Goal: Task Accomplishment & Management: Complete application form

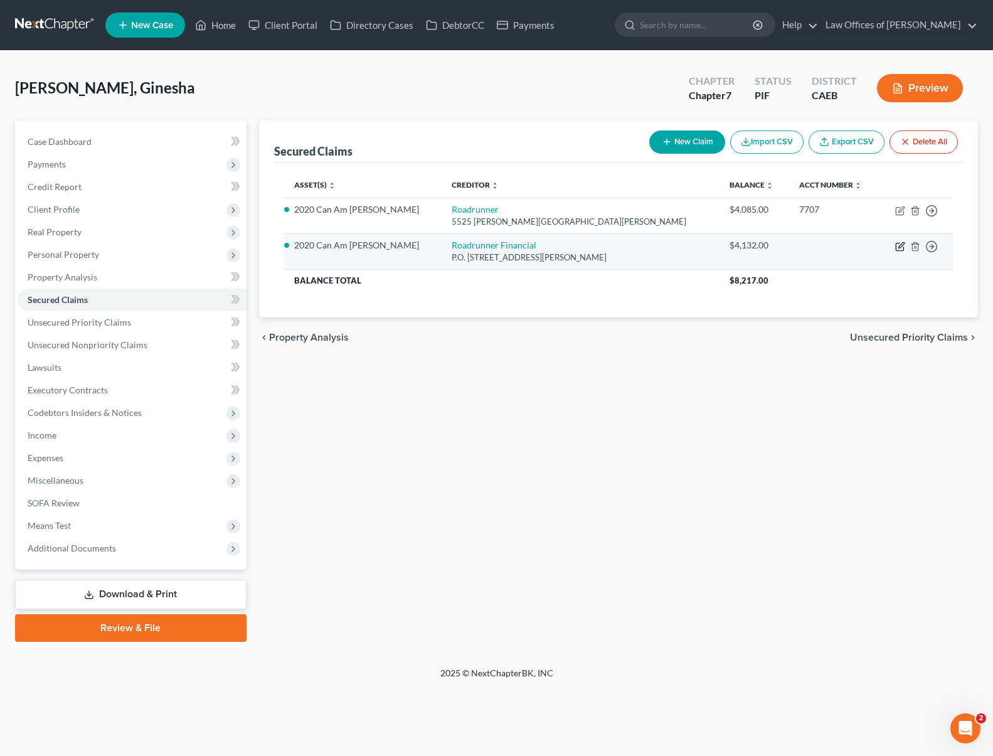
click at [898, 245] on icon "button" at bounding box center [900, 247] width 10 height 10
select select "14"
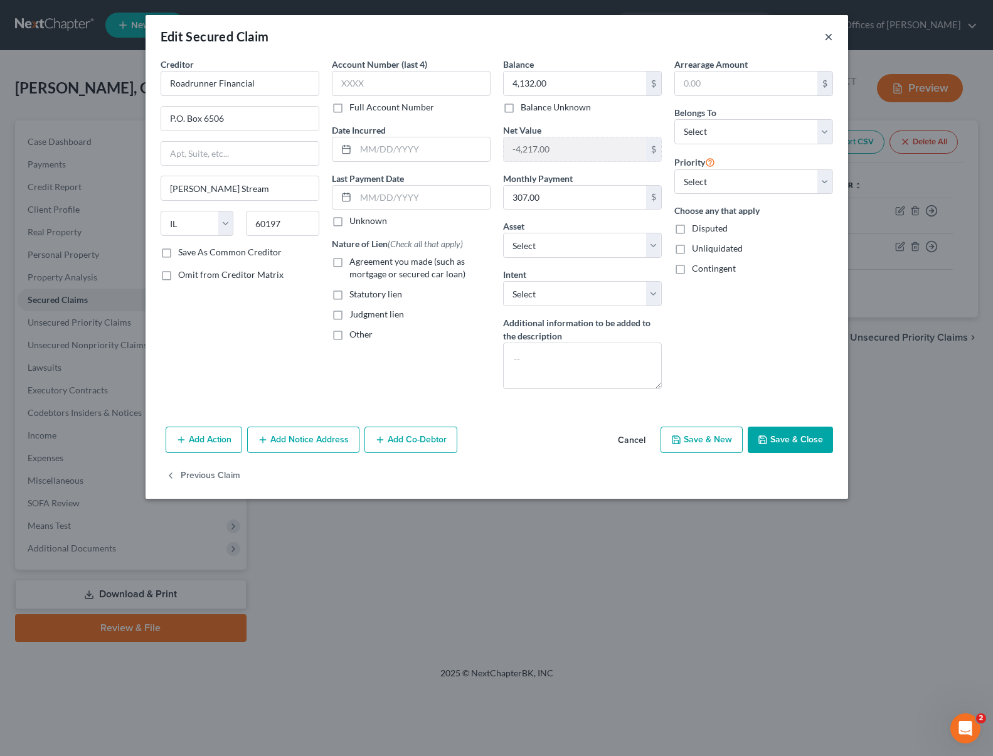
click at [827, 38] on button "×" at bounding box center [828, 36] width 9 height 15
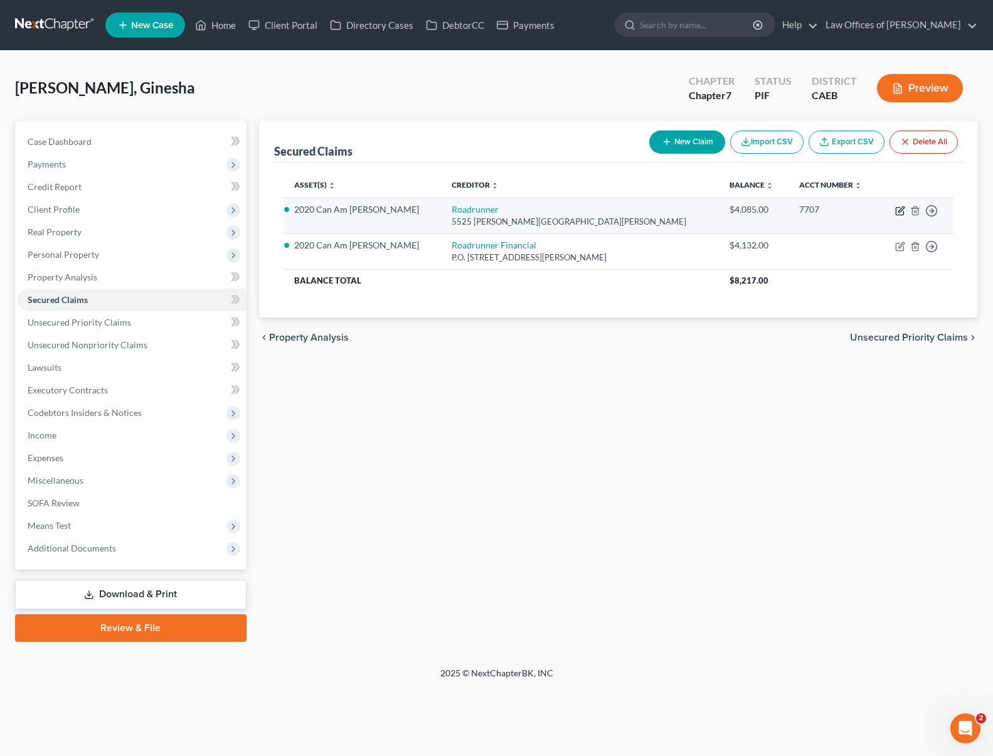
click at [900, 209] on icon "button" at bounding box center [900, 211] width 10 height 10
select select "45"
select select "4"
select select "6"
select select "4"
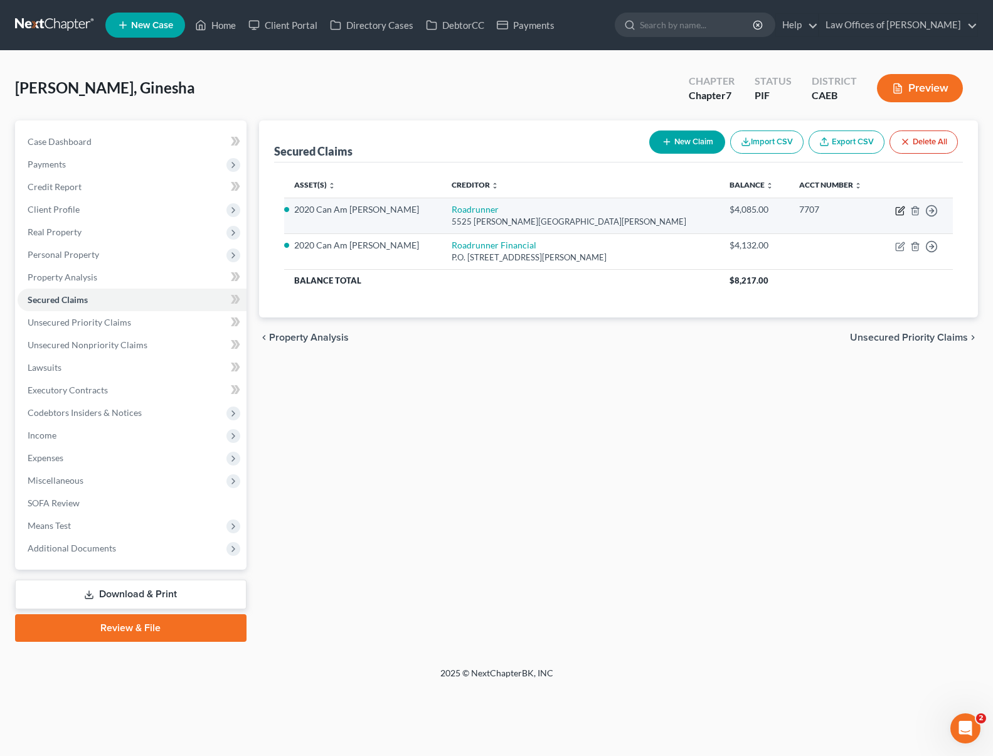
select select "0"
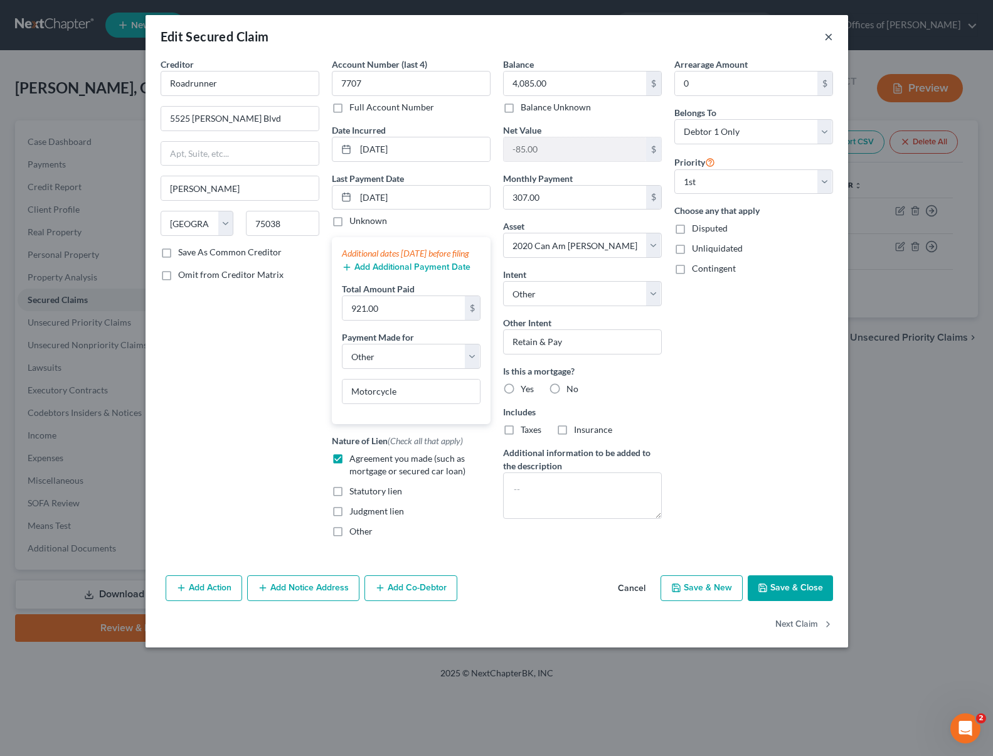
click at [826, 37] on button "×" at bounding box center [828, 36] width 9 height 15
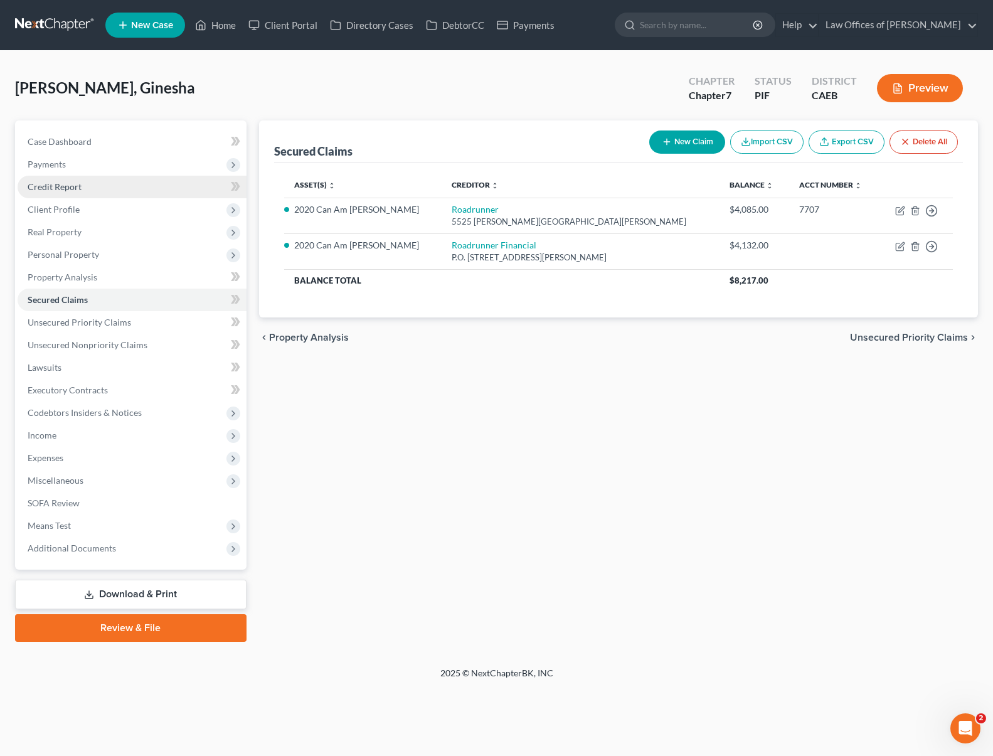
click at [105, 193] on link "Credit Report" at bounding box center [132, 187] width 229 height 23
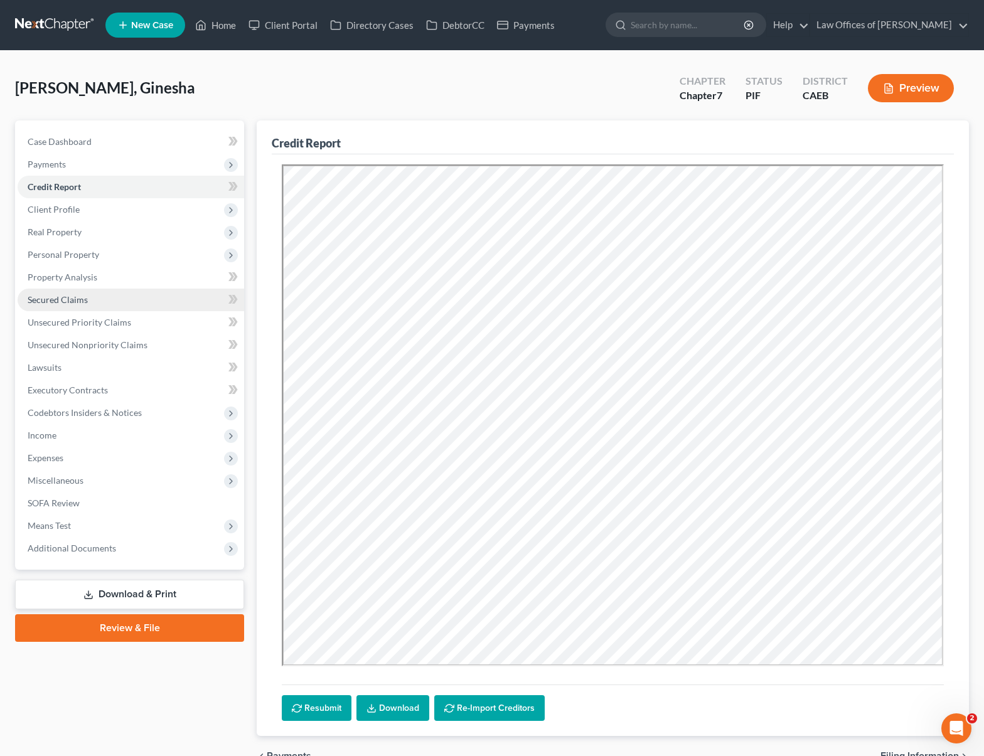
click at [115, 302] on link "Secured Claims" at bounding box center [131, 300] width 226 height 23
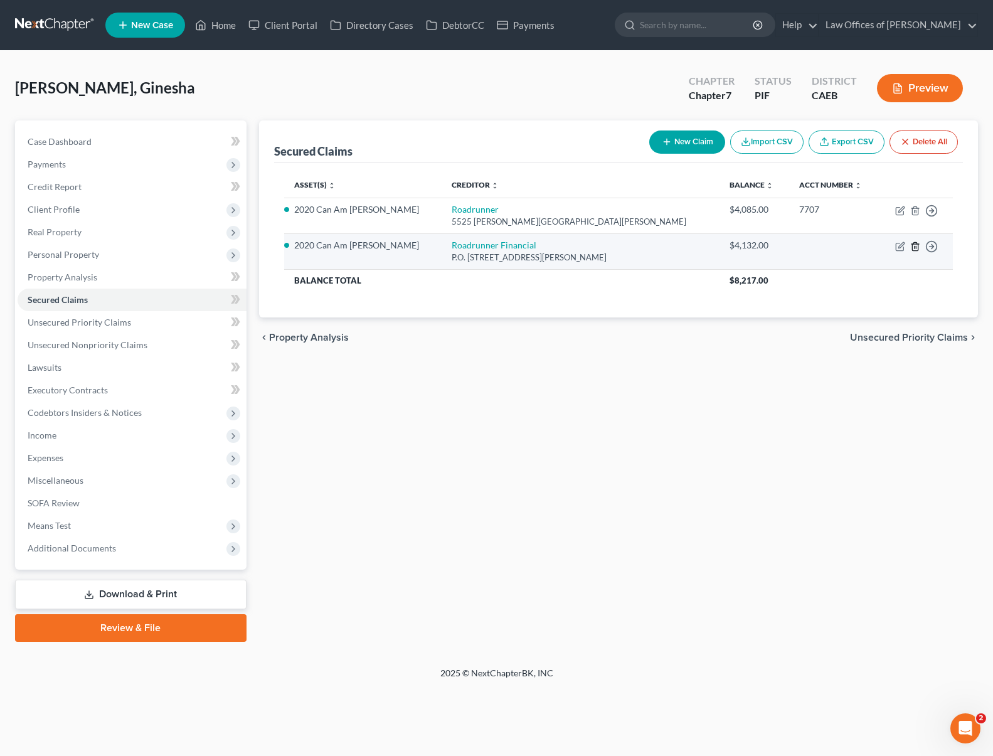
click at [915, 247] on line "button" at bounding box center [915, 247] width 0 height 3
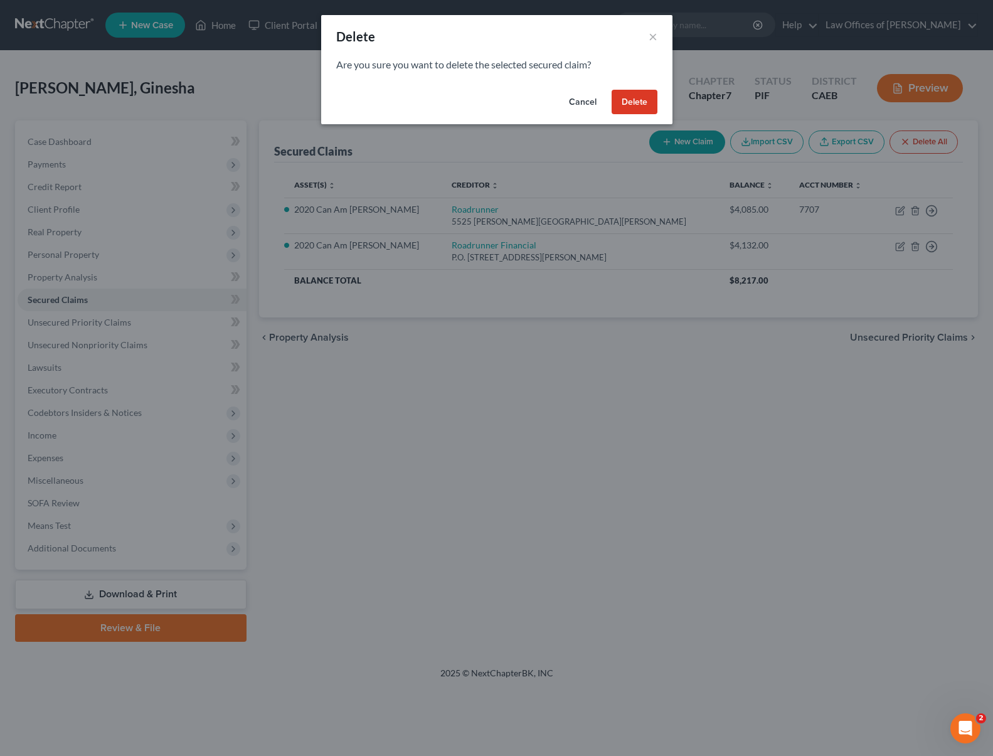
click at [641, 98] on button "Delete" at bounding box center [635, 102] width 46 height 25
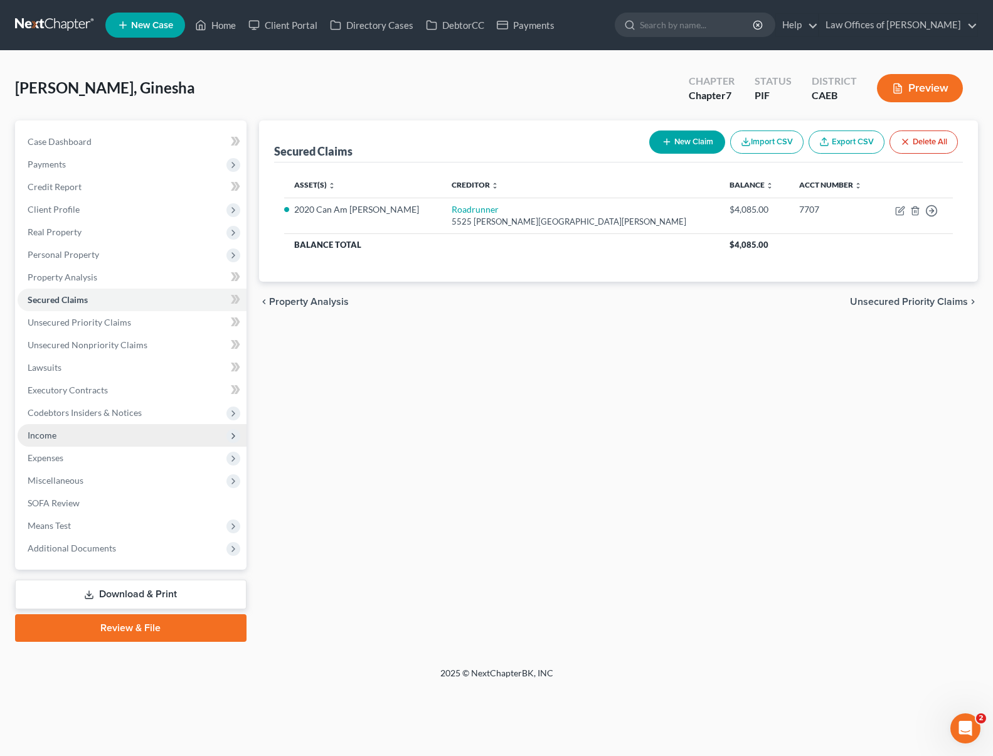
click at [113, 437] on span "Income" at bounding box center [132, 435] width 229 height 23
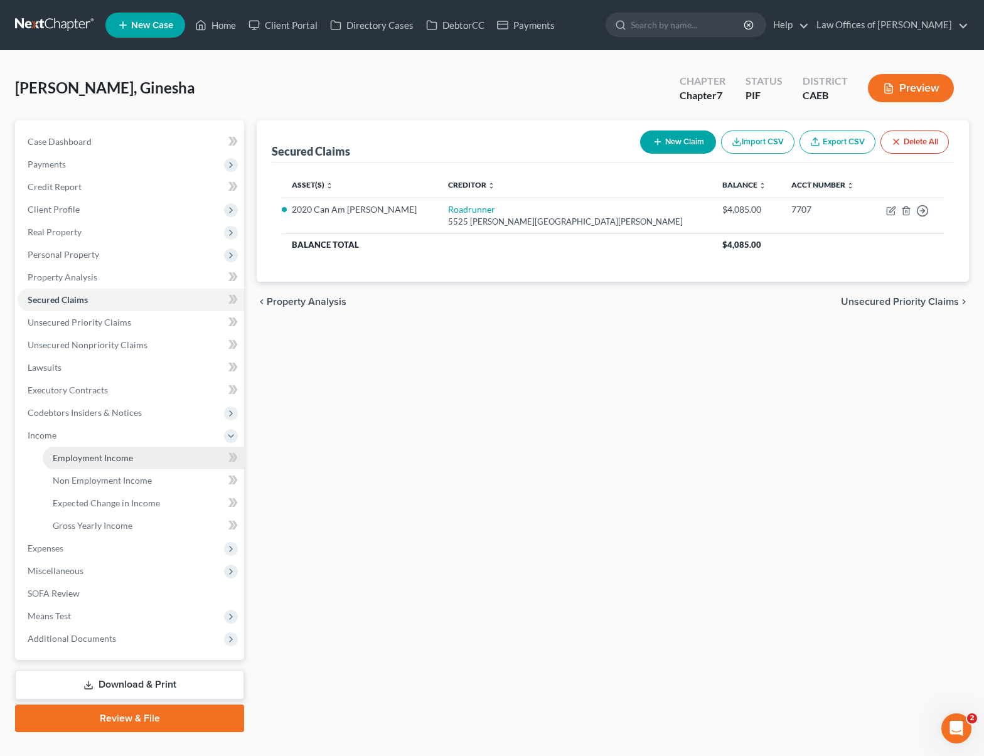
click at [119, 458] on span "Employment Income" at bounding box center [93, 457] width 80 height 11
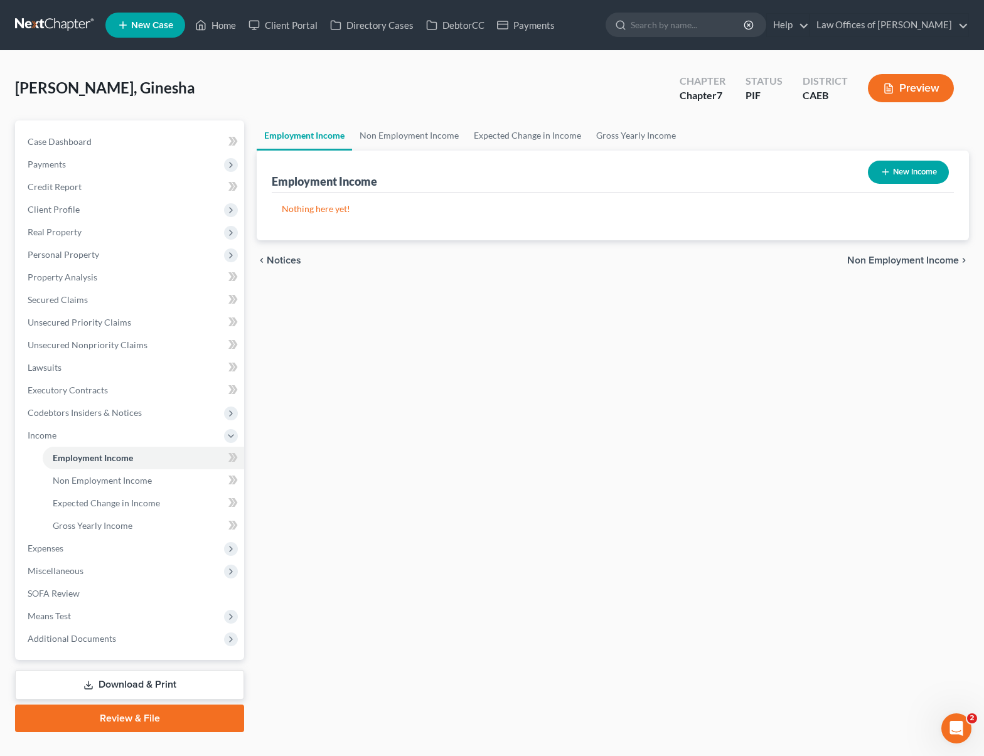
click at [896, 173] on button "New Income" at bounding box center [908, 172] width 81 height 23
select select "0"
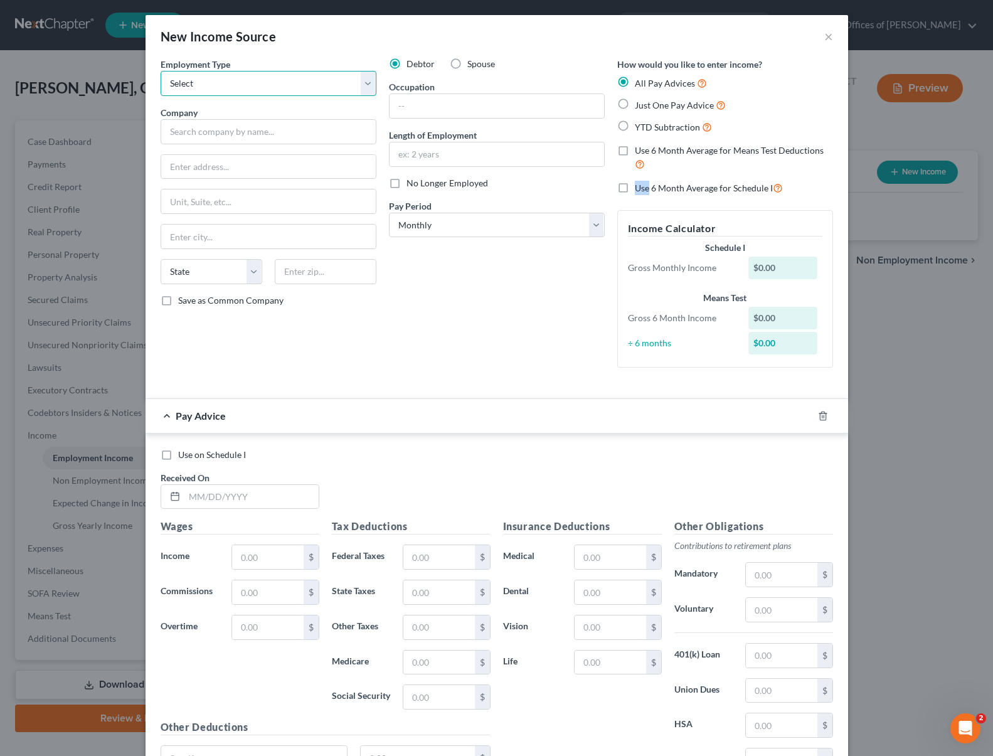
click at [365, 80] on select "Select Full or [DEMOGRAPHIC_DATA] Employment Self Employment" at bounding box center [269, 83] width 216 height 25
select select "0"
click at [161, 71] on select "Select Full or [DEMOGRAPHIC_DATA] Employment Self Employment" at bounding box center [269, 83] width 216 height 25
drag, startPoint x: 187, startPoint y: 135, endPoint x: 178, endPoint y: 127, distance: 12.5
click at [187, 135] on input "text" at bounding box center [269, 131] width 216 height 25
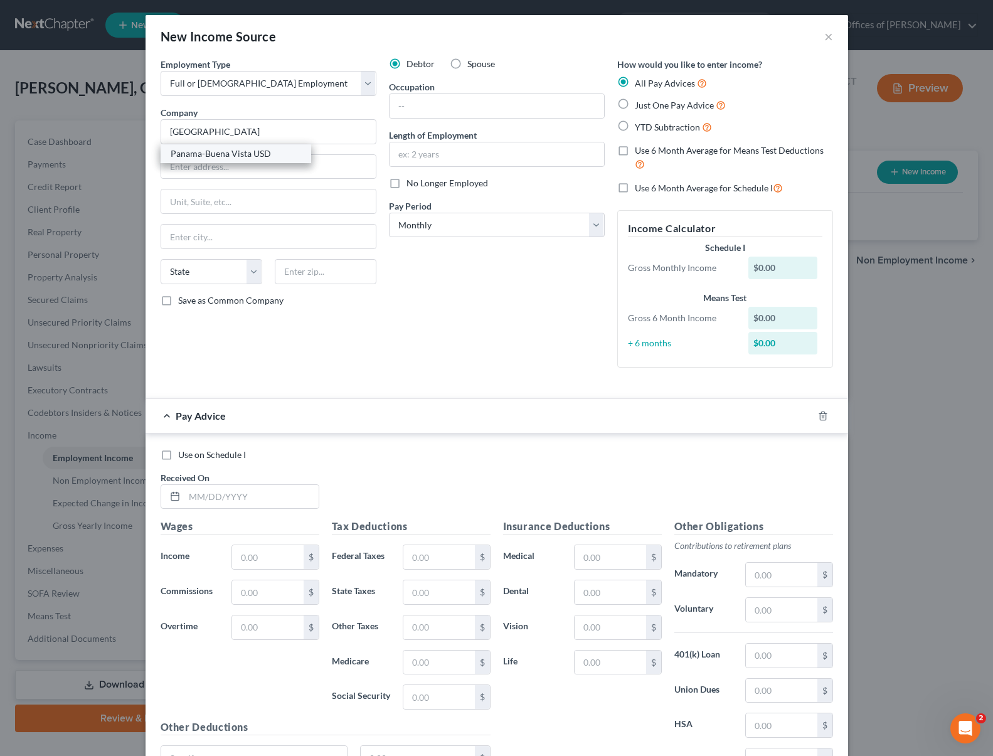
click at [222, 157] on div "Panama-Buena Vista USD" at bounding box center [236, 153] width 130 height 13
type input "Panama-Buena Vista USD"
type input "[STREET_ADDRESS][PERSON_NAME]"
type input "[GEOGRAPHIC_DATA]"
select select "4"
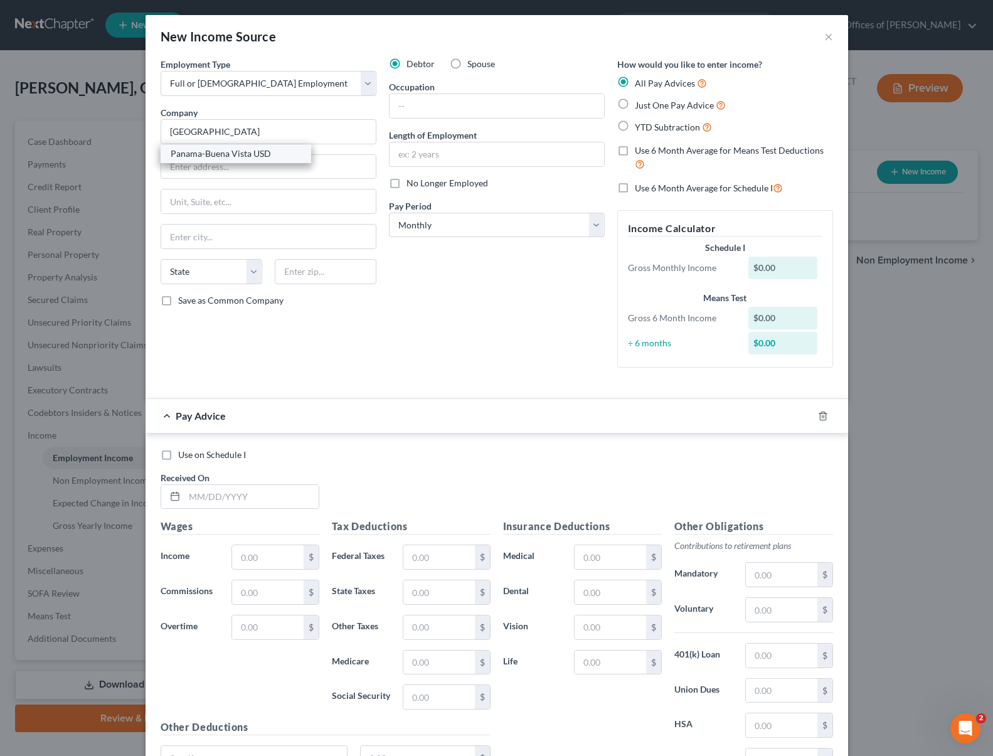
type input "93313"
click at [411, 100] on input "text" at bounding box center [497, 106] width 215 height 24
type input "Teacher"
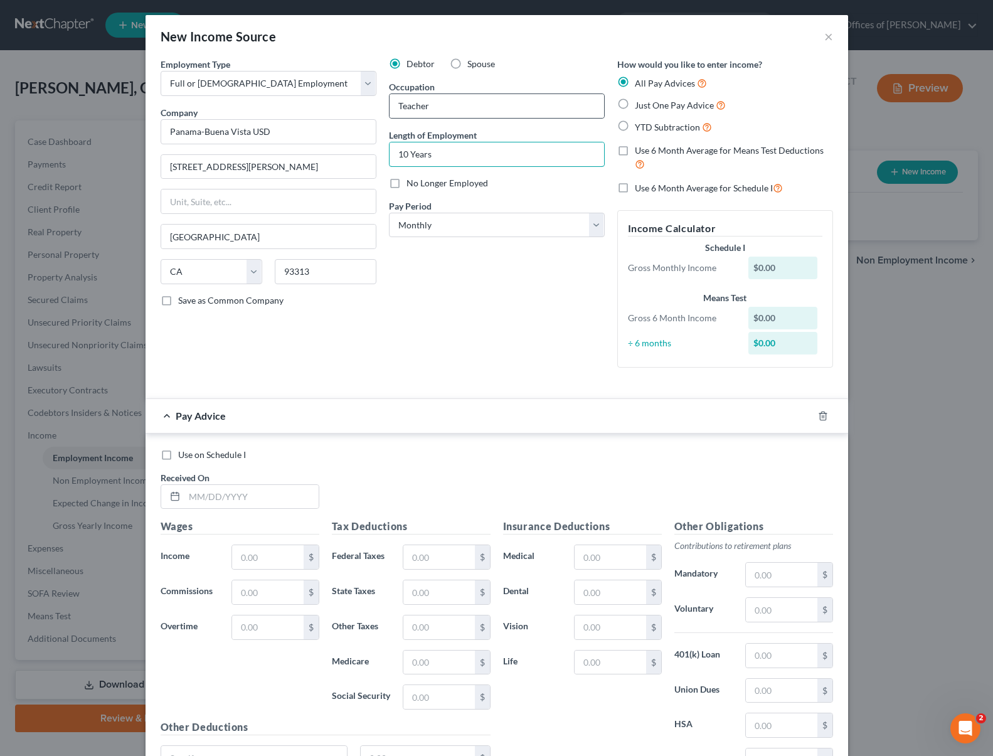
type input "10 Years"
click at [268, 496] on input "text" at bounding box center [251, 497] width 134 height 24
type input "[DATE]"
type input "5,252"
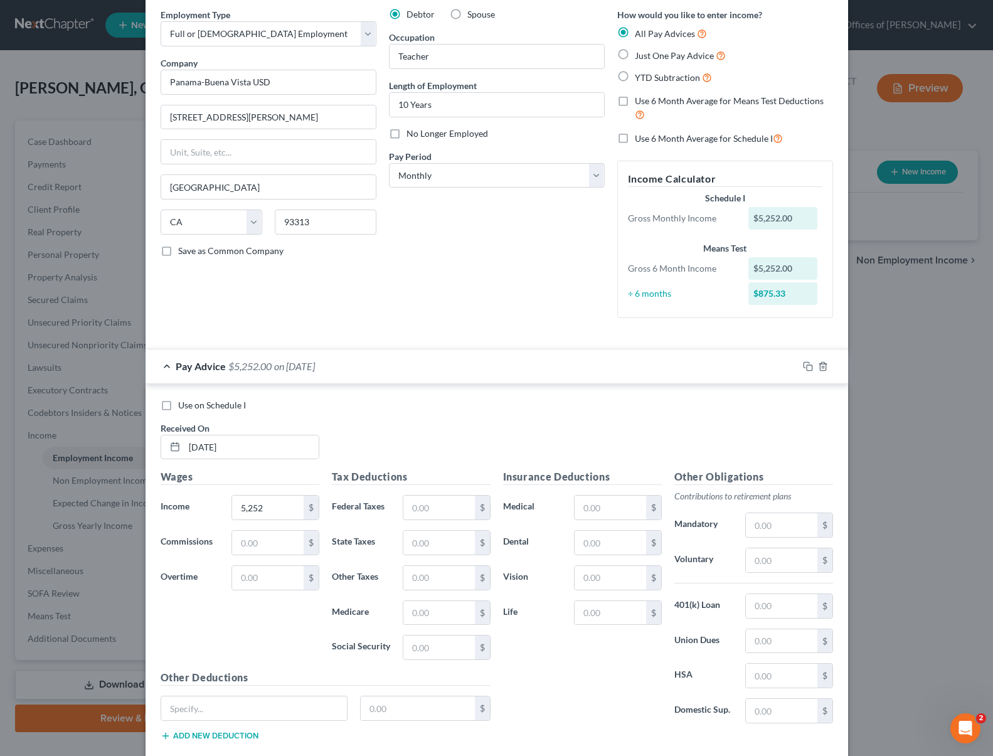
scroll to position [124, 0]
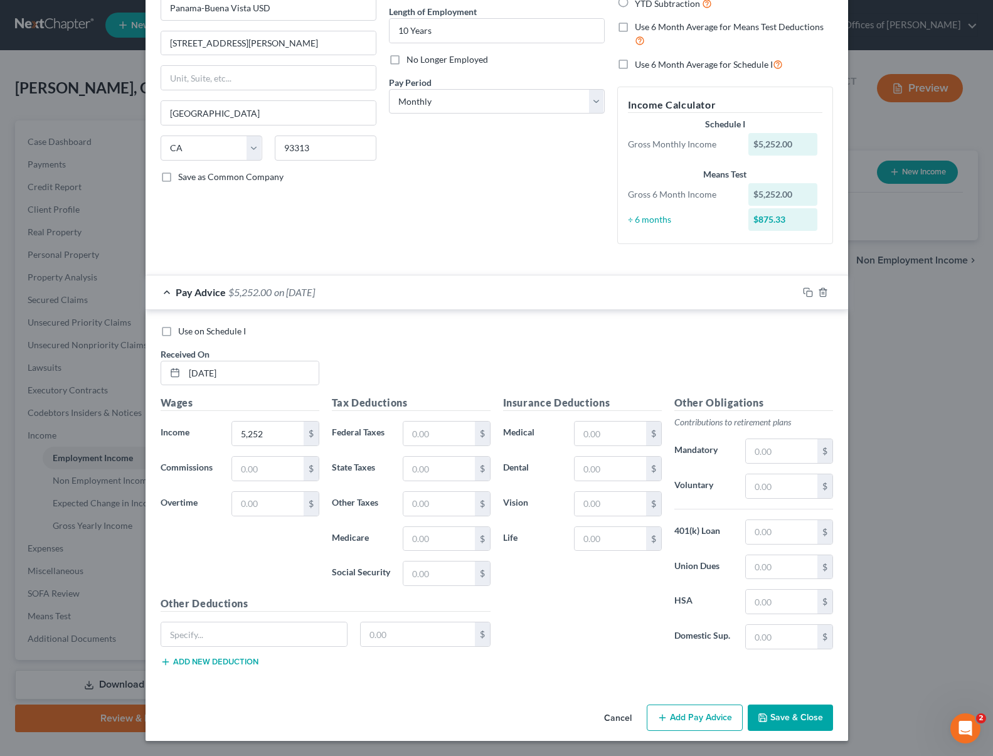
click at [712, 715] on button "Add Pay Advice" at bounding box center [695, 718] width 96 height 26
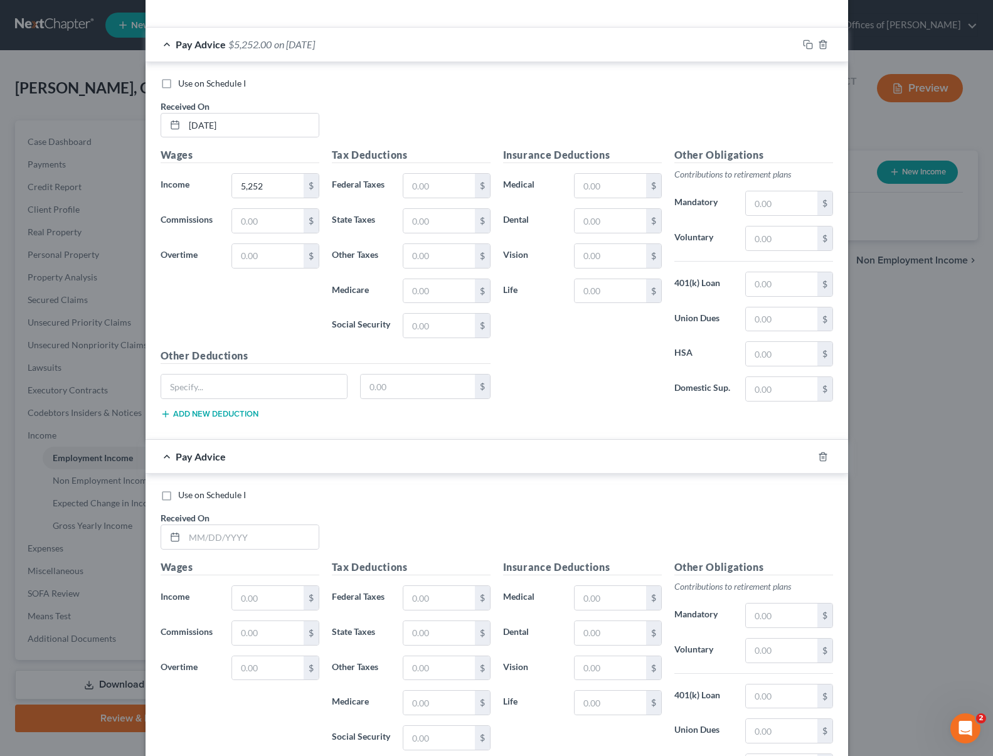
scroll to position [415, 0]
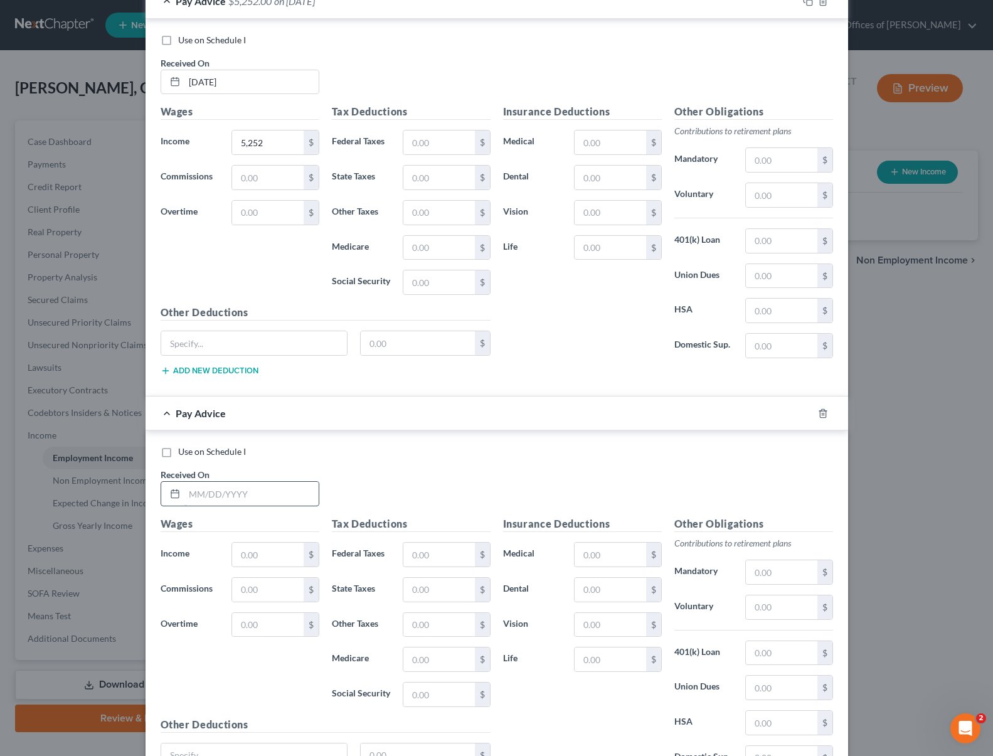
click at [297, 491] on input "text" at bounding box center [251, 494] width 134 height 24
type input "[DATE]"
type input "7,896"
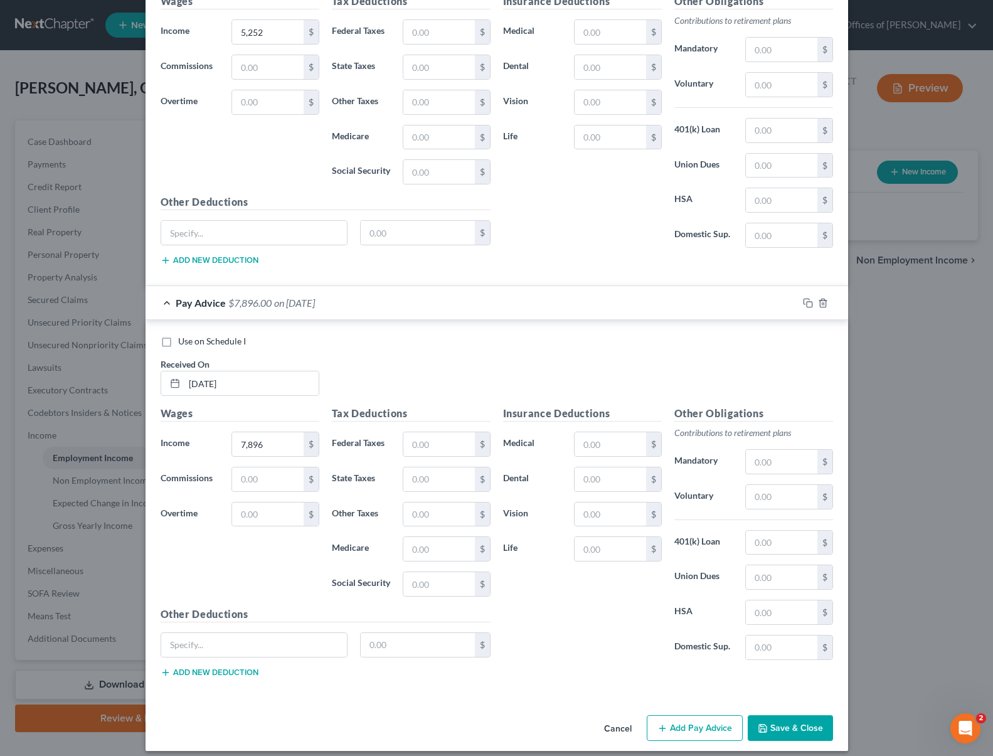
scroll to position [535, 0]
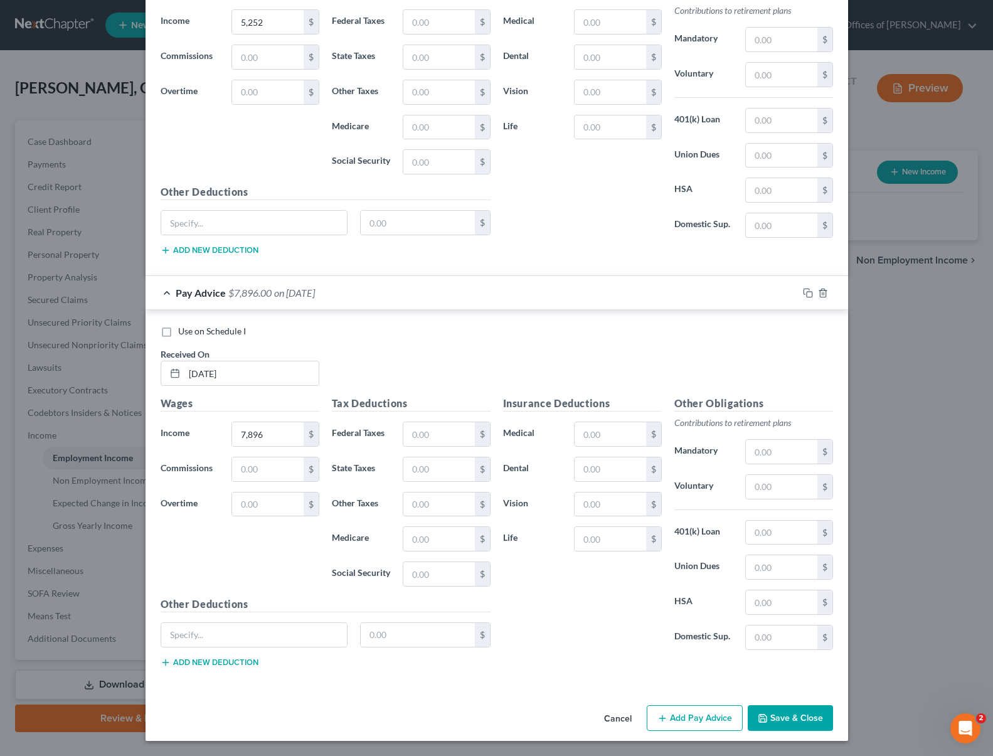
click at [693, 718] on button "Add Pay Advice" at bounding box center [695, 718] width 96 height 26
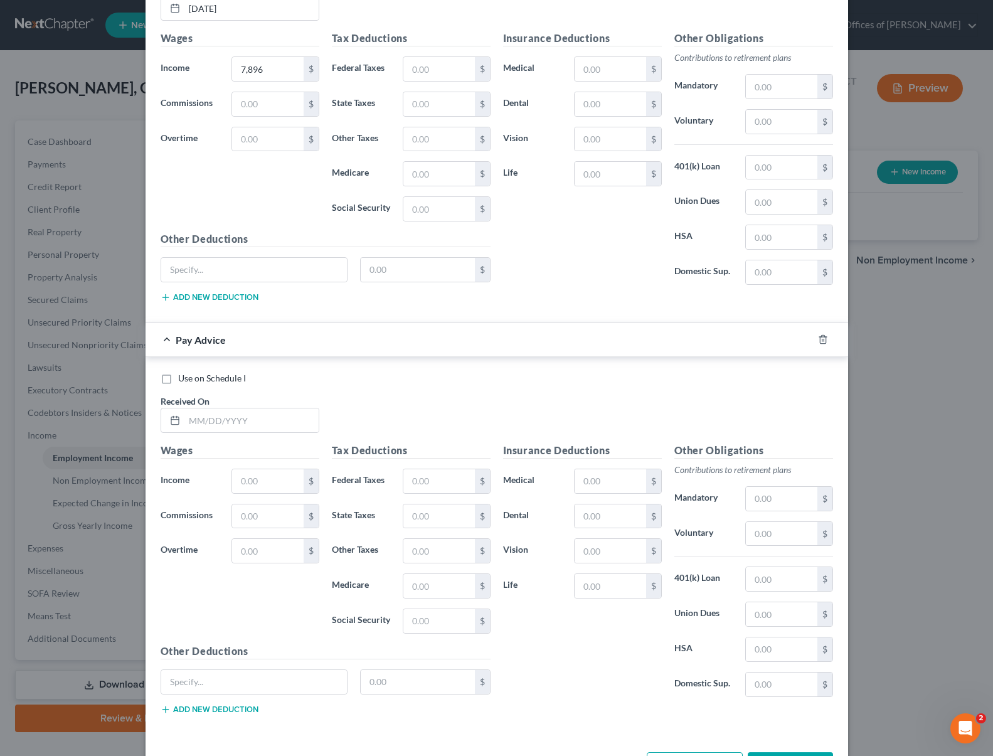
scroll to position [903, 0]
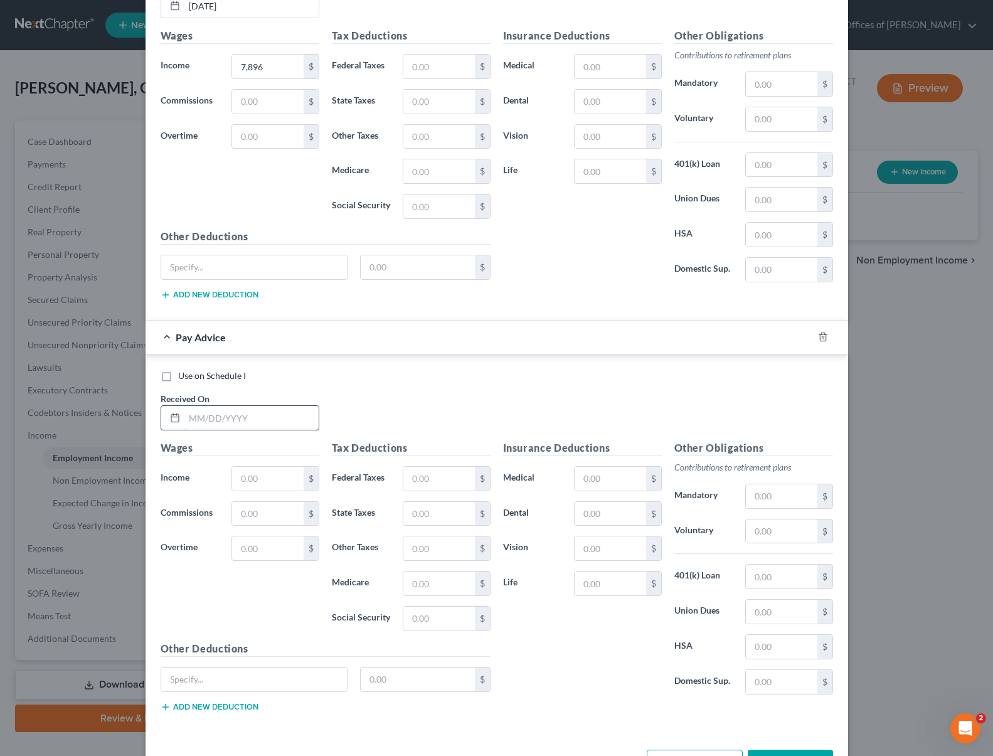
click at [282, 420] on input "text" at bounding box center [251, 418] width 134 height 24
type input "[DATE]"
type input "7,896"
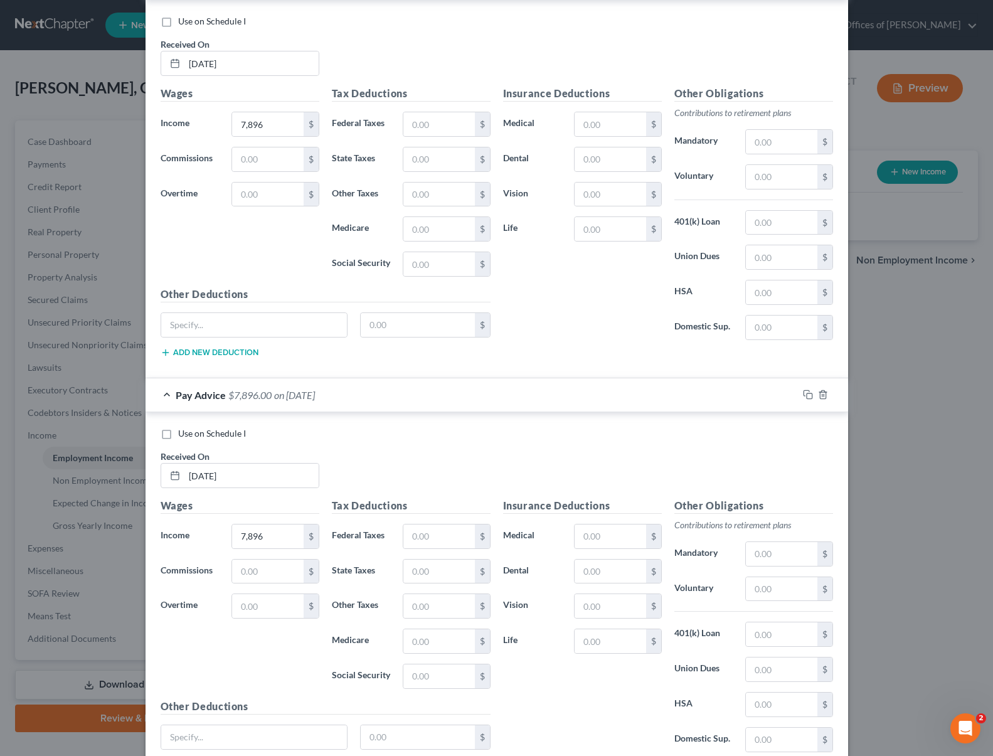
scroll to position [947, 0]
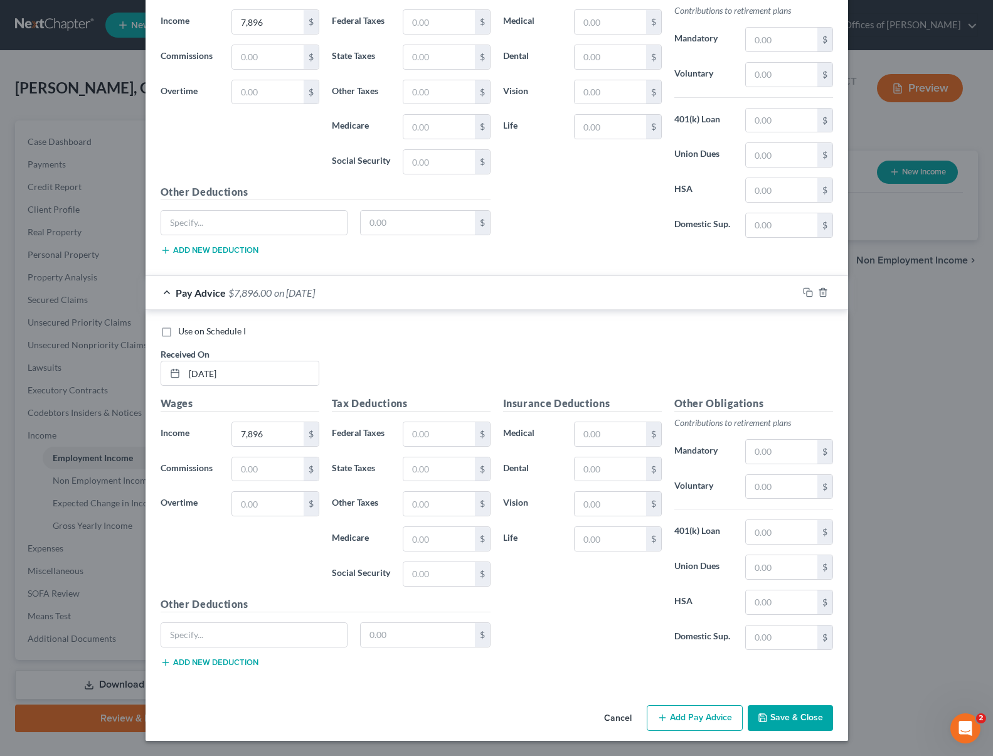
click at [802, 716] on button "Save & Close" at bounding box center [790, 718] width 85 height 26
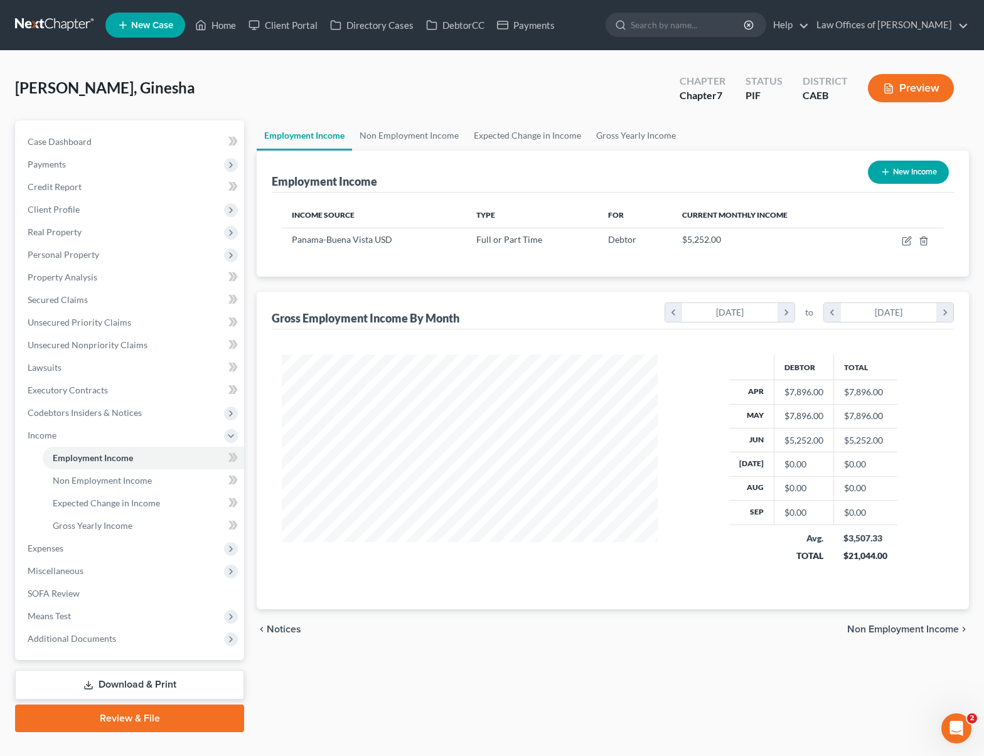
scroll to position [627114, 626939]
click at [142, 147] on link "Case Dashboard" at bounding box center [131, 141] width 226 height 23
select select "6"
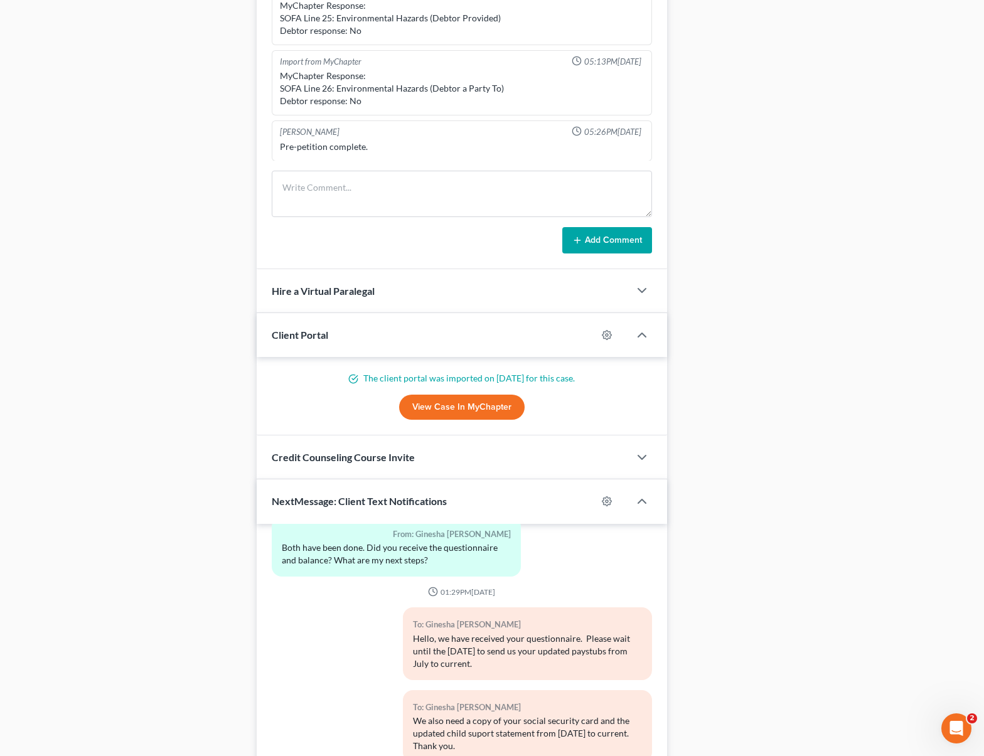
scroll to position [1015, 0]
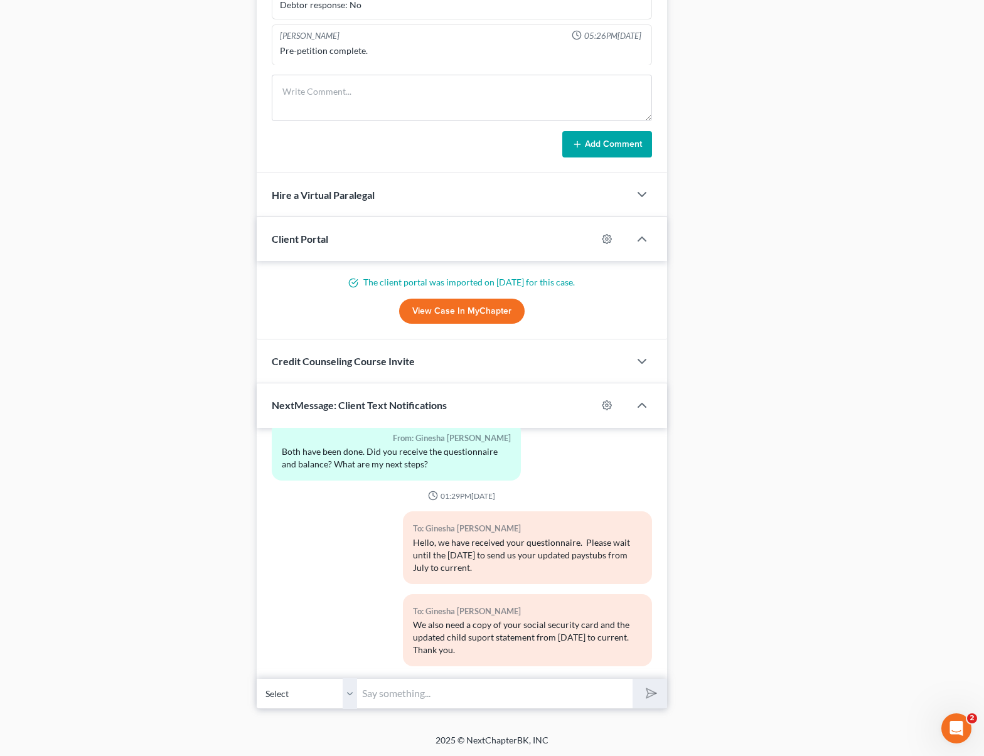
click at [473, 679] on input "text" at bounding box center [494, 693] width 275 height 31
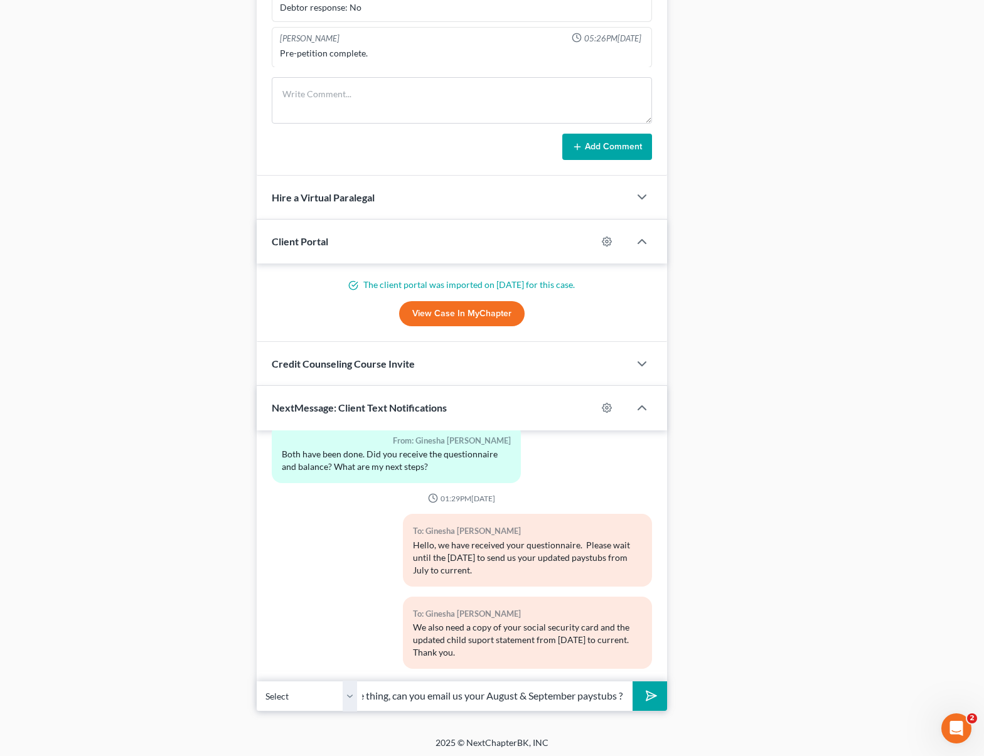
scroll to position [0, 207]
type input "We should have your petition ready. One more thing, can you email us your Augus…"
click at [632, 681] on button "submit" at bounding box center [649, 695] width 35 height 29
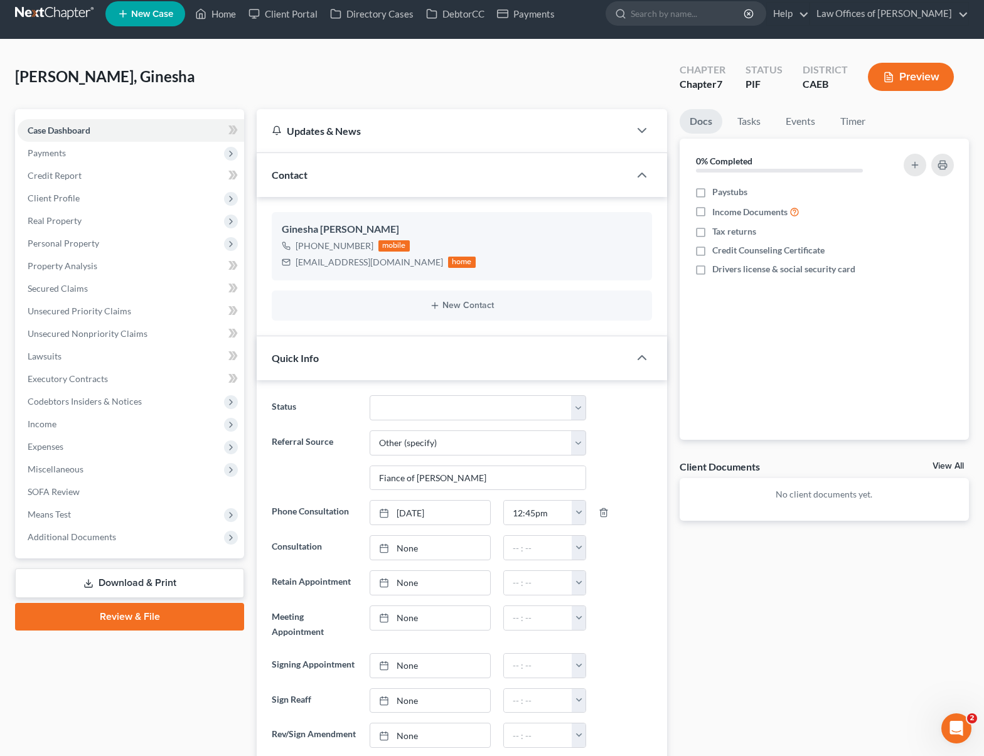
scroll to position [0, 0]
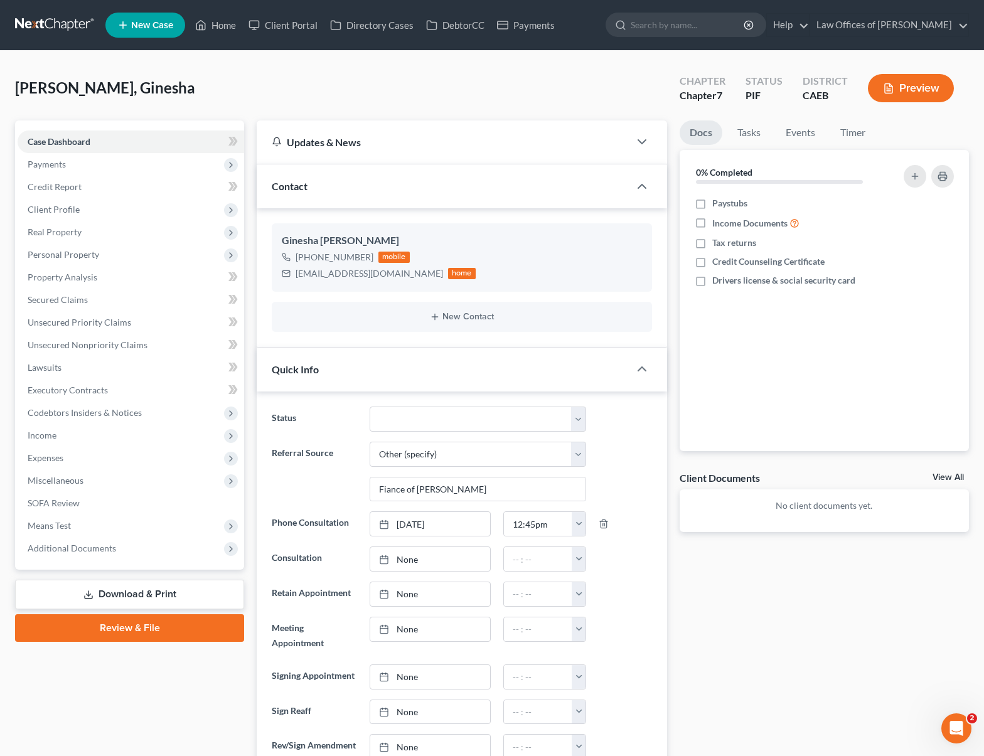
click at [974, 29] on nav "Home New Case Client Portal Directory Cases DebtorCC Payments Law Offices of [P…" at bounding box center [492, 25] width 984 height 50
click at [117, 281] on link "Property Analysis" at bounding box center [131, 277] width 226 height 23
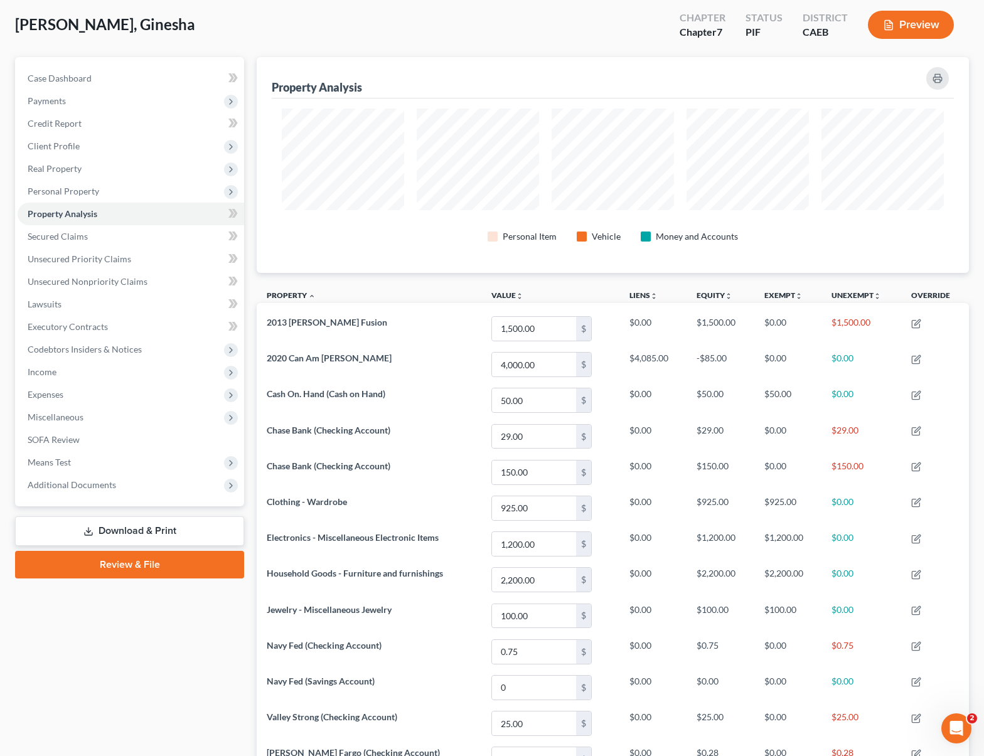
scroll to position [63, 0]
click at [95, 82] on link "Case Dashboard" at bounding box center [131, 78] width 226 height 23
select select "6"
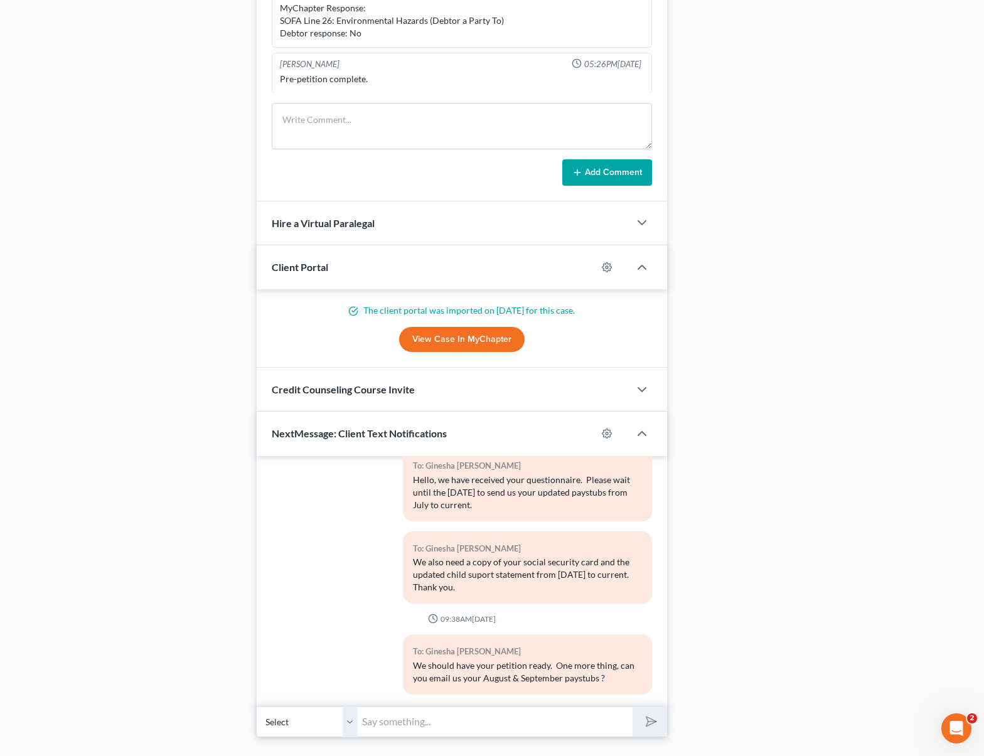
scroll to position [1015, 0]
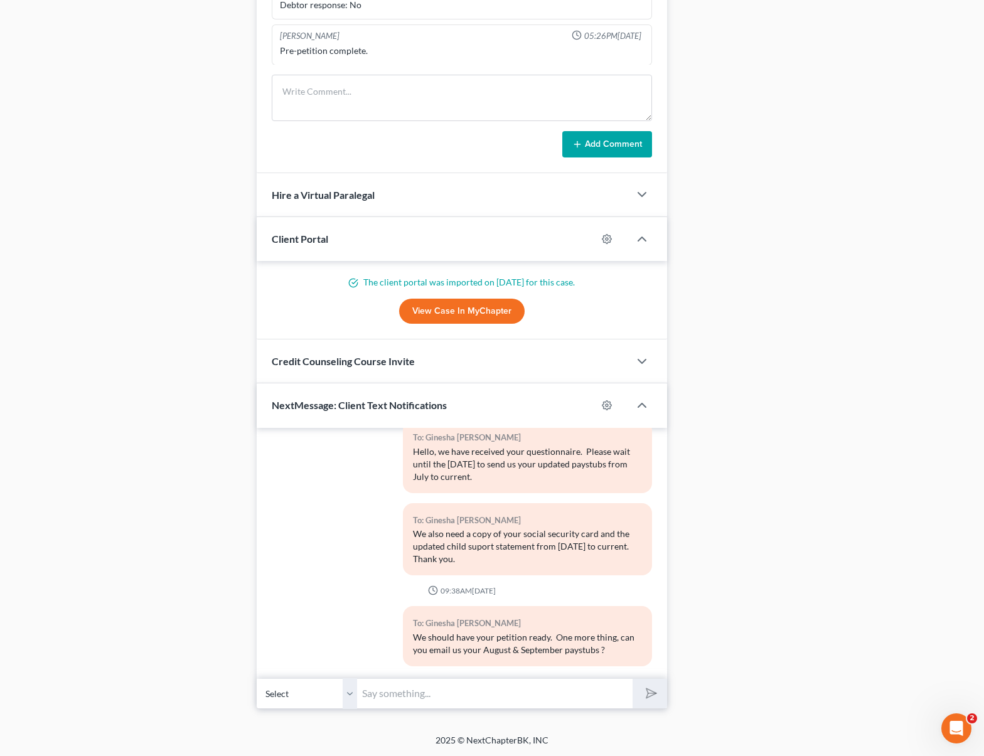
drag, startPoint x: 439, startPoint y: 689, endPoint x: 408, endPoint y: 694, distance: 31.8
click at [439, 689] on input "text" at bounding box center [494, 693] width 275 height 31
click at [471, 698] on input "And approximately how much money is there in his retirement plan ?" at bounding box center [494, 693] width 275 height 31
type input "And approximately how much money is there in your retirement plan ?"
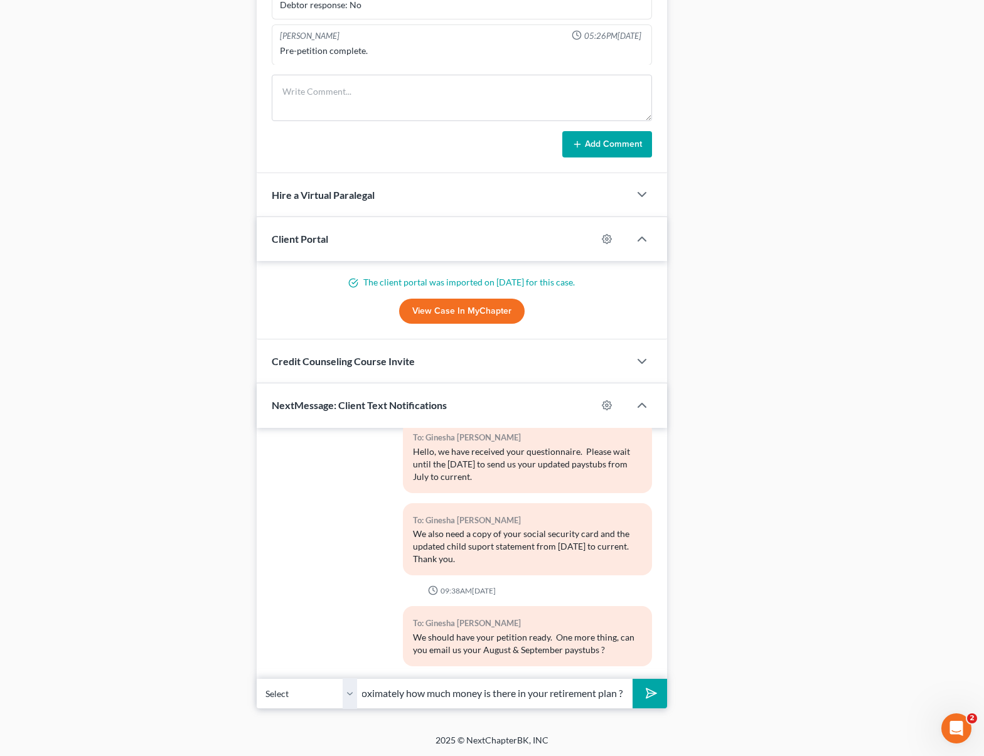
click at [632, 679] on button "submit" at bounding box center [649, 693] width 35 height 29
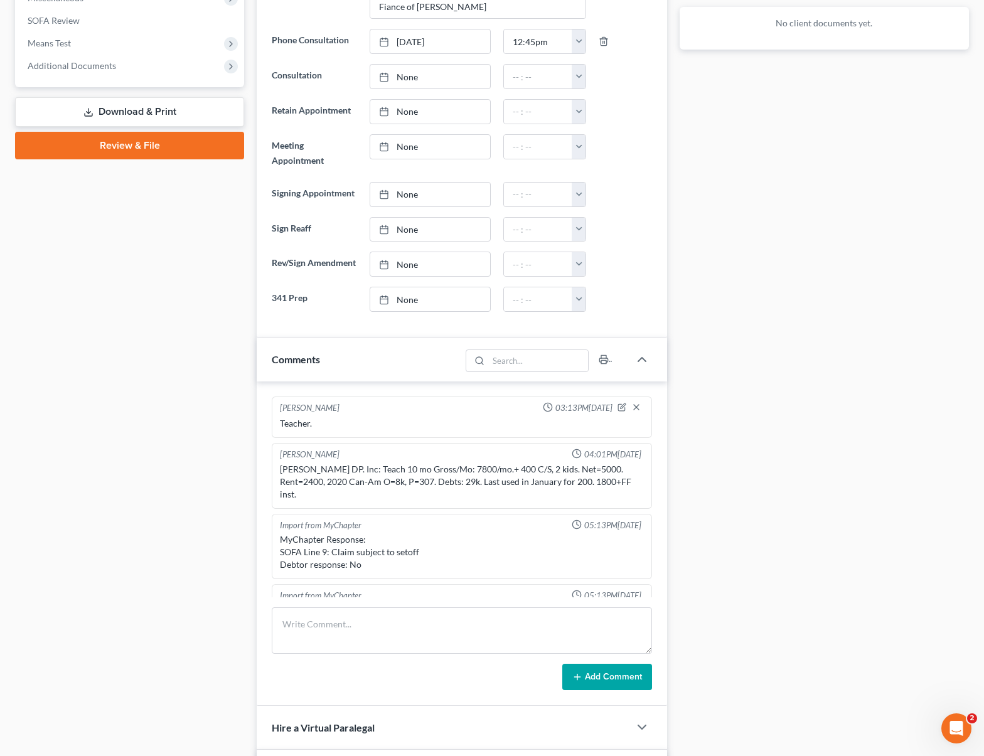
scroll to position [398, 0]
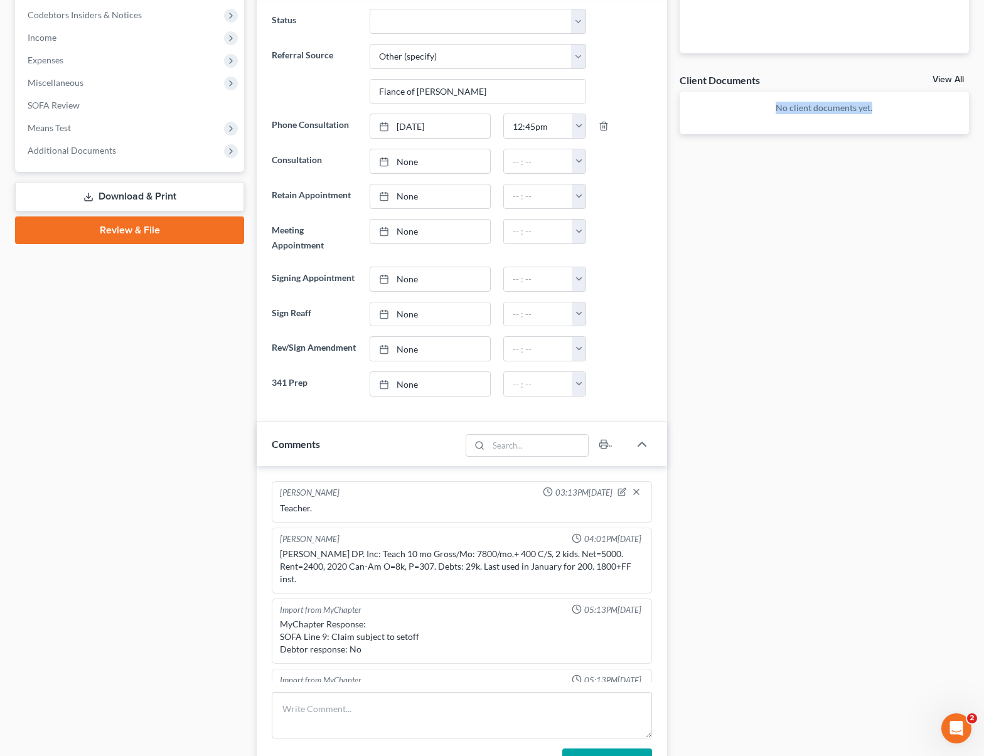
drag, startPoint x: 937, startPoint y: 93, endPoint x: 928, endPoint y: 63, distance: 31.4
click at [928, 63] on div "Docs Tasks Events Timer 0% Completed Nothing here yet! Paystubs Income Document…" at bounding box center [824, 524] width 302 height 1603
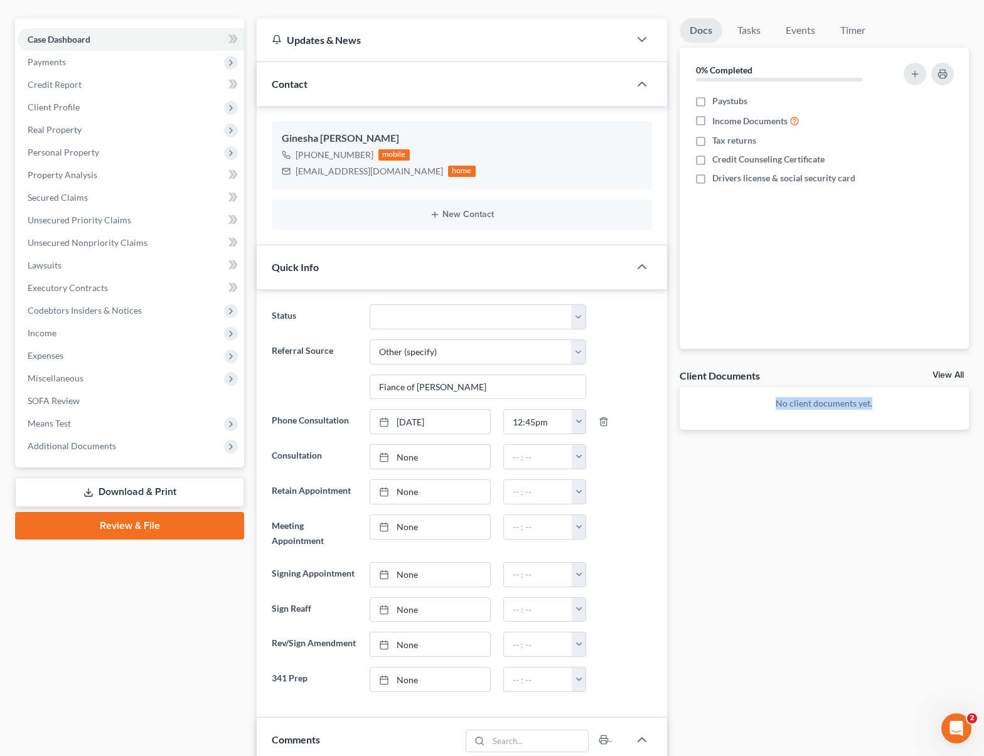
scroll to position [0, 0]
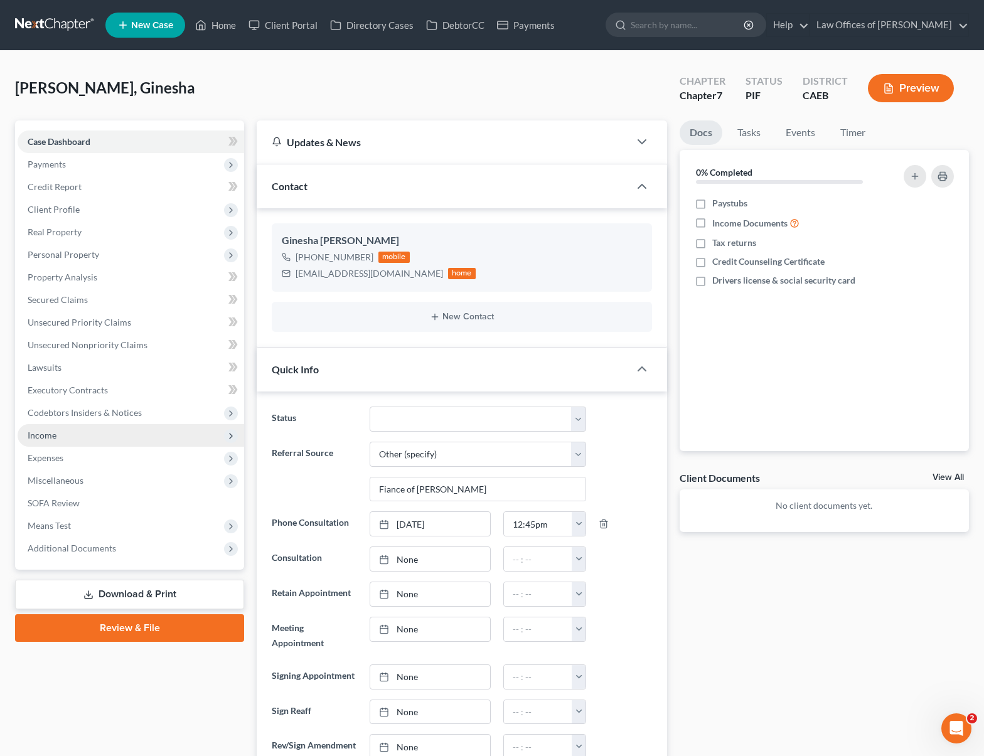
click at [105, 444] on span "Income" at bounding box center [131, 435] width 226 height 23
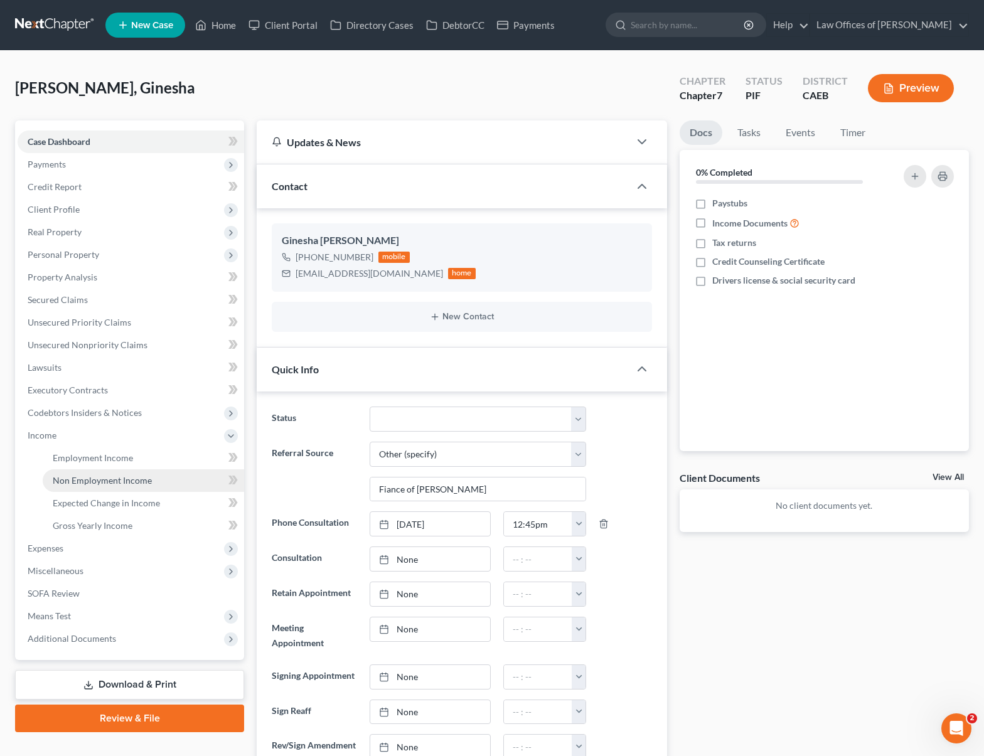
click at [157, 485] on link "Non Employment Income" at bounding box center [143, 480] width 201 height 23
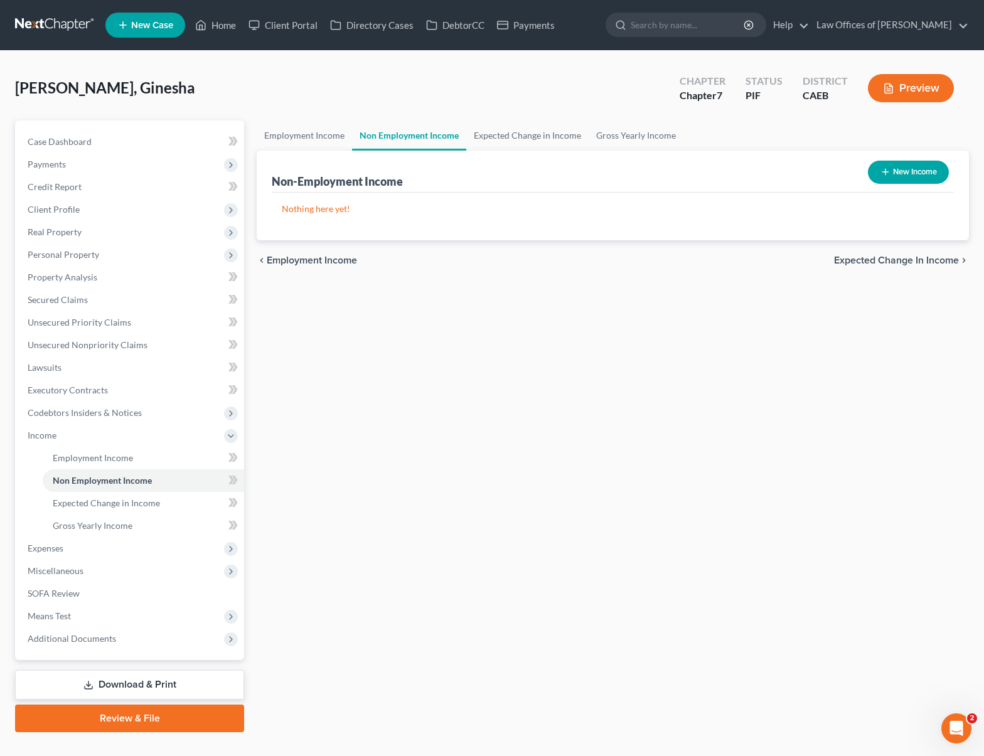
click at [907, 176] on button "New Income" at bounding box center [908, 172] width 81 height 23
select select "0"
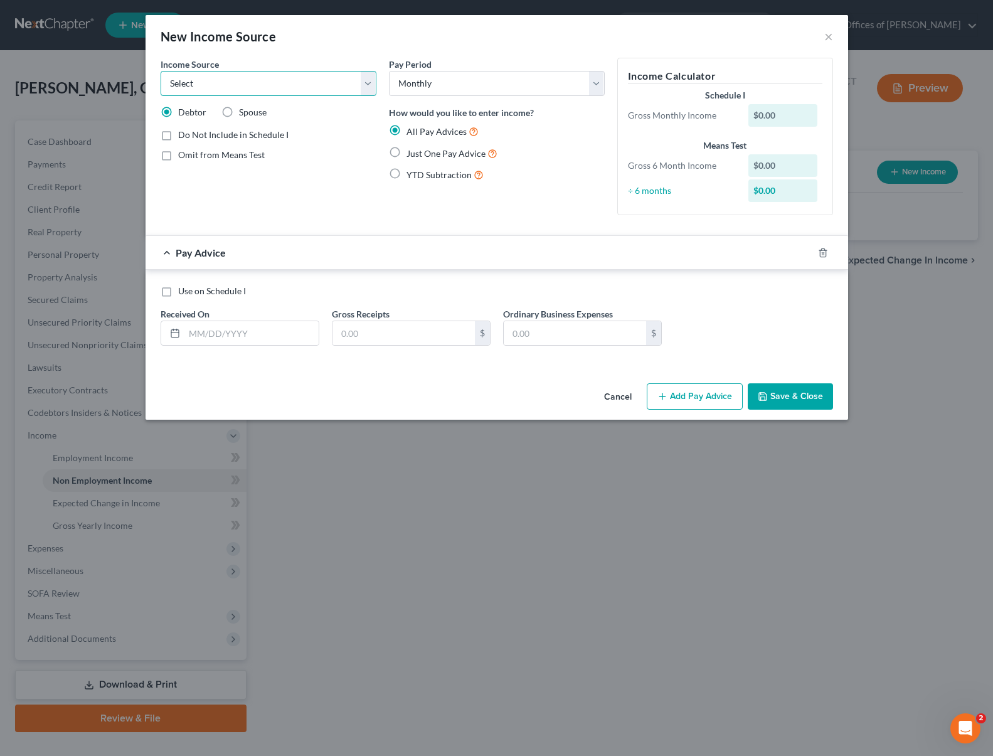
click at [364, 87] on select "Select Unemployment Disability (from employer) Pension Retirement Social Securi…" at bounding box center [269, 83] width 216 height 25
select select "7"
click at [161, 71] on select "Select Unemployment Disability (from employer) Pension Retirement Social Securi…" at bounding box center [269, 83] width 216 height 25
click at [407, 153] on label "Just One Pay Advice" at bounding box center [452, 153] width 91 height 14
click at [412, 153] on input "Just One Pay Advice" at bounding box center [416, 150] width 8 height 8
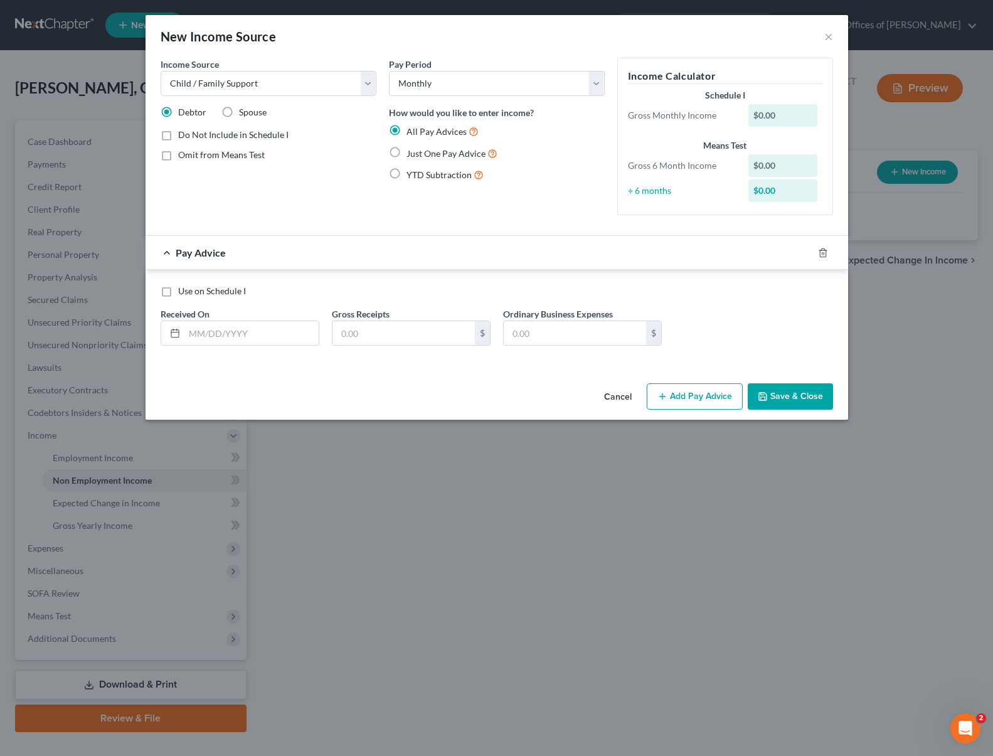
radio input "true"
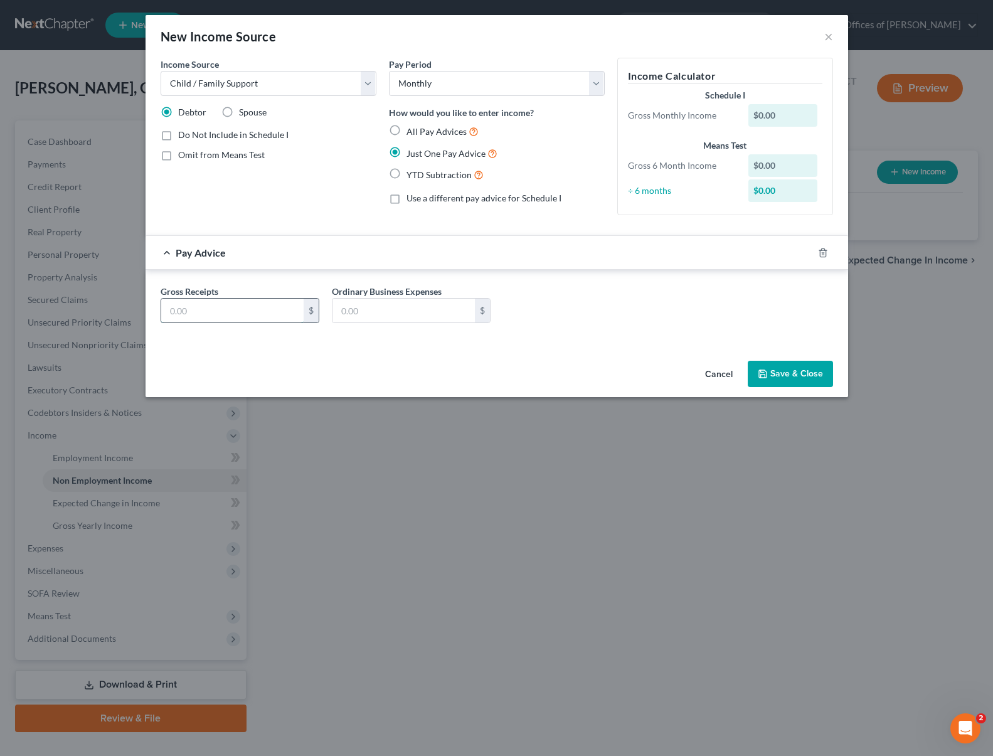
click at [229, 312] on input "text" at bounding box center [232, 311] width 142 height 24
type input "400."
click at [773, 382] on button "Save & Close" at bounding box center [790, 374] width 85 height 26
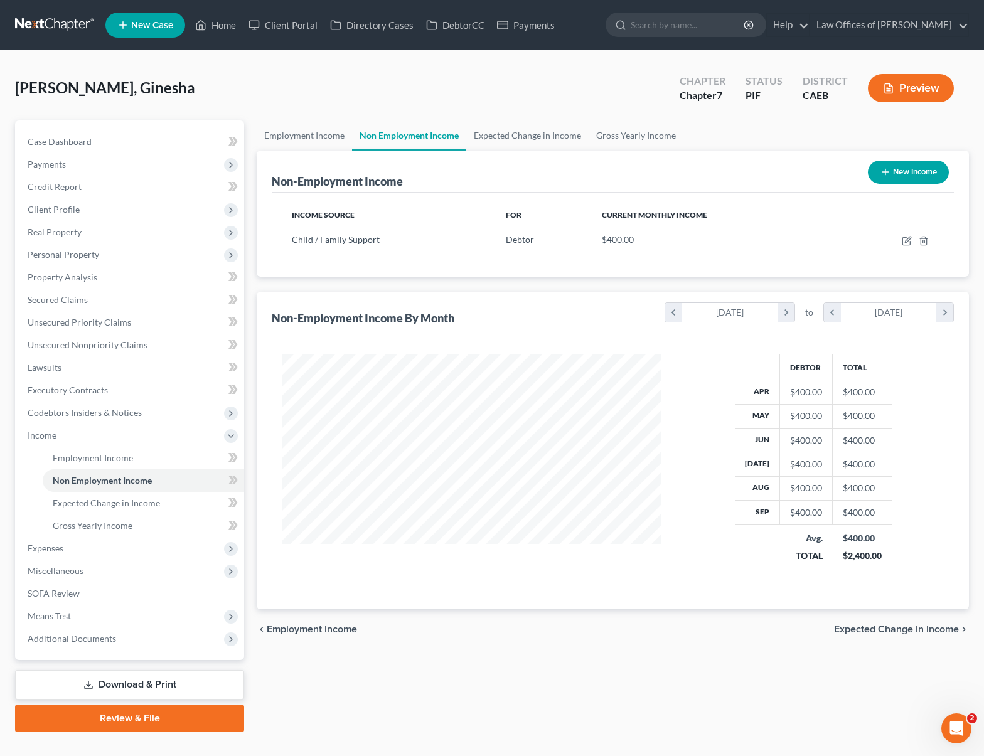
scroll to position [225, 400]
click at [130, 295] on link "Secured Claims" at bounding box center [131, 300] width 226 height 23
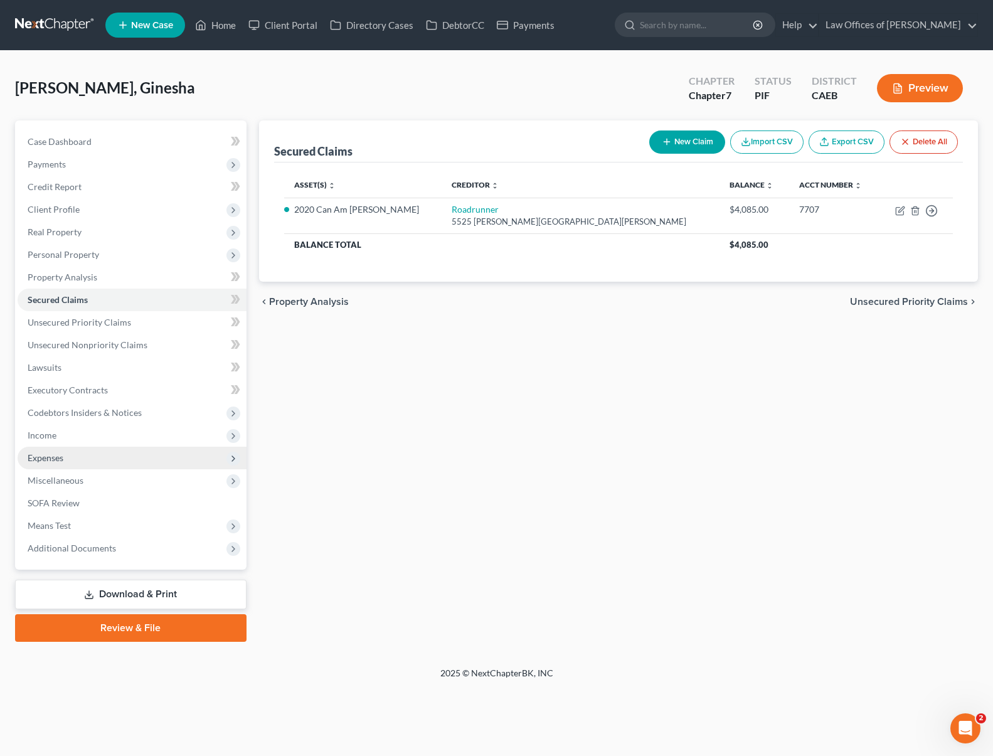
click at [85, 455] on span "Expenses" at bounding box center [132, 458] width 229 height 23
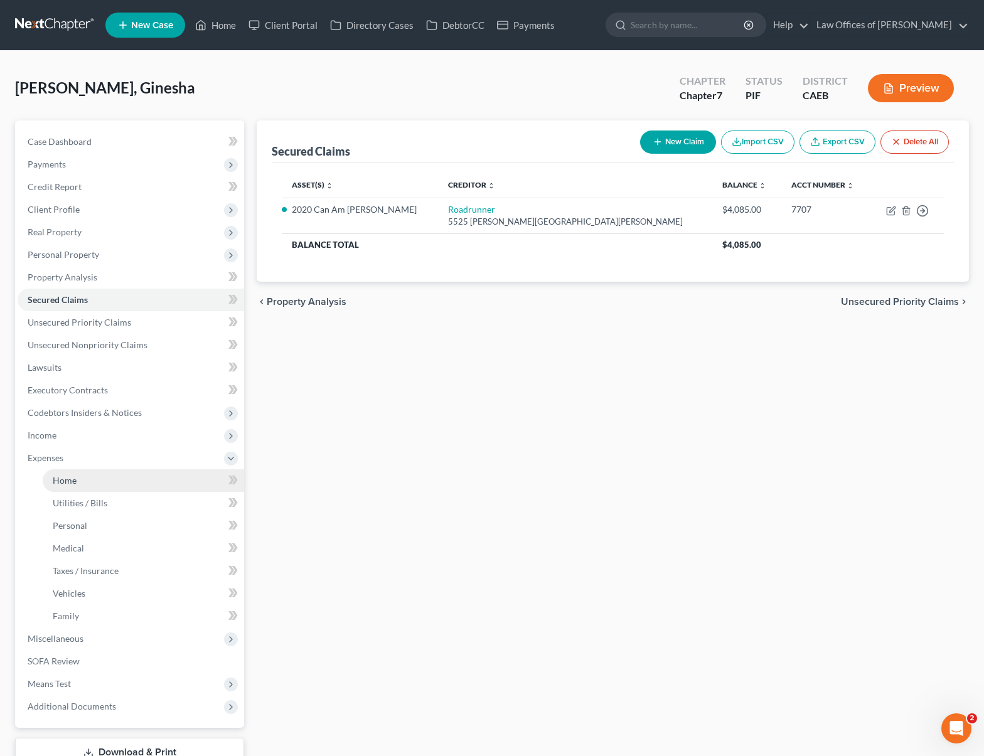
click at [74, 472] on link "Home" at bounding box center [143, 480] width 201 height 23
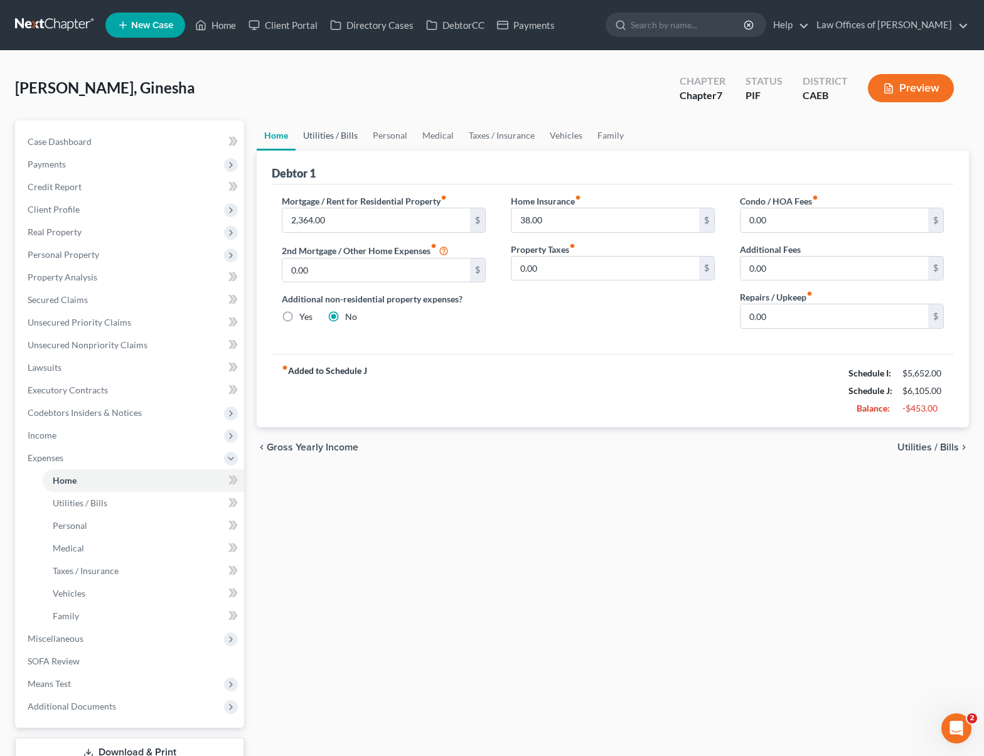
click at [339, 140] on link "Utilities / Bills" at bounding box center [330, 135] width 70 height 30
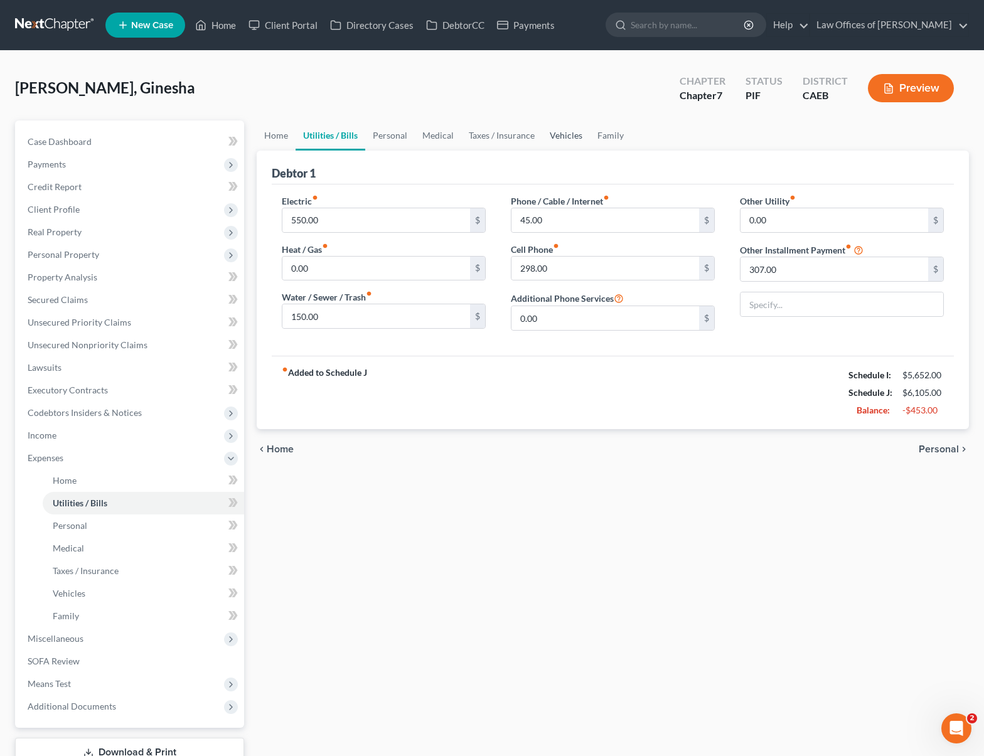
click at [568, 139] on link "Vehicles" at bounding box center [566, 135] width 48 height 30
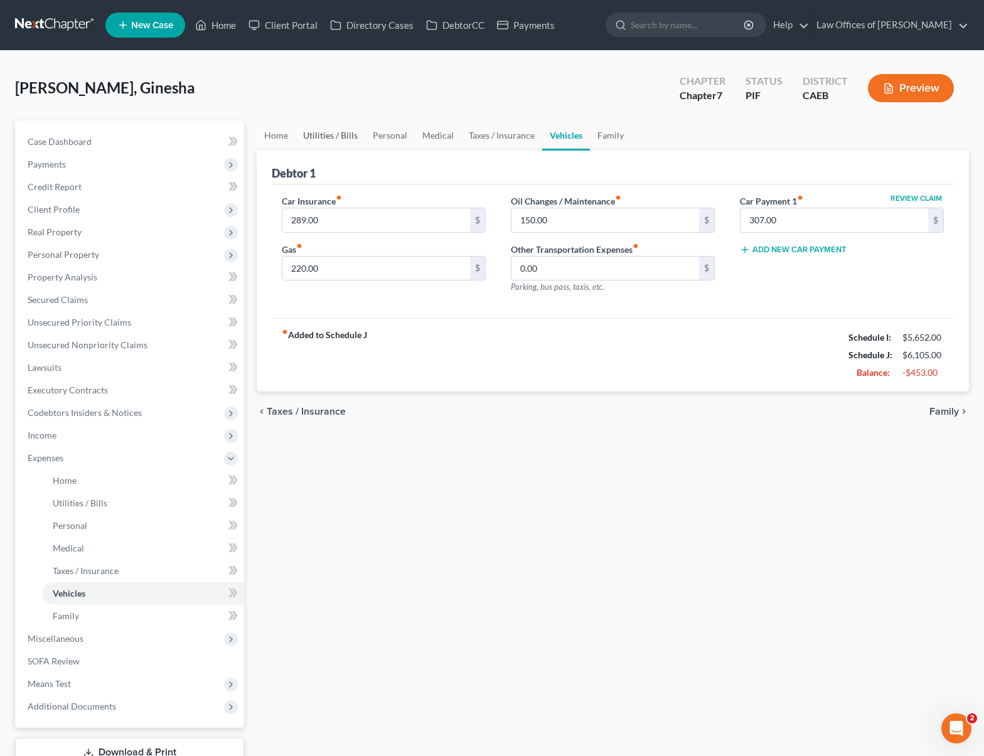
click at [339, 140] on link "Utilities / Bills" at bounding box center [330, 135] width 70 height 30
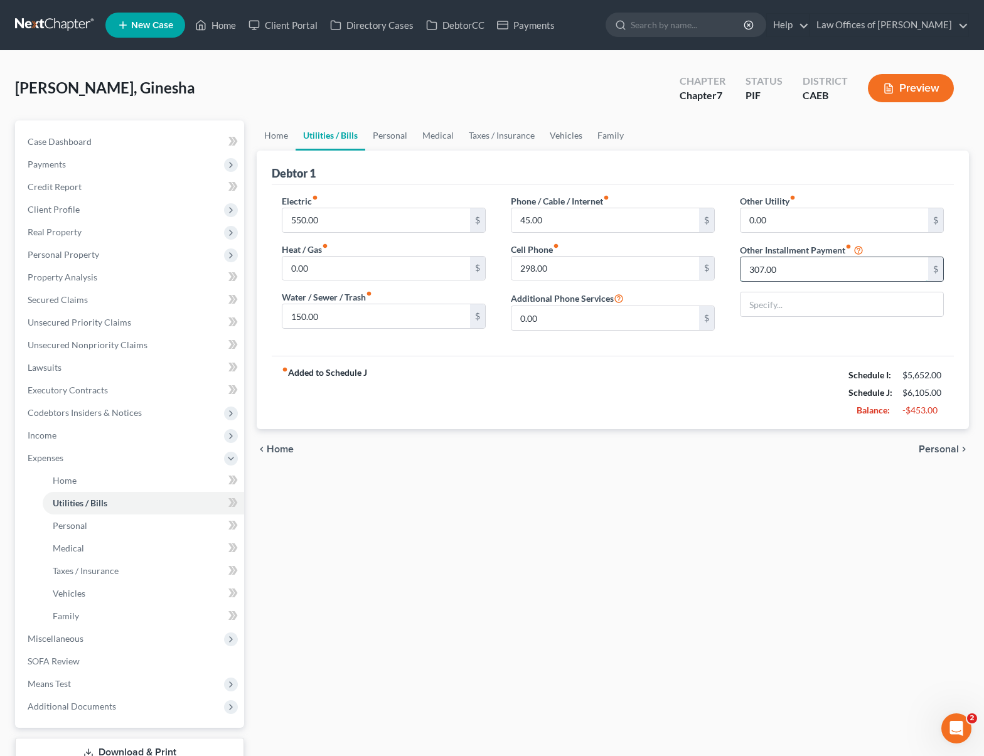
click at [783, 274] on input "307.00" at bounding box center [834, 269] width 188 height 24
click at [566, 138] on link "Vehicles" at bounding box center [566, 135] width 48 height 30
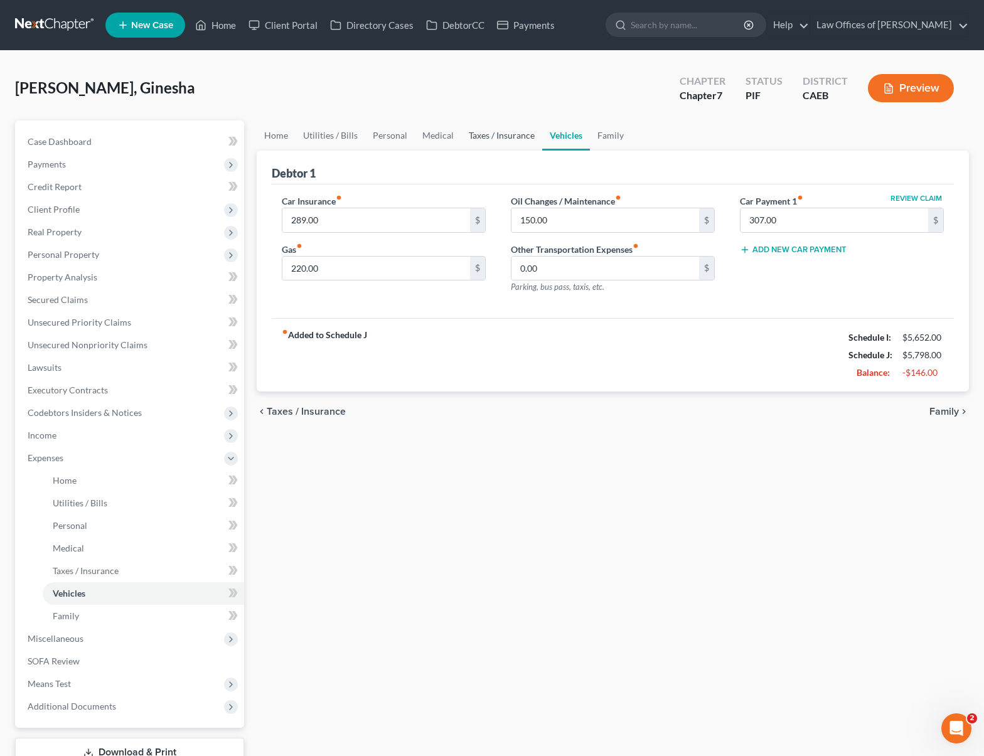
click at [506, 136] on link "Taxes / Insurance" at bounding box center [501, 135] width 81 height 30
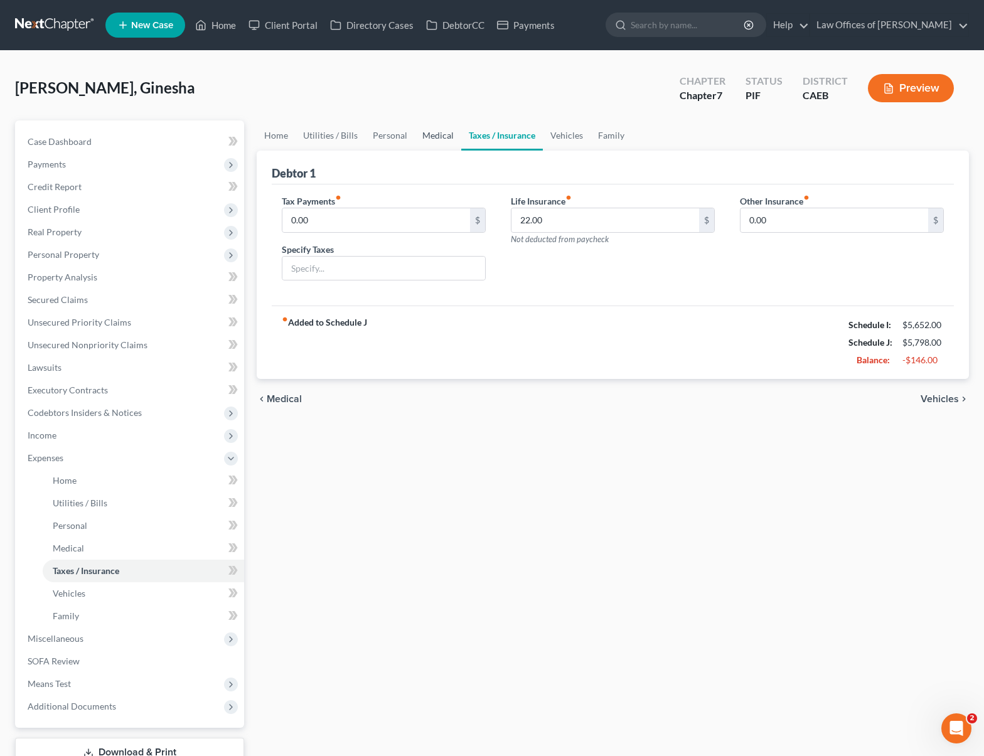
click at [424, 132] on link "Medical" at bounding box center [438, 135] width 46 height 30
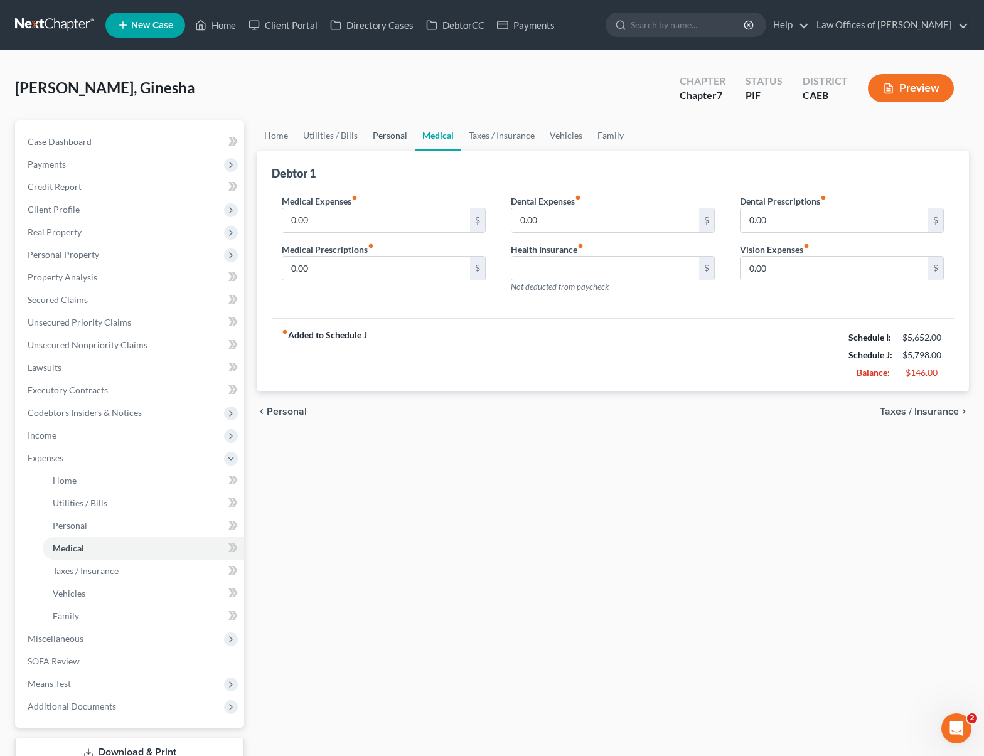
click at [392, 132] on link "Personal" at bounding box center [390, 135] width 50 height 30
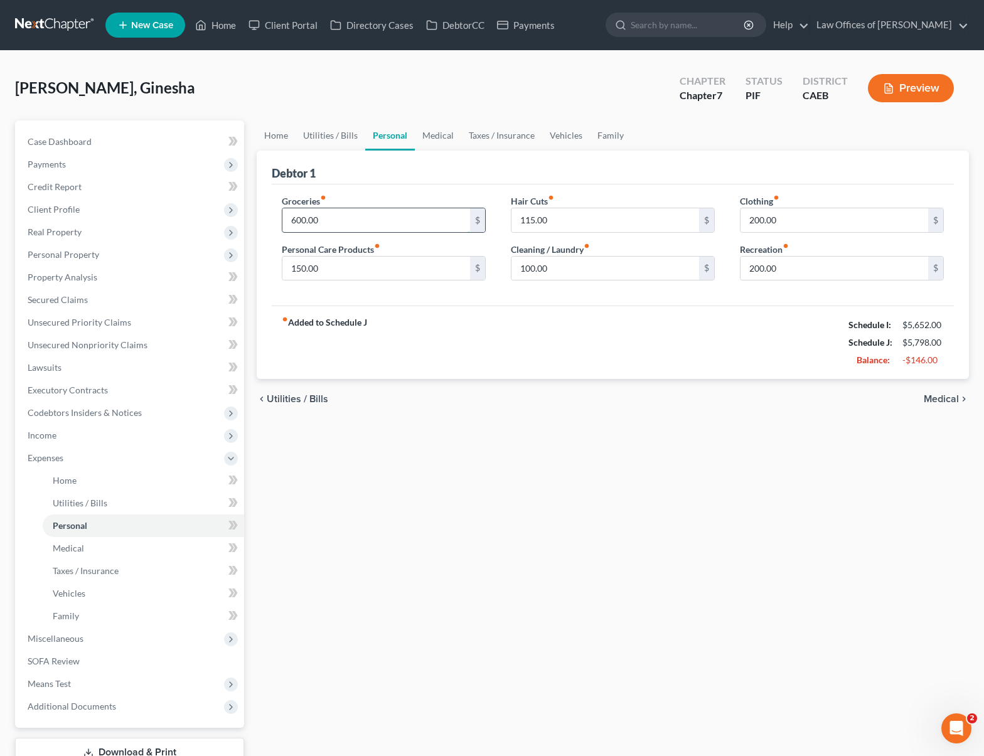
click at [335, 217] on input "600.00" at bounding box center [376, 220] width 188 height 24
type input "700"
click at [464, 182] on div "Debtor 1" at bounding box center [613, 168] width 682 height 34
click at [557, 266] on input "100.00" at bounding box center [605, 269] width 188 height 24
click at [560, 222] on input "115.00" at bounding box center [605, 220] width 188 height 24
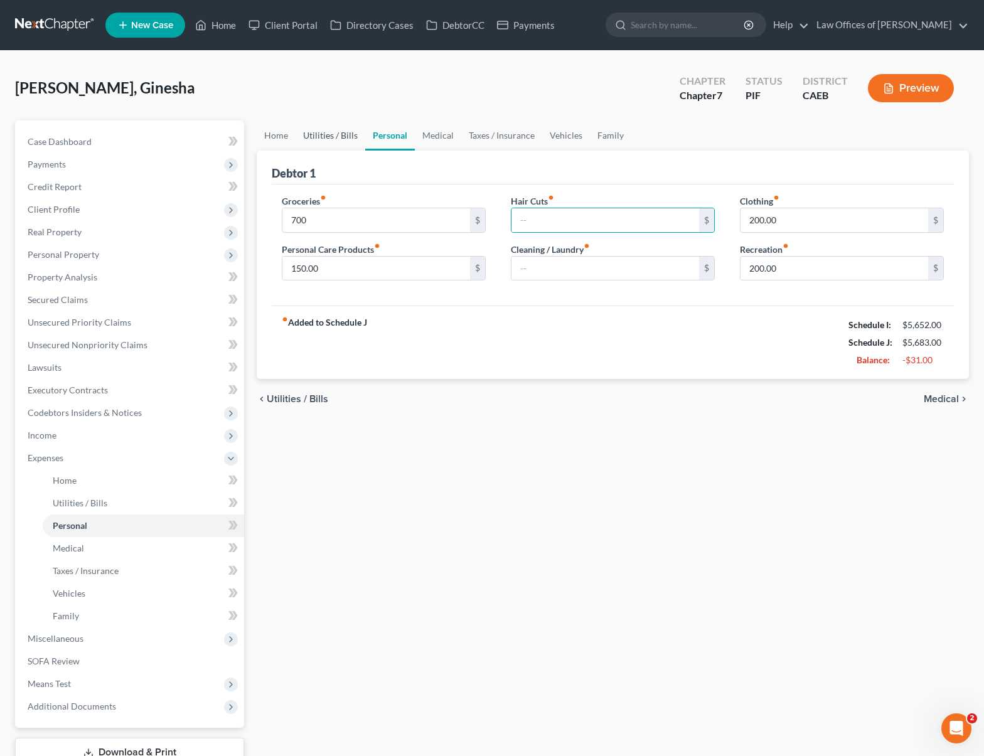
click at [323, 138] on link "Utilities / Bills" at bounding box center [330, 135] width 70 height 30
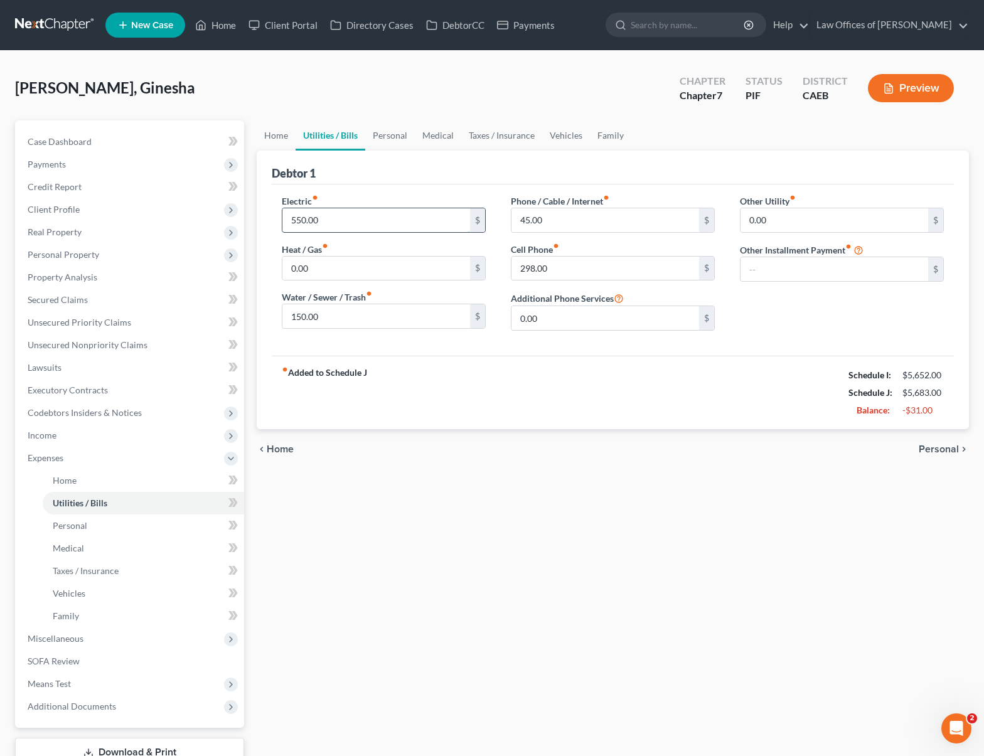
click at [334, 220] on input "550.00" at bounding box center [376, 220] width 188 height 24
type input "450"
click at [604, 261] on input "298.00" at bounding box center [605, 269] width 188 height 24
click at [275, 140] on link "Home" at bounding box center [276, 135] width 39 height 30
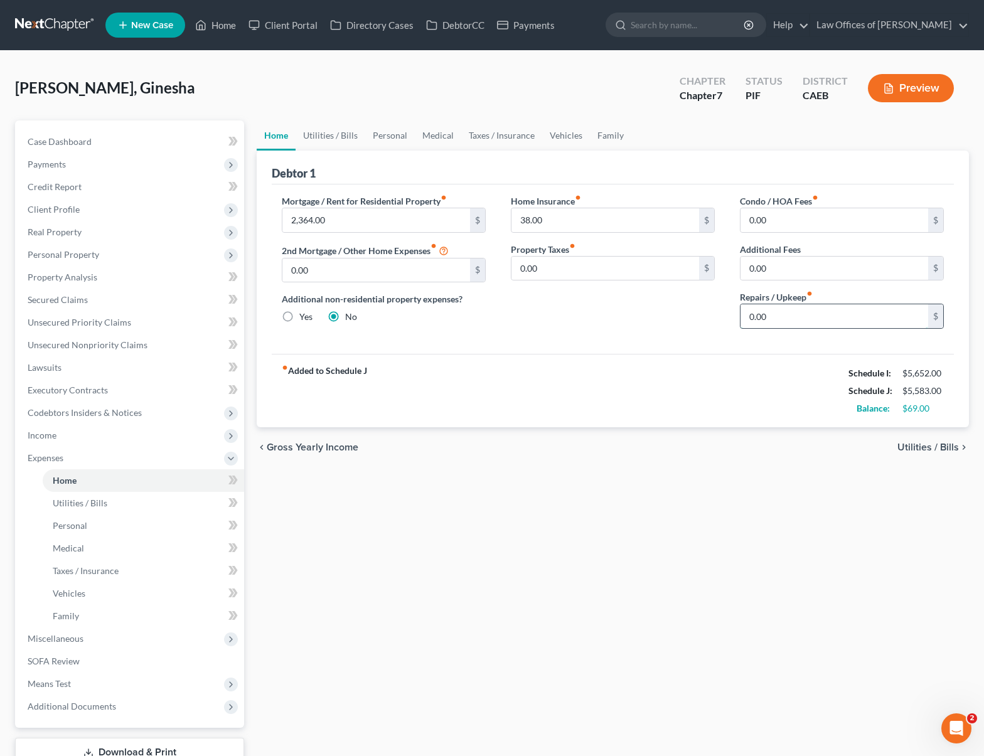
click at [784, 319] on input "0.00" at bounding box center [834, 316] width 188 height 24
type input "100."
click at [341, 135] on link "Utilities / Bills" at bounding box center [330, 135] width 70 height 30
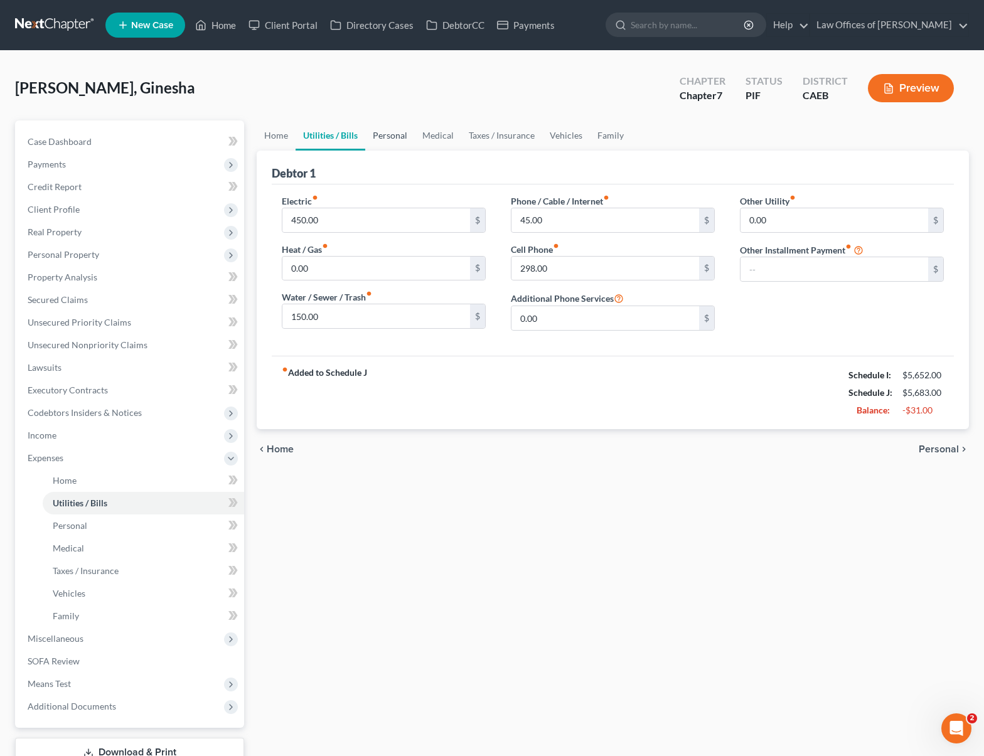
click at [380, 131] on link "Personal" at bounding box center [390, 135] width 50 height 30
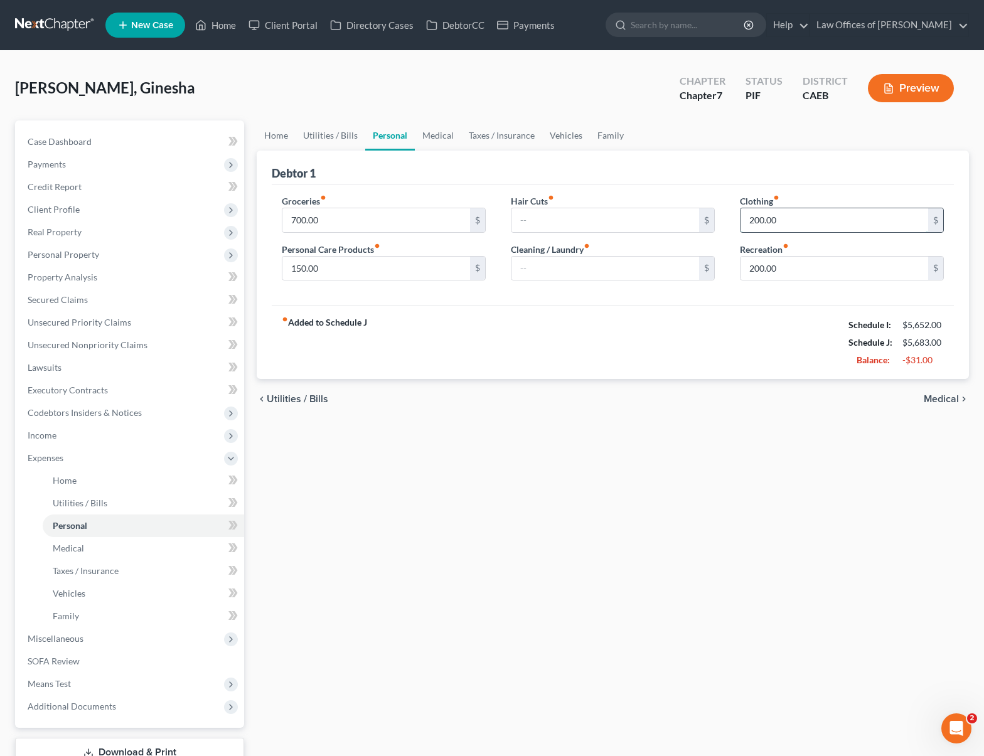
click at [811, 226] on input "200.00" at bounding box center [834, 220] width 188 height 24
type input "175"
type input "150."
click at [366, 262] on input "150.00" at bounding box center [376, 269] width 188 height 24
click at [430, 135] on link "Medical" at bounding box center [438, 135] width 46 height 30
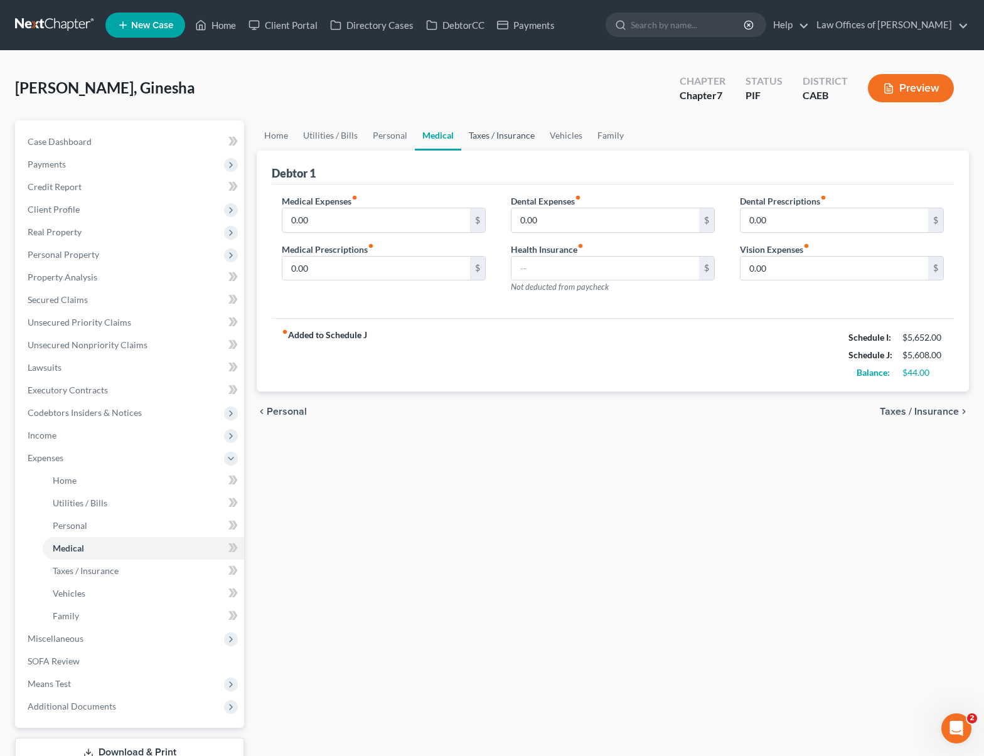
click at [494, 138] on link "Taxes / Insurance" at bounding box center [501, 135] width 81 height 30
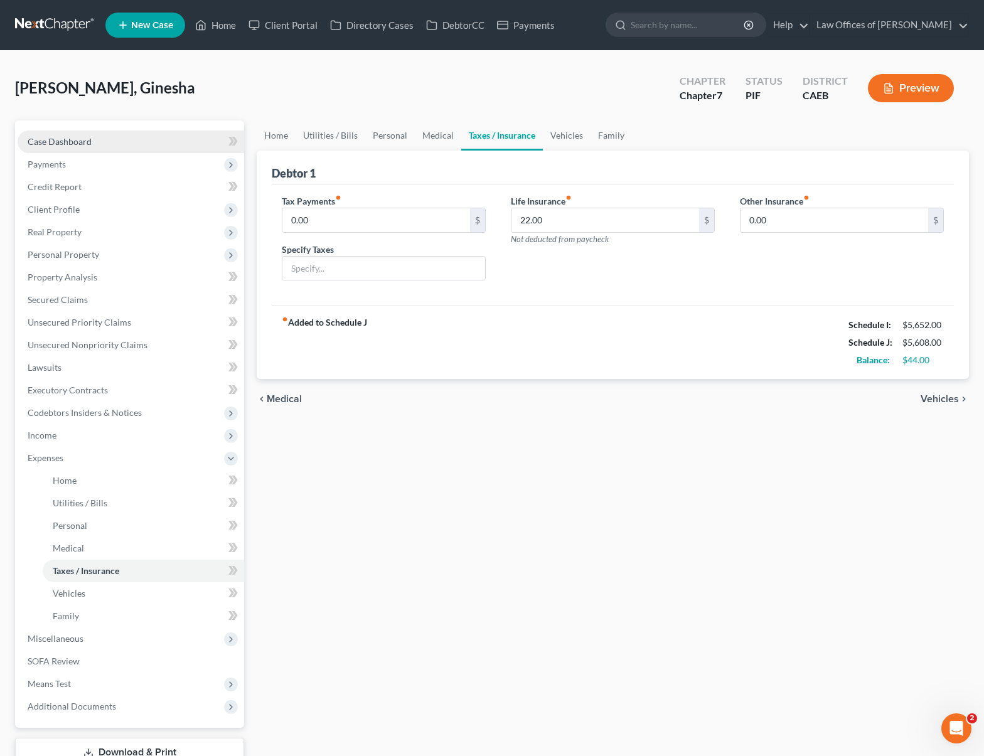
click at [80, 142] on span "Case Dashboard" at bounding box center [60, 141] width 64 height 11
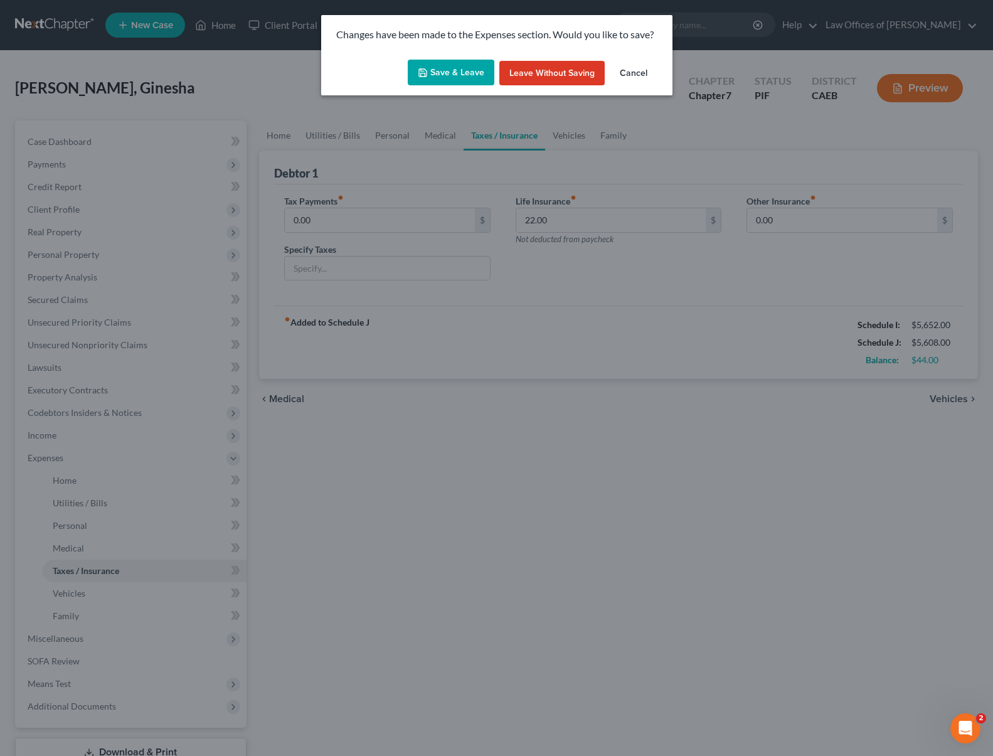
click at [454, 68] on button "Save & Leave" at bounding box center [451, 73] width 87 height 26
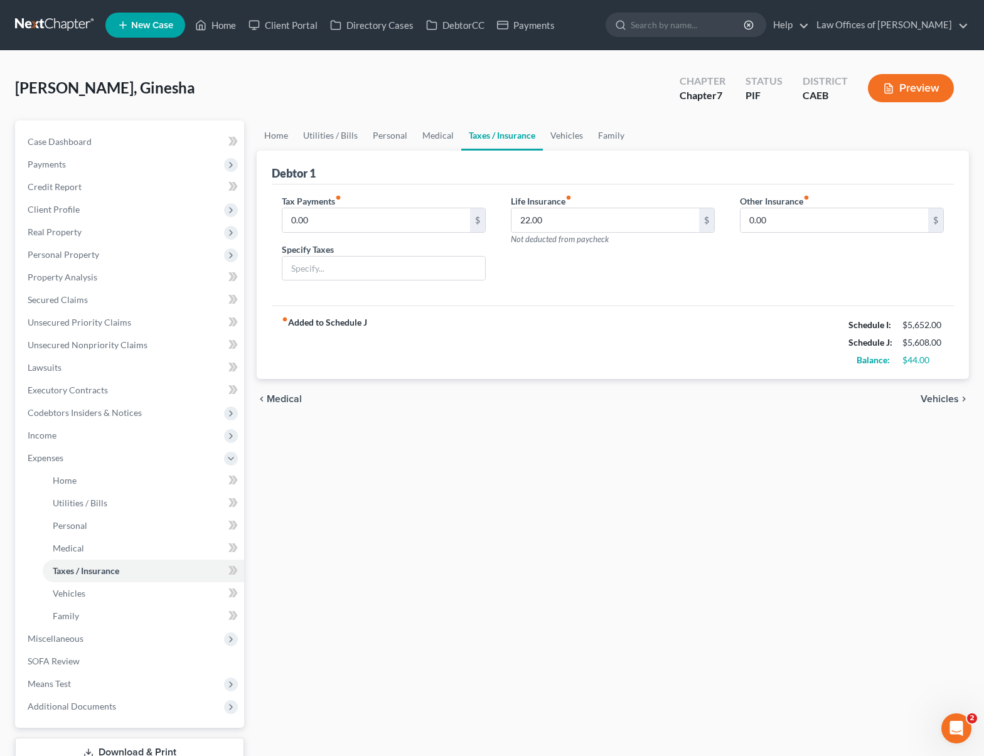
select select "6"
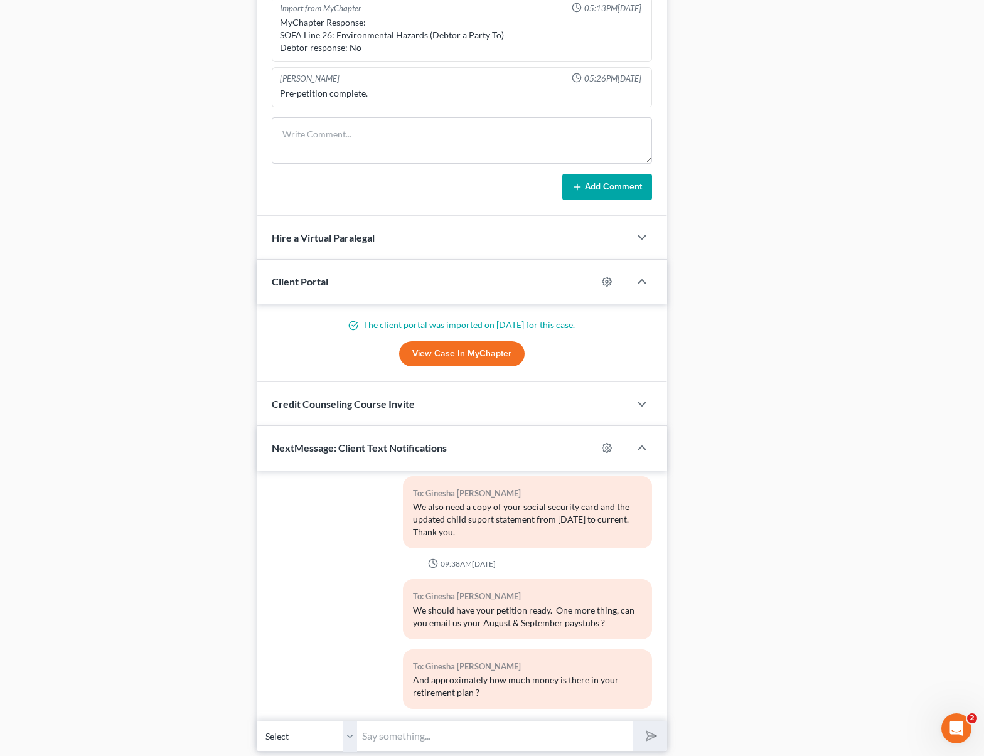
scroll to position [986, 0]
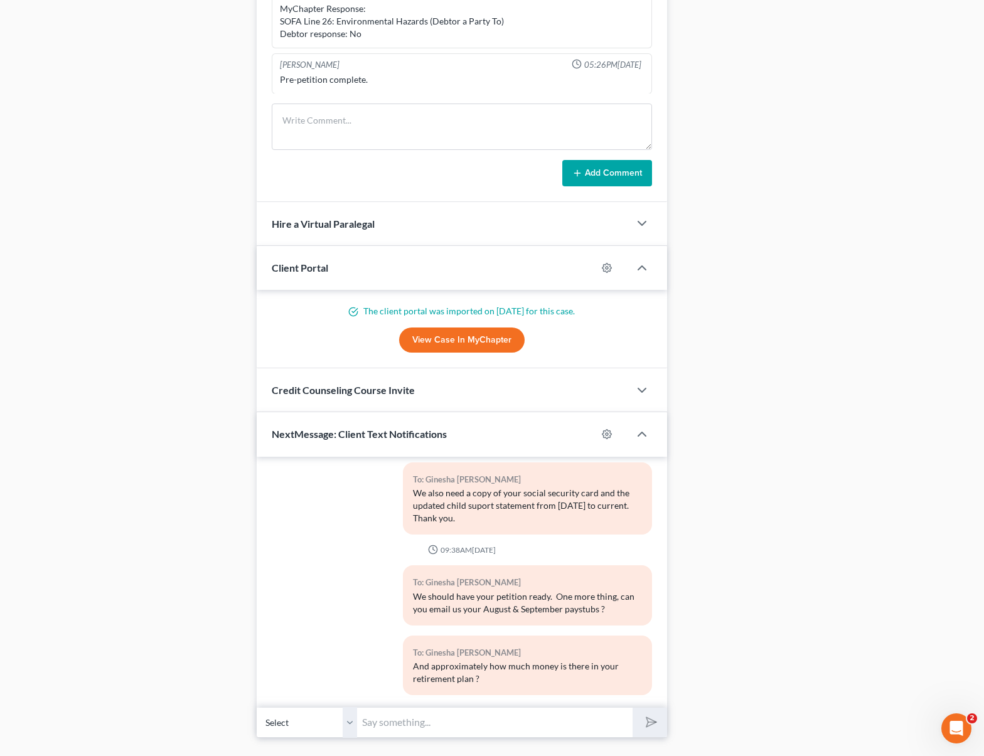
click at [422, 720] on input "text" at bounding box center [494, 722] width 275 height 31
type input "And what is the name of the company that carries your life insurance ?"
click at [632, 708] on button "submit" at bounding box center [649, 722] width 35 height 29
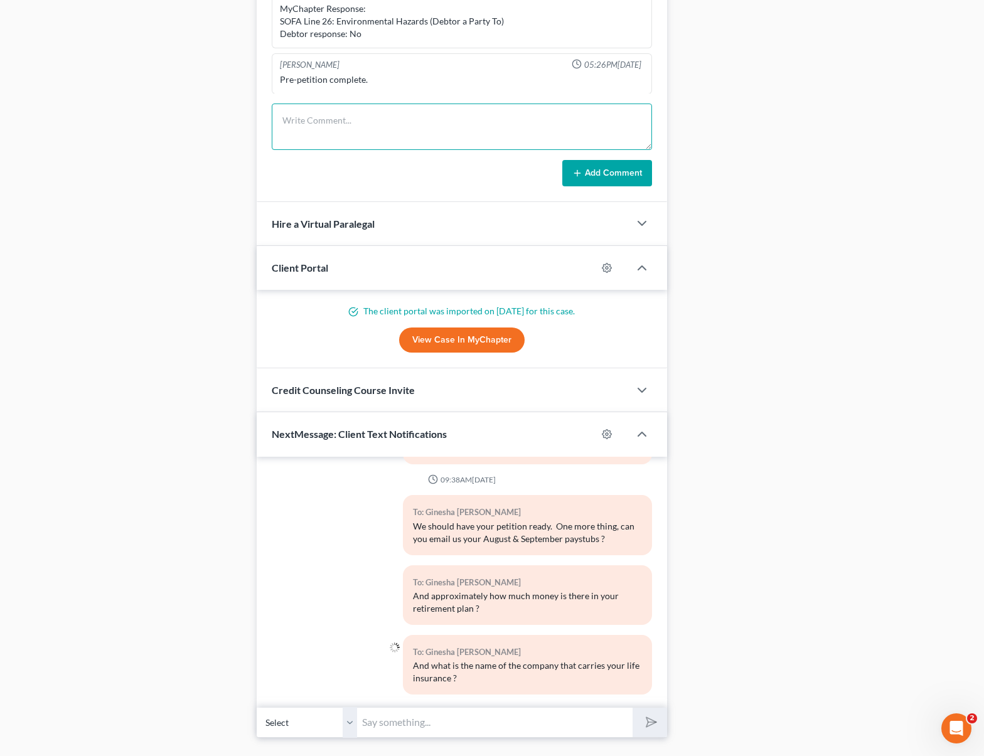
click at [351, 125] on textarea at bounding box center [462, 127] width 380 height 46
type textarea "C"
type textarea "Missing August and September paystubs, Calpers amount, life ins co, texted clie…"
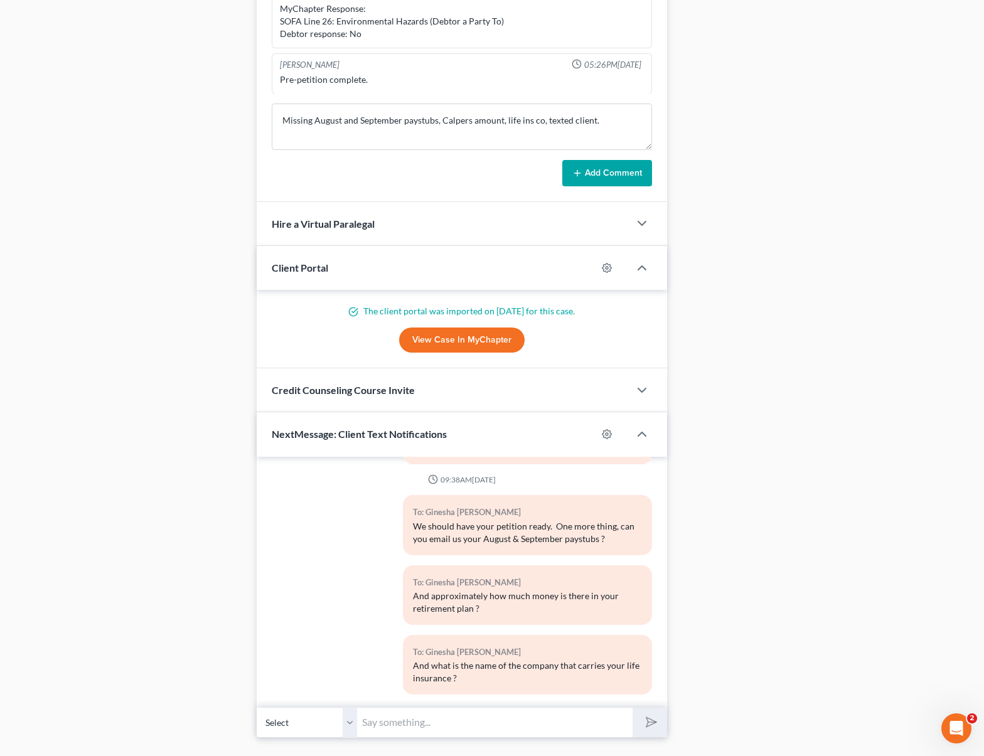
click at [639, 169] on button "Add Comment" at bounding box center [607, 173] width 90 height 26
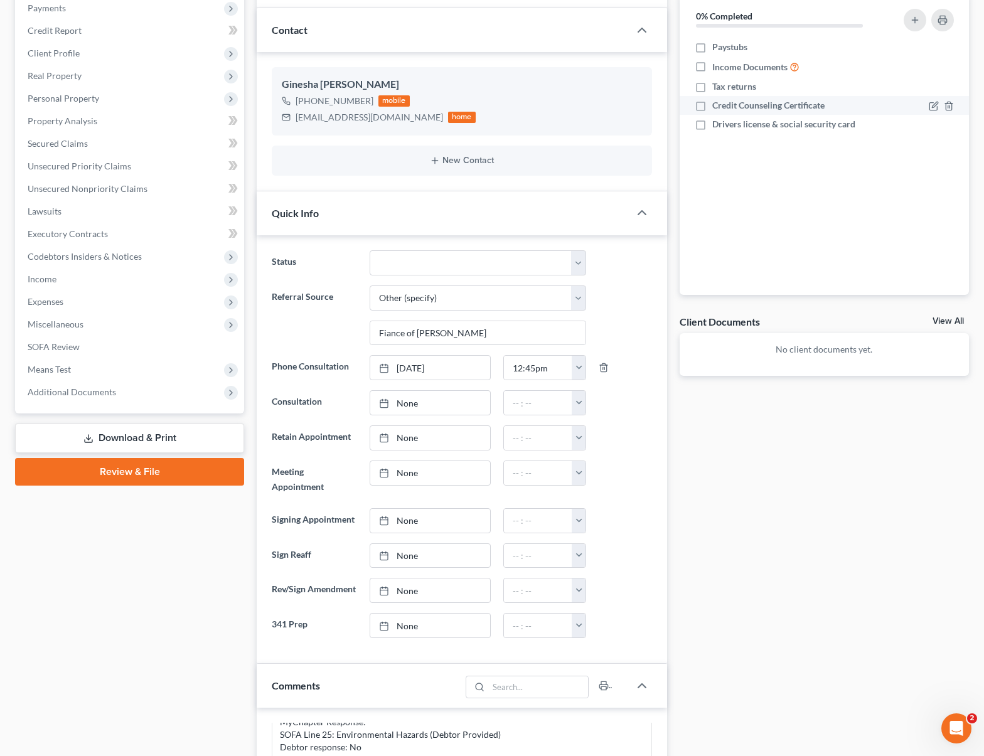
scroll to position [157, 0]
click at [107, 120] on link "Property Analysis" at bounding box center [131, 120] width 226 height 23
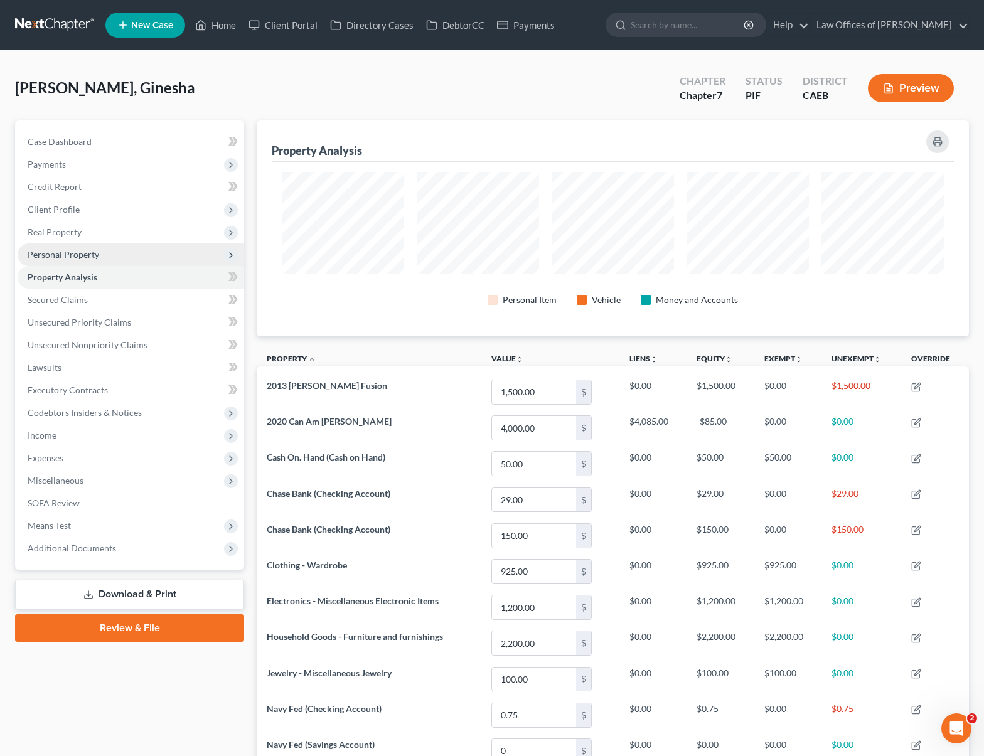
click at [99, 251] on span "Personal Property" at bounding box center [131, 254] width 226 height 23
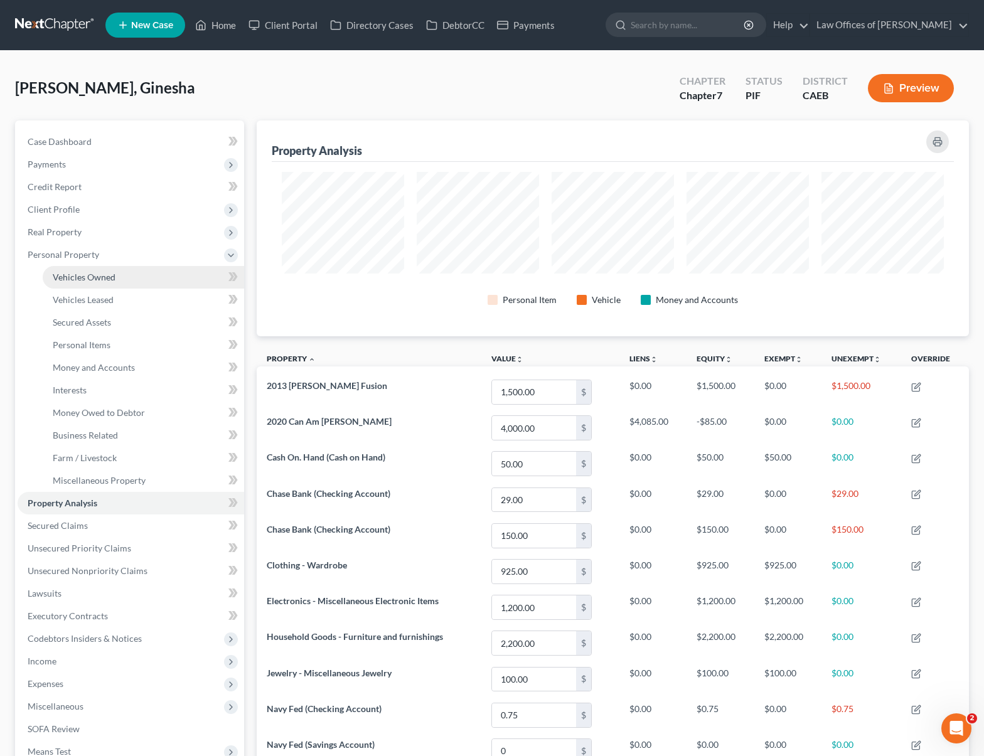
click at [117, 272] on link "Vehicles Owned" at bounding box center [143, 277] width 201 height 23
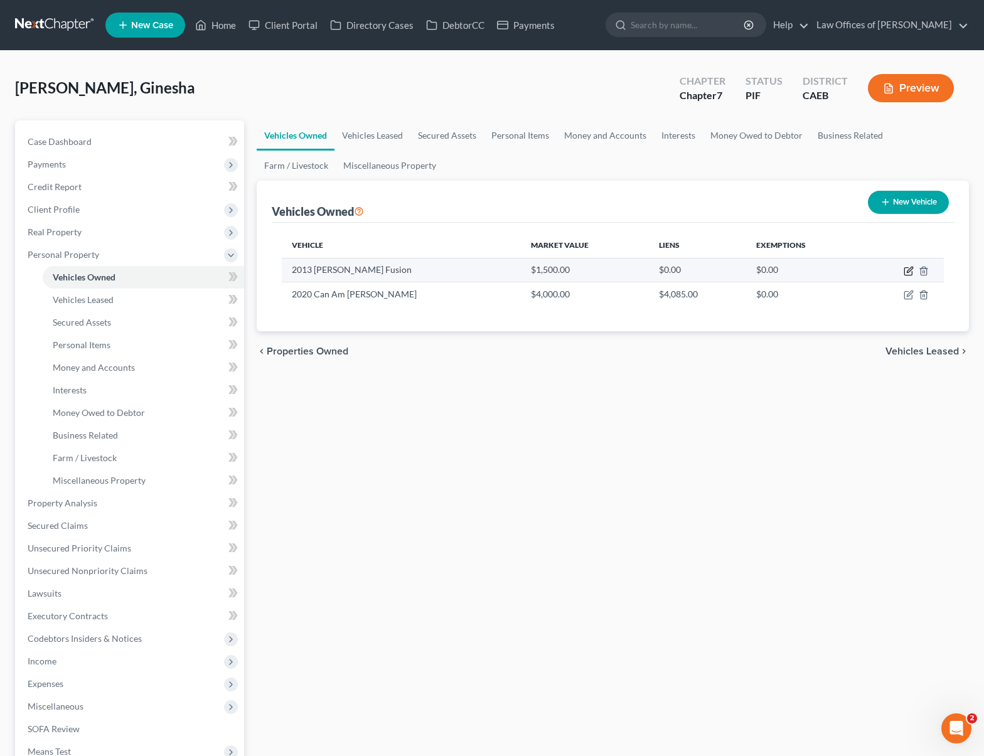
click at [910, 271] on icon "button" at bounding box center [908, 271] width 10 height 10
select select "0"
select select "13"
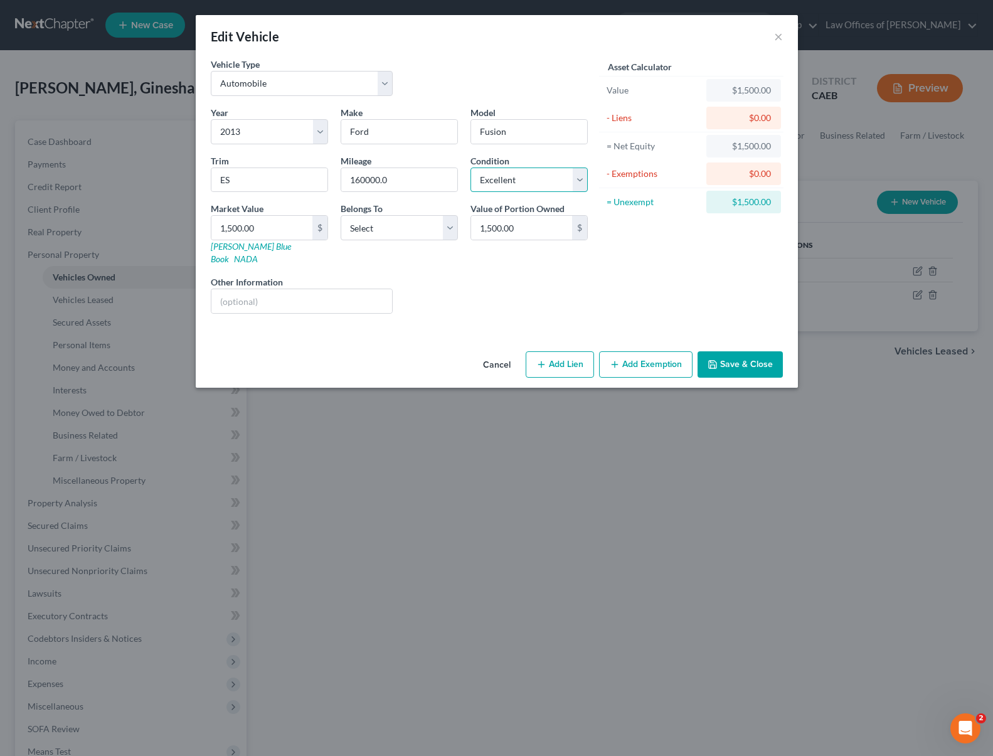
click at [579, 181] on select "Select Excellent Very Good Good Fair Poor" at bounding box center [529, 179] width 117 height 25
click at [471, 167] on select "Select Excellent Very Good Good Fair Poor" at bounding box center [529, 179] width 117 height 25
click at [578, 183] on select "Select Excellent Very Good Good Fair Poor" at bounding box center [529, 179] width 117 height 25
select select "3"
click at [471, 167] on select "Select Excellent Very Good Good Fair Poor" at bounding box center [529, 179] width 117 height 25
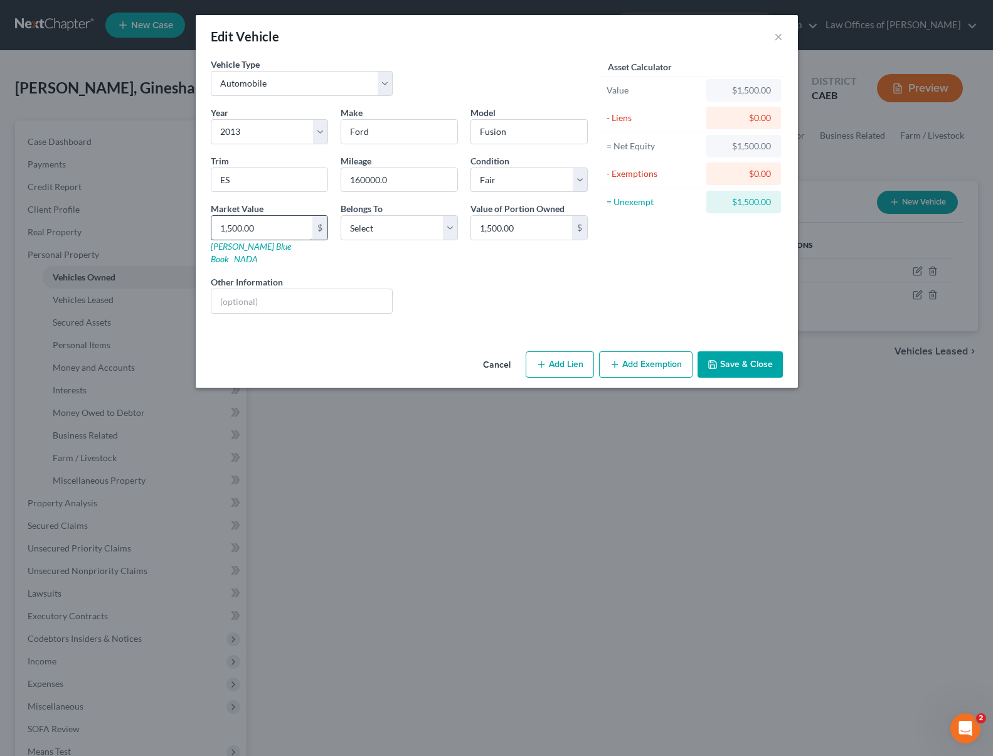
click at [286, 228] on input "1,500.00" at bounding box center [261, 228] width 101 height 24
type input "5"
type input "5.00"
type input "54"
type input "54.00"
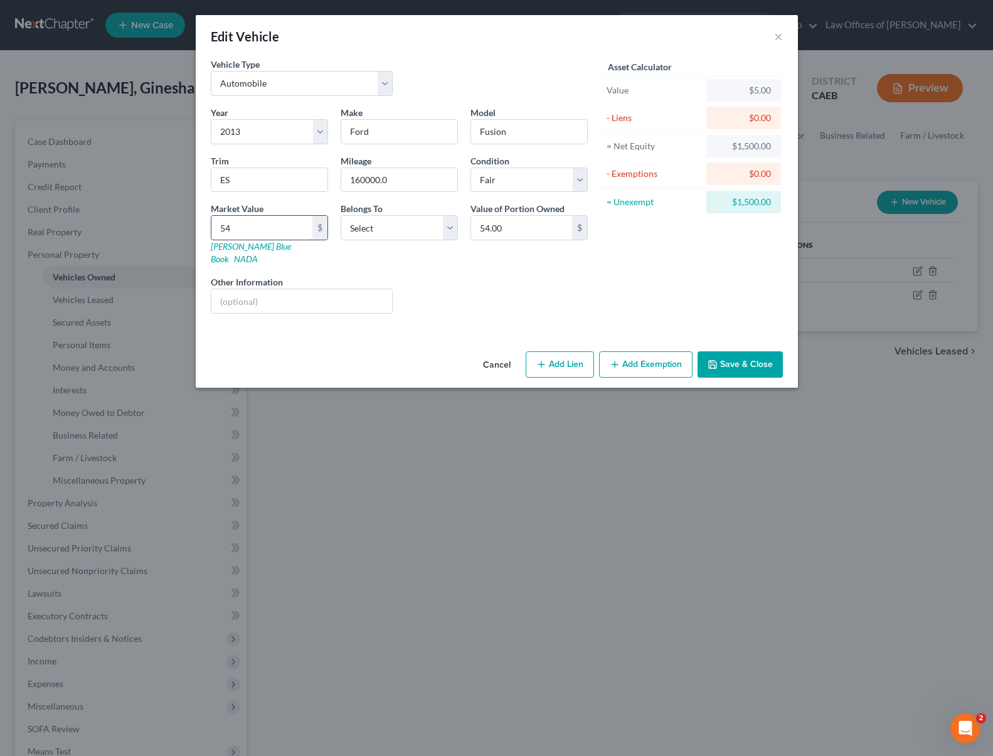
type input "540"
type input "540.00"
type input "5400"
type input "5,400.00"
type input "5,400"
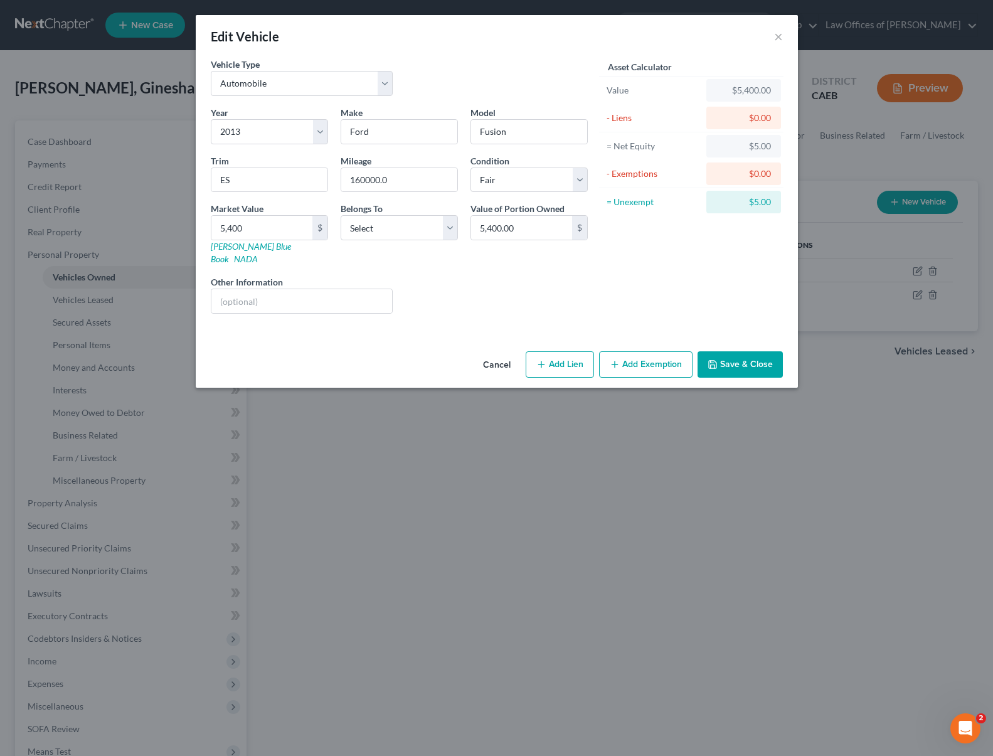
click at [641, 351] on button "Add Exemption" at bounding box center [645, 364] width 93 height 26
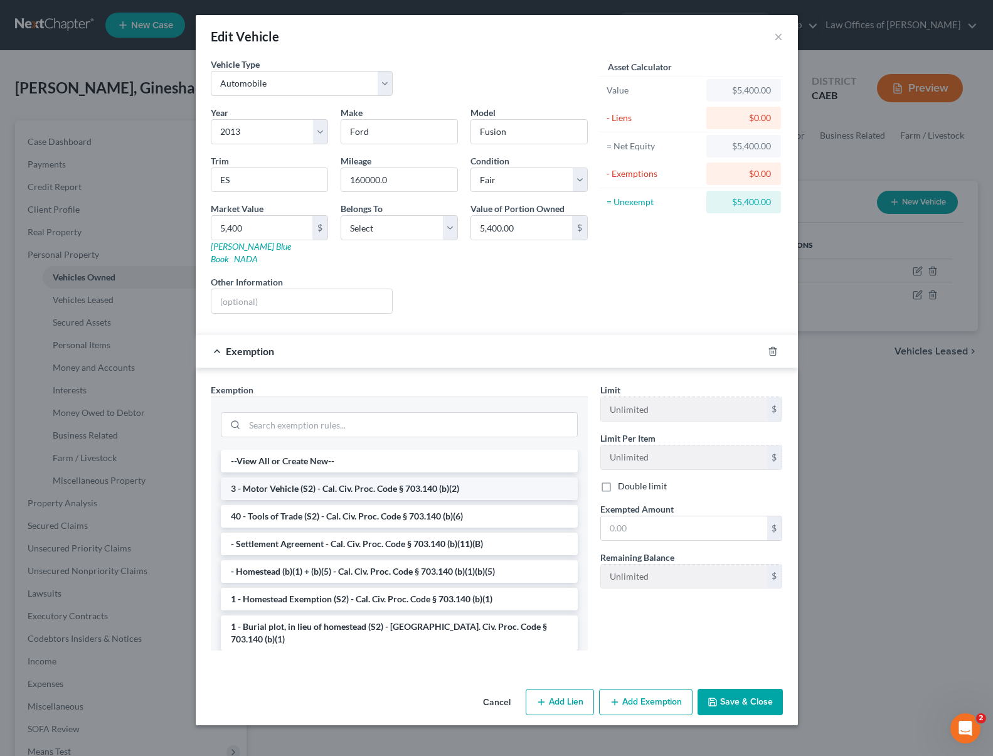
click at [453, 481] on li "3 - Motor Vehicle (S2) - Cal. Civ. Proc. Code § 703.140 (b)(2)" at bounding box center [399, 488] width 357 height 23
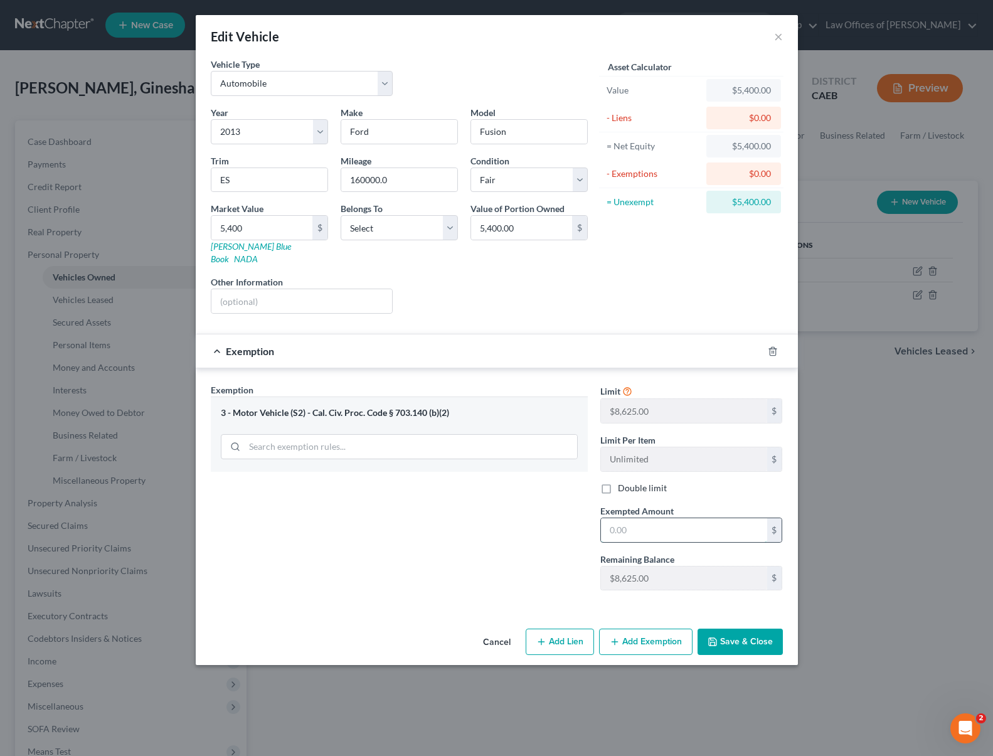
click at [650, 518] on input "text" at bounding box center [684, 530] width 166 height 24
type input "5,400"
click at [733, 629] on button "Save & Close" at bounding box center [740, 642] width 85 height 26
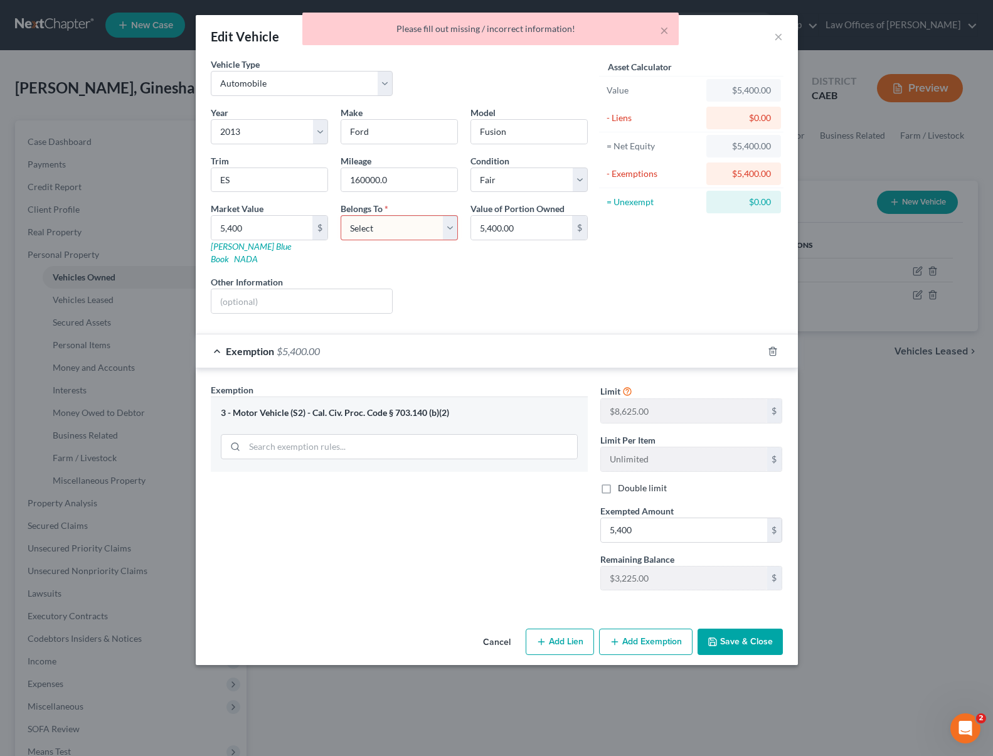
click at [451, 227] on select "Select Debtor 1 Only Debtor 2 Only Debtor 1 And Debtor 2 Only At Least One Of T…" at bounding box center [399, 227] width 117 height 25
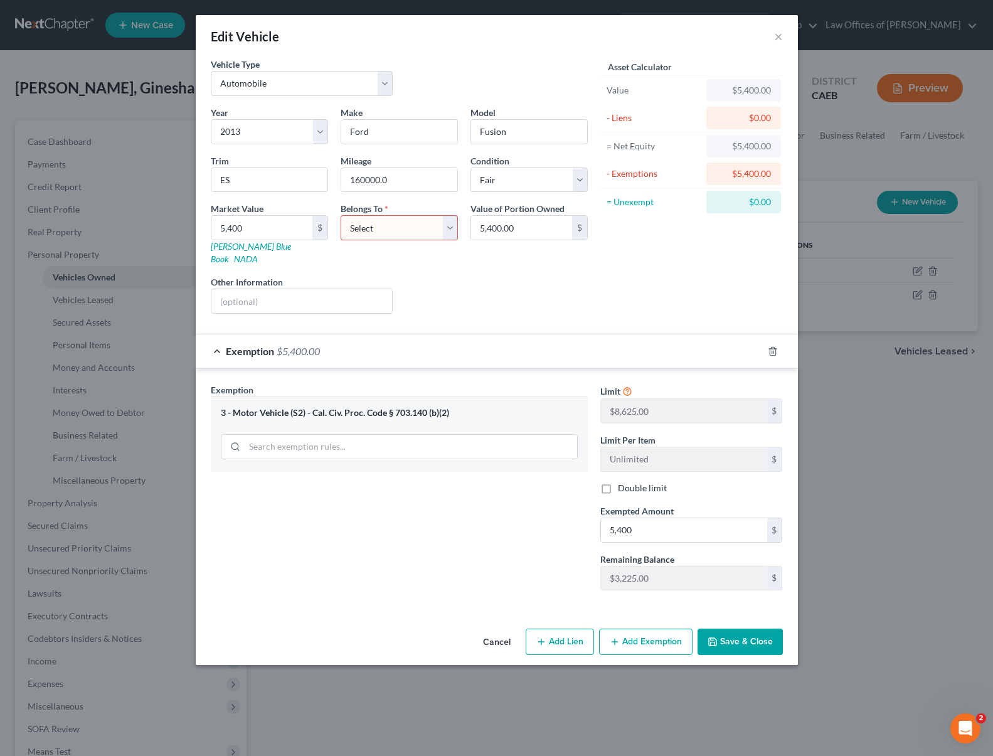
select select "0"
click at [341, 215] on select "Select Debtor 1 Only Debtor 2 Only Debtor 1 And Debtor 2 Only At Least One Of T…" at bounding box center [399, 227] width 117 height 25
click at [735, 629] on button "Save & Close" at bounding box center [740, 642] width 85 height 26
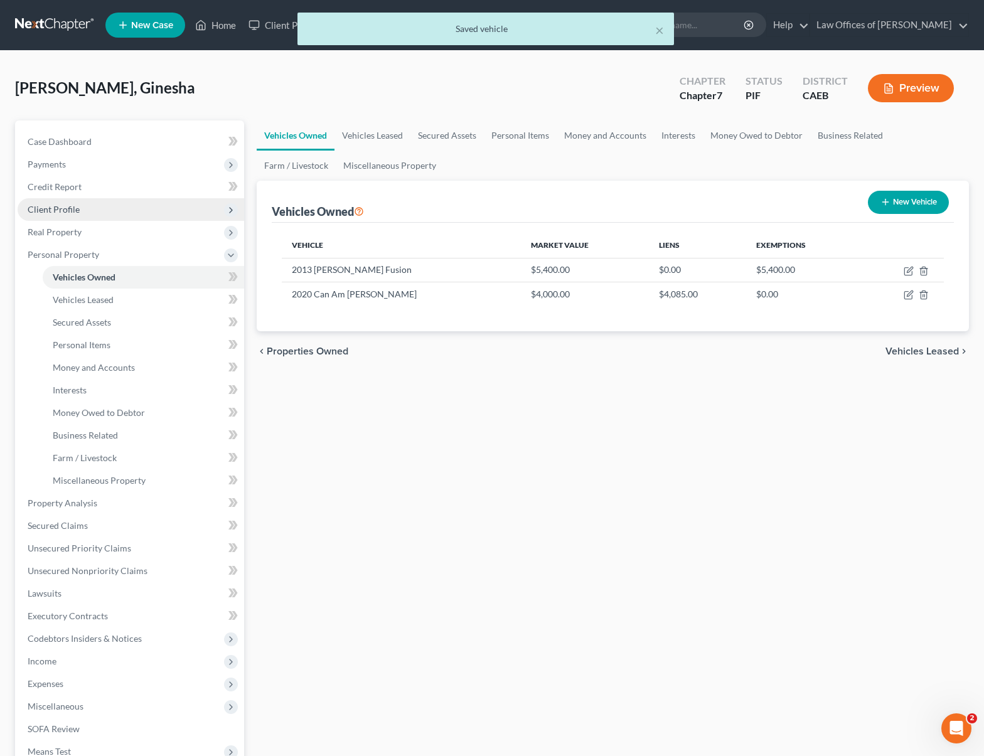
click at [120, 216] on span "Client Profile" at bounding box center [131, 209] width 226 height 23
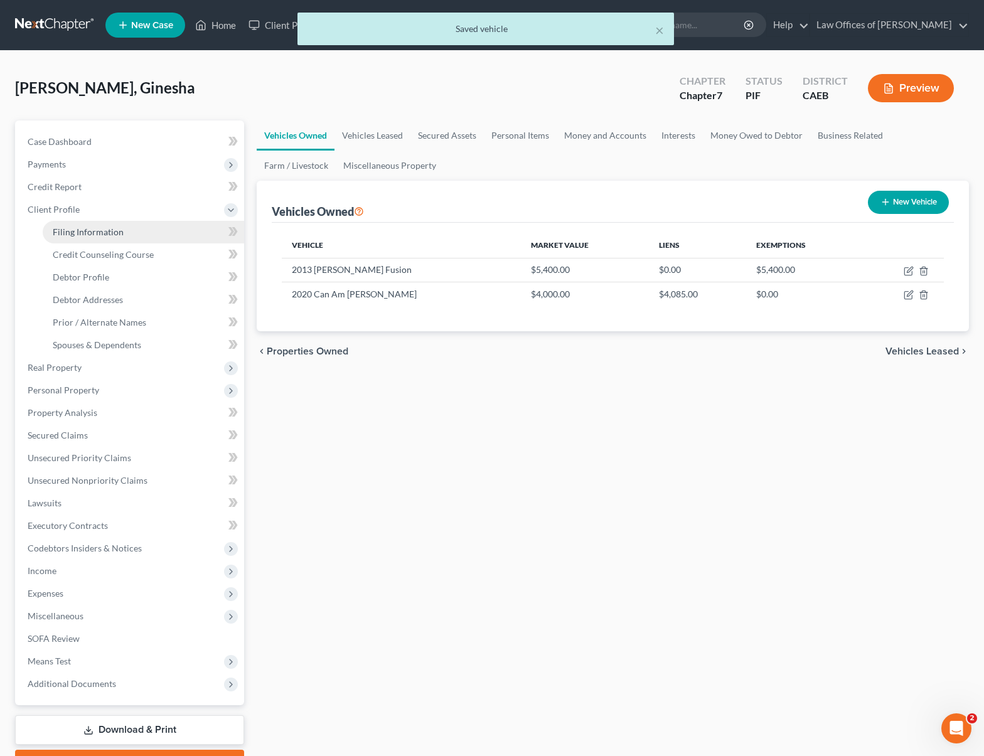
click at [146, 237] on link "Filing Information" at bounding box center [143, 232] width 201 height 23
select select "1"
select select "0"
select select "4"
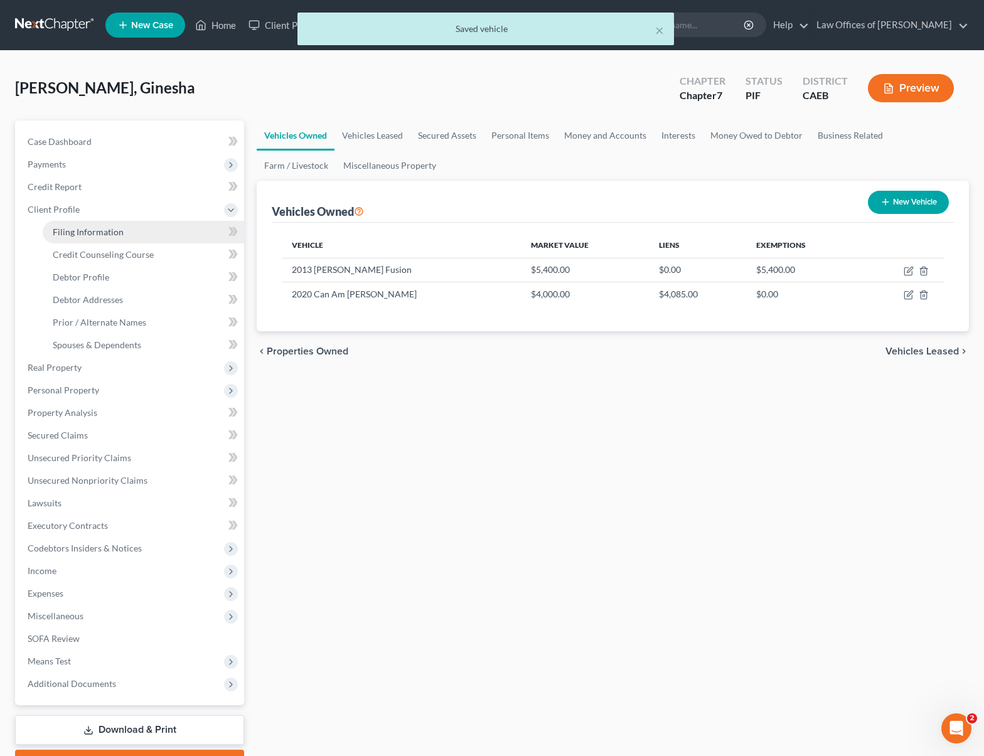
select select "0"
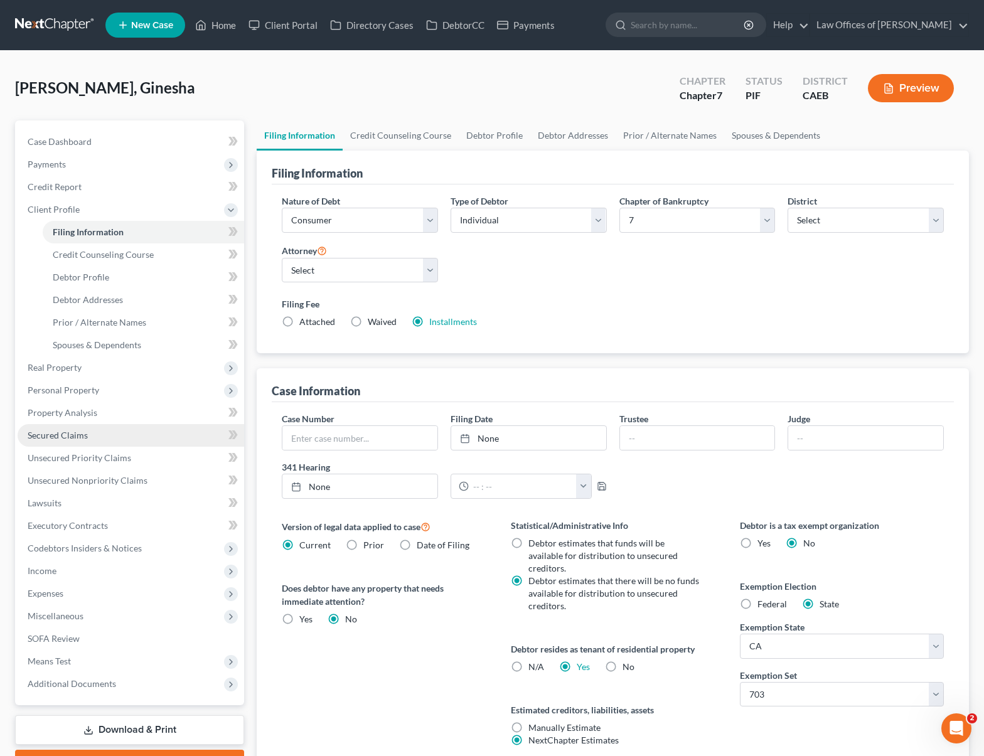
click at [90, 436] on link "Secured Claims" at bounding box center [131, 435] width 226 height 23
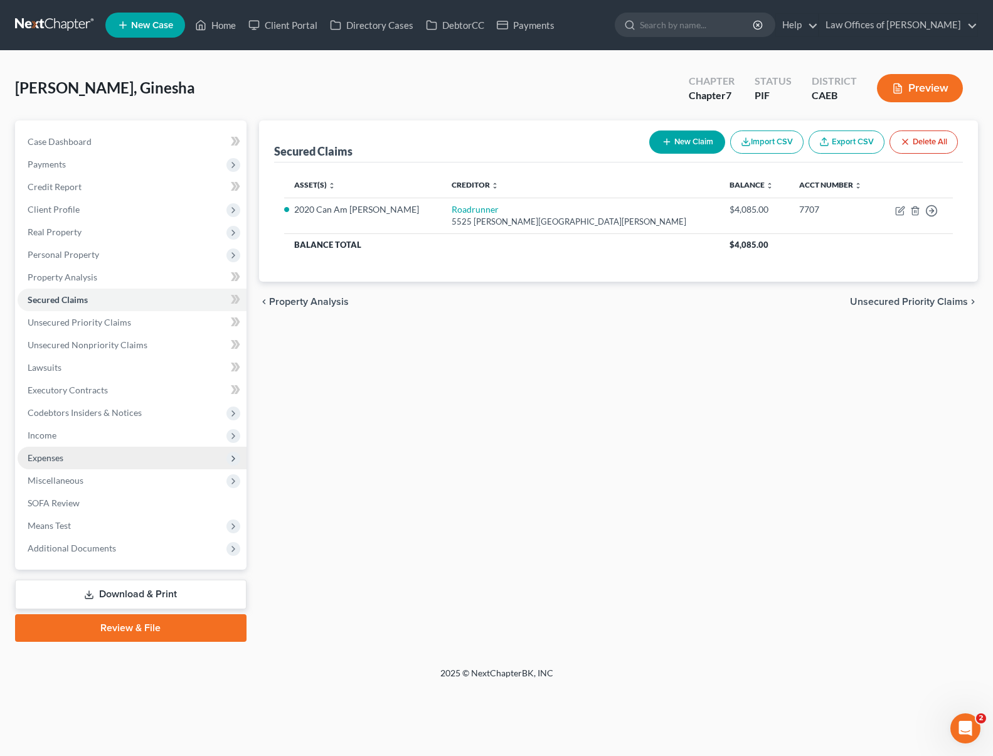
click at [70, 462] on span "Expenses" at bounding box center [132, 458] width 229 height 23
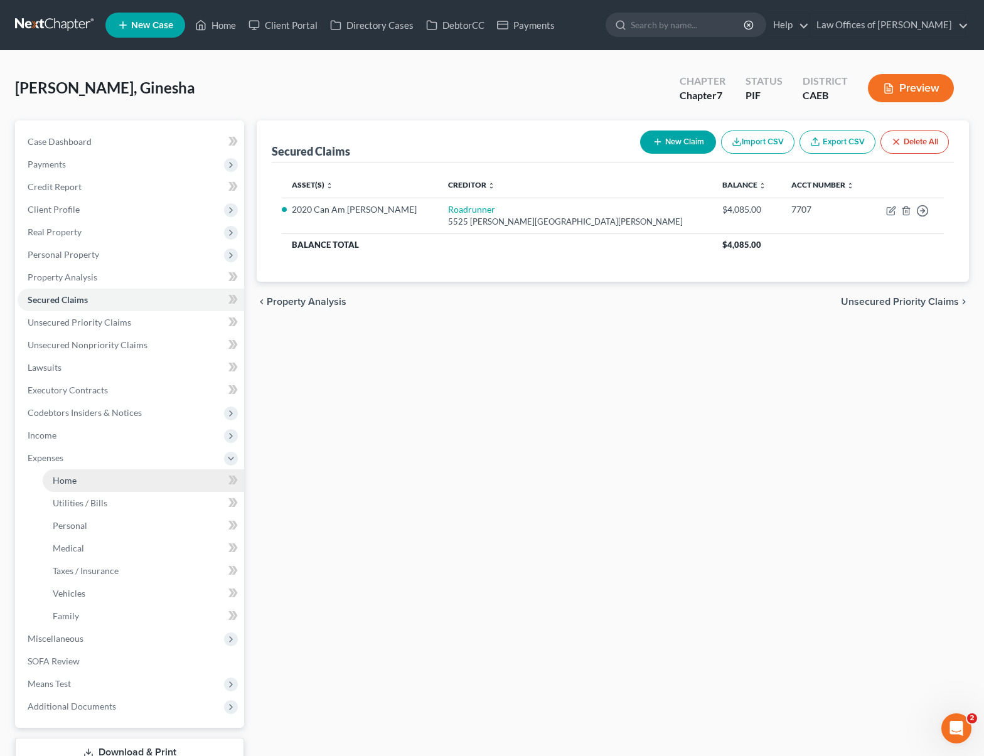
click at [85, 478] on link "Home" at bounding box center [143, 480] width 201 height 23
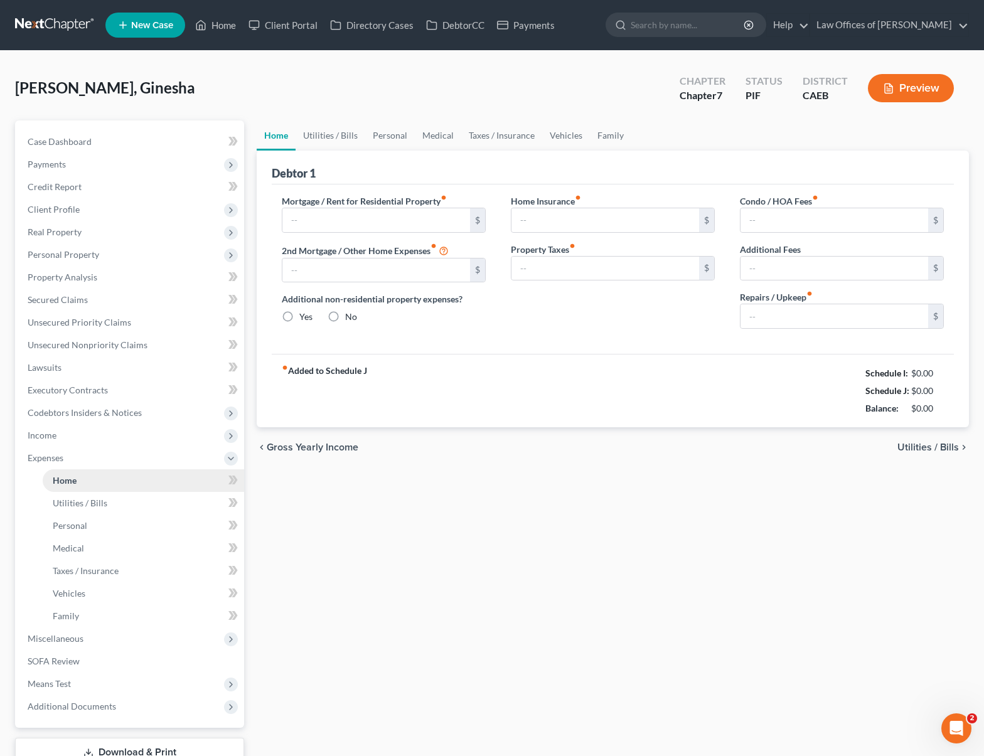
type input "2,364.00"
type input "0.00"
radio input "true"
type input "38.00"
type input "0.00"
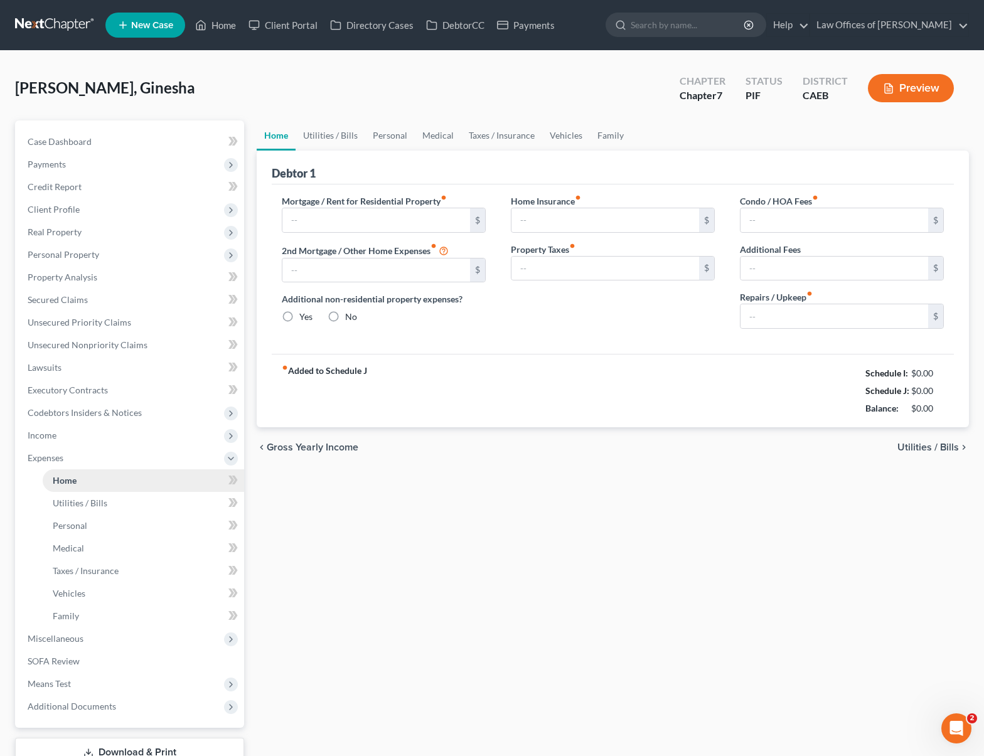
type input "0.00"
type input "100.00"
click at [99, 259] on span "Personal Property" at bounding box center [131, 254] width 226 height 23
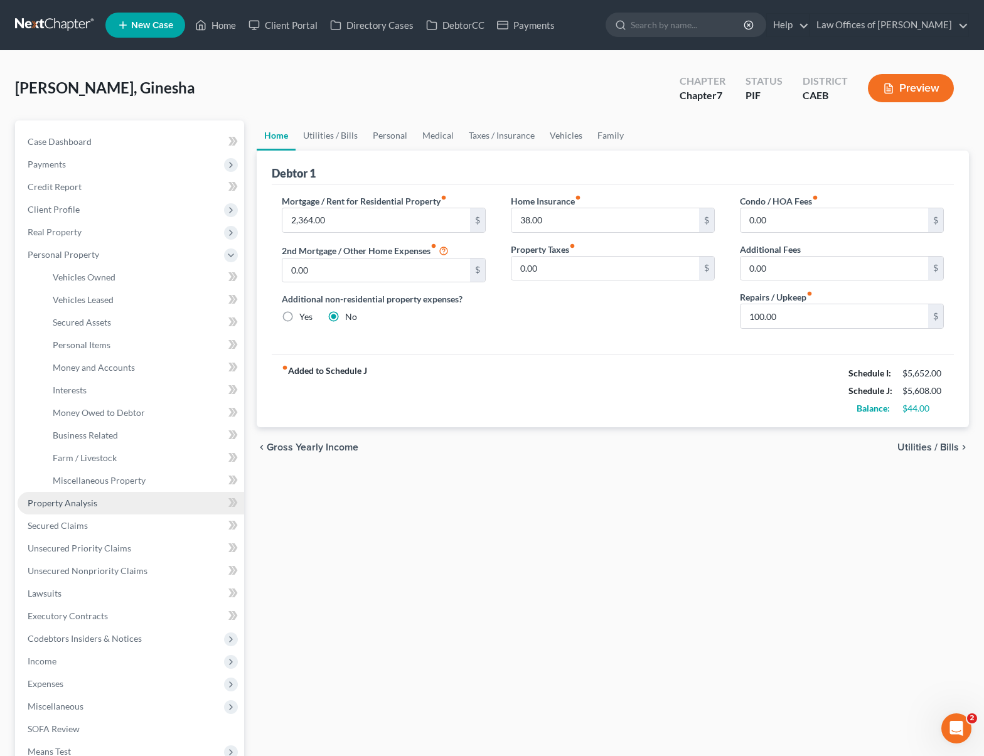
click at [110, 502] on link "Property Analysis" at bounding box center [131, 503] width 226 height 23
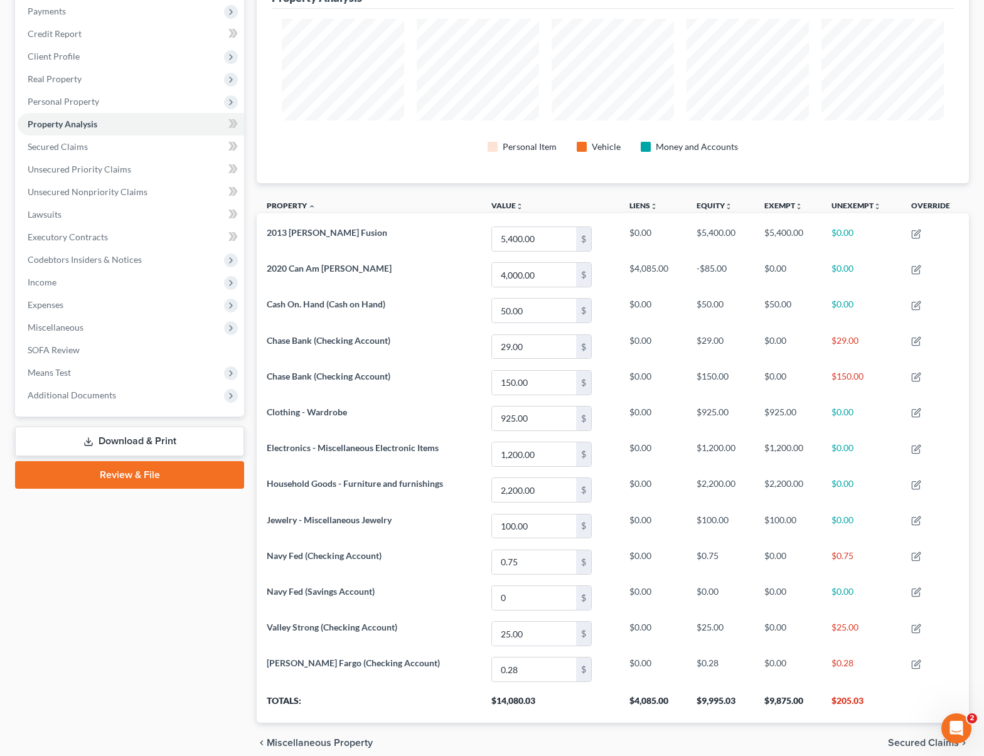
scroll to position [153, 0]
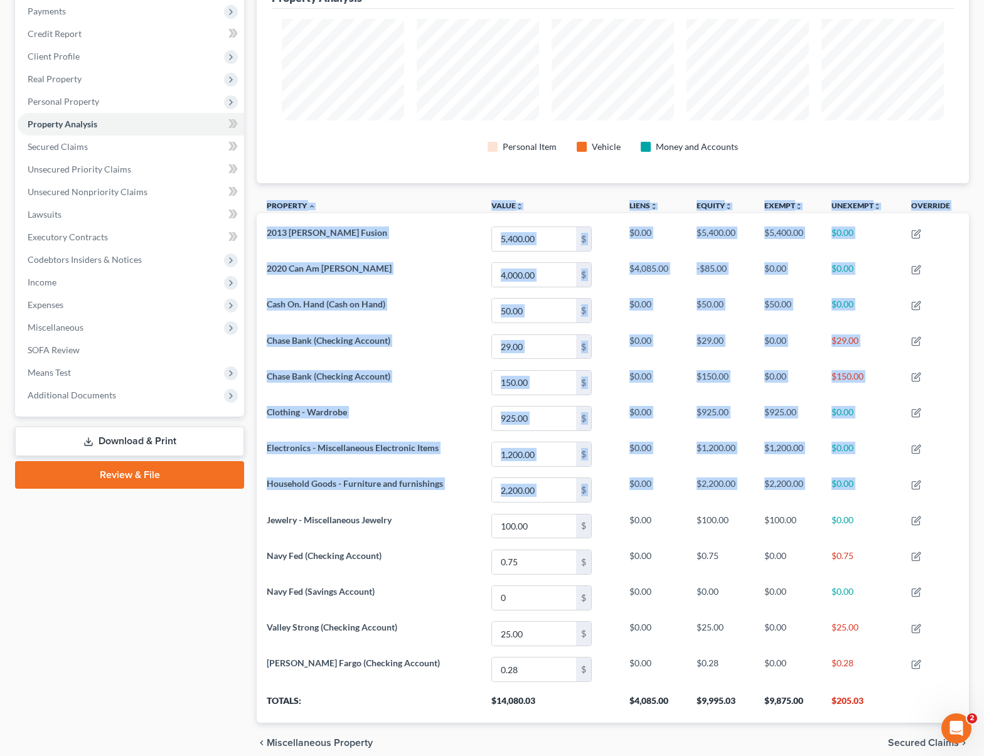
drag, startPoint x: 984, startPoint y: 380, endPoint x: 969, endPoint y: 494, distance: 115.2
click at [969, 494] on div "Property Analysis Personal Item Vehicle Money and Accounts Property unfold_more…" at bounding box center [612, 364] width 725 height 795
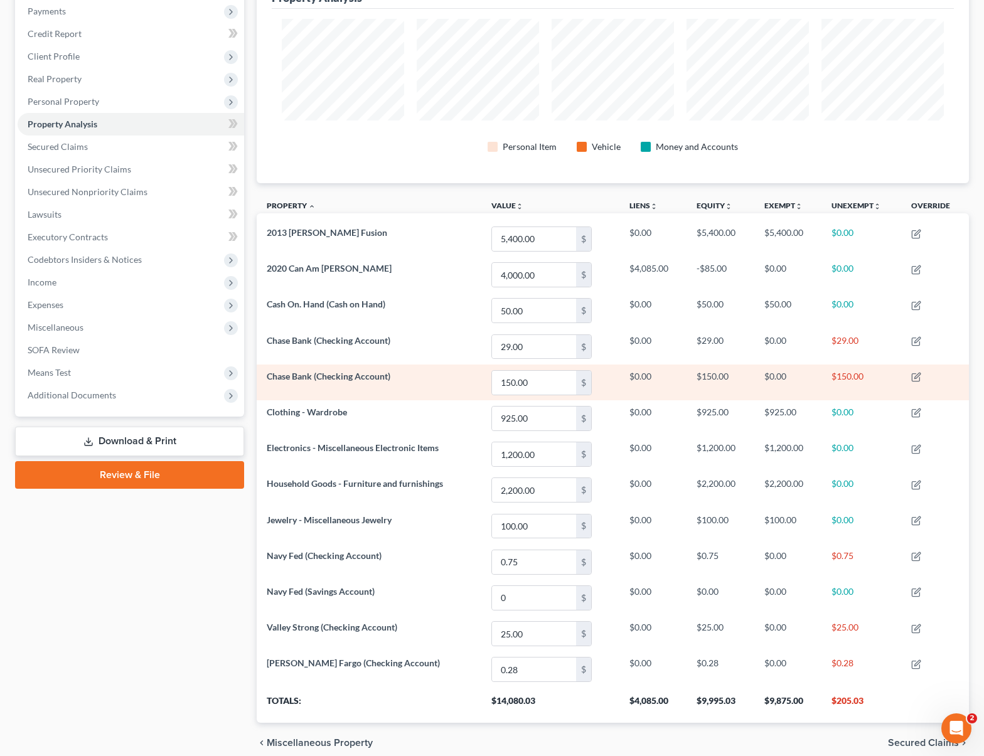
click at [395, 398] on td "Chase Bank (Checking Account)" at bounding box center [369, 382] width 225 height 36
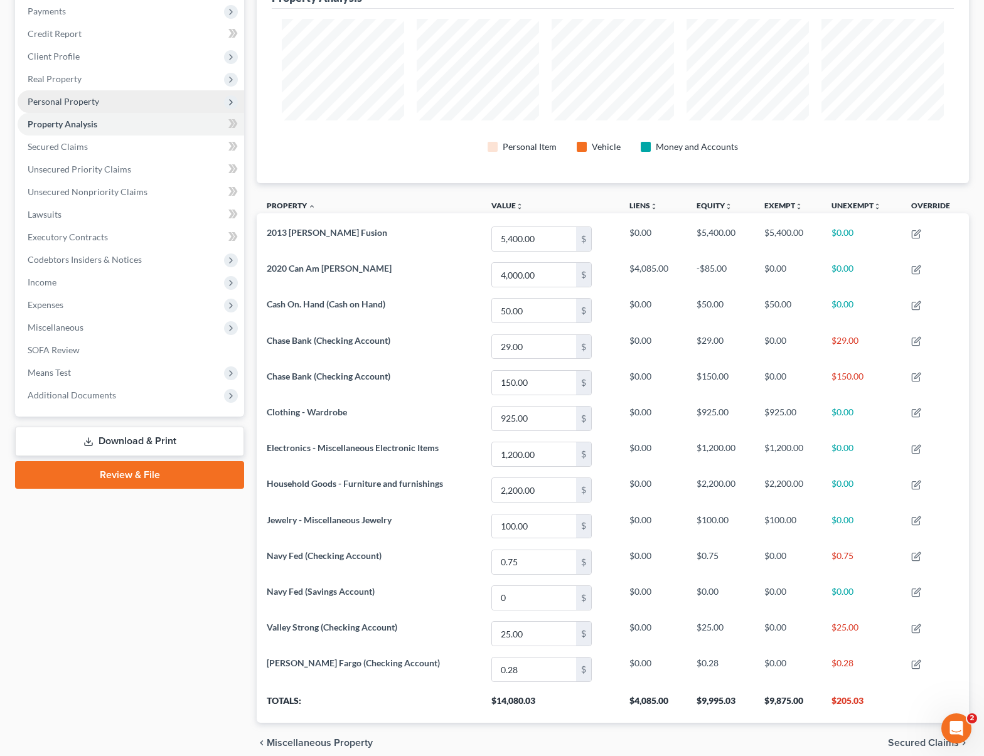
click at [120, 107] on span "Personal Property" at bounding box center [131, 101] width 226 height 23
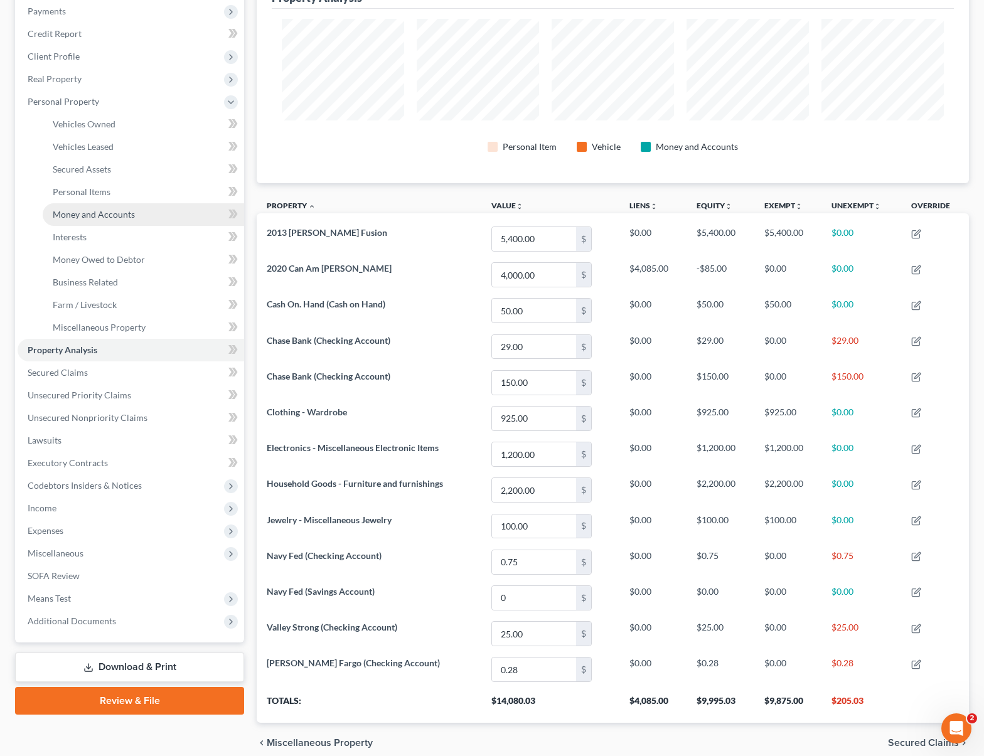
click at [143, 215] on link "Money and Accounts" at bounding box center [143, 214] width 201 height 23
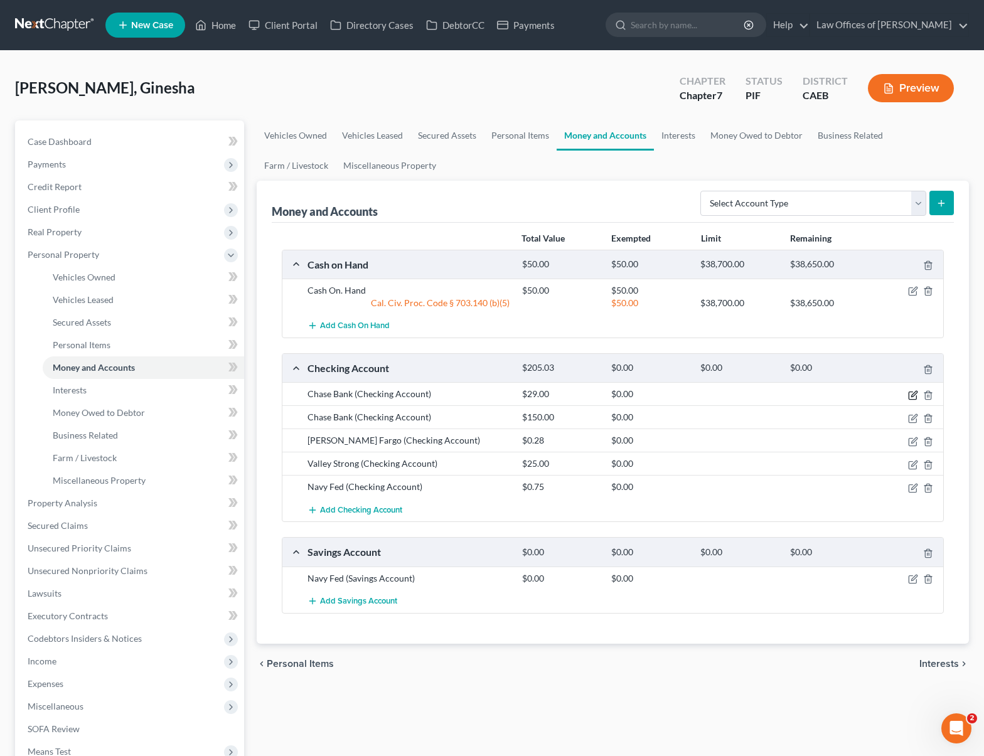
click at [909, 393] on icon "button" at bounding box center [913, 395] width 10 height 10
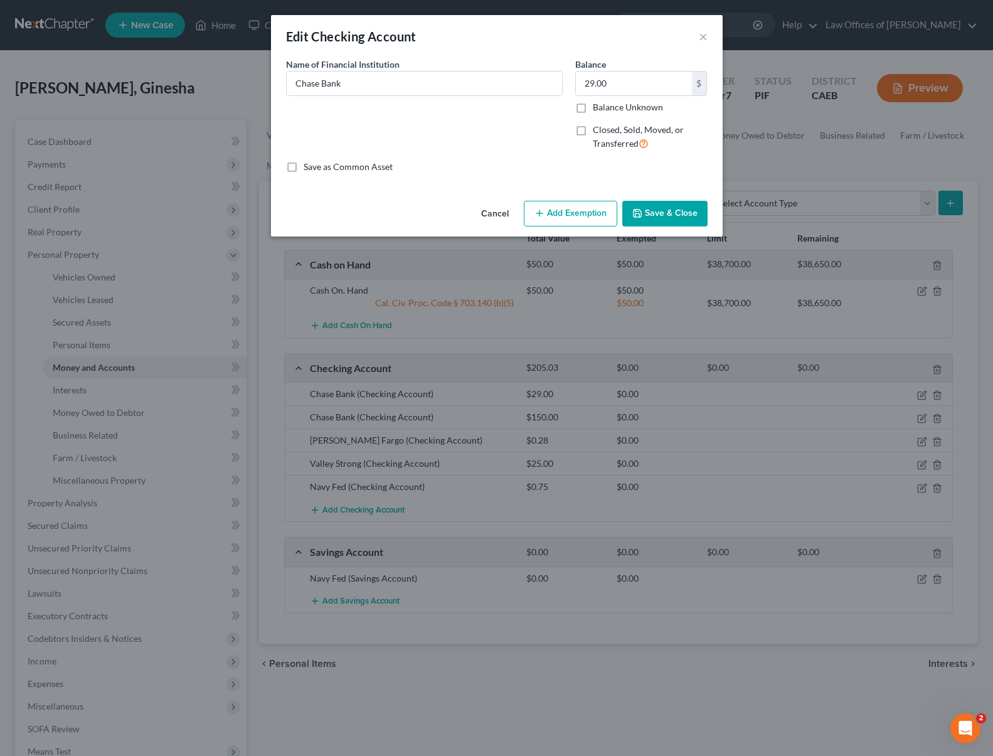
click at [578, 211] on button "Add Exemption" at bounding box center [570, 214] width 93 height 26
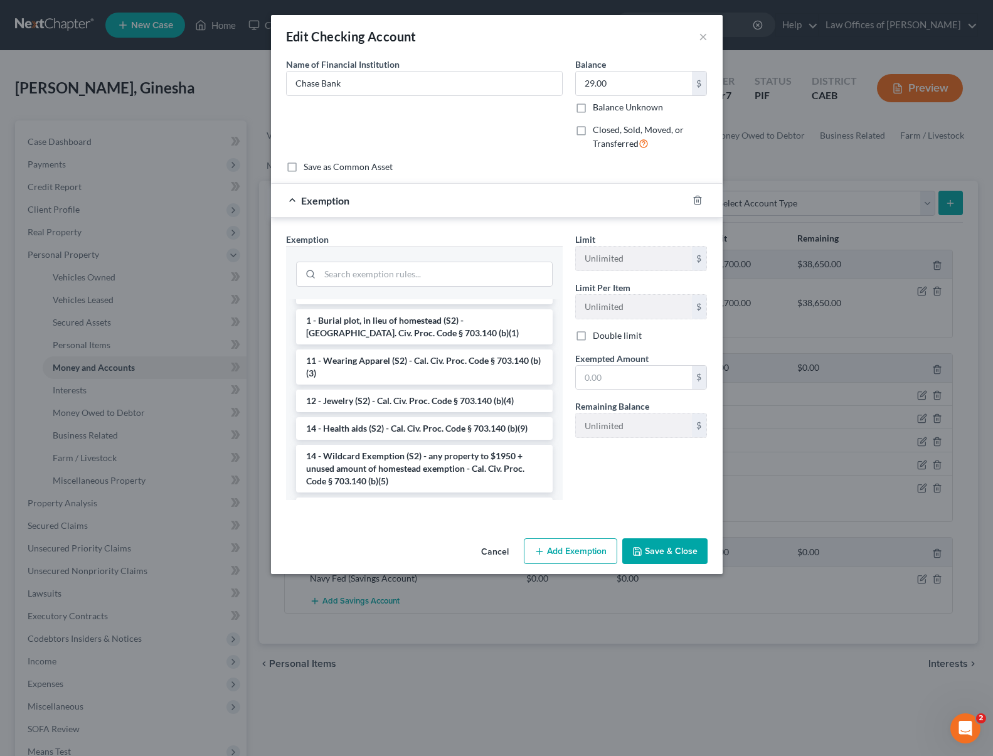
scroll to position [180, 0]
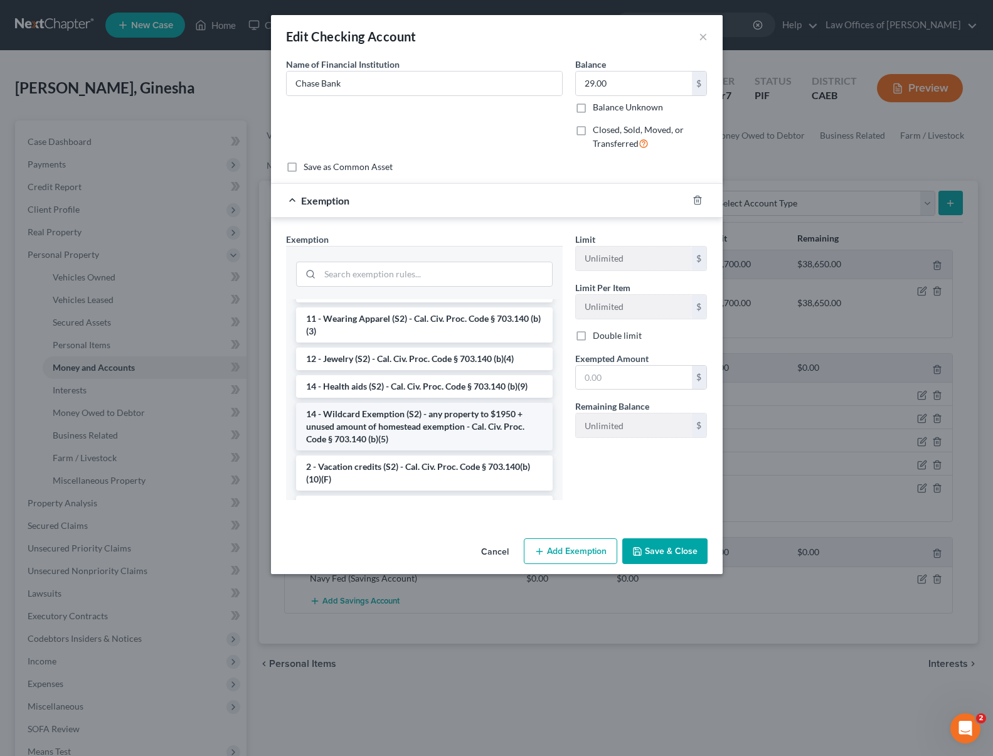
click at [452, 415] on li "14 - Wildcard Exemption (S2) - any property to $1950 + unused amount of homeste…" at bounding box center [424, 427] width 257 height 48
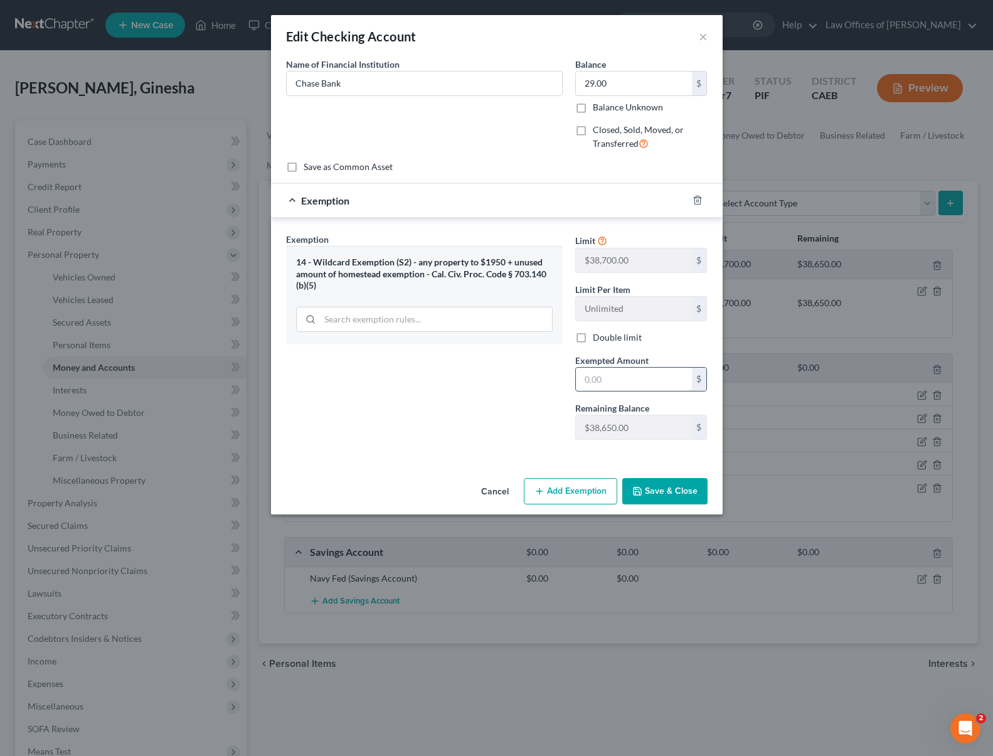
click at [630, 370] on input "text" at bounding box center [634, 380] width 116 height 24
type input "29."
click at [657, 481] on button "Save & Close" at bounding box center [664, 491] width 85 height 26
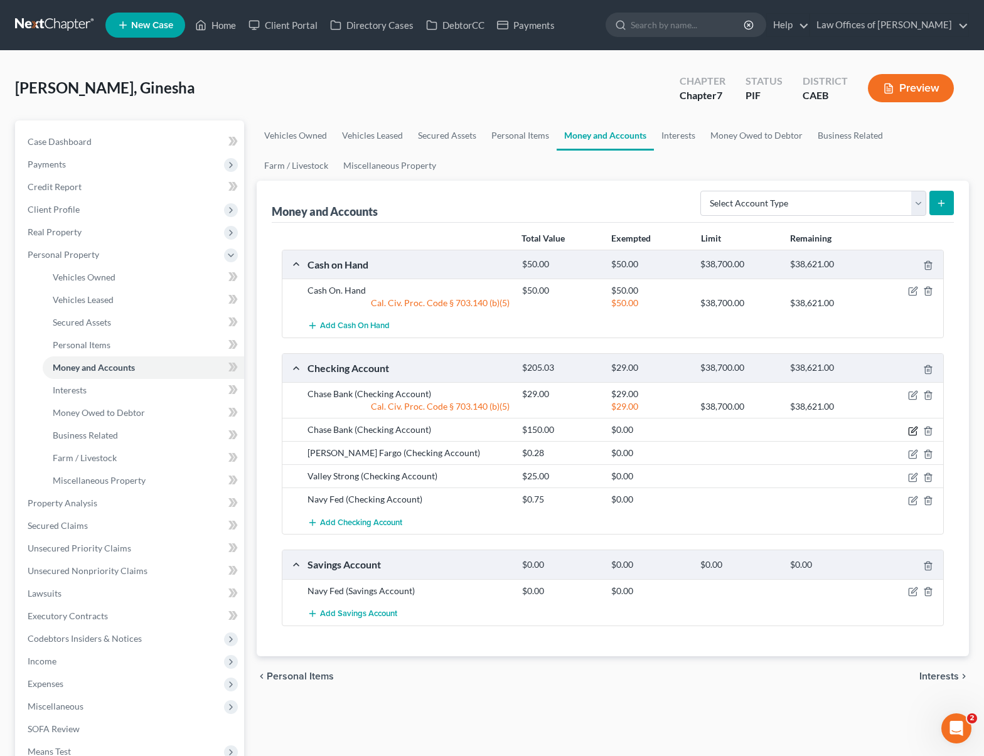
click at [911, 430] on icon "button" at bounding box center [913, 431] width 10 height 10
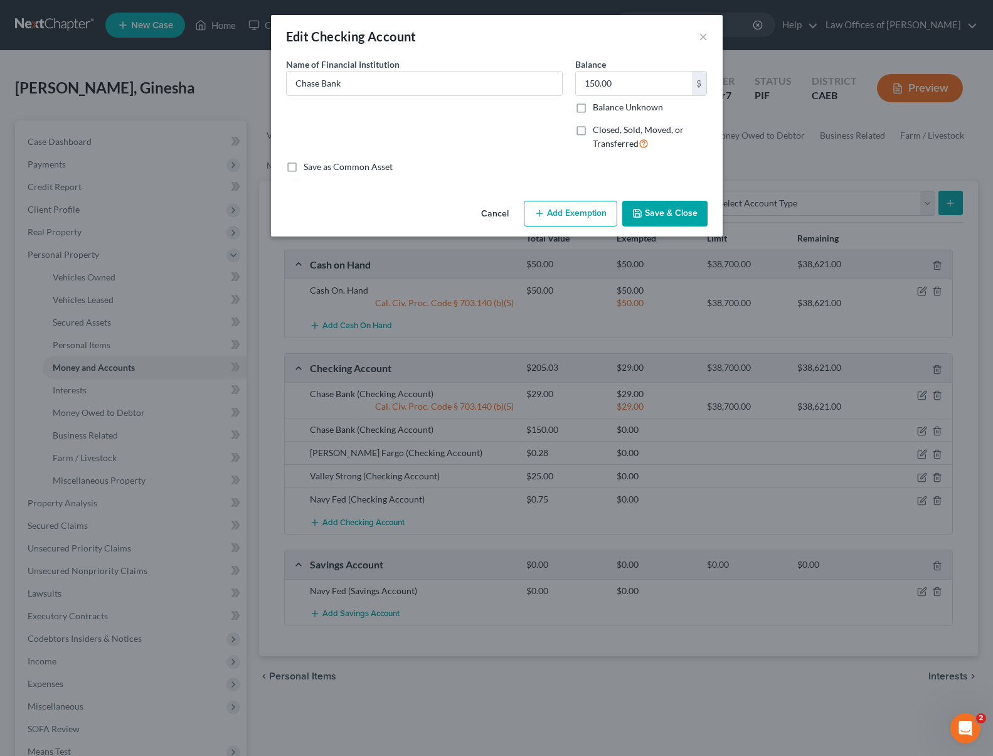
click at [575, 210] on button "Add Exemption" at bounding box center [570, 214] width 93 height 26
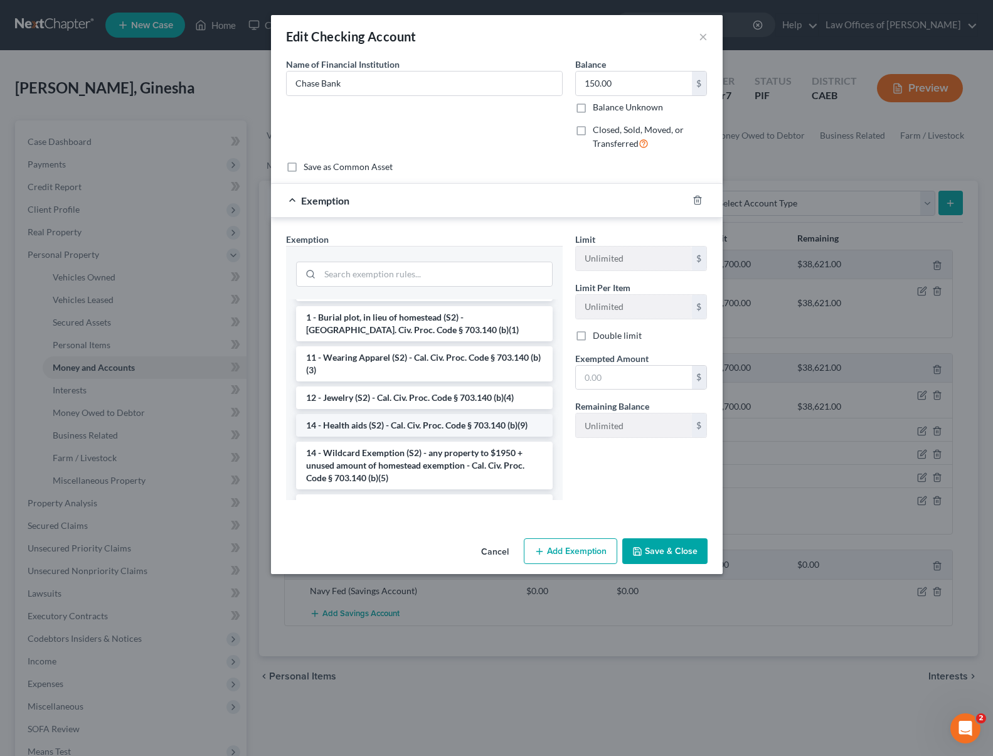
scroll to position [144, 0]
click at [454, 445] on li "14 - Wildcard Exemption (S2) - any property to $1950 + unused amount of homeste…" at bounding box center [424, 463] width 257 height 48
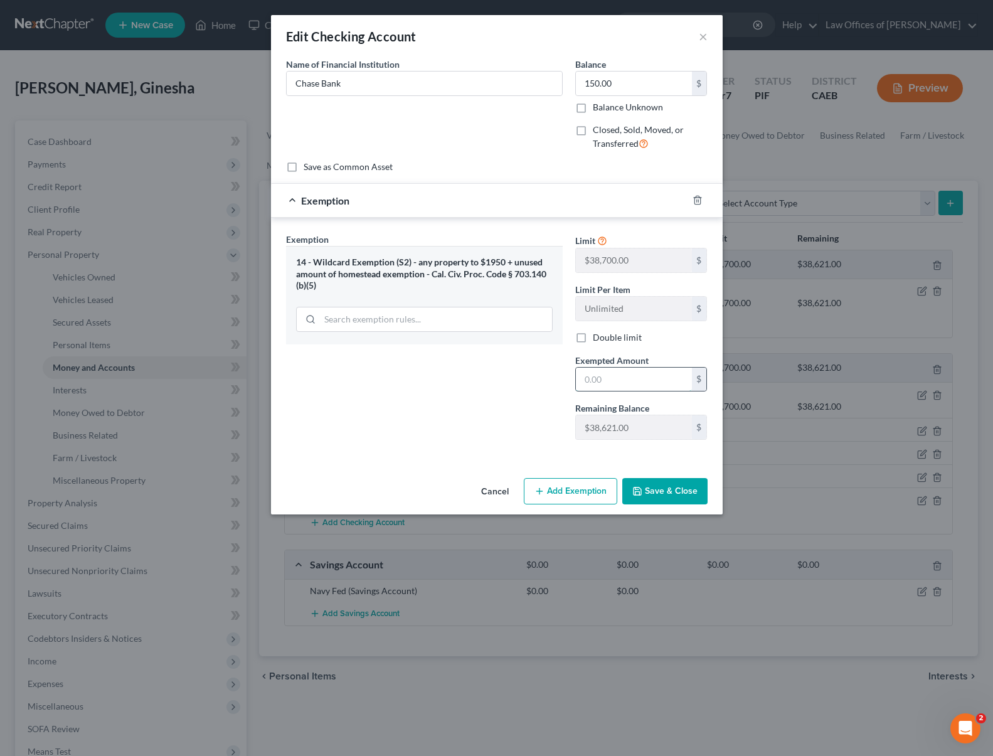
click at [630, 383] on input "text" at bounding box center [634, 380] width 116 height 24
type input "150."
click at [671, 484] on button "Save & Close" at bounding box center [664, 491] width 85 height 26
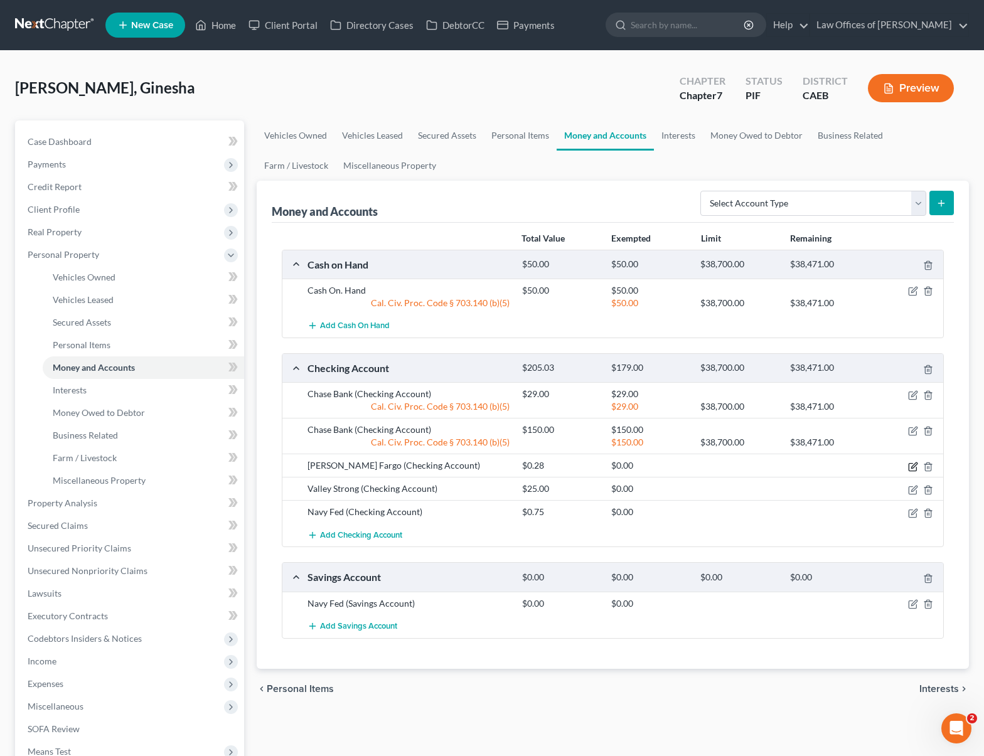
click at [914, 467] on icon "button" at bounding box center [913, 467] width 10 height 10
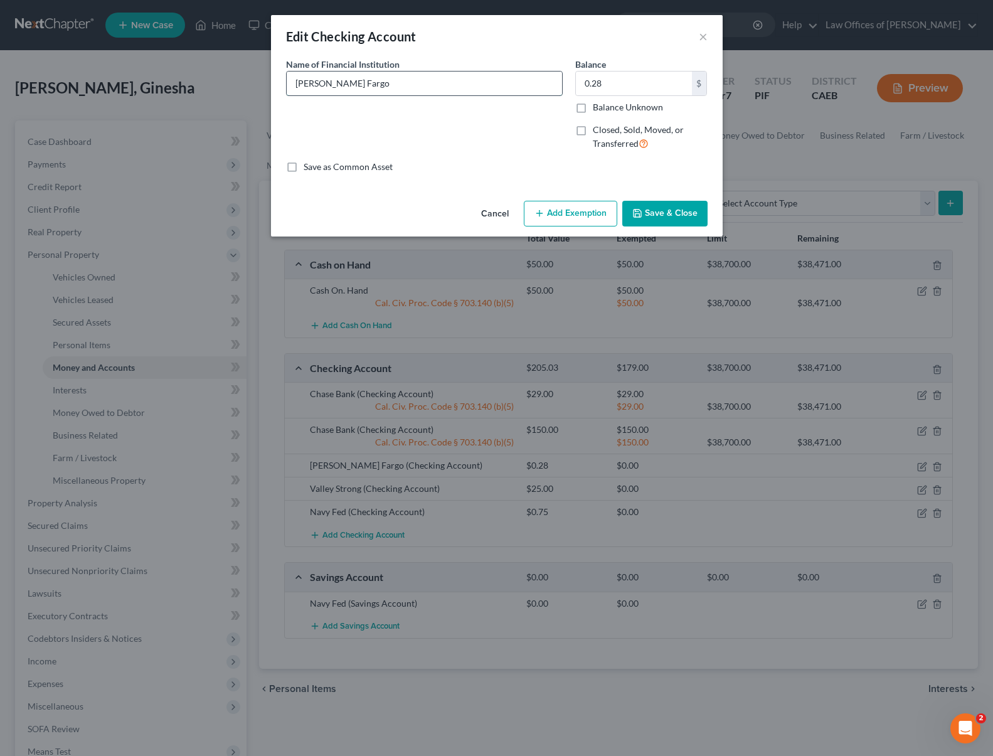
click at [413, 94] on input "[PERSON_NAME] Fargo" at bounding box center [424, 84] width 275 height 24
type input "[PERSON_NAME] Fargo Bank"
click at [570, 219] on button "Add Exemption" at bounding box center [570, 214] width 93 height 26
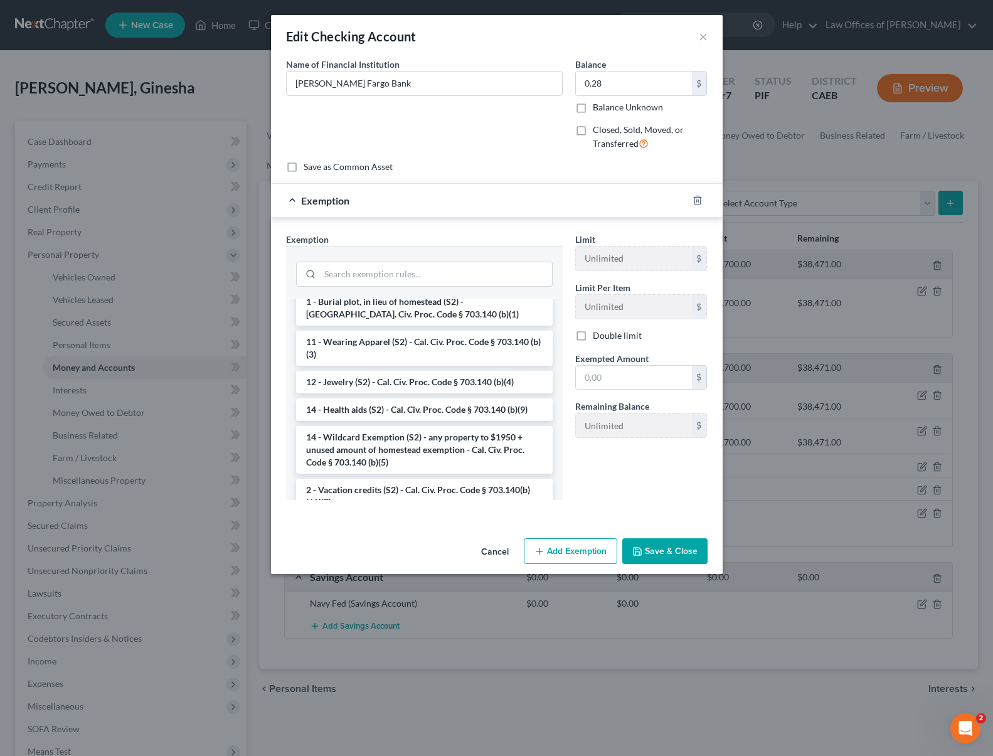
scroll to position [162, 0]
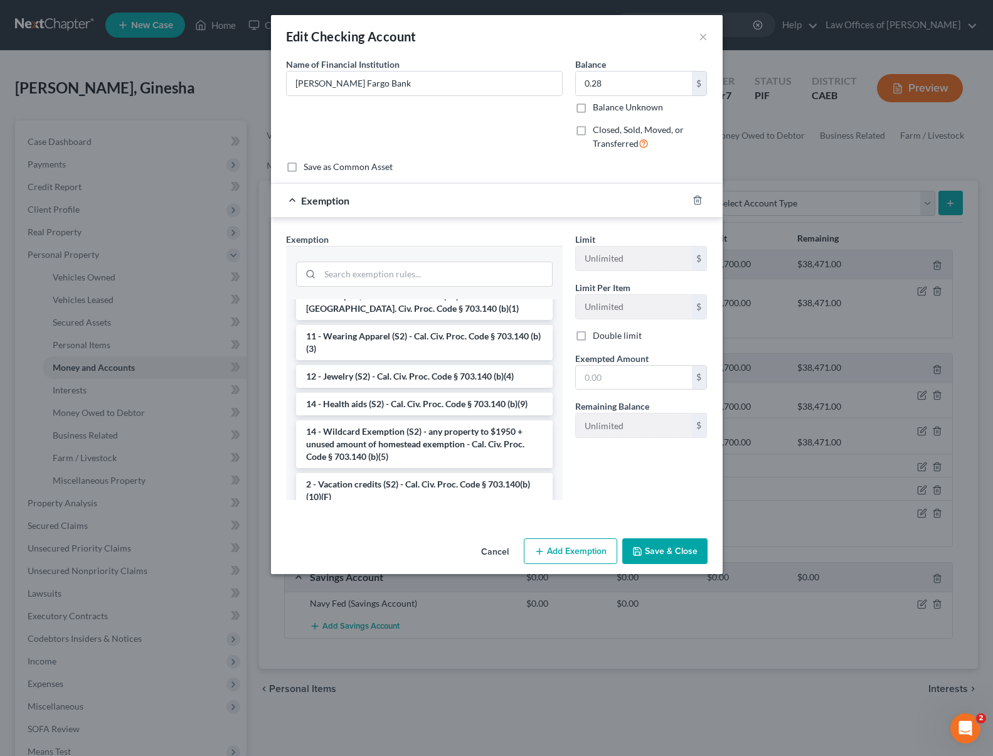
click at [459, 446] on li "14 - Wildcard Exemption (S2) - any property to $1950 + unused amount of homeste…" at bounding box center [424, 444] width 257 height 48
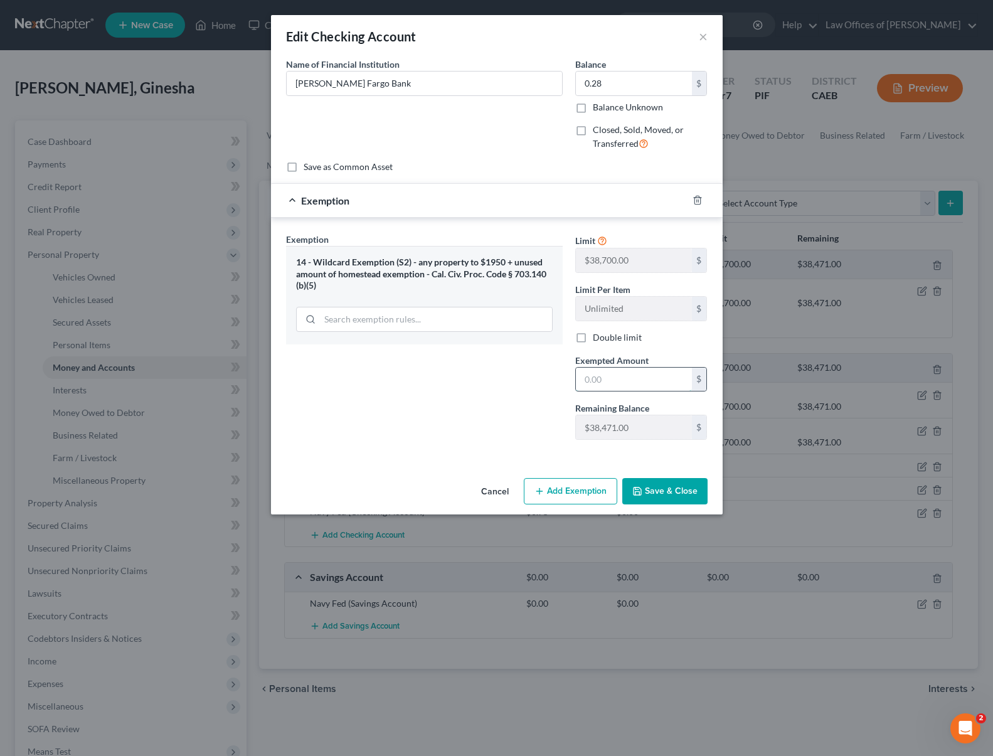
click at [642, 381] on input "text" at bounding box center [634, 380] width 116 height 24
type input "0.28"
click at [657, 494] on button "Save & Close" at bounding box center [664, 491] width 85 height 26
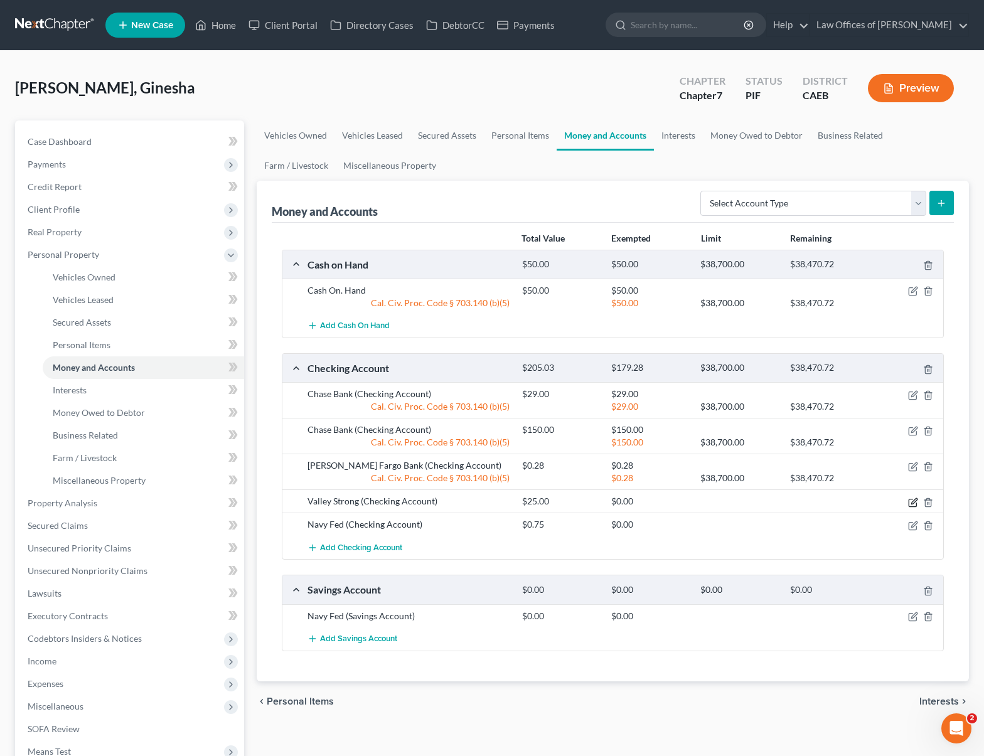
click at [913, 504] on icon "button" at bounding box center [913, 502] width 10 height 10
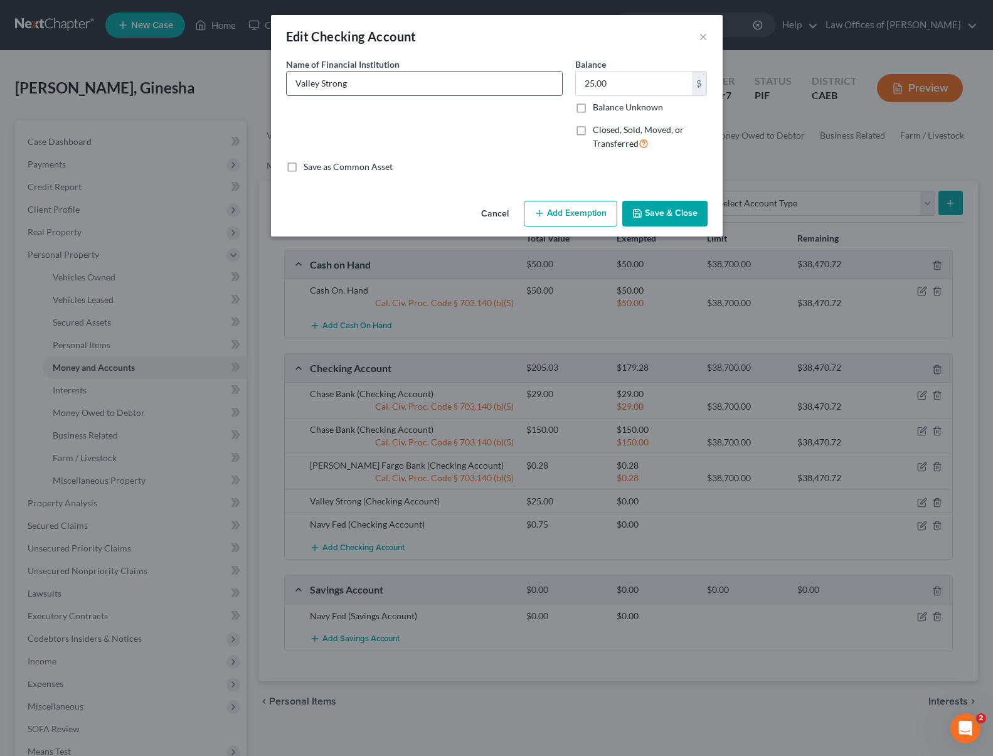
click at [369, 82] on input "Valley Strong" at bounding box center [424, 84] width 275 height 24
type input "Valley Strong Credit Union"
click at [567, 215] on button "Add Exemption" at bounding box center [570, 214] width 93 height 26
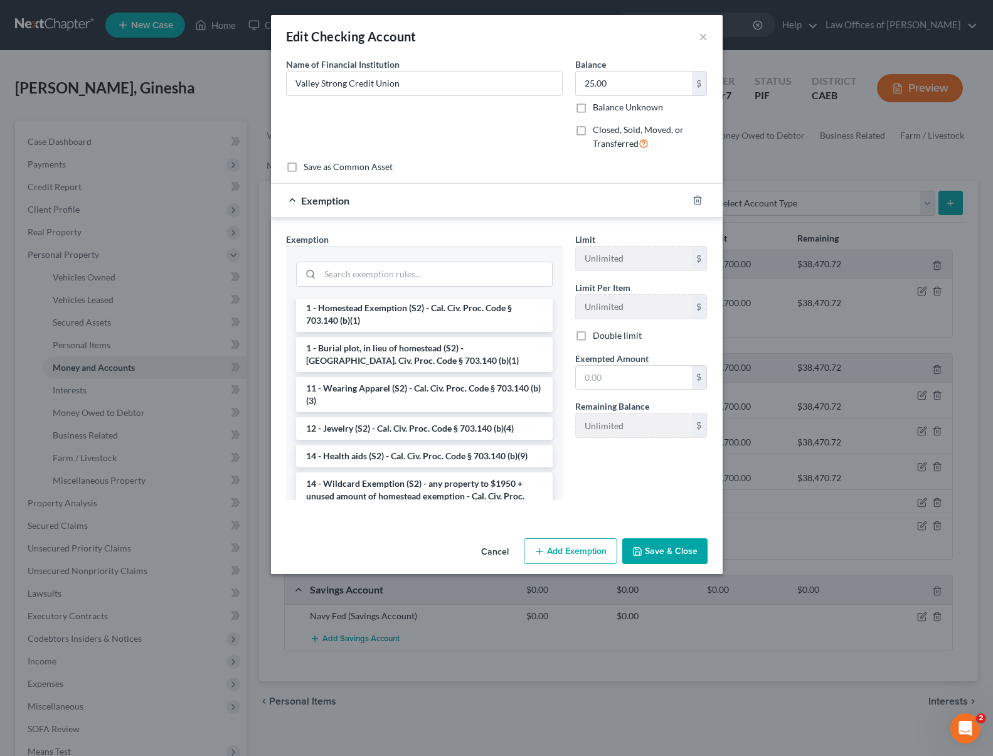
scroll to position [137, 0]
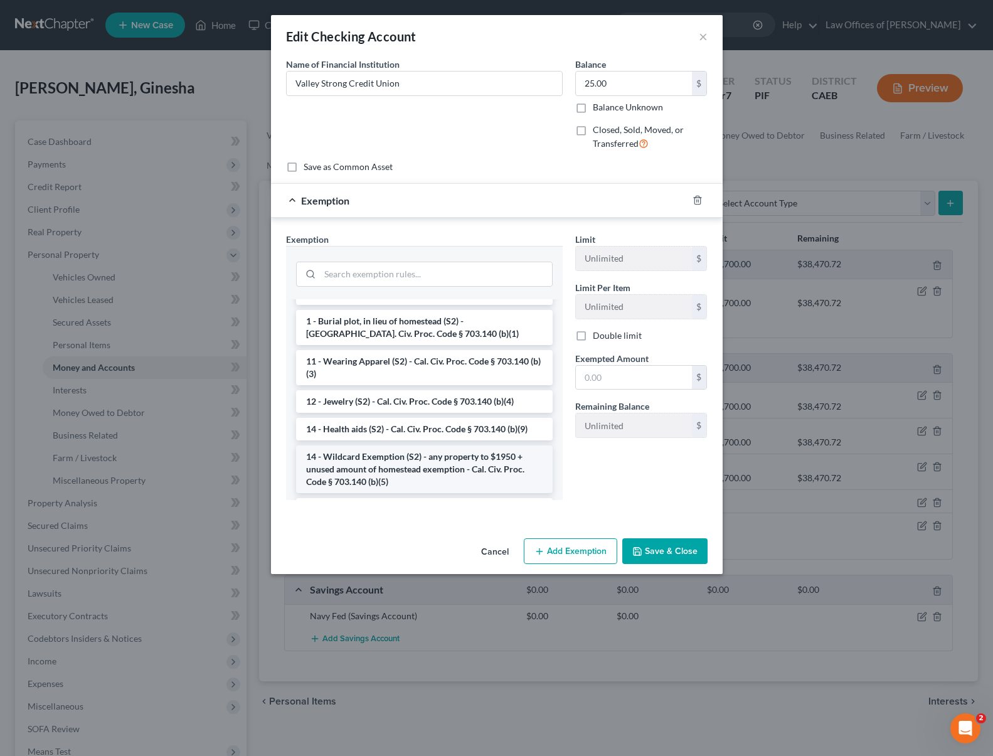
click at [473, 469] on li "14 - Wildcard Exemption (S2) - any property to $1950 + unused amount of homeste…" at bounding box center [424, 469] width 257 height 48
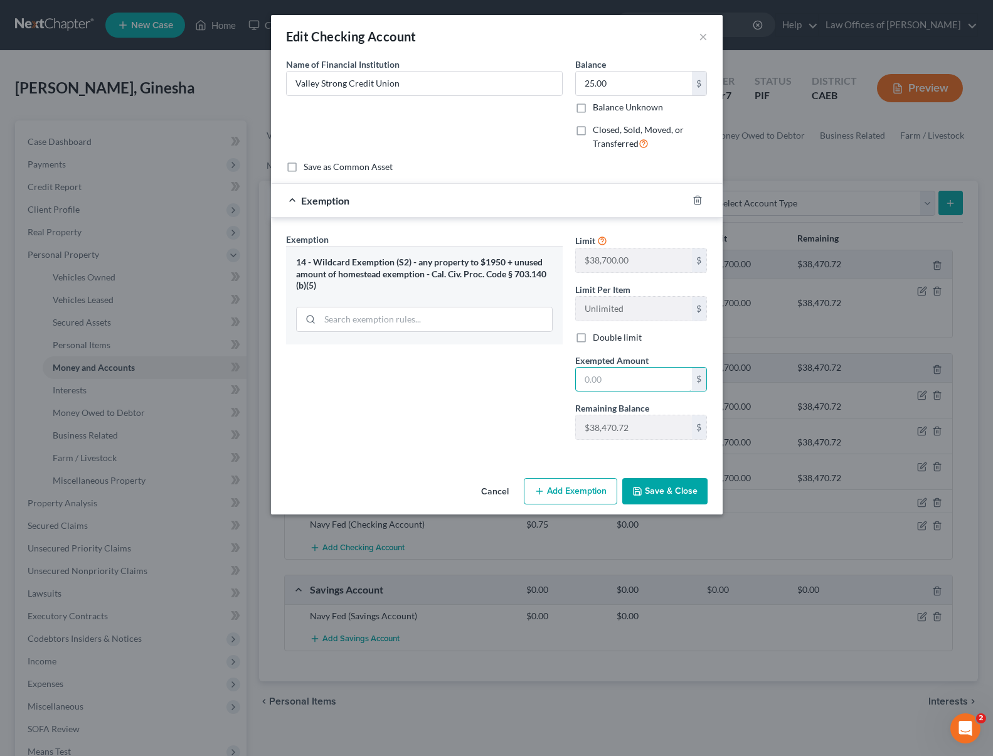
drag, startPoint x: 615, startPoint y: 381, endPoint x: 667, endPoint y: 354, distance: 58.6
click at [615, 381] on input "text" at bounding box center [634, 380] width 116 height 24
type input "25."
drag, startPoint x: 468, startPoint y: 395, endPoint x: 543, endPoint y: 427, distance: 81.8
click at [467, 395] on div "Exemption Set must be selected for CA. Exemption * 14 - Wildcard Exemption (S2)…" at bounding box center [424, 341] width 289 height 217
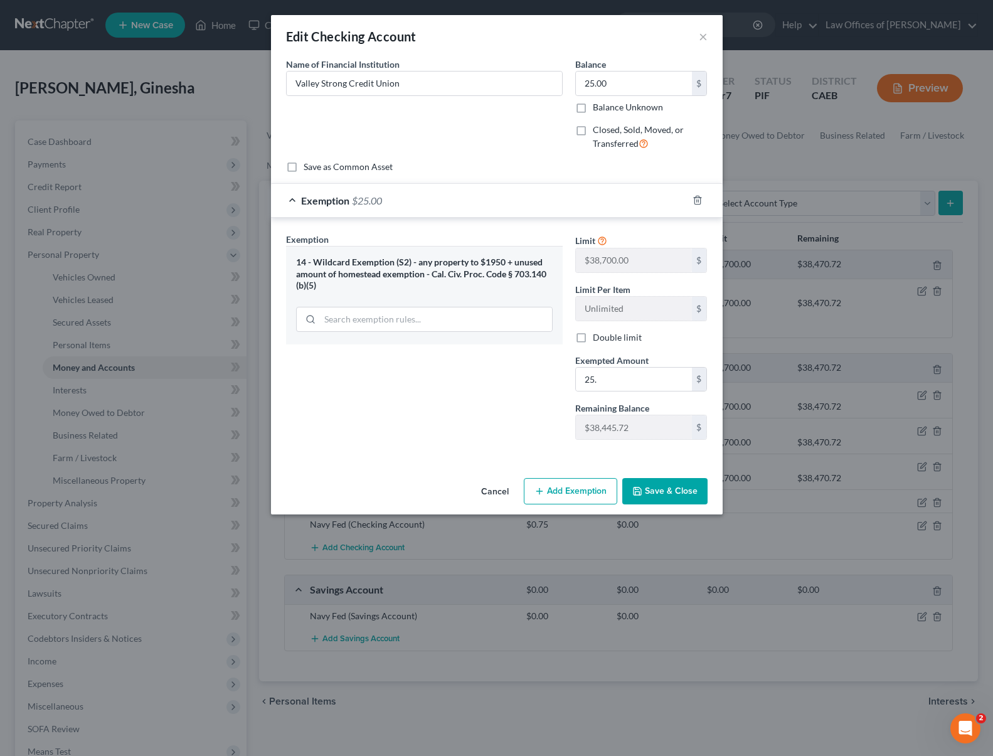
click at [669, 483] on button "Save & Close" at bounding box center [664, 491] width 85 height 26
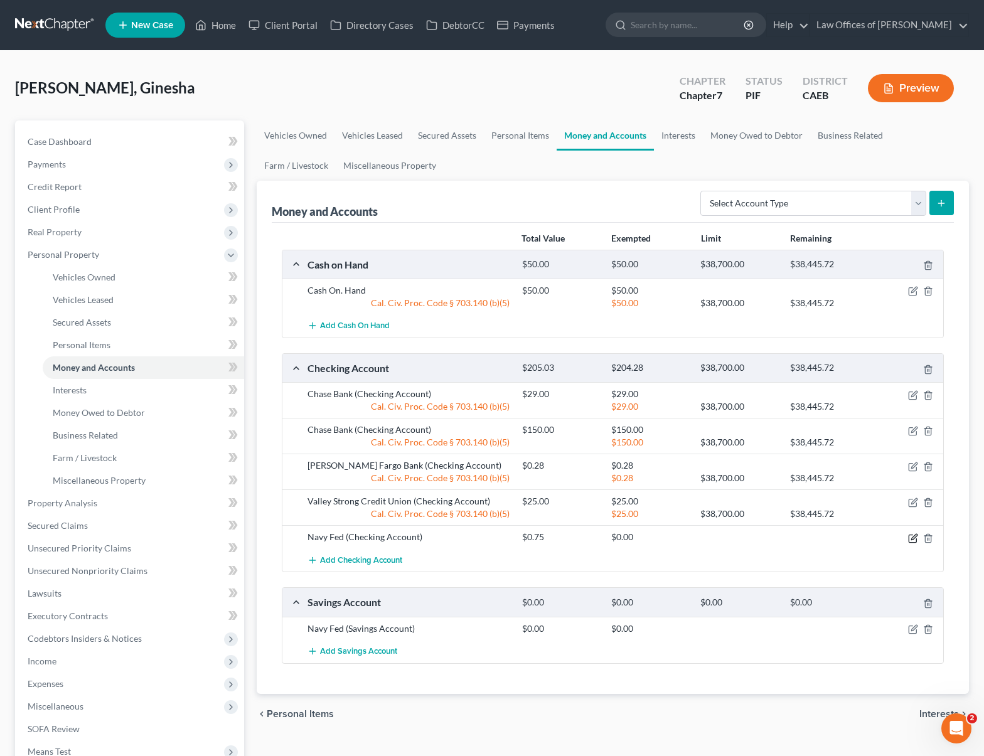
click at [908, 536] on icon "button" at bounding box center [912, 538] width 8 height 8
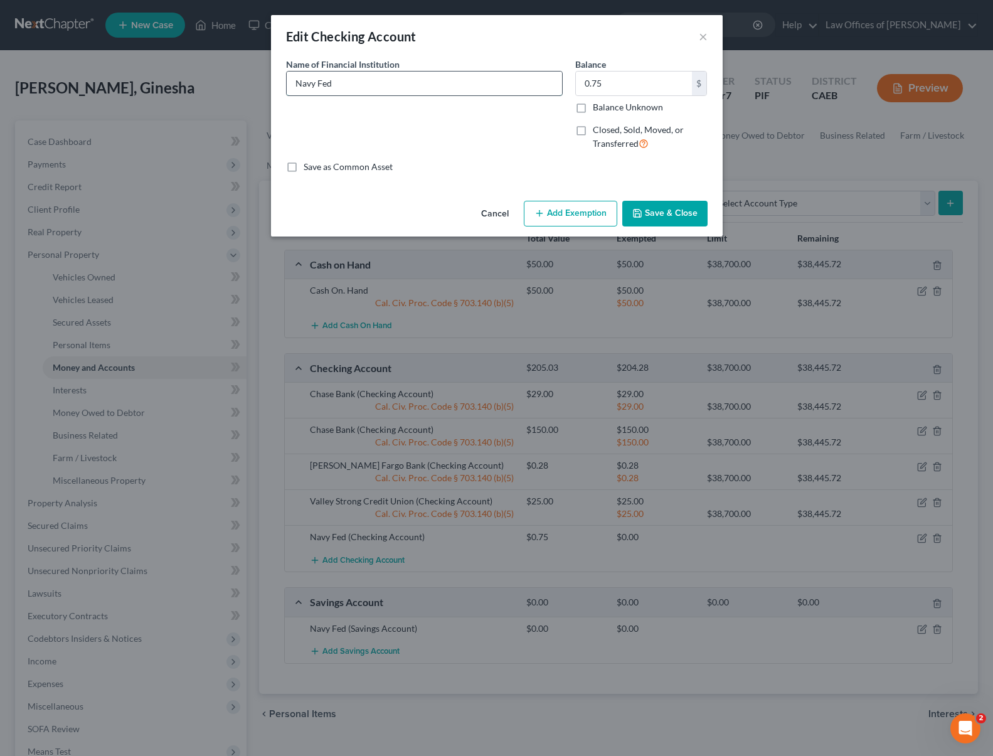
click at [364, 95] on input "Navy Fed" at bounding box center [424, 84] width 275 height 24
type input "Navy Federal CU"
click at [570, 213] on button "Add Exemption" at bounding box center [570, 214] width 93 height 26
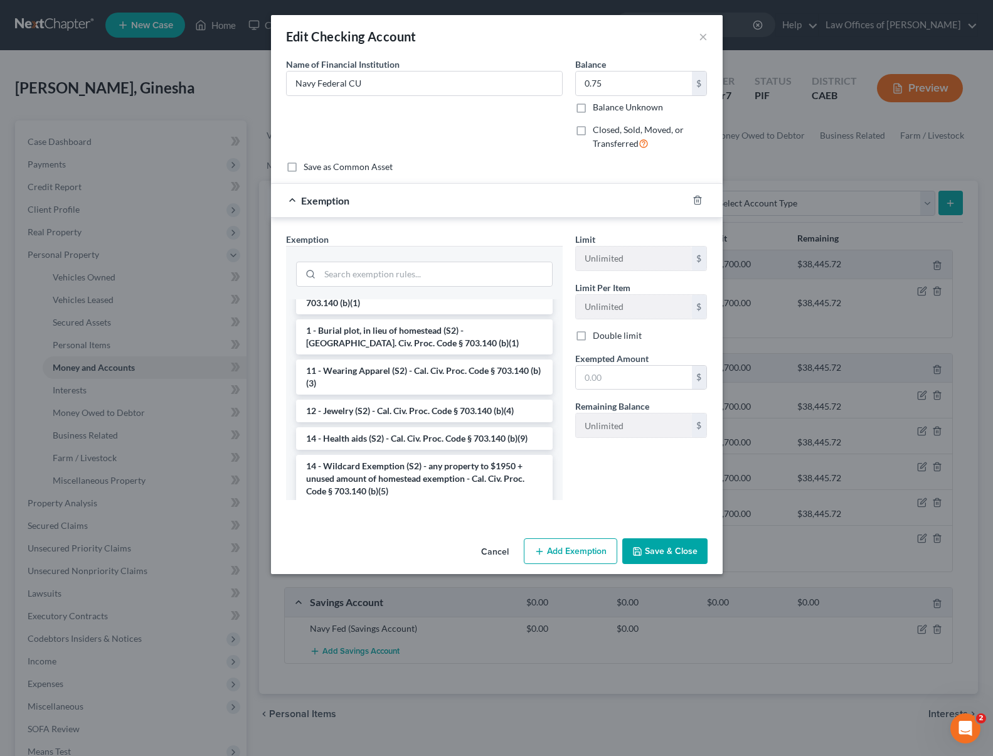
scroll to position [139, 0]
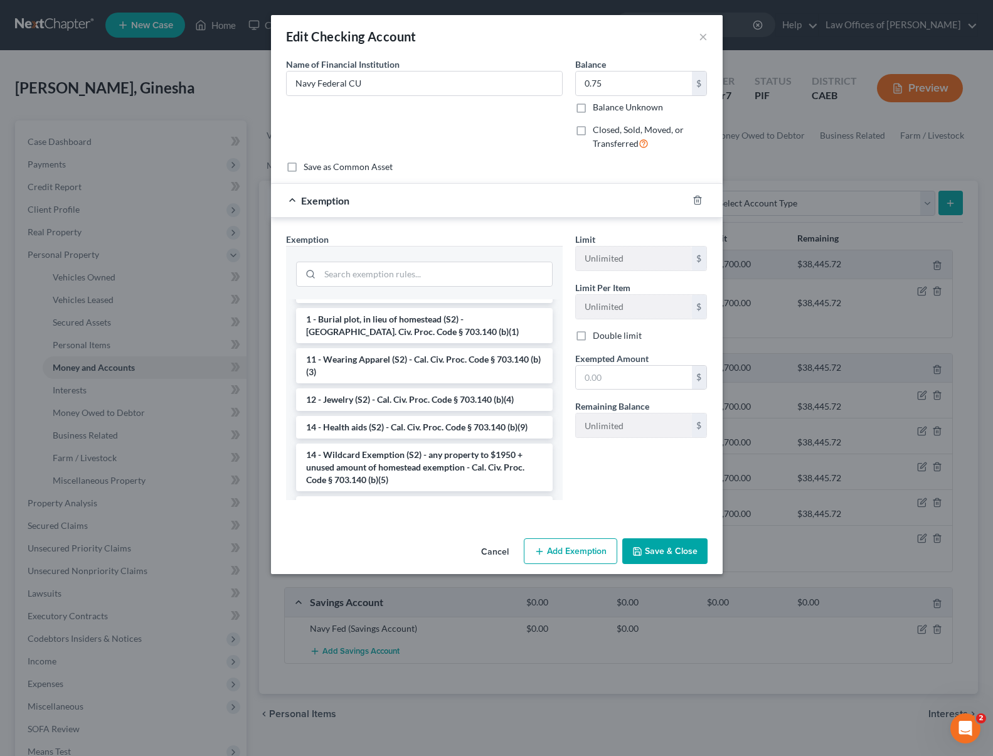
click at [552, 343] on div "--View All or Create New-- - Settlement Agreement - Cal. Civ. Proc. Code § 703.…" at bounding box center [424, 399] width 277 height 201
click at [492, 470] on li "14 - Wildcard Exemption (S2) - any property to $1950 + unused amount of homeste…" at bounding box center [424, 468] width 257 height 48
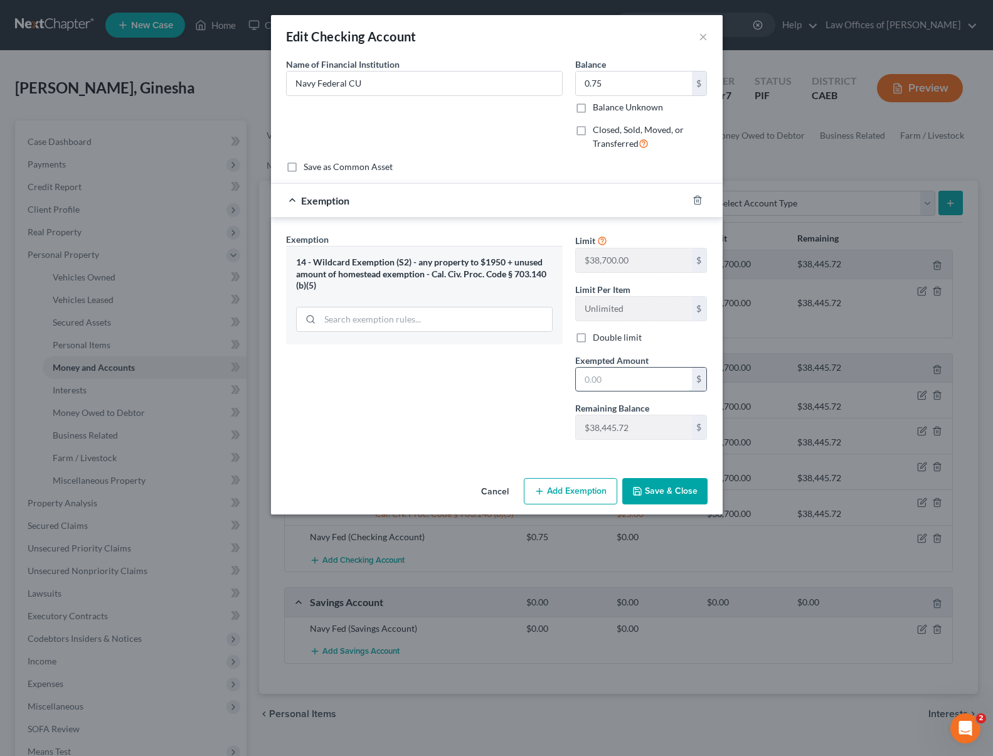
click at [617, 386] on input "text" at bounding box center [634, 380] width 116 height 24
type input "0.75"
click at [647, 481] on button "Save & Close" at bounding box center [664, 491] width 85 height 26
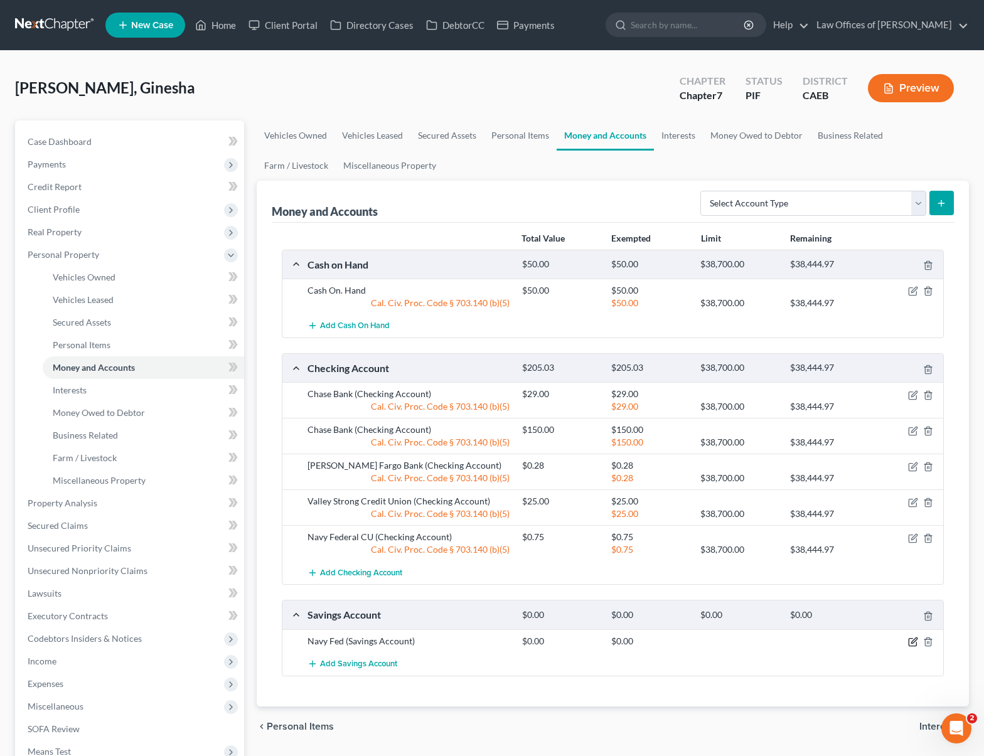
click at [915, 640] on icon "button" at bounding box center [914, 640] width 6 height 6
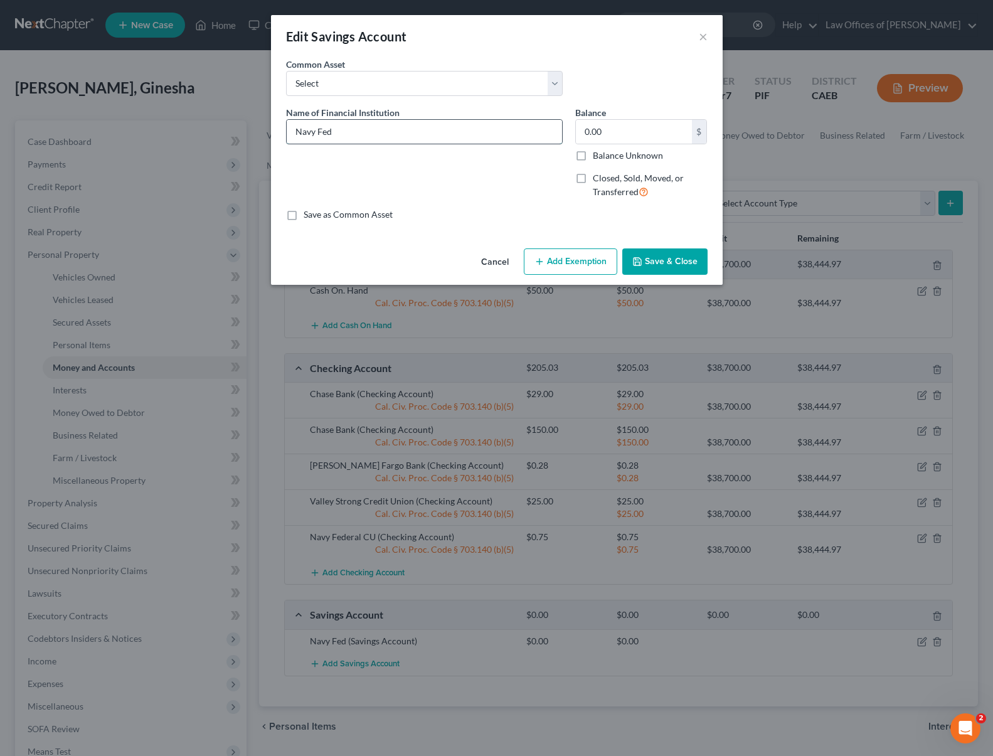
click at [366, 134] on input "Navy Fed" at bounding box center [424, 132] width 275 height 24
type input "Navy Federal CU"
click at [605, 125] on input "0.00" at bounding box center [634, 132] width 116 height 24
type input "1.00"
click at [597, 255] on button "Add Exemption" at bounding box center [570, 261] width 93 height 26
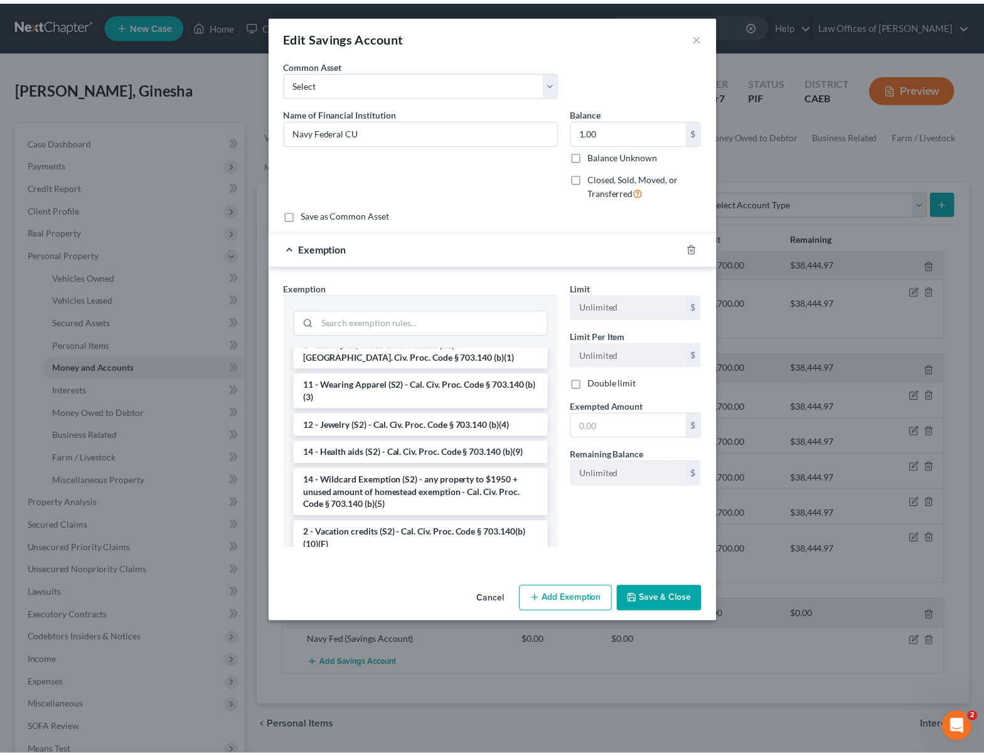
scroll to position [164, 0]
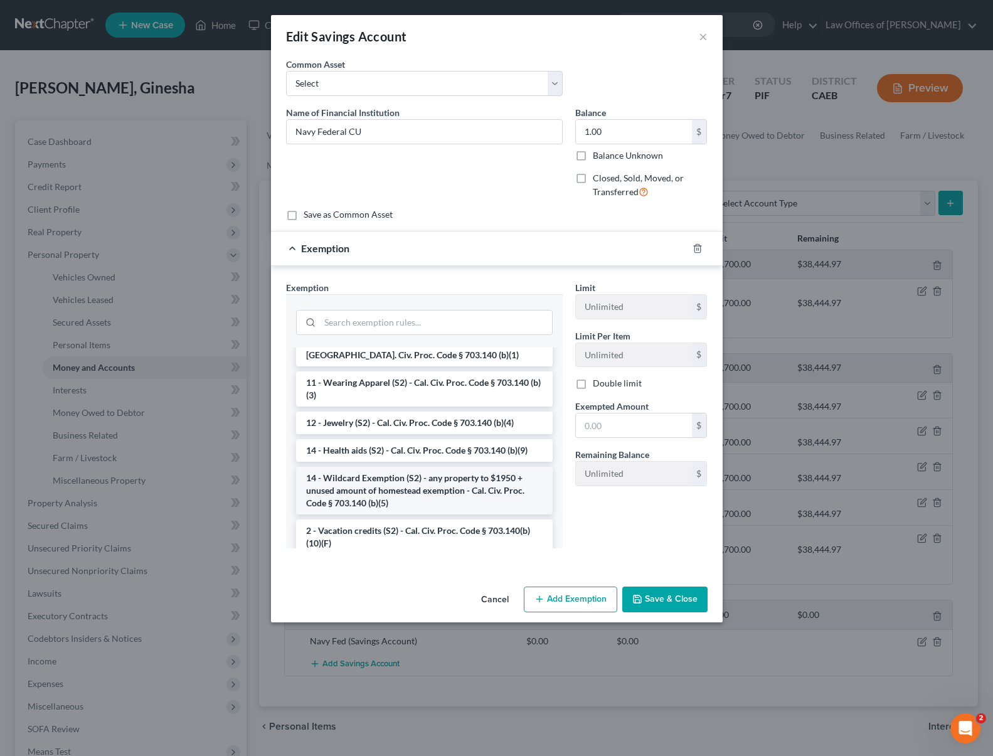
click at [449, 478] on li "14 - Wildcard Exemption (S2) - any property to $1950 + unused amount of homeste…" at bounding box center [424, 491] width 257 height 48
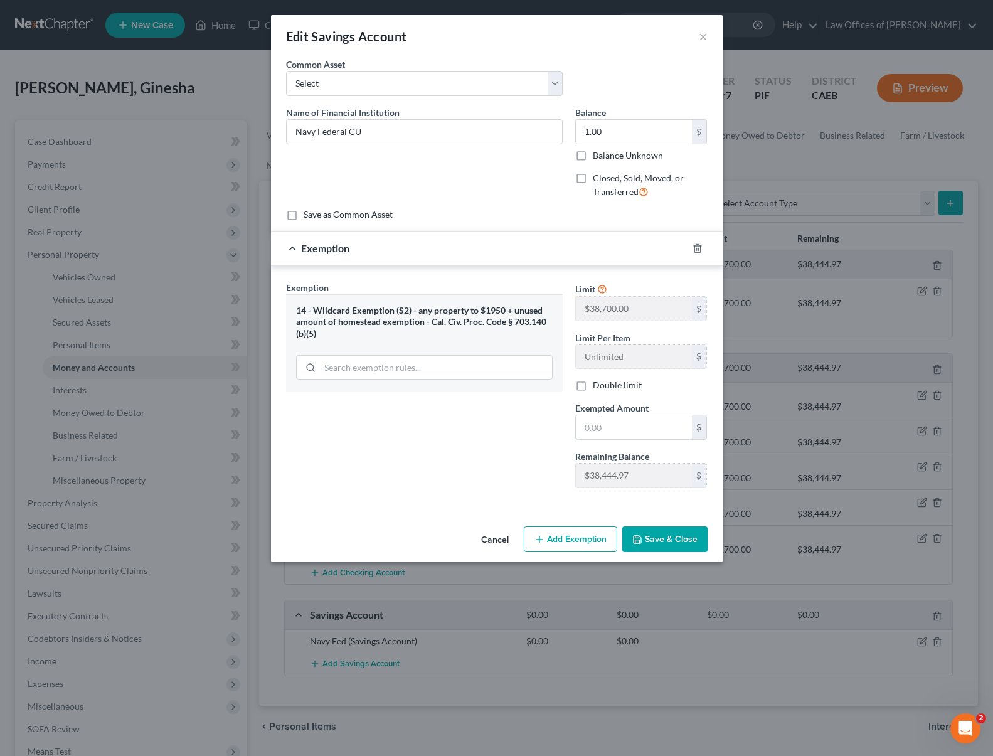
drag, startPoint x: 614, startPoint y: 418, endPoint x: 624, endPoint y: 412, distance: 11.8
click at [614, 418] on input "text" at bounding box center [634, 427] width 116 height 24
type input "1.00"
click at [661, 539] on button "Save & Close" at bounding box center [664, 539] width 85 height 26
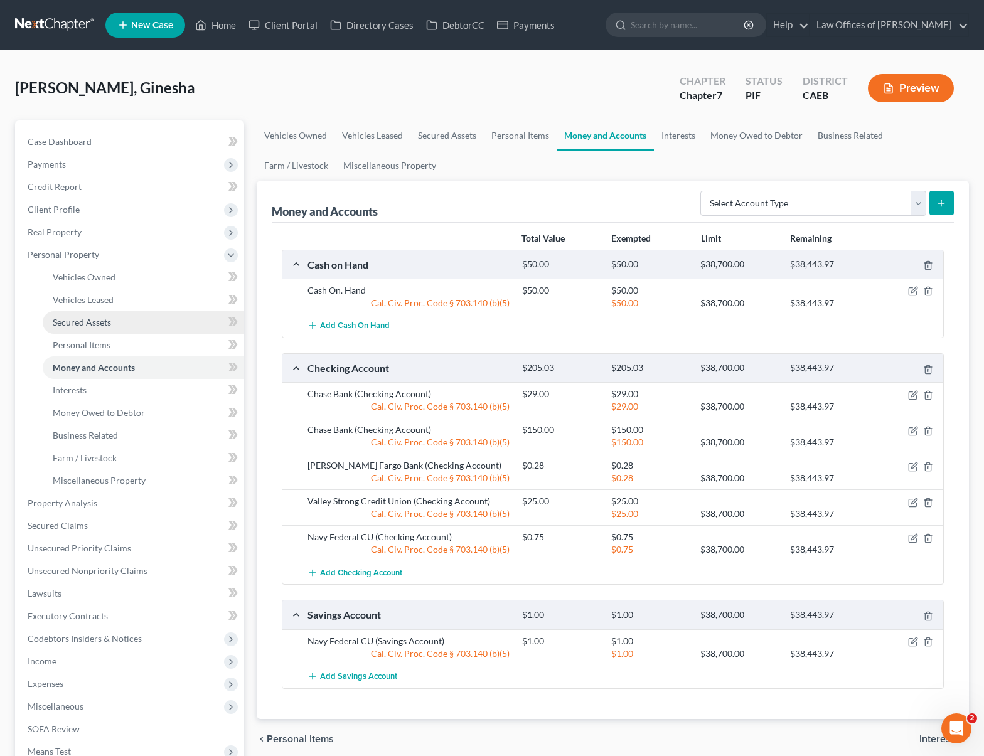
click at [147, 322] on link "Secured Assets" at bounding box center [143, 322] width 201 height 23
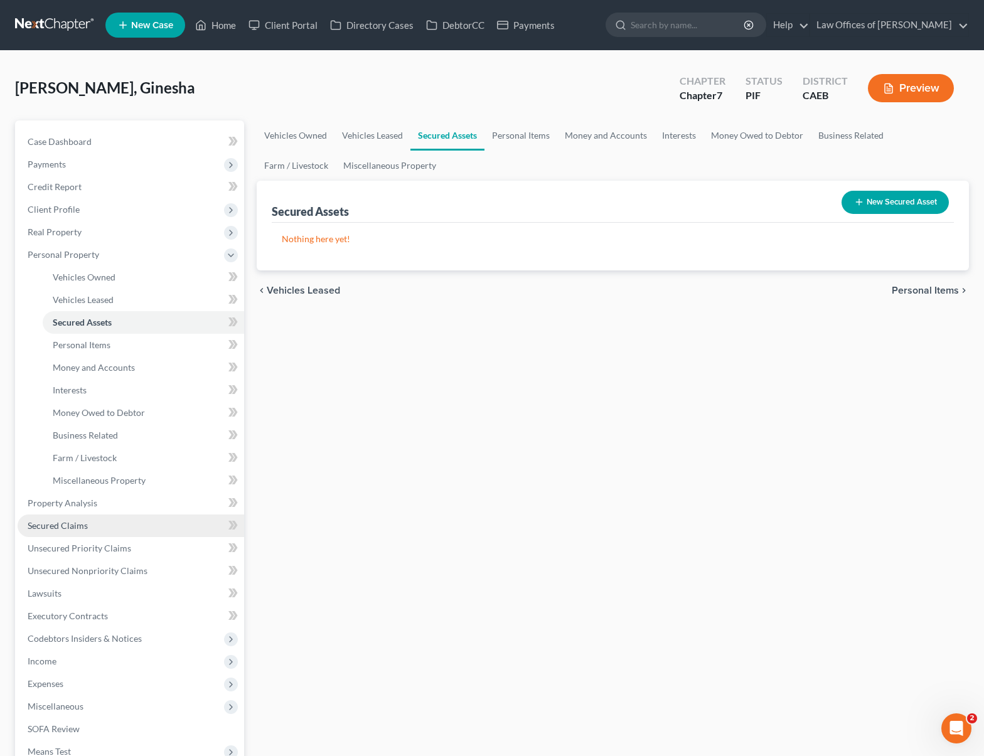
click at [110, 520] on link "Secured Claims" at bounding box center [131, 525] width 226 height 23
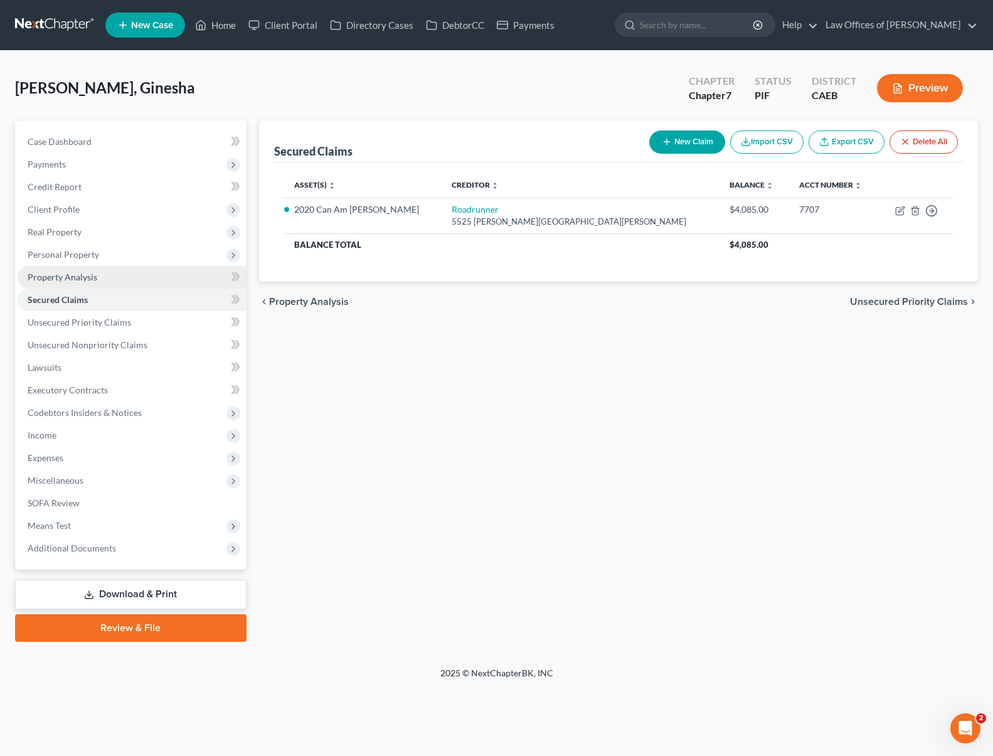
click at [109, 276] on link "Property Analysis" at bounding box center [132, 277] width 229 height 23
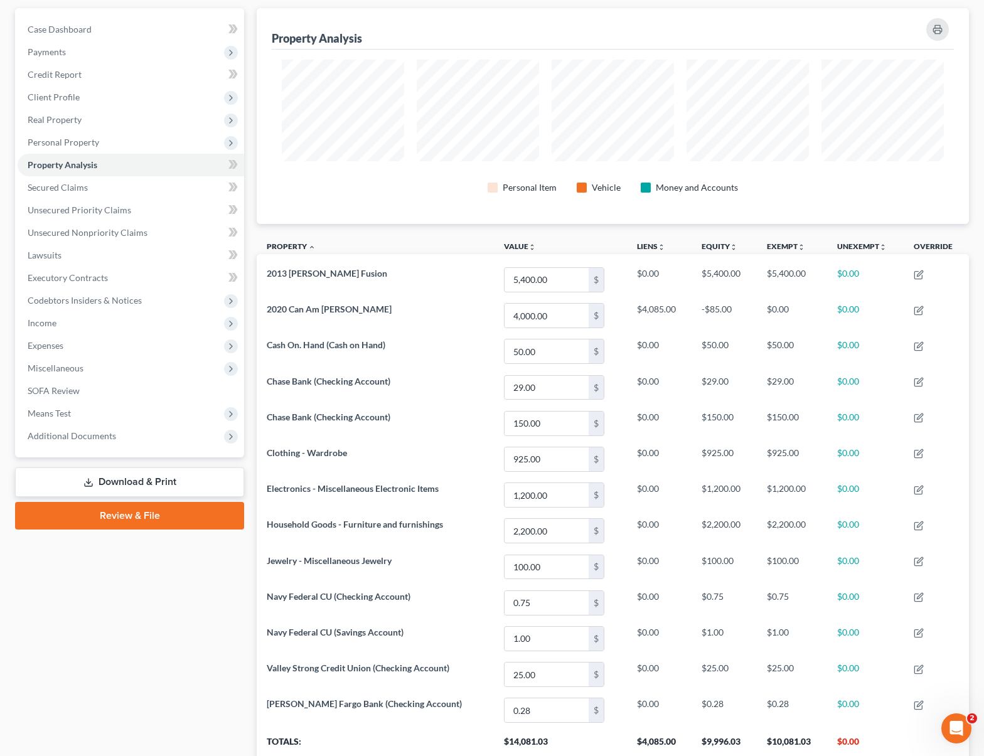
scroll to position [110, 0]
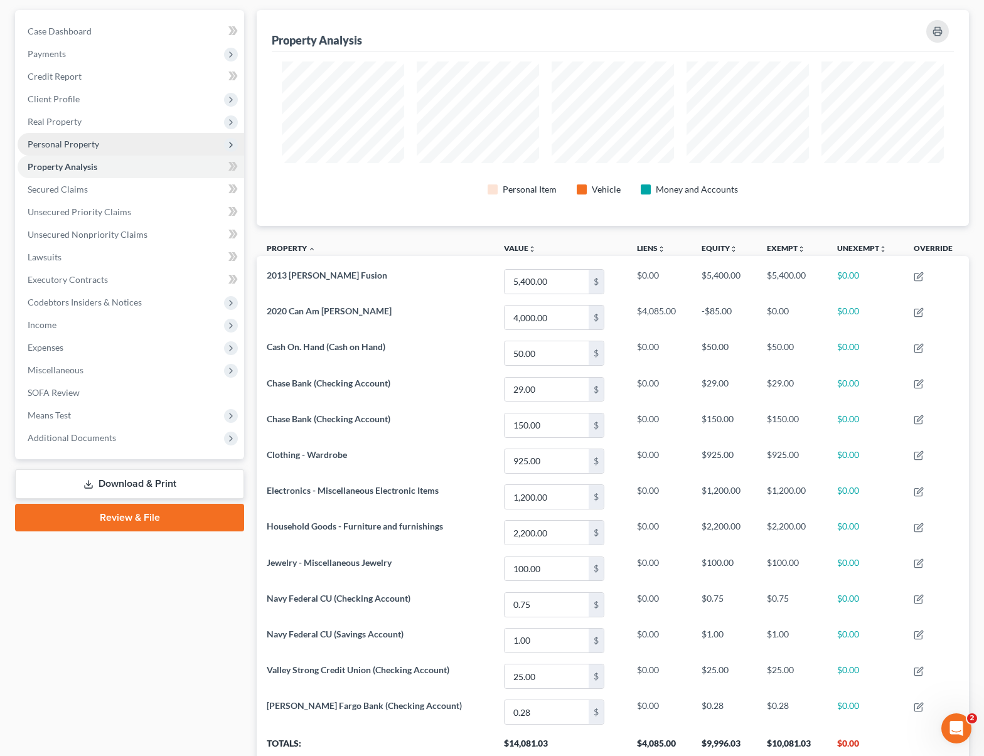
click at [114, 149] on span "Personal Property" at bounding box center [131, 144] width 226 height 23
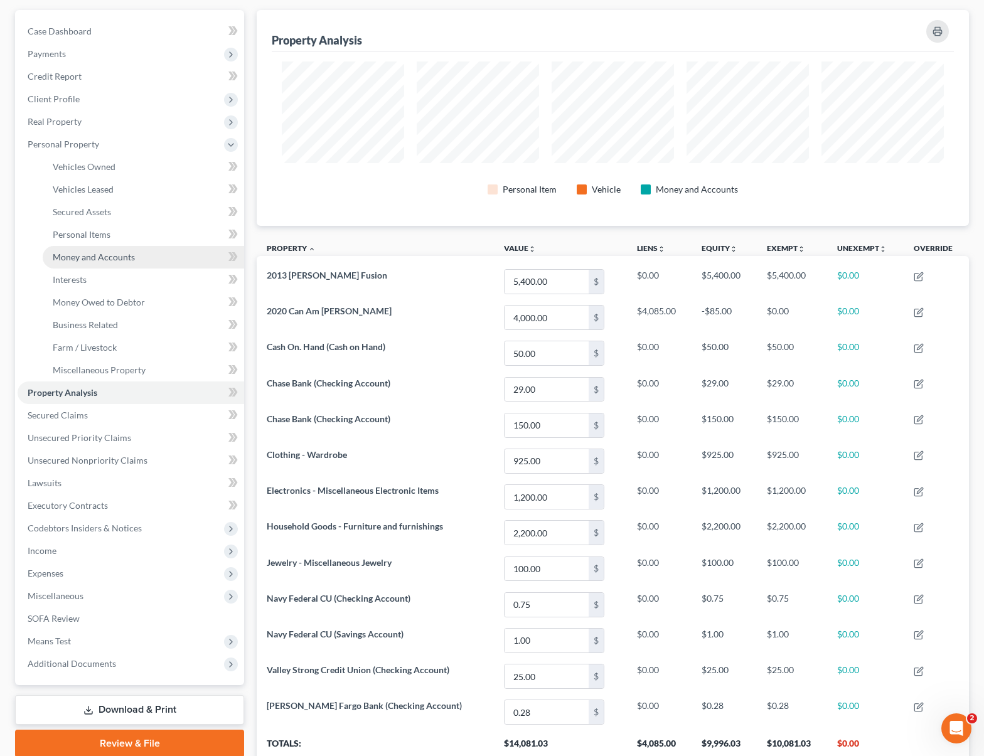
click at [132, 255] on span "Money and Accounts" at bounding box center [94, 257] width 82 height 11
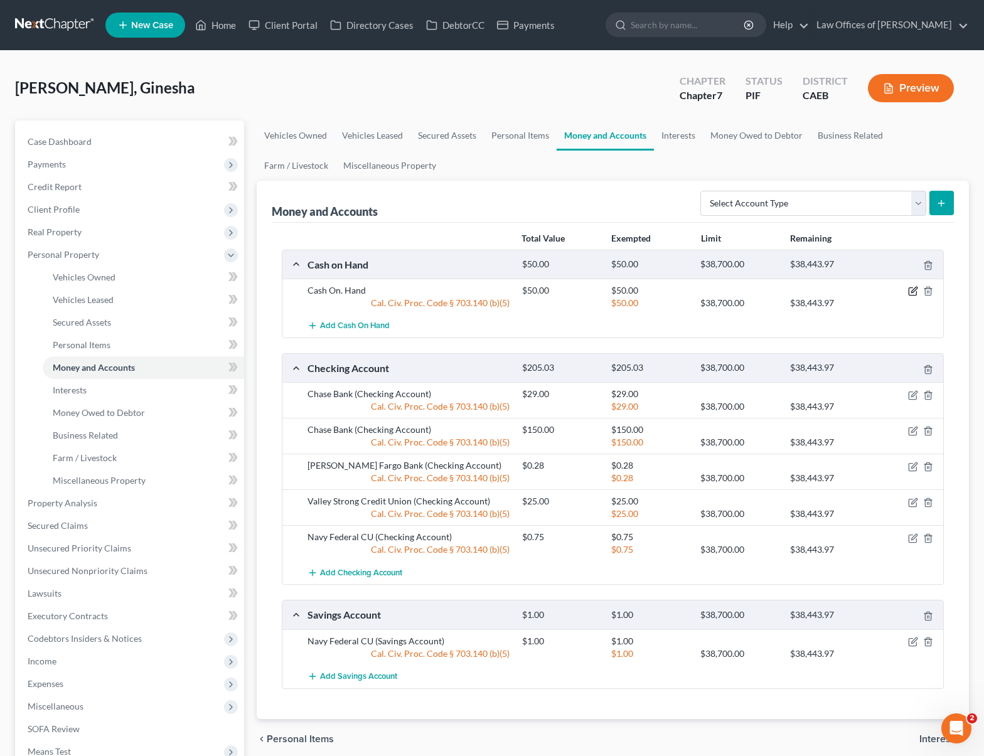
click at [916, 292] on icon "button" at bounding box center [912, 292] width 8 height 8
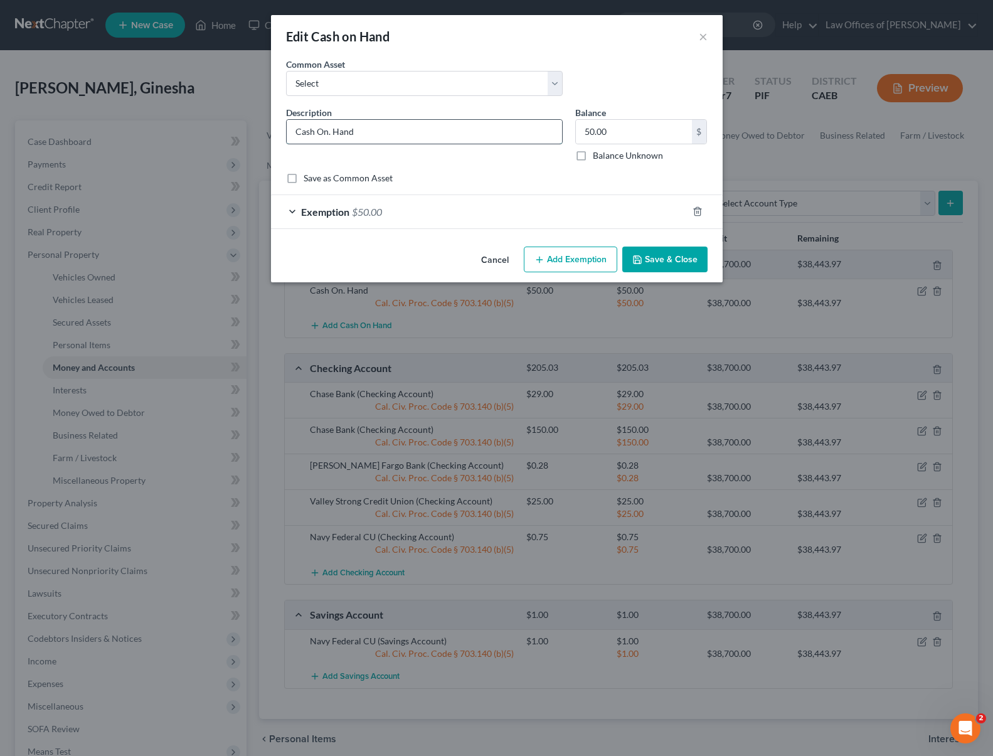
click at [370, 137] on input "Cash On. Hand" at bounding box center [424, 132] width 275 height 24
type input "Cash on Hand"
click at [672, 259] on button "Save & Close" at bounding box center [664, 260] width 85 height 26
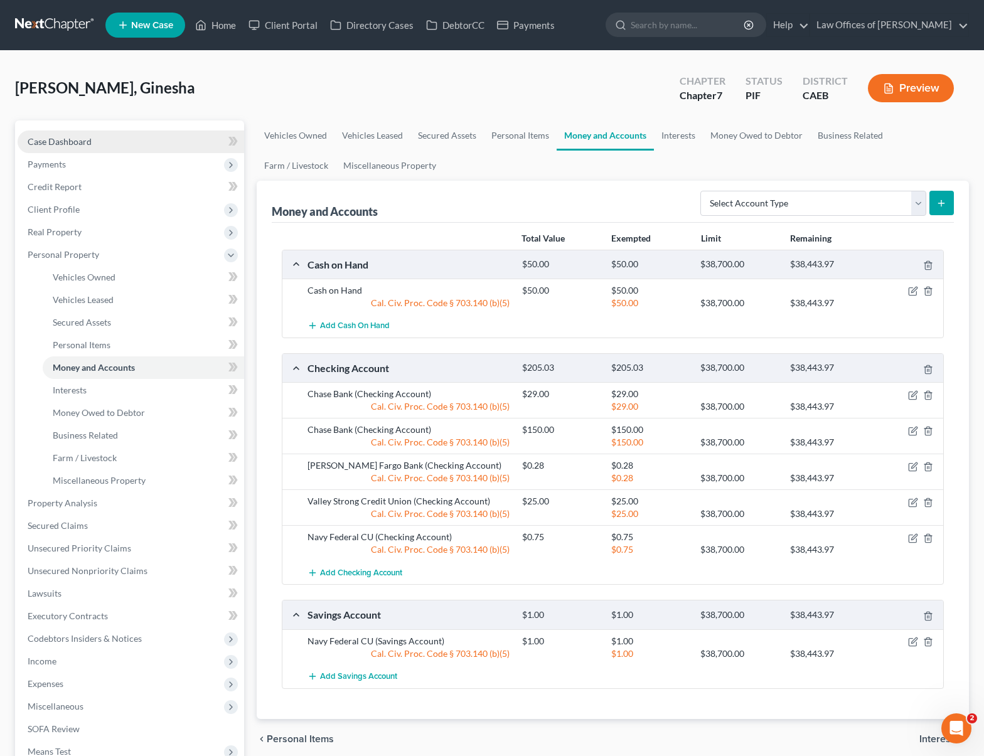
click at [127, 145] on link "Case Dashboard" at bounding box center [131, 141] width 226 height 23
select select "6"
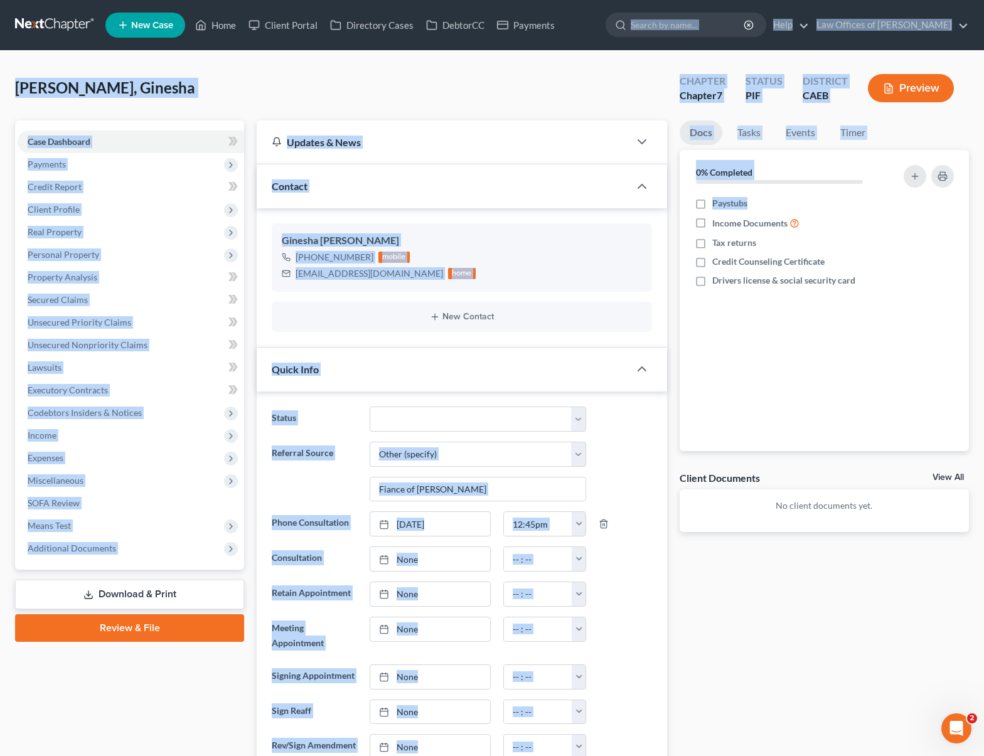
drag, startPoint x: 795, startPoint y: 38, endPoint x: 790, endPoint y: -6, distance: 44.2
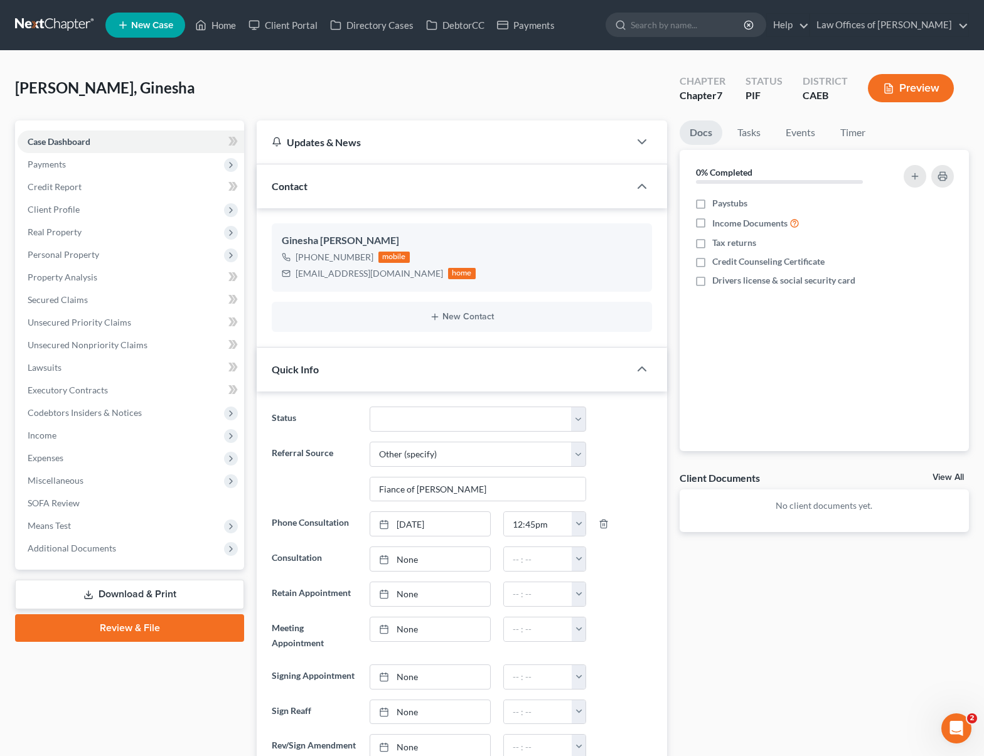
drag, startPoint x: 523, startPoint y: 55, endPoint x: 295, endPoint y: 22, distance: 230.0
click at [234, 27] on link "Home" at bounding box center [215, 25] width 53 height 23
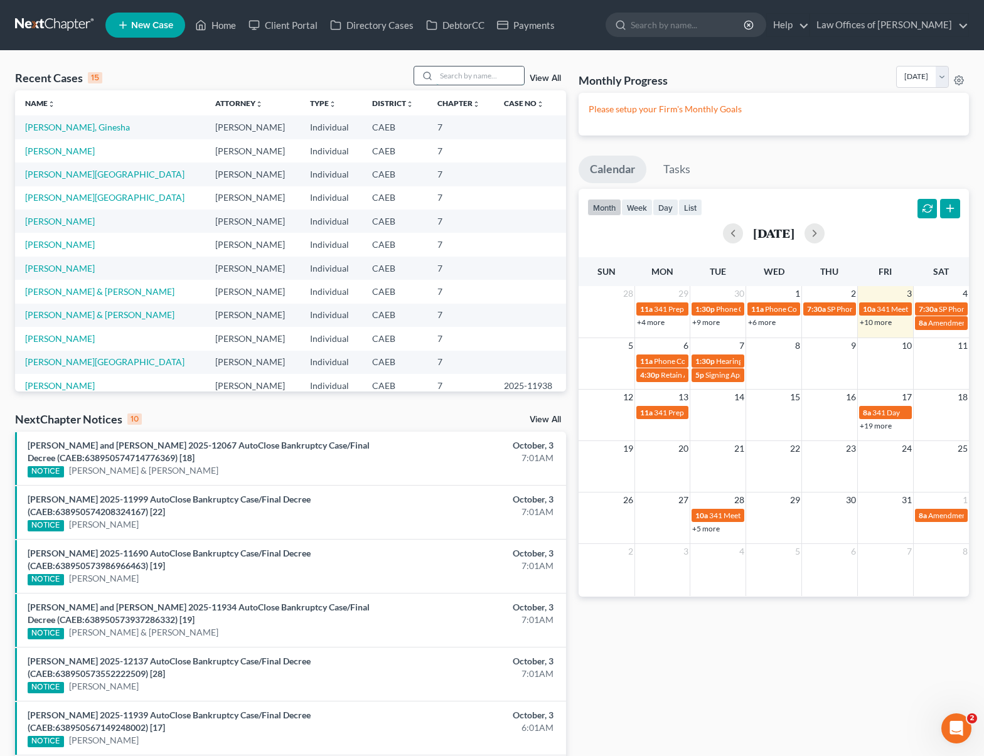
click at [455, 70] on input "search" at bounding box center [480, 75] width 88 height 18
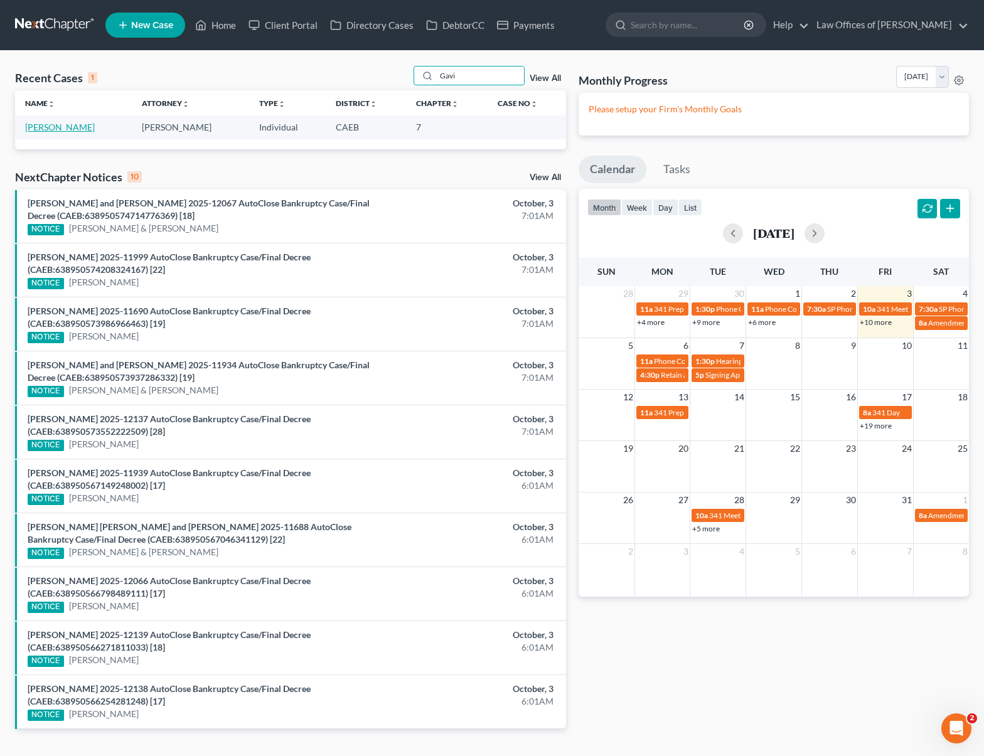
type input "Gavi"
click at [83, 131] on link "[PERSON_NAME]" at bounding box center [60, 127] width 70 height 11
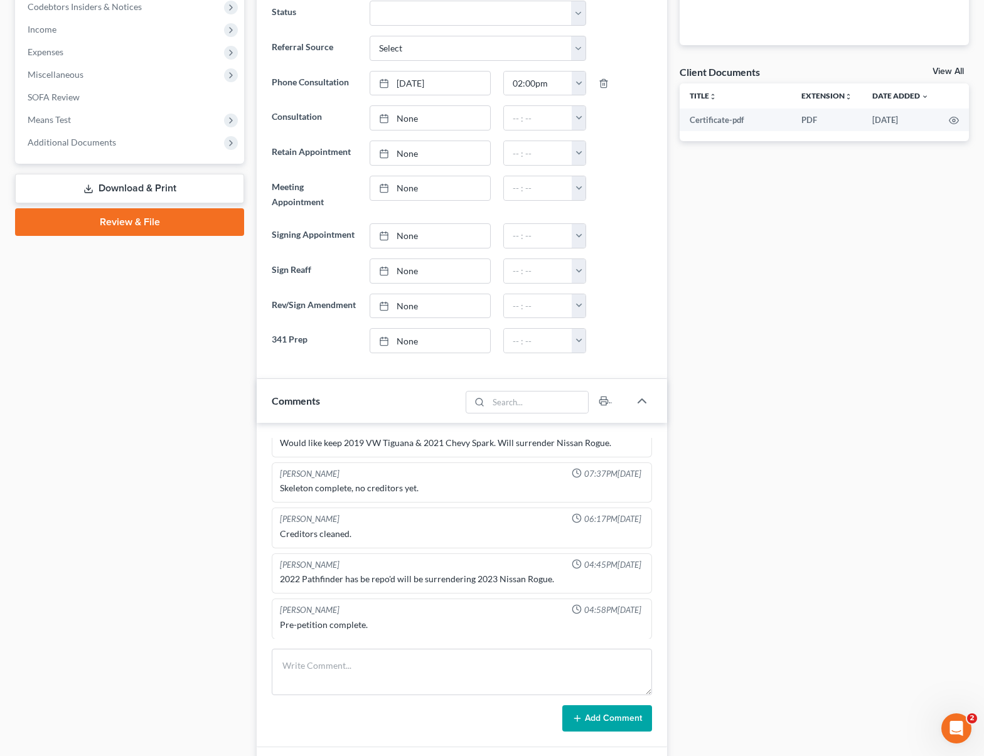
scroll to position [156, 0]
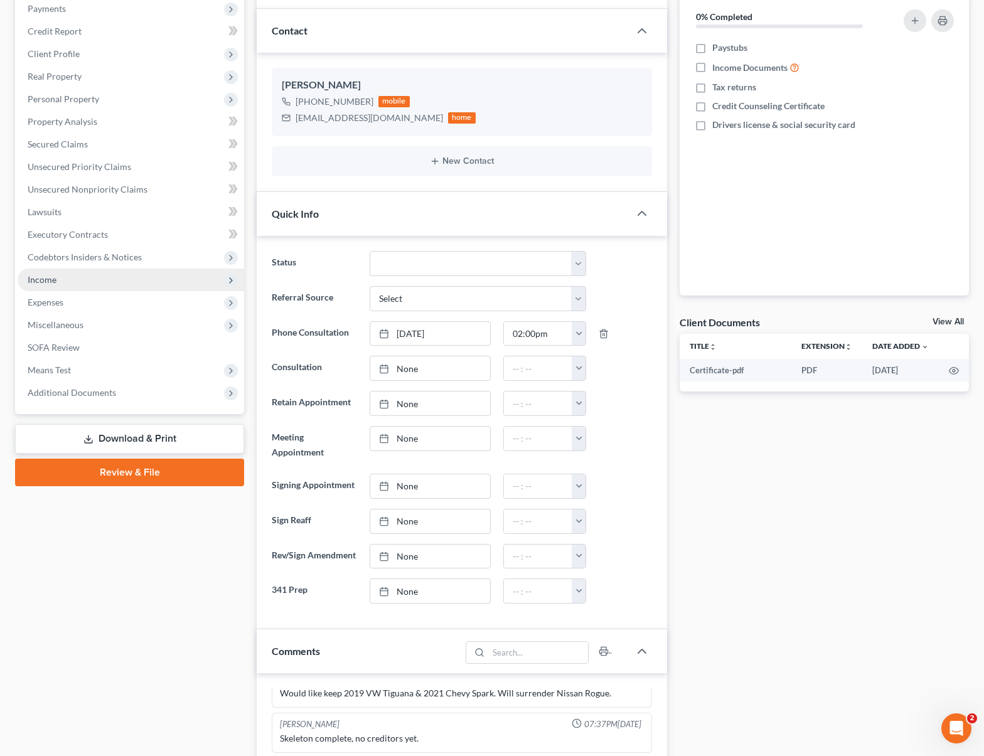
drag, startPoint x: 79, startPoint y: 281, endPoint x: 86, endPoint y: 284, distance: 7.3
click at [80, 281] on span "Income" at bounding box center [131, 280] width 226 height 23
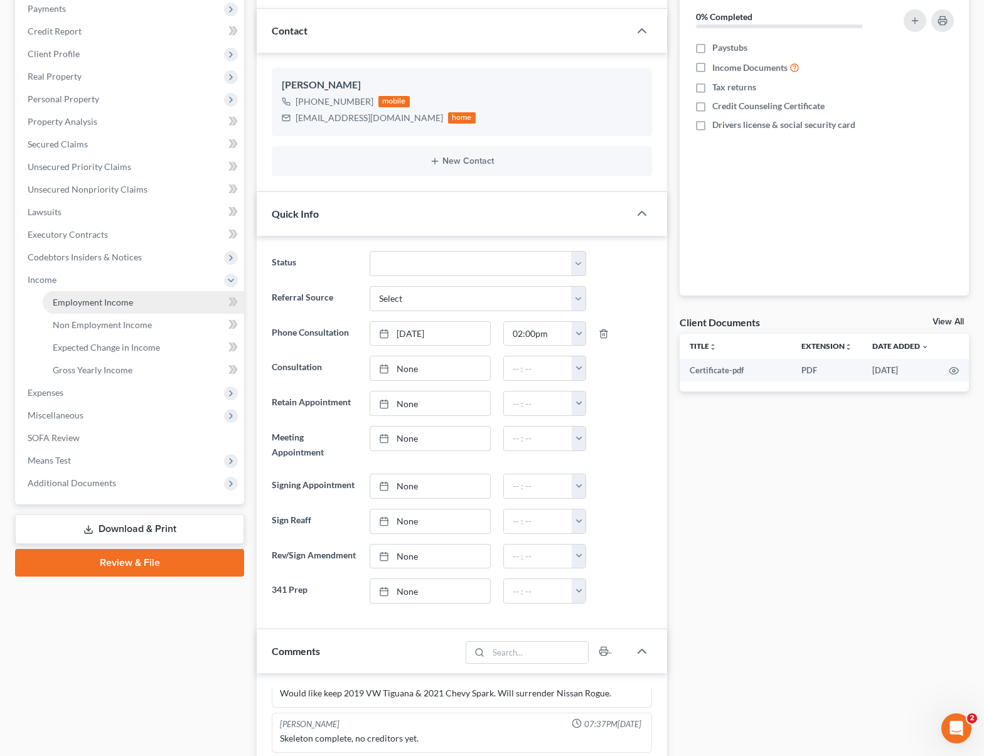
click at [139, 299] on link "Employment Income" at bounding box center [143, 302] width 201 height 23
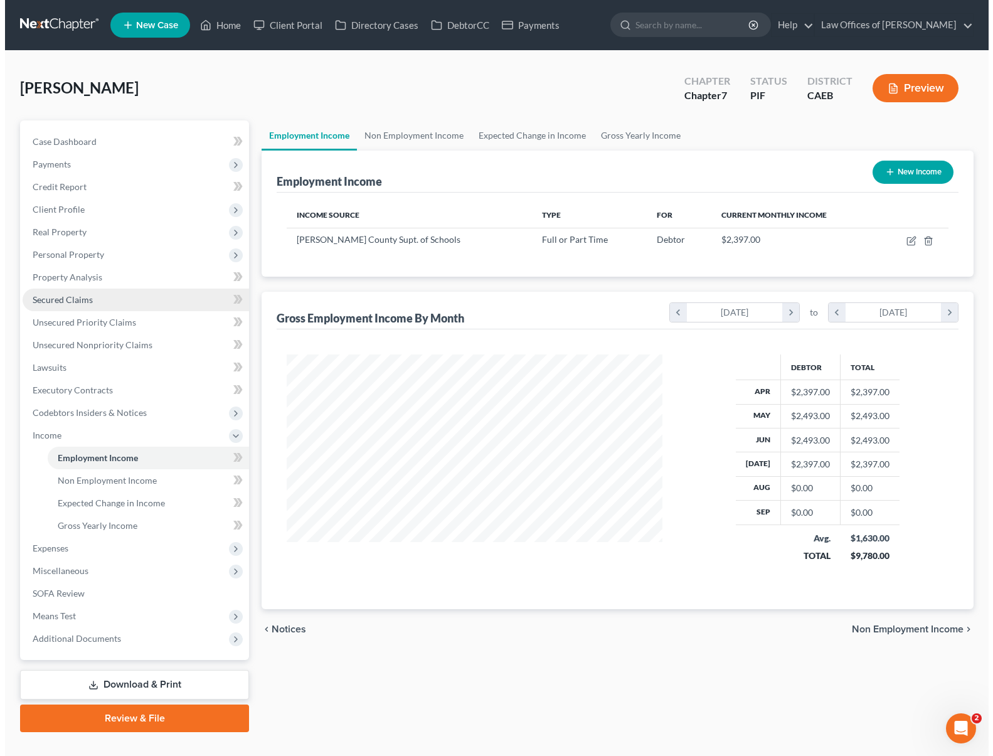
scroll to position [225, 400]
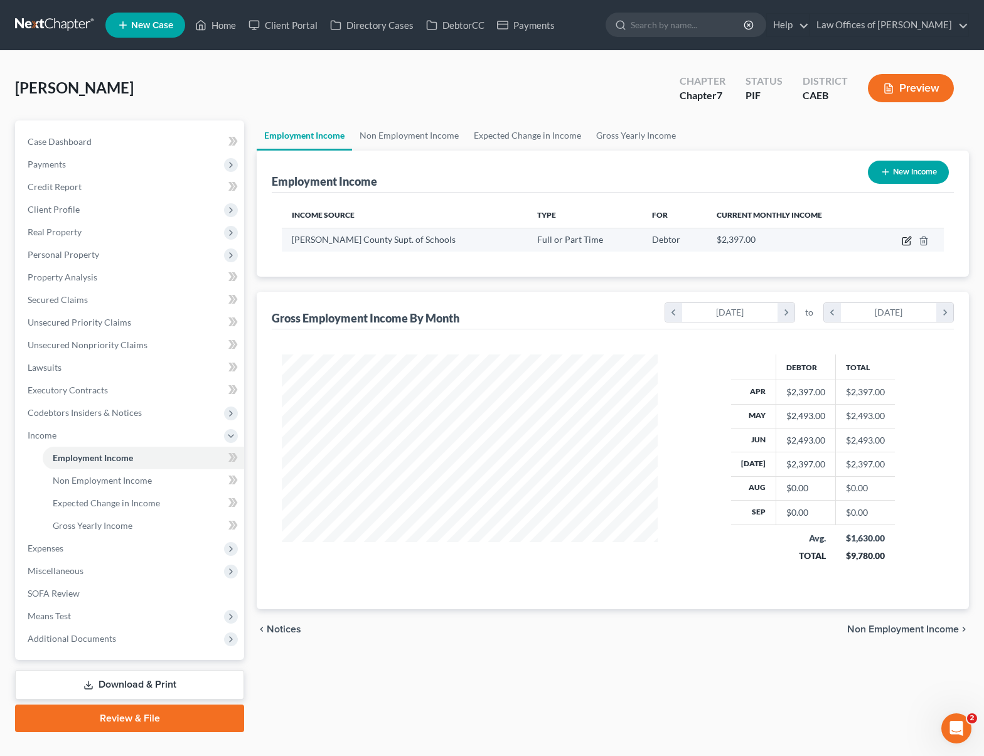
click at [902, 236] on icon "button" at bounding box center [906, 241] width 10 height 10
select select "0"
select select "4"
select select "0"
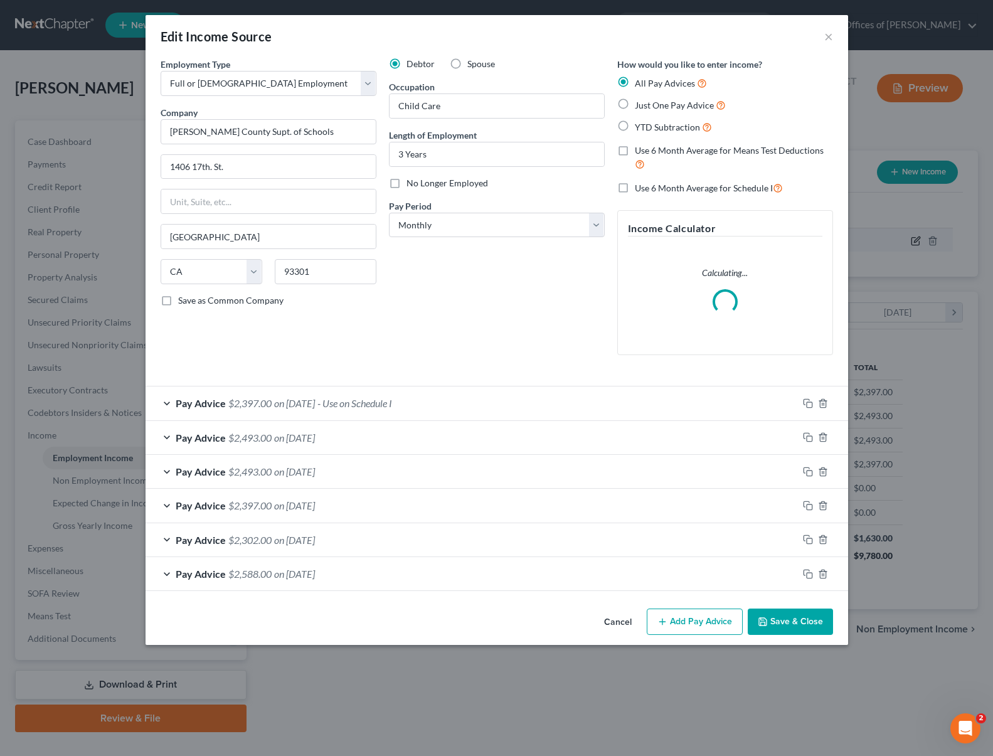
scroll to position [225, 405]
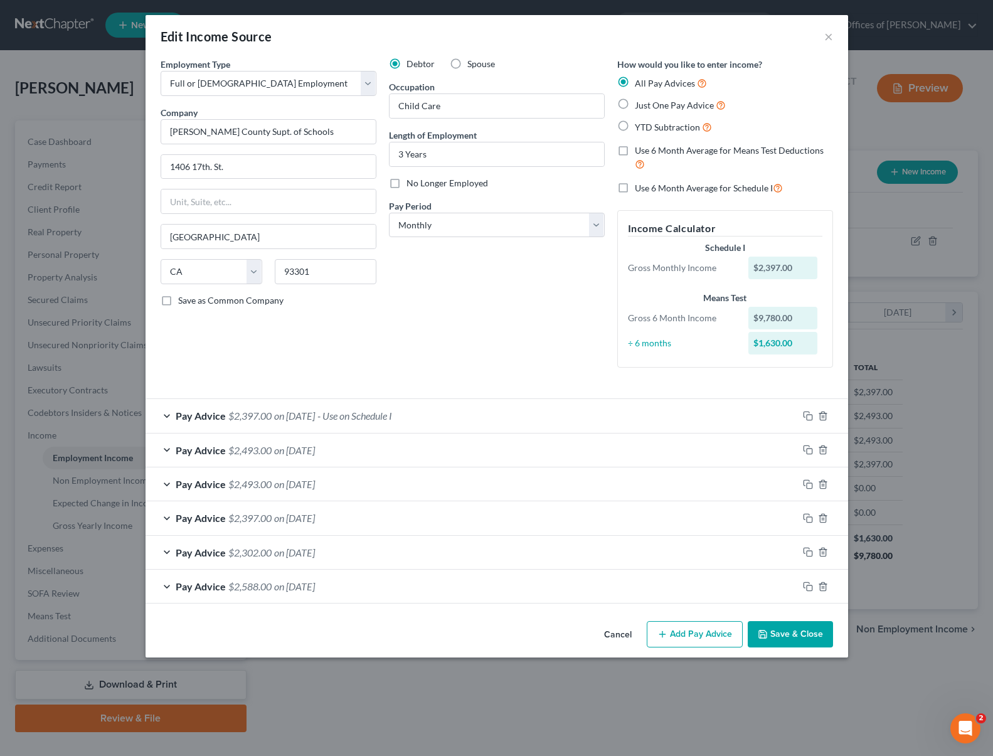
click at [699, 632] on button "Add Pay Advice" at bounding box center [695, 634] width 96 height 26
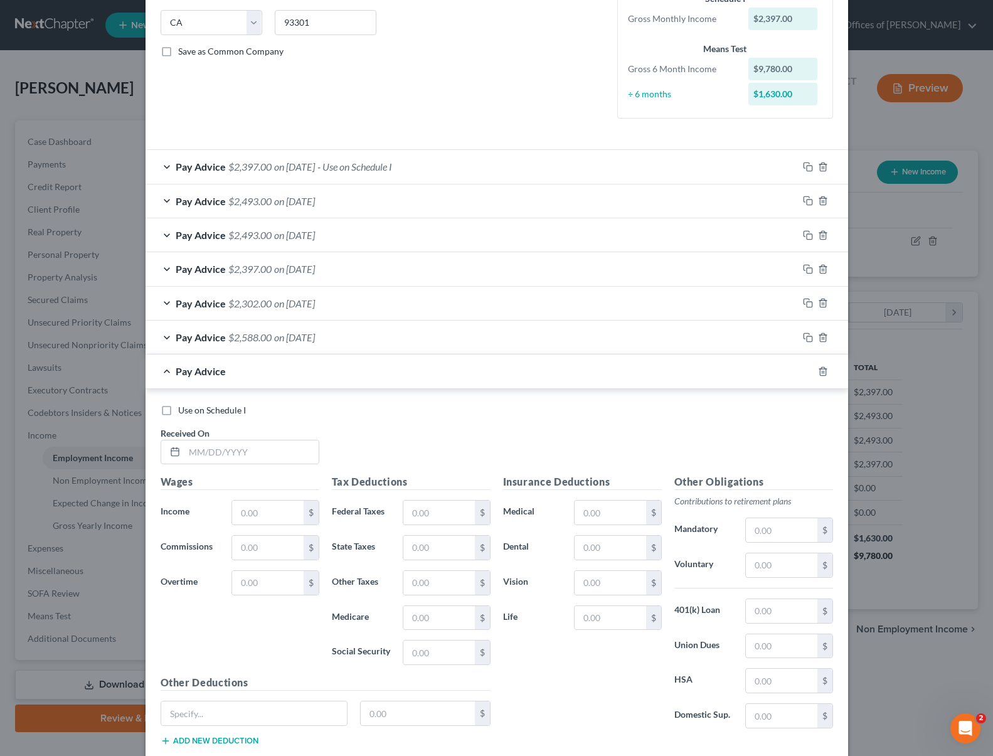
scroll to position [248, 0]
click at [273, 457] on input "text" at bounding box center [251, 453] width 134 height 24
type input "[DATE]"
type input "2,588"
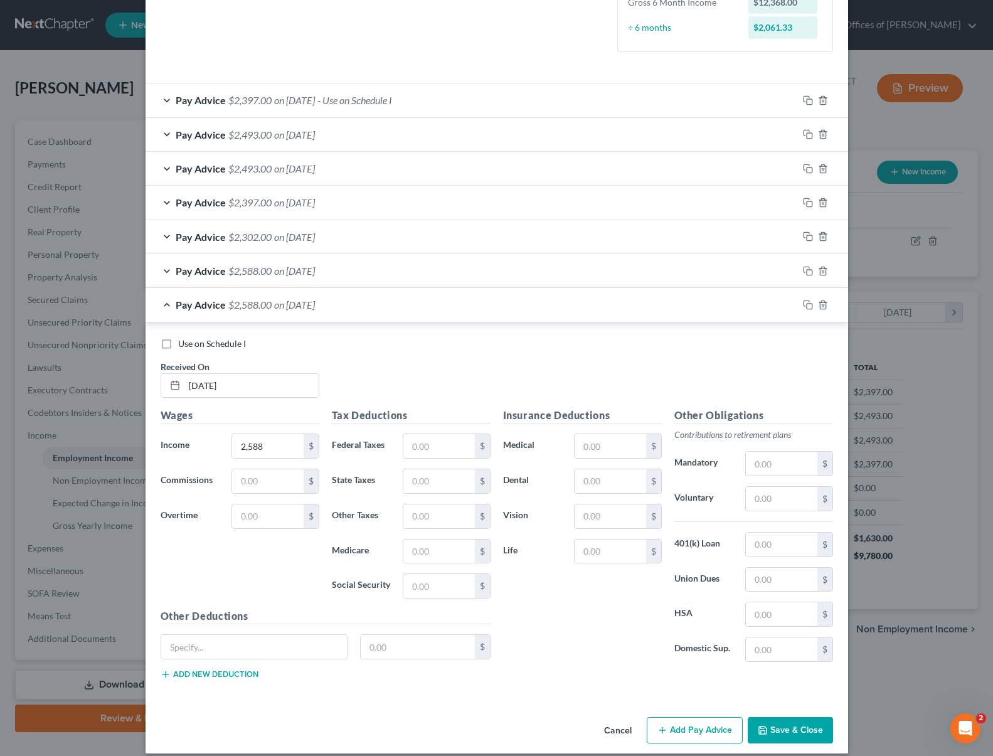
scroll to position [327, 0]
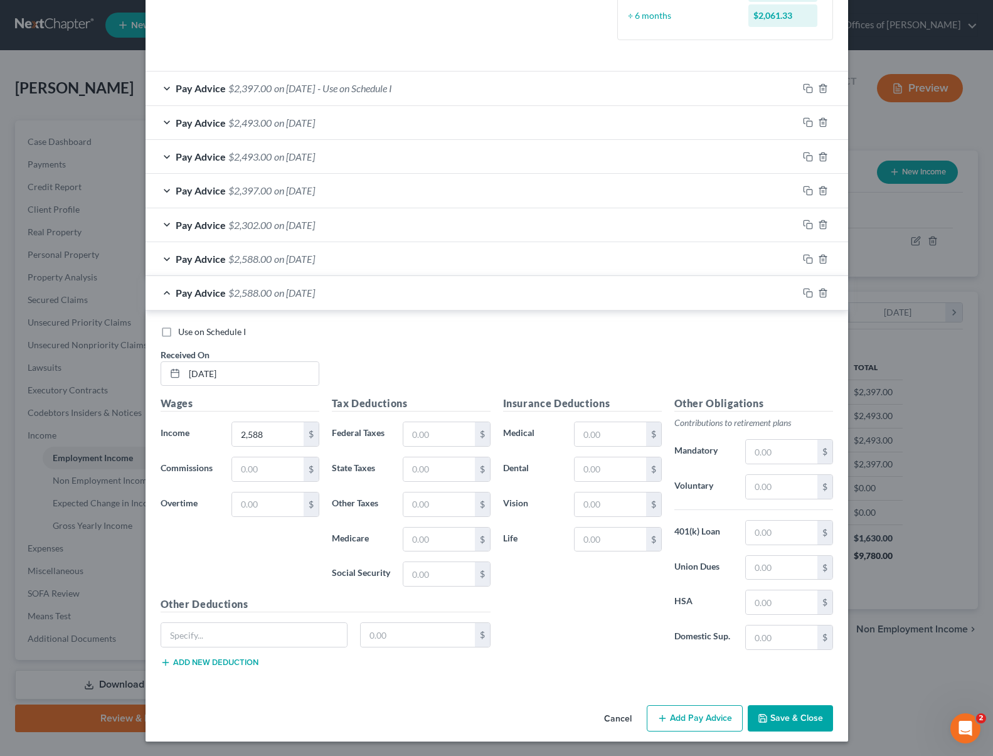
click at [685, 715] on button "Add Pay Advice" at bounding box center [695, 718] width 96 height 26
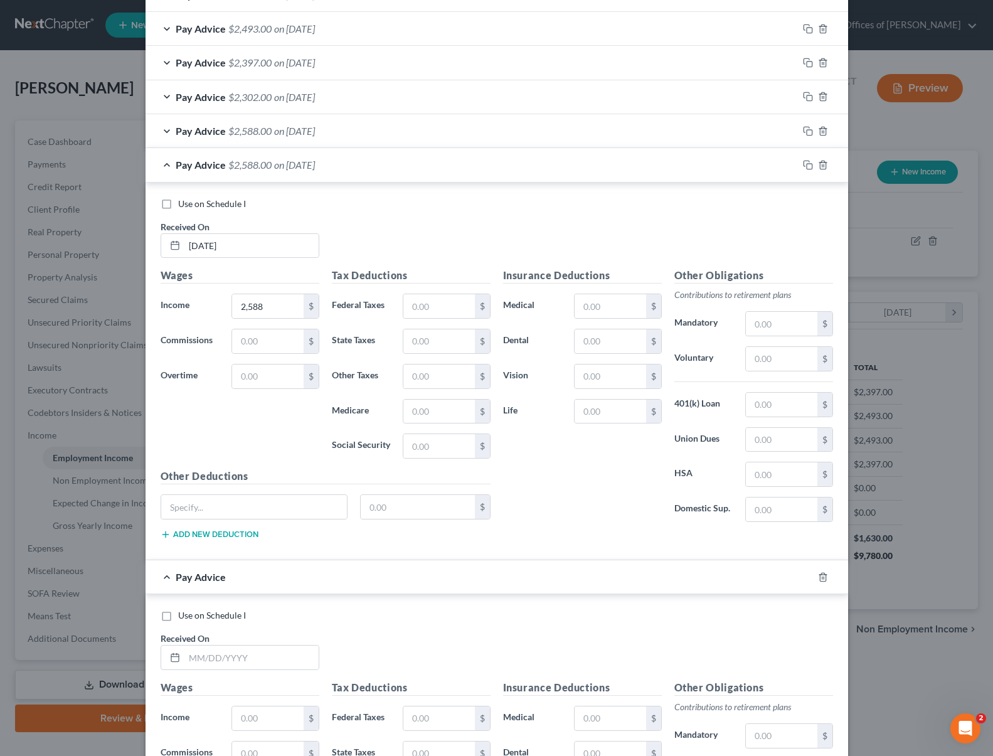
scroll to position [469, 0]
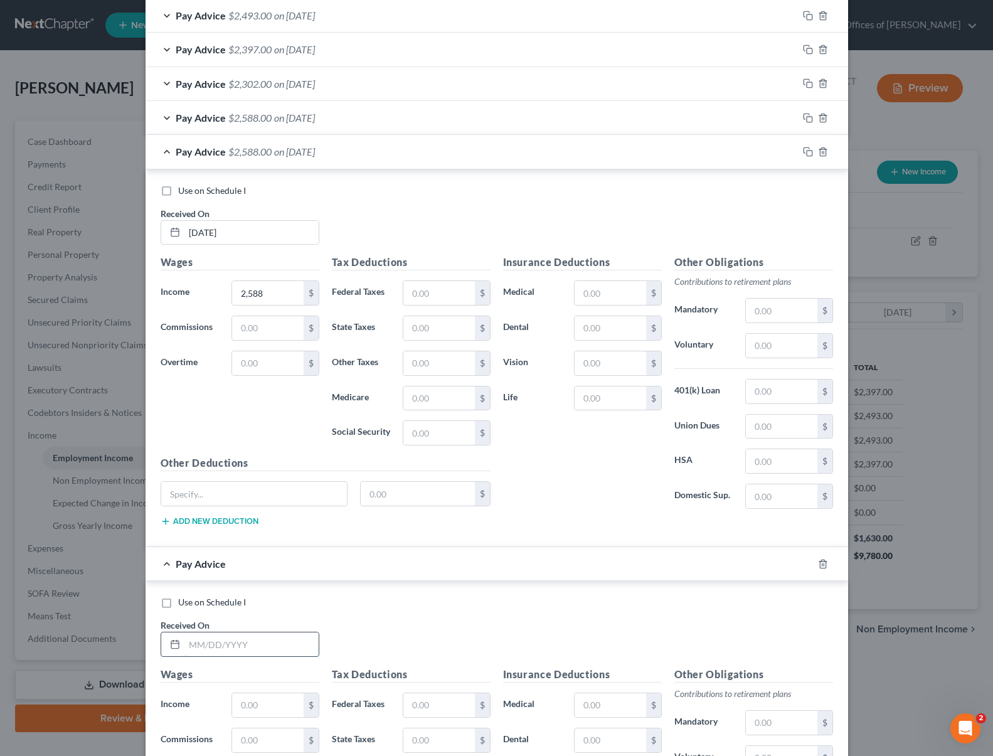
click at [272, 641] on input "text" at bounding box center [251, 644] width 134 height 24
type input "[DATE]"
type input "2,397"
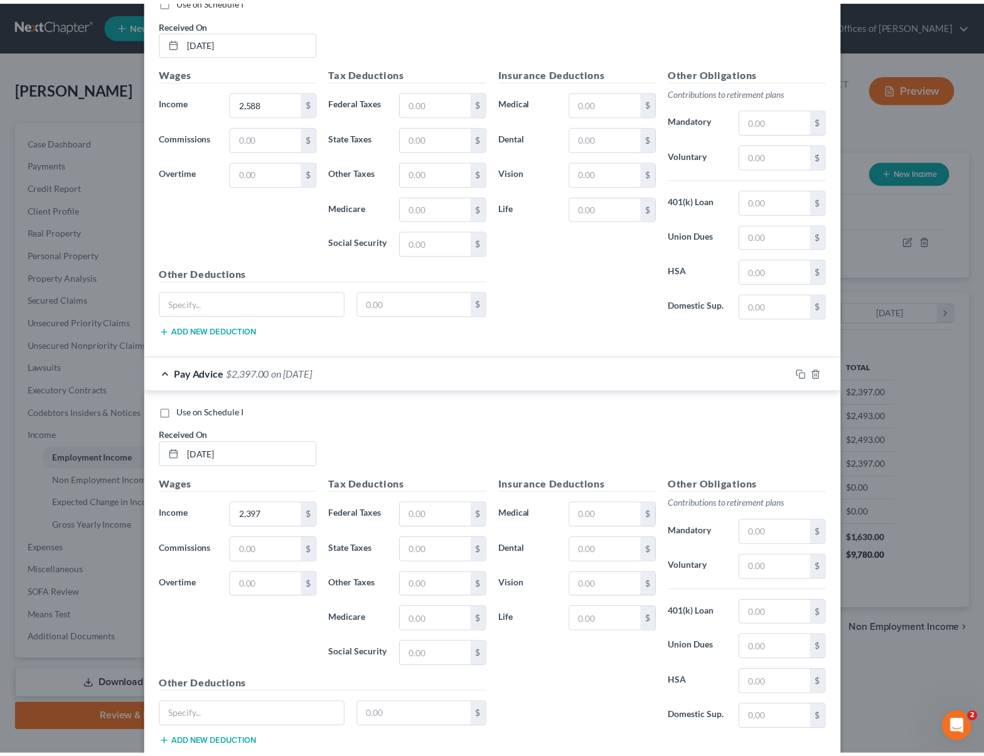
scroll to position [740, 0]
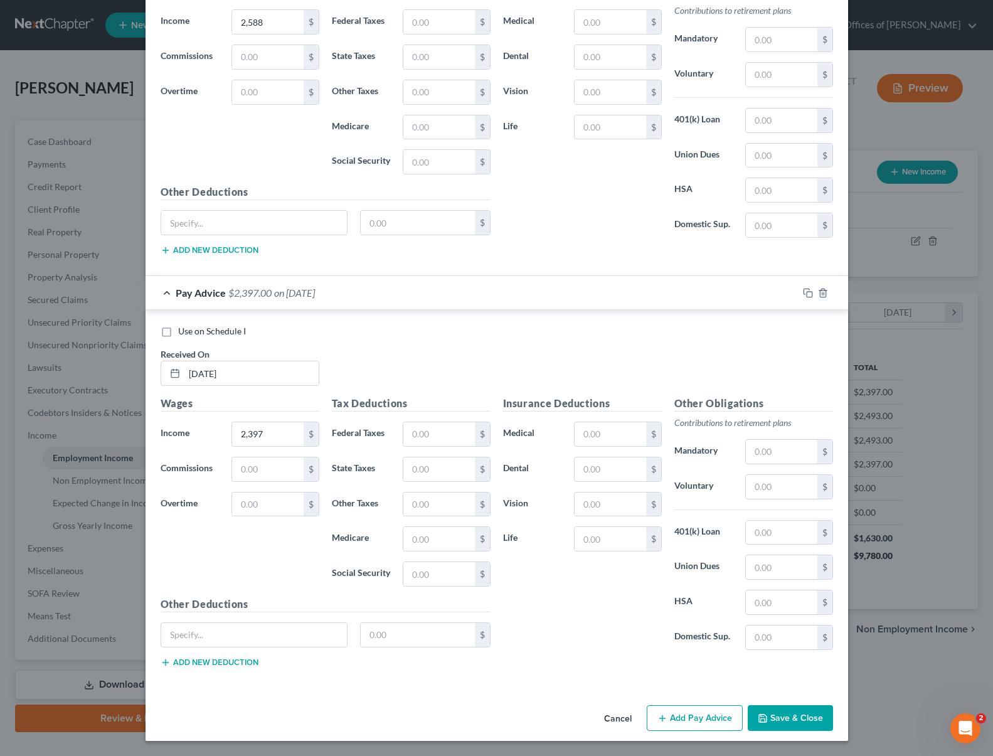
click at [780, 723] on button "Save & Close" at bounding box center [790, 718] width 85 height 26
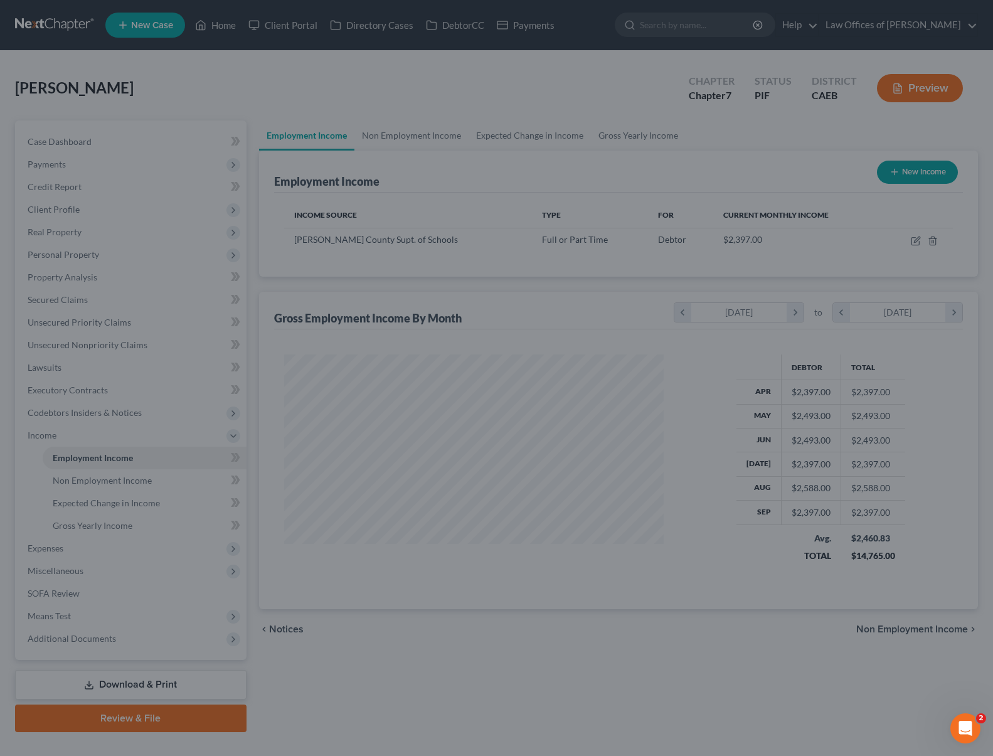
scroll to position [627114, 626939]
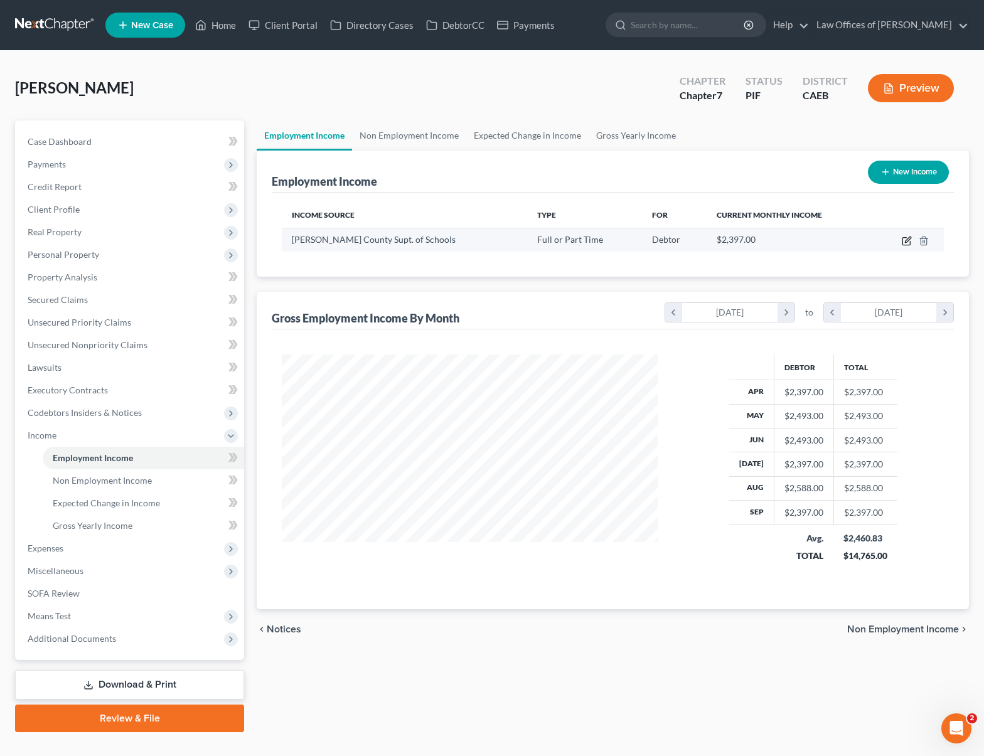
click at [905, 240] on icon "button" at bounding box center [906, 241] width 10 height 10
select select "0"
select select "4"
select select "0"
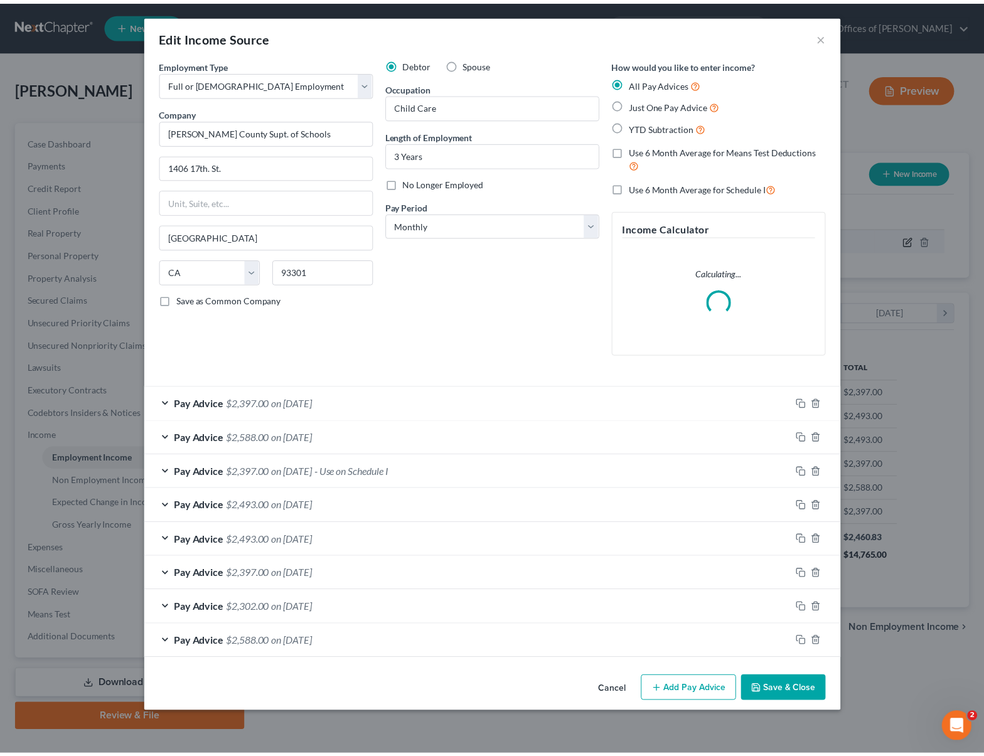
scroll to position [225, 405]
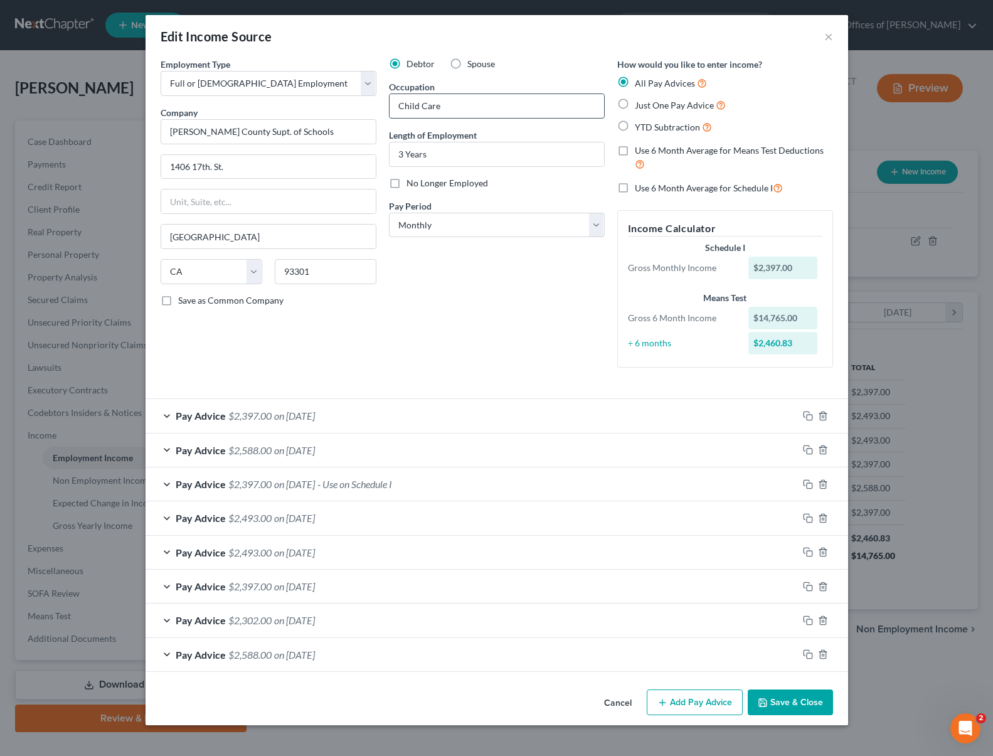
click at [479, 110] on input "Child Care" at bounding box center [497, 106] width 215 height 24
type input "Child Care Provider"
click at [802, 699] on button "Save & Close" at bounding box center [790, 702] width 85 height 26
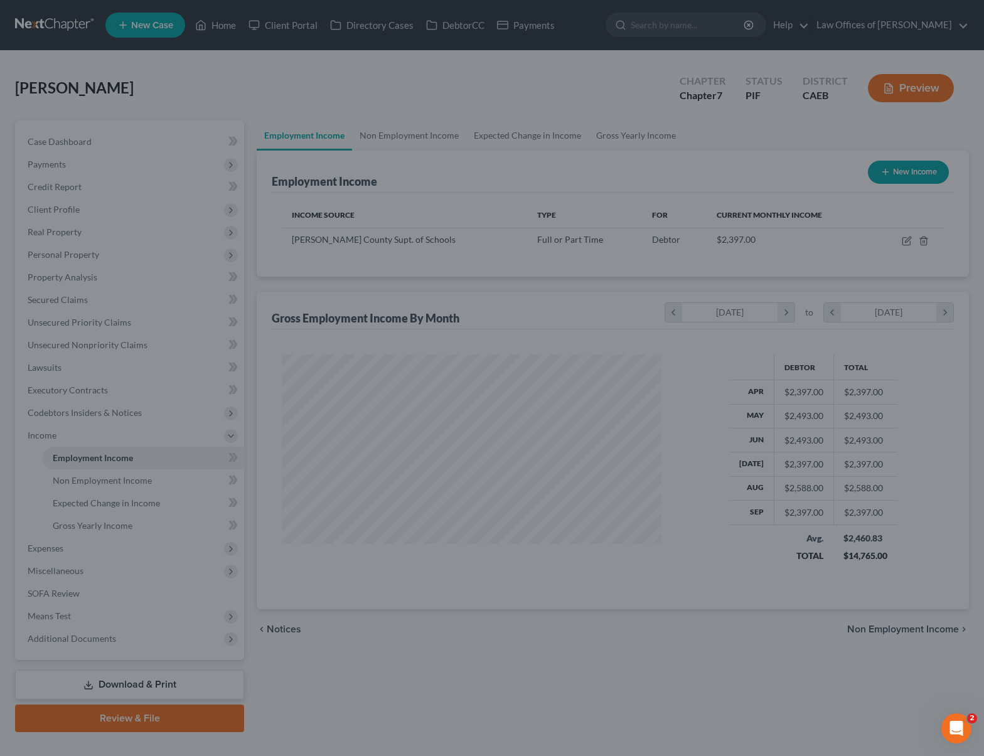
scroll to position [627114, 626939]
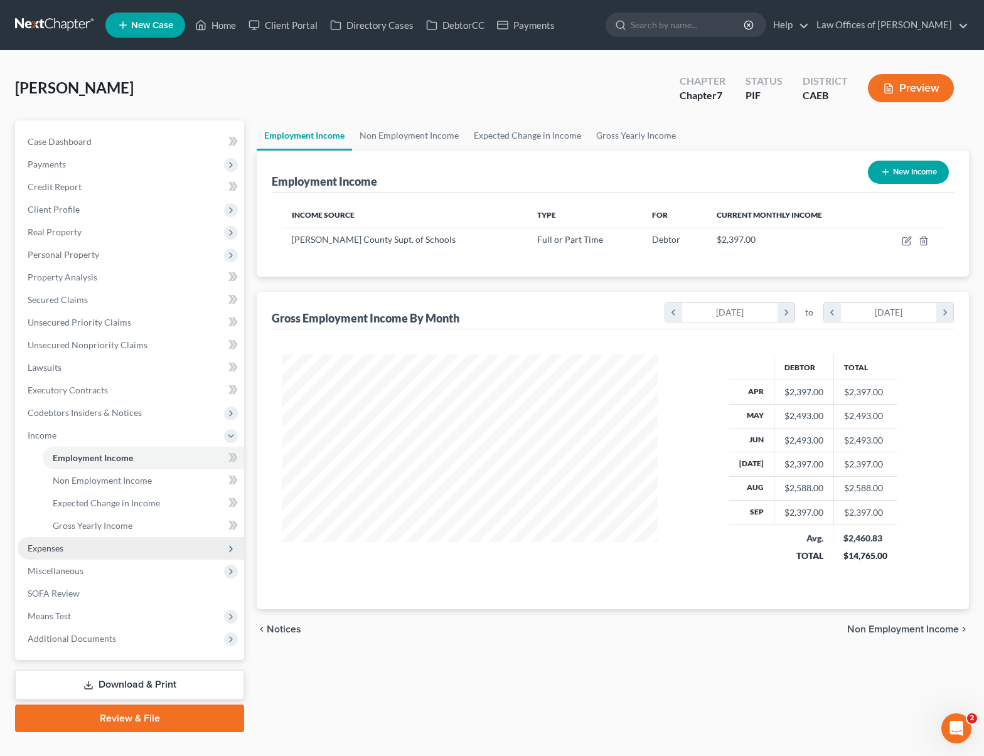
click at [83, 547] on span "Expenses" at bounding box center [131, 548] width 226 height 23
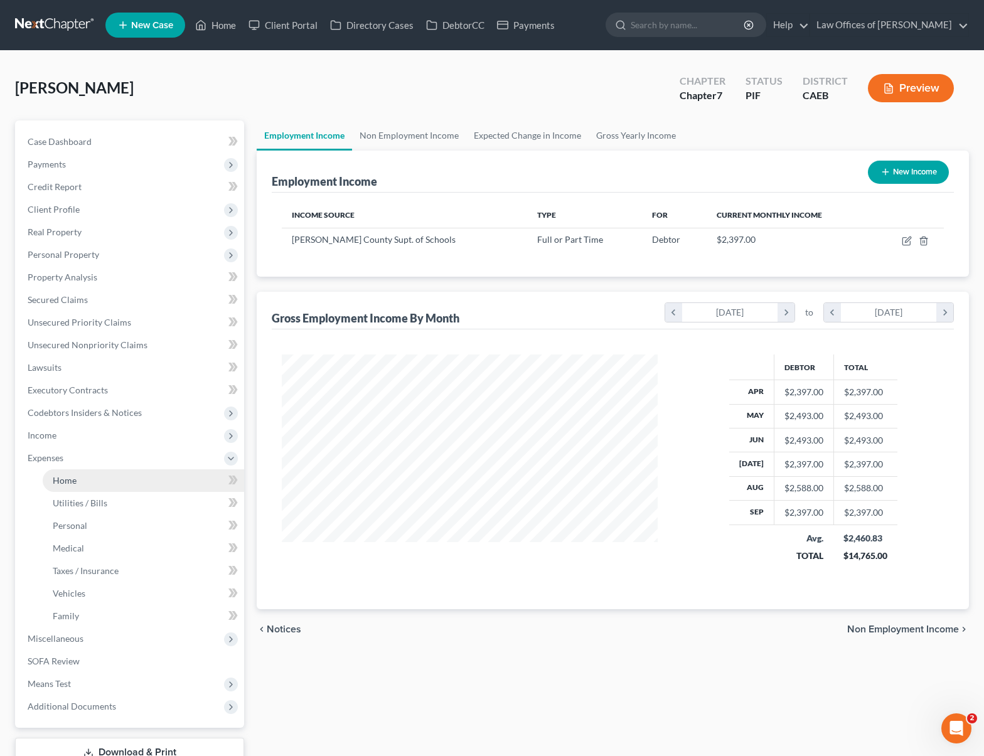
click at [107, 479] on link "Home" at bounding box center [143, 480] width 201 height 23
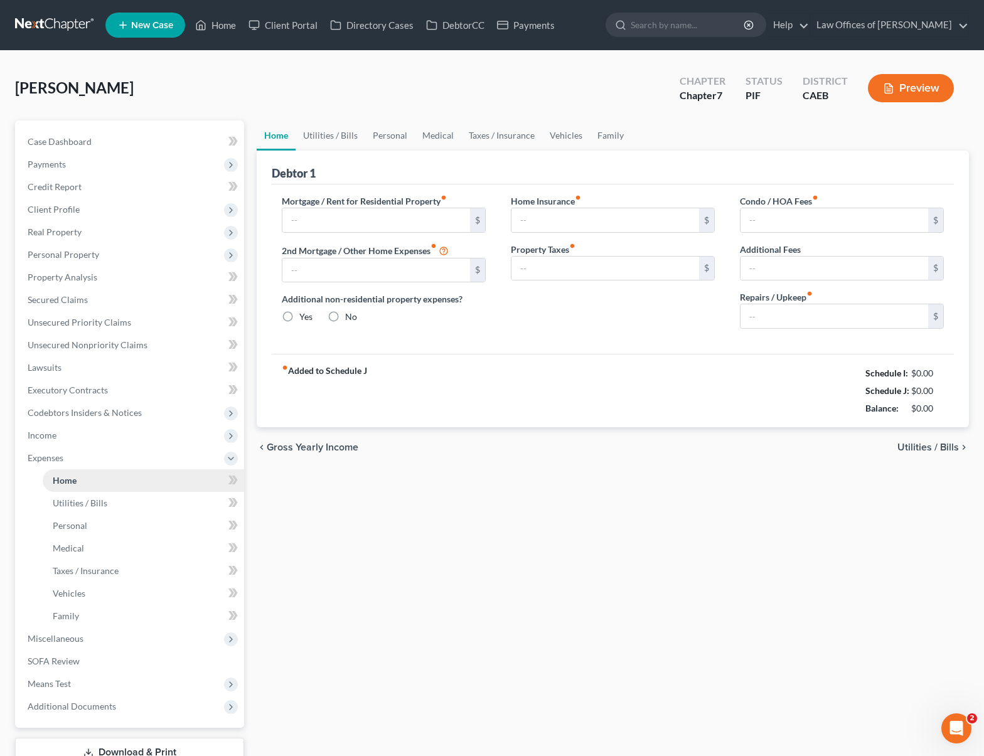
type input "0.00"
radio input "true"
type input "0.00"
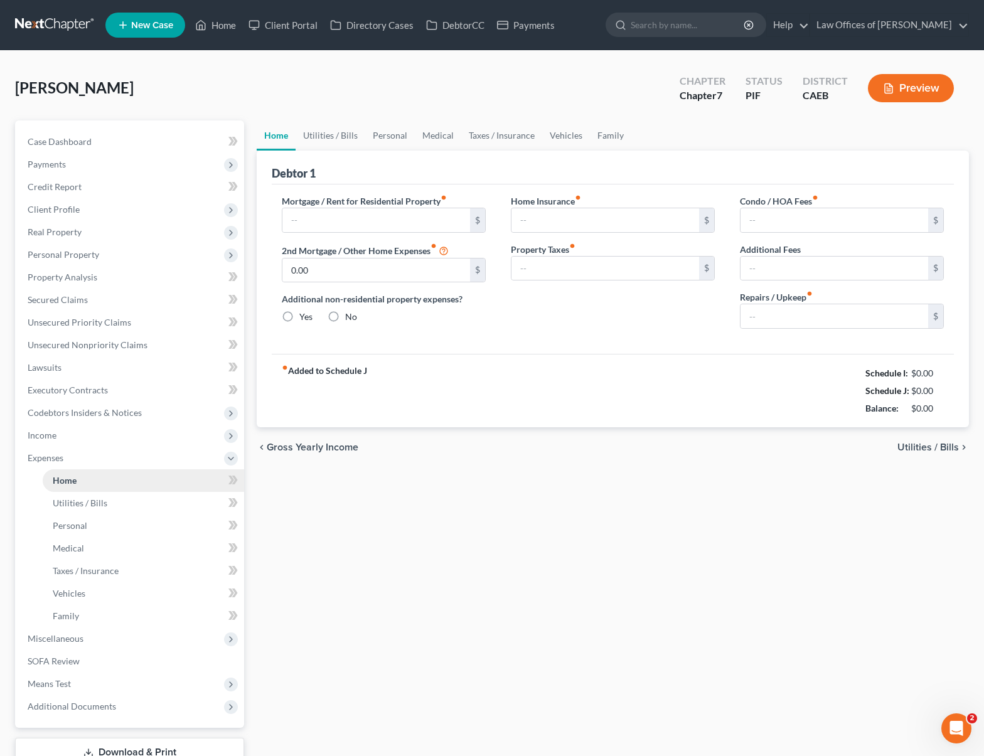
type input "0.00"
click at [102, 146] on link "Case Dashboard" at bounding box center [131, 141] width 226 height 23
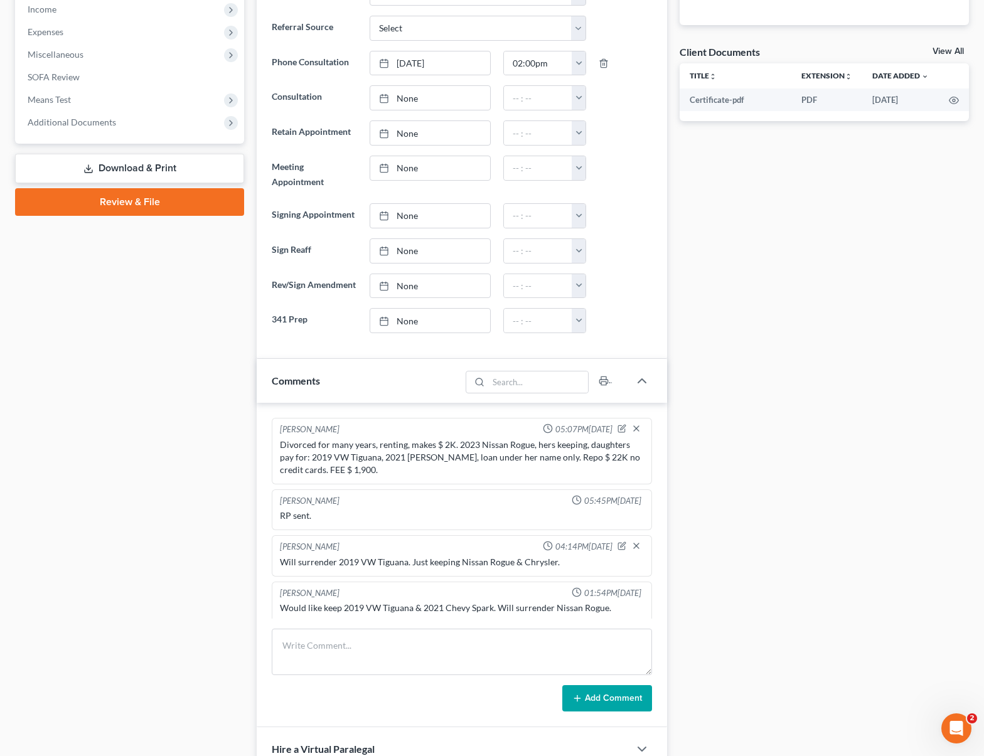
drag, startPoint x: 277, startPoint y: 446, endPoint x: 492, endPoint y: 476, distance: 216.6
click at [492, 476] on div "Divorced for many years, renting, makes $ 2K. 2023 Nissan Rogue, hers keeping, …" at bounding box center [461, 457] width 369 height 43
copy div "Divorced for many years, renting, makes $ 2K. 2023 Nissan Rogue, hers keeping, …"
click at [422, 650] on textarea at bounding box center [462, 652] width 380 height 46
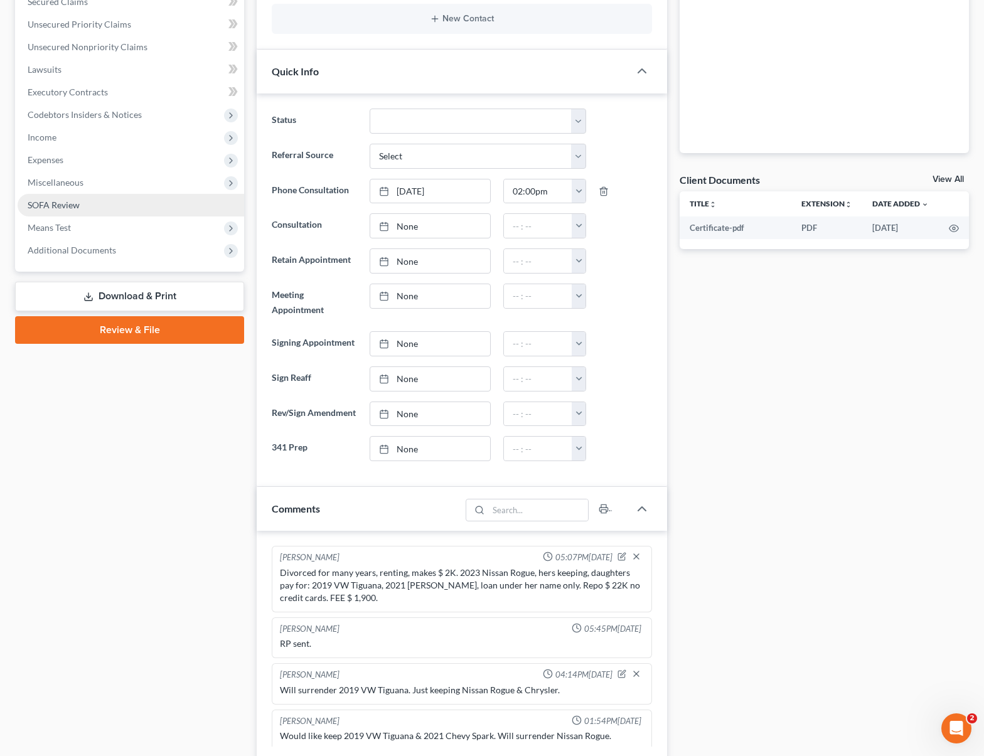
scroll to position [300, 0]
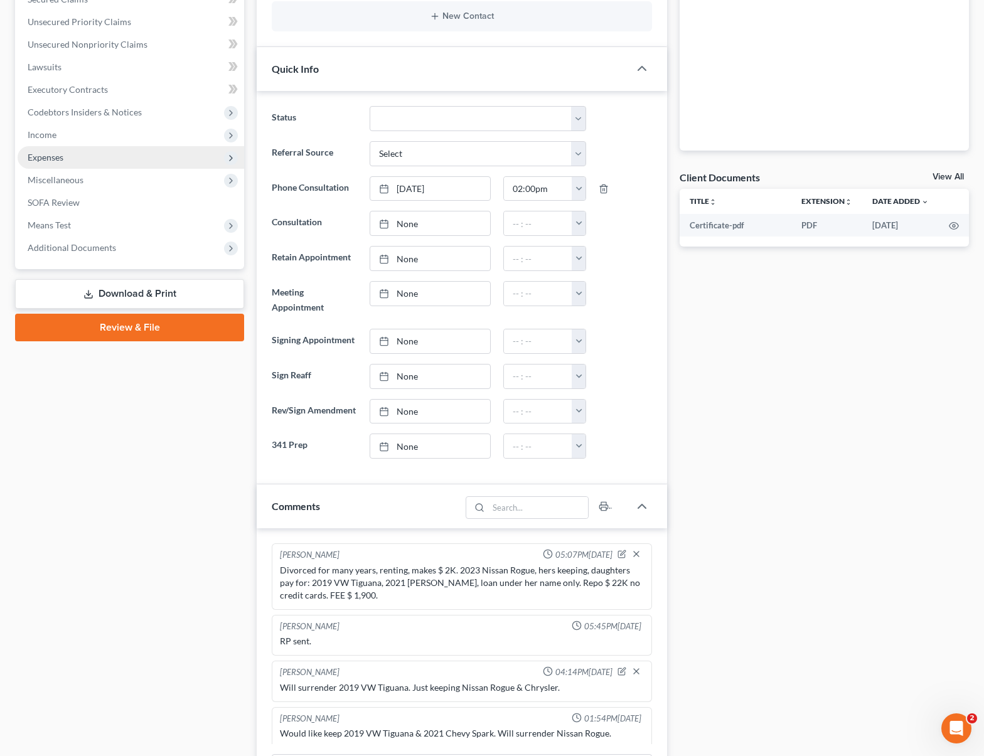
click at [97, 141] on span "Income" at bounding box center [131, 135] width 226 height 23
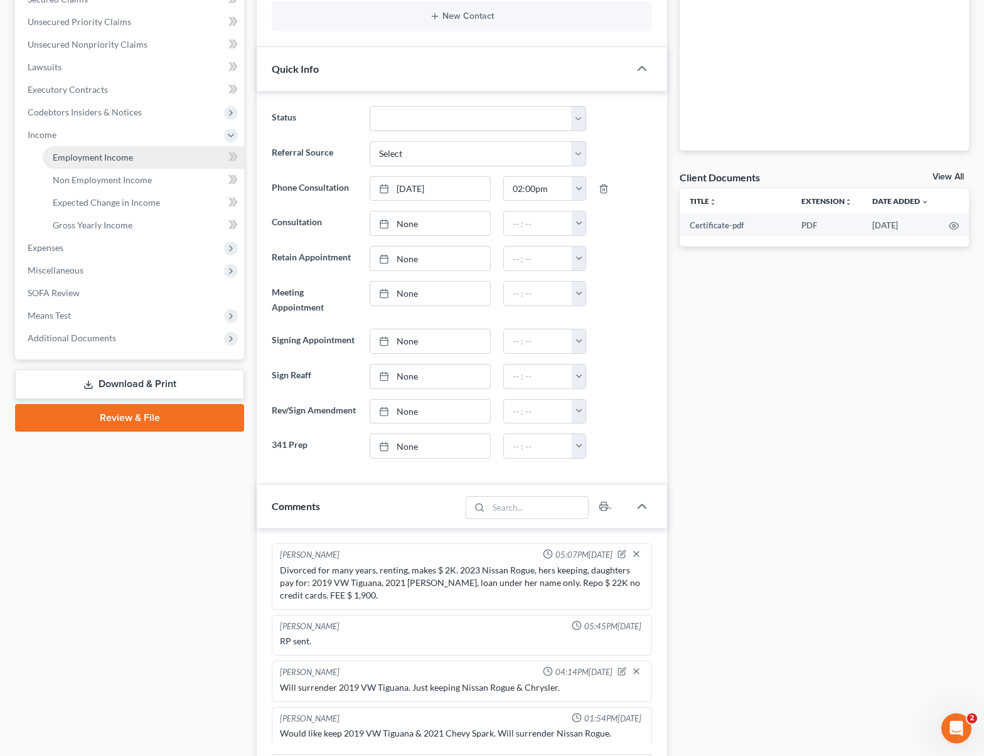
click at [152, 159] on link "Employment Income" at bounding box center [143, 157] width 201 height 23
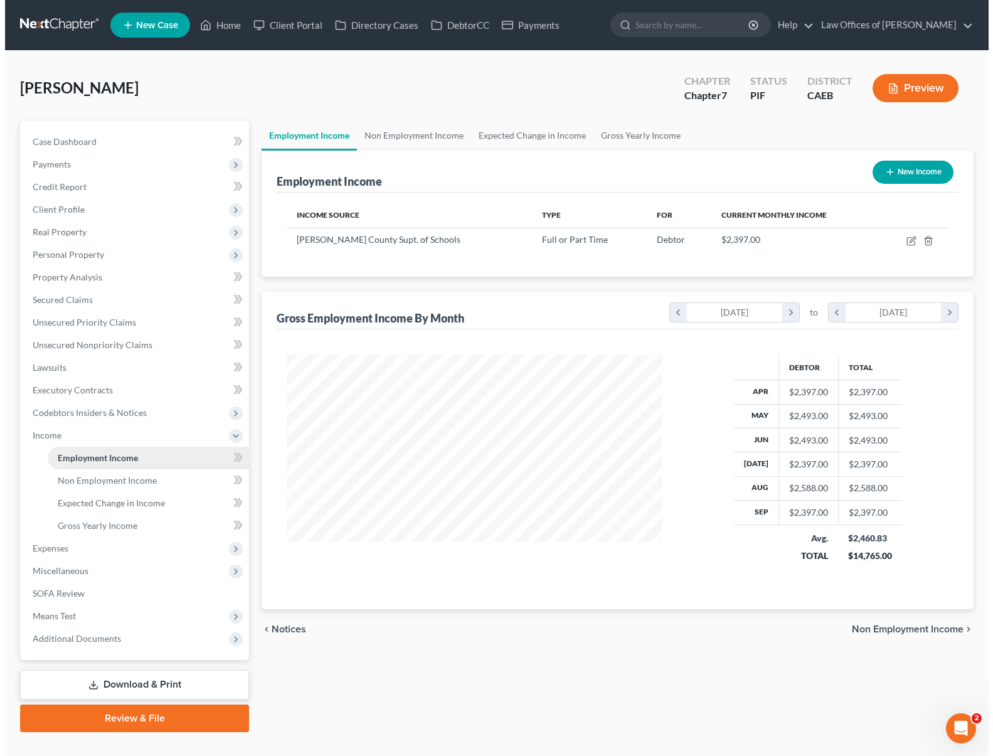
scroll to position [225, 400]
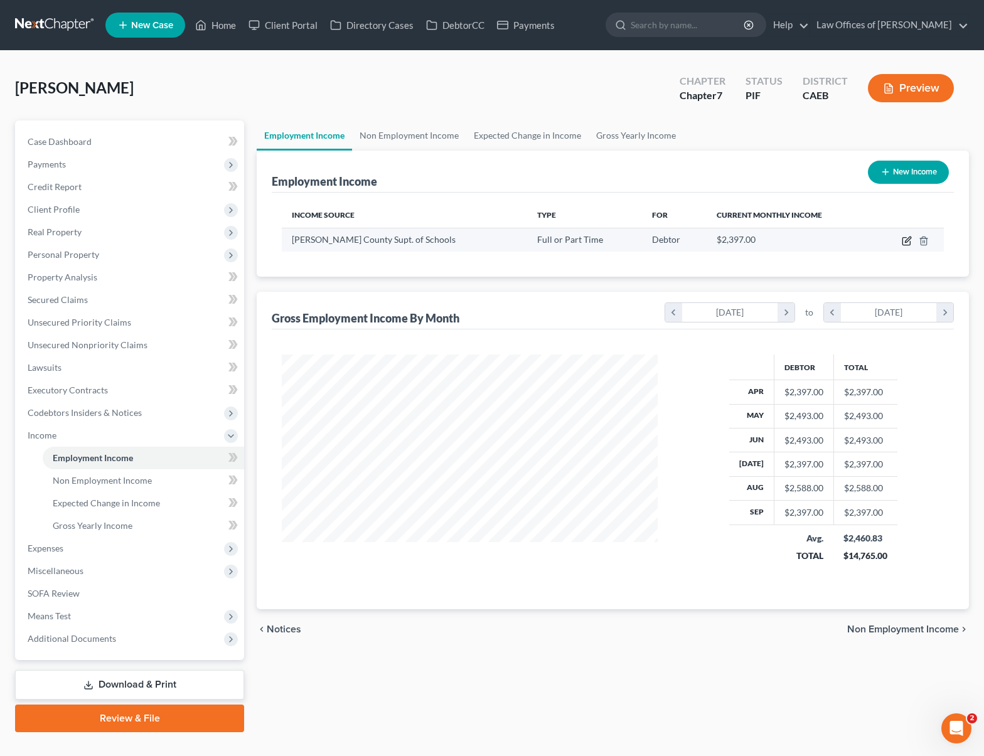
click at [905, 239] on icon "button" at bounding box center [906, 241] width 10 height 10
select select "0"
select select "4"
select select "0"
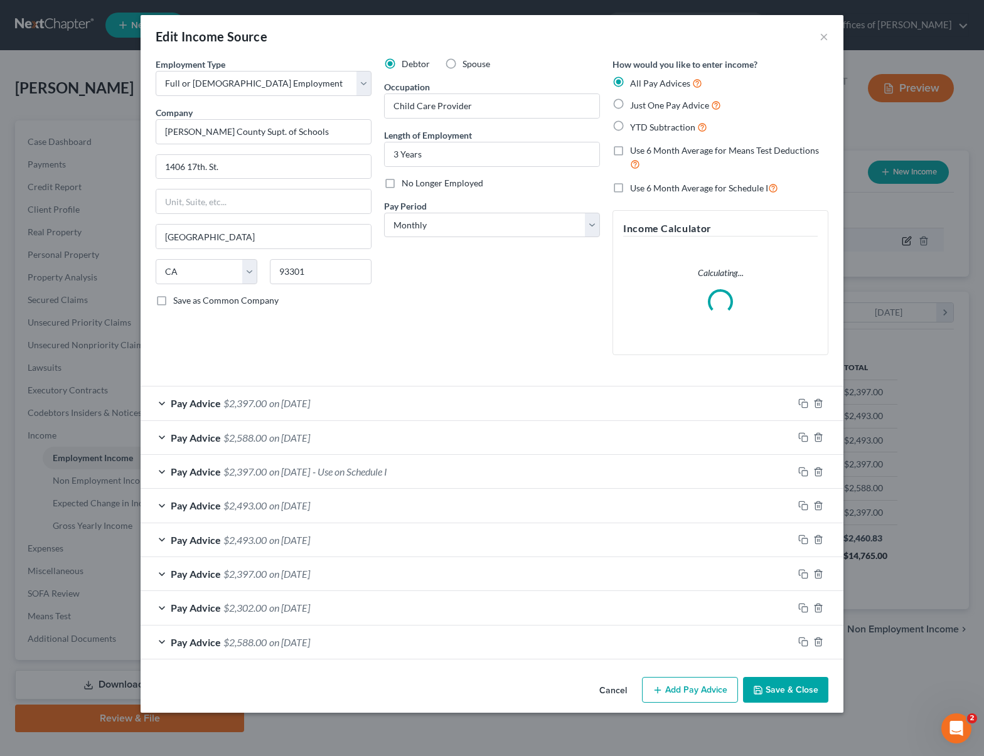
scroll to position [225, 405]
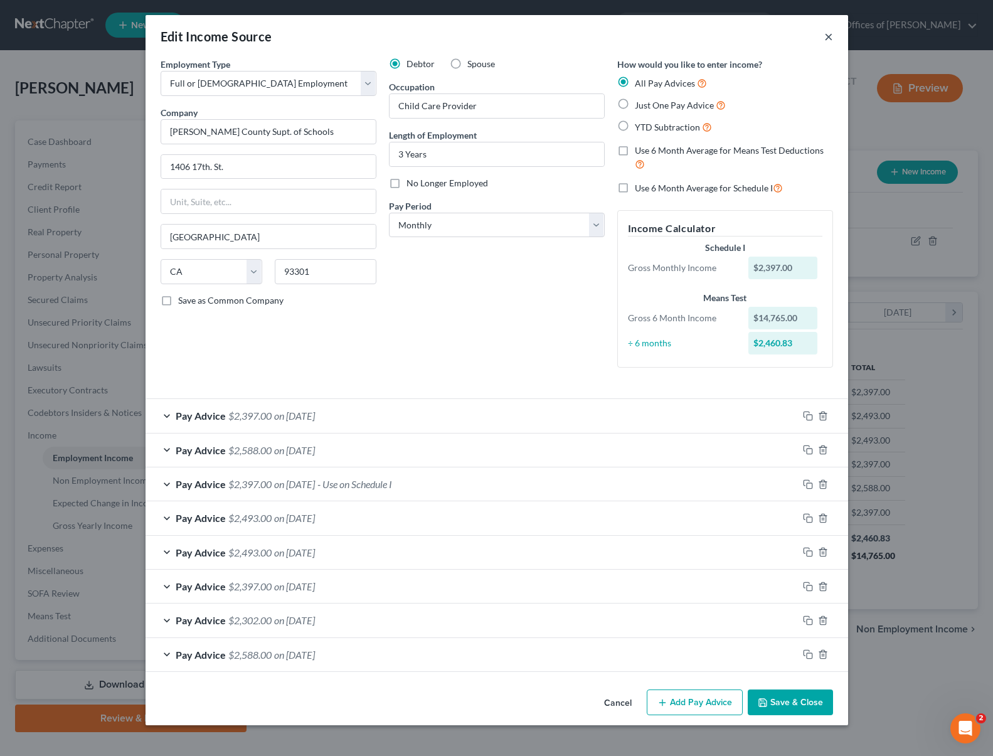
click at [827, 40] on button "×" at bounding box center [828, 36] width 9 height 15
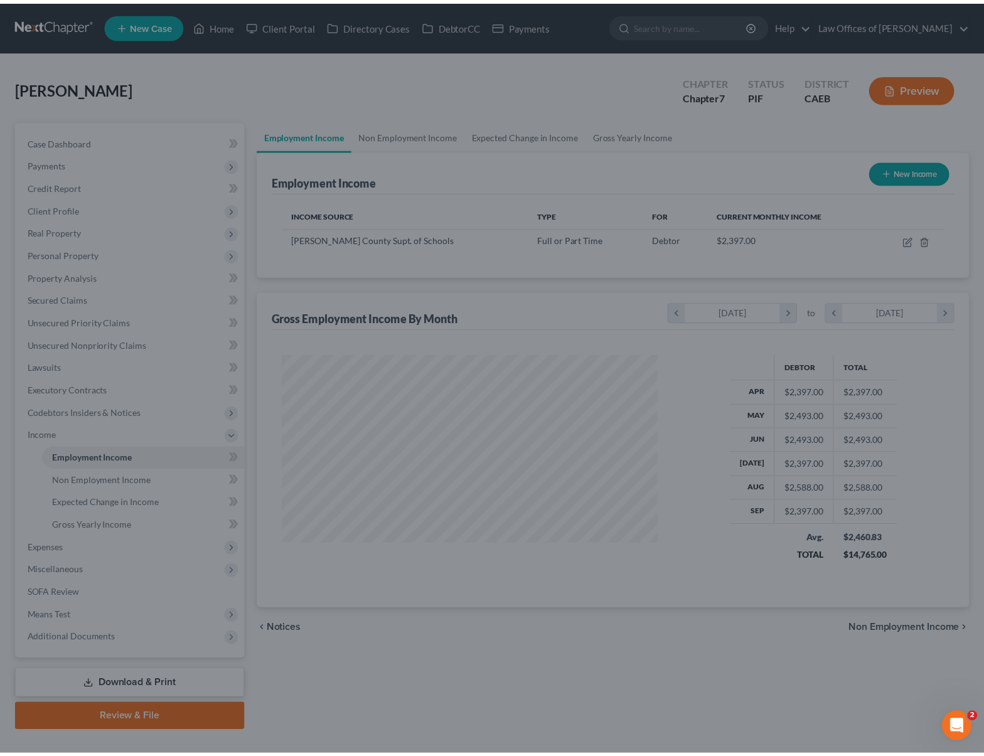
scroll to position [627114, 626939]
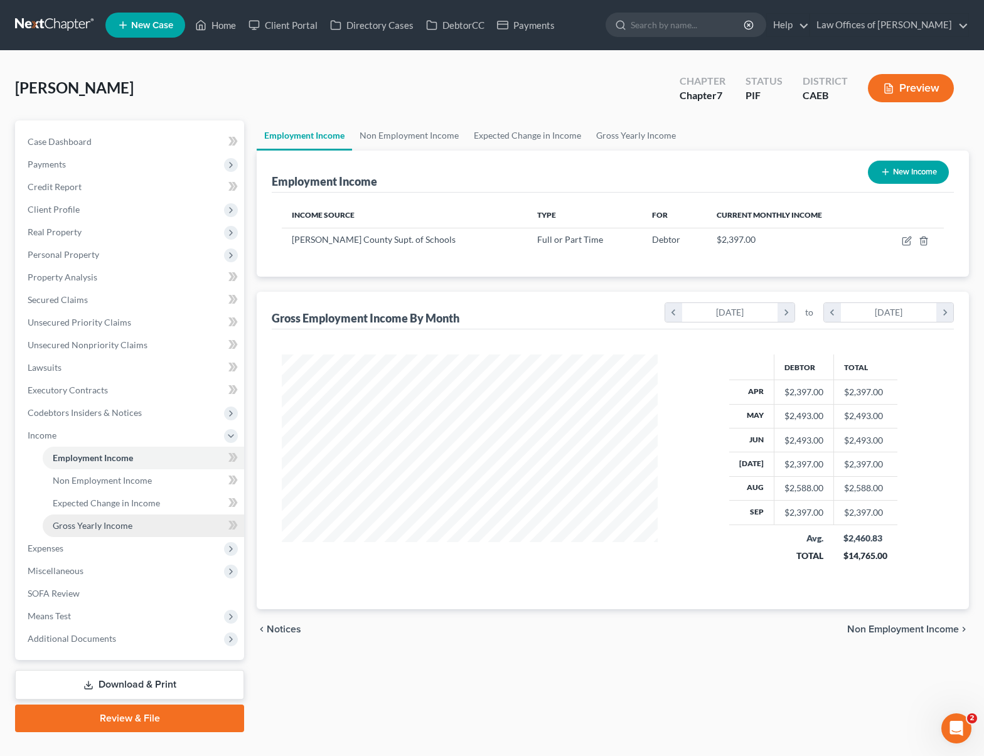
click at [101, 521] on span "Gross Yearly Income" at bounding box center [93, 525] width 80 height 11
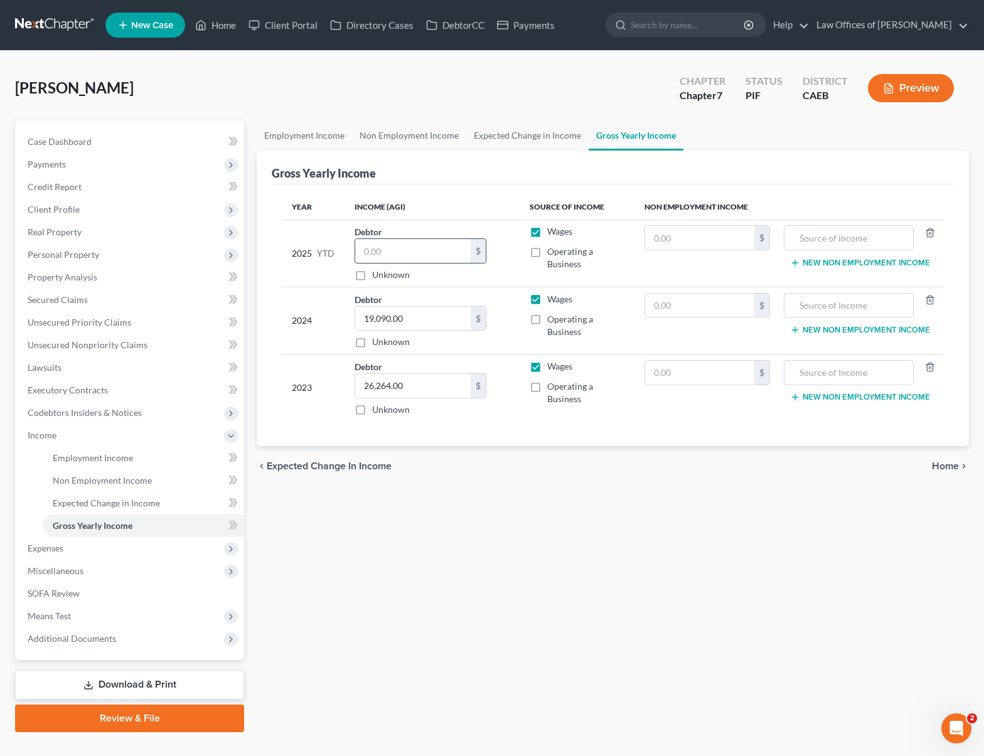
click at [418, 253] on input "text" at bounding box center [412, 251] width 115 height 24
type input "28,300"
click at [367, 618] on div "Employment Income Non Employment Income Expected Change in Income Gross Yearly …" at bounding box center [612, 426] width 725 height 612
click at [586, 556] on div "Employment Income Non Employment Income Expected Change in Income Gross Yearly …" at bounding box center [612, 426] width 725 height 612
click at [93, 300] on link "Secured Claims" at bounding box center [131, 300] width 226 height 23
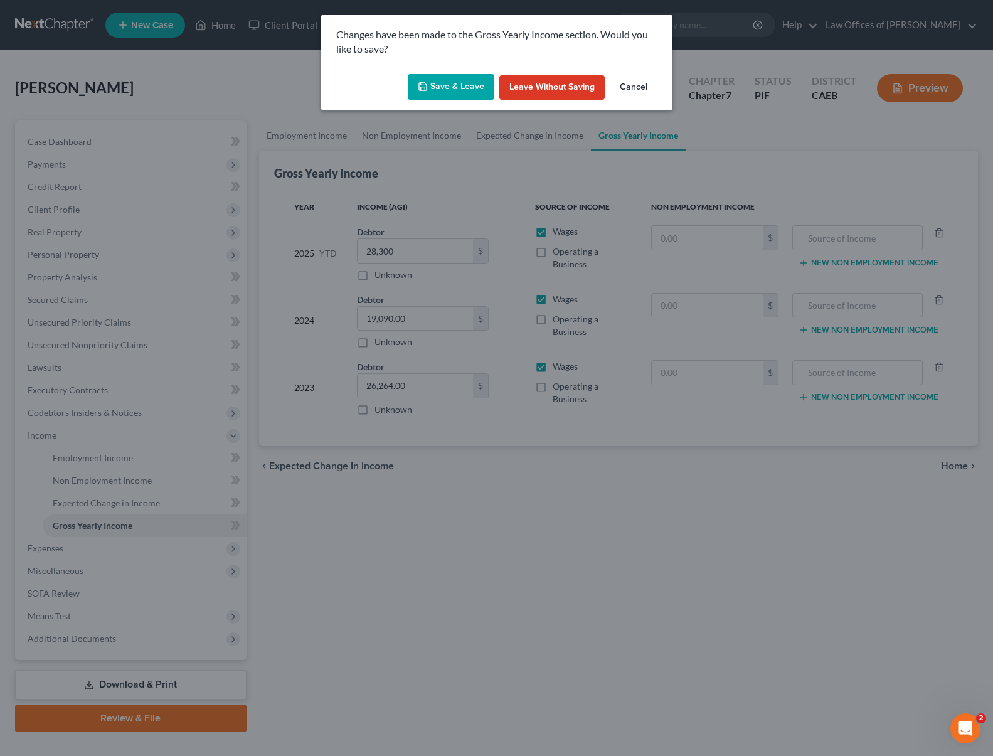
click at [427, 82] on icon "button" at bounding box center [423, 87] width 10 height 10
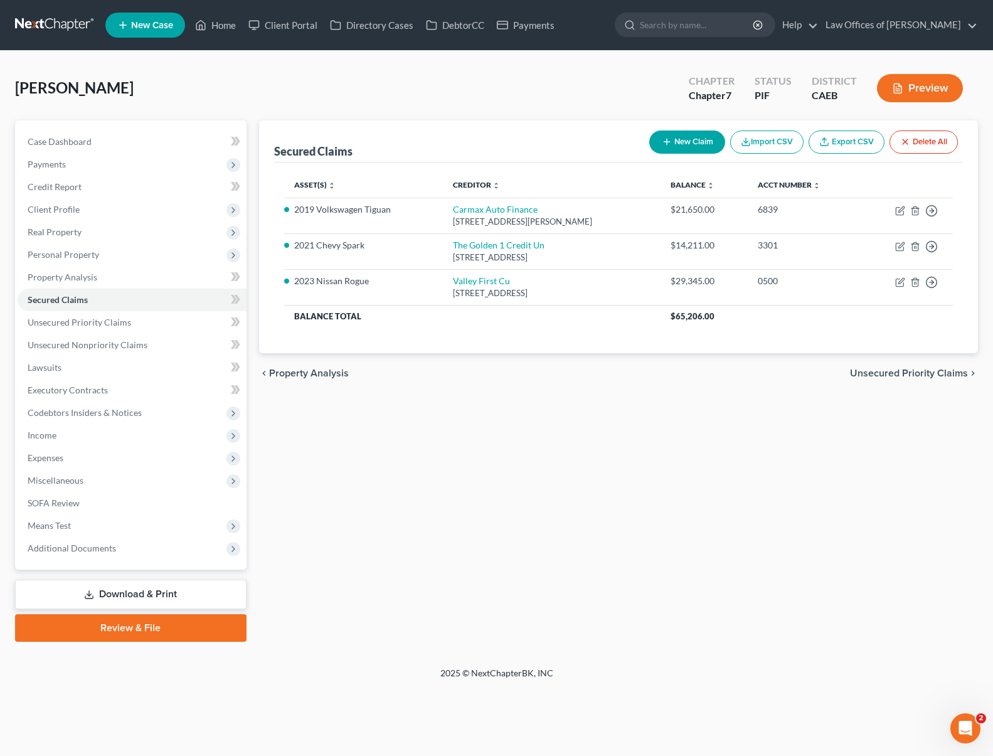
click at [193, 591] on link "Download & Print" at bounding box center [130, 594] width 231 height 29
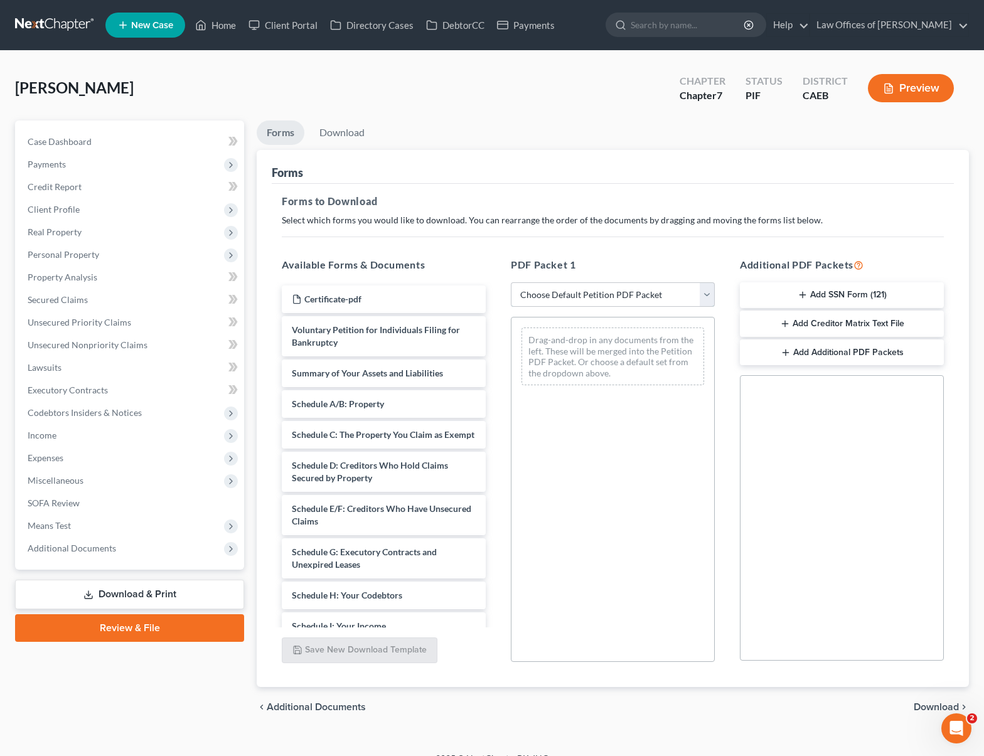
click at [704, 289] on select "Choose Default Petition PDF Packet Complete Bankruptcy Petition (all forms and …" at bounding box center [613, 294] width 204 height 25
select select "4"
click at [511, 282] on select "Choose Default Petition PDF Packet Complete Bankruptcy Petition (all forms and …" at bounding box center [613, 294] width 204 height 25
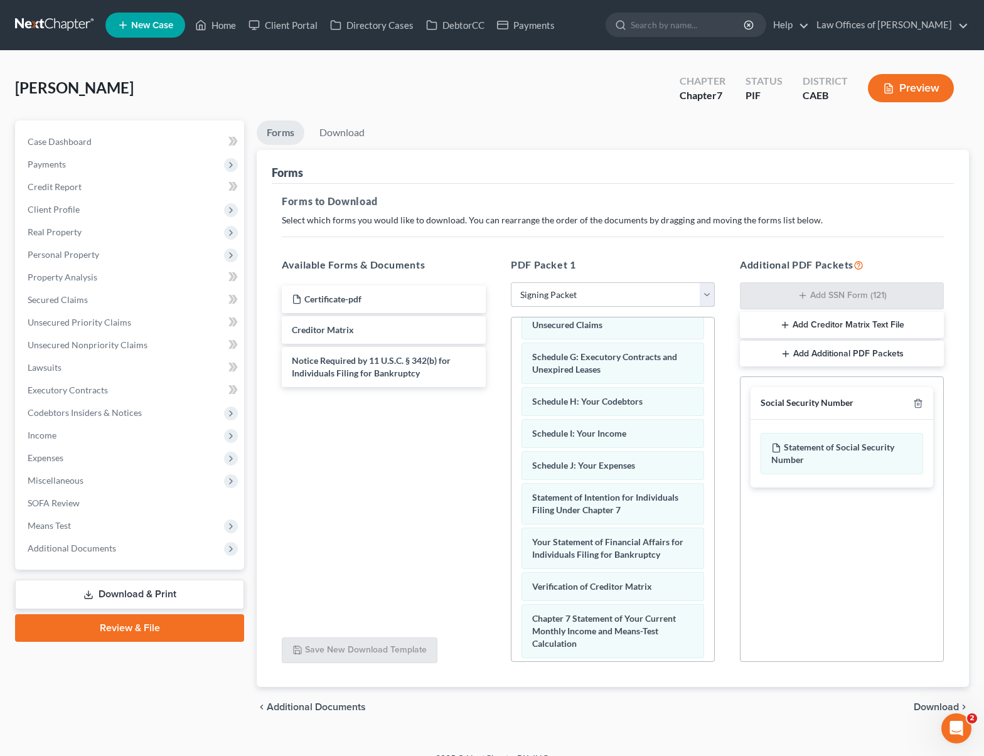
scroll to position [248, 0]
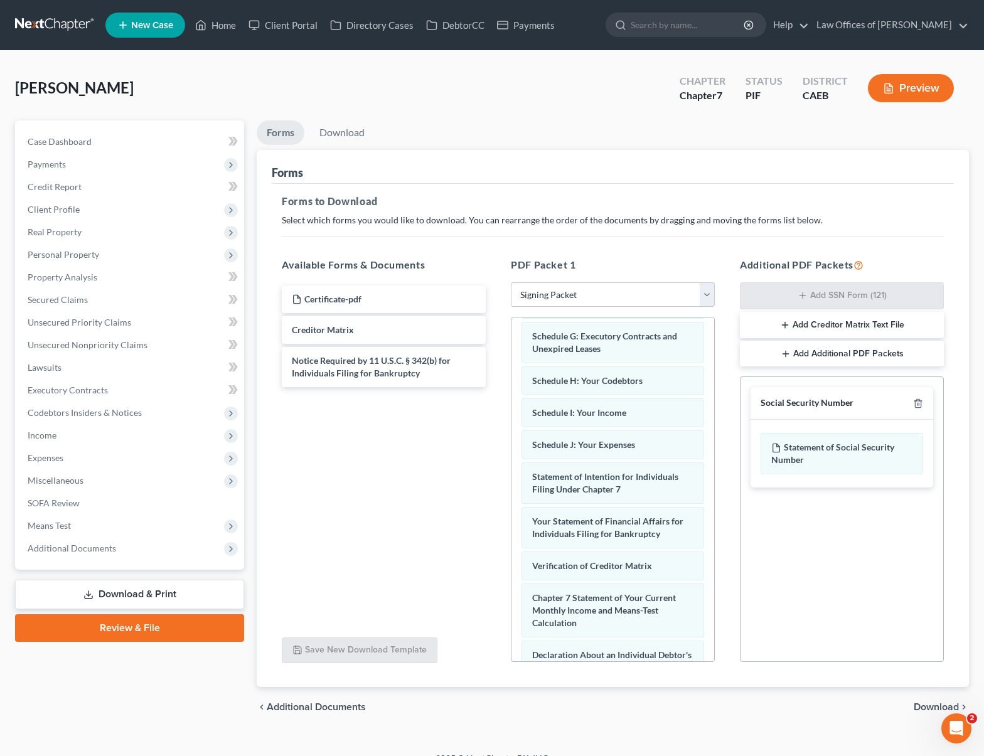
click at [927, 706] on span "Download" at bounding box center [935, 707] width 45 height 10
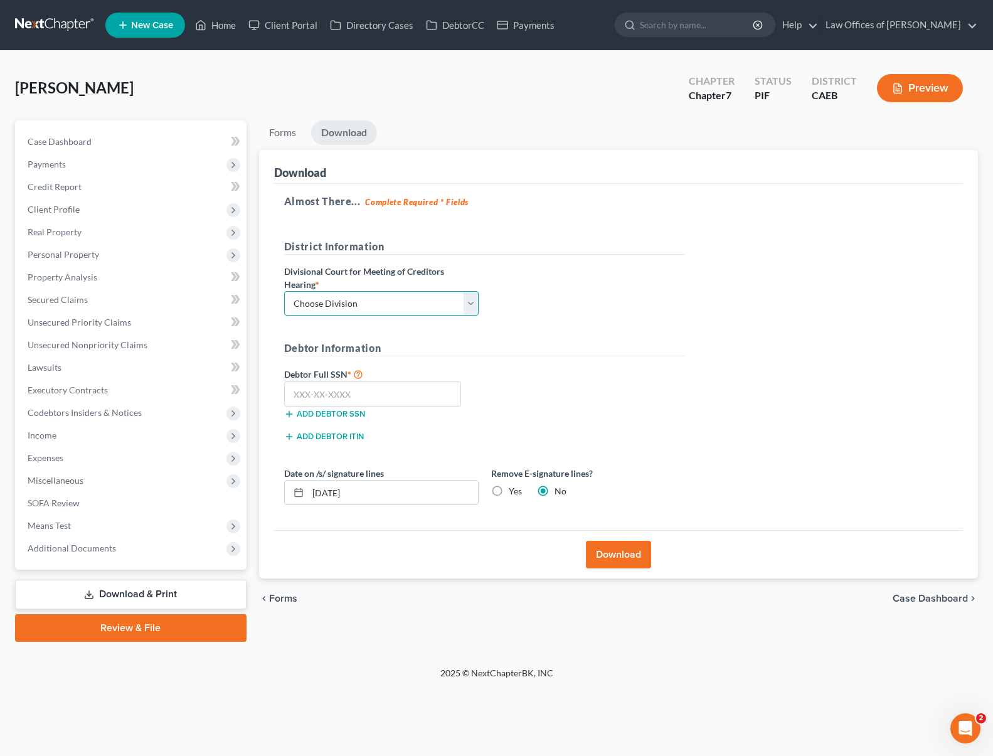
click at [464, 297] on select "Choose Division Fresno Modesto [GEOGRAPHIC_DATA]" at bounding box center [381, 303] width 194 height 25
select select "0"
click at [284, 291] on select "Choose Division Fresno Modesto [GEOGRAPHIC_DATA]" at bounding box center [381, 303] width 194 height 25
click at [396, 393] on input "text" at bounding box center [373, 393] width 178 height 25
type input "358-64-2794"
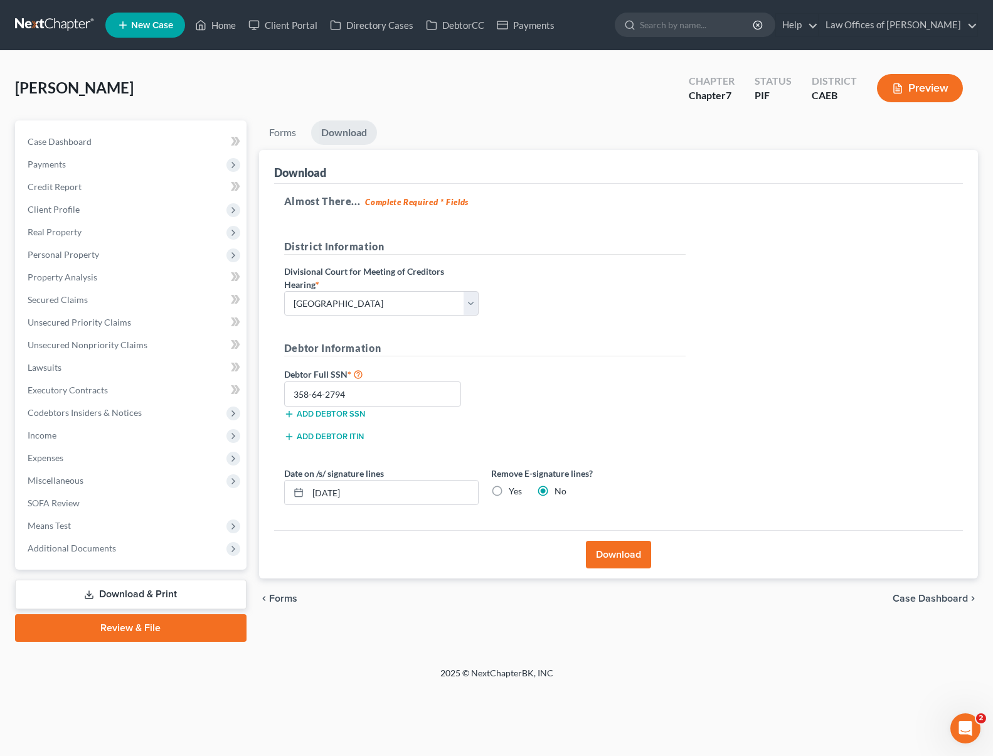
click at [622, 546] on button "Download" at bounding box center [618, 555] width 65 height 28
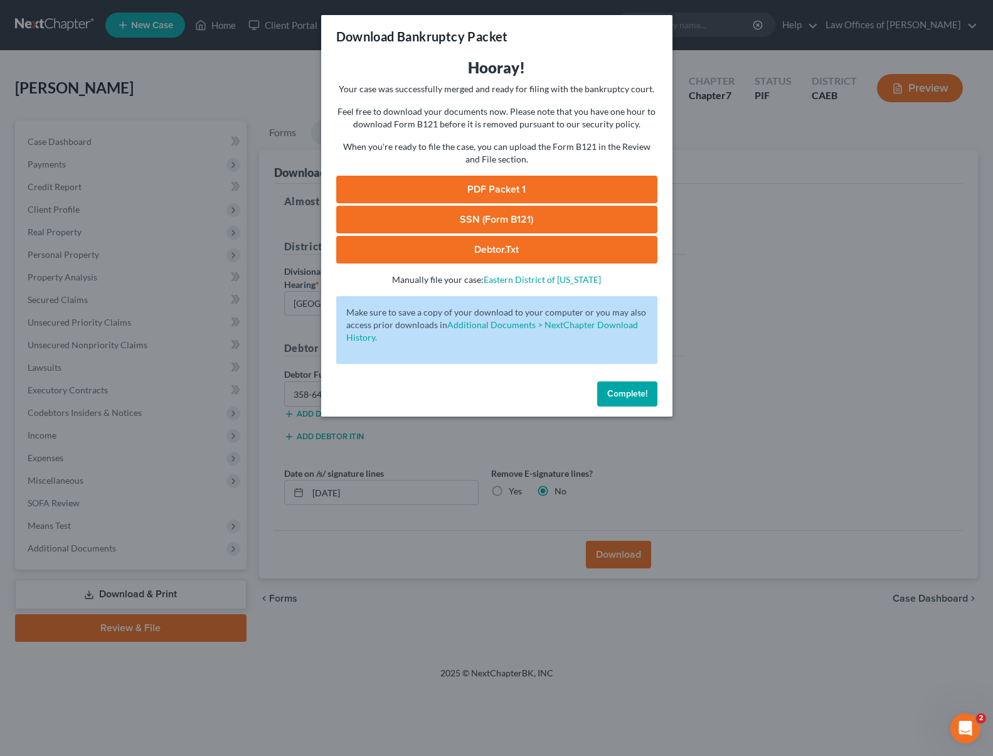
click at [523, 220] on link "SSN (Form B121)" at bounding box center [496, 220] width 321 height 28
click at [492, 190] on link "PDF Packet 1" at bounding box center [496, 190] width 321 height 28
click at [635, 397] on span "Complete!" at bounding box center [627, 393] width 40 height 11
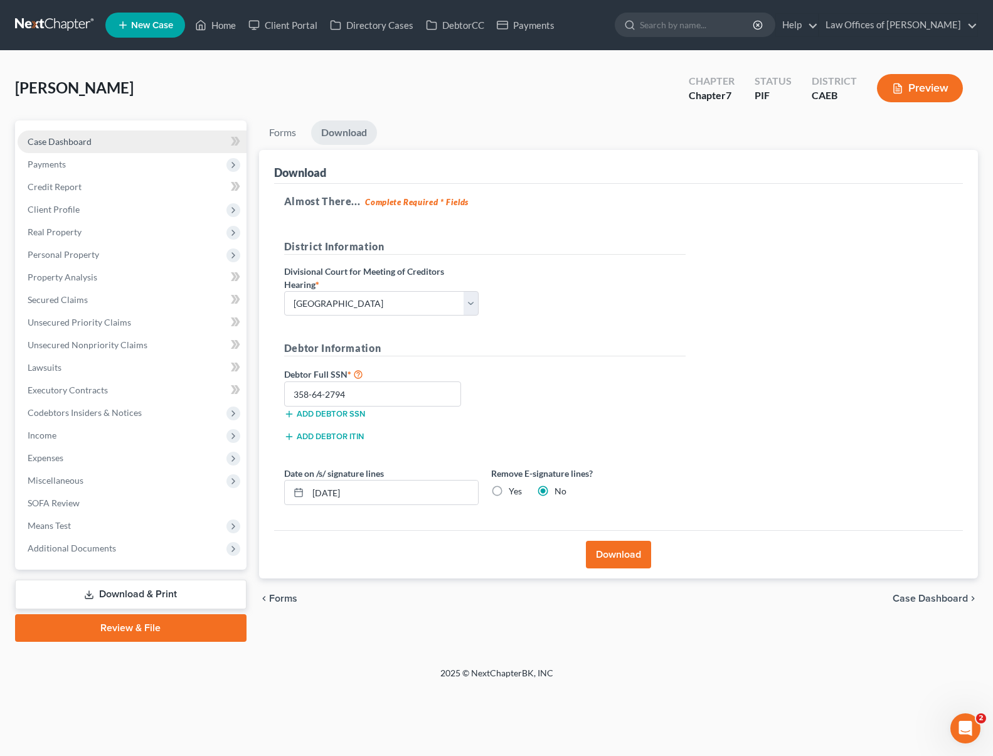
click at [118, 141] on link "Case Dashboard" at bounding box center [132, 141] width 229 height 23
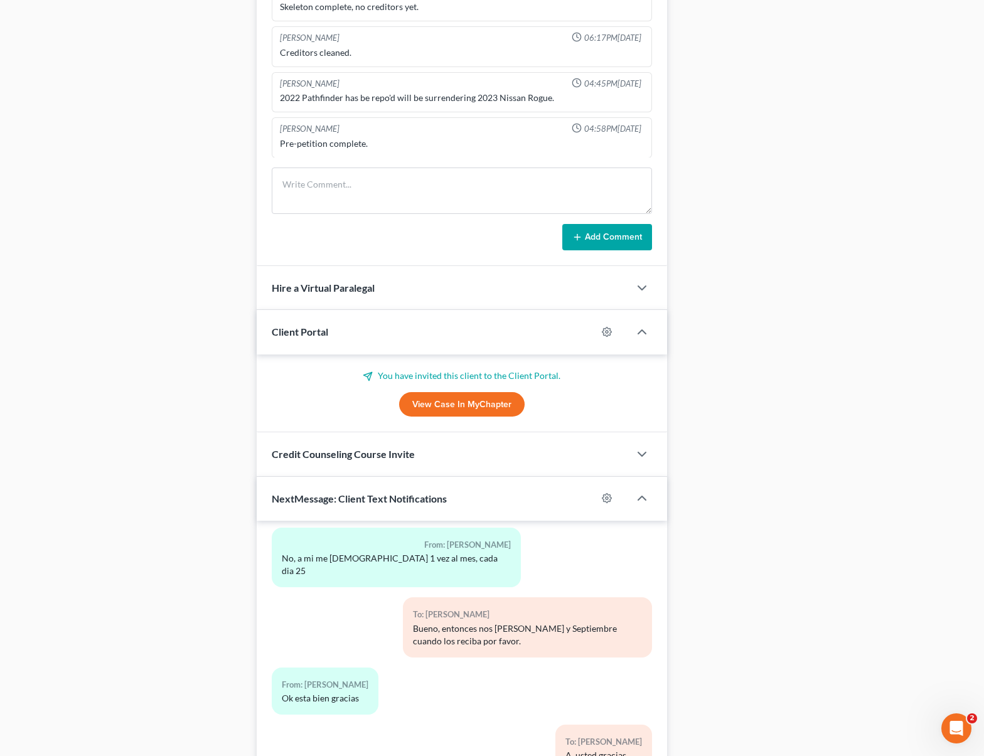
scroll to position [980, 0]
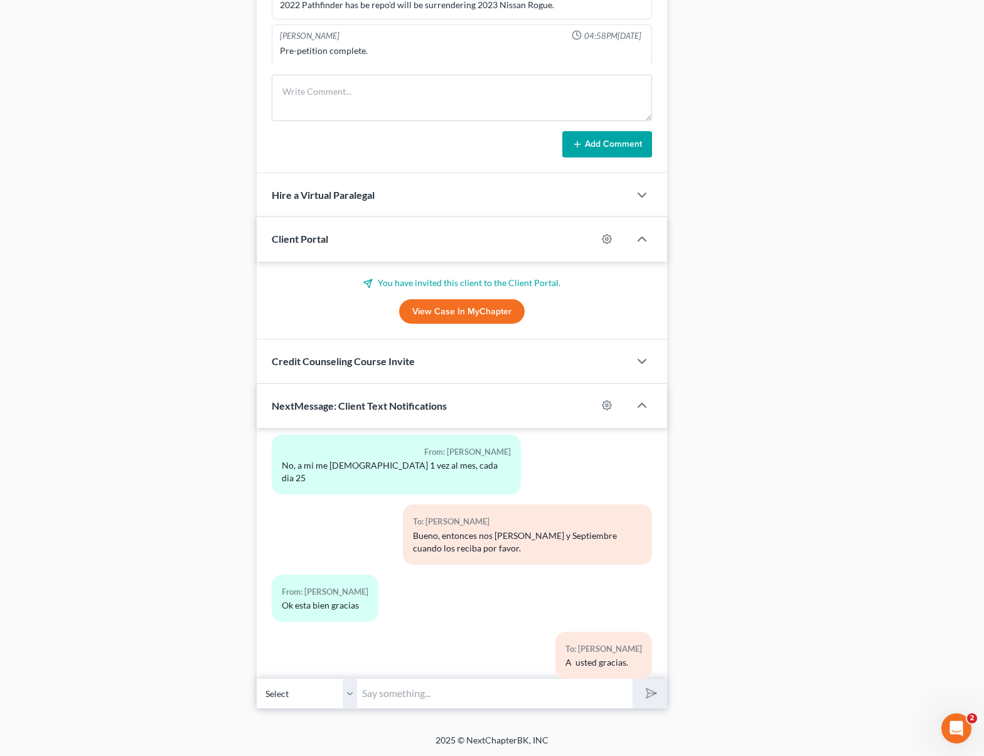
click at [441, 693] on input "text" at bounding box center [494, 693] width 275 height 31
type input "Buenos dias [PERSON_NAME]. Quisiera revisar su petition con usted. Puede hablar…"
click at [632, 679] on button "submit" at bounding box center [649, 693] width 35 height 29
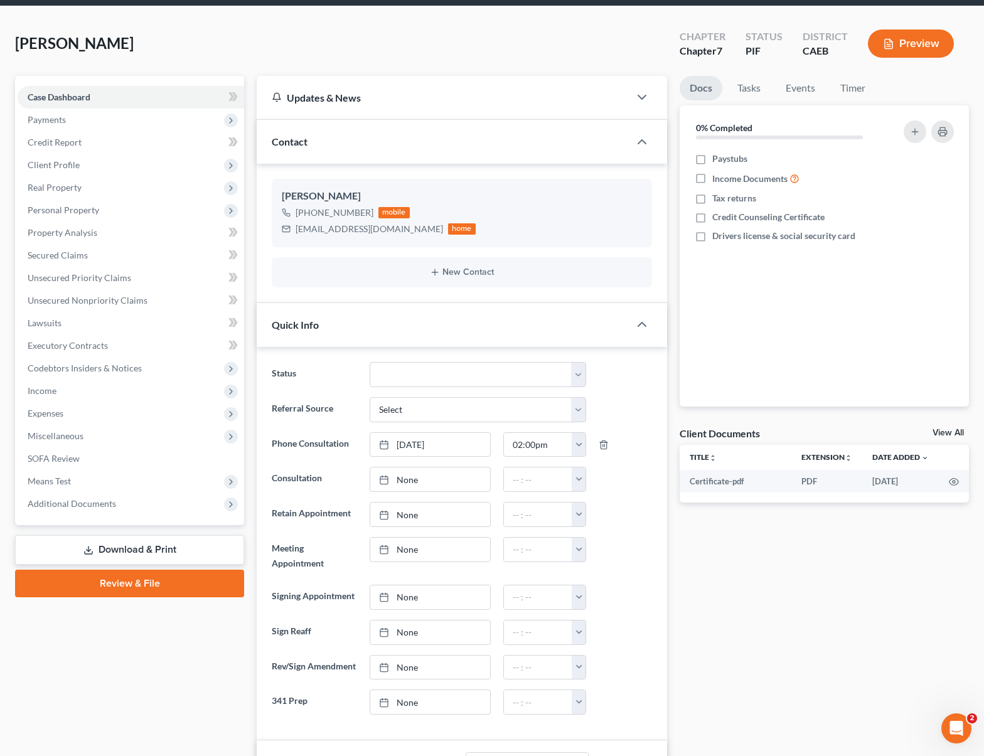
scroll to position [40, 0]
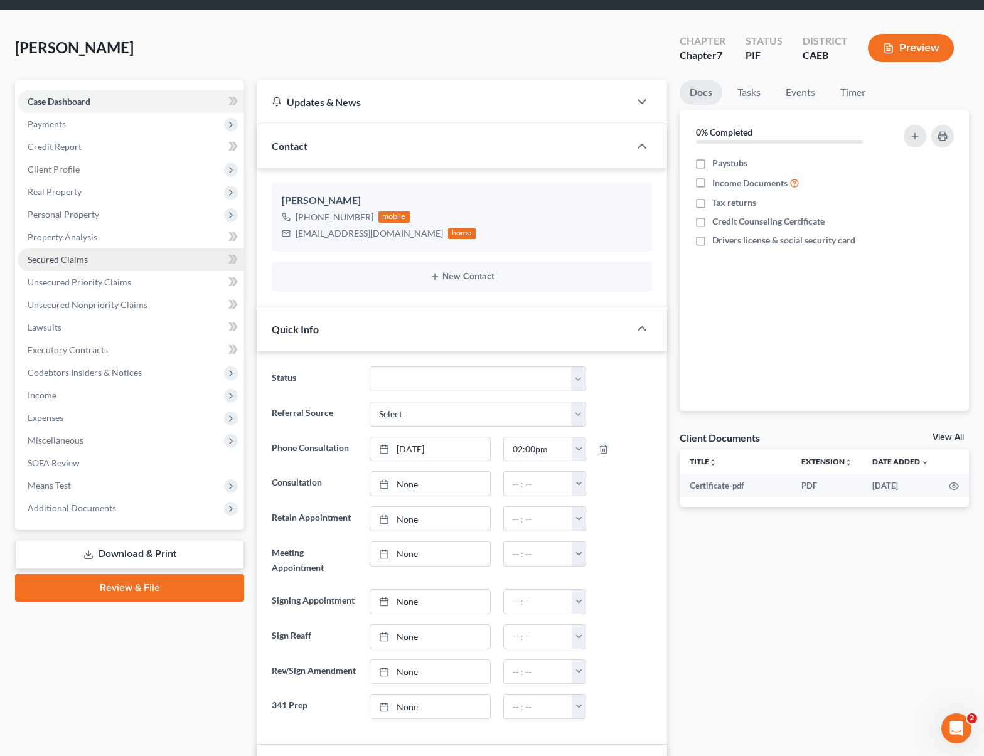
click at [120, 262] on link "Secured Claims" at bounding box center [131, 259] width 226 height 23
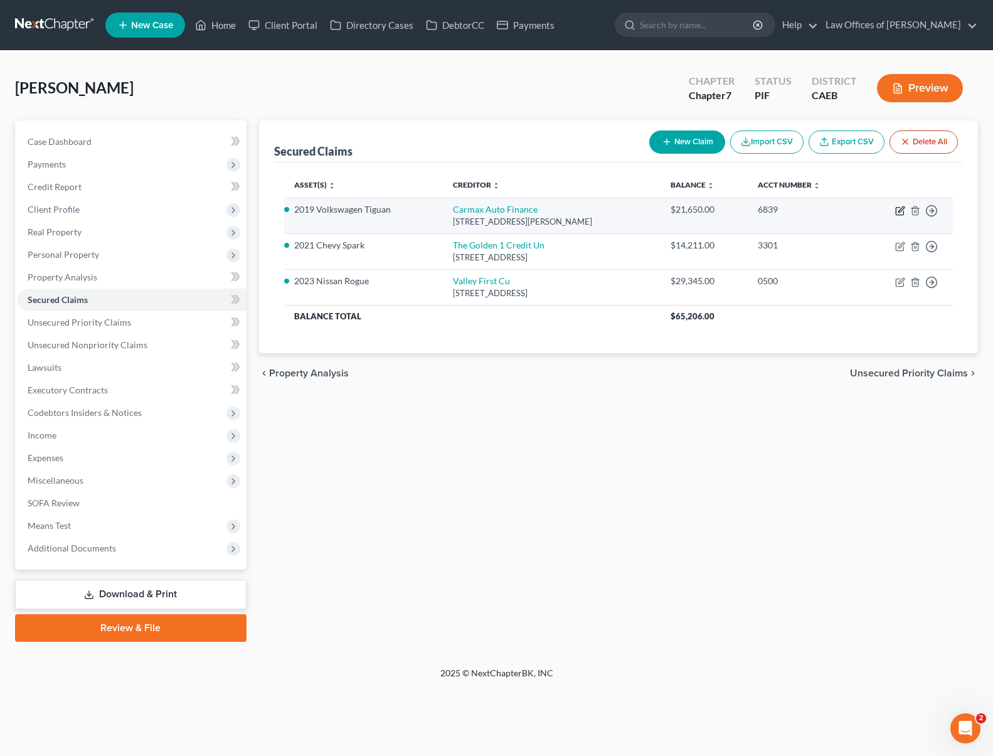
click at [897, 211] on icon "button" at bounding box center [900, 211] width 10 height 10
select select "10"
select select "0"
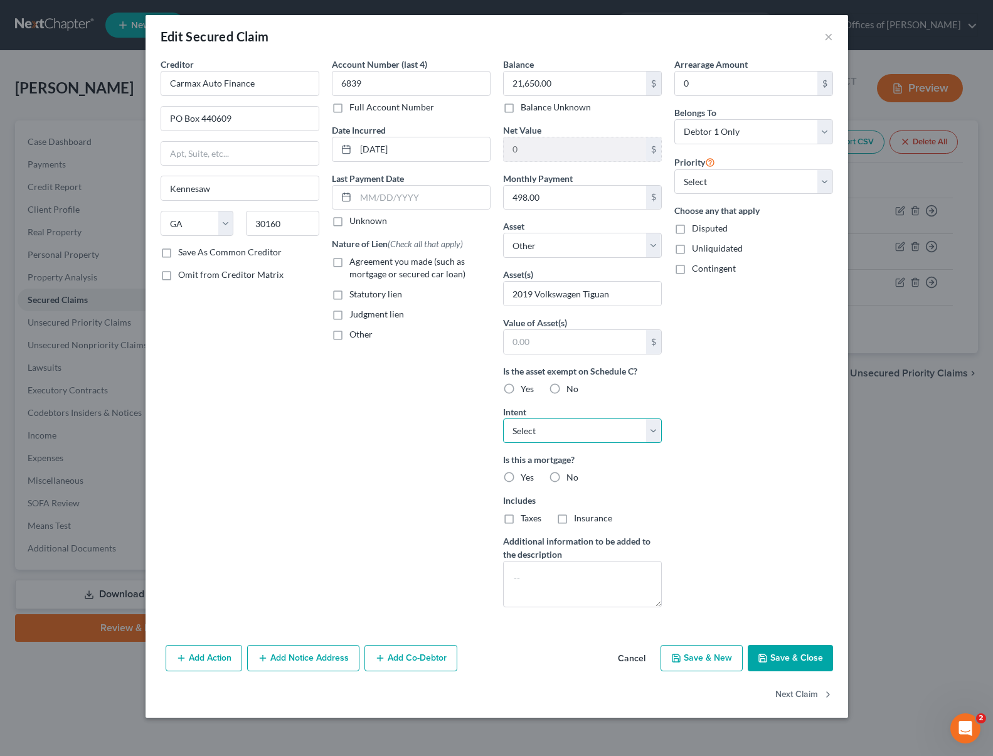
click at [651, 426] on select "Select Surrender Redeem Reaffirm Avoid Other" at bounding box center [582, 430] width 159 height 25
select select "4"
click at [503, 418] on select "Select Surrender Redeem Reaffirm Avoid Other" at bounding box center [582, 430] width 159 height 25
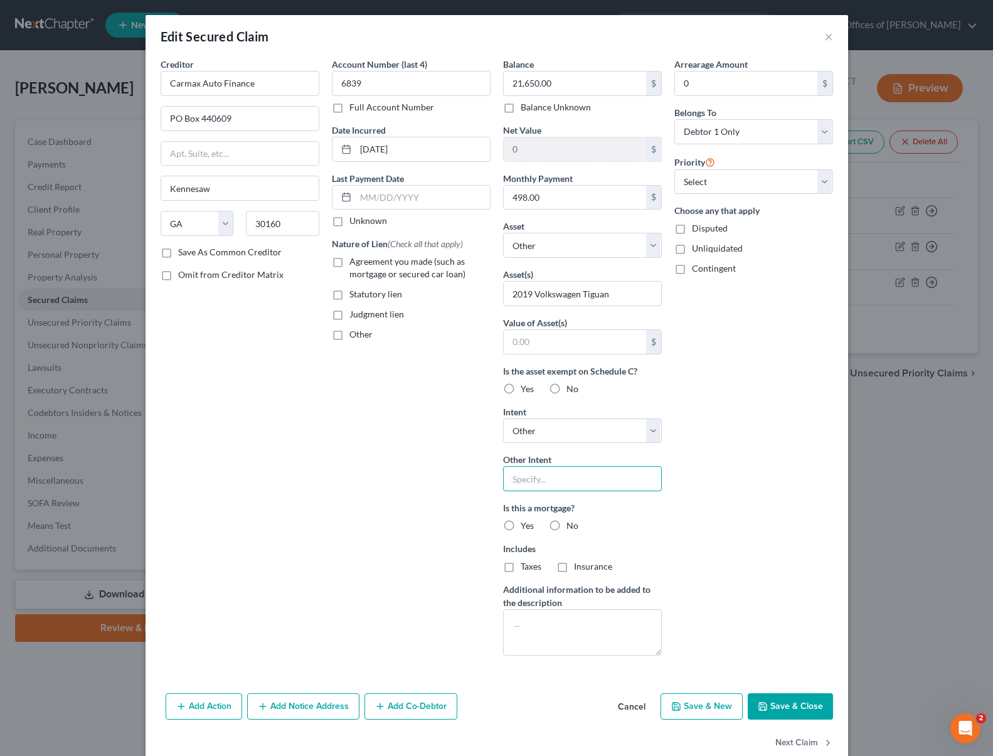
click at [565, 483] on input "text" at bounding box center [582, 478] width 159 height 25
type input "Retain & Pay"
click at [782, 711] on button "Save & Close" at bounding box center [790, 706] width 85 height 26
select select
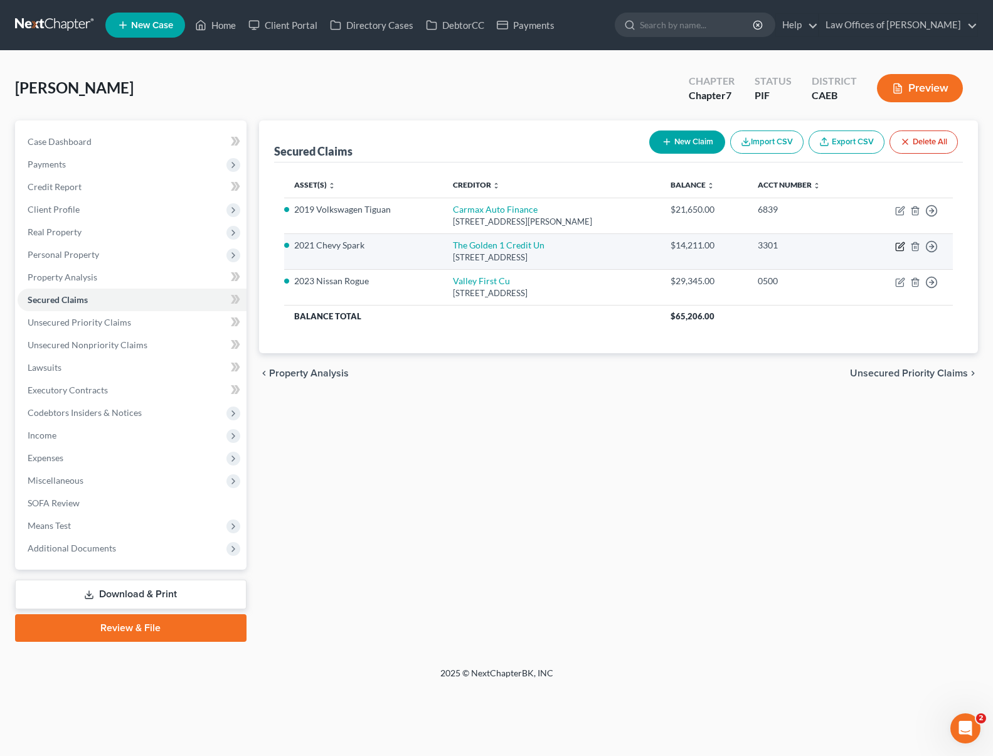
click at [901, 246] on icon "button" at bounding box center [900, 247] width 10 height 10
select select "4"
select select "0"
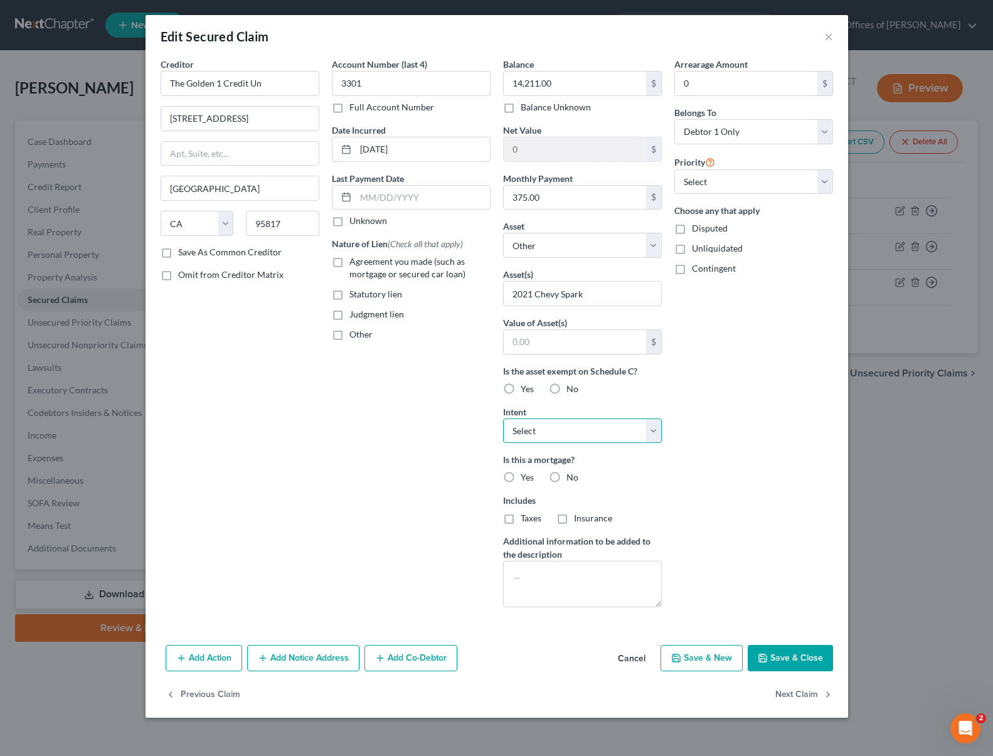
click at [655, 431] on select "Select Surrender Redeem Reaffirm Avoid Other" at bounding box center [582, 430] width 159 height 25
select select "4"
click at [503, 418] on select "Select Surrender Redeem Reaffirm Avoid Other" at bounding box center [582, 430] width 159 height 25
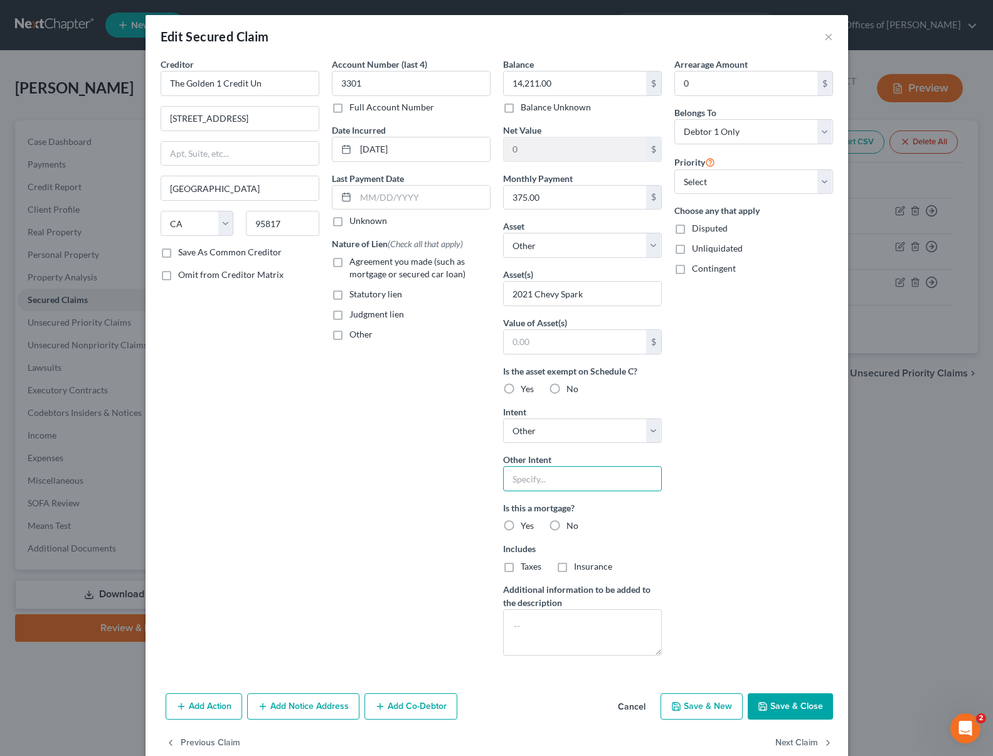
click at [564, 482] on input "text" at bounding box center [582, 478] width 159 height 25
type input "Retain & Pay"
click at [795, 699] on button "Save & Close" at bounding box center [790, 706] width 85 height 26
select select
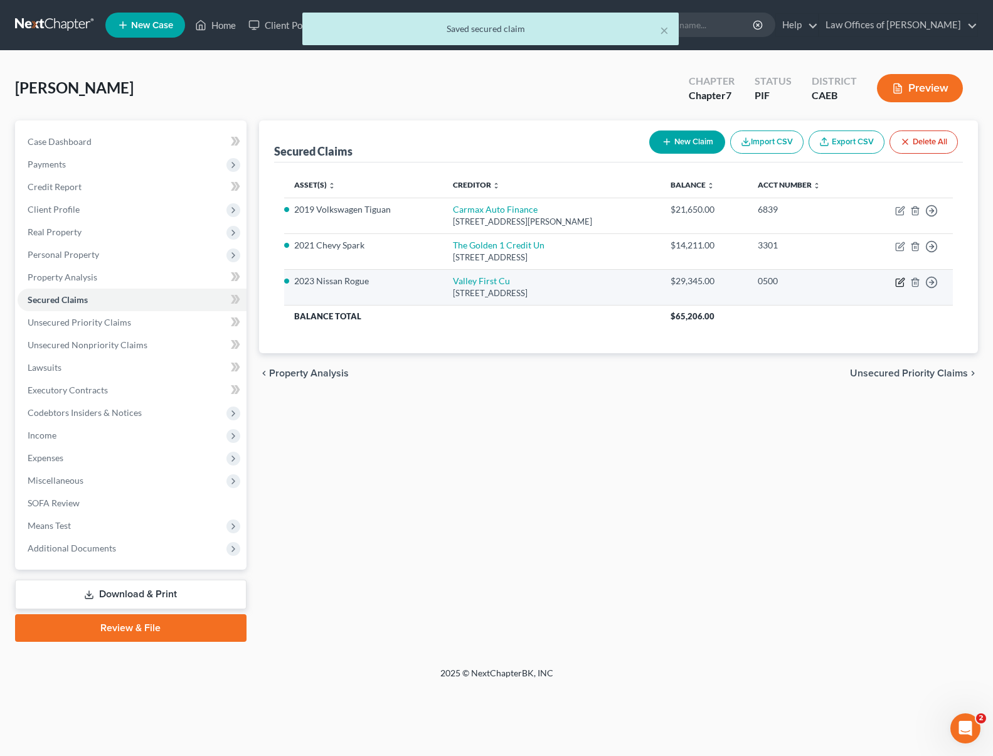
click at [900, 281] on icon "button" at bounding box center [900, 282] width 10 height 10
select select "4"
select select "0"
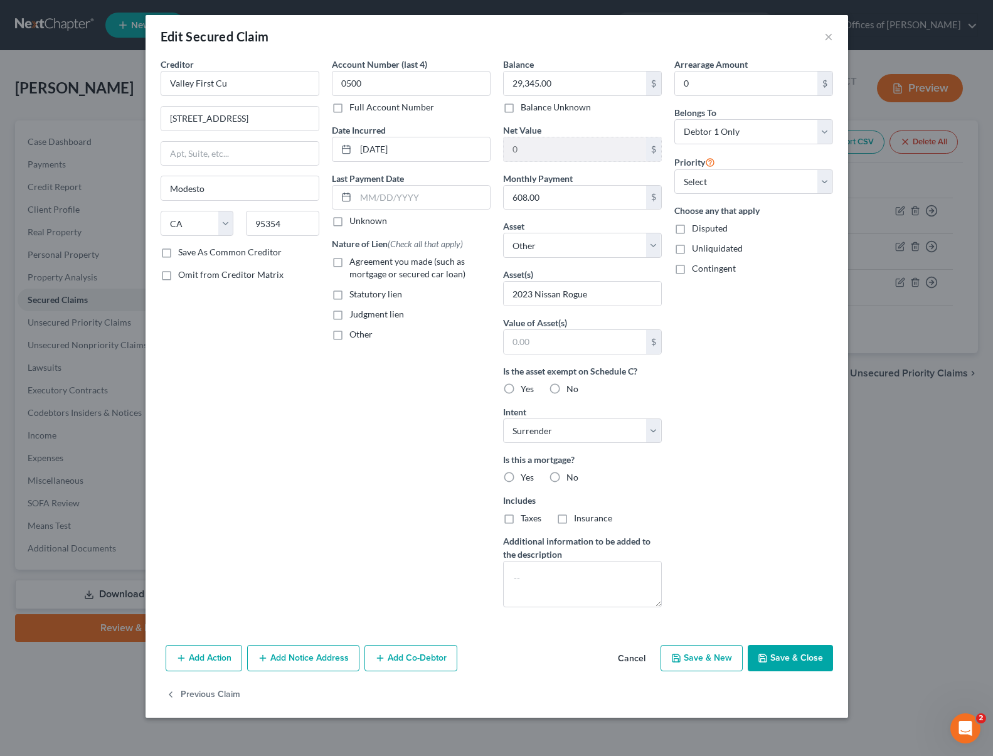
click at [798, 656] on button "Save & Close" at bounding box center [790, 658] width 85 height 26
select select
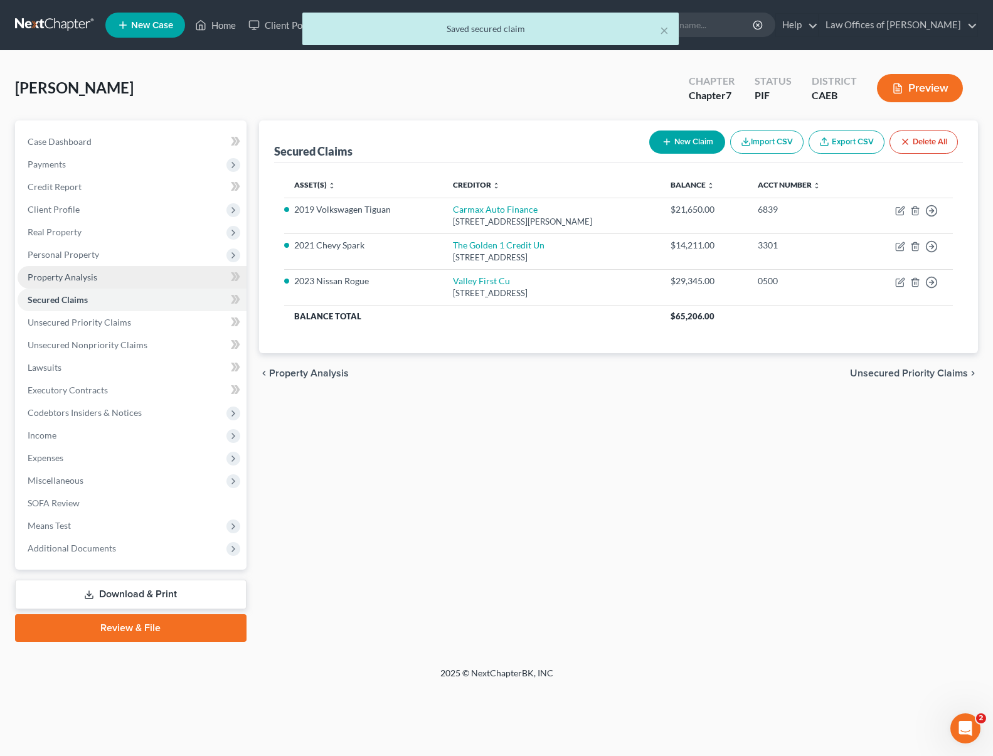
click at [84, 279] on span "Property Analysis" at bounding box center [63, 277] width 70 height 11
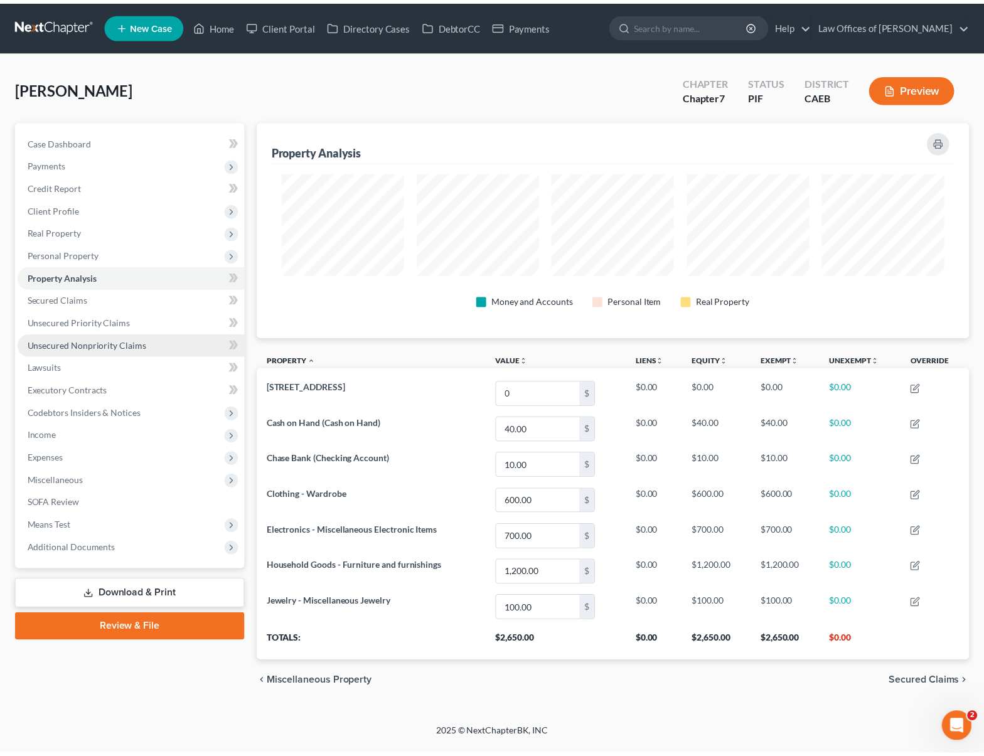
scroll to position [217, 719]
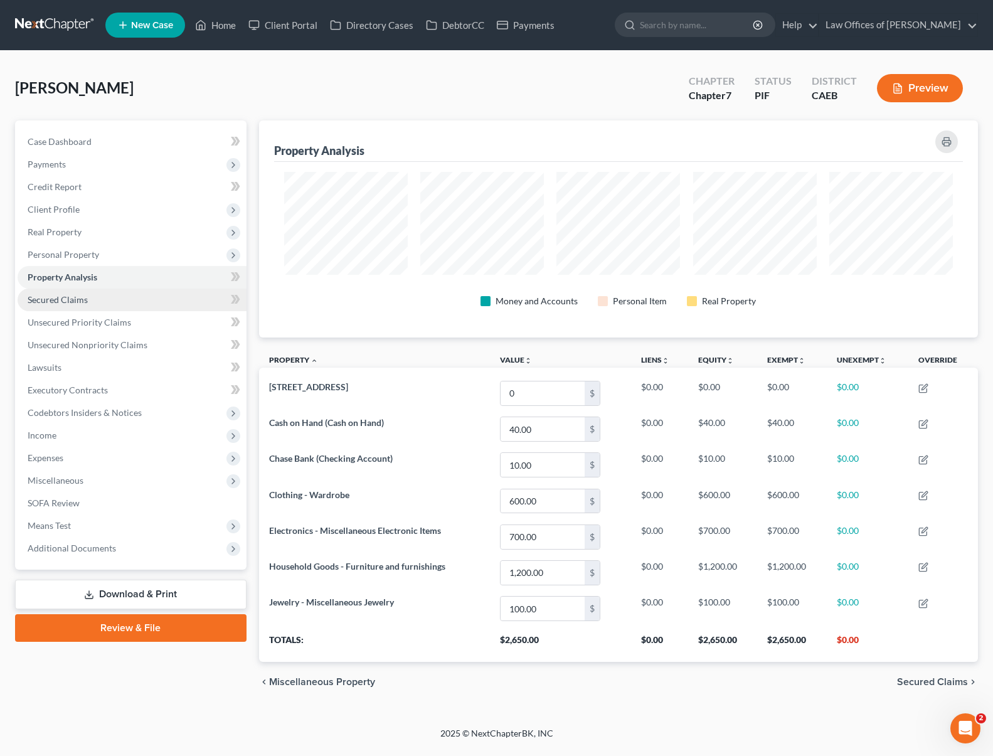
click at [97, 302] on link "Secured Claims" at bounding box center [132, 300] width 229 height 23
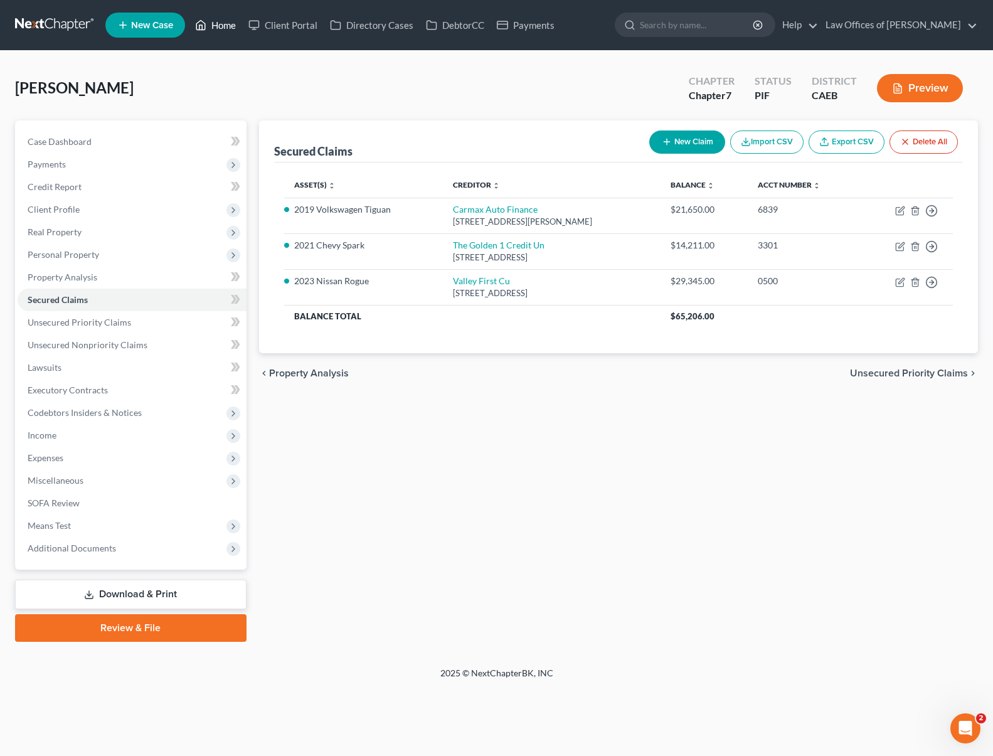
click at [226, 30] on link "Home" at bounding box center [215, 25] width 53 height 23
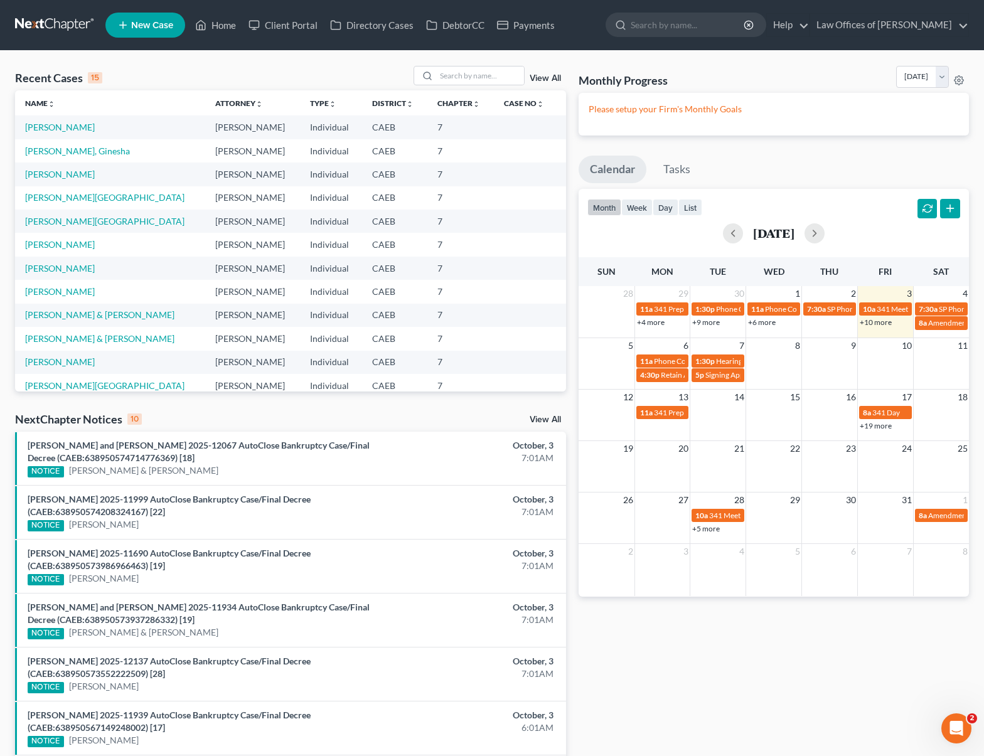
click at [872, 323] on link "+10 more" at bounding box center [875, 321] width 32 height 9
click at [83, 128] on link "[PERSON_NAME]" at bounding box center [60, 127] width 70 height 11
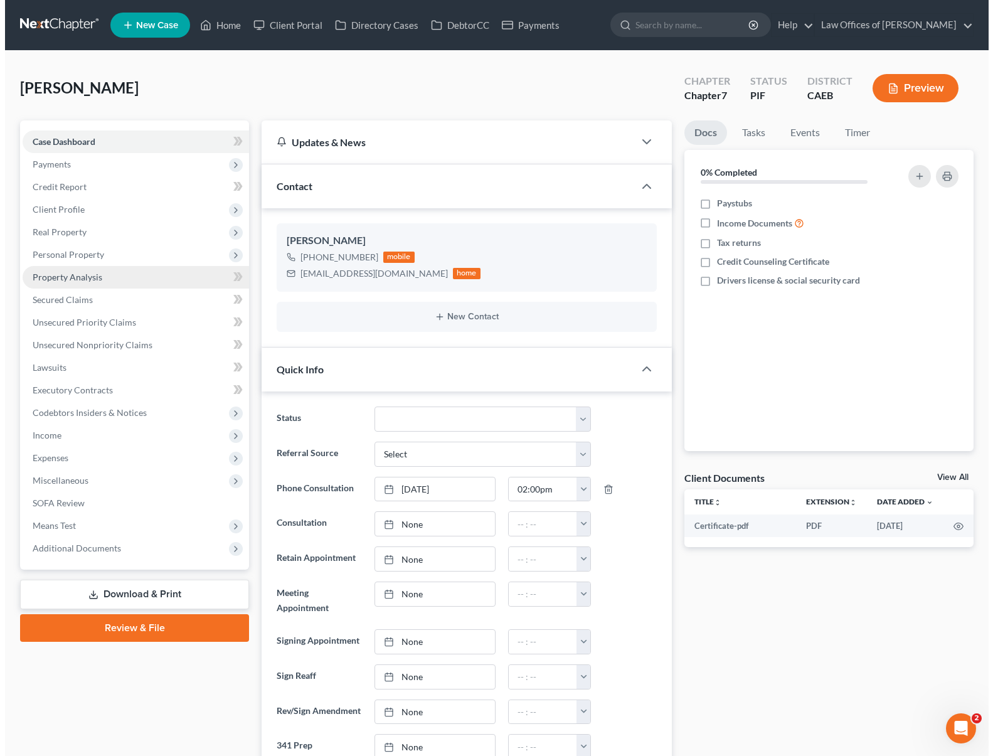
scroll to position [572, 0]
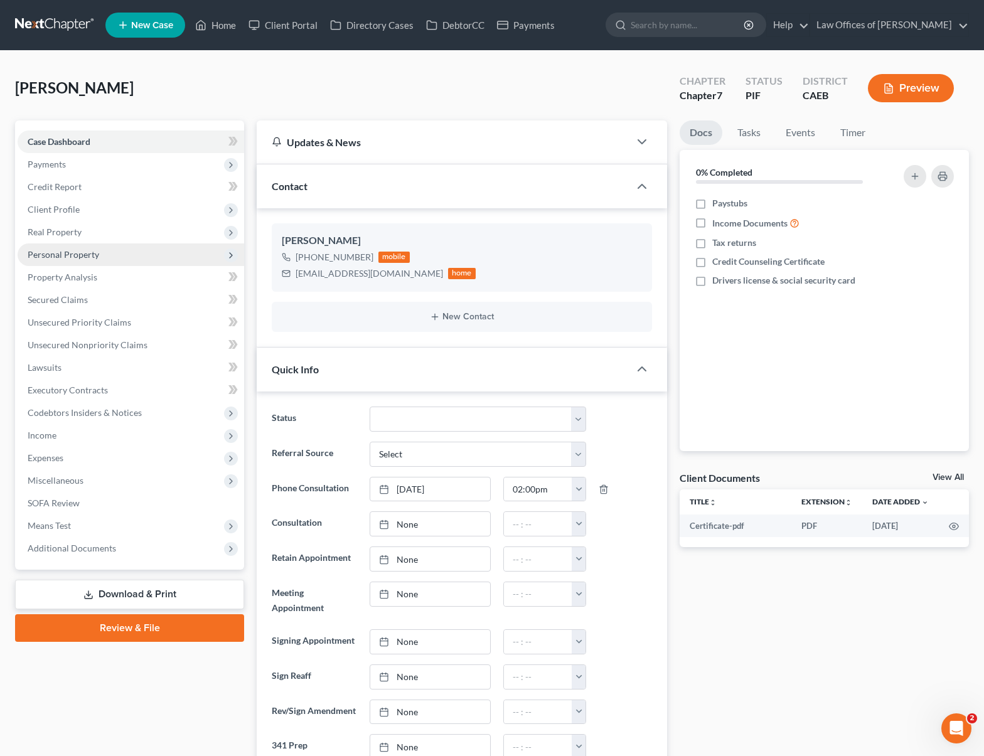
click at [103, 257] on span "Personal Property" at bounding box center [131, 254] width 226 height 23
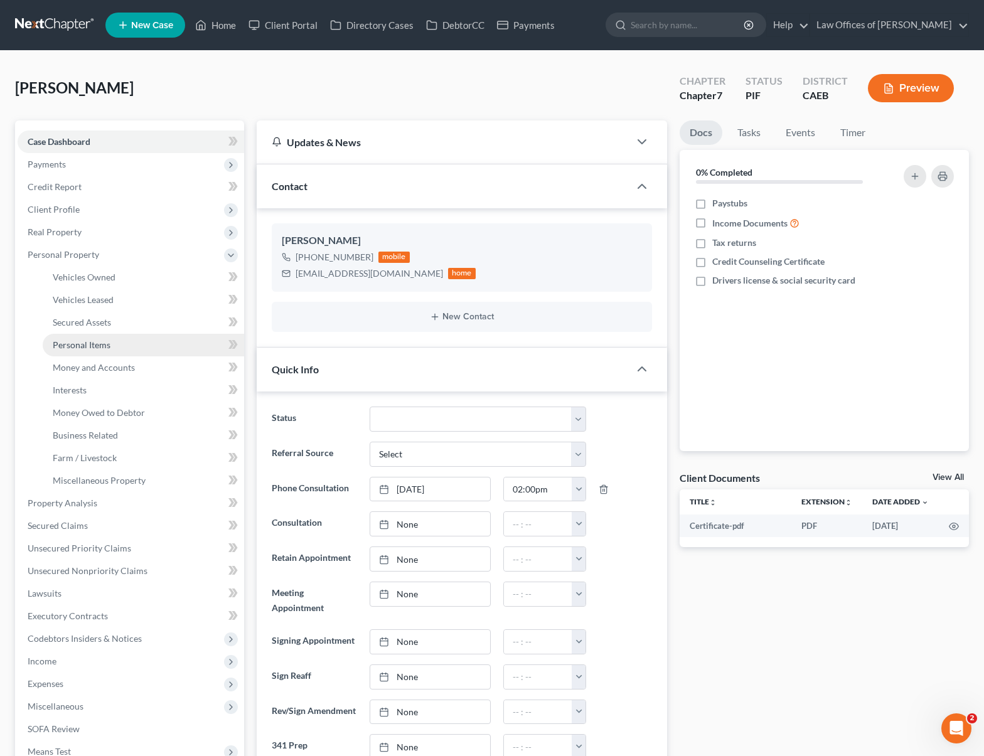
click at [116, 348] on link "Personal Items" at bounding box center [143, 345] width 201 height 23
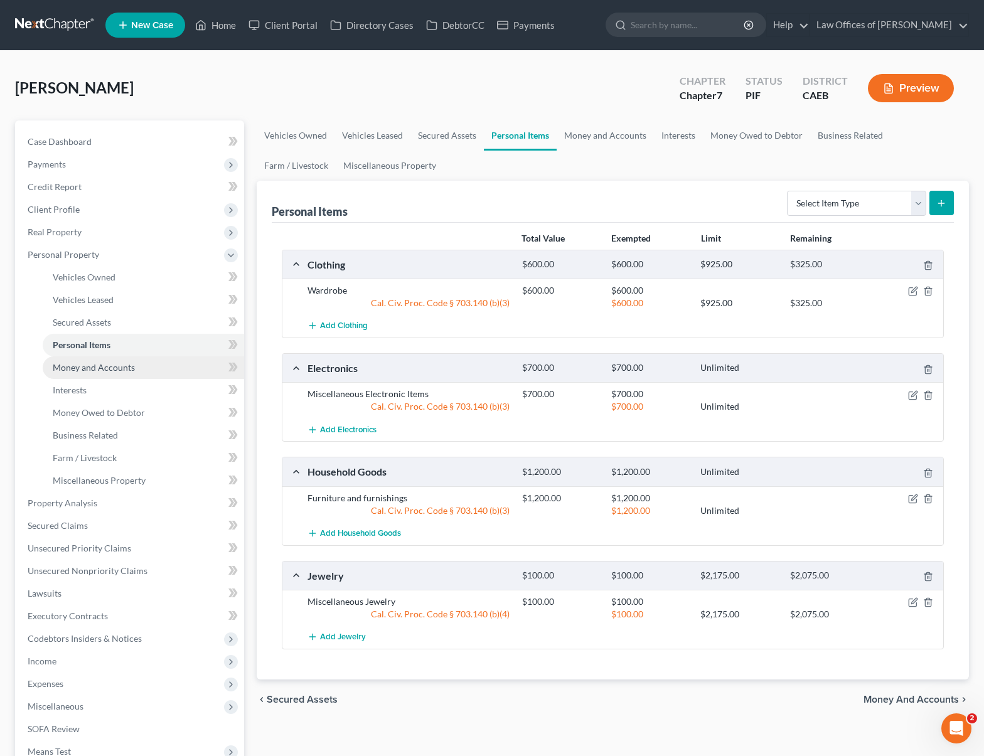
click at [141, 362] on link "Money and Accounts" at bounding box center [143, 367] width 201 height 23
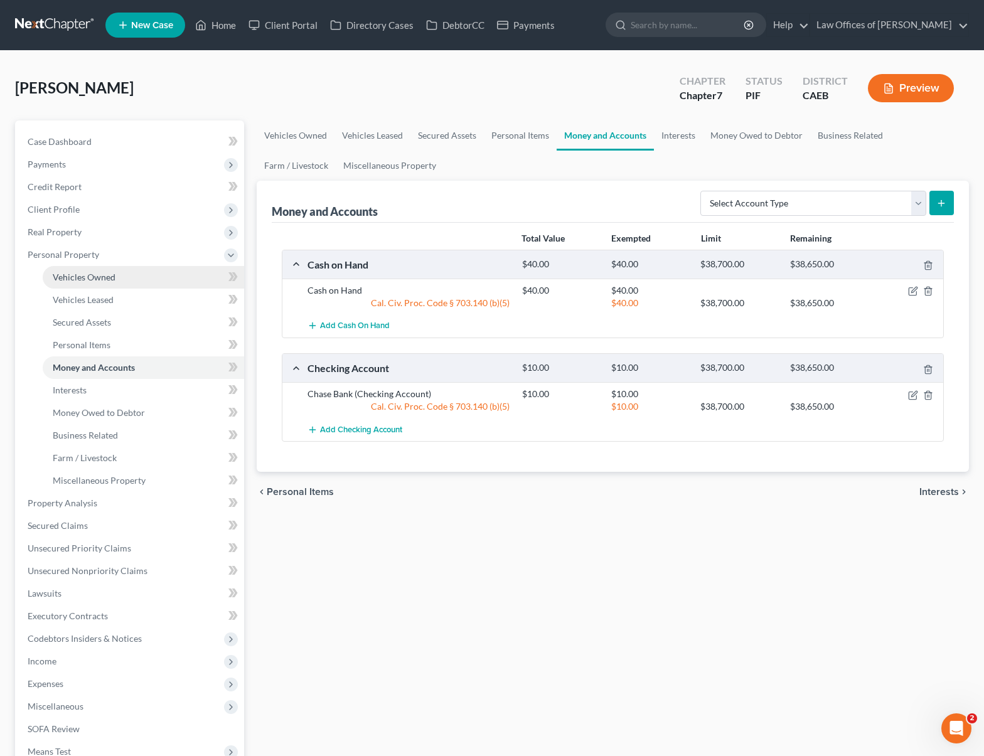
click at [135, 276] on link "Vehicles Owned" at bounding box center [143, 277] width 201 height 23
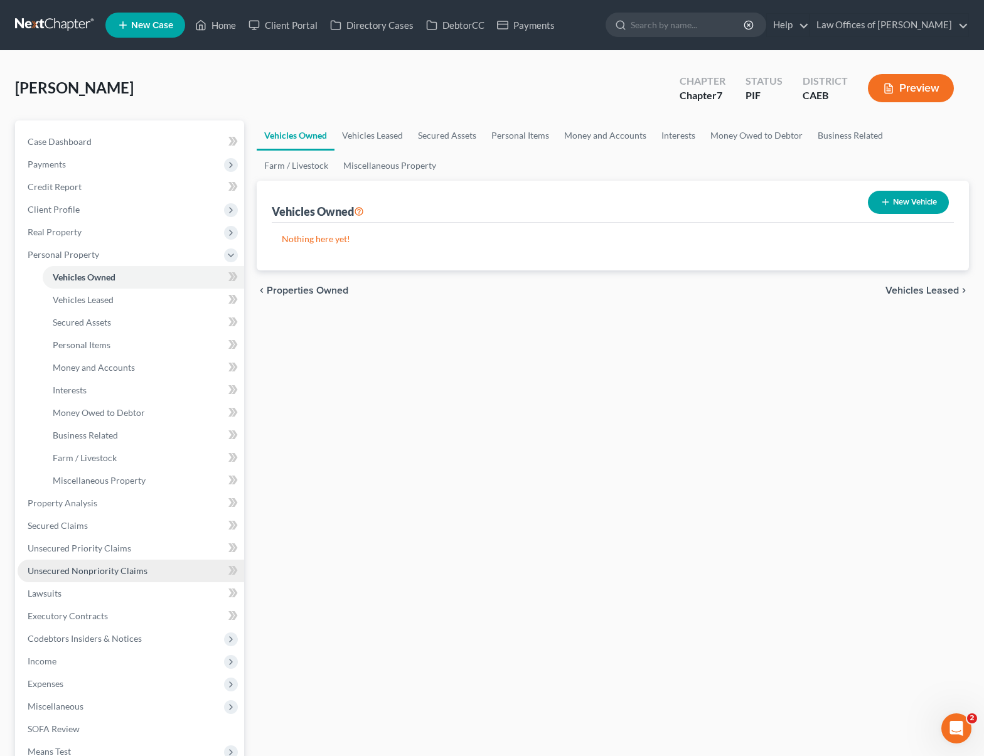
click at [105, 574] on span "Unsecured Nonpriority Claims" at bounding box center [88, 570] width 120 height 11
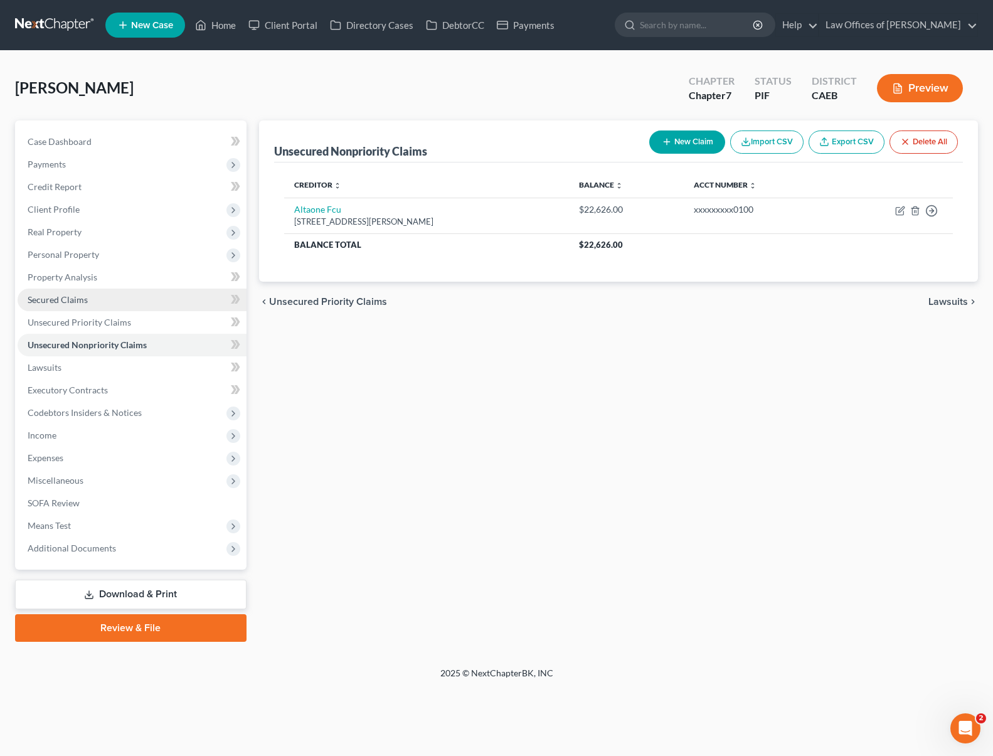
click at [129, 299] on link "Secured Claims" at bounding box center [132, 300] width 229 height 23
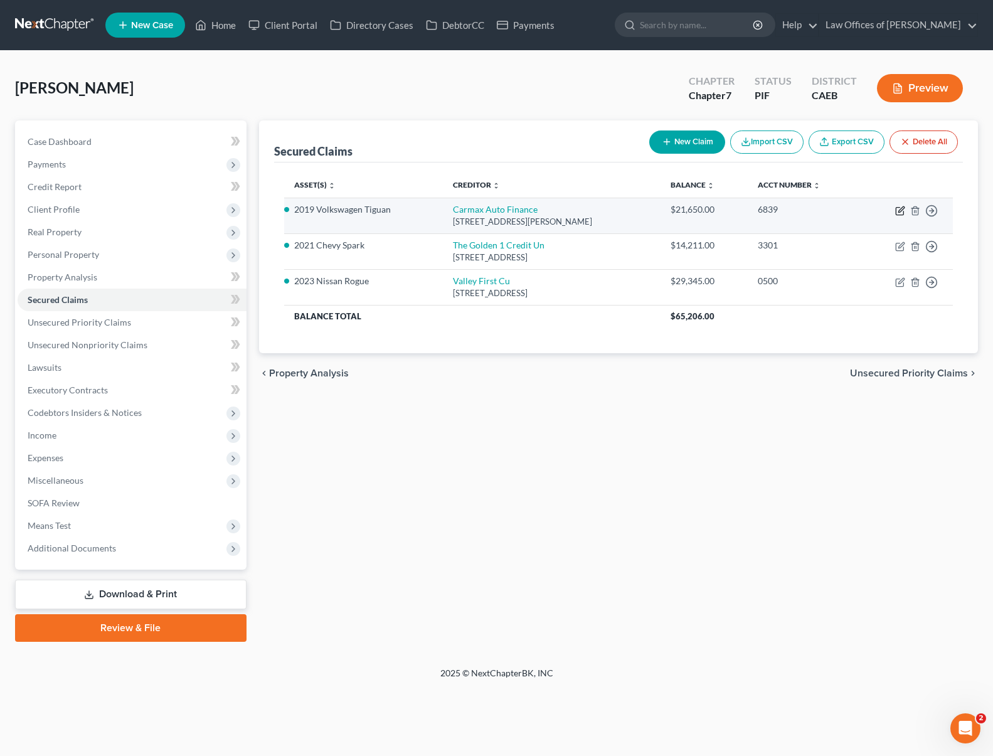
click at [901, 210] on icon "button" at bounding box center [900, 211] width 10 height 10
select select "10"
select select "0"
select select "4"
select select "0"
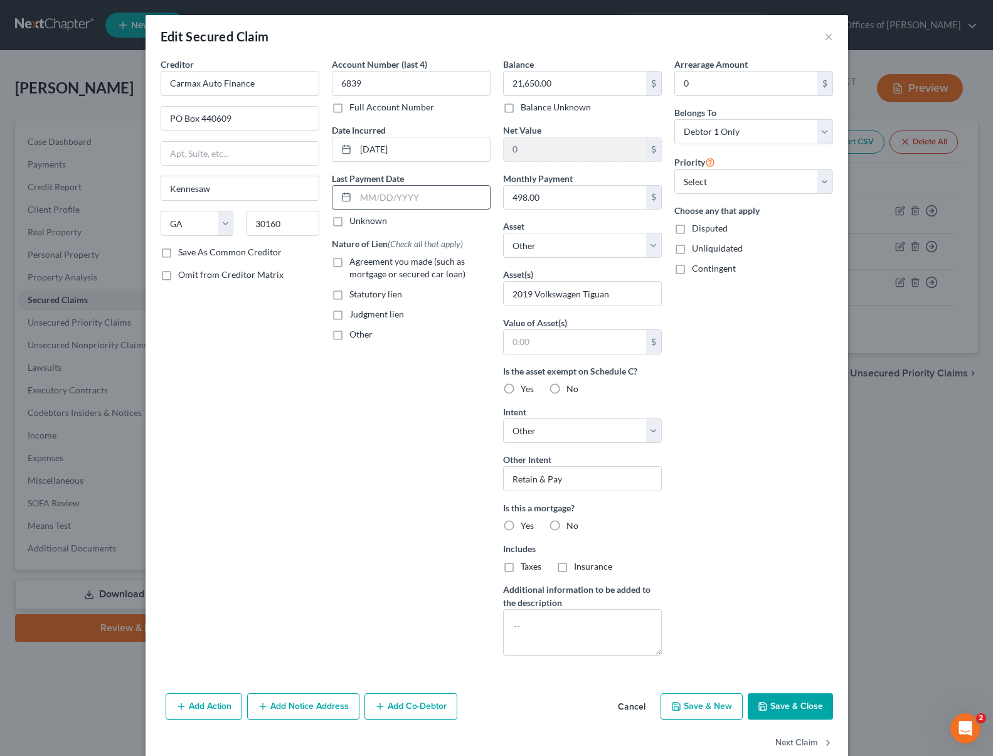
click at [439, 195] on input "text" at bounding box center [423, 198] width 134 height 24
type input "0"
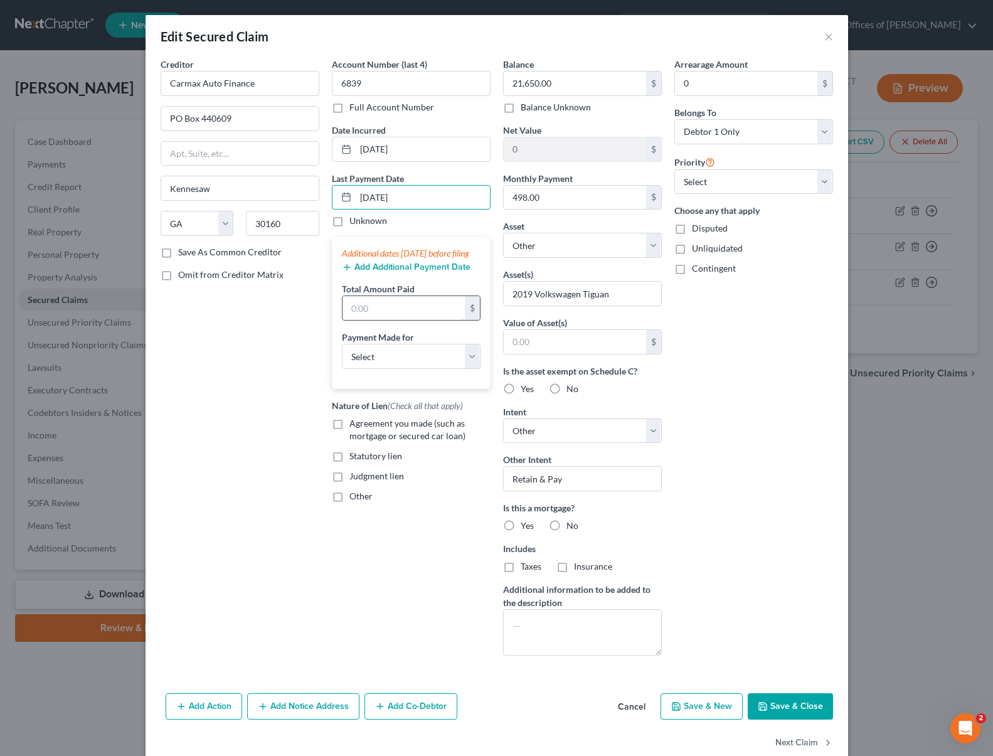
type input "[DATE]"
click at [401, 319] on input "text" at bounding box center [404, 308] width 122 height 24
type input "1,494"
click at [465, 367] on select "Select Car Credit Card Loan Repayment Mortgage Other Suppliers Or Vendors" at bounding box center [411, 356] width 139 height 25
select select "0"
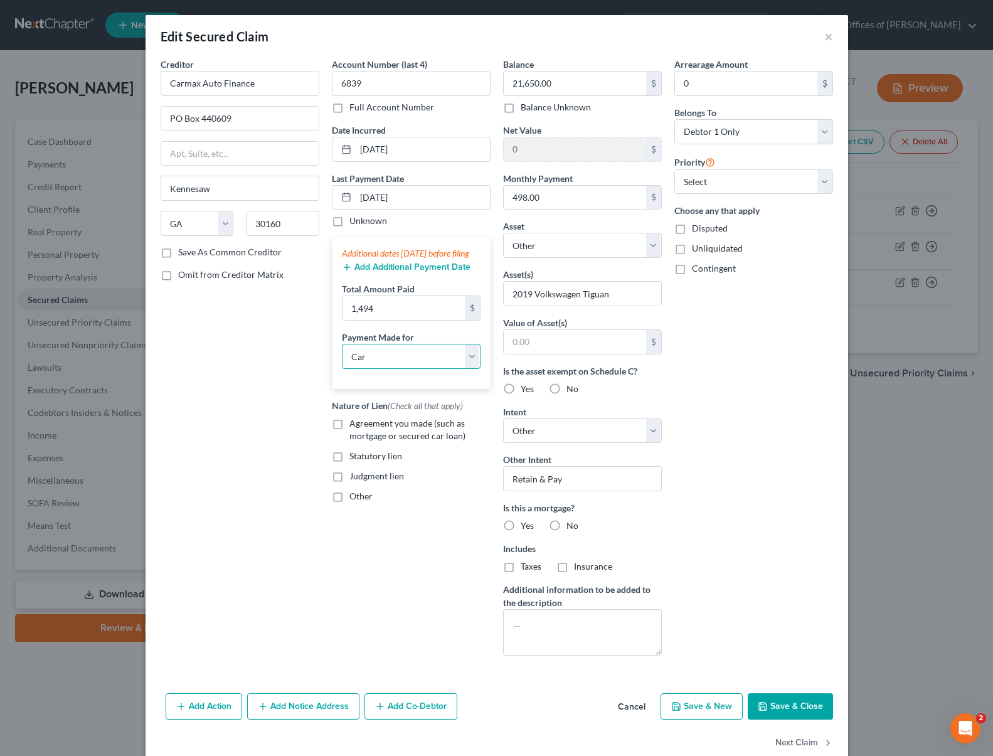
click at [342, 356] on select "Select Car Credit Card Loan Repayment Mortgage Other Suppliers Or Vendors" at bounding box center [411, 356] width 139 height 25
drag, startPoint x: 331, startPoint y: 436, endPoint x: 464, endPoint y: 461, distance: 135.3
click at [349, 436] on label "Agreement you made (such as mortgage or secured car loan)" at bounding box center [419, 429] width 141 height 25
click at [354, 425] on input "Agreement you made (such as mortgage or secured car loan)" at bounding box center [358, 421] width 8 height 8
checkbox input "true"
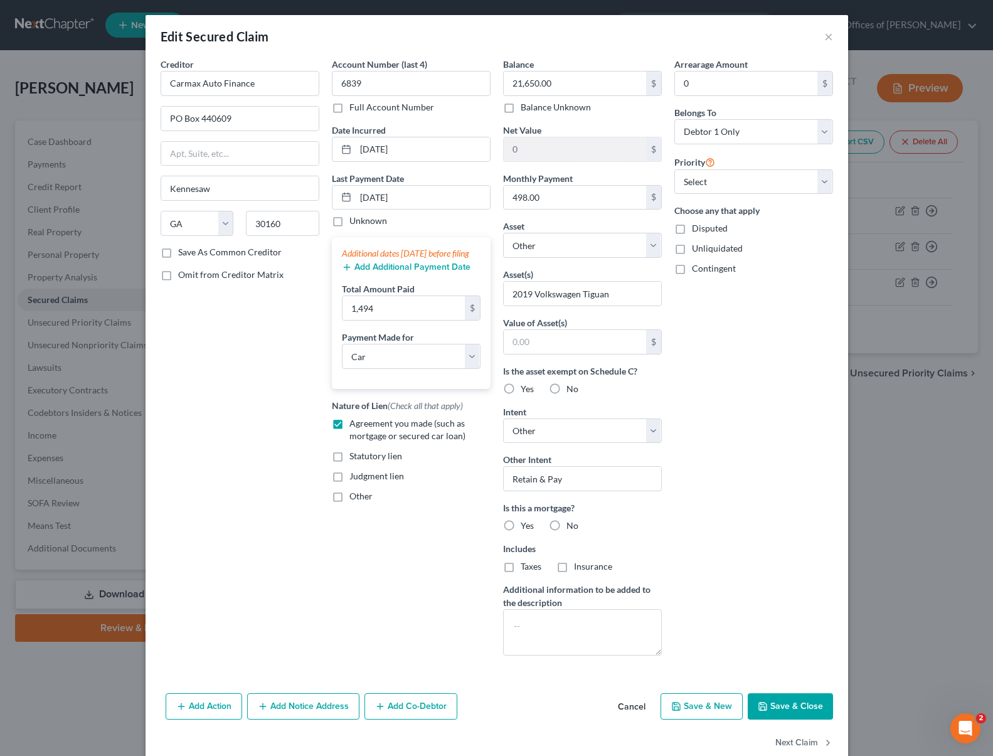
click at [783, 707] on button "Save & Close" at bounding box center [790, 706] width 85 height 26
select select
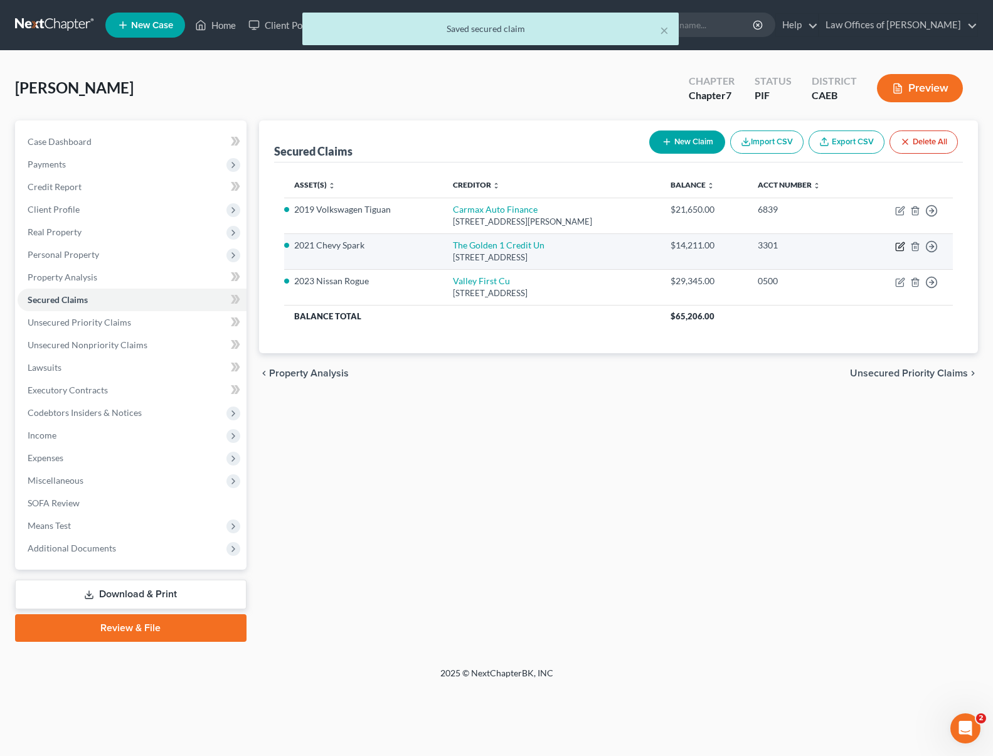
click at [898, 242] on icon "button" at bounding box center [900, 247] width 10 height 10
select select "4"
select select "0"
select select "4"
select select "0"
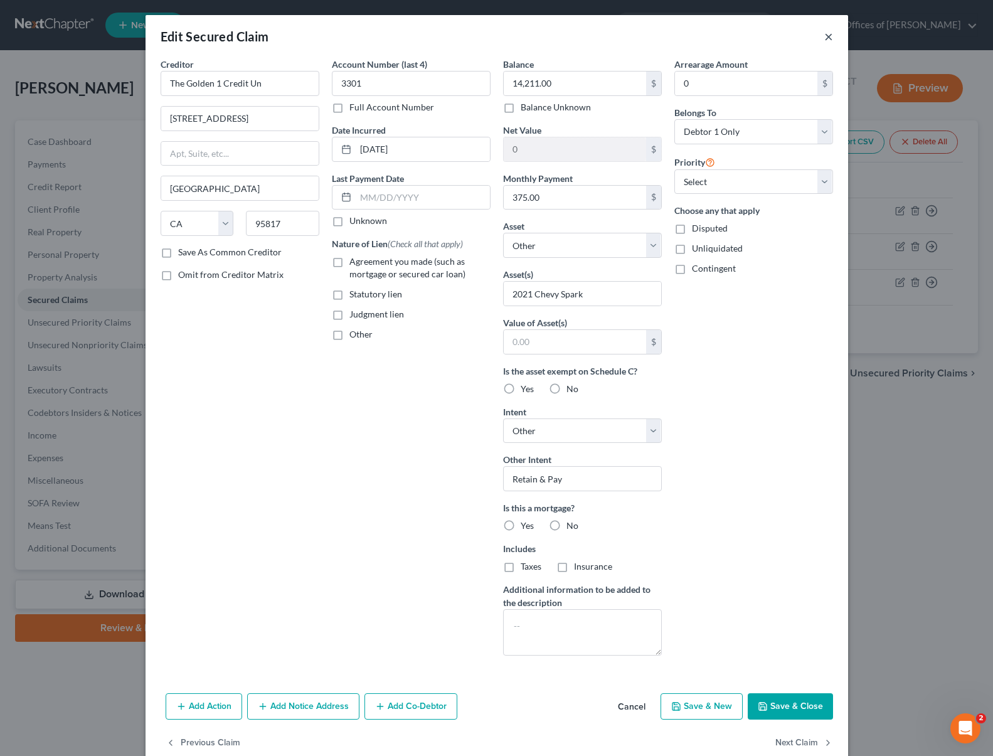
click at [826, 37] on button "×" at bounding box center [828, 36] width 9 height 15
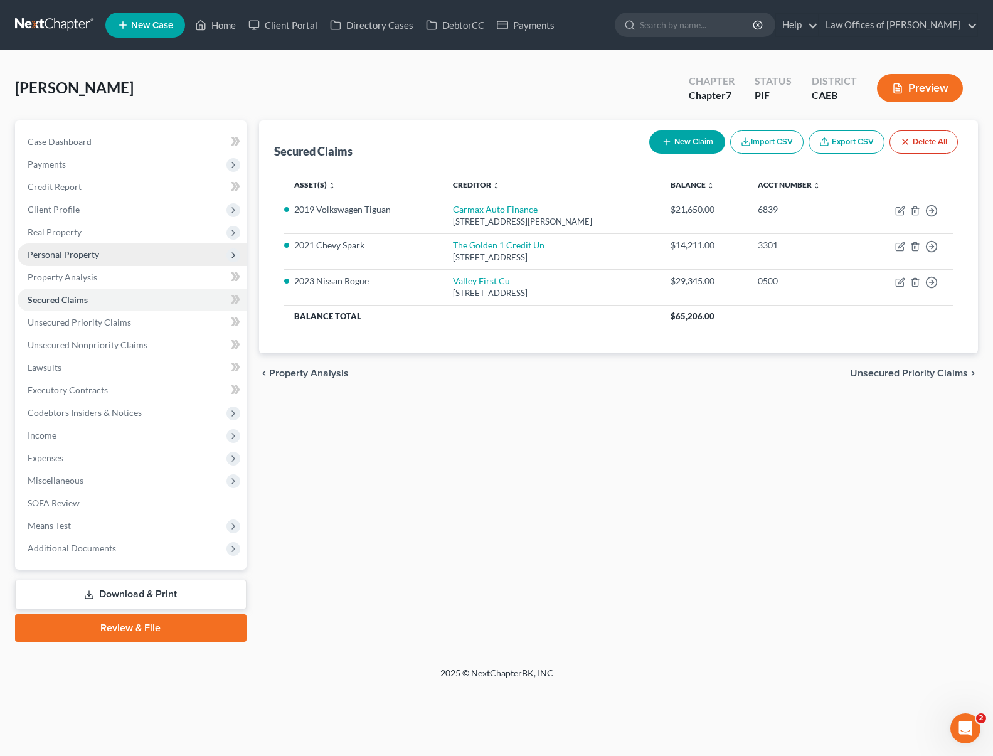
click at [106, 253] on span "Personal Property" at bounding box center [132, 254] width 229 height 23
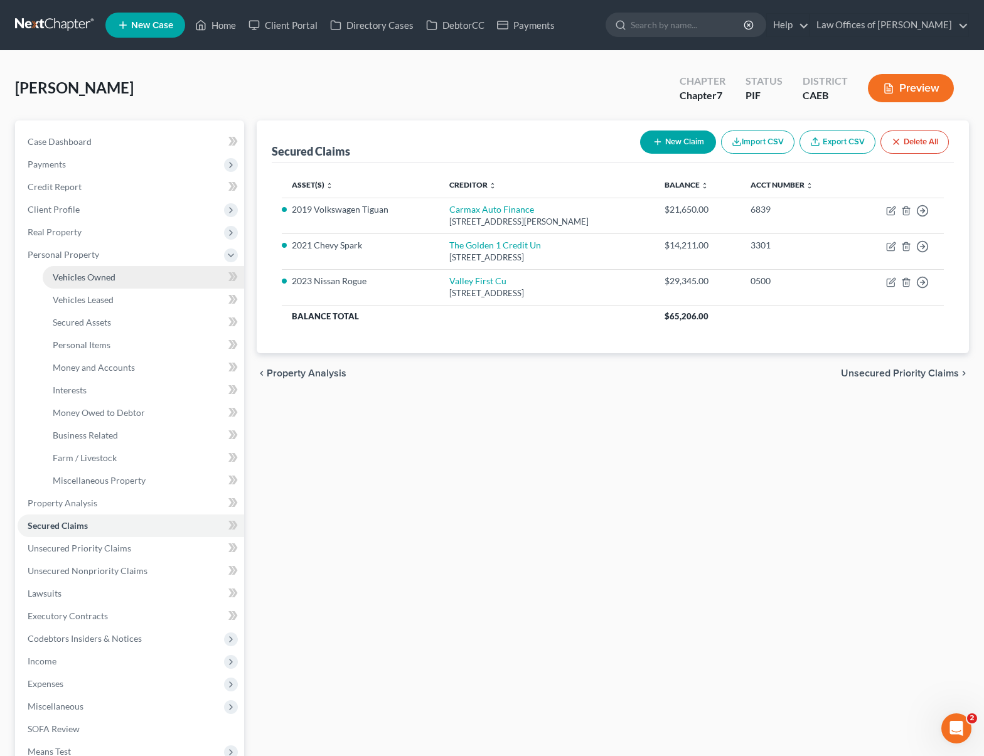
click at [119, 277] on link "Vehicles Owned" at bounding box center [143, 277] width 201 height 23
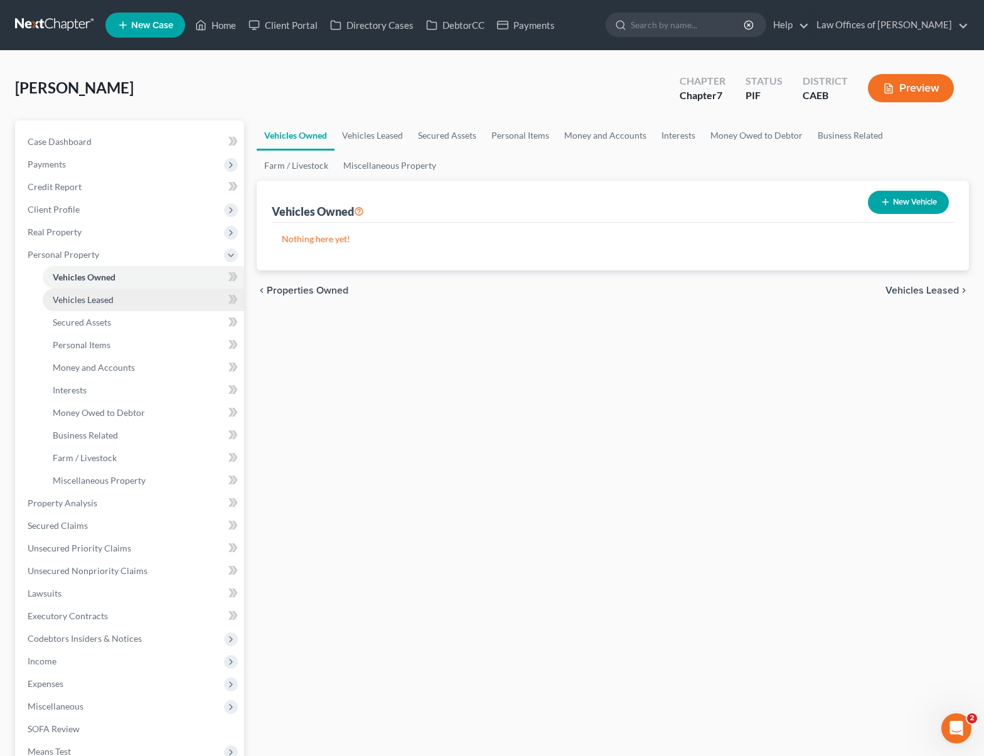
click at [159, 296] on link "Vehicles Leased" at bounding box center [143, 300] width 201 height 23
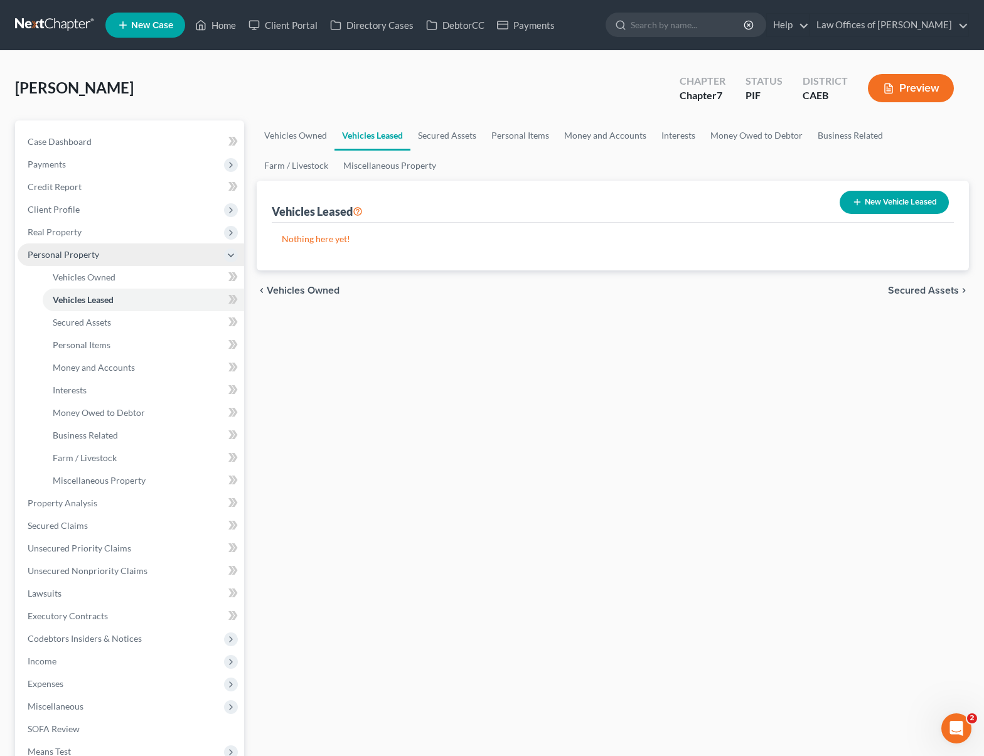
click at [129, 250] on span "Personal Property" at bounding box center [131, 254] width 226 height 23
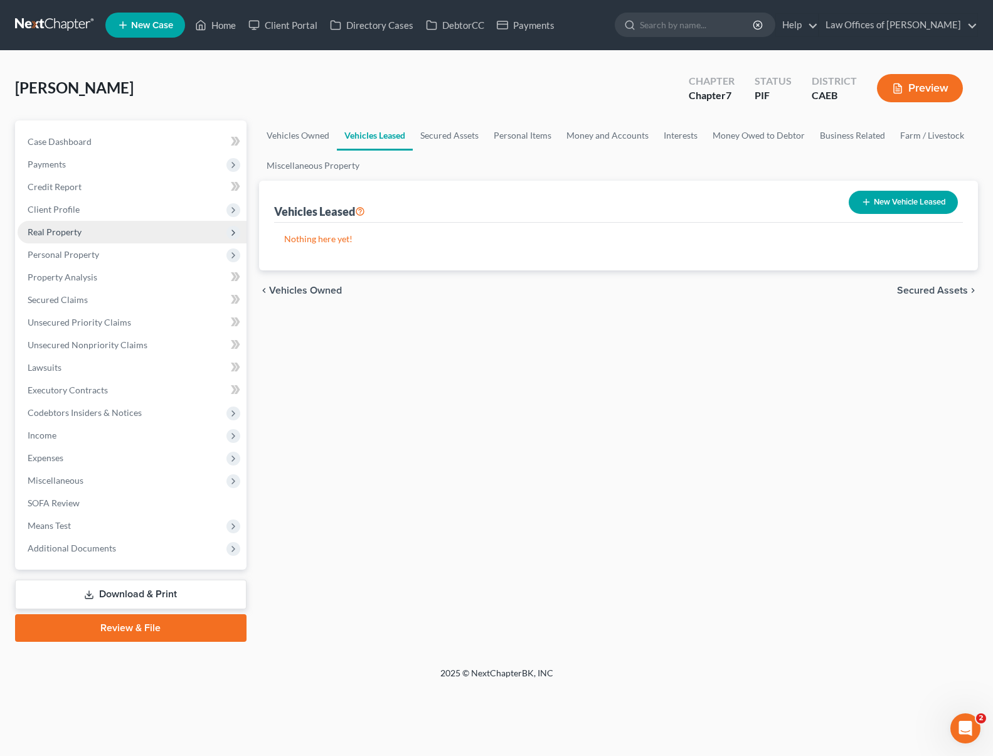
click at [125, 237] on span "Real Property" at bounding box center [132, 232] width 229 height 23
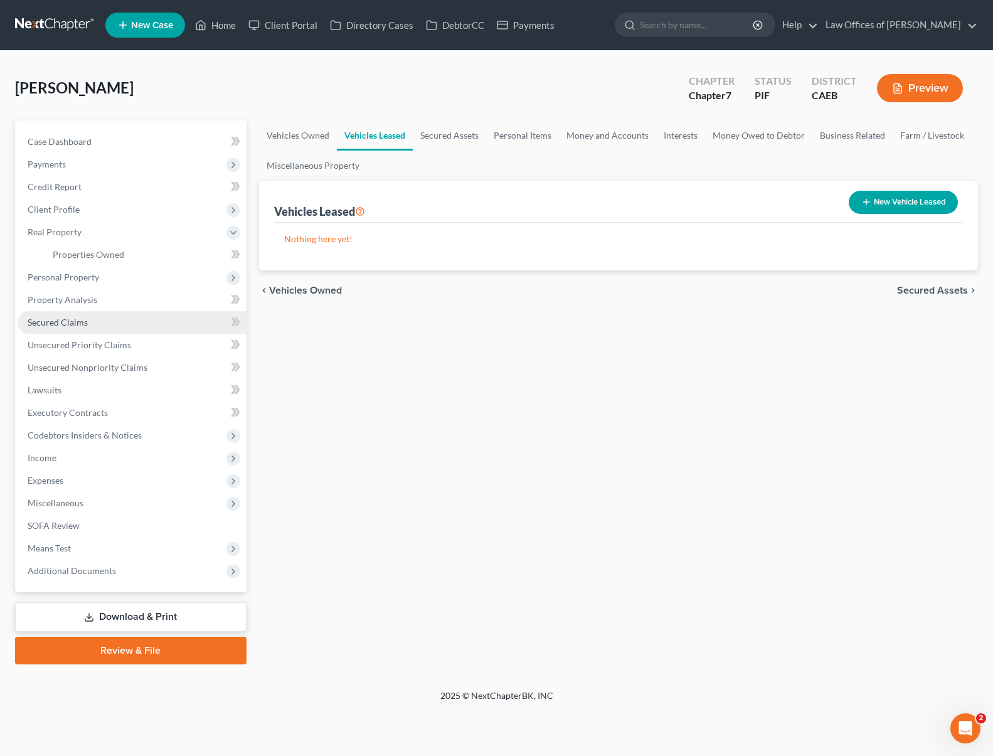
click at [110, 317] on link "Secured Claims" at bounding box center [132, 322] width 229 height 23
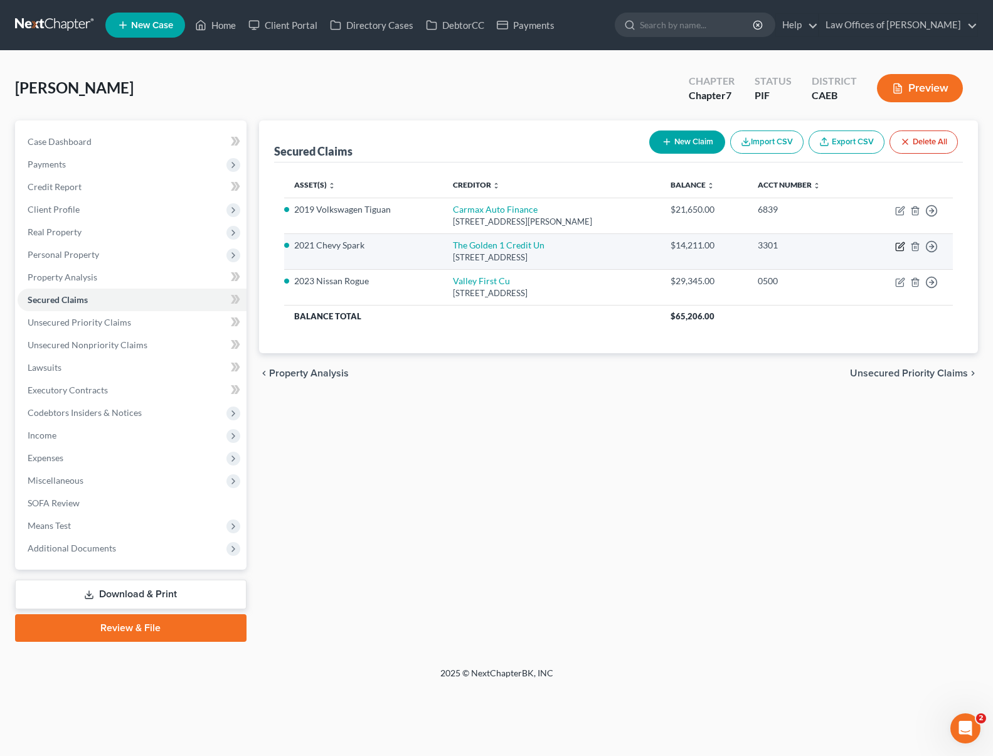
click at [898, 243] on icon "button" at bounding box center [900, 247] width 10 height 10
select select "4"
select select "0"
select select "4"
select select "0"
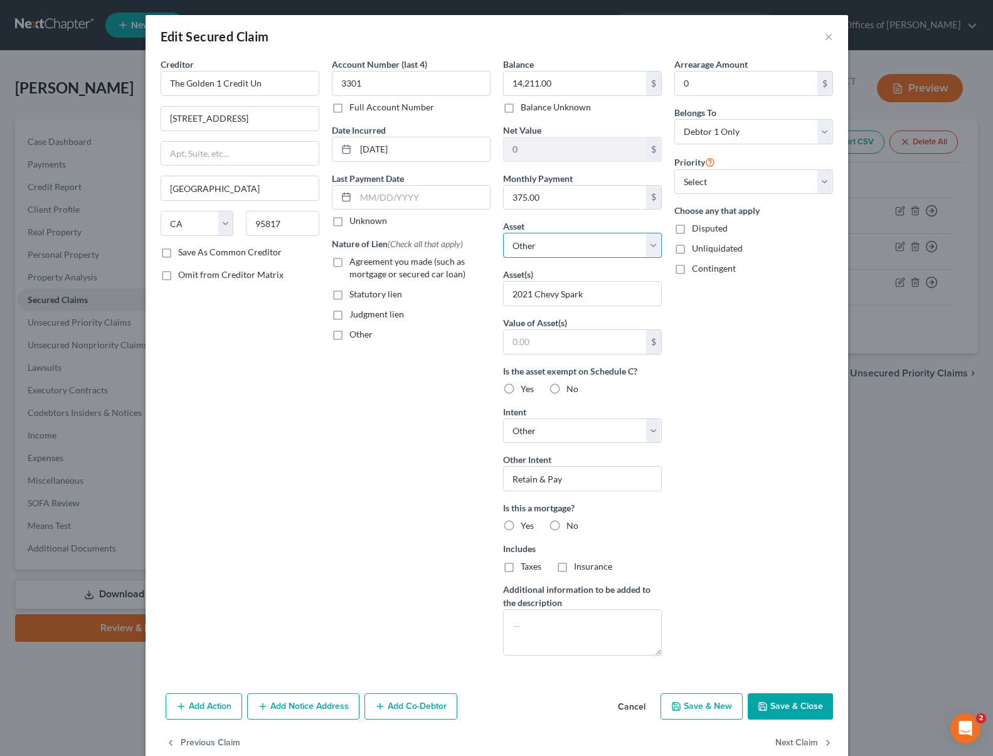
click at [647, 247] on select "Select Other Multiple Assets Cash on Hand (Cash on Hand) - $40.0 Electronics - …" at bounding box center [582, 245] width 159 height 25
click at [824, 33] on button "×" at bounding box center [828, 36] width 9 height 15
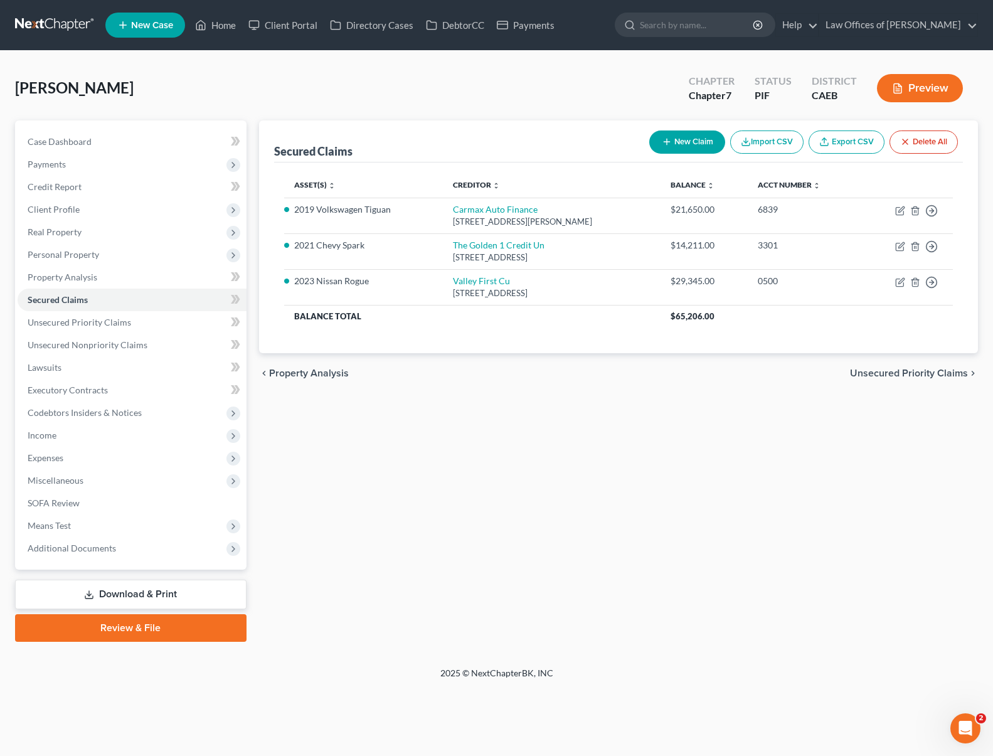
click at [191, 590] on link "Download & Print" at bounding box center [130, 594] width 231 height 29
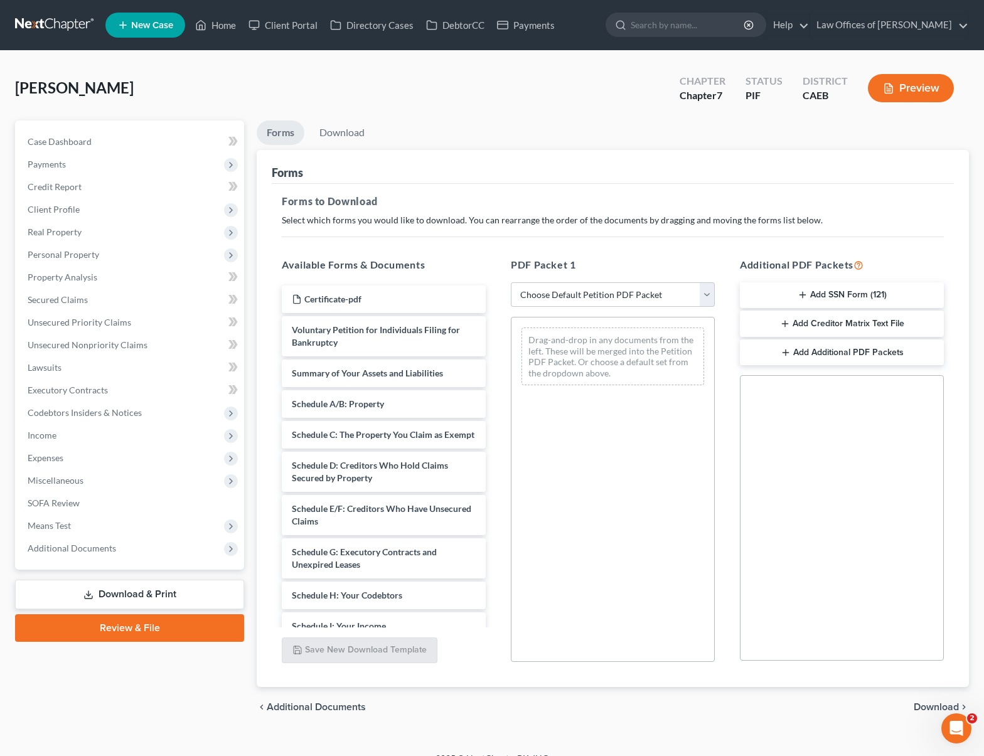
click at [922, 89] on button "Preview" at bounding box center [911, 88] width 86 height 28
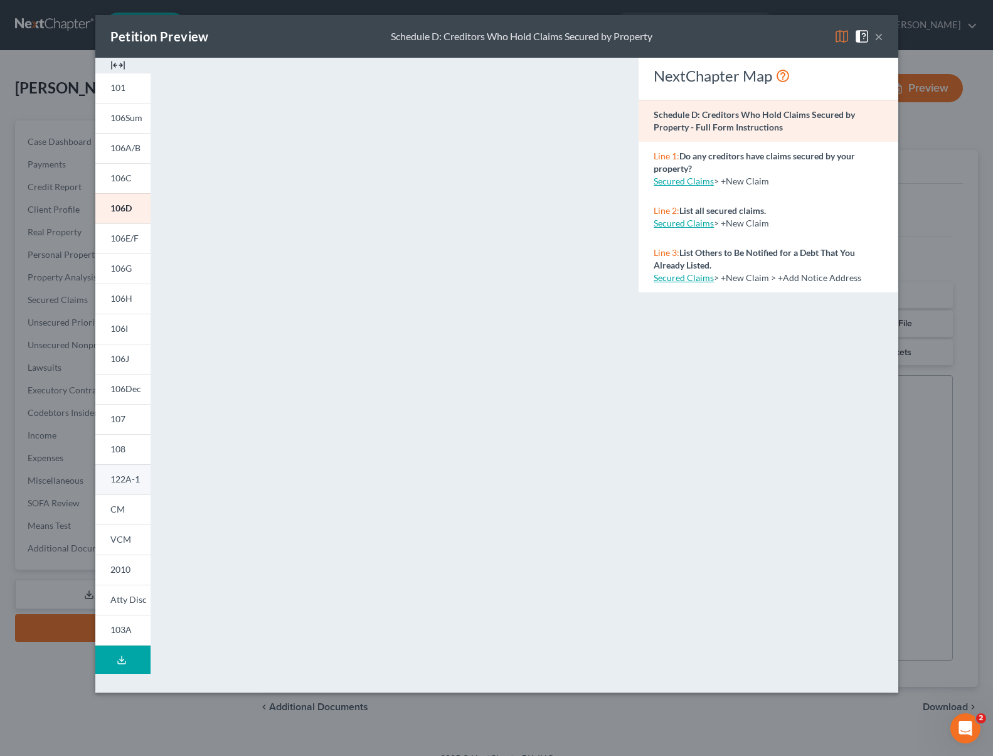
click at [132, 482] on span "122A-1" at bounding box center [124, 479] width 29 height 11
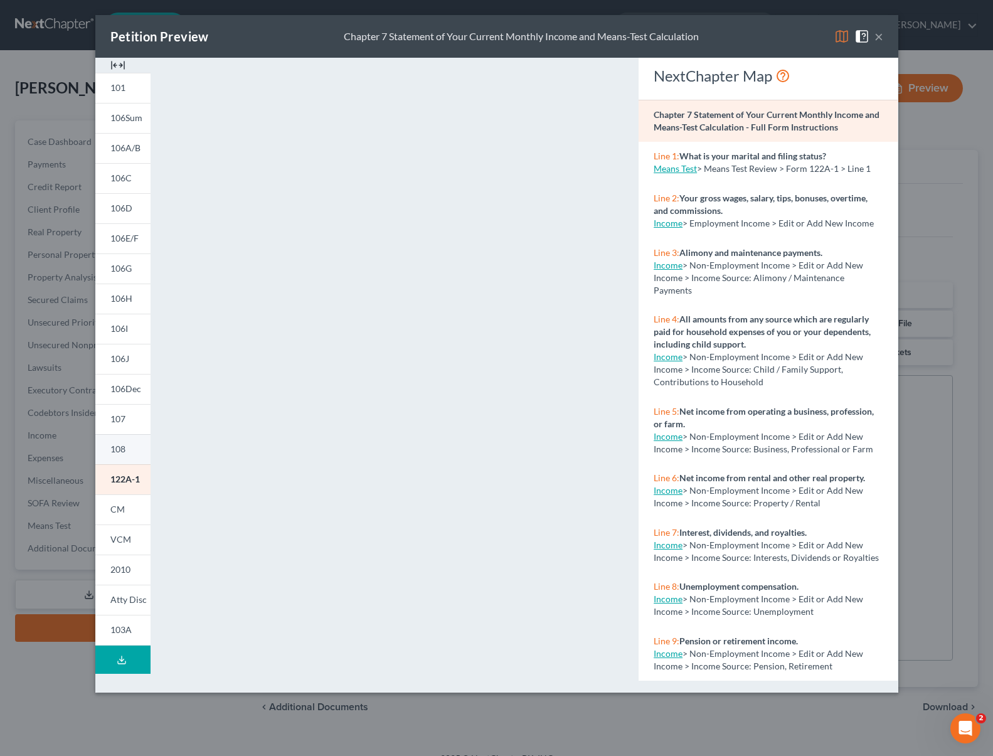
click at [134, 450] on link "108" at bounding box center [122, 449] width 55 height 30
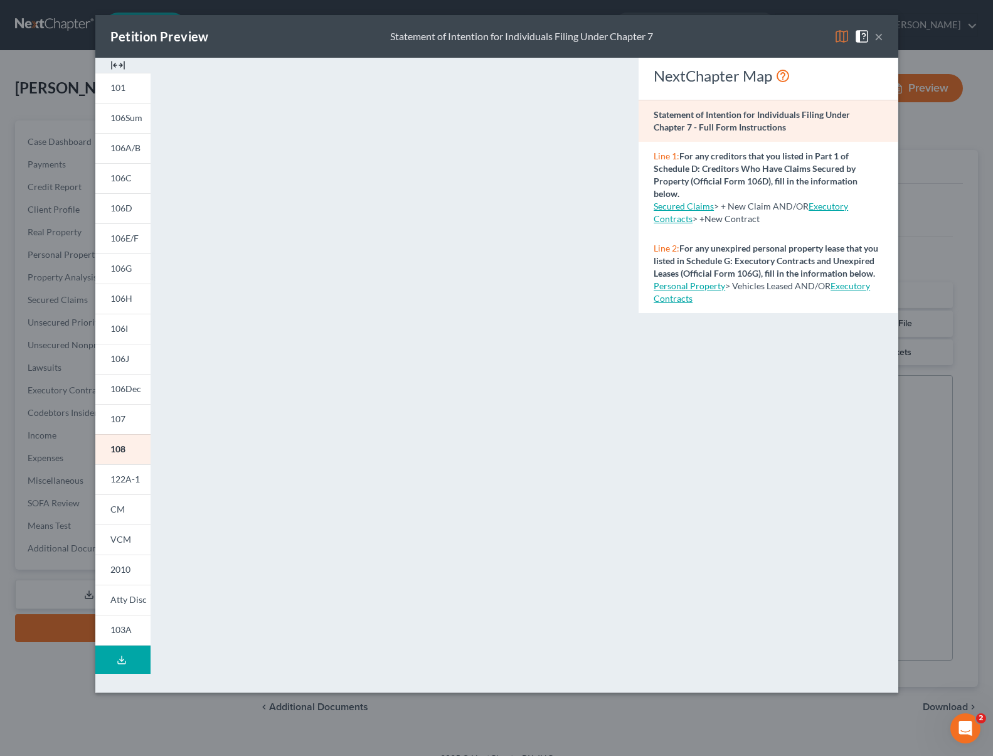
click at [708, 368] on div "NextChapter Map Statement of Intention for Individuals Filing Under Chapter 7 -…" at bounding box center [768, 369] width 272 height 623
drag, startPoint x: 882, startPoint y: 38, endPoint x: 880, endPoint y: 47, distance: 9.1
click at [882, 40] on button "×" at bounding box center [879, 36] width 9 height 15
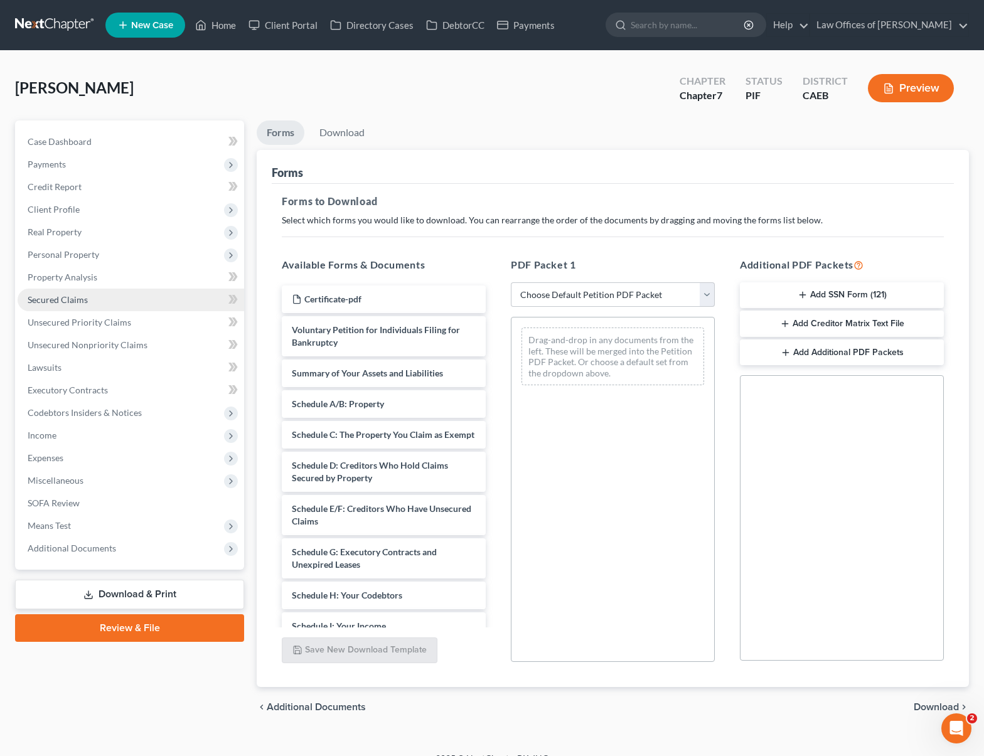
click at [107, 304] on link "Secured Claims" at bounding box center [131, 300] width 226 height 23
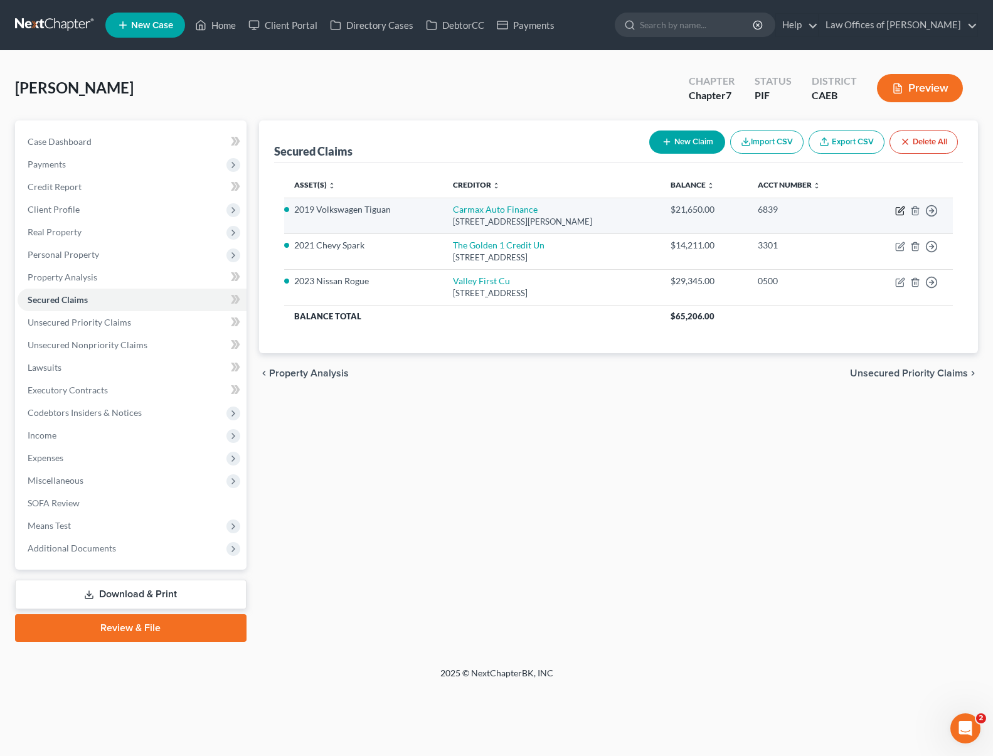
click at [899, 210] on icon "button" at bounding box center [901, 209] width 6 height 6
select select "10"
select select "0"
select select "4"
select select "0"
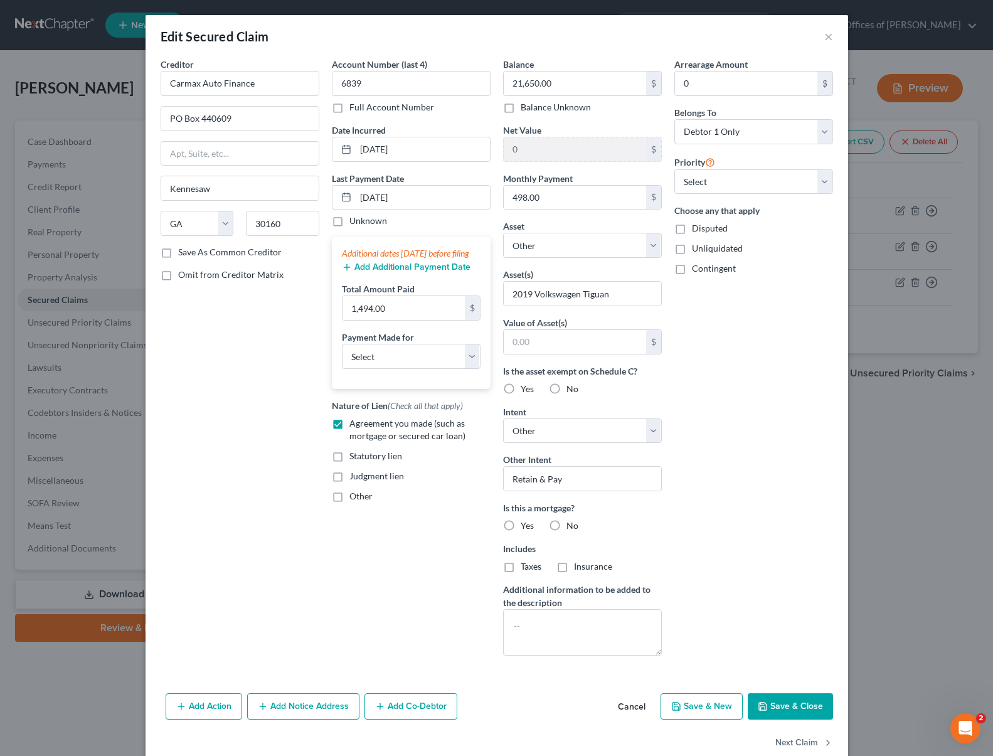
click at [789, 709] on button "Save & Close" at bounding box center [790, 706] width 85 height 26
select select
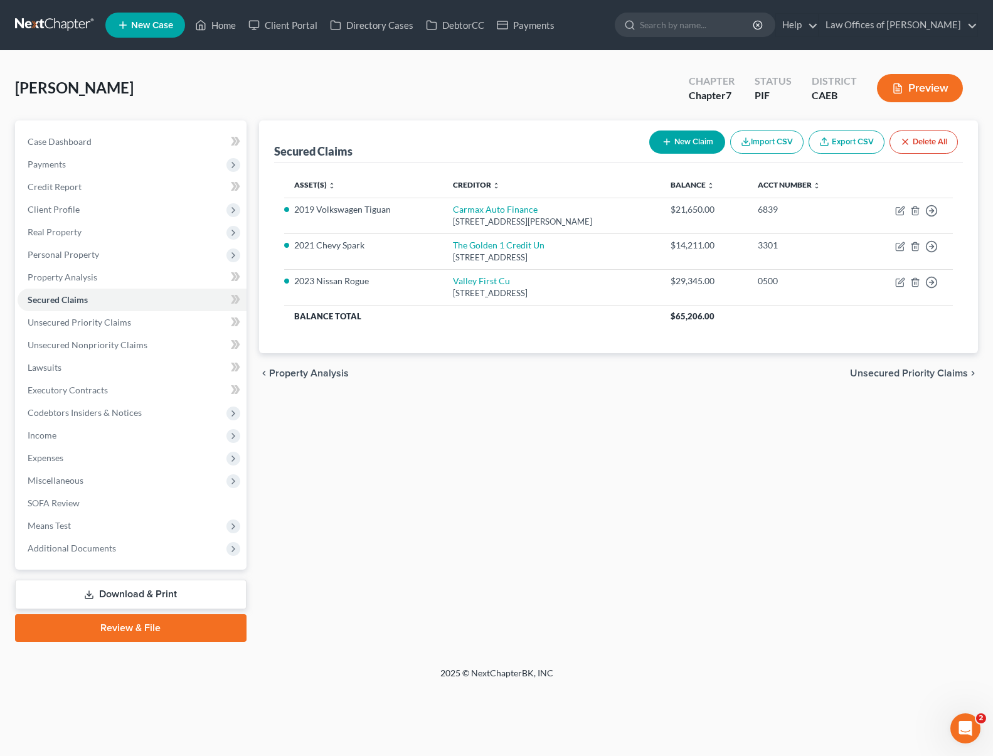
click at [910, 90] on button "Preview" at bounding box center [920, 88] width 86 height 28
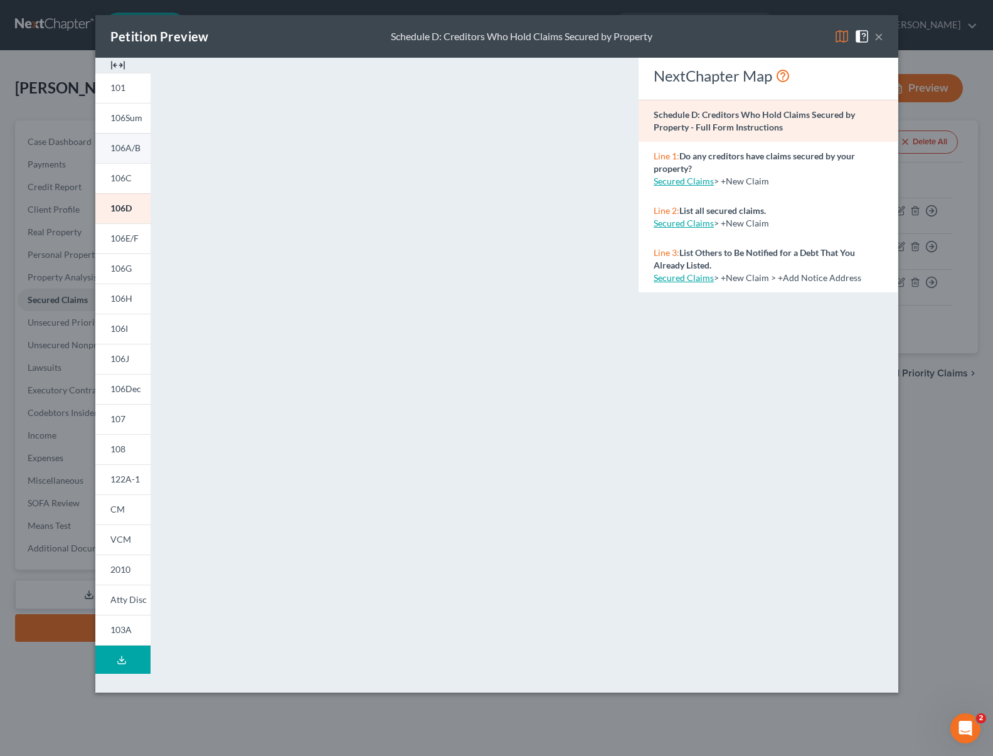
click at [140, 148] on span "106A/B" at bounding box center [125, 147] width 30 height 11
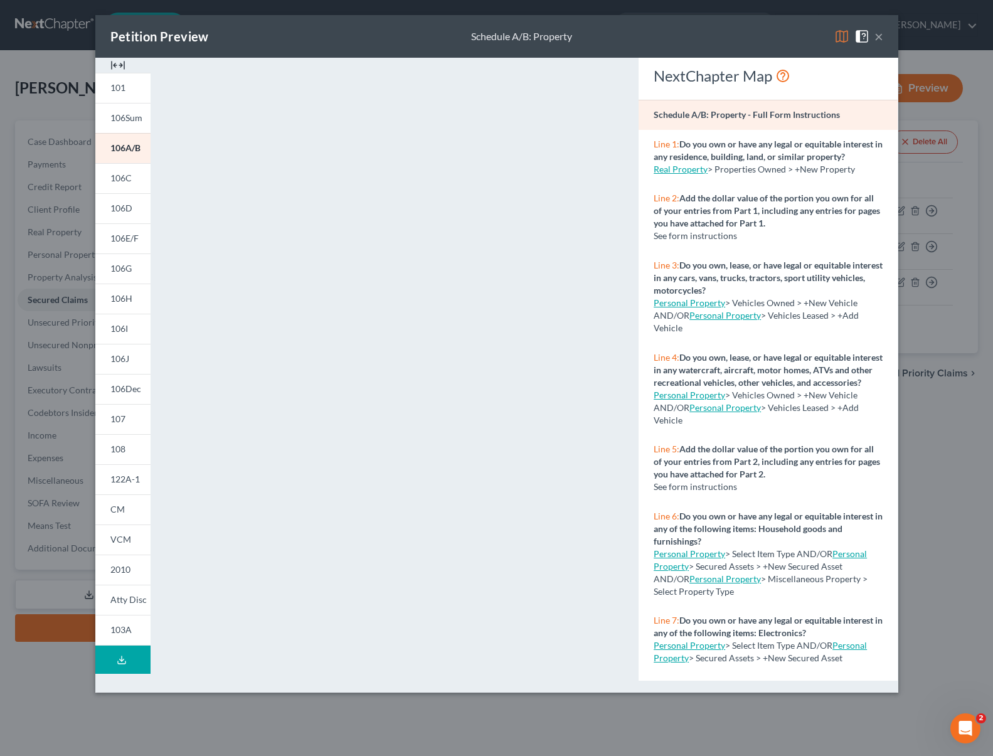
click at [876, 35] on button "×" at bounding box center [879, 36] width 9 height 15
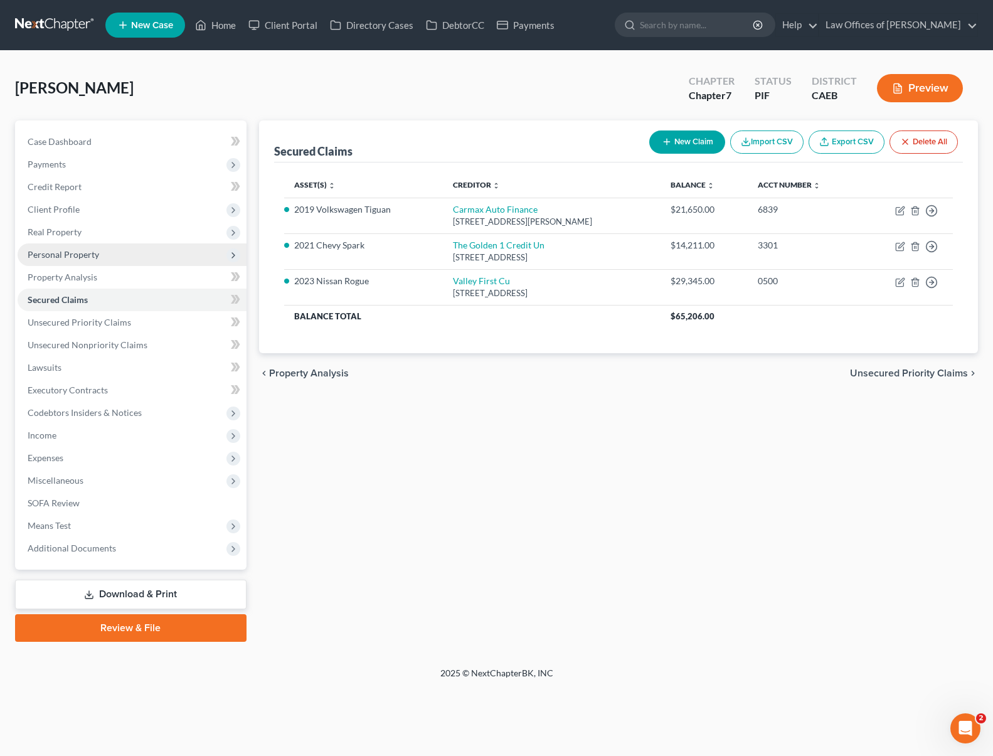
click at [96, 253] on span "Personal Property" at bounding box center [64, 254] width 72 height 11
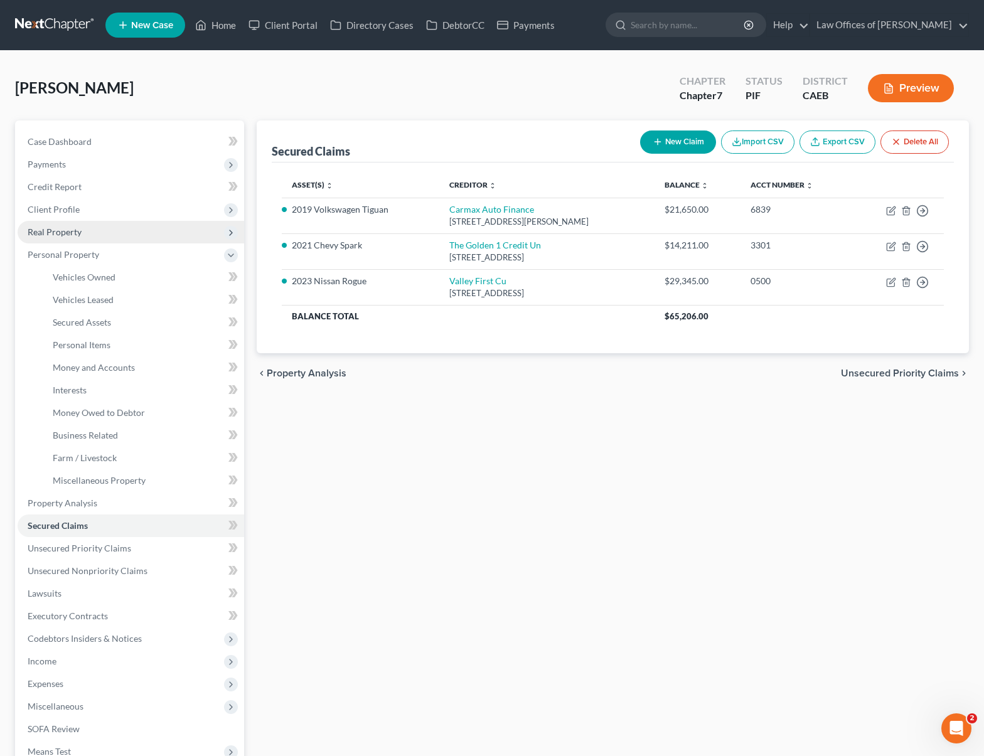
click at [109, 237] on span "Real Property" at bounding box center [131, 232] width 226 height 23
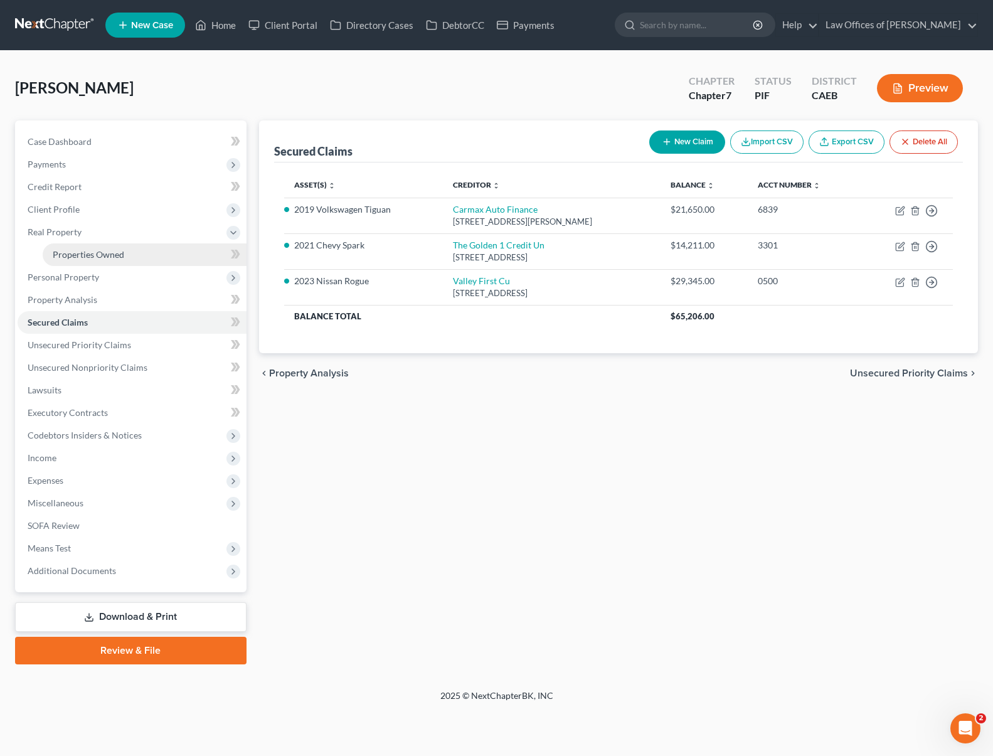
click at [115, 251] on span "Properties Owned" at bounding box center [89, 254] width 72 height 11
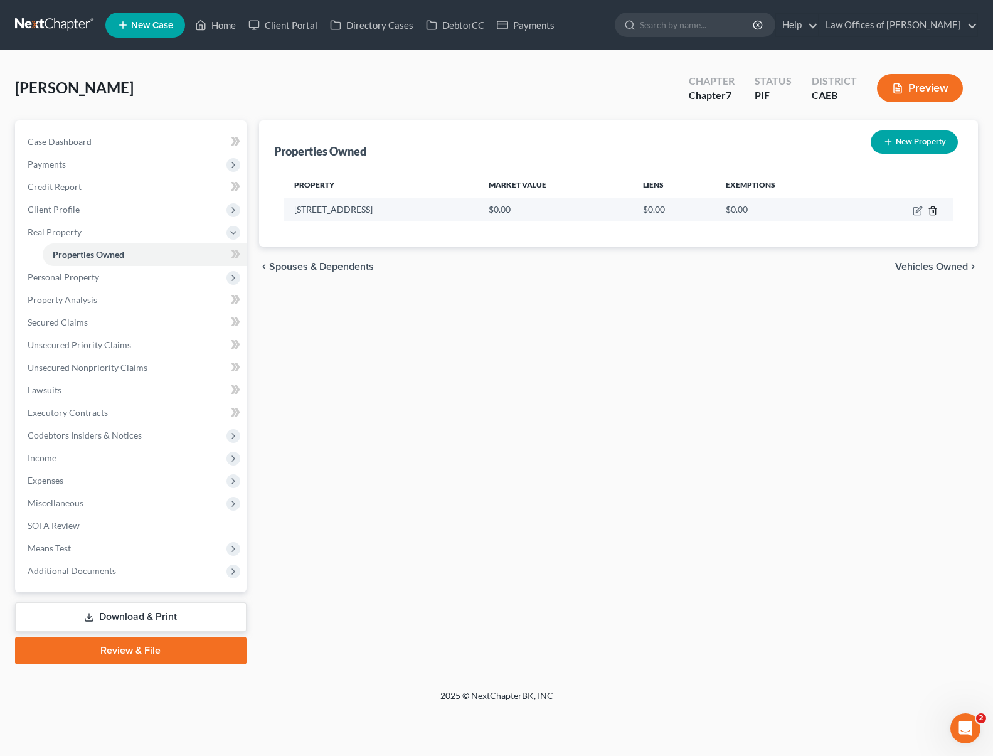
click at [932, 210] on icon "button" at bounding box center [933, 211] width 10 height 10
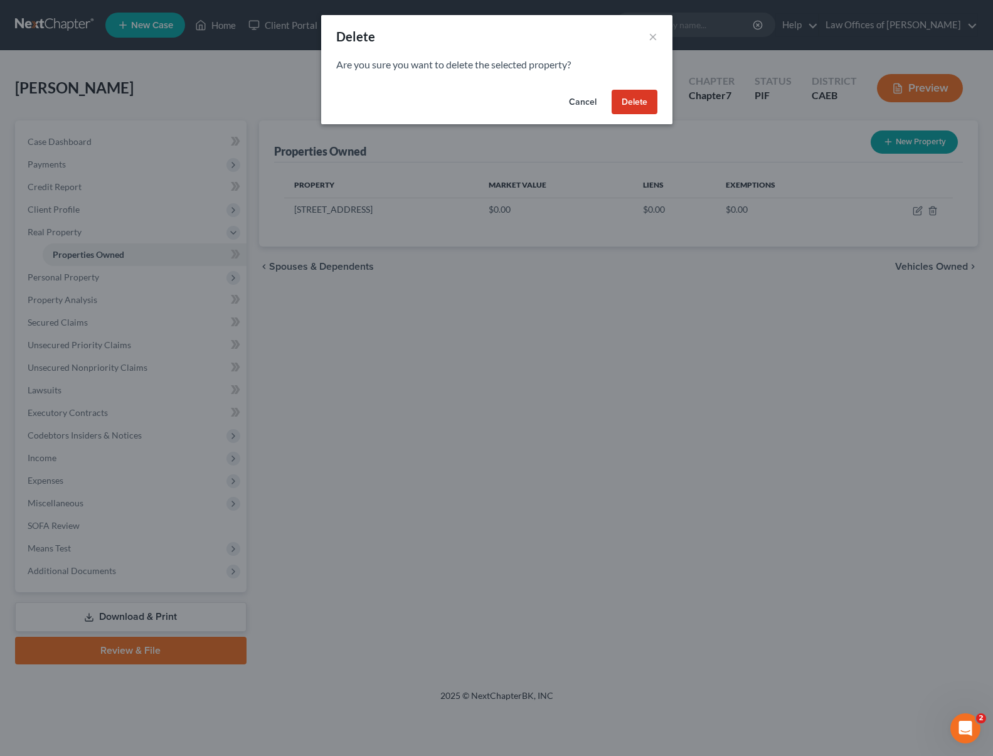
click at [641, 104] on button "Delete" at bounding box center [635, 102] width 46 height 25
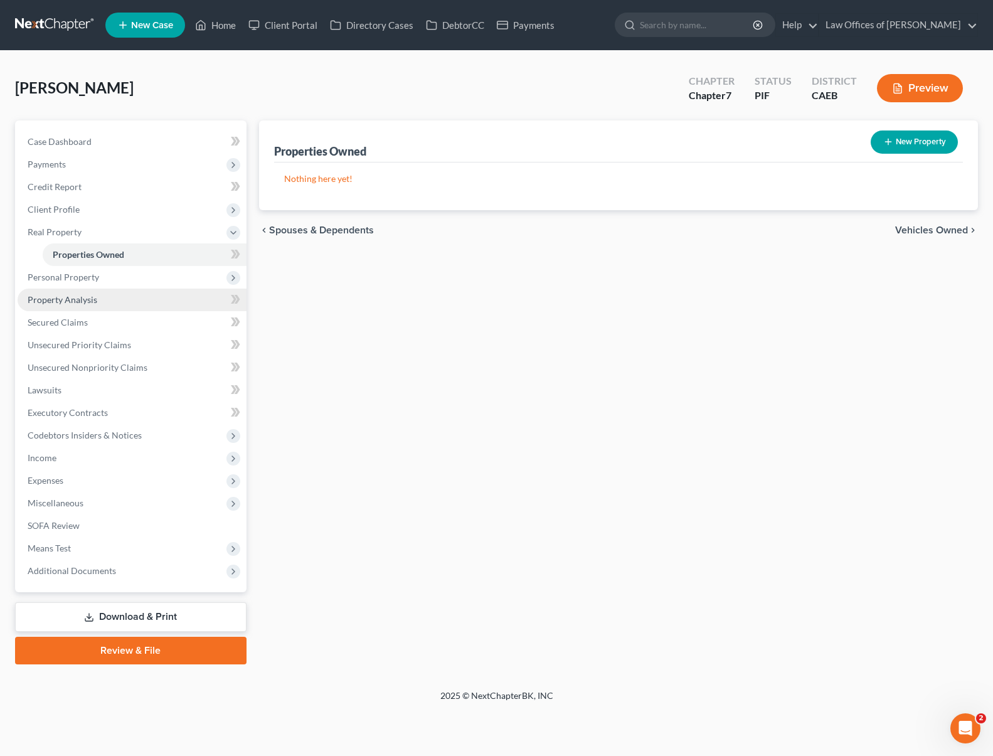
click at [100, 297] on link "Property Analysis" at bounding box center [132, 300] width 229 height 23
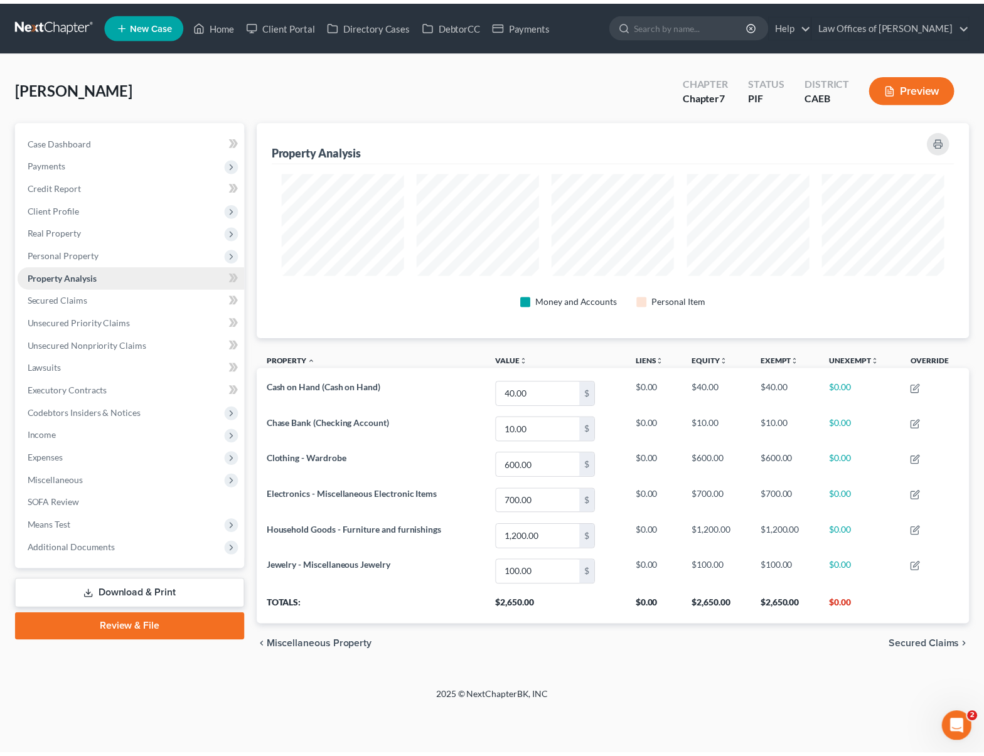
scroll to position [217, 719]
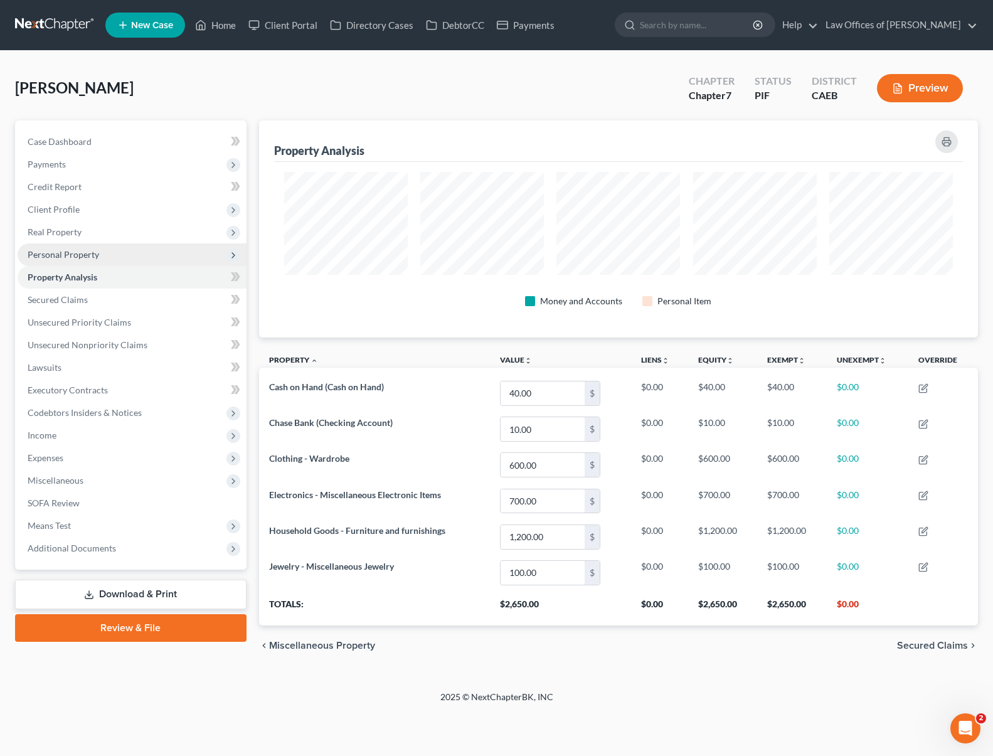
click at [105, 250] on span "Personal Property" at bounding box center [132, 254] width 229 height 23
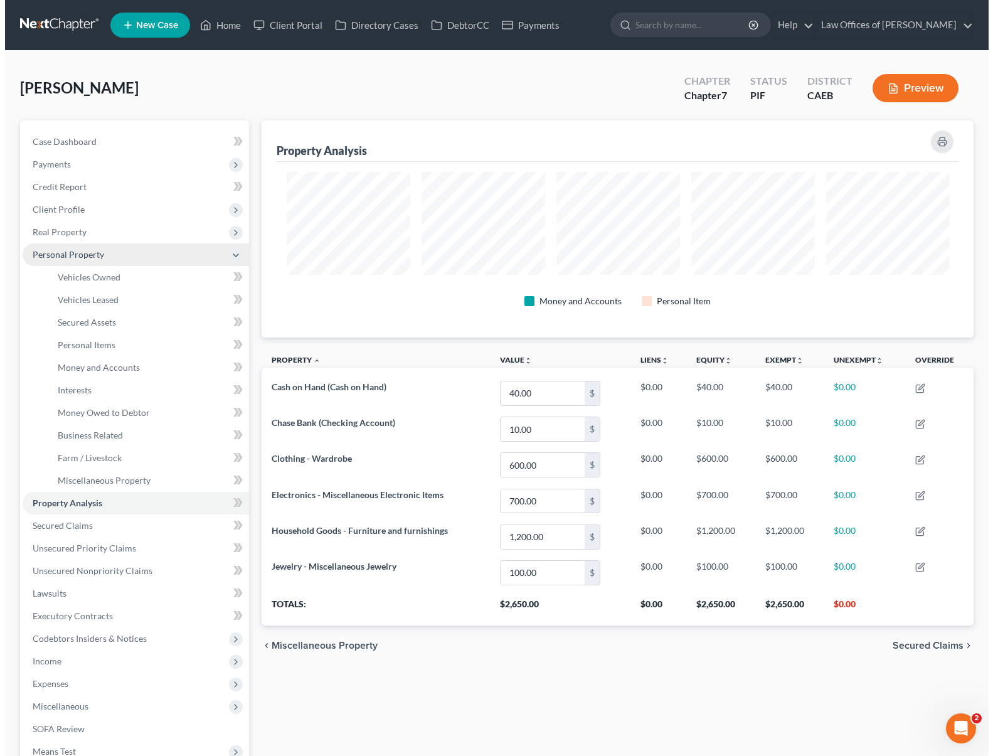
scroll to position [627124, 626628]
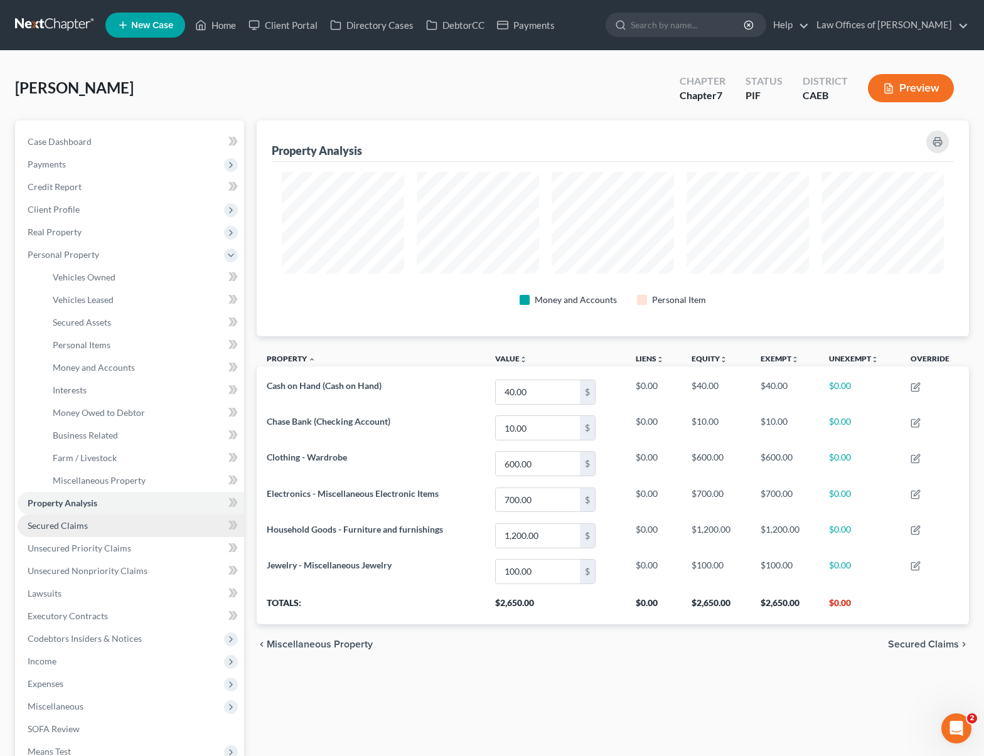
click at [105, 524] on link "Secured Claims" at bounding box center [131, 525] width 226 height 23
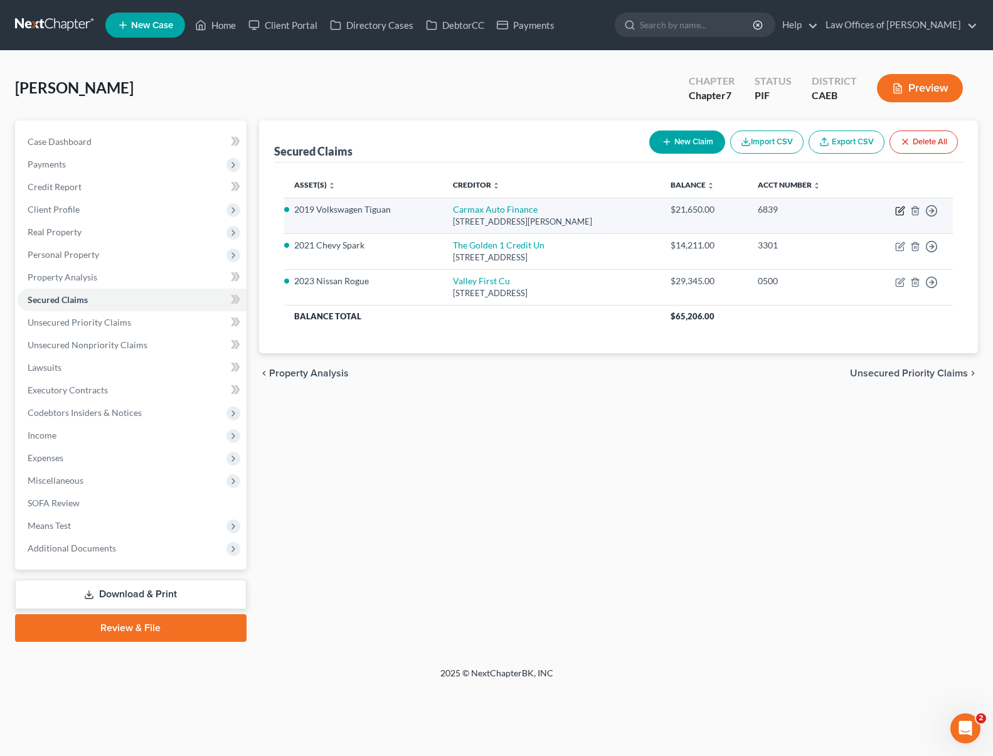
click at [898, 208] on icon "button" at bounding box center [900, 211] width 10 height 10
select select "10"
select select "0"
select select "4"
select select "0"
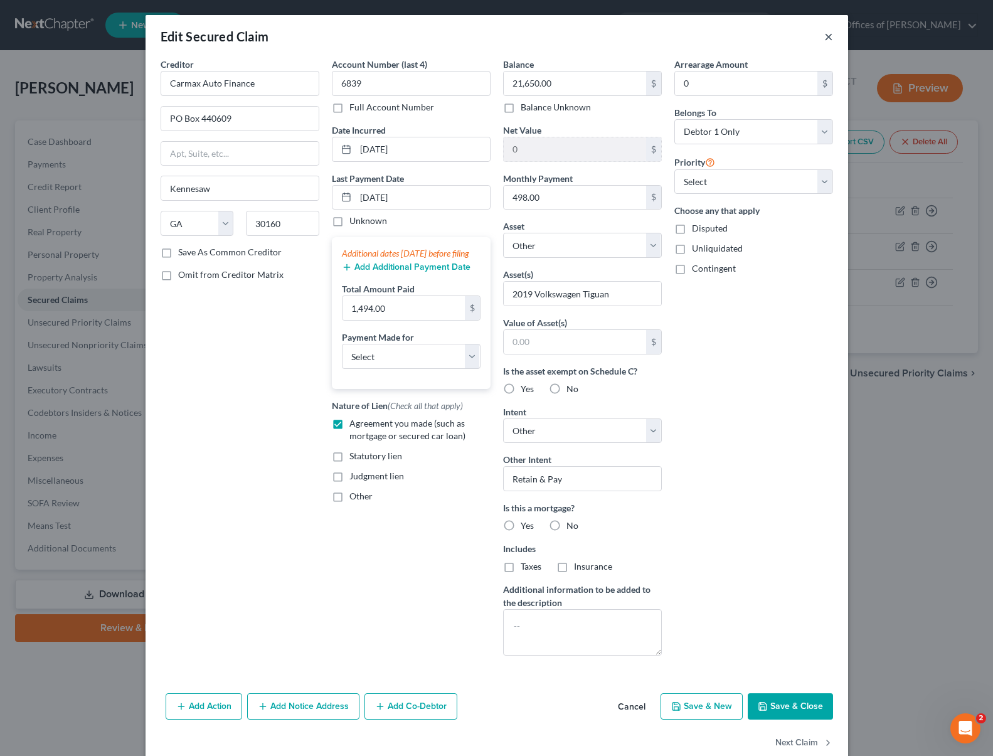
click at [824, 38] on button "×" at bounding box center [828, 36] width 9 height 15
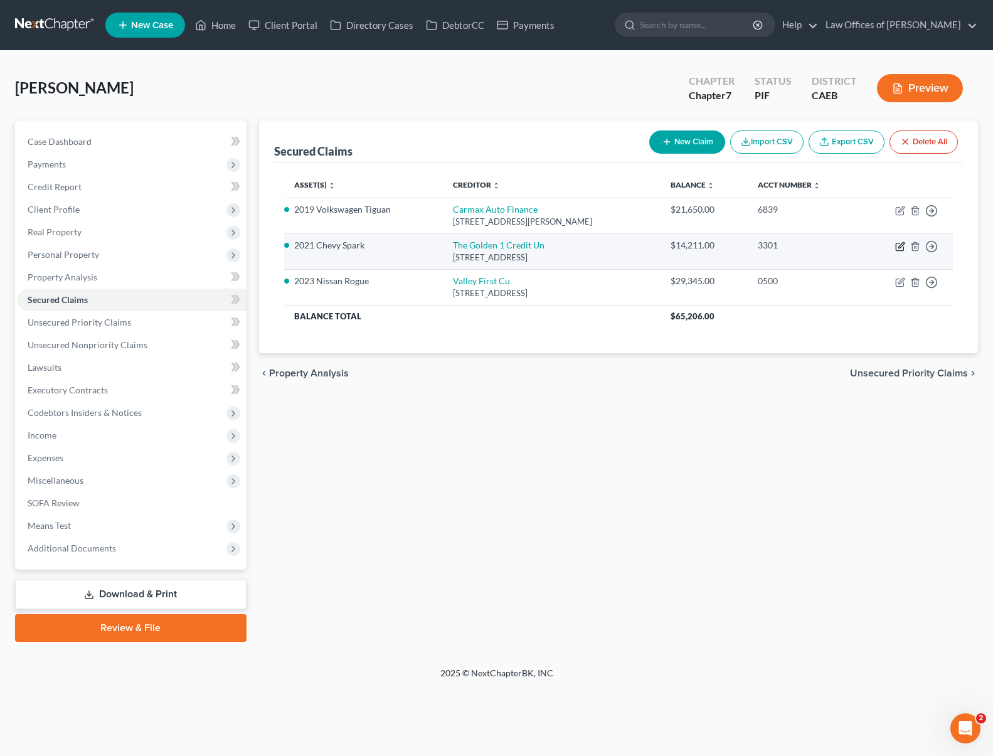
click at [898, 244] on icon "button" at bounding box center [900, 247] width 10 height 10
select select "4"
select select "0"
select select "4"
select select "0"
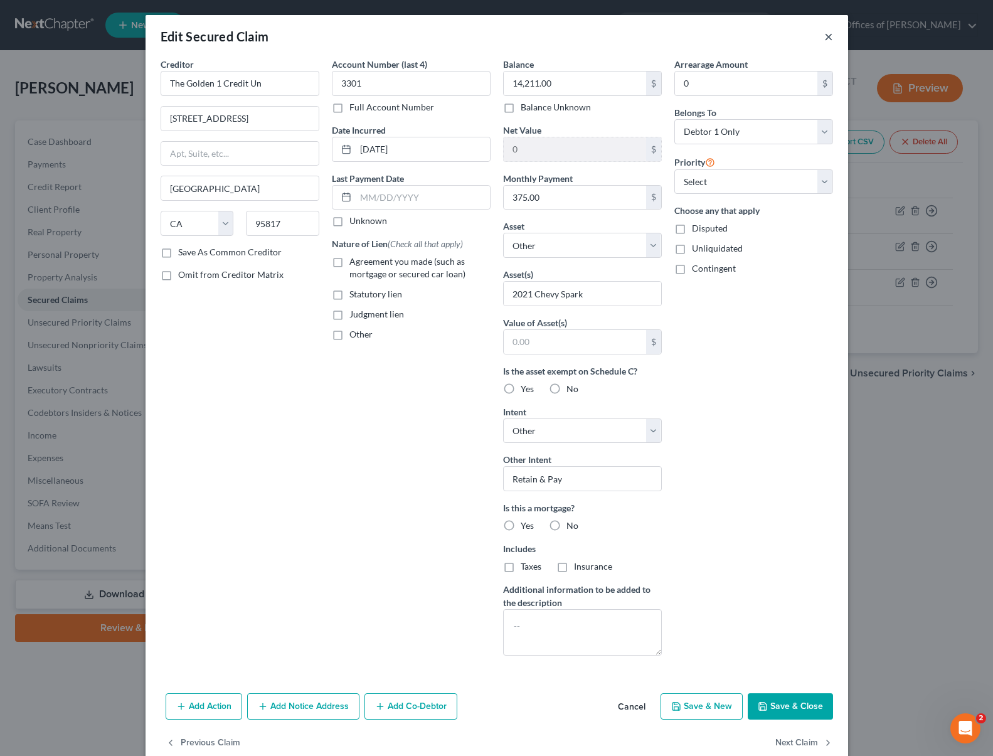
click at [824, 37] on button "×" at bounding box center [828, 36] width 9 height 15
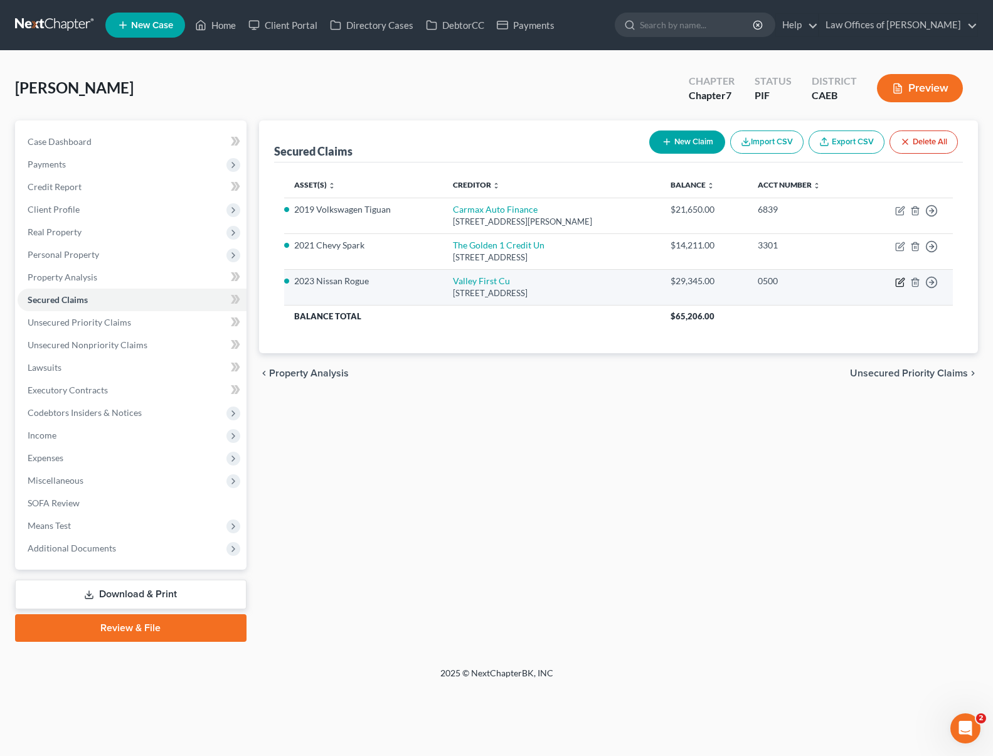
click at [896, 280] on icon "button" at bounding box center [900, 283] width 8 height 8
select select "4"
select select "0"
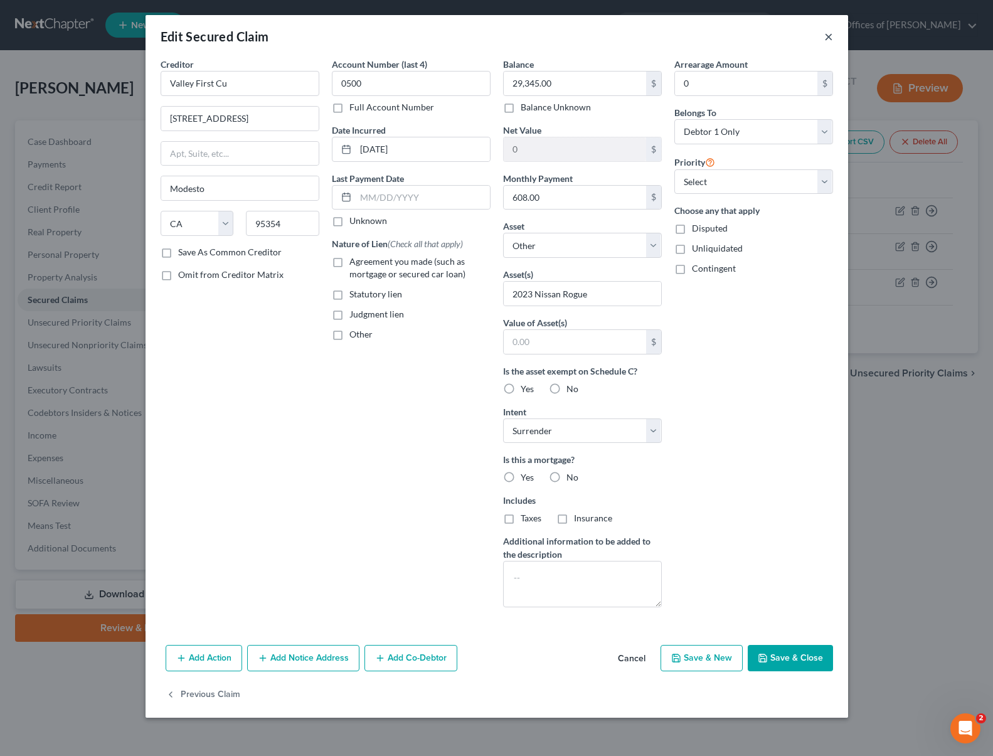
click at [826, 36] on button "×" at bounding box center [828, 36] width 9 height 15
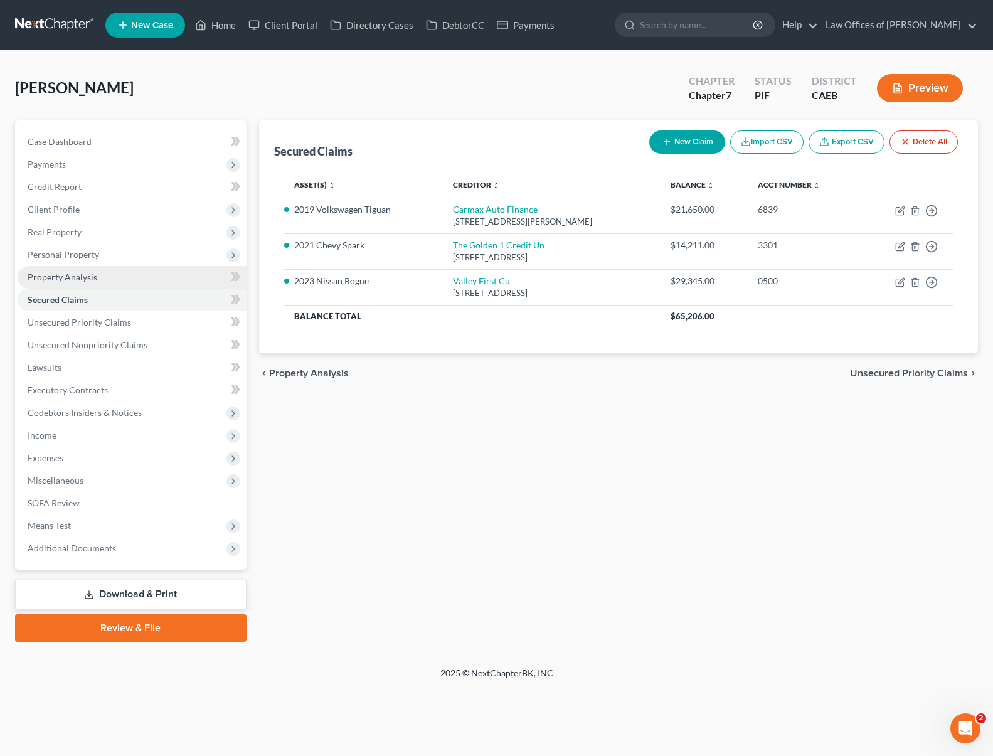
click at [113, 279] on link "Property Analysis" at bounding box center [132, 277] width 229 height 23
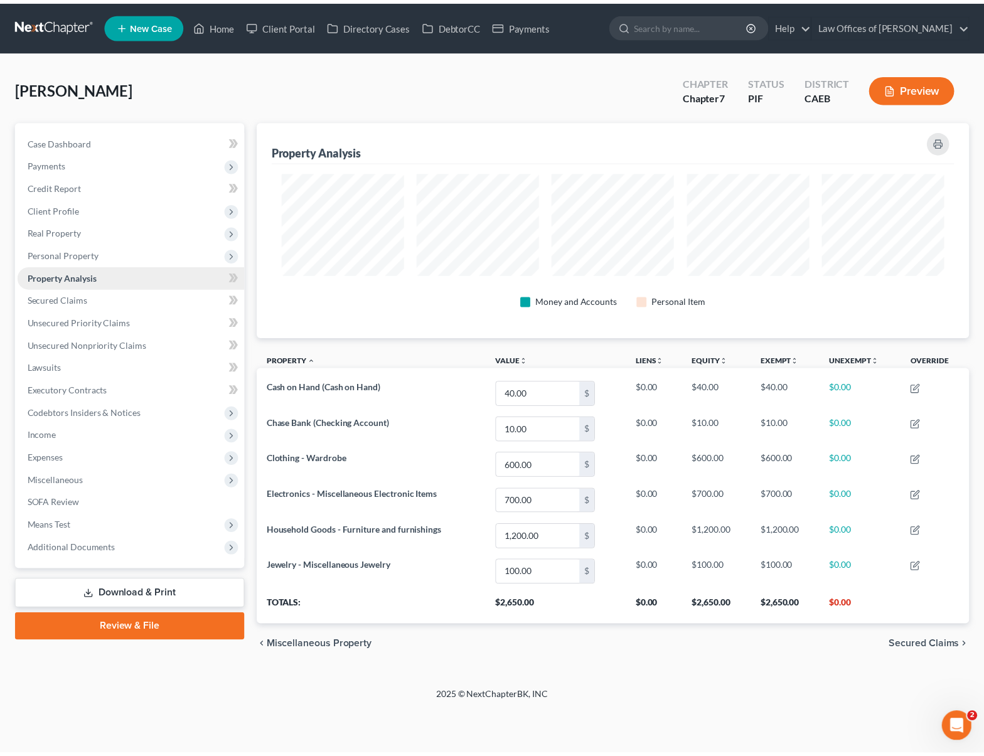
scroll to position [217, 719]
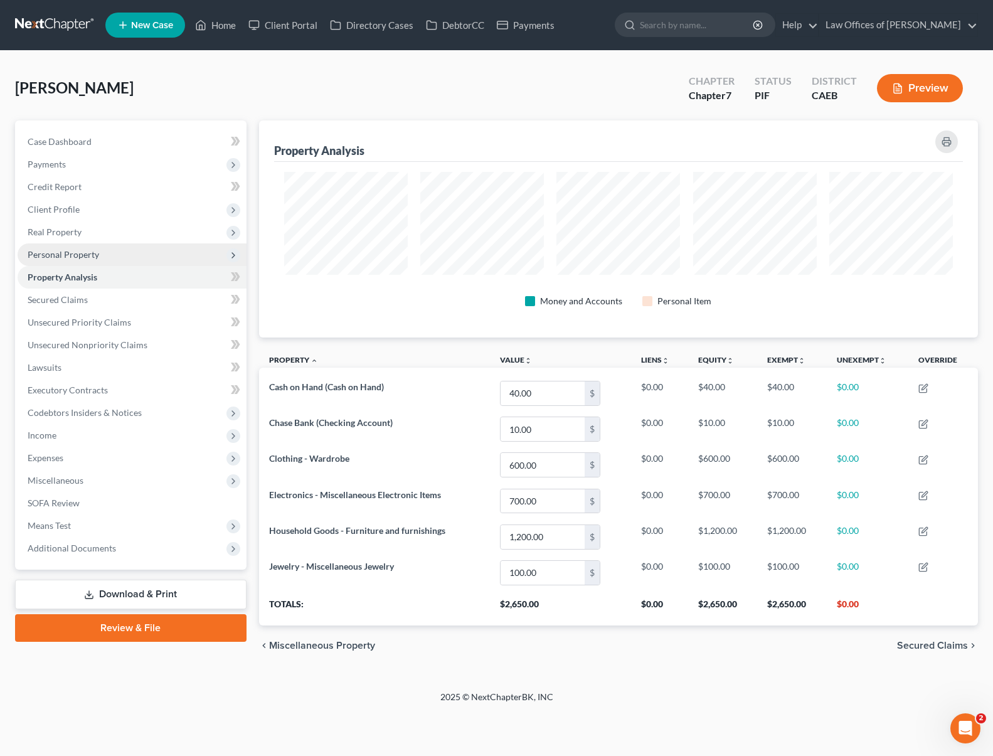
click at [117, 254] on span "Personal Property" at bounding box center [132, 254] width 229 height 23
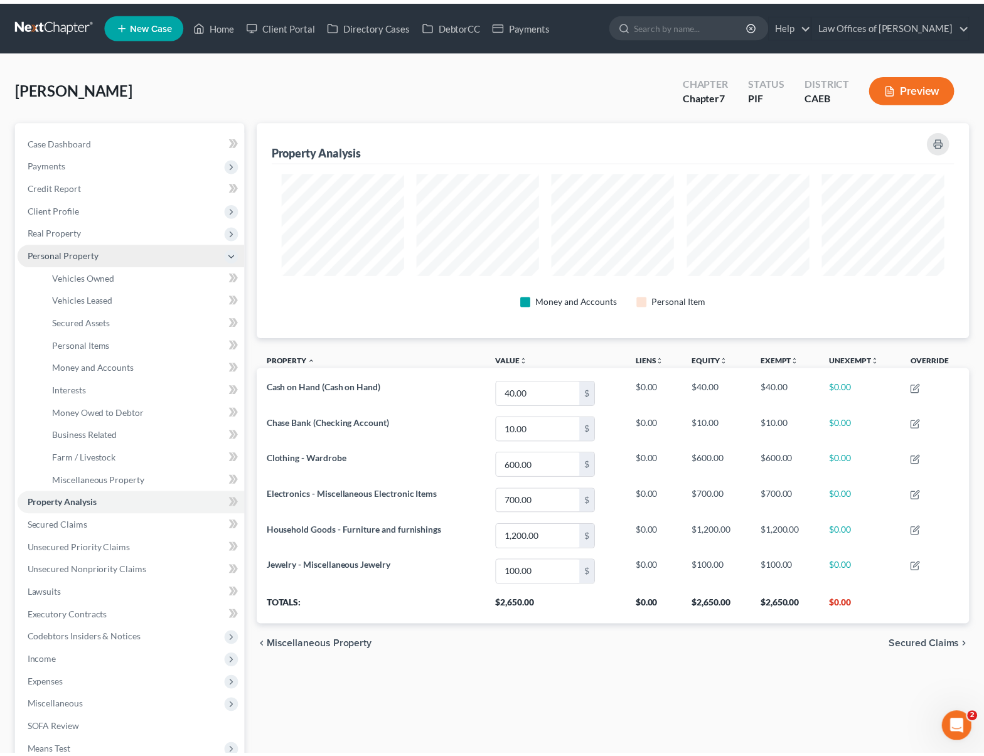
scroll to position [627124, 626628]
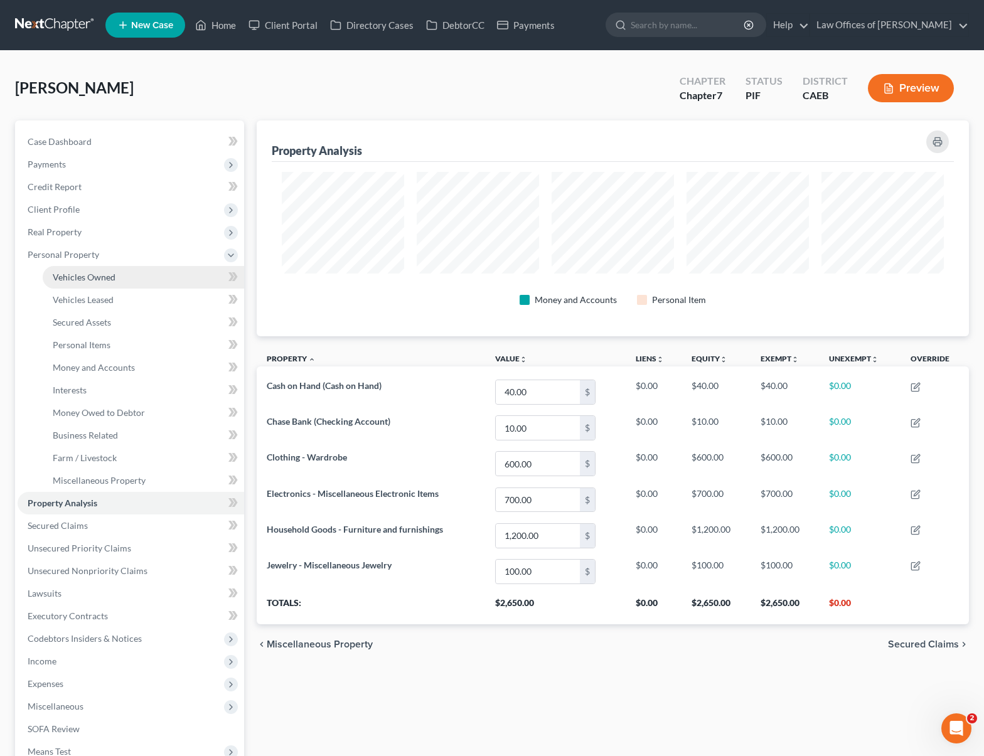
click at [123, 282] on link "Vehicles Owned" at bounding box center [143, 277] width 201 height 23
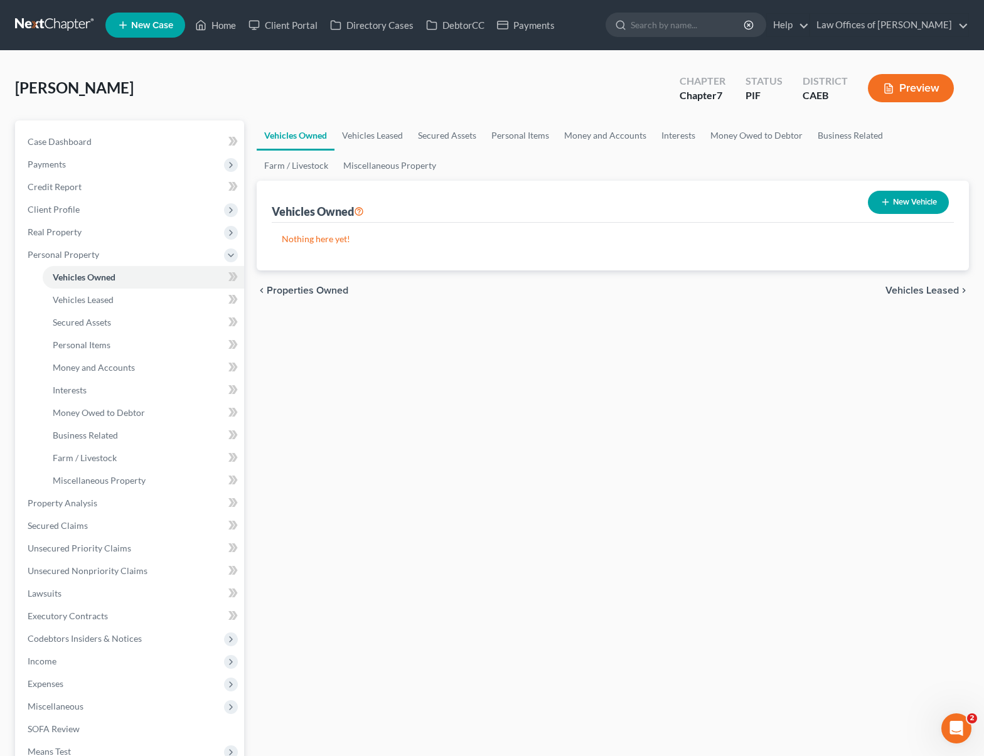
click at [893, 202] on button "New Vehicle" at bounding box center [908, 202] width 81 height 23
select select "0"
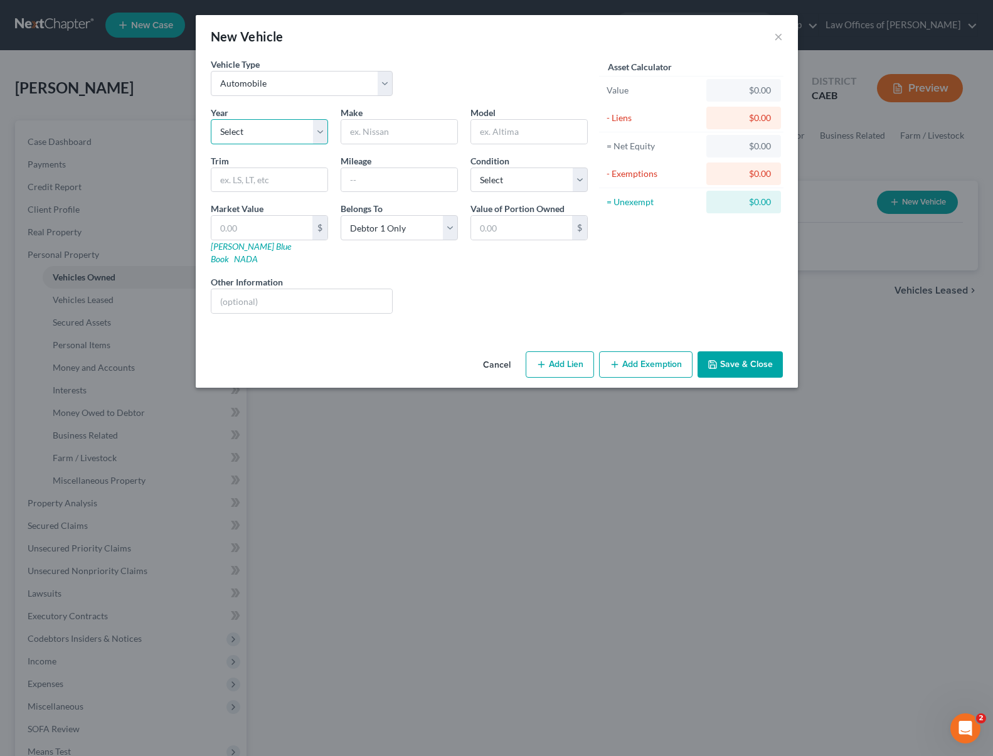
click at [319, 132] on select "Select 2026 2025 2024 2023 2022 2021 2020 2019 2018 2017 2016 2015 2014 2013 20…" at bounding box center [269, 131] width 117 height 25
select select "7"
click at [211, 119] on select "Select 2026 2025 2024 2023 2022 2021 2020 2019 2018 2017 2016 2015 2014 2013 20…" at bounding box center [269, 131] width 117 height 25
click at [394, 132] on input "text" at bounding box center [399, 132] width 116 height 24
type input "Volkswagen"
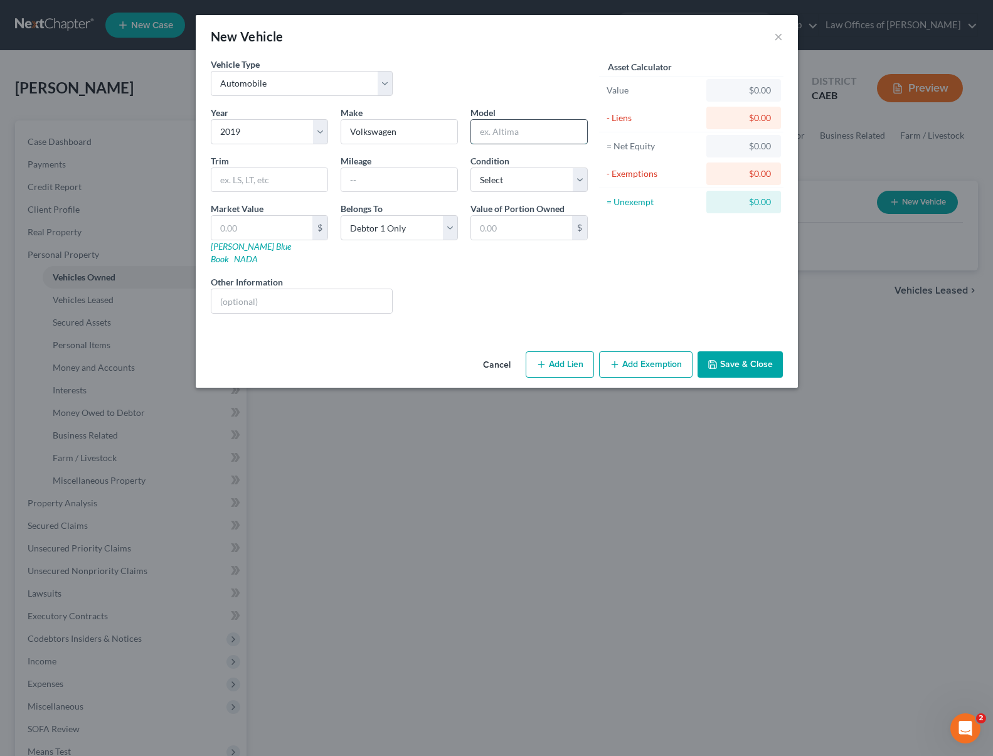
click at [504, 135] on input "text" at bounding box center [529, 132] width 116 height 24
type input "Tiguan"
click at [408, 180] on input "text" at bounding box center [399, 180] width 116 height 24
type input "68,300"
click at [581, 183] on select "Select Excellent Very Good Good Fair Poor" at bounding box center [529, 179] width 117 height 25
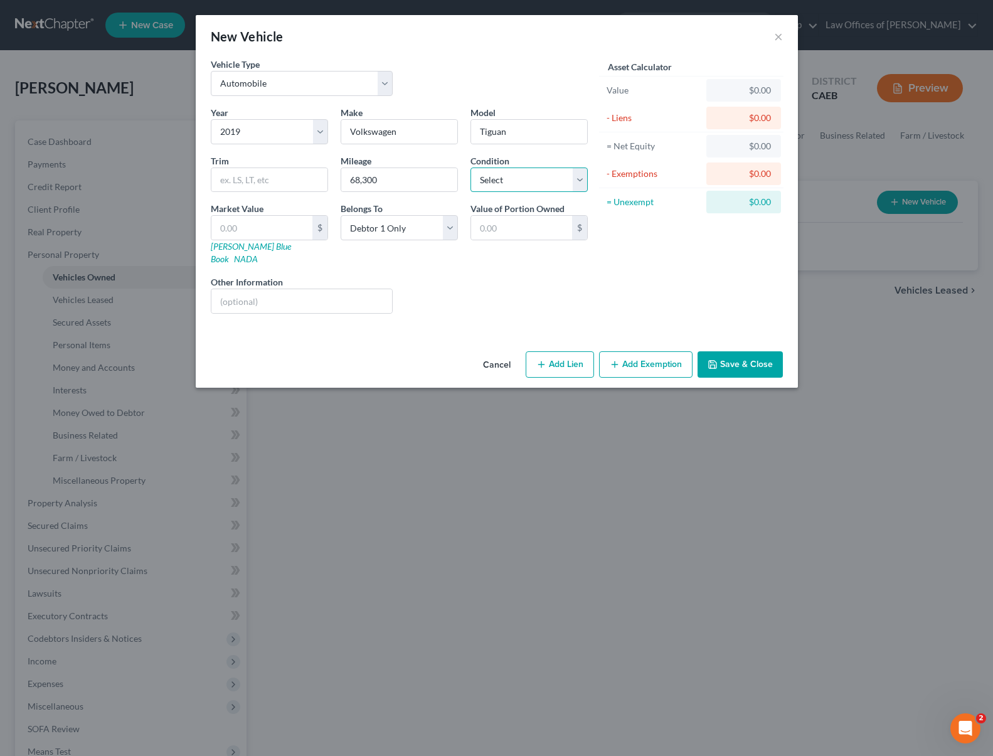
select select "2"
click at [471, 167] on select "Select Excellent Very Good Good Fair Poor" at bounding box center [529, 179] width 117 height 25
click at [566, 356] on button "Add Lien" at bounding box center [560, 364] width 68 height 26
select select "0"
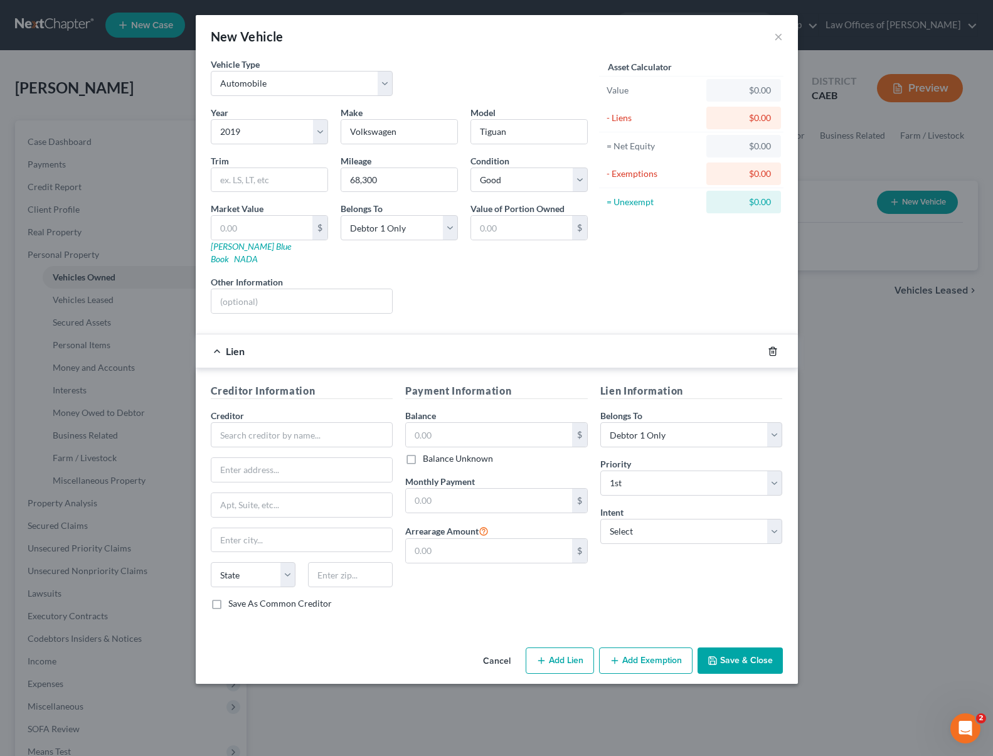
click at [768, 346] on icon "button" at bounding box center [773, 351] width 10 height 10
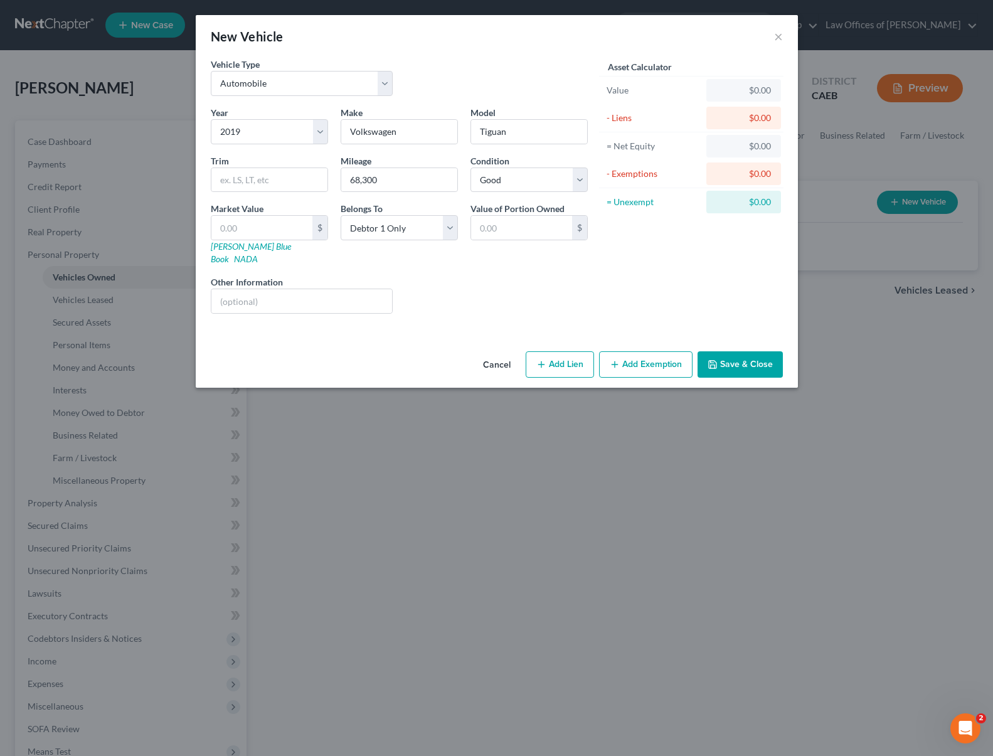
click at [554, 351] on button "Add Lien" at bounding box center [560, 364] width 68 height 26
select select "0"
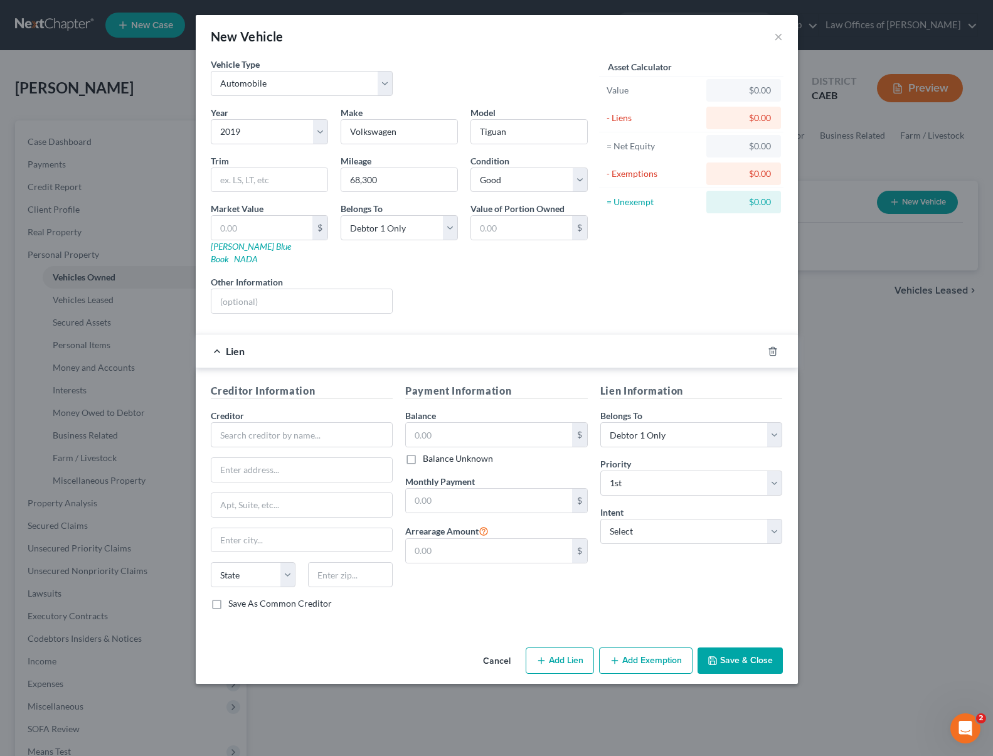
click at [748, 652] on button "Save & Close" at bounding box center [740, 660] width 85 height 26
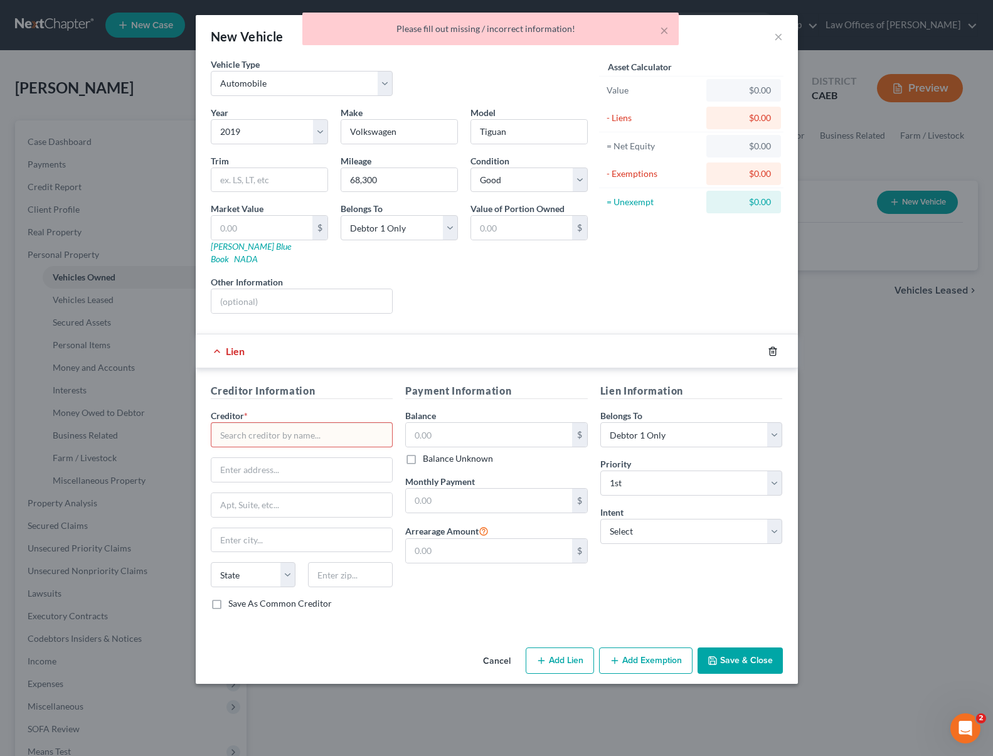
click at [775, 346] on icon "button" at bounding box center [773, 351] width 10 height 10
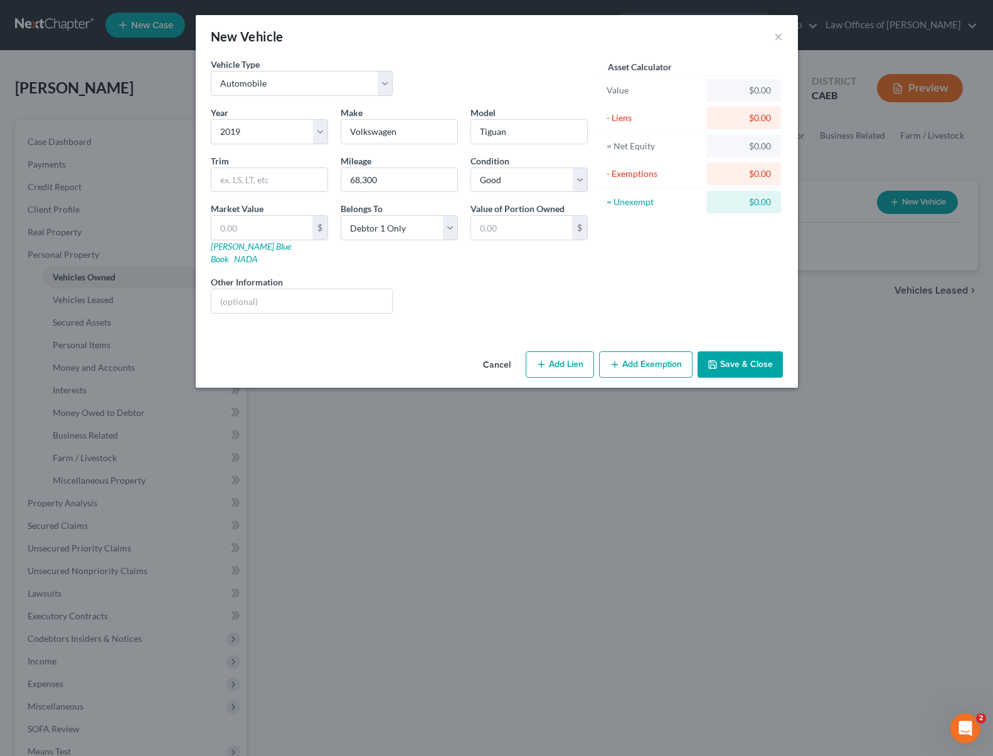
click at [741, 353] on button "Save & Close" at bounding box center [740, 364] width 85 height 26
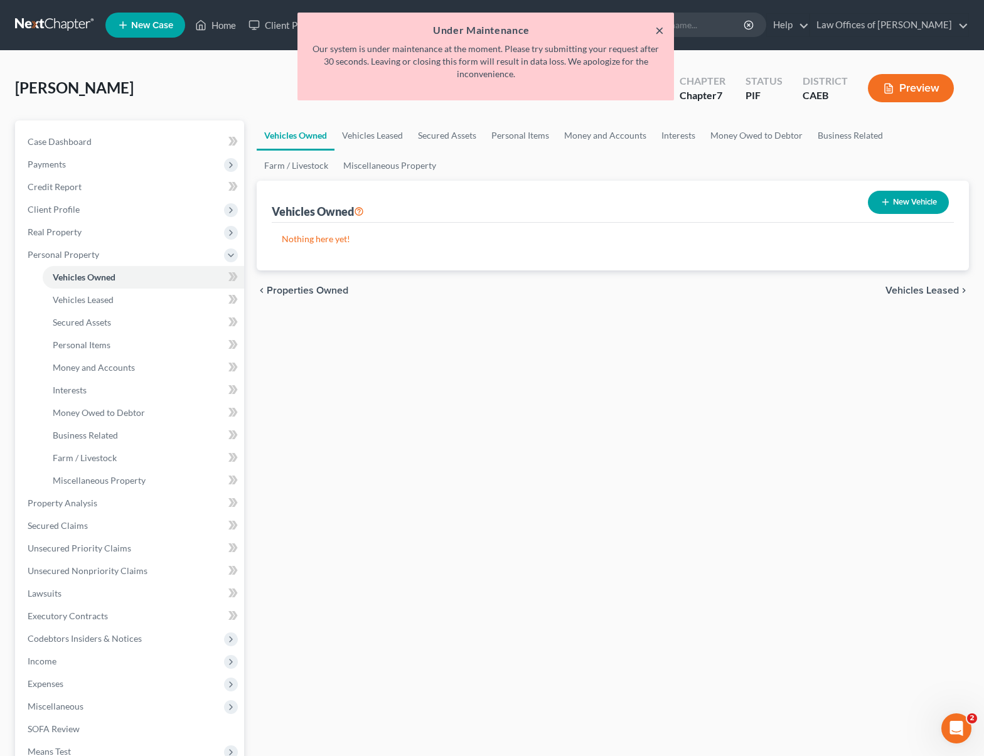
click at [661, 31] on button "×" at bounding box center [659, 30] width 9 height 15
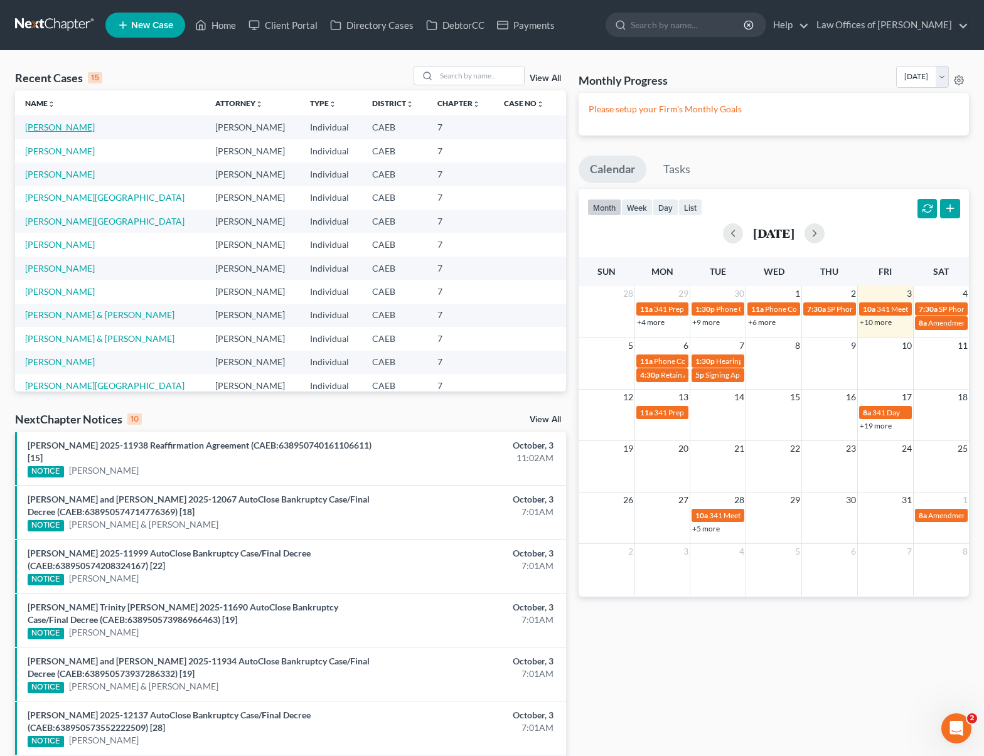
click at [76, 132] on link "[PERSON_NAME]" at bounding box center [60, 127] width 70 height 11
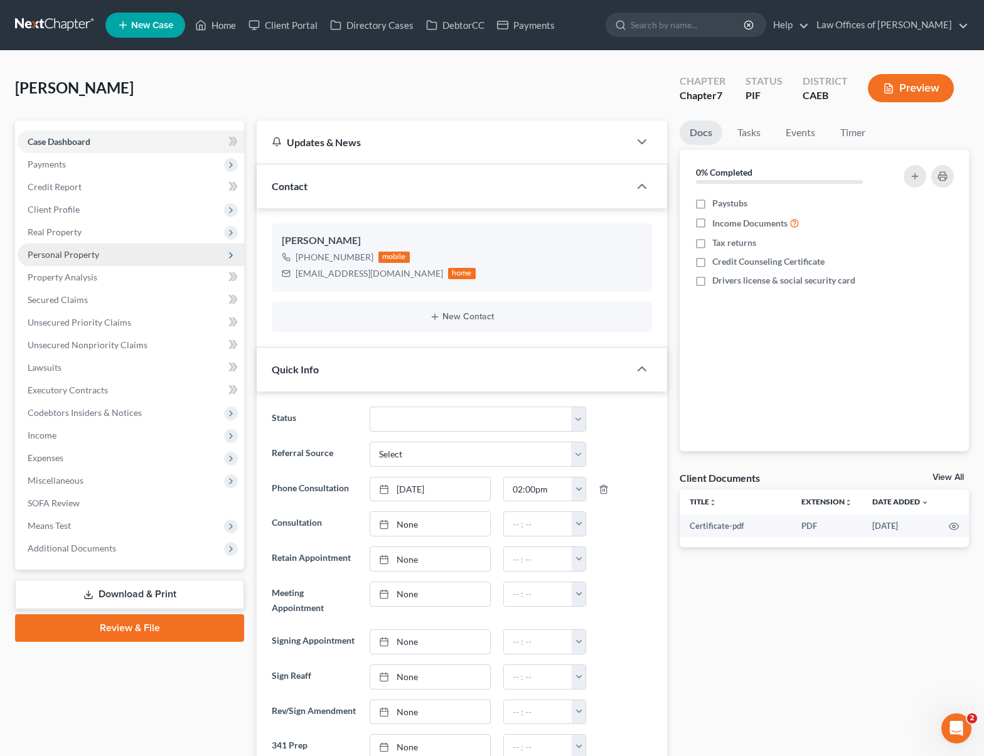
scroll to position [572, 0]
click at [98, 259] on span "Personal Property" at bounding box center [131, 254] width 226 height 23
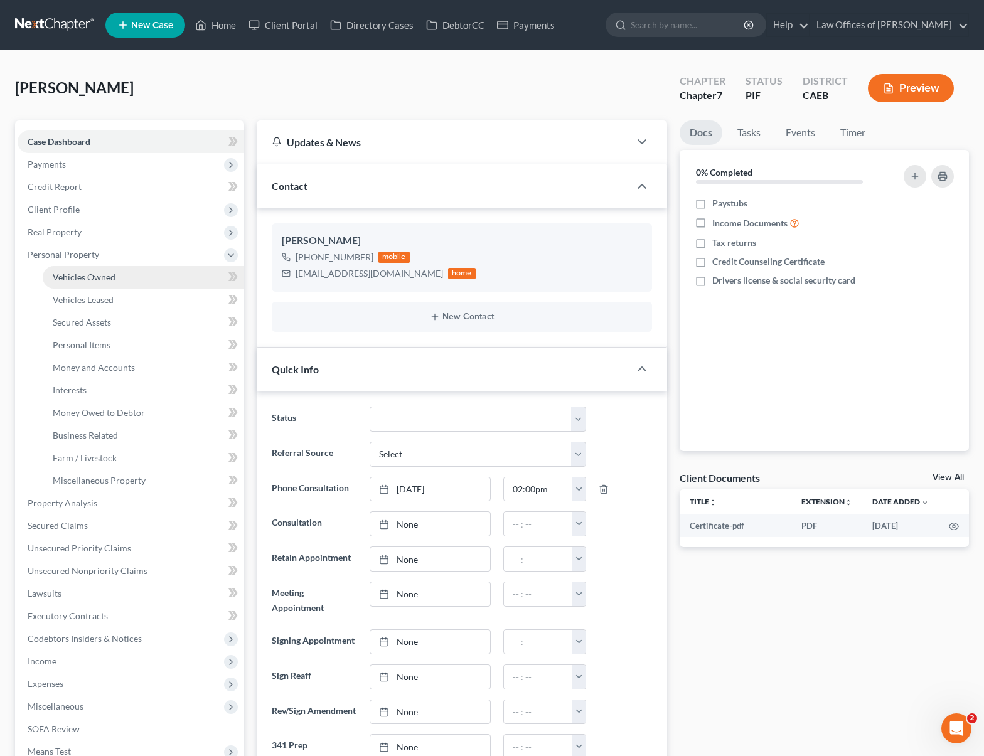
click at [107, 283] on link "Vehicles Owned" at bounding box center [143, 277] width 201 height 23
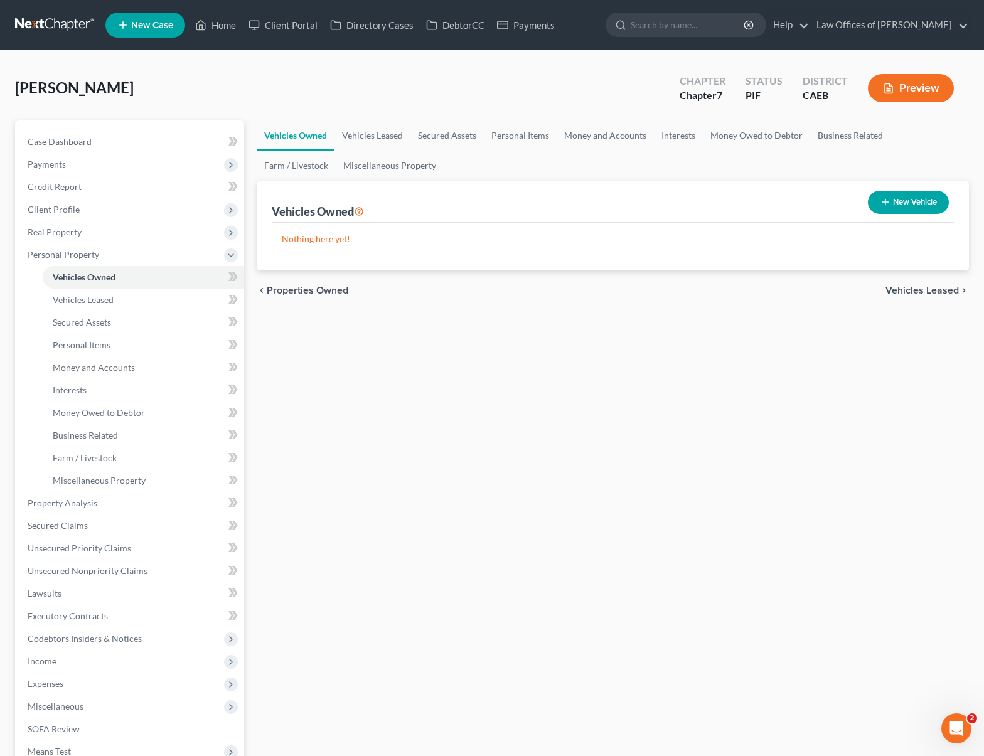
click at [901, 205] on button "New Vehicle" at bounding box center [908, 202] width 81 height 23
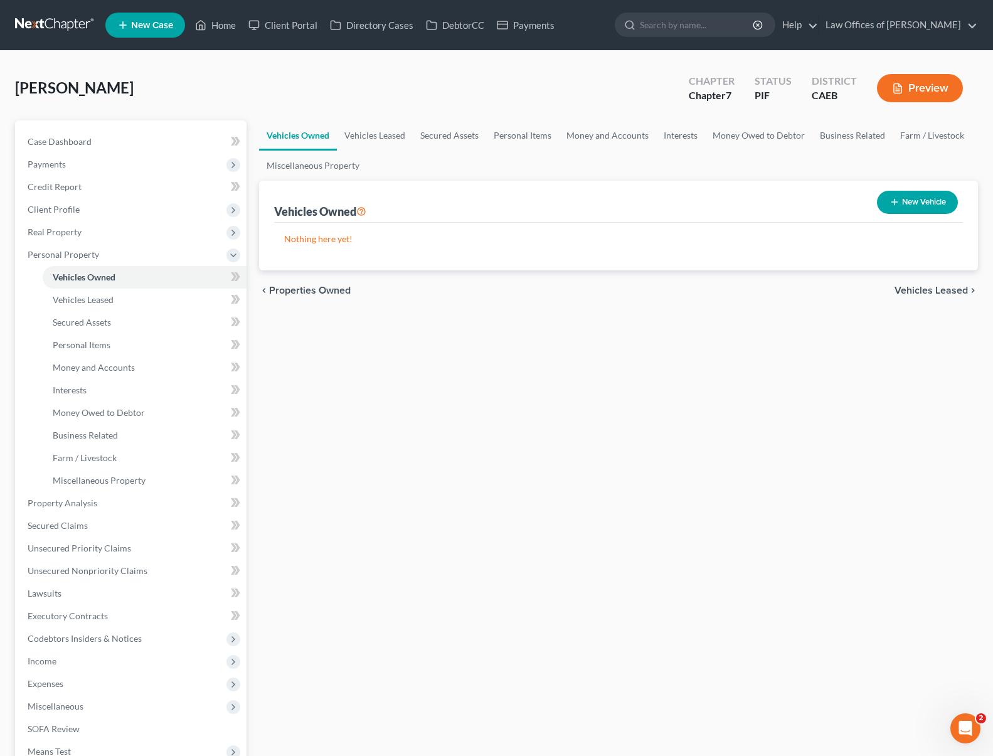
select select "0"
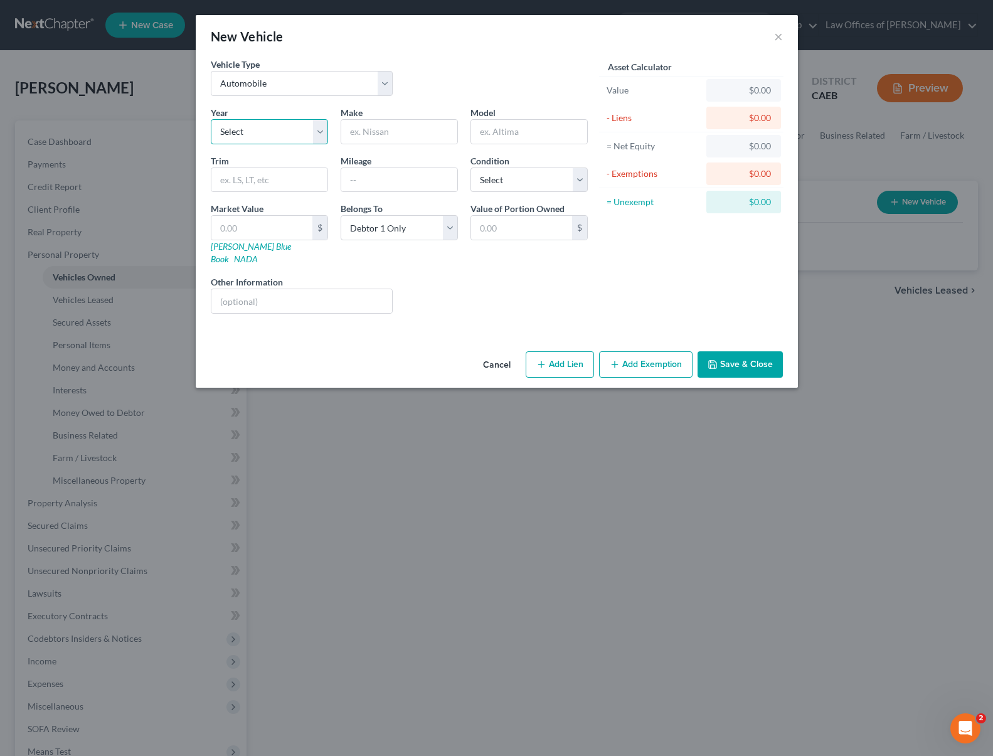
click at [317, 127] on select "Select 2026 2025 2024 2023 2022 2021 2020 2019 2018 2017 2016 2015 2014 2013 20…" at bounding box center [269, 131] width 117 height 25
select select "7"
click at [211, 119] on select "Select 2026 2025 2024 2023 2022 2021 2020 2019 2018 2017 2016 2015 2014 2013 20…" at bounding box center [269, 131] width 117 height 25
click at [388, 129] on input "text" at bounding box center [399, 132] width 116 height 24
type input "Volkswagen"
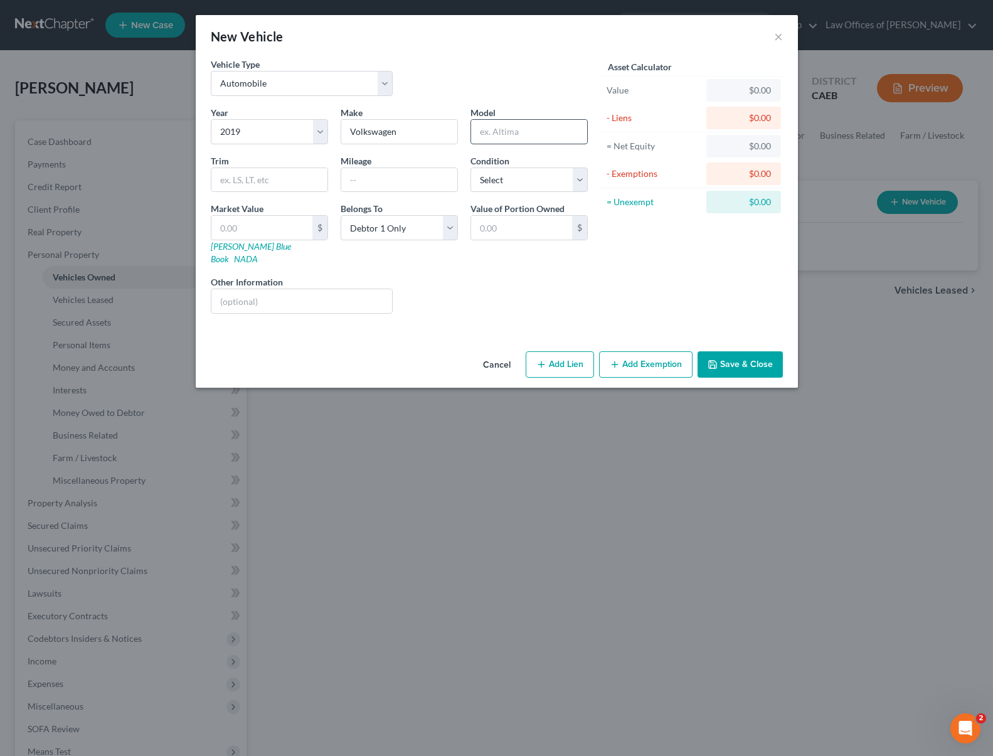
click at [528, 134] on input "text" at bounding box center [529, 132] width 116 height 24
type input "Tiguan"
type input "63,300"
click at [555, 356] on button "Add Lien" at bounding box center [560, 364] width 68 height 26
select select "0"
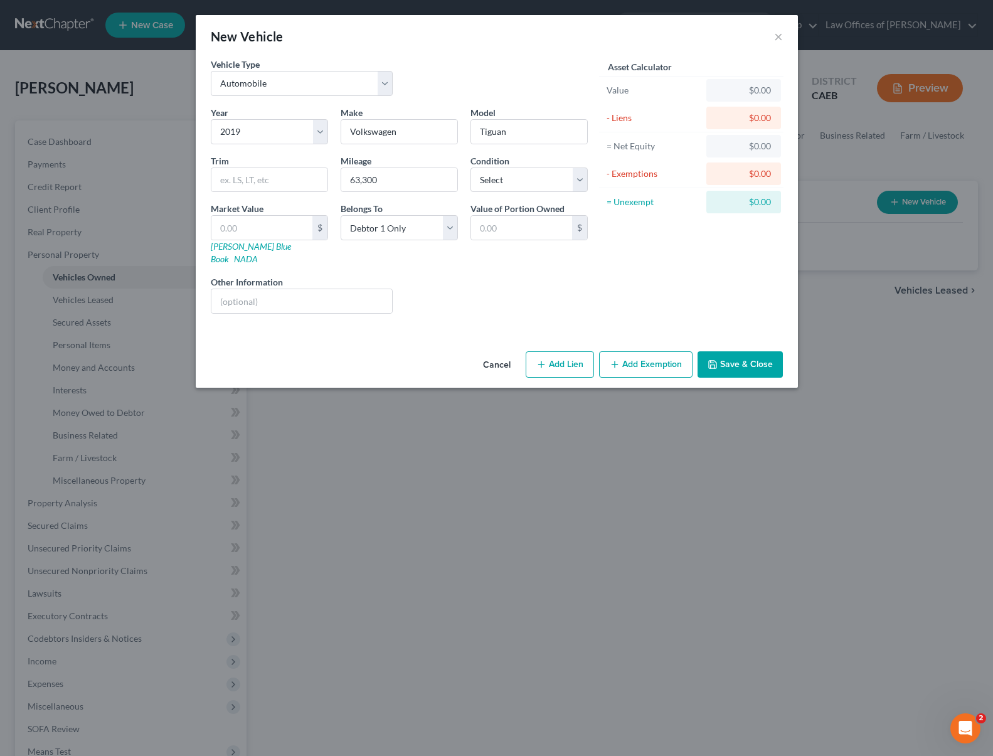
select select "0"
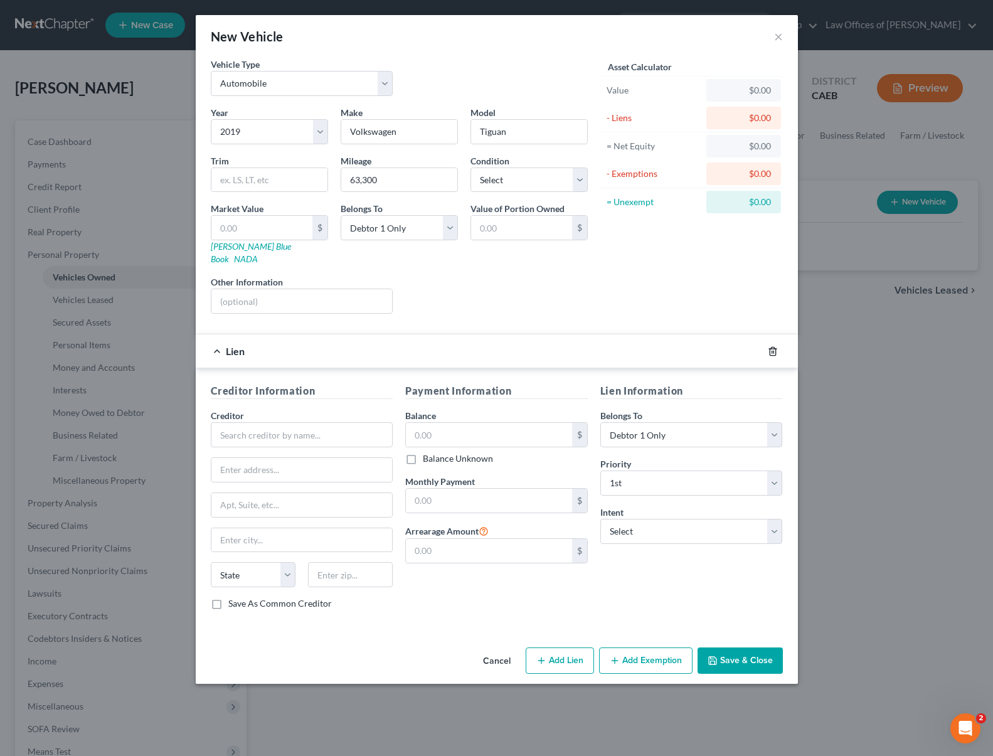
click at [770, 347] on icon "button" at bounding box center [773, 351] width 6 height 8
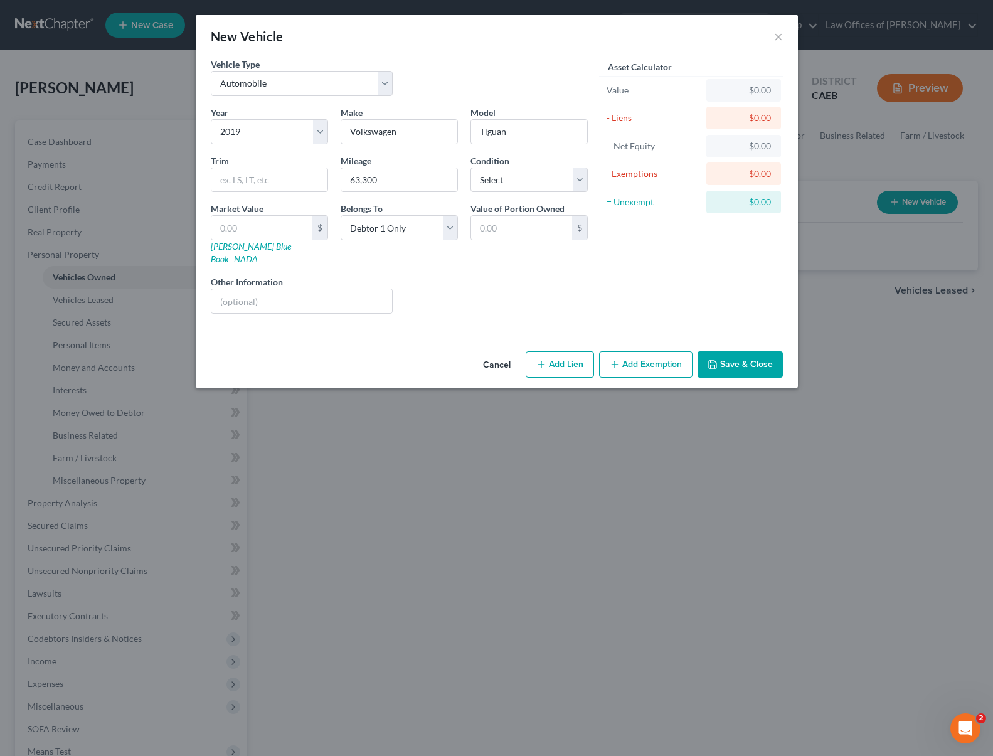
click at [752, 354] on button "Save & Close" at bounding box center [740, 364] width 85 height 26
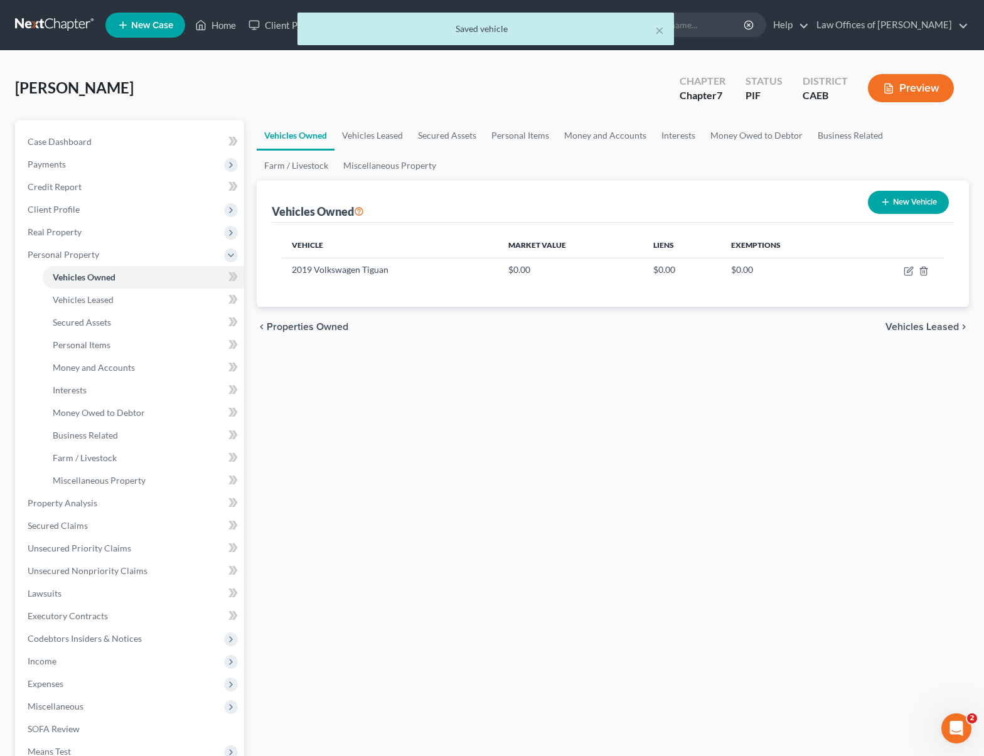
click at [890, 204] on button "New Vehicle" at bounding box center [908, 202] width 81 height 23
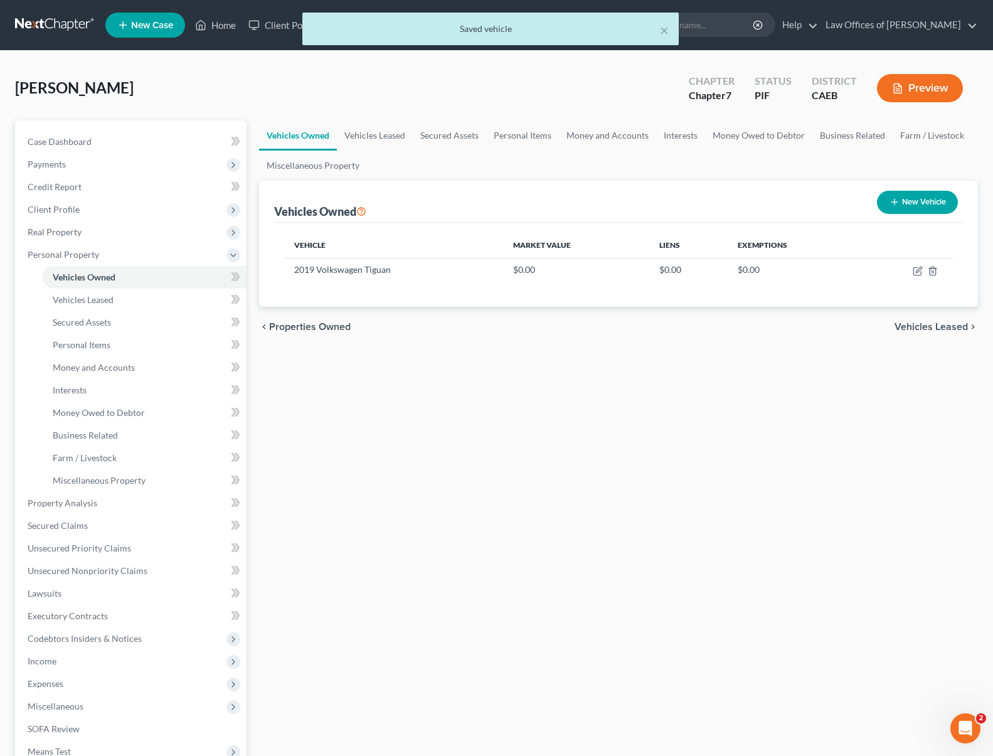
select select "0"
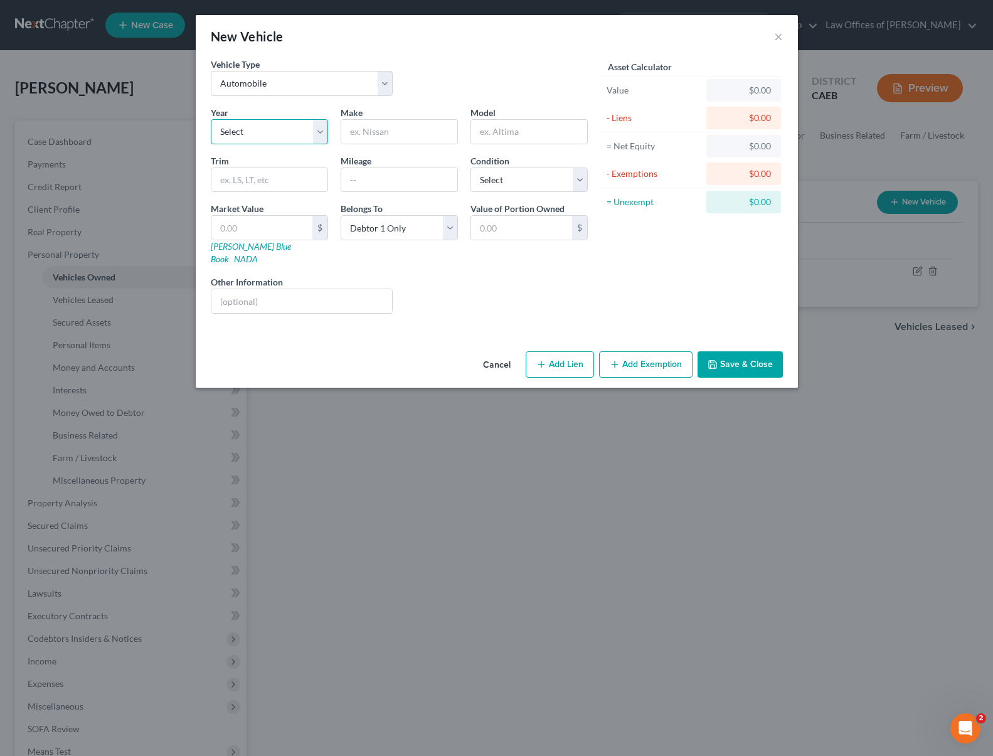
click at [321, 136] on select "Select 2026 2025 2024 2023 2022 2021 2020 2019 2018 2017 2016 2015 2014 2013 20…" at bounding box center [269, 131] width 117 height 25
select select "5"
click at [211, 119] on select "Select 2026 2025 2024 2023 2022 2021 2020 2019 2018 2017 2016 2015 2014 2013 20…" at bounding box center [269, 131] width 117 height 25
click at [390, 137] on input "text" at bounding box center [399, 132] width 116 height 24
type input "Chevrolet"
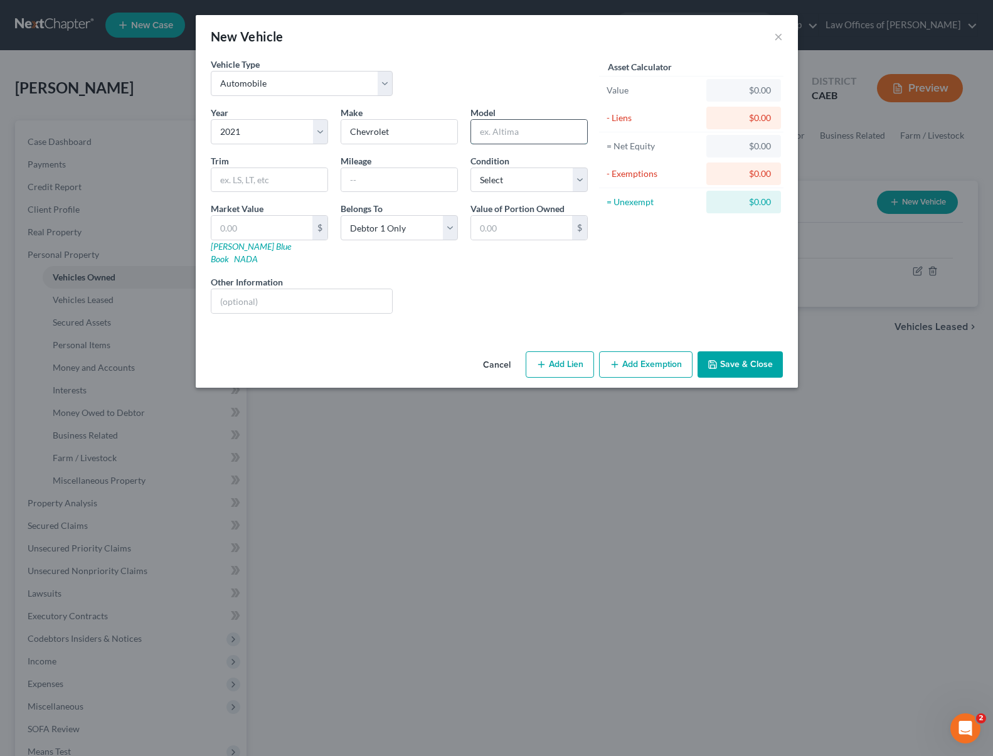
click at [494, 134] on input "text" at bounding box center [529, 132] width 116 height 24
click at [501, 140] on input "Sparks" at bounding box center [529, 132] width 116 height 24
type input "Spark"
type input "38,300"
click at [578, 174] on select "Select Excellent Very Good Good Fair Poor" at bounding box center [529, 179] width 117 height 25
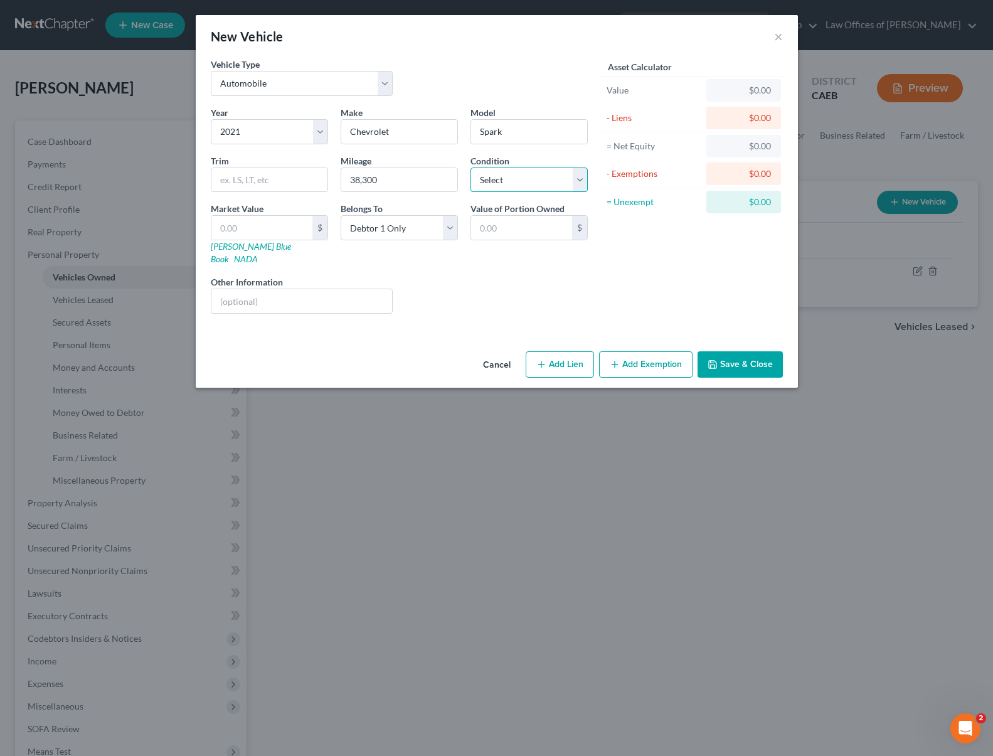
select select "2"
click at [471, 167] on select "Select Excellent Very Good Good Fair Poor" at bounding box center [529, 179] width 117 height 25
click at [746, 353] on button "Save & Close" at bounding box center [740, 364] width 85 height 26
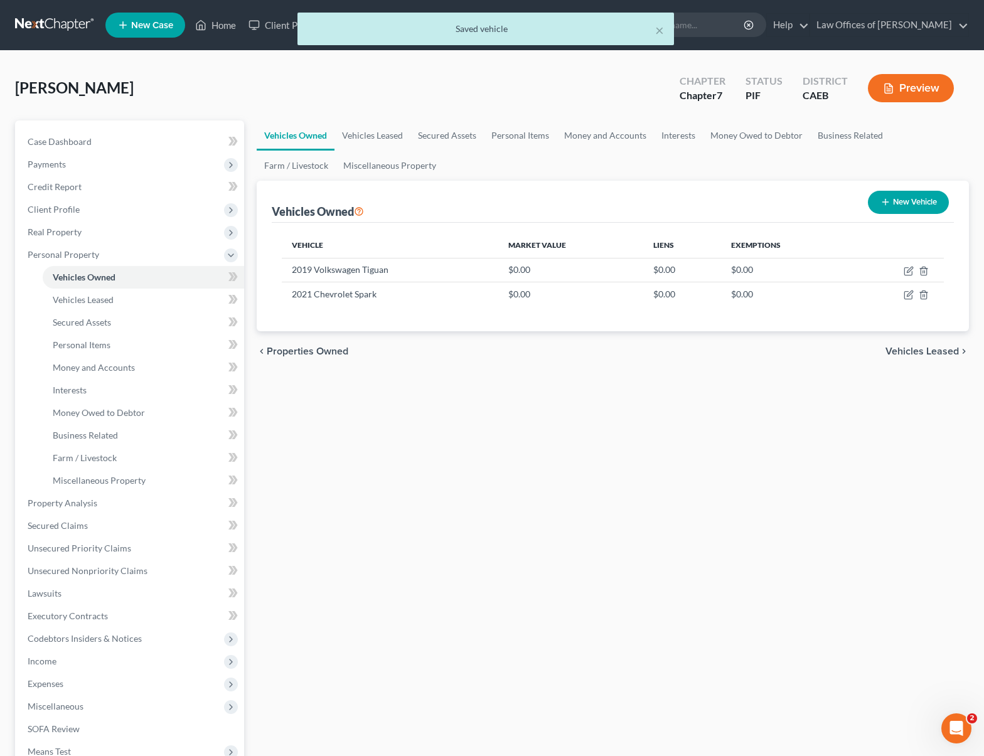
click at [893, 204] on button "New Vehicle" at bounding box center [908, 202] width 81 height 23
select select "0"
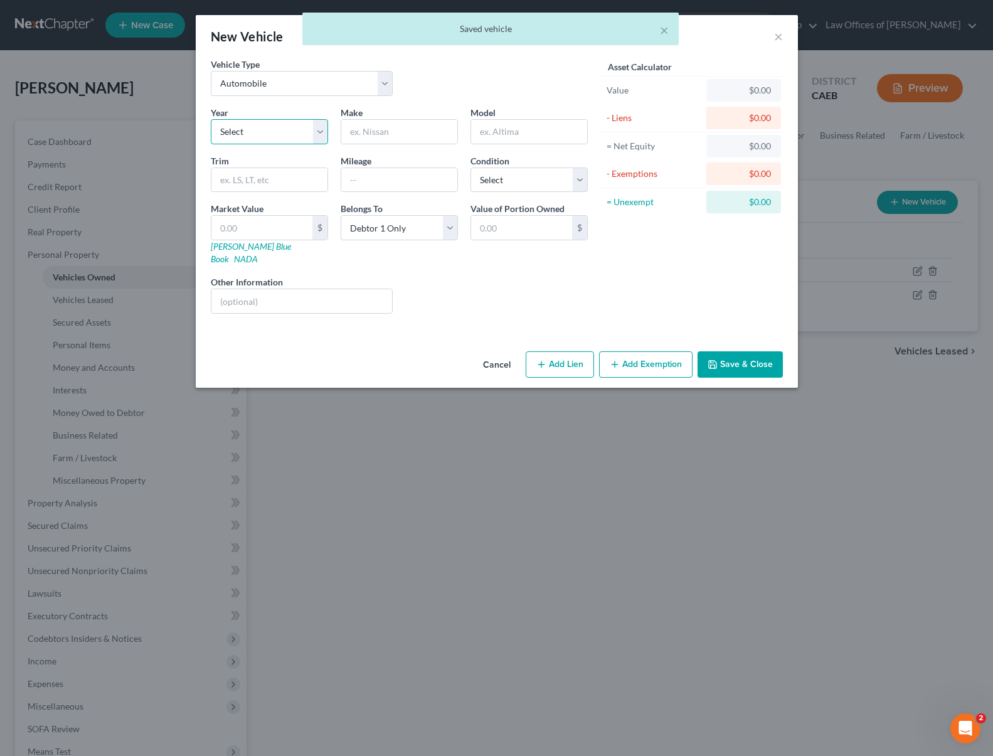
click at [321, 134] on select "Select 2026 2025 2024 2023 2022 2021 2020 2019 2018 2017 2016 2015 2014 2013 20…" at bounding box center [269, 131] width 117 height 25
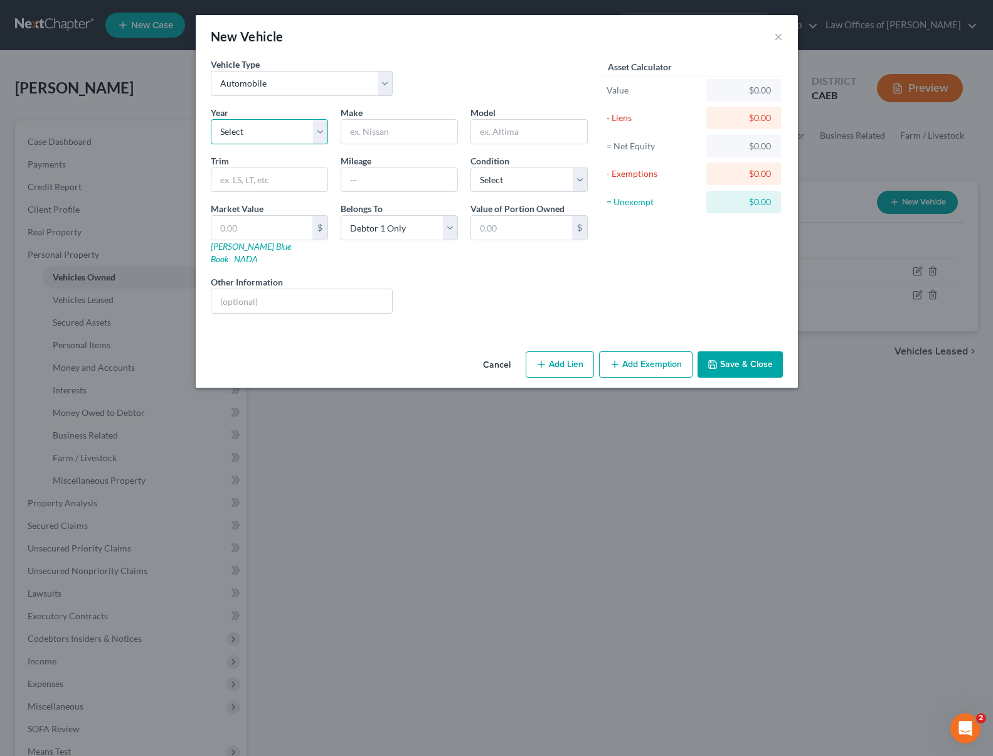
select select "3"
click at [211, 119] on select "Select 2026 2025 2024 2023 2022 2021 2020 2019 2018 2017 2016 2015 2014 2013 20…" at bounding box center [269, 131] width 117 height 25
click at [395, 139] on input "text" at bounding box center [399, 132] width 116 height 24
type input "Nissan"
type input "r"
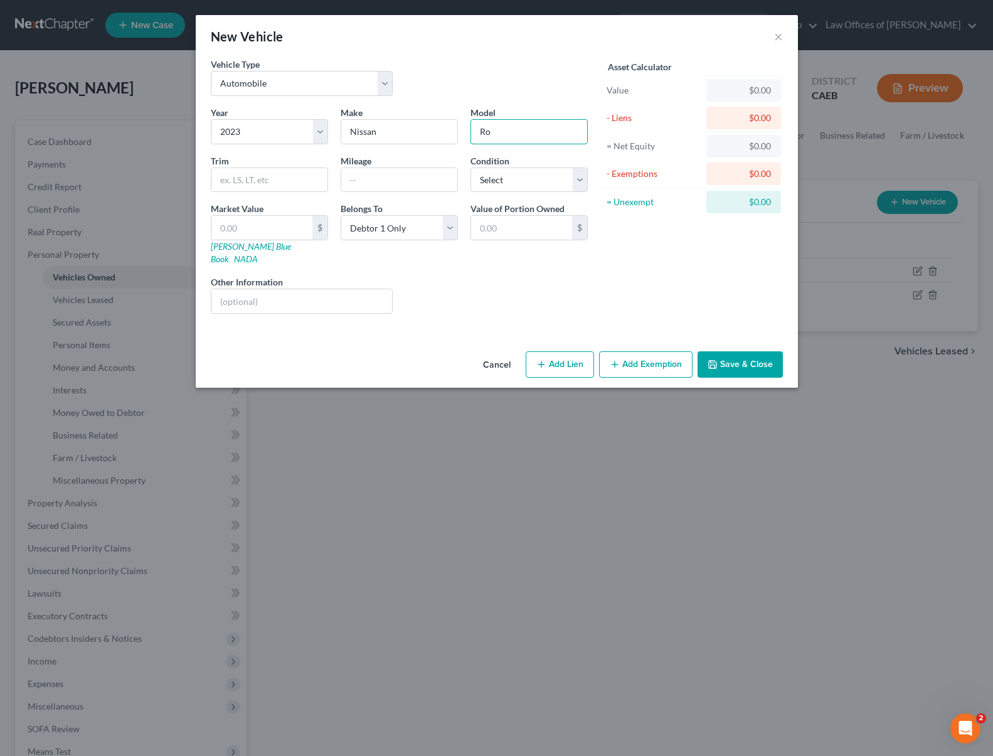
type input "Rogue"
drag, startPoint x: 379, startPoint y: 185, endPoint x: 398, endPoint y: 174, distance: 22.2
click at [380, 184] on input "text" at bounding box center [399, 180] width 116 height 24
type input "14,100"
click at [575, 178] on select "Select Excellent Very Good Good Fair Poor" at bounding box center [529, 179] width 117 height 25
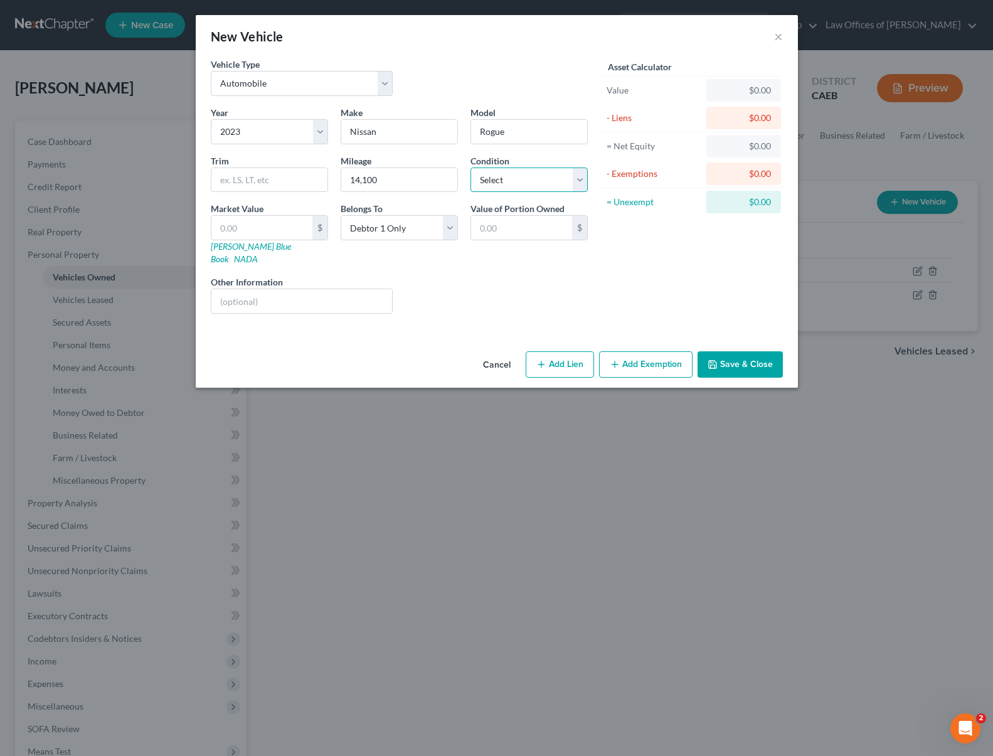
select select "2"
click at [471, 167] on select "Select Excellent Very Good Good Fair Poor" at bounding box center [529, 179] width 117 height 25
click at [729, 355] on button "Save & Close" at bounding box center [740, 364] width 85 height 26
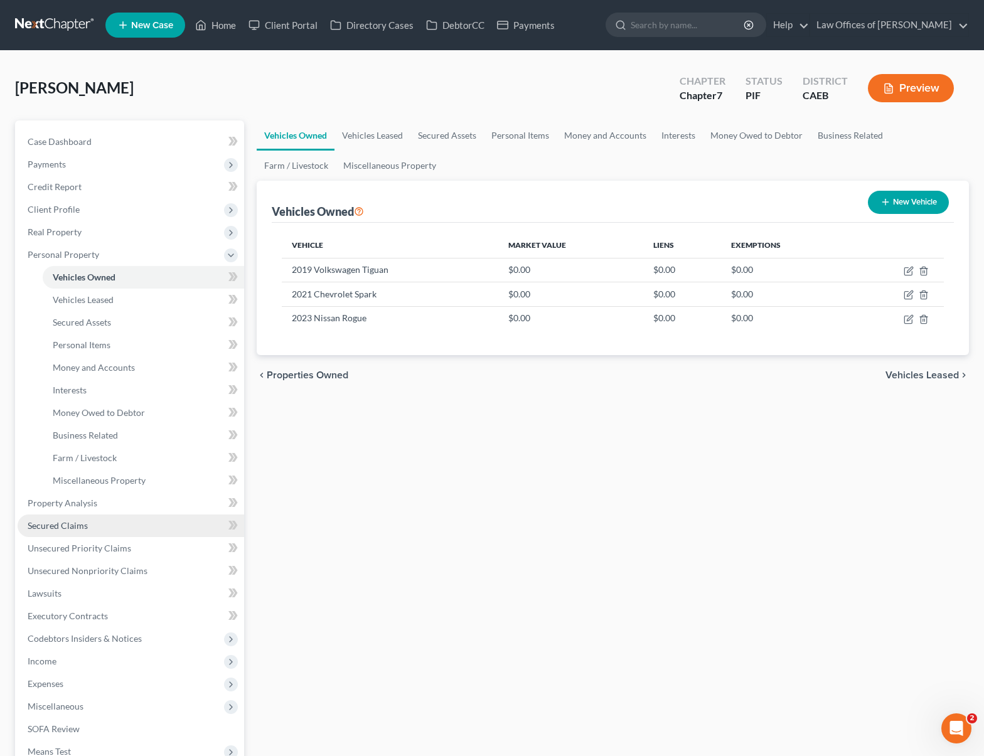
click at [124, 526] on link "Secured Claims" at bounding box center [131, 525] width 226 height 23
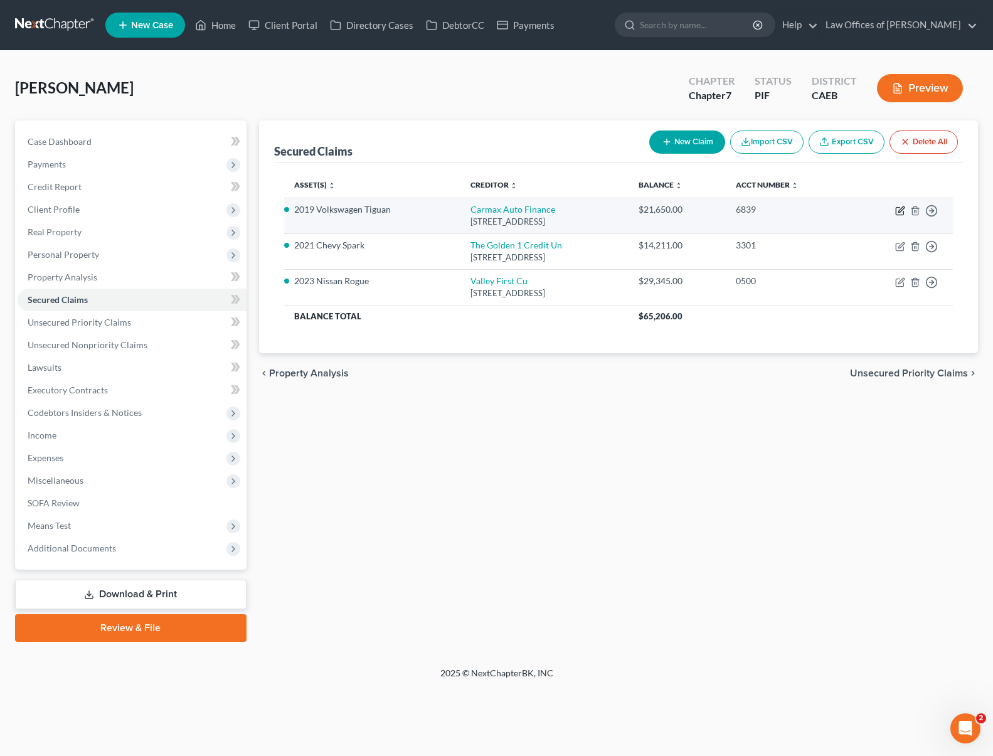
click at [899, 210] on icon "button" at bounding box center [901, 209] width 6 height 6
select select "10"
select select "4"
select select "0"
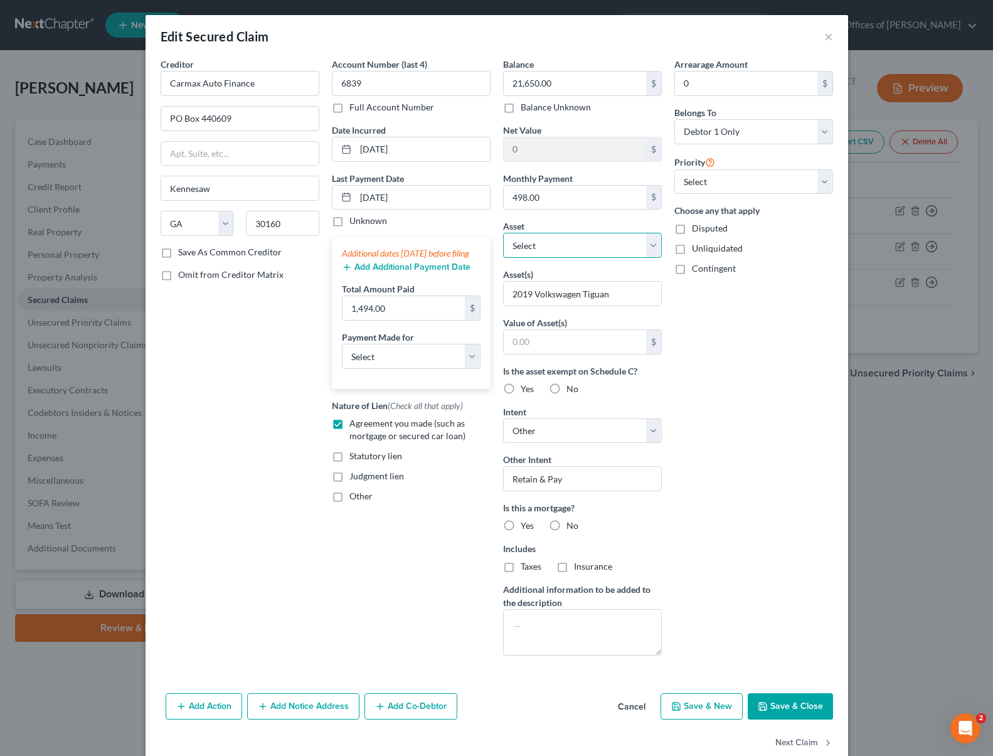
click at [648, 247] on select "Select Other Multiple Assets Cash on Hand (Cash on Hand) - $40.0 Electronics - …" at bounding box center [582, 245] width 159 height 25
select select "8"
click at [503, 233] on select "Select Other Multiple Assets Cash on Hand (Cash on Hand) - $40.0 Electronics - …" at bounding box center [582, 245] width 159 height 25
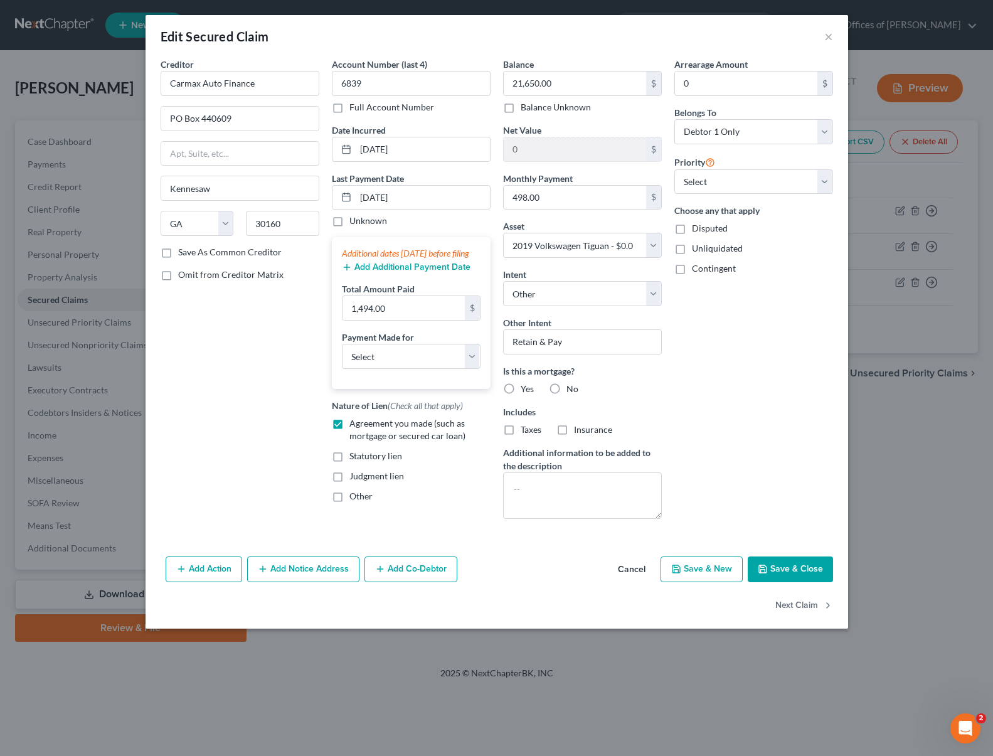
click at [785, 566] on button "Save & Close" at bounding box center [790, 569] width 85 height 26
select select
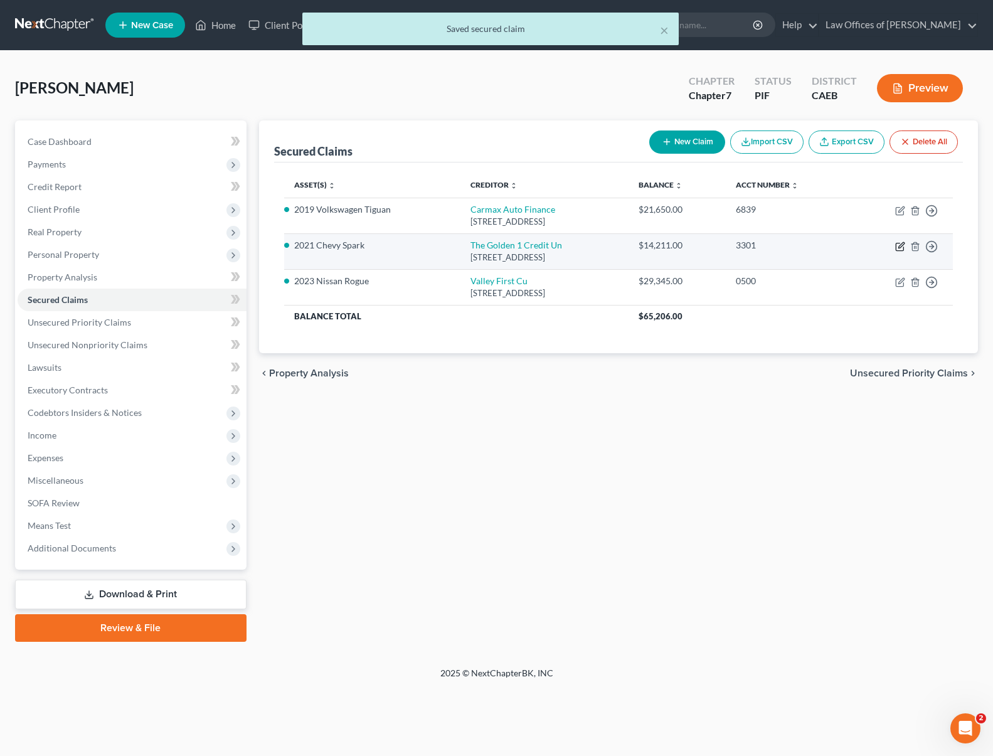
click at [898, 245] on icon "button" at bounding box center [900, 247] width 10 height 10
select select "4"
select select "0"
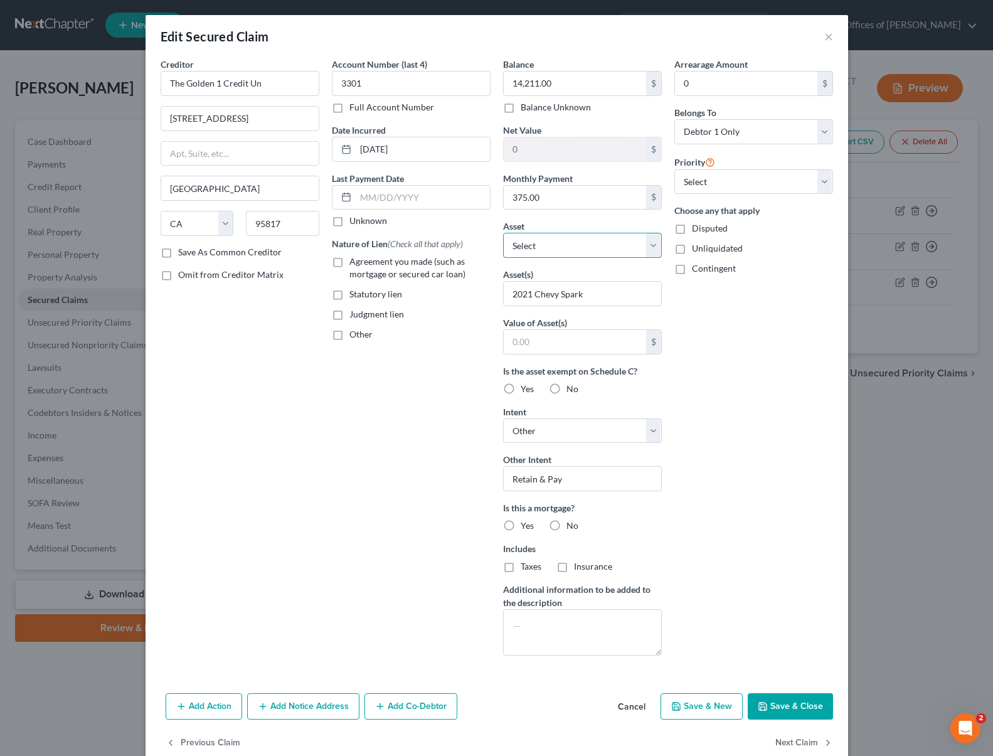
click at [651, 243] on select "Select Other Multiple Assets Cash on Hand (Cash on Hand) - $40.0 Electronics - …" at bounding box center [582, 245] width 159 height 25
select select "9"
click at [503, 233] on select "Select Other Multiple Assets Cash on Hand (Cash on Hand) - $40.0 Electronics - …" at bounding box center [582, 245] width 159 height 25
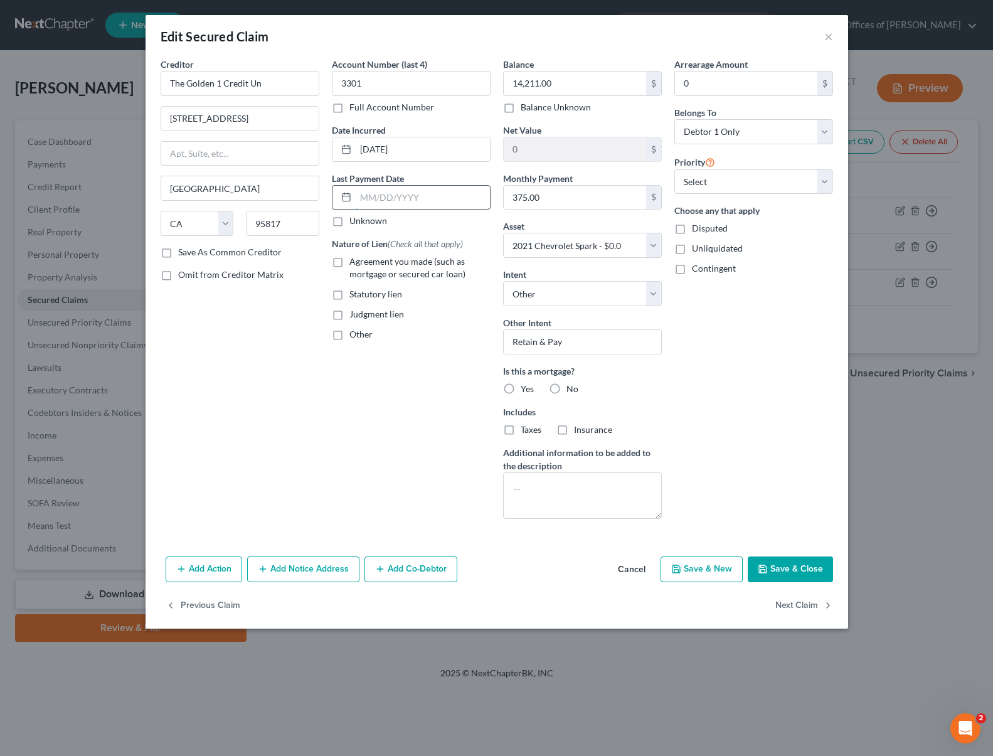
click at [437, 196] on input "text" at bounding box center [423, 198] width 134 height 24
type input "[DATE]"
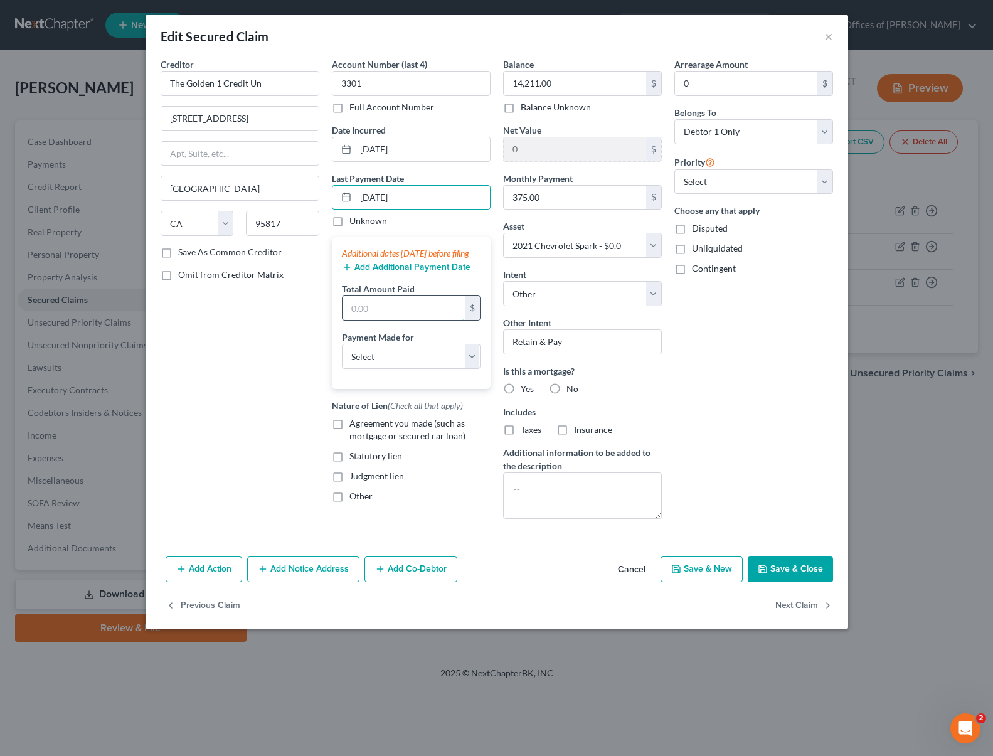
click at [376, 319] on input "text" at bounding box center [404, 308] width 122 height 24
type input "1,125."
click at [471, 368] on select "Select Car Credit Card Loan Repayment Mortgage Other Suppliers Or Vendors" at bounding box center [411, 356] width 139 height 25
select select "0"
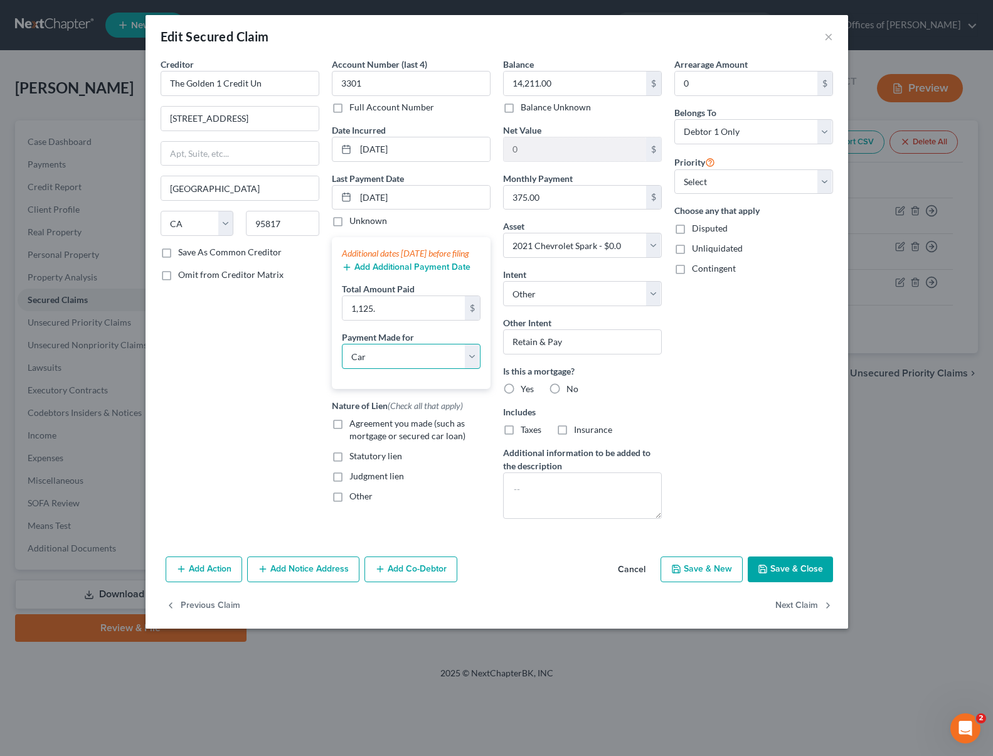
click at [342, 356] on select "Select Car Credit Card Loan Repayment Mortgage Other Suppliers Or Vendors" at bounding box center [411, 356] width 139 height 25
click at [349, 436] on label "Agreement you made (such as mortgage or secured car loan)" at bounding box center [419, 429] width 141 height 25
click at [354, 425] on input "Agreement you made (such as mortgage or secured car loan)" at bounding box center [358, 421] width 8 height 8
checkbox input "true"
click at [826, 180] on select "Select 1st 2nd 3rd 4th 5th 6th 7th 8th 9th 10th 11th 12th 13th 14th 15th 16th 1…" at bounding box center [753, 181] width 159 height 25
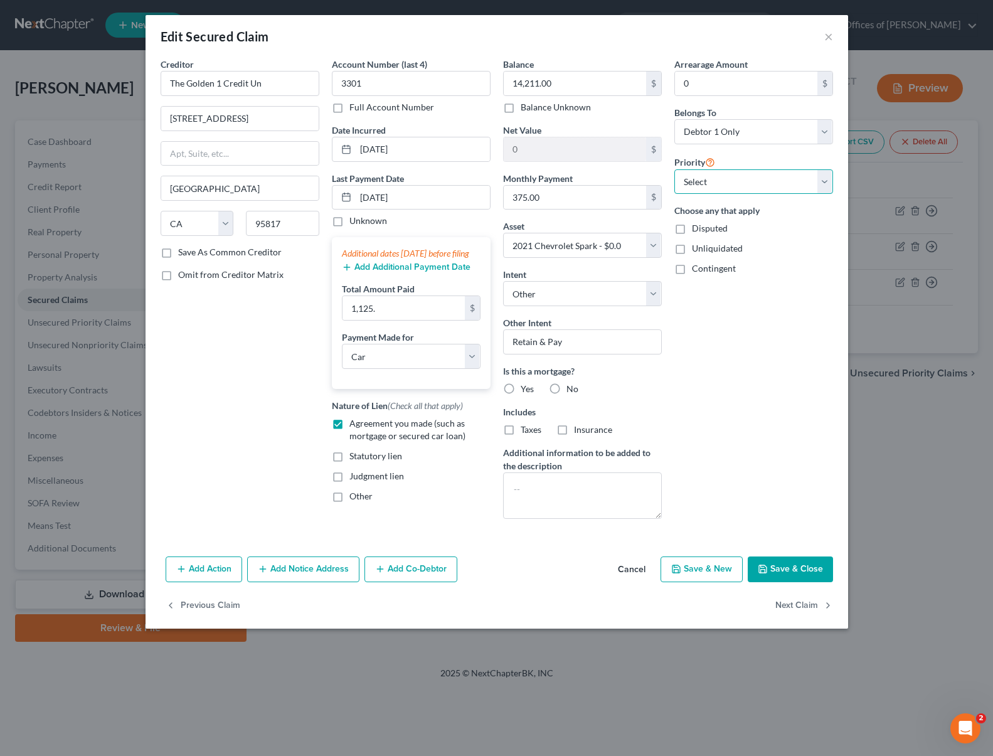
select select "0"
click at [674, 169] on select "Select 1st 2nd 3rd 4th 5th 6th 7th 8th 9th 10th 11th 12th 13th 14th 15th 16th 1…" at bounding box center [753, 181] width 159 height 25
click at [805, 560] on button "Save & Close" at bounding box center [790, 569] width 85 height 26
select select
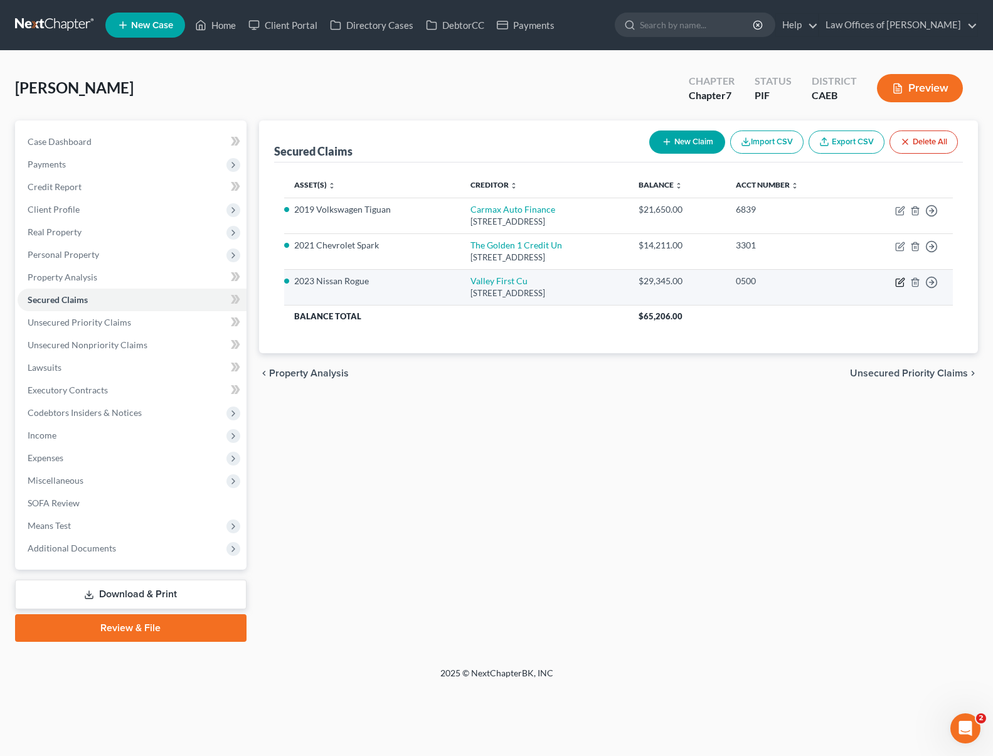
click at [899, 280] on icon "button" at bounding box center [900, 282] width 10 height 10
select select "4"
select select "0"
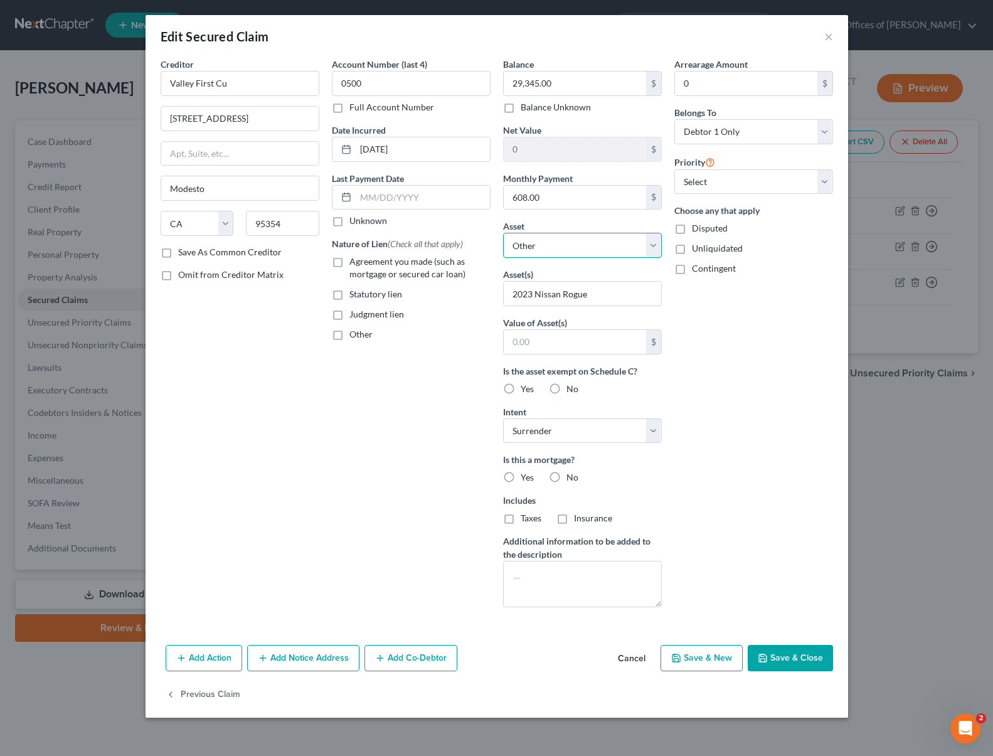
click at [656, 248] on select "Select Other Multiple Assets Cash on Hand (Cash on Hand) - $40.0 Electronics - …" at bounding box center [582, 245] width 159 height 25
select select "7"
click at [503, 233] on select "Select Other Multiple Assets Cash on Hand (Cash on Hand) - $40.0 Electronics - …" at bounding box center [582, 245] width 159 height 25
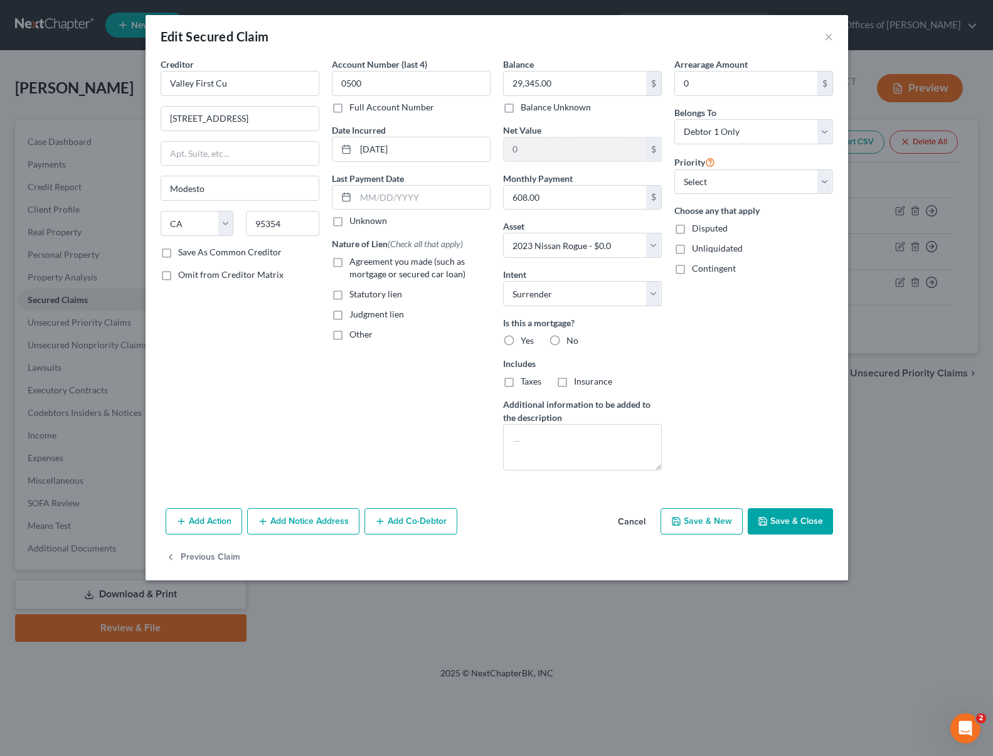
click at [802, 522] on button "Save & Close" at bounding box center [790, 521] width 85 height 26
select select
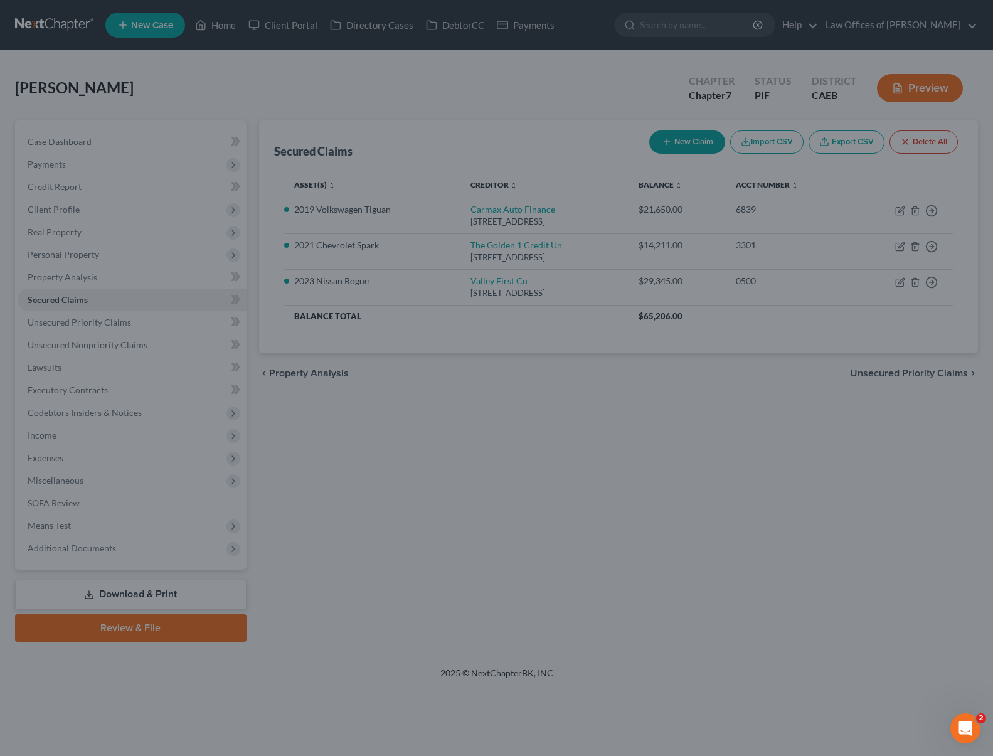
type input "-29,345.00"
select select "7"
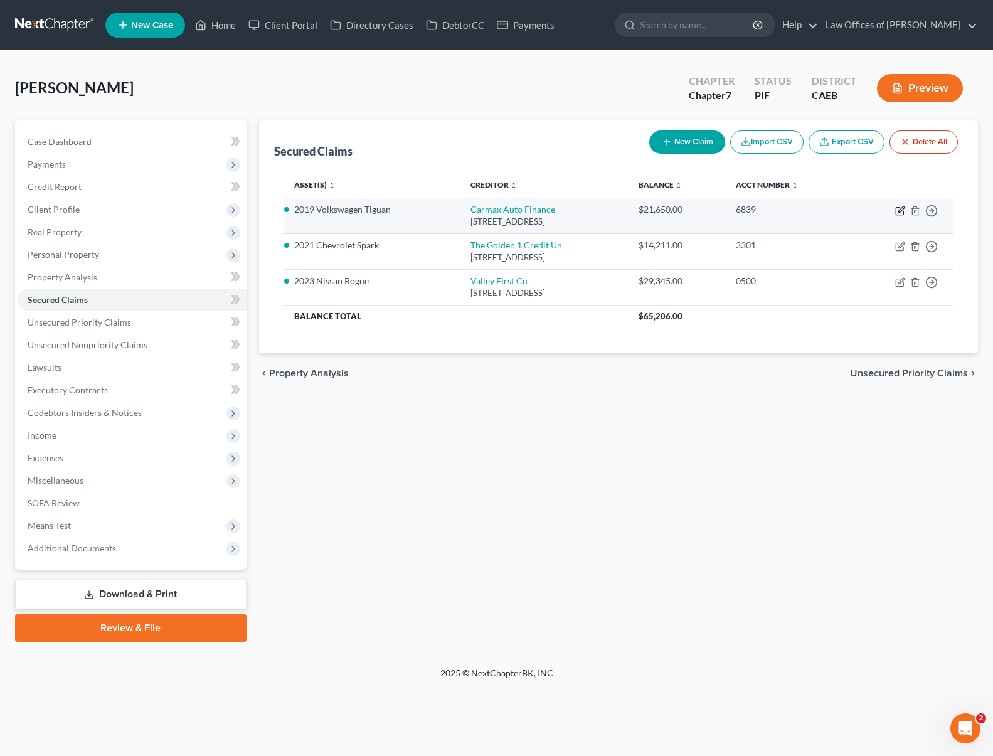
click at [897, 208] on icon "button" at bounding box center [900, 211] width 10 height 10
select select "10"
select select "8"
select select "4"
select select "0"
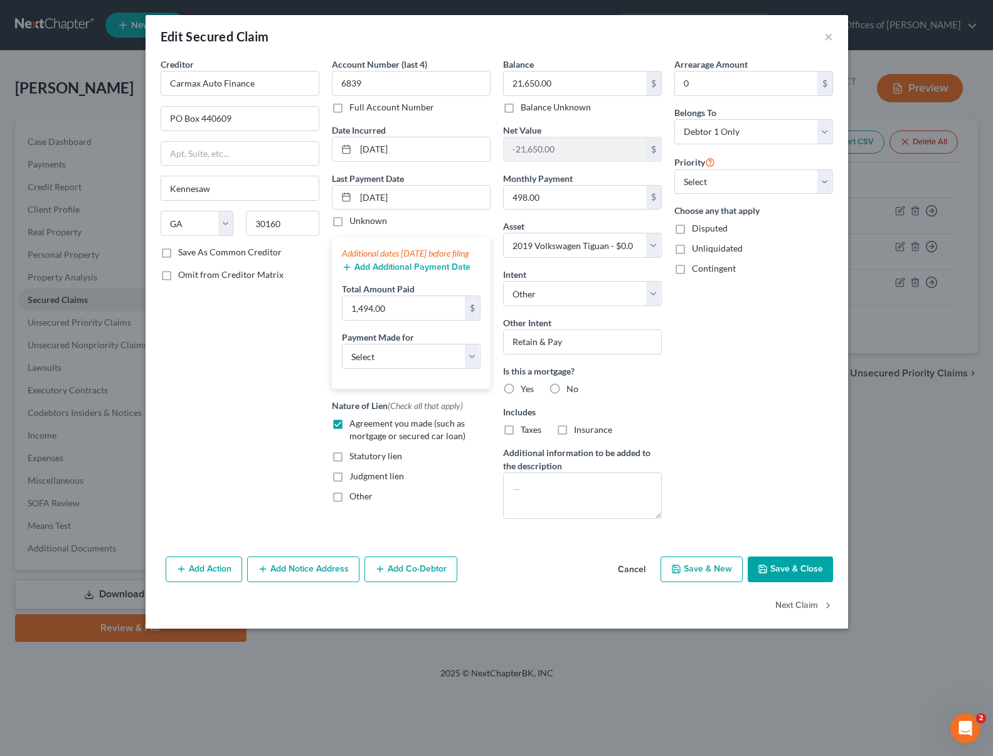
click at [788, 565] on button "Save & Close" at bounding box center [790, 569] width 85 height 26
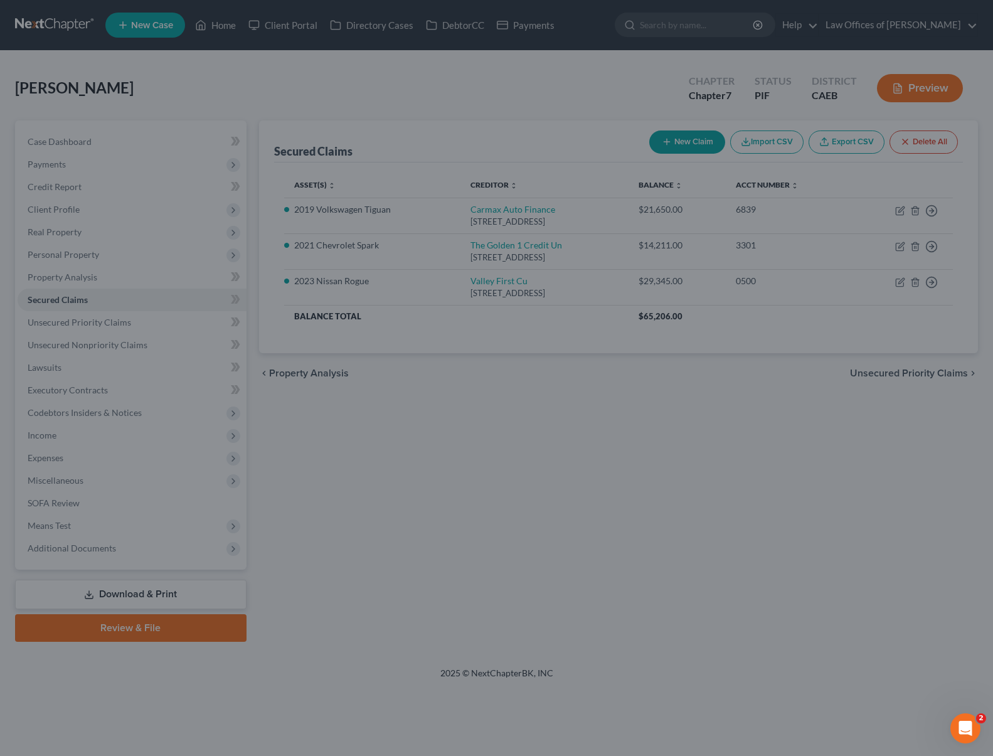
select select "8"
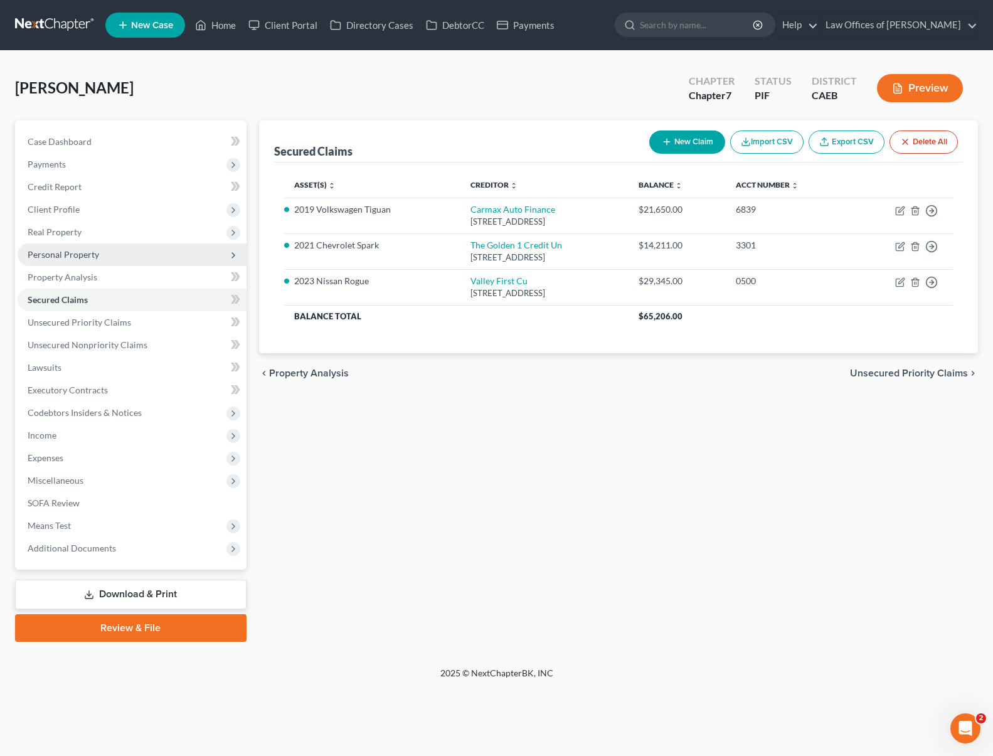
click at [68, 254] on span "Personal Property" at bounding box center [64, 254] width 72 height 11
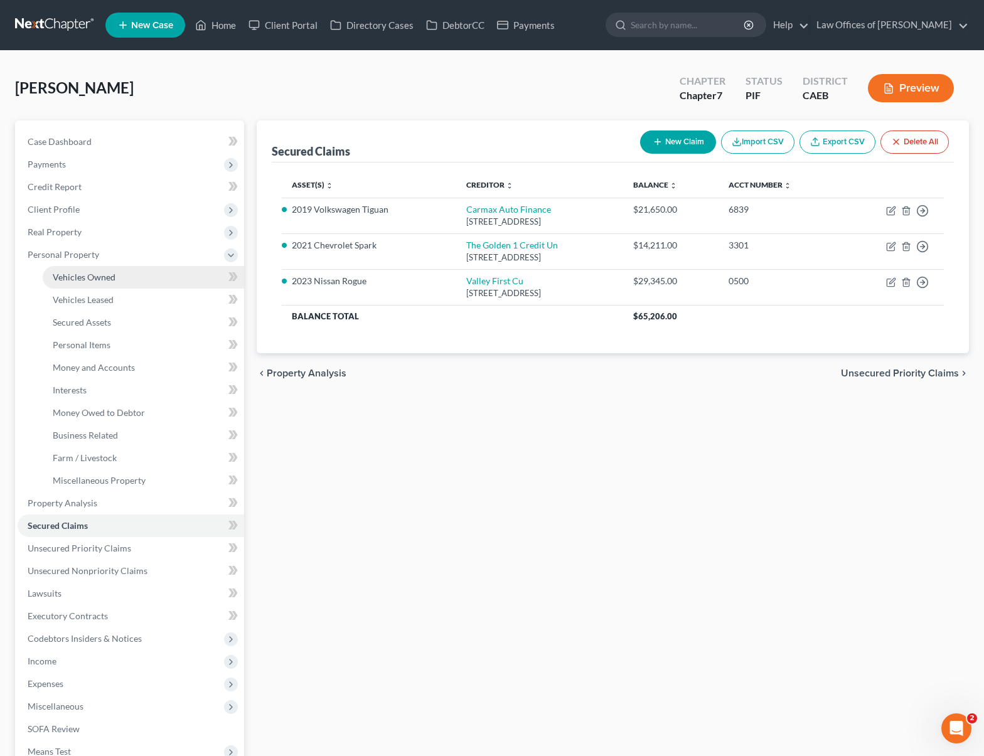
click at [130, 276] on link "Vehicles Owned" at bounding box center [143, 277] width 201 height 23
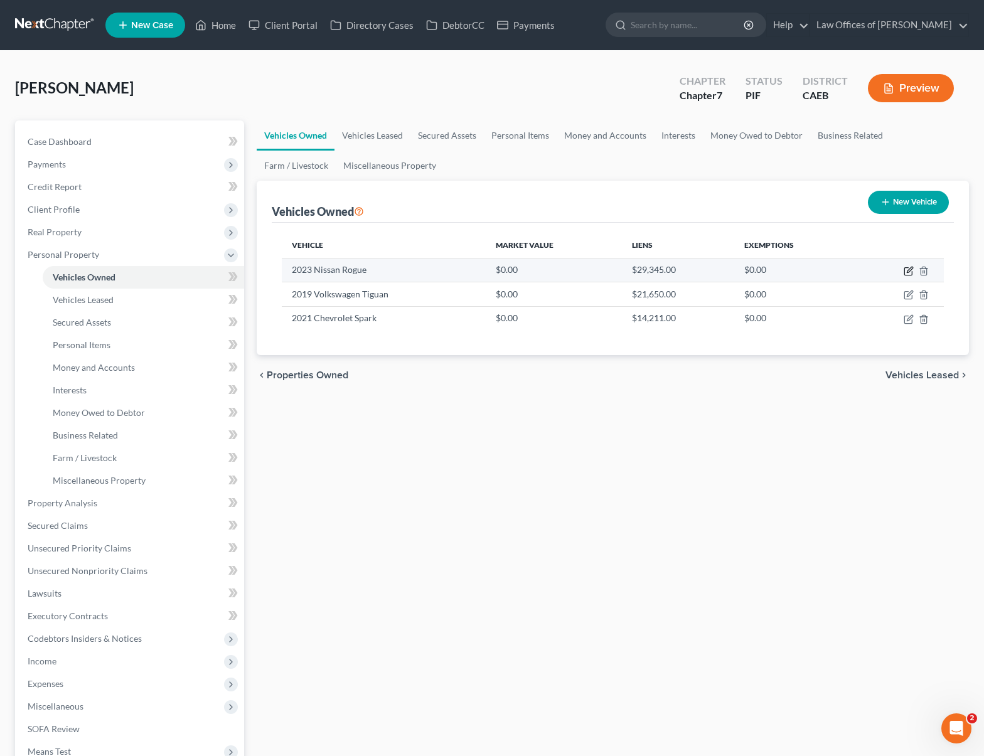
click at [906, 271] on icon "button" at bounding box center [908, 271] width 10 height 10
select select "0"
select select "3"
select select "2"
select select "0"
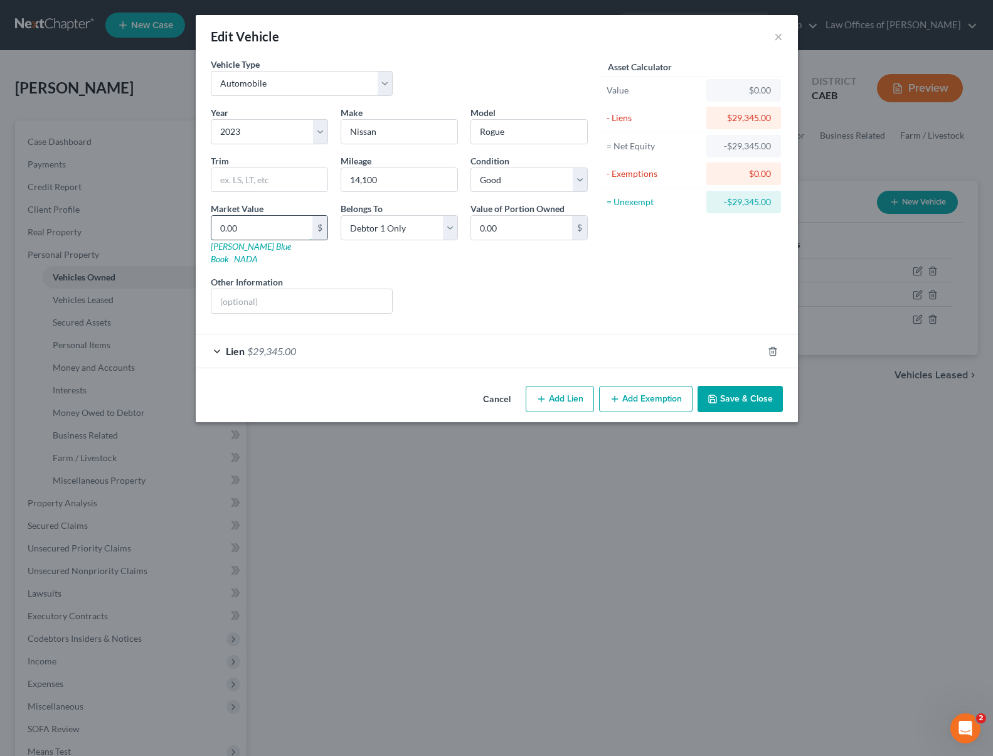
click at [260, 233] on input "0.00" at bounding box center [261, 228] width 101 height 24
type input "2"
type input "2.00"
type input "22"
type input "22.00"
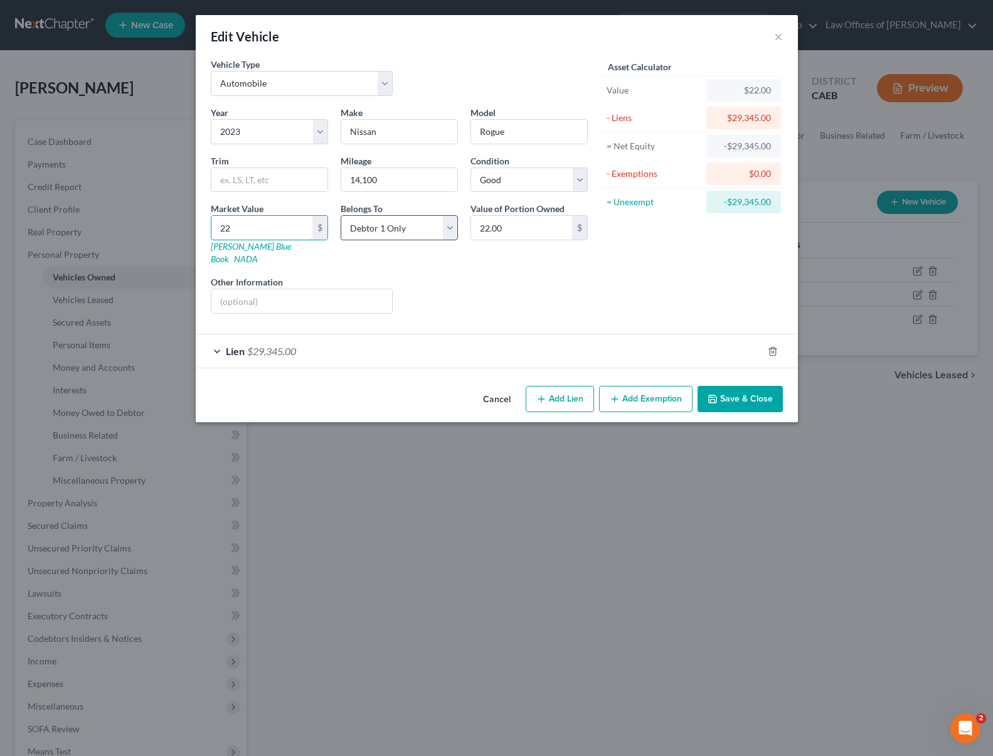
type input "223"
type input "223.00"
type input "2230"
type input "2,230.00"
type input "2,2300"
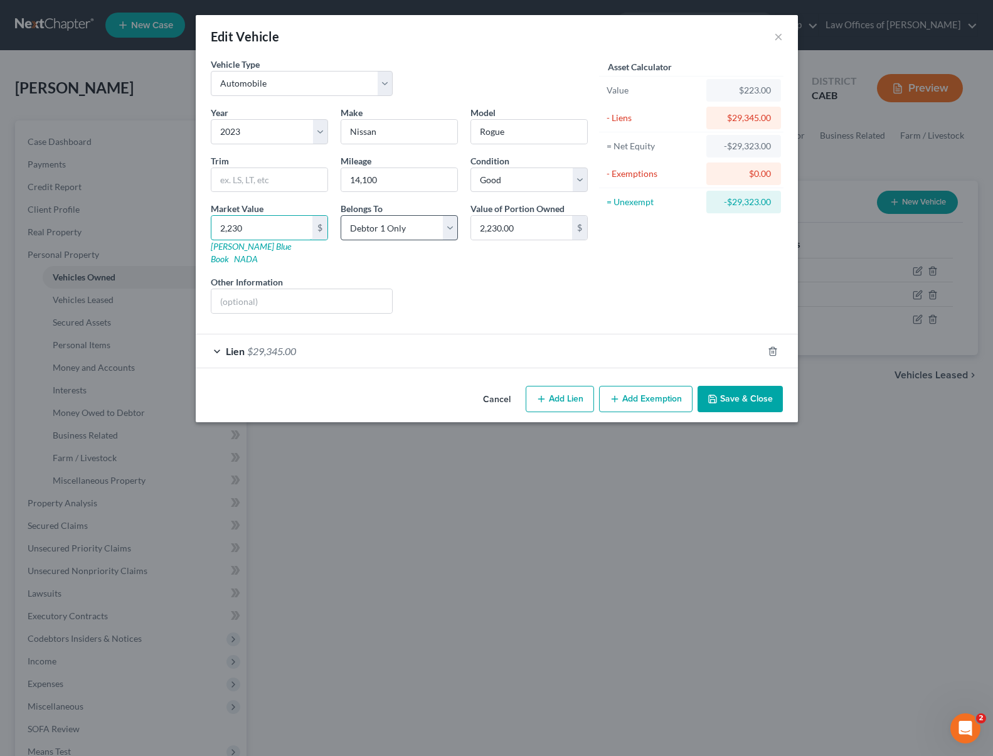
type input "22,300.00"
type input "22,300"
click at [748, 386] on button "Save & Close" at bounding box center [740, 399] width 85 height 26
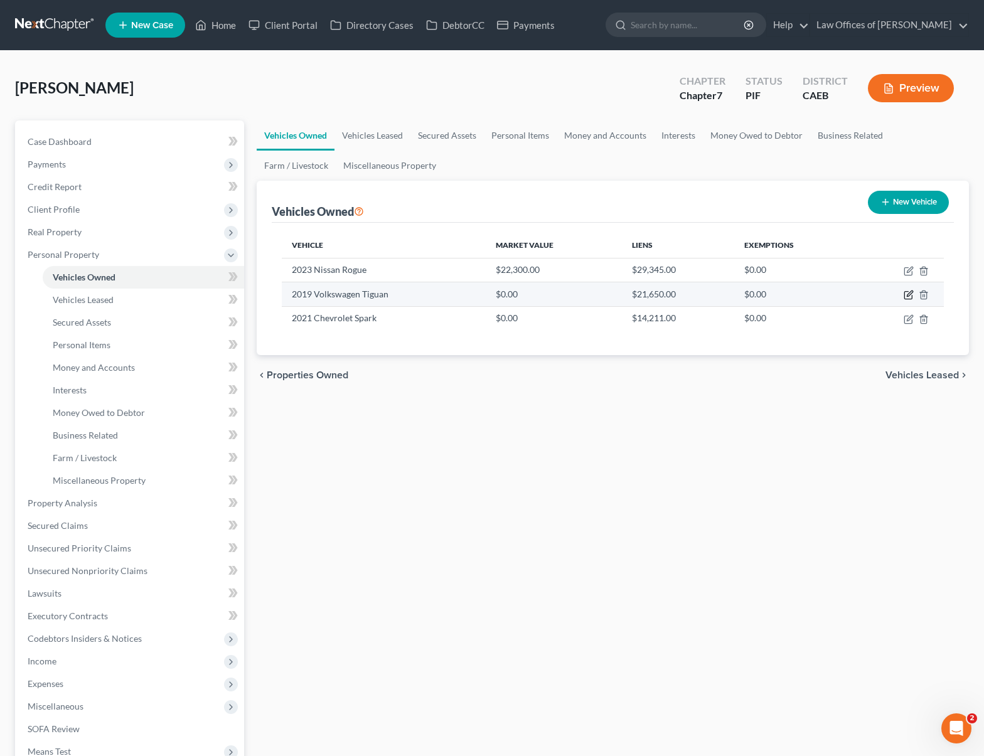
click at [909, 294] on icon "button" at bounding box center [908, 295] width 10 height 10
select select "0"
select select "7"
select select "0"
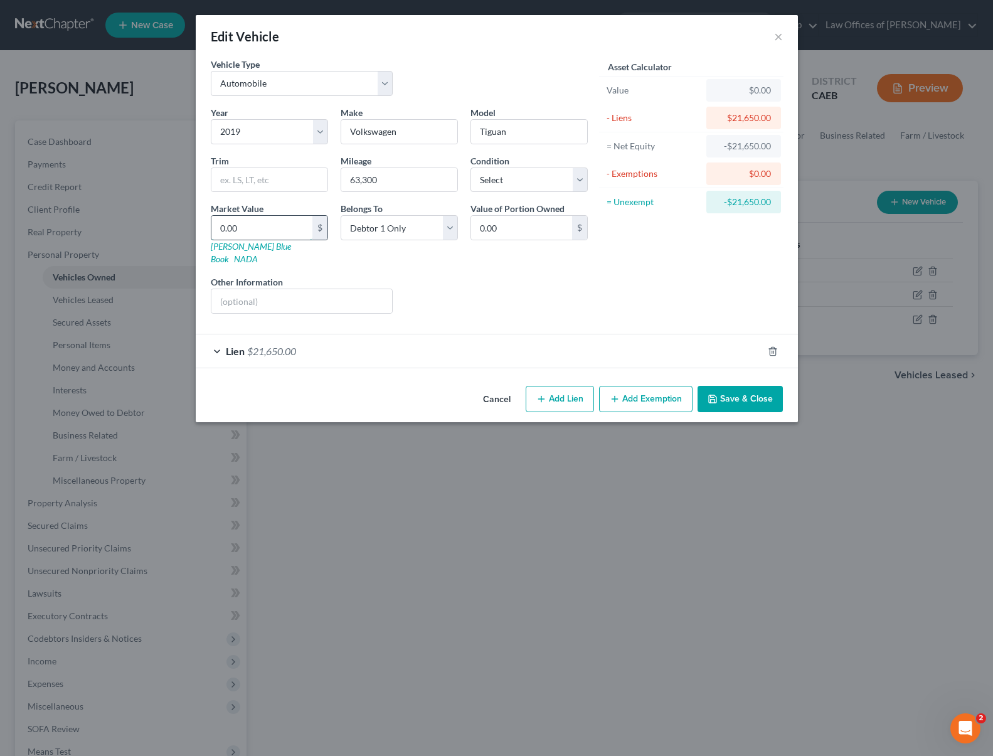
click at [270, 226] on input "0.00" at bounding box center [261, 228] width 101 height 24
type input "1"
type input "1.00"
type input "18"
type input "18.00"
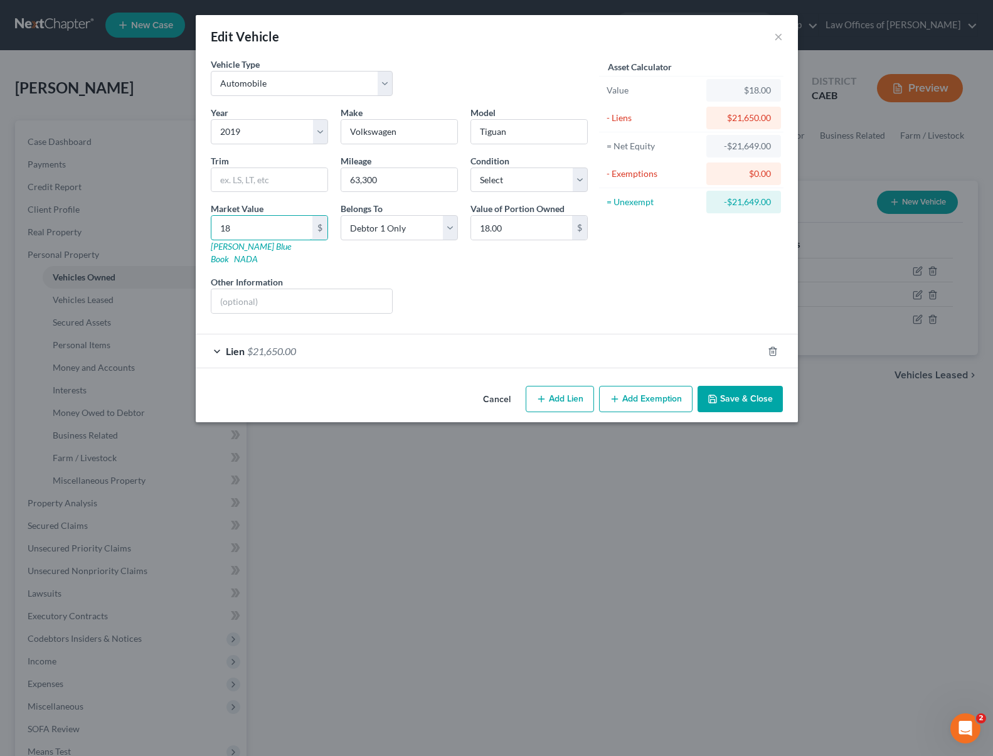
type input "183"
type input "183.00"
type input "1830"
type input "1,830.00"
type input "1,8300"
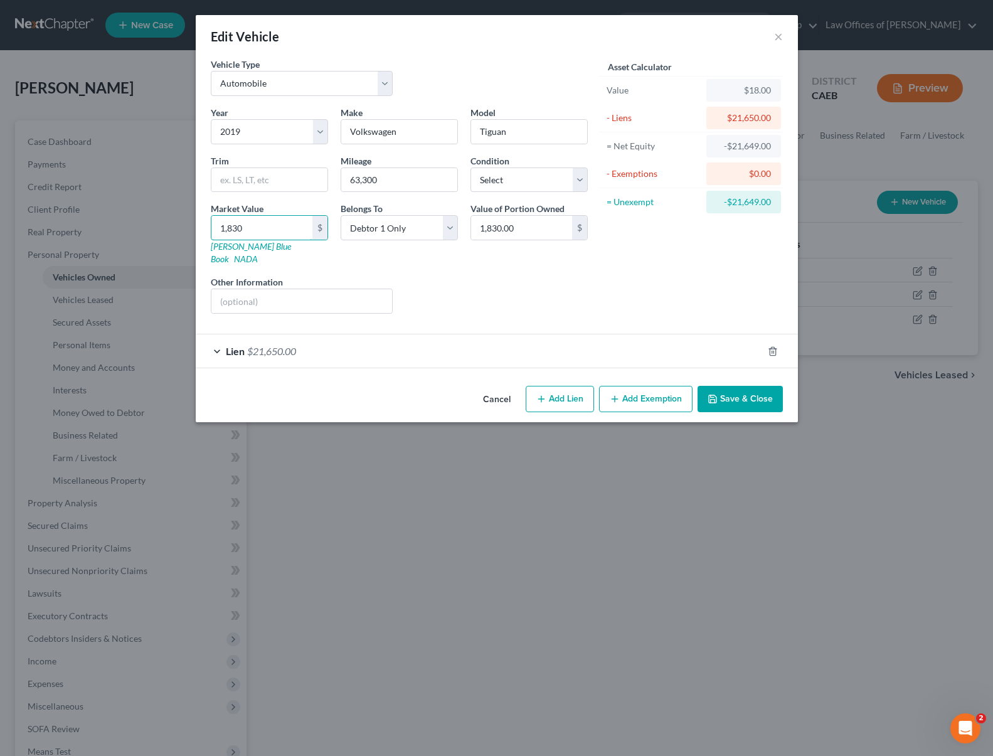
type input "18,300.00"
type input "18,300"
click at [730, 389] on button "Save & Close" at bounding box center [740, 399] width 85 height 26
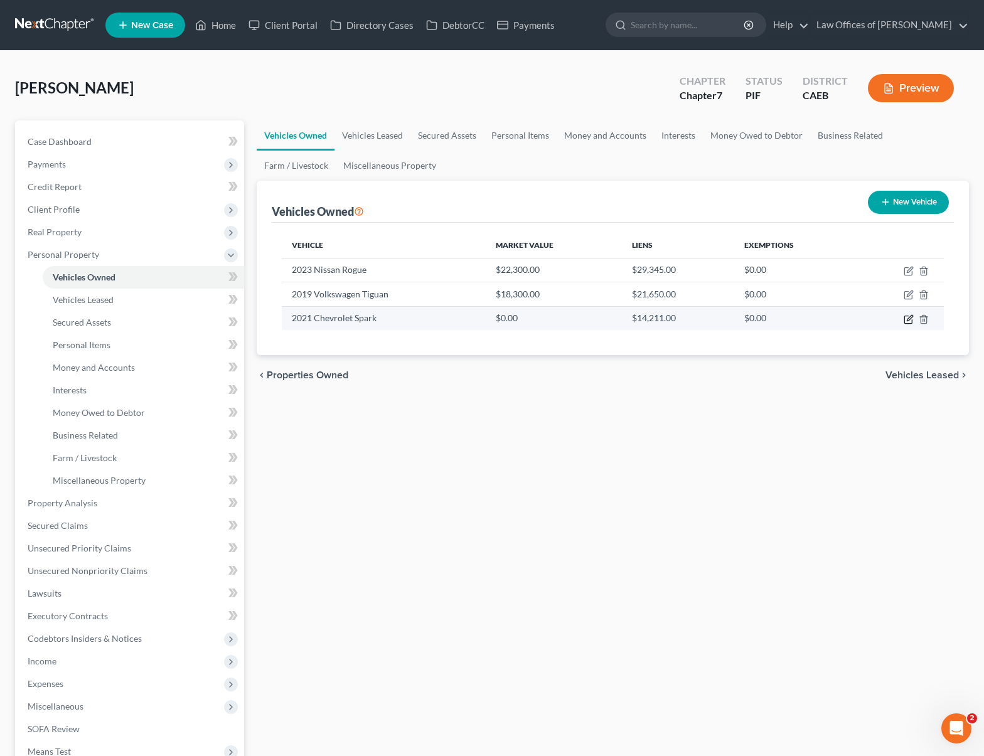
click at [908, 321] on icon "button" at bounding box center [908, 319] width 10 height 10
select select "0"
select select "5"
select select "2"
select select "0"
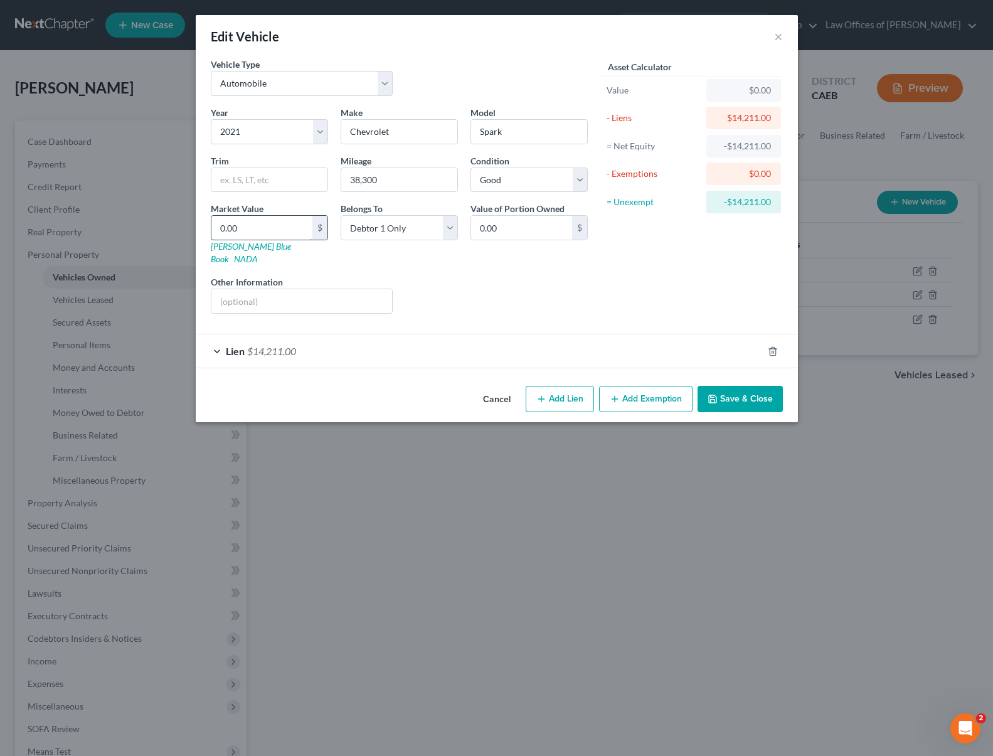
click at [275, 218] on input "0.00" at bounding box center [261, 228] width 101 height 24
type input "1"
type input "1.00"
type input "15"
type input "15.00"
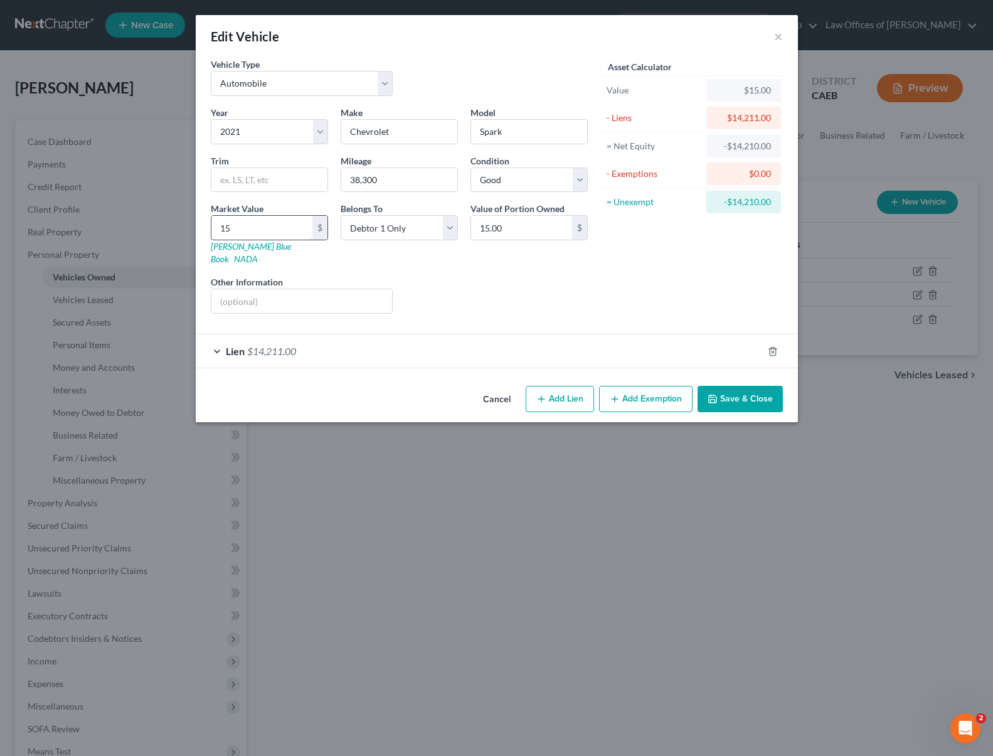
type input "153"
type input "153.00"
type input "15"
type input "15.00"
type input "1"
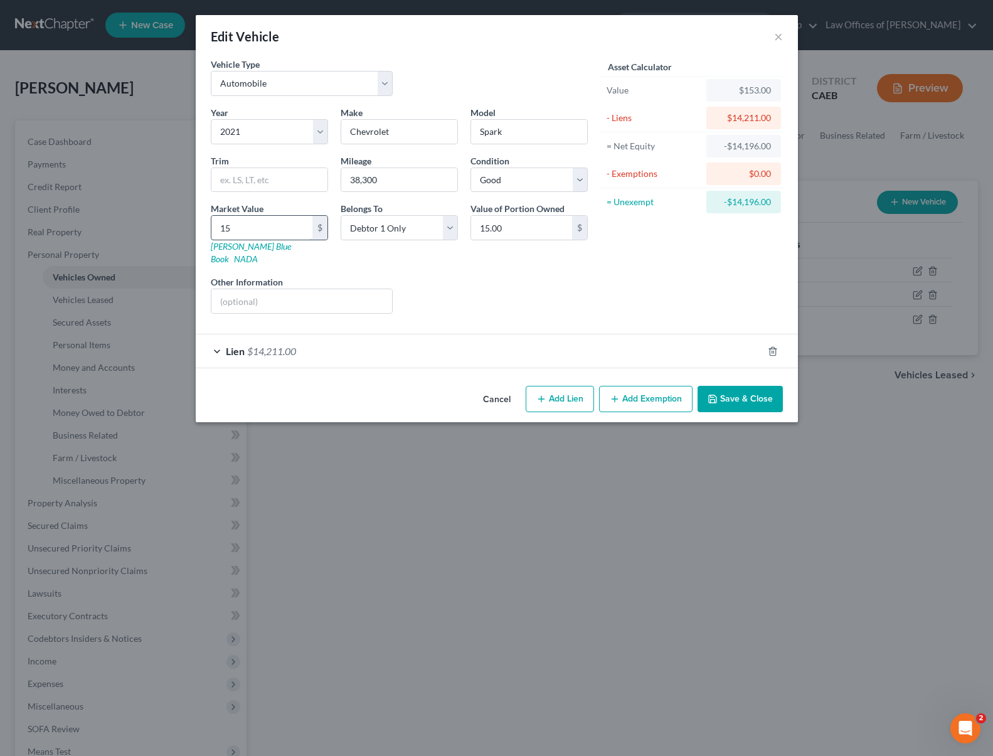
type input "1.00"
type input "1"
type input "1.00"
type input "11"
type input "11.00"
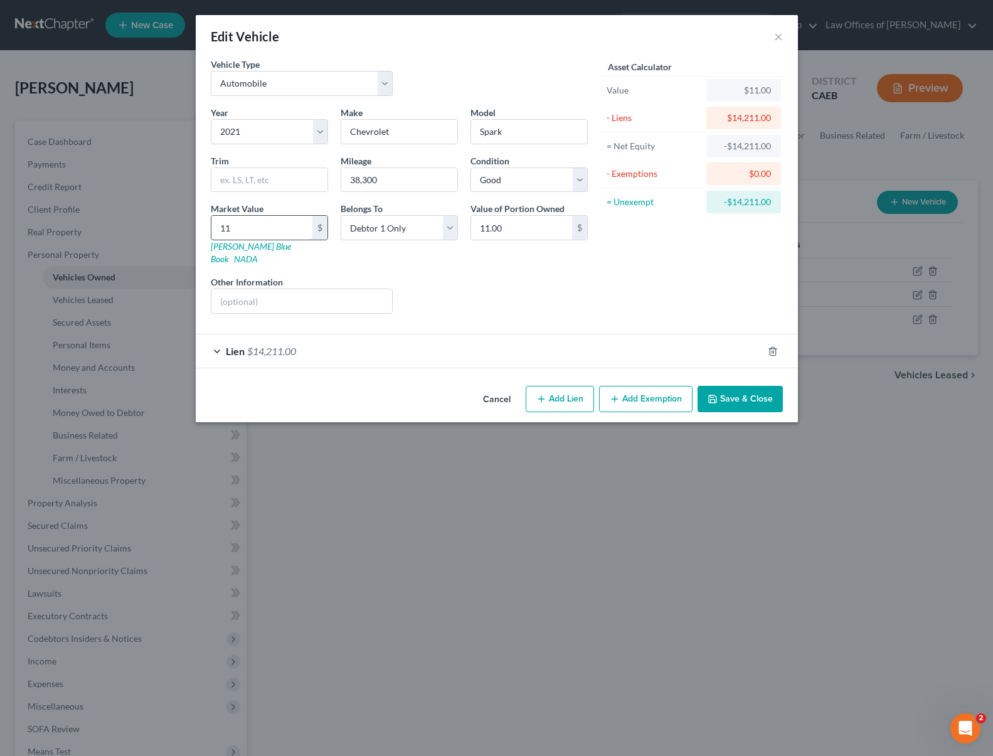
type input "119"
type input "119.00"
type input "1197"
type input "1,197.00"
type input "1,1975"
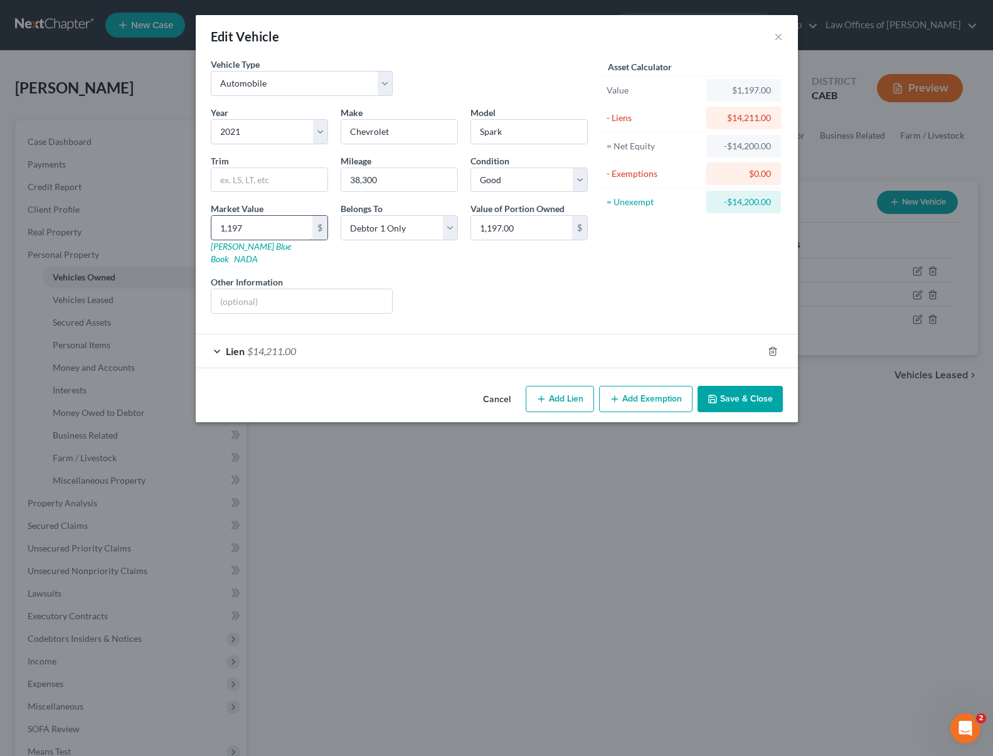
type input "11,975.00"
type input "11,975"
click at [743, 388] on button "Save & Close" at bounding box center [740, 399] width 85 height 26
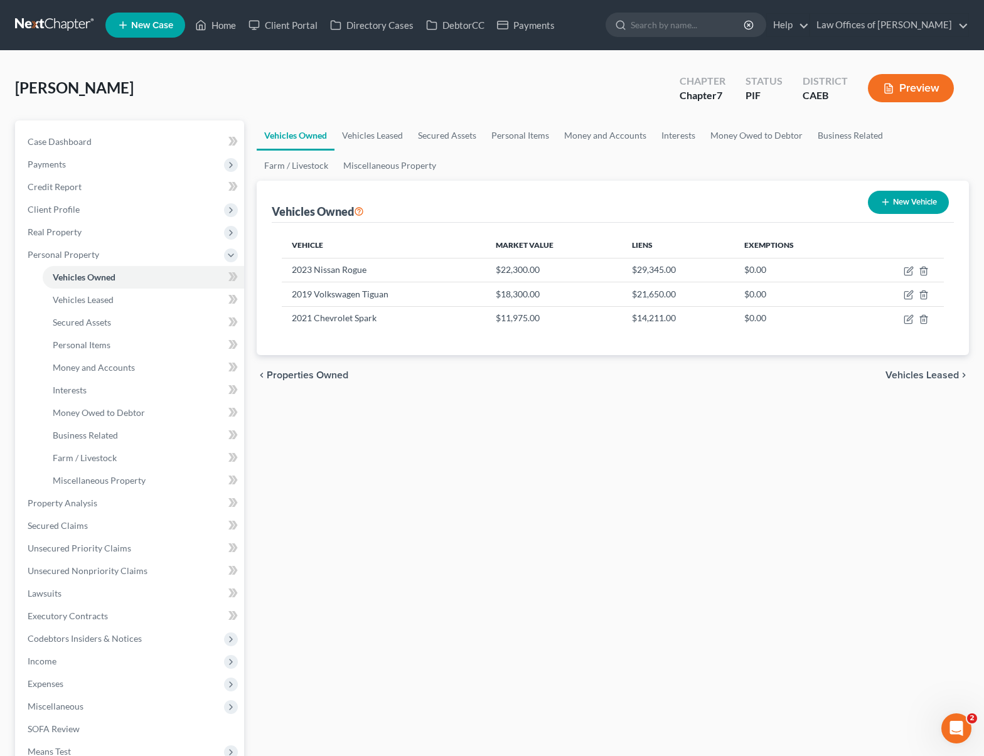
click at [895, 85] on button "Preview" at bounding box center [911, 88] width 86 height 28
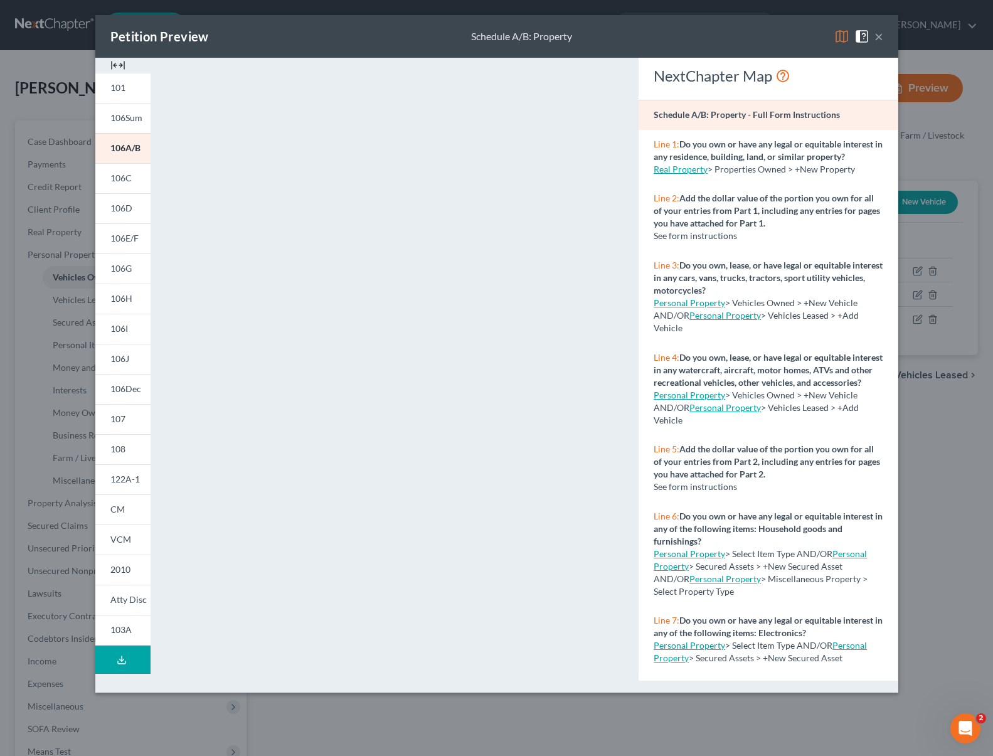
click at [875, 34] on button "×" at bounding box center [879, 36] width 9 height 15
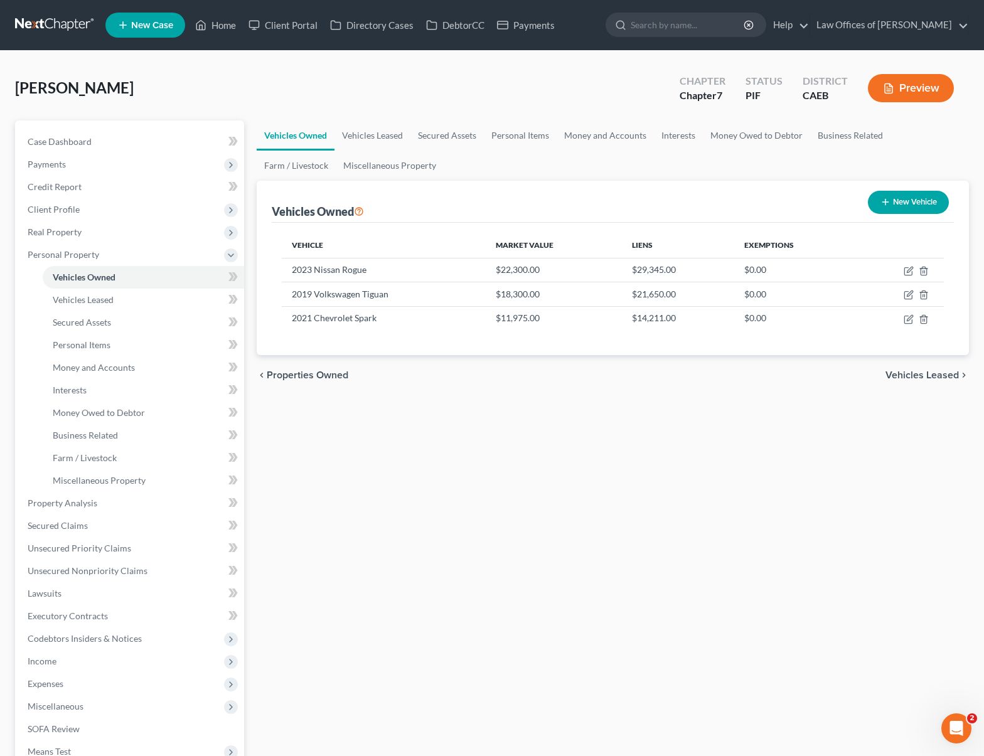
click at [901, 92] on button "Preview" at bounding box center [911, 88] width 86 height 28
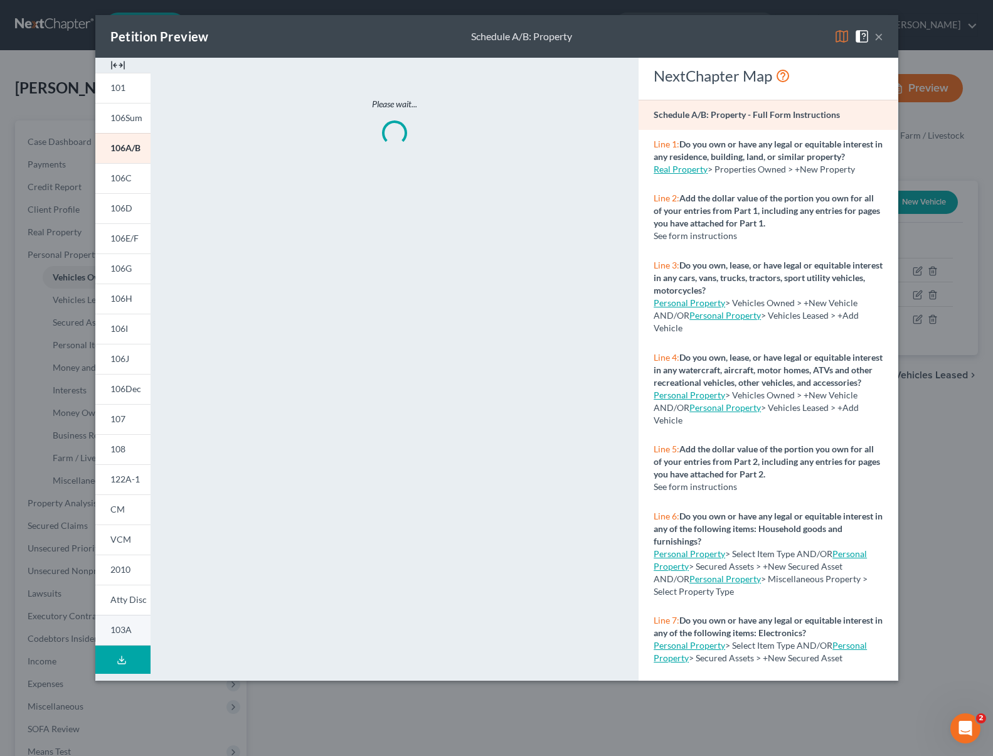
click at [119, 627] on span "103A" at bounding box center [120, 629] width 21 height 11
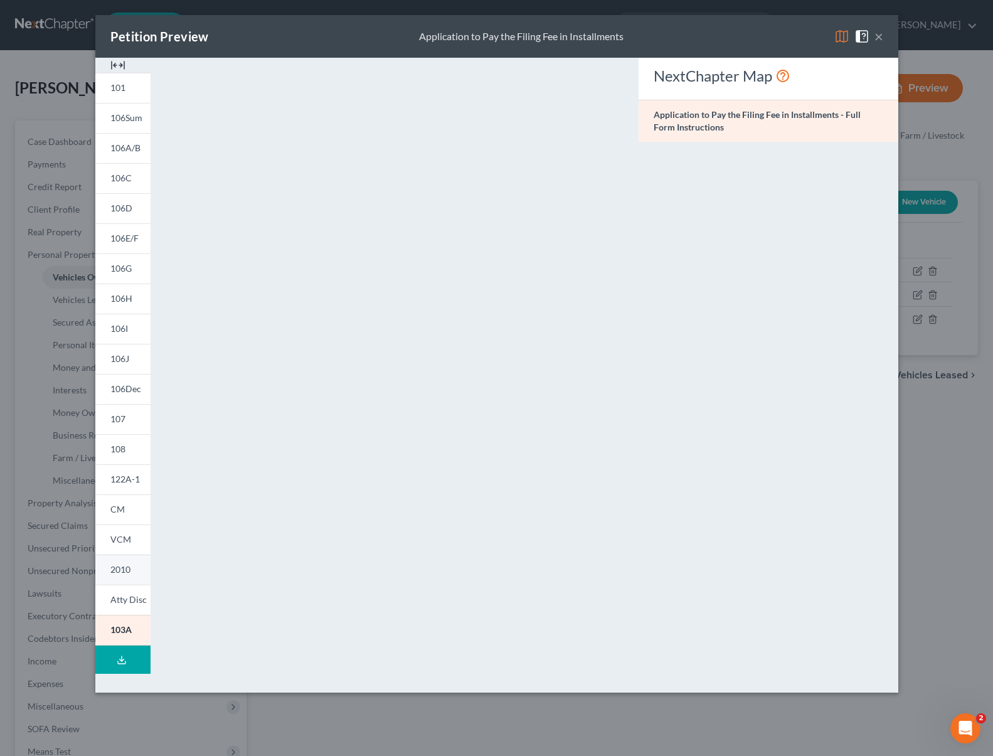
click at [134, 570] on link "2010" at bounding box center [122, 570] width 55 height 30
click at [134, 391] on span "106Dec" at bounding box center [125, 388] width 31 height 11
click at [686, 323] on div "NextChapter Map Declaration About an Individual Debtor's Schedules - Full Form …" at bounding box center [768, 369] width 272 height 623
click at [880, 36] on button "×" at bounding box center [879, 36] width 9 height 15
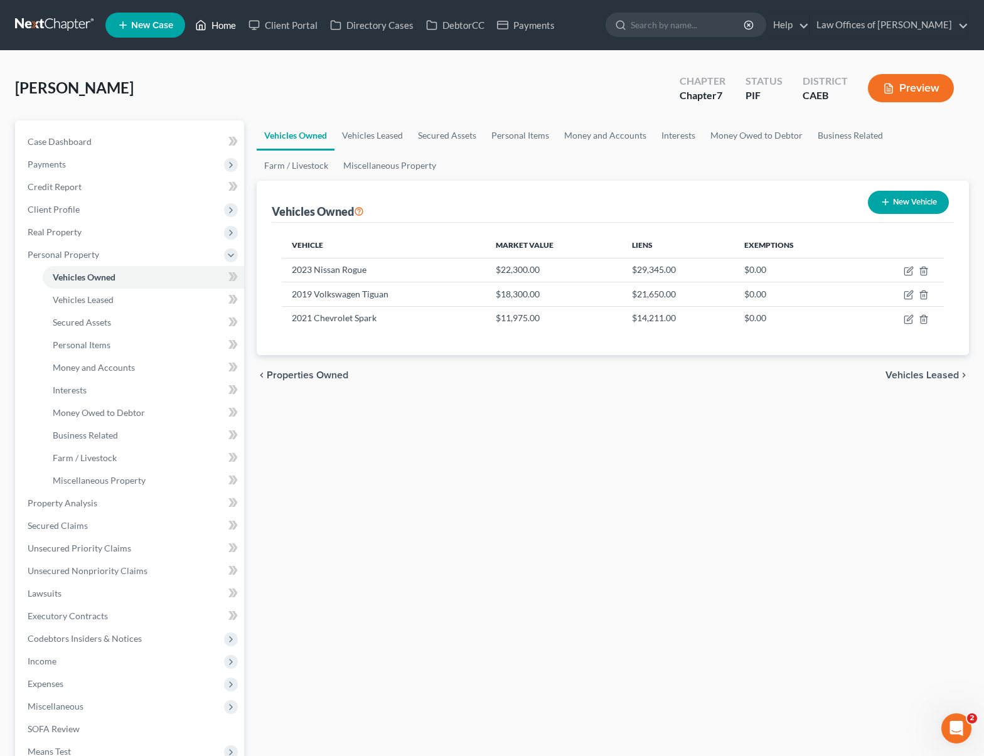
click at [223, 23] on link "Home" at bounding box center [215, 25] width 53 height 23
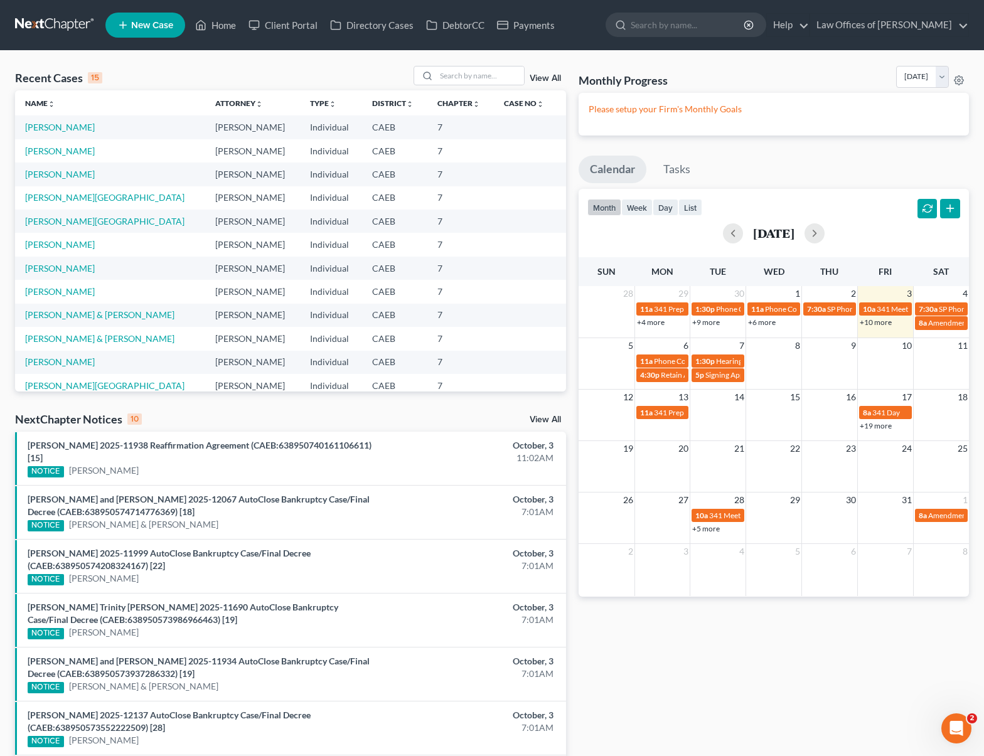
click at [874, 325] on link "+10 more" at bounding box center [875, 321] width 32 height 9
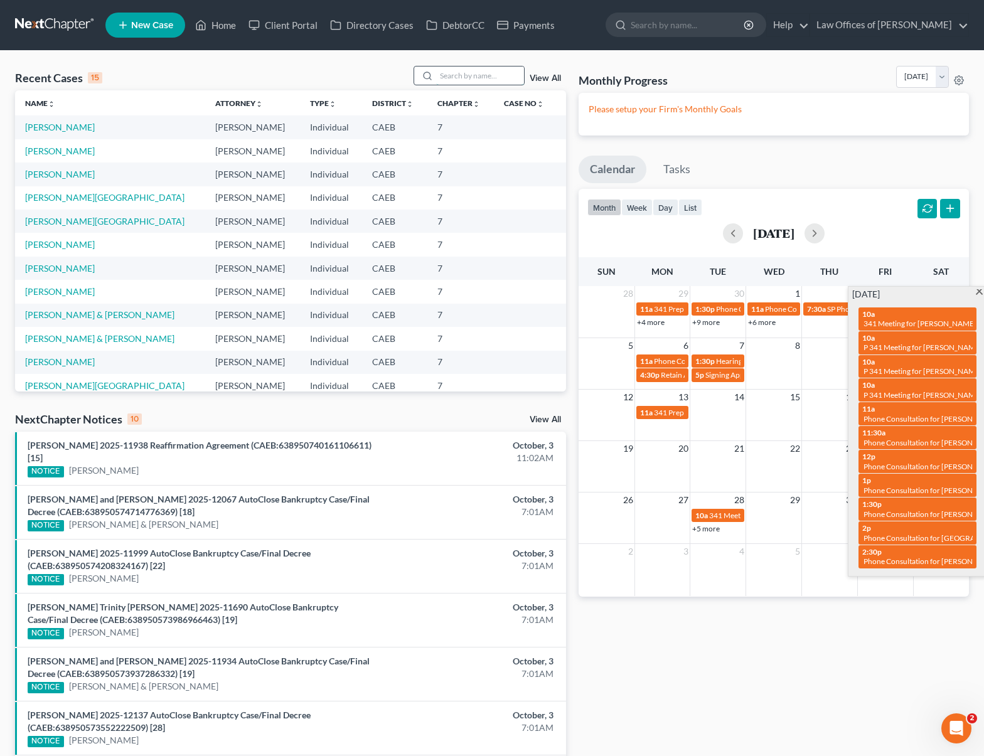
click at [460, 82] on input "search" at bounding box center [480, 75] width 88 height 18
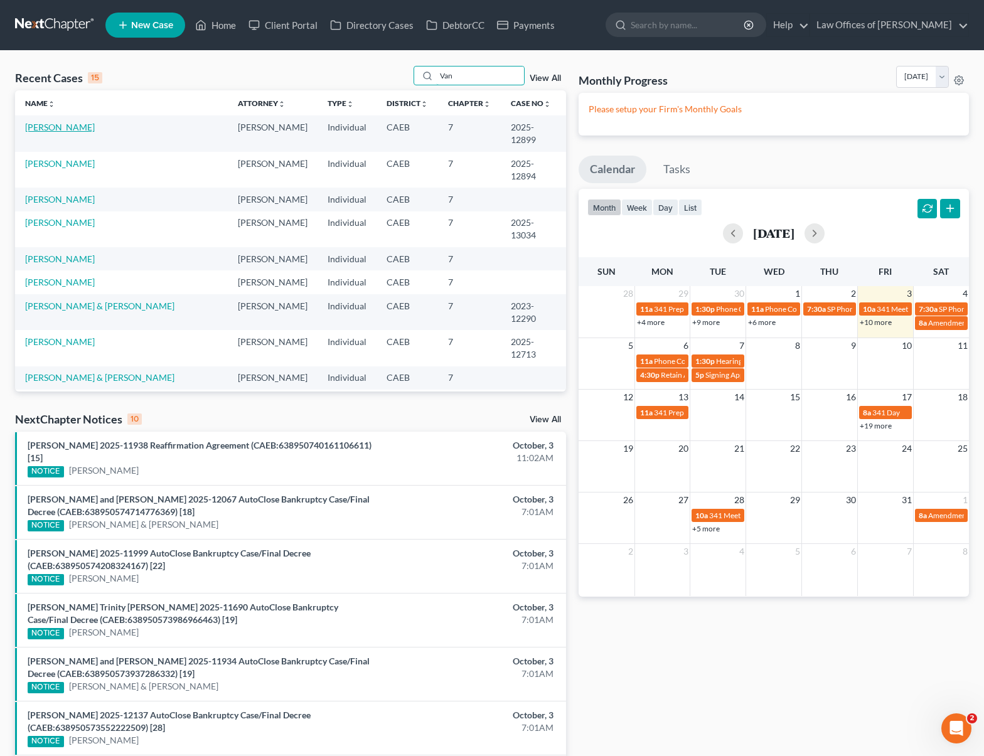
type input "Van"
click at [86, 130] on link "Van Meter, David" at bounding box center [60, 127] width 70 height 11
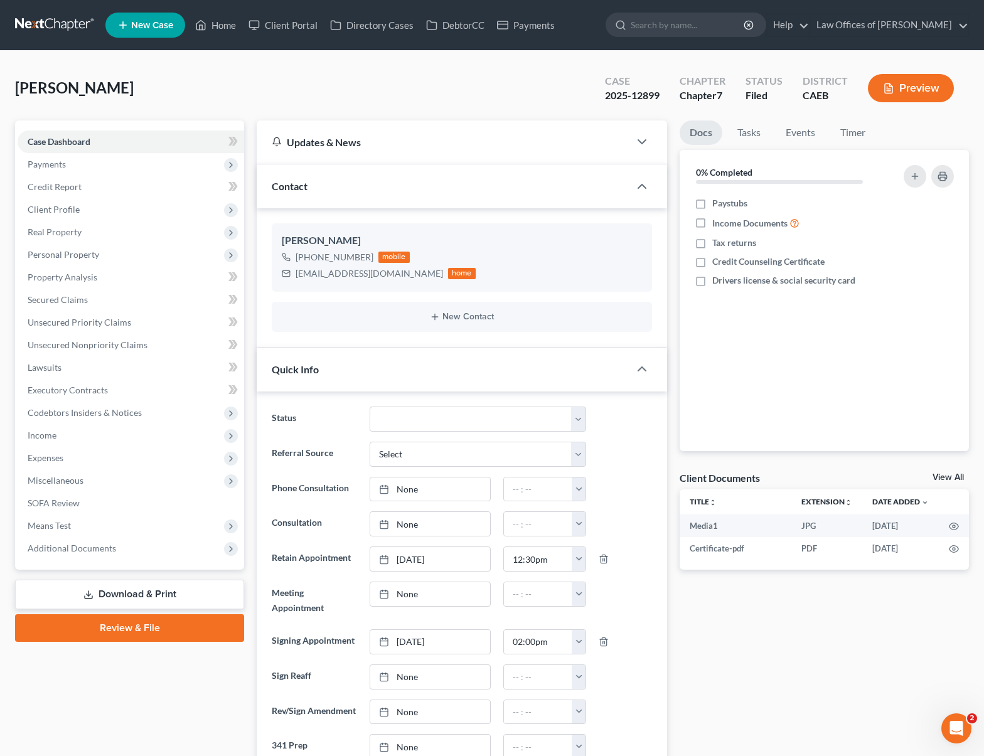
scroll to position [1844, 0]
click at [106, 460] on span "Expenses" at bounding box center [131, 458] width 226 height 23
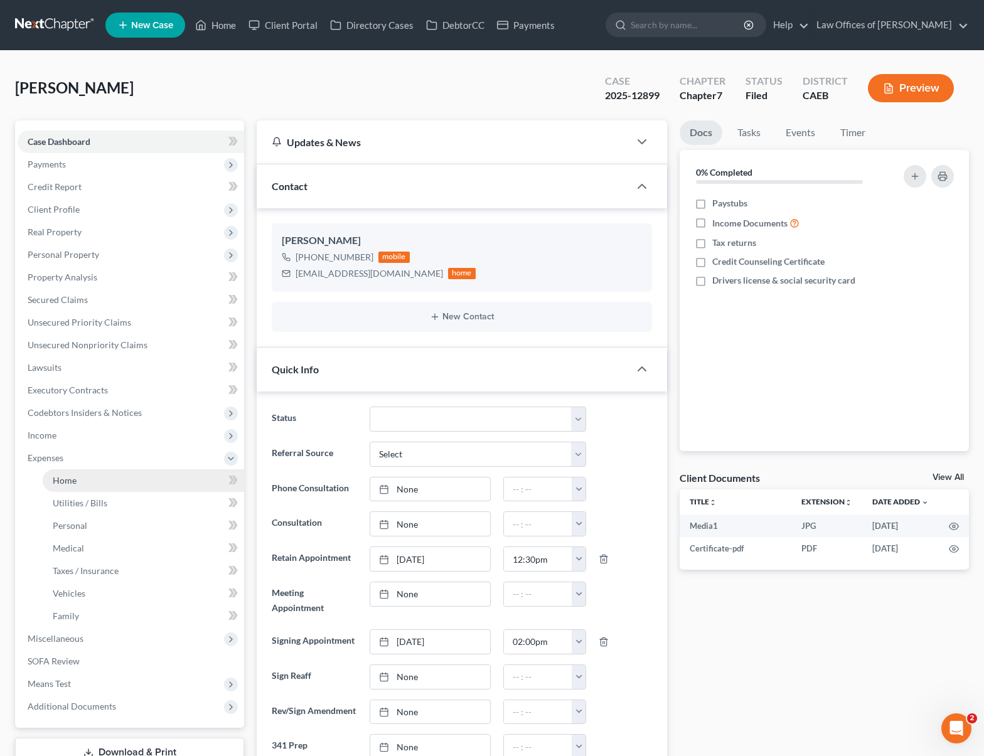
click at [92, 474] on link "Home" at bounding box center [143, 480] width 201 height 23
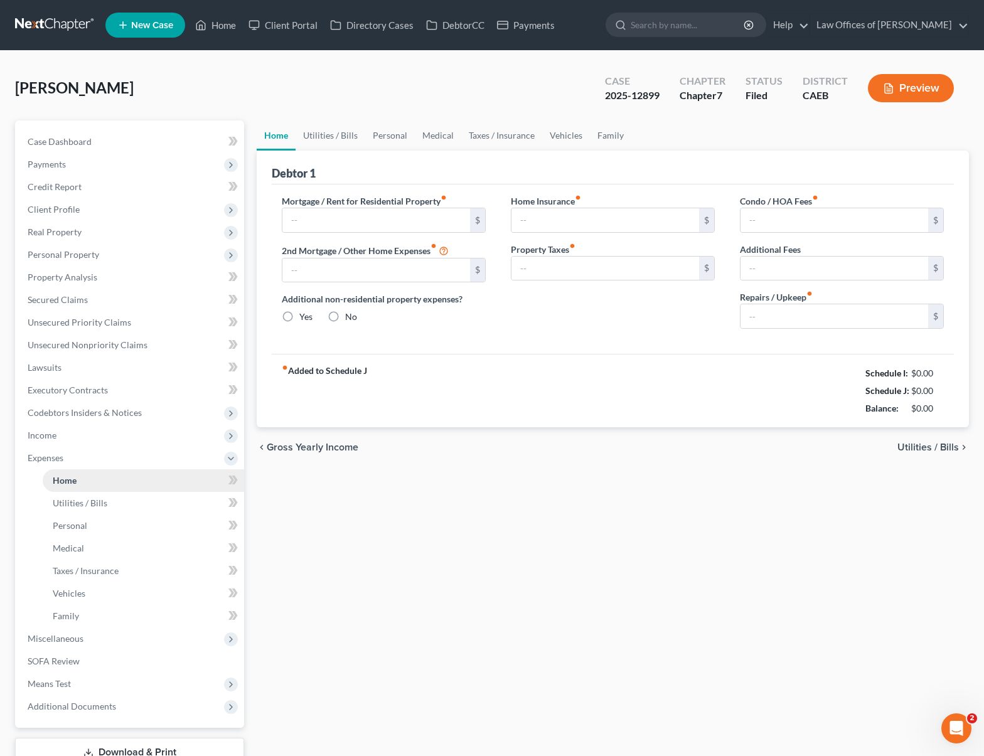
type input "1,850.00"
type input "0.00"
radio input "true"
type input "0.00"
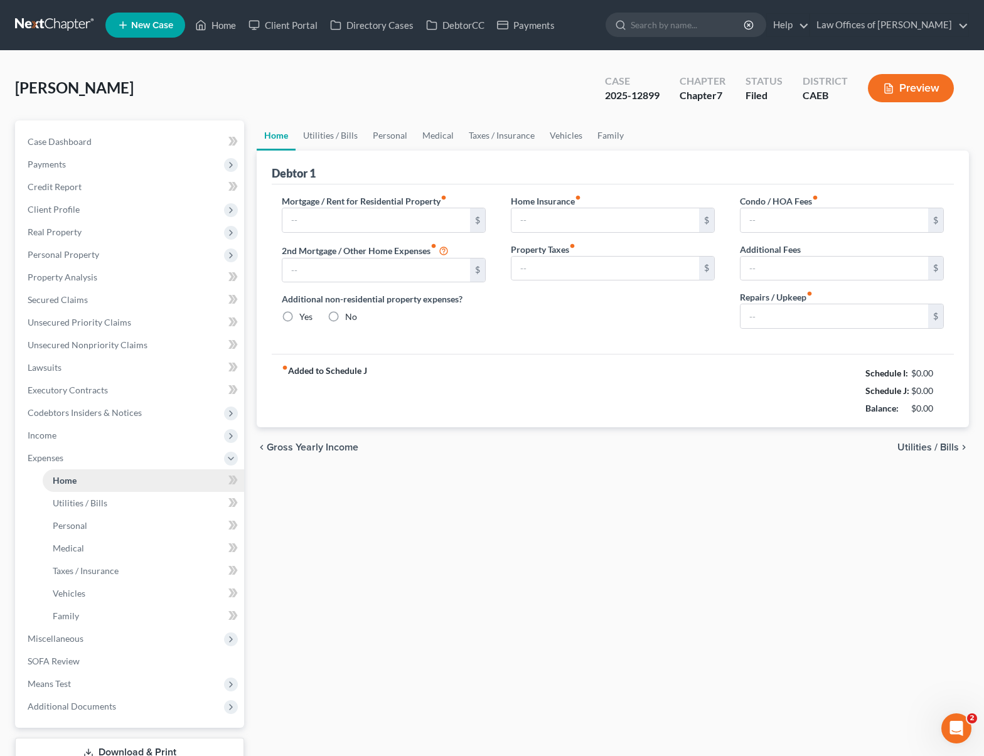
type input "0.00"
type input "150.00"
click at [335, 133] on link "Utilities / Bills" at bounding box center [330, 135] width 70 height 30
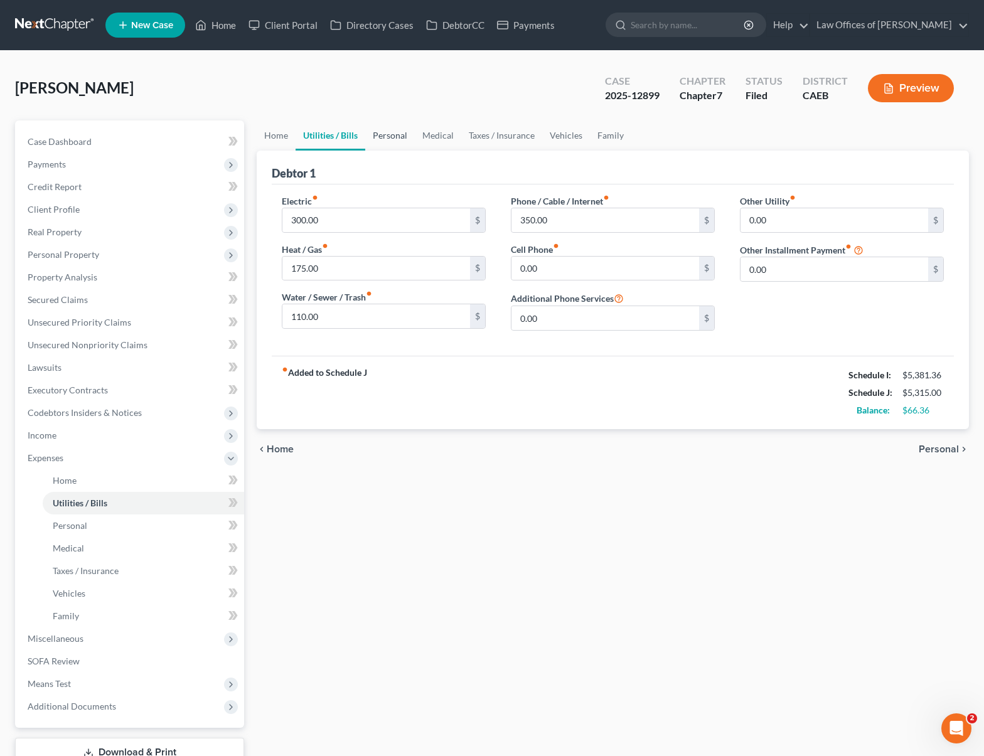
click at [393, 128] on link "Personal" at bounding box center [390, 135] width 50 height 30
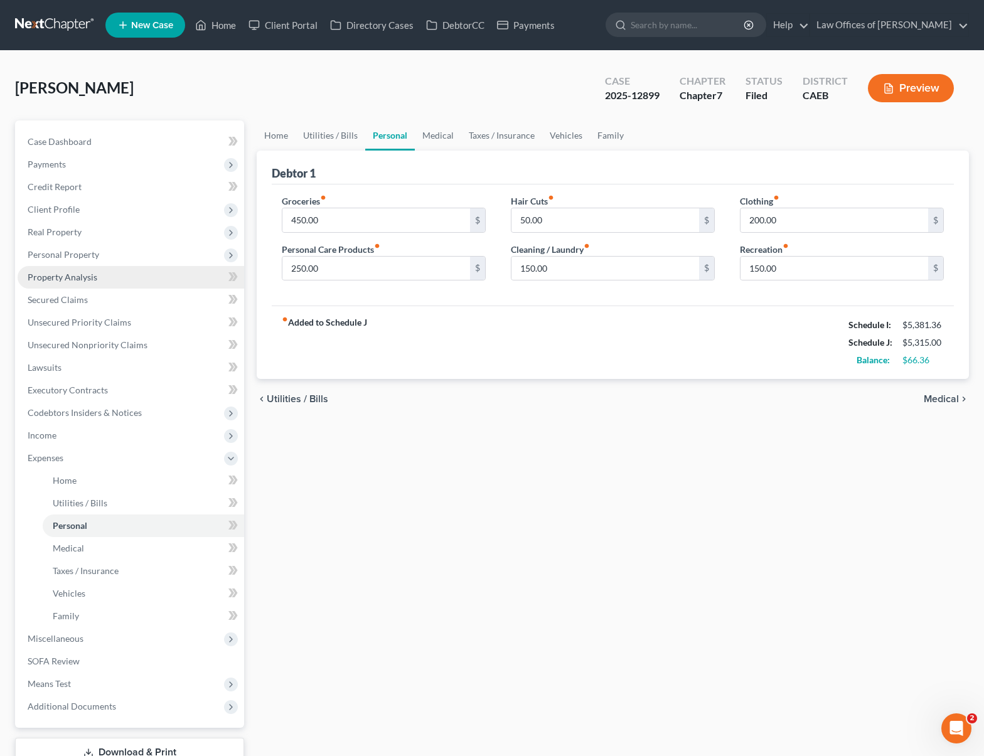
click at [115, 278] on link "Property Analysis" at bounding box center [131, 277] width 226 height 23
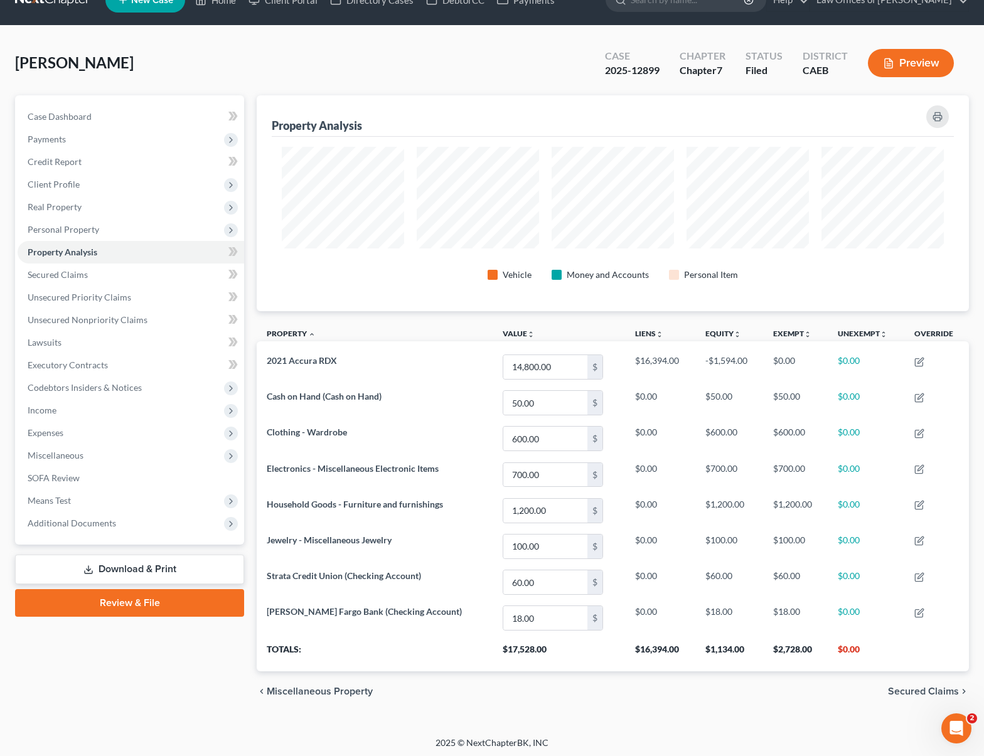
scroll to position [28, 0]
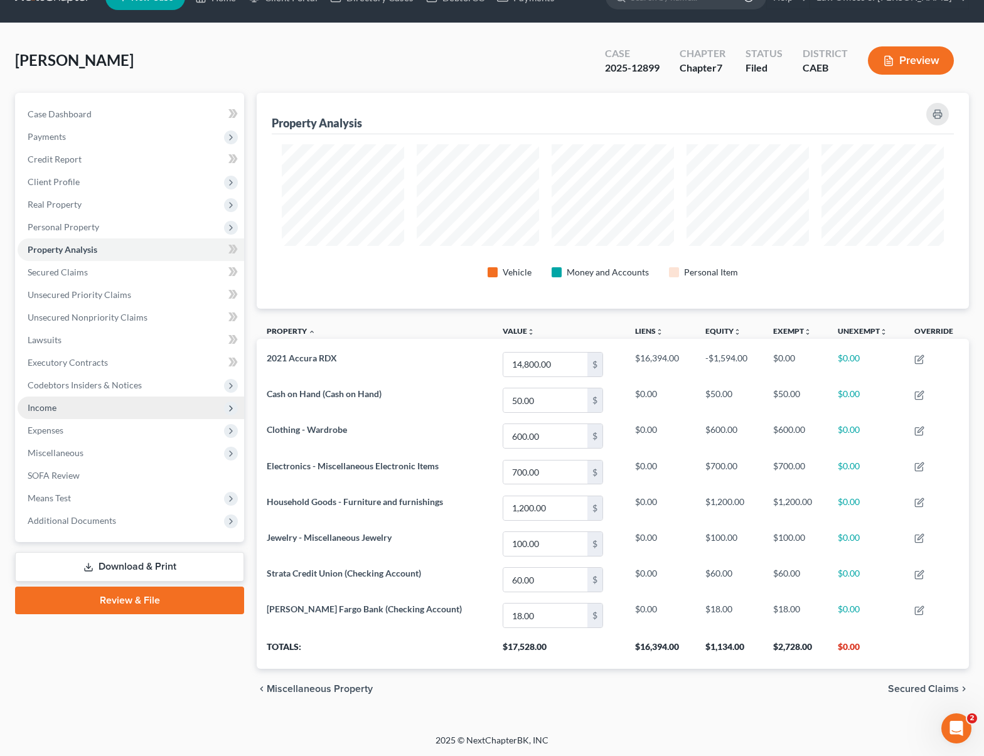
click at [135, 411] on span "Income" at bounding box center [131, 407] width 226 height 23
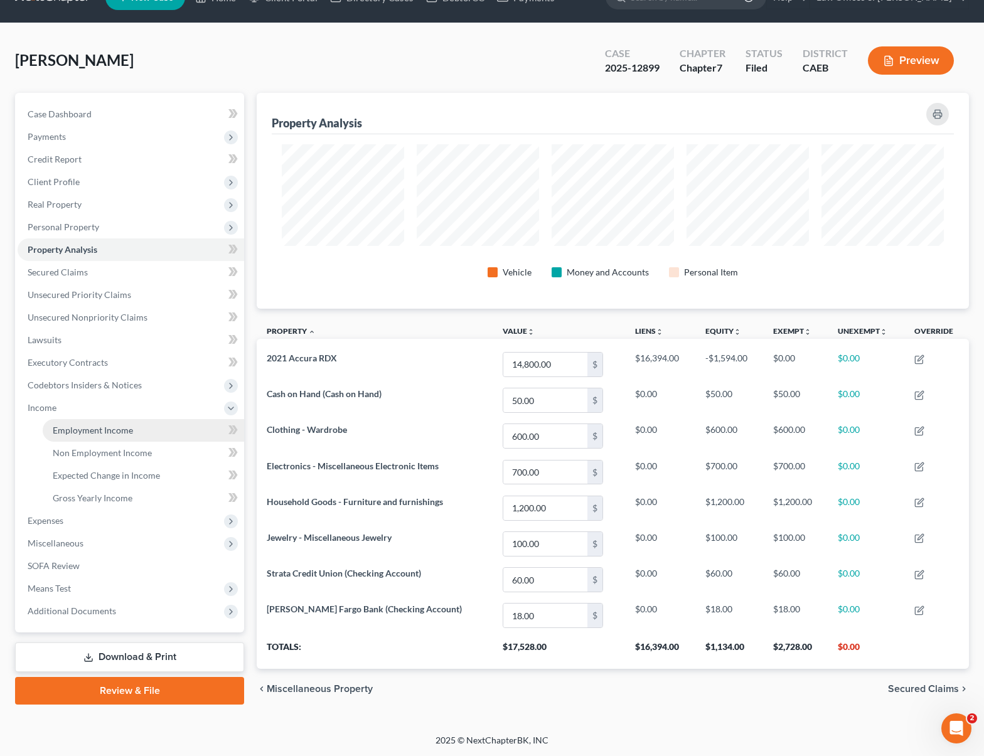
click at [135, 428] on link "Employment Income" at bounding box center [143, 430] width 201 height 23
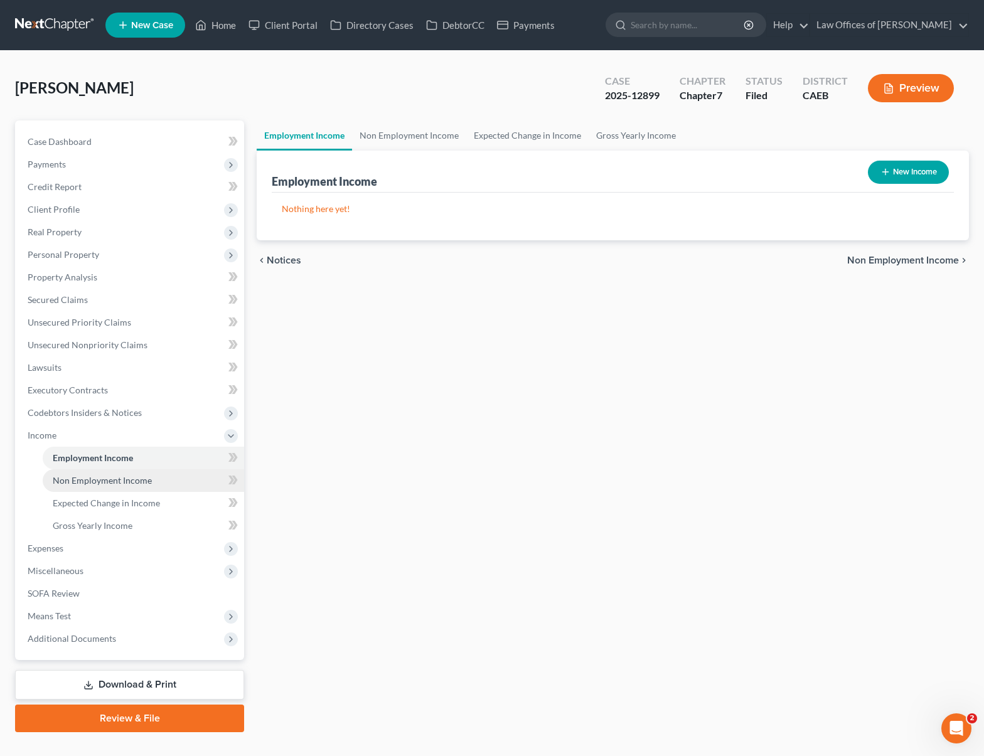
click at [185, 482] on link "Non Employment Income" at bounding box center [143, 480] width 201 height 23
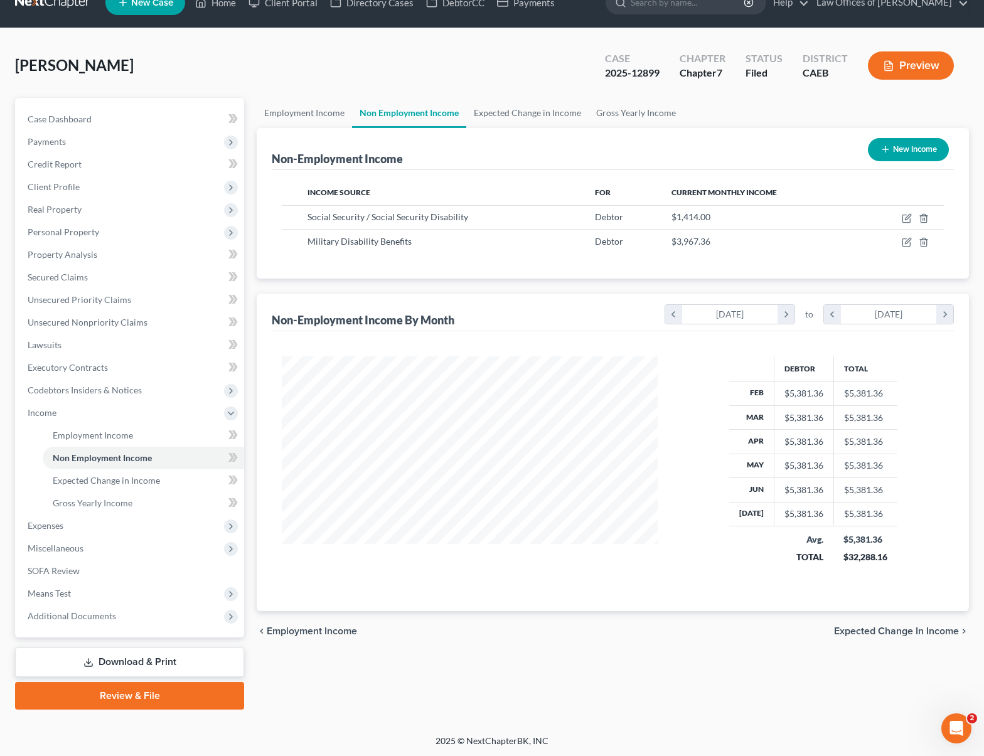
scroll to position [23, 0]
click at [976, 377] on div "Van Meter, David Upgraded Case 2025-12899 Chapter Chapter 7 Status Filed Distri…" at bounding box center [492, 381] width 984 height 706
click at [166, 500] on link "Gross Yearly Income" at bounding box center [143, 503] width 201 height 23
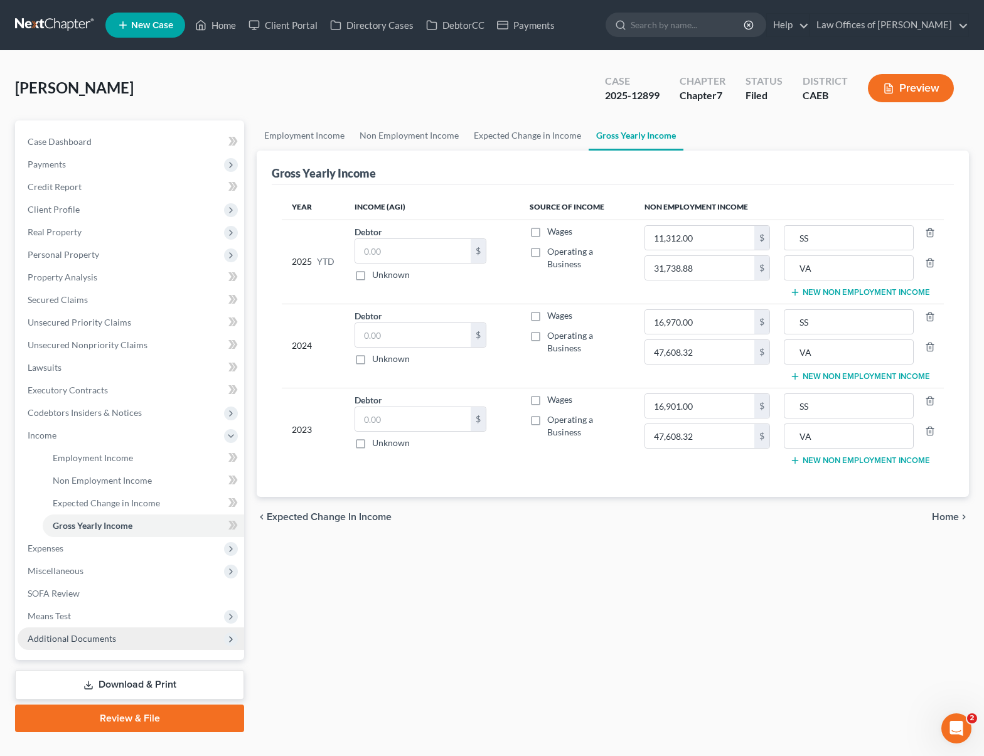
click at [120, 638] on span "Additional Documents" at bounding box center [131, 638] width 226 height 23
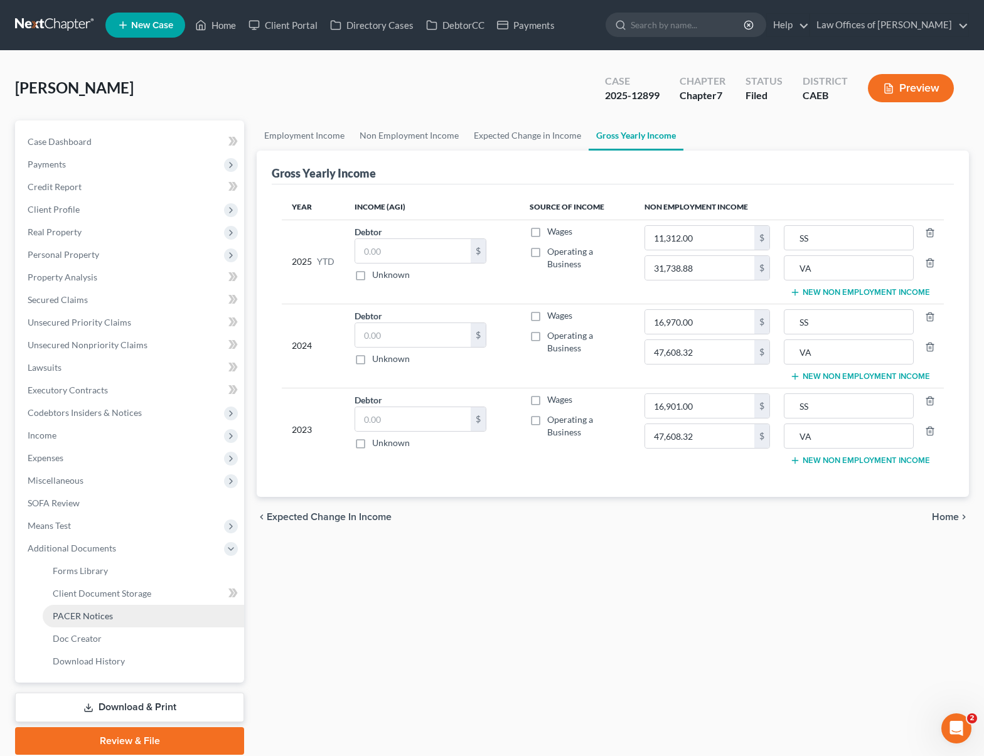
click at [121, 615] on link "PACER Notices" at bounding box center [143, 616] width 201 height 23
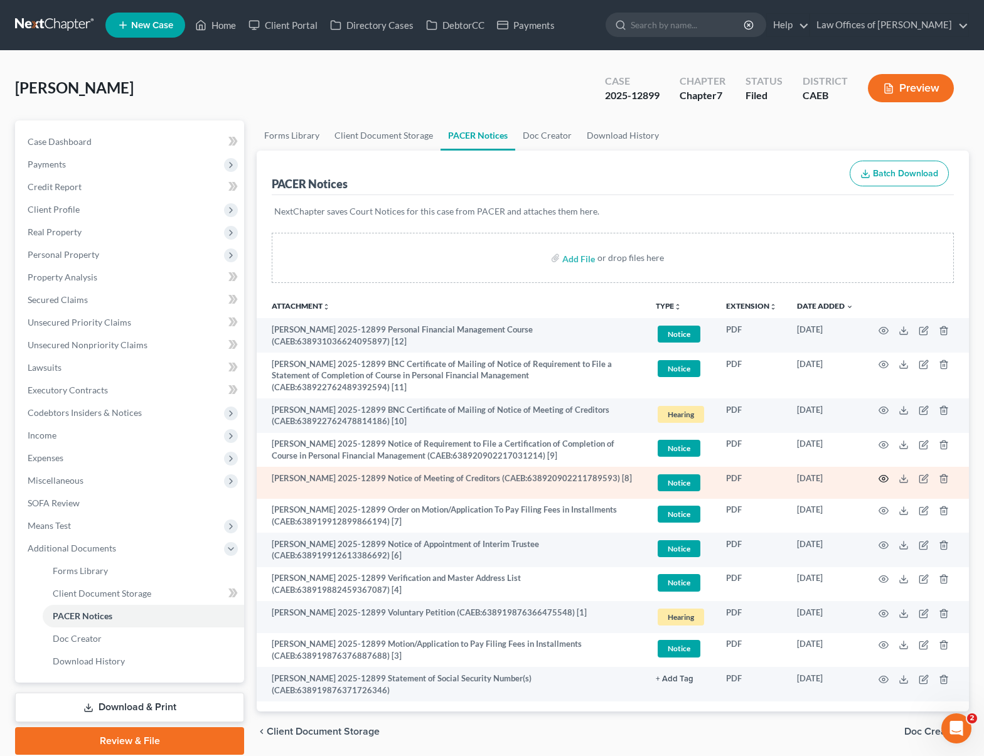
click at [880, 477] on icon "button" at bounding box center [883, 479] width 10 height 10
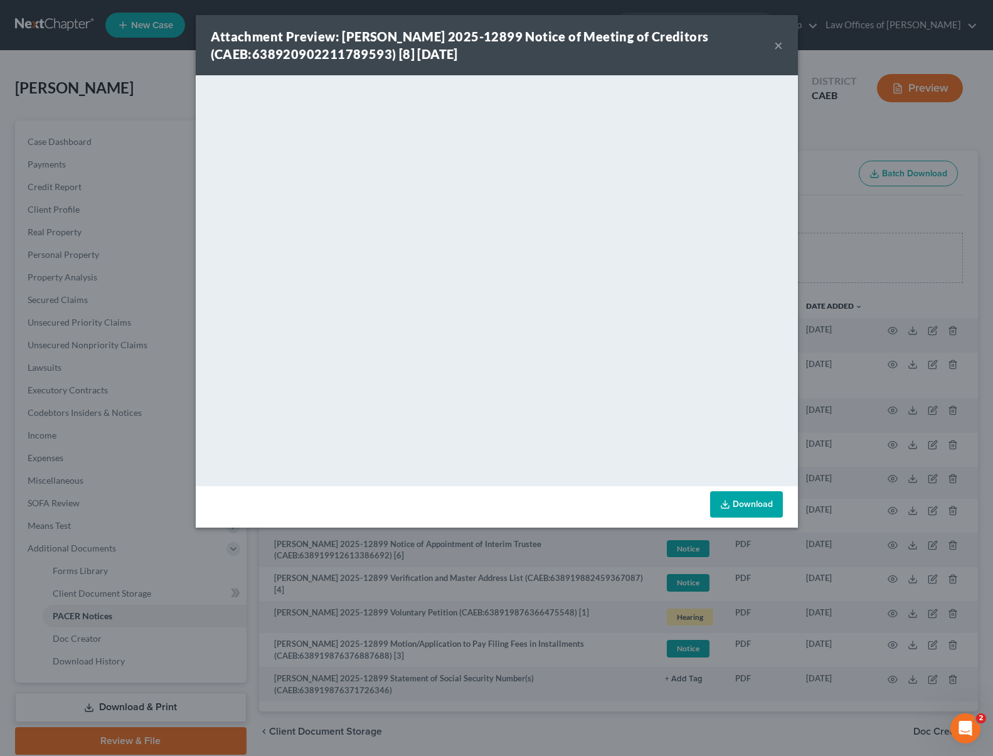
click at [775, 45] on button "×" at bounding box center [778, 45] width 9 height 15
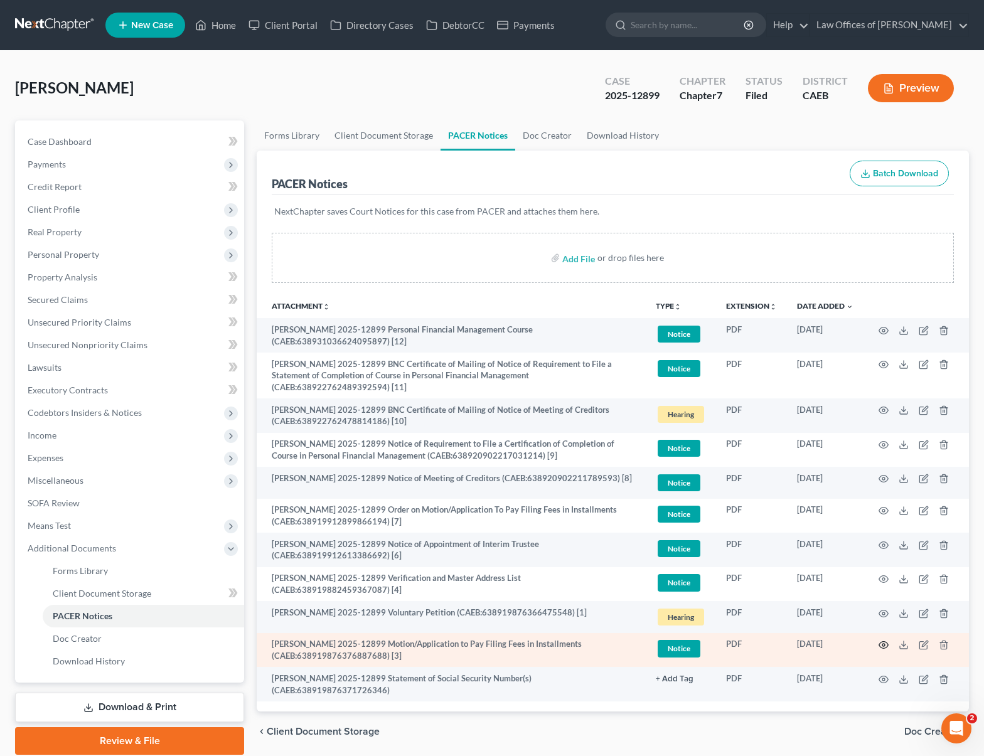
click at [885, 646] on icon "button" at bounding box center [883, 645] width 10 height 10
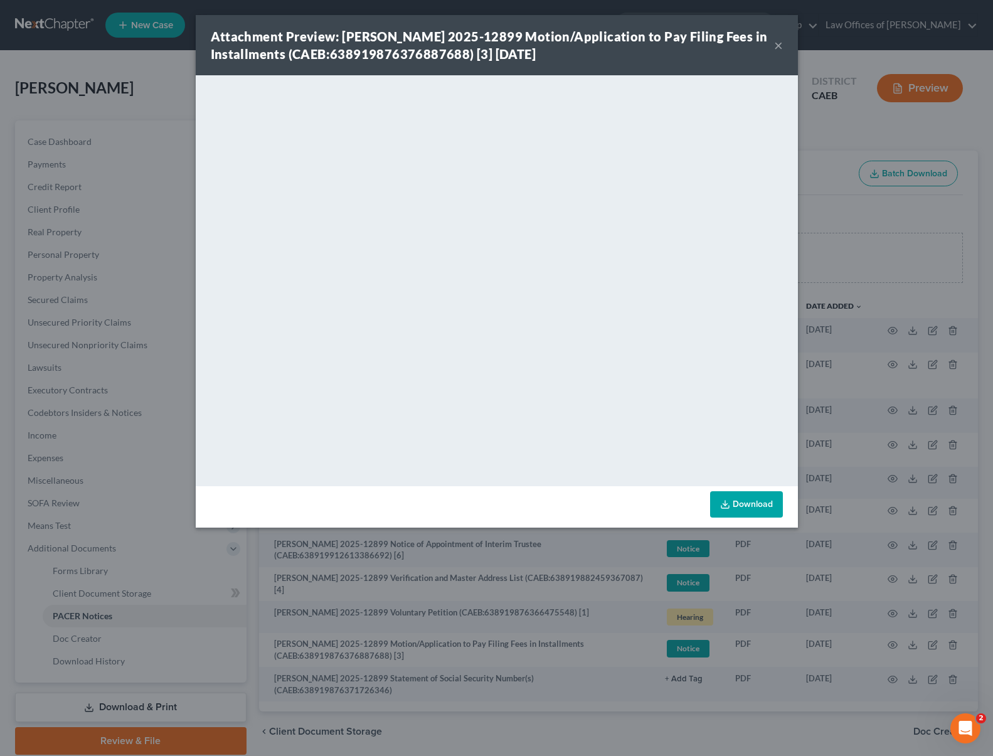
click at [779, 46] on button "×" at bounding box center [778, 45] width 9 height 15
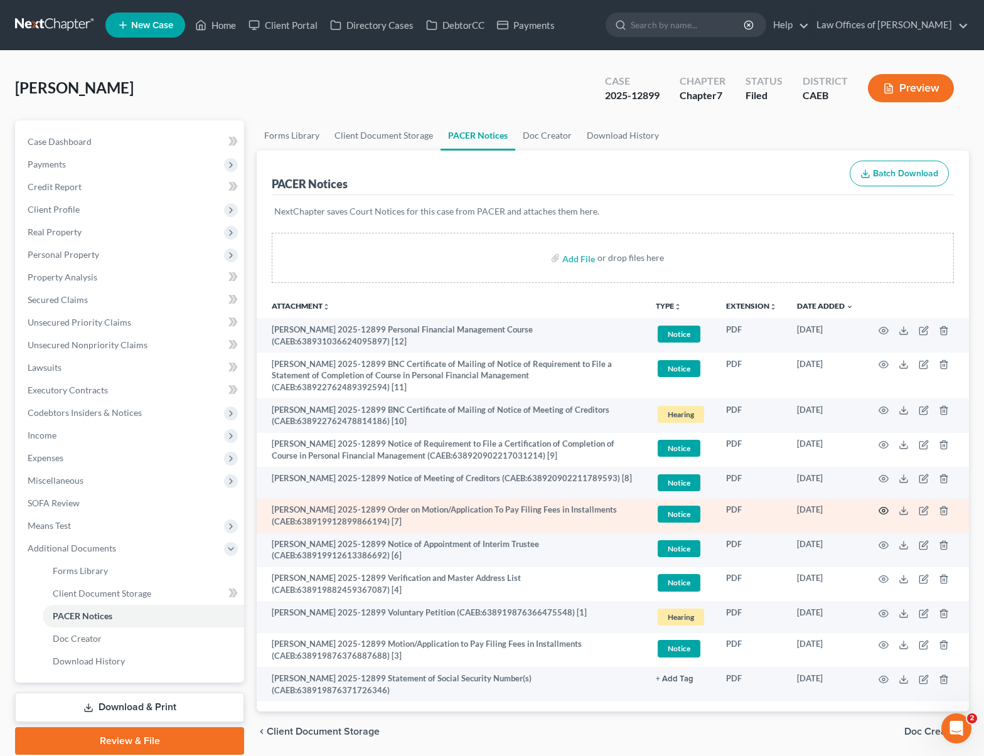
click at [884, 513] on icon "button" at bounding box center [883, 511] width 10 height 10
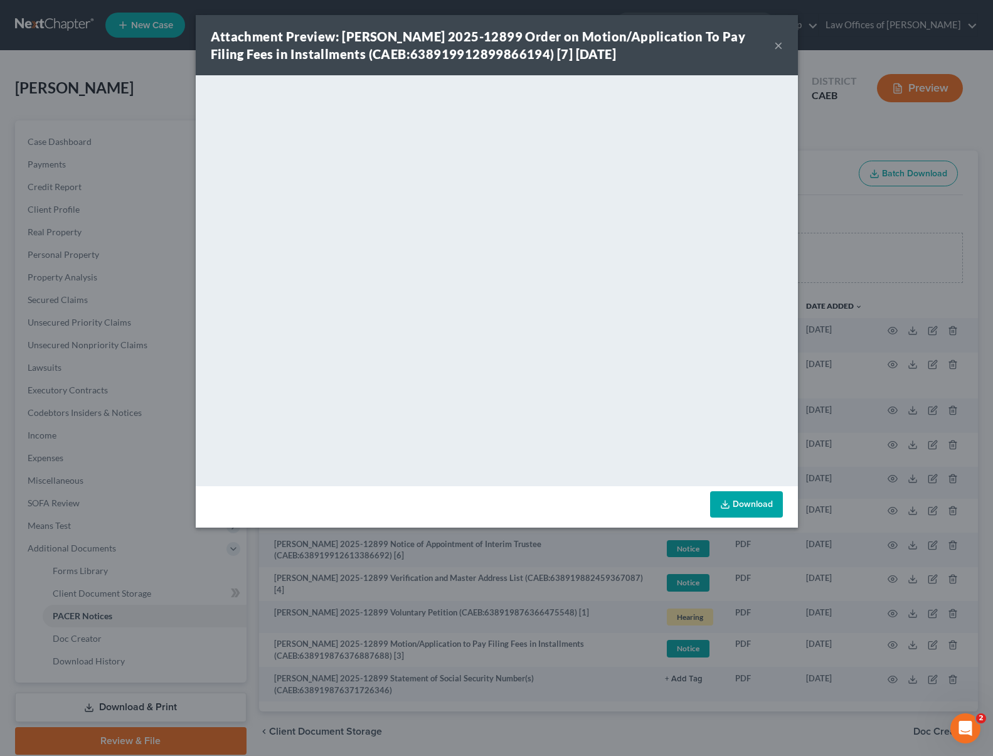
click at [782, 44] on button "×" at bounding box center [778, 45] width 9 height 15
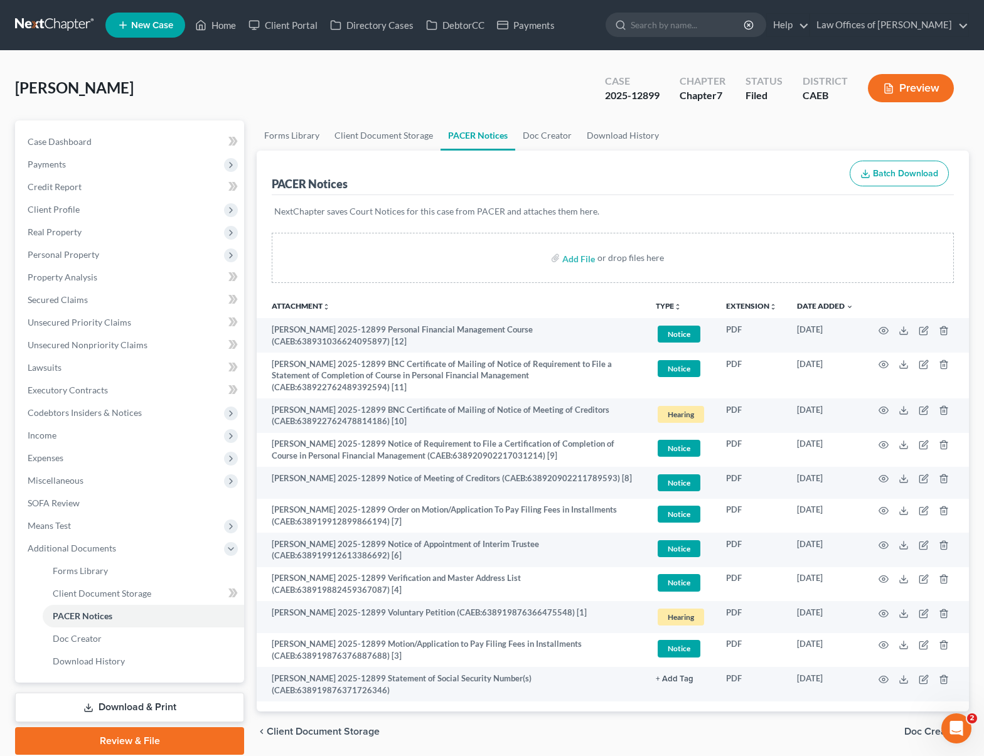
click at [965, 138] on ul "Forms Library Client Document Storage PACER Notices Doc Creator Download History" at bounding box center [613, 135] width 712 height 30
click at [230, 28] on link "Home" at bounding box center [215, 25] width 53 height 23
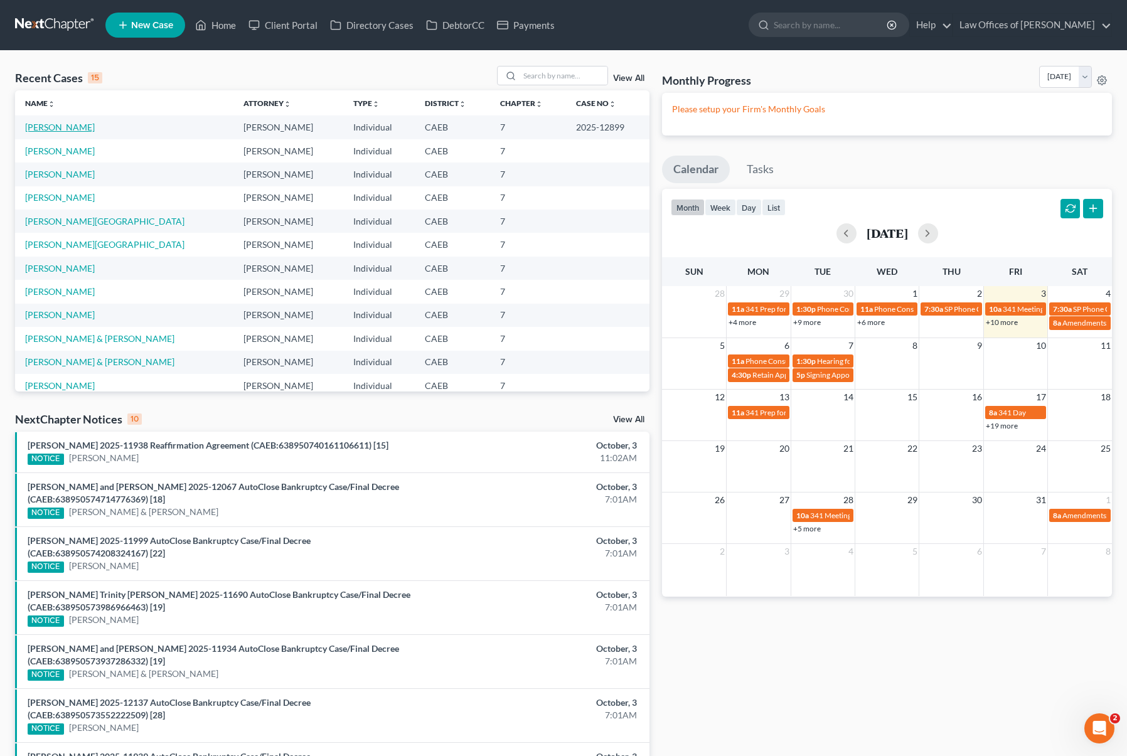
click at [65, 127] on link "Van Meter, David" at bounding box center [60, 127] width 70 height 11
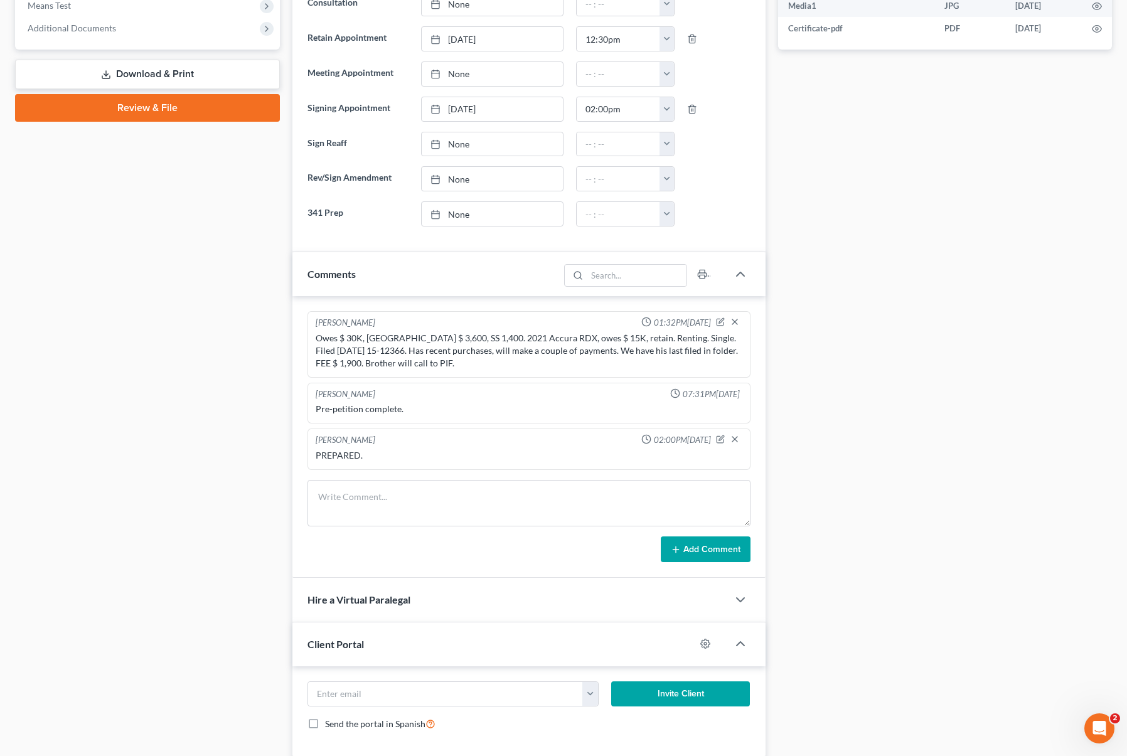
scroll to position [526, 0]
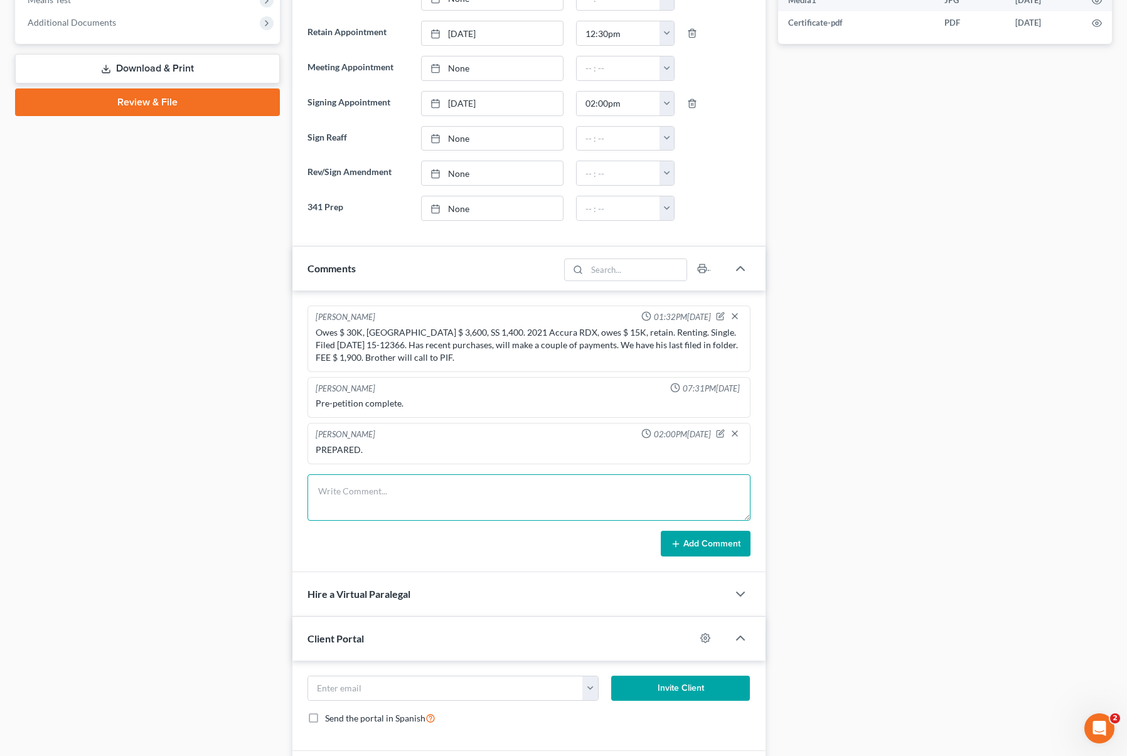
click at [368, 491] on textarea at bounding box center [528, 497] width 443 height 46
type textarea "Re-prepared."
click at [688, 543] on button "Add Comment" at bounding box center [706, 544] width 90 height 26
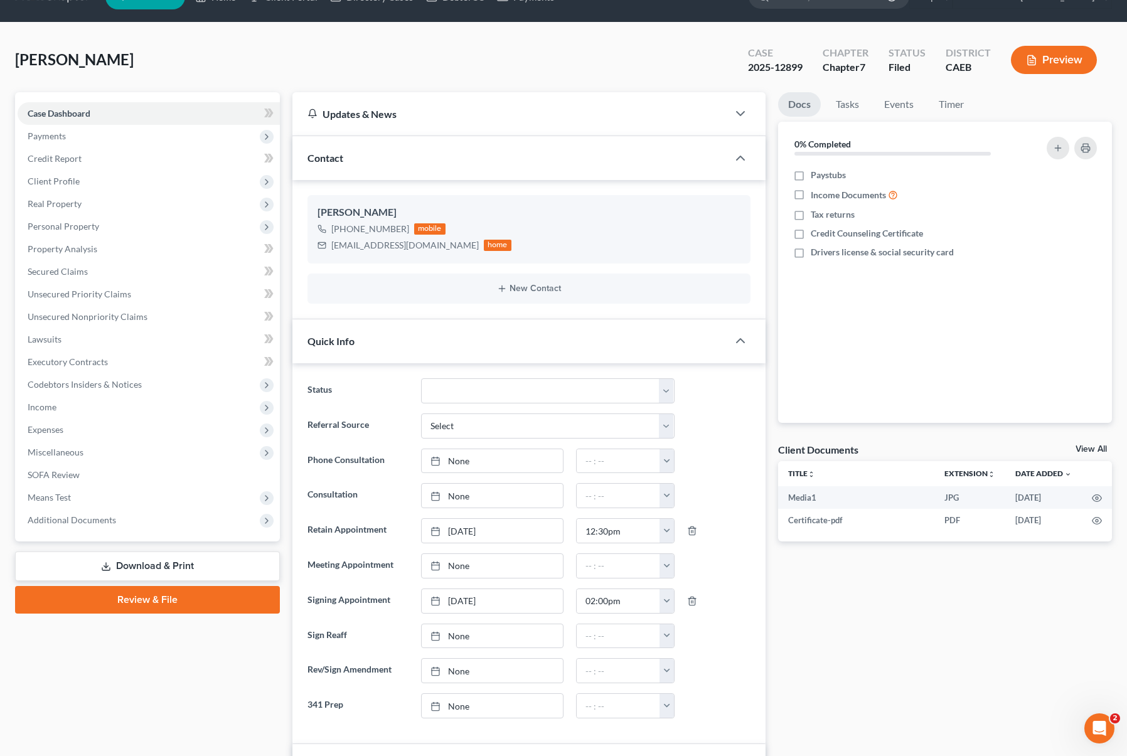
scroll to position [0, 0]
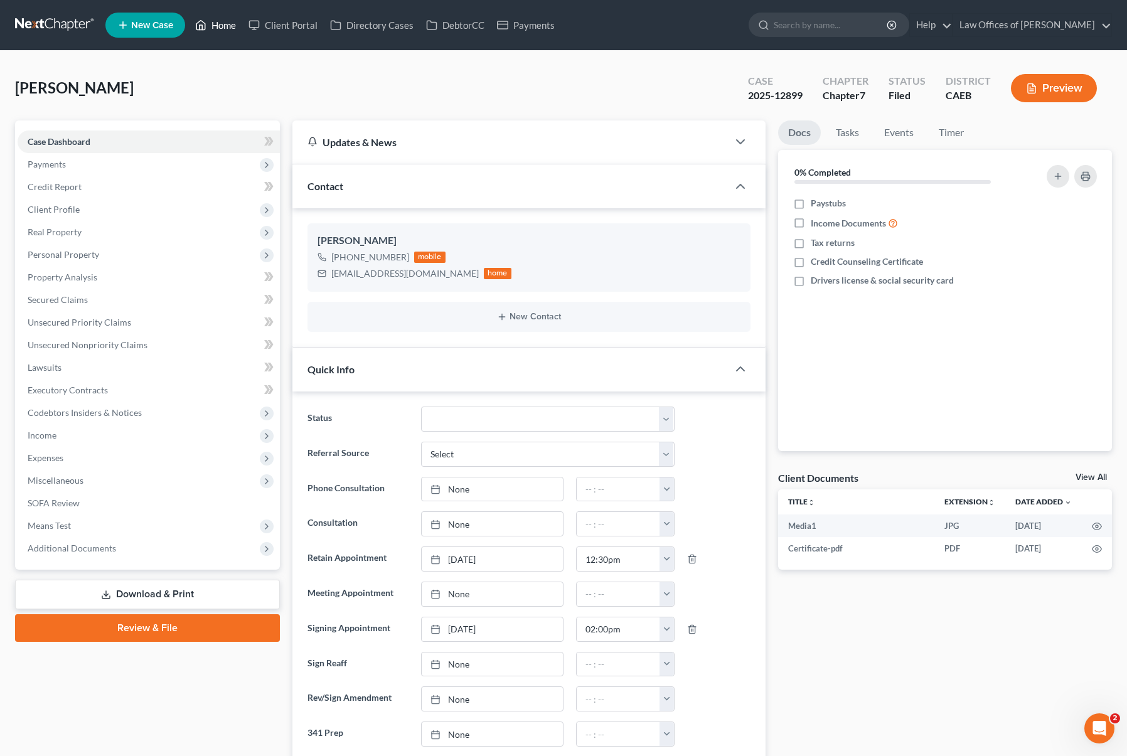
click at [226, 25] on link "Home" at bounding box center [215, 25] width 53 height 23
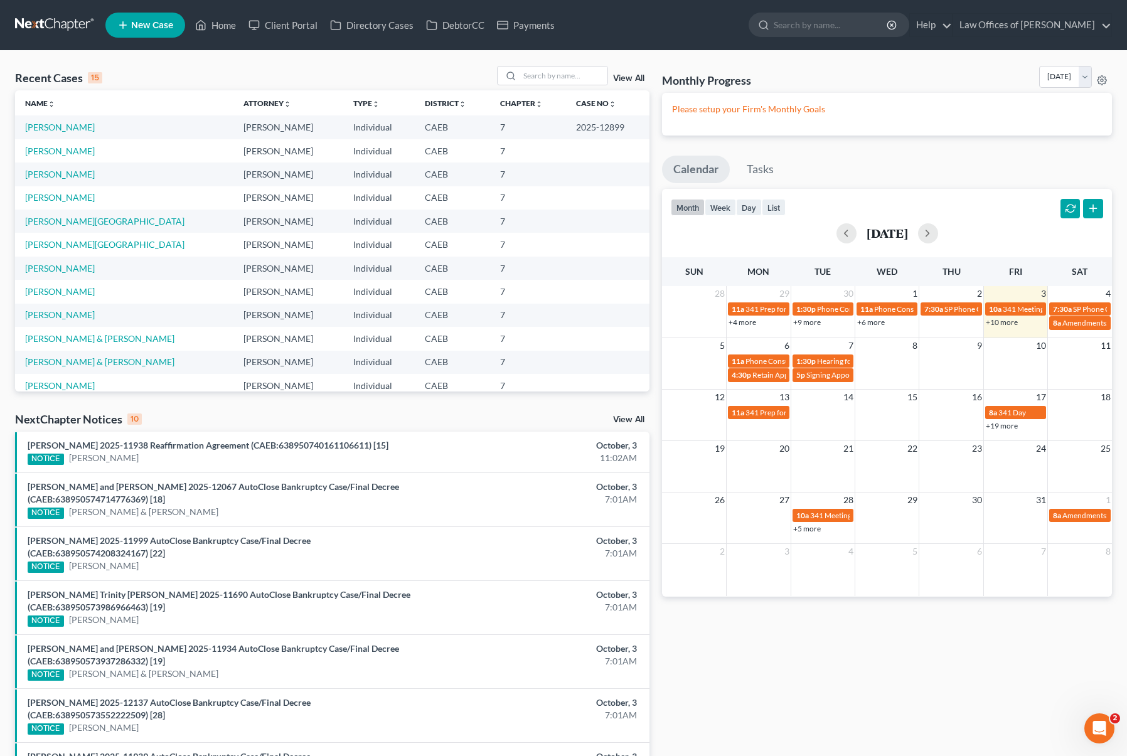
click at [992, 325] on link "+10 more" at bounding box center [1002, 321] width 32 height 9
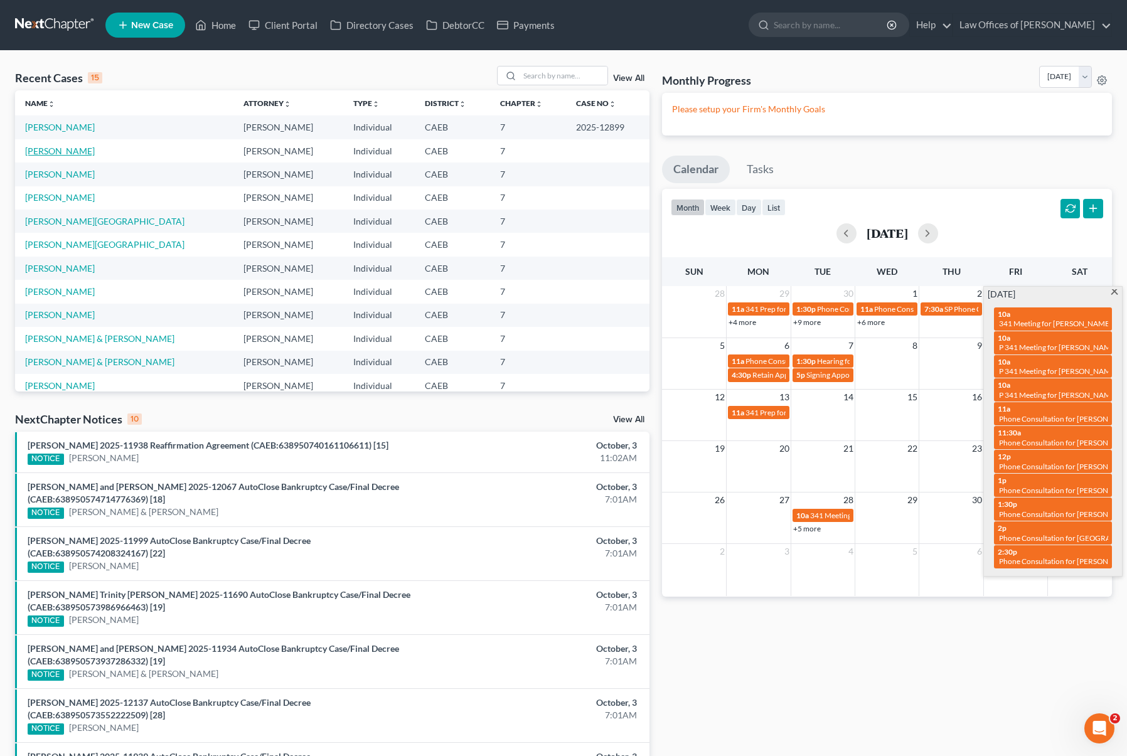
click at [94, 150] on link "[PERSON_NAME]" at bounding box center [60, 151] width 70 height 11
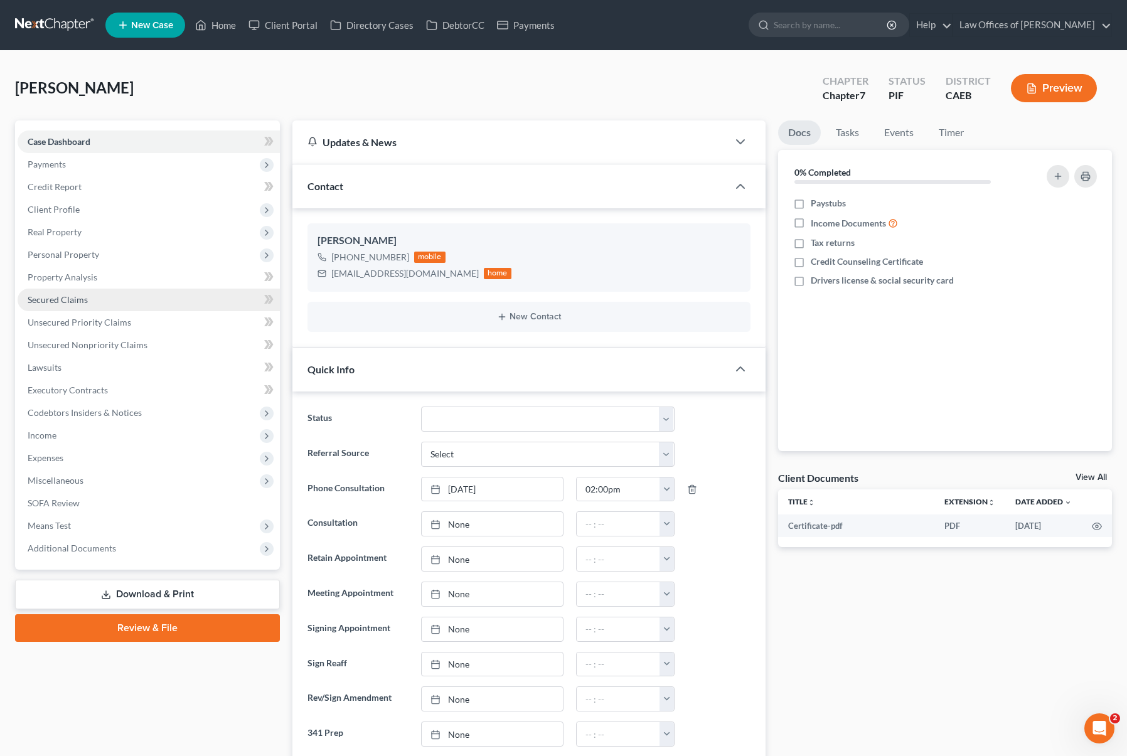
scroll to position [559, 0]
click at [104, 297] on link "Secured Claims" at bounding box center [149, 300] width 262 height 23
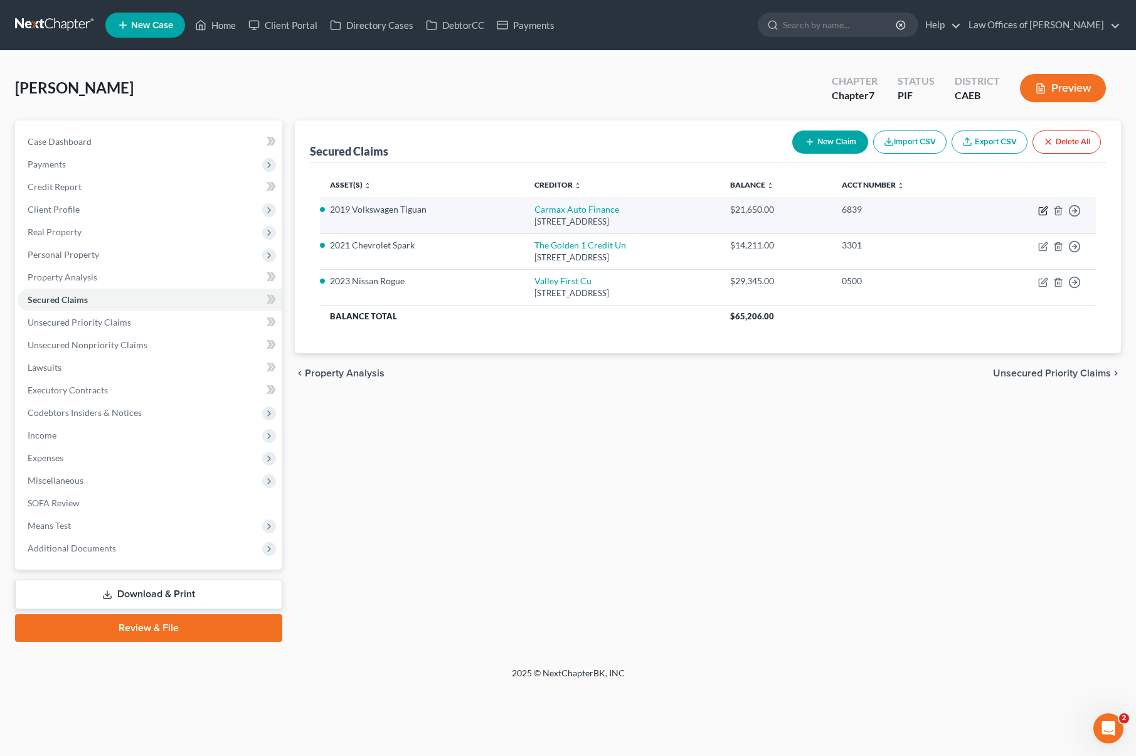
click at [992, 208] on icon "button" at bounding box center [1043, 212] width 8 height 8
select select "10"
select select "4"
select select "0"
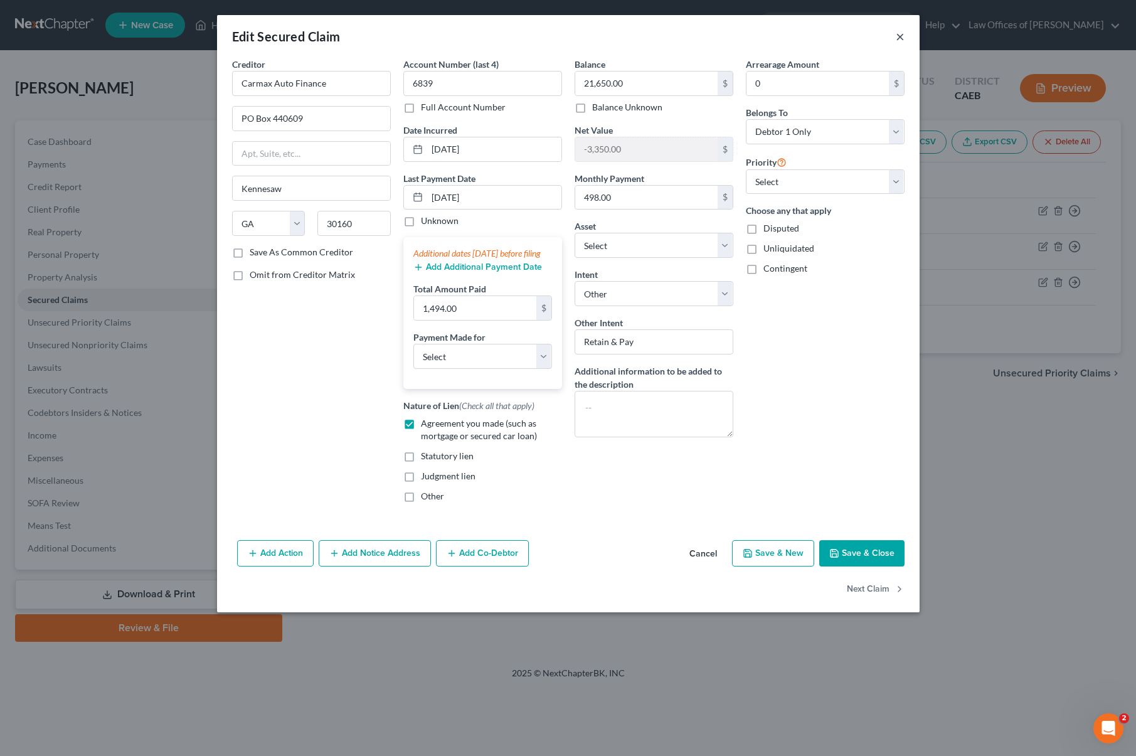
click at [900, 40] on button "×" at bounding box center [900, 36] width 9 height 15
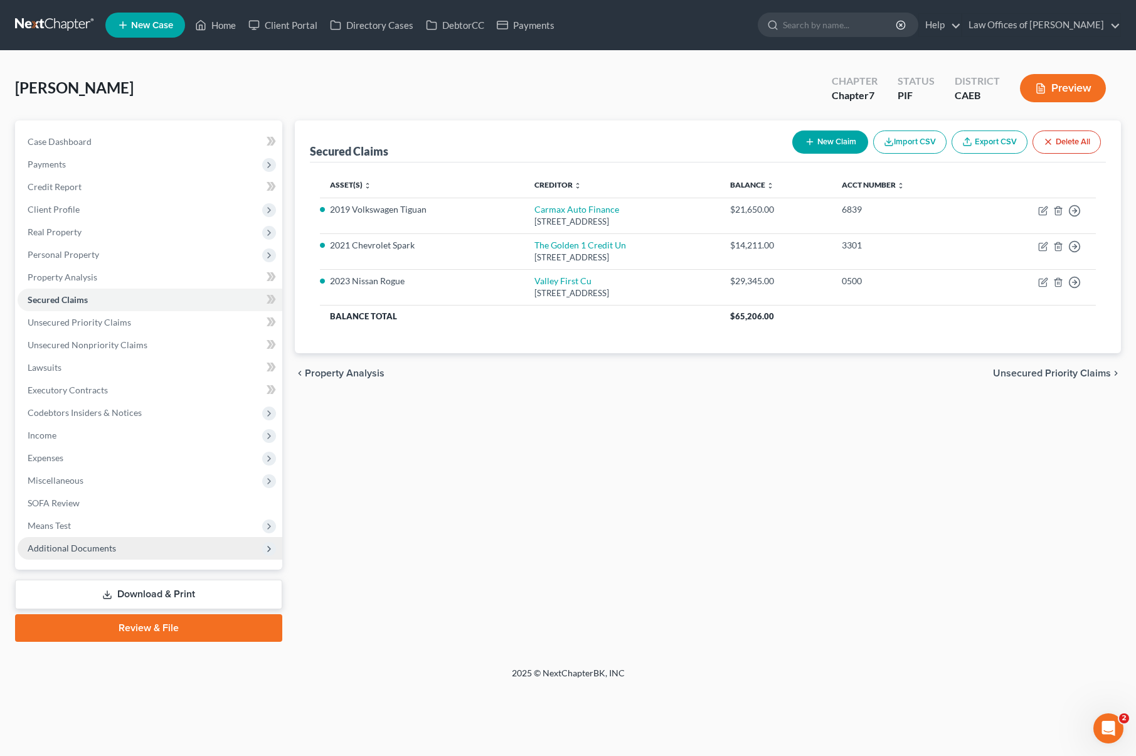
click at [134, 547] on span "Additional Documents" at bounding box center [150, 548] width 265 height 23
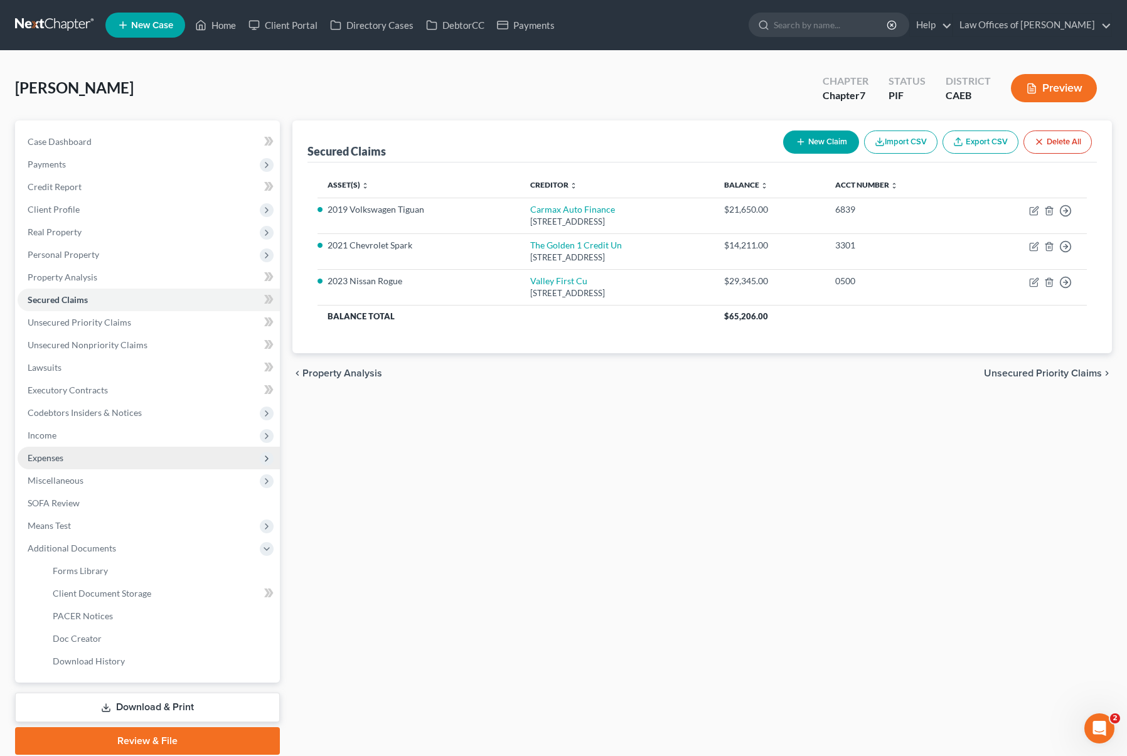
click at [82, 459] on span "Expenses" at bounding box center [149, 458] width 262 height 23
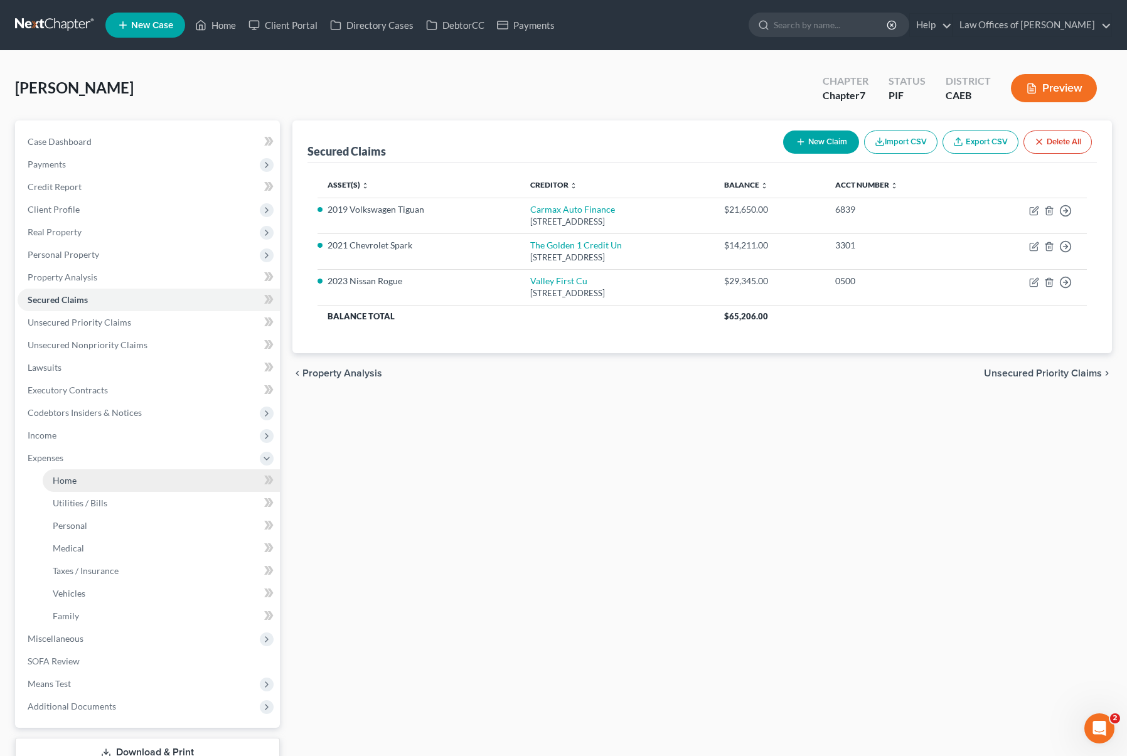
click at [77, 472] on link "Home" at bounding box center [161, 480] width 237 height 23
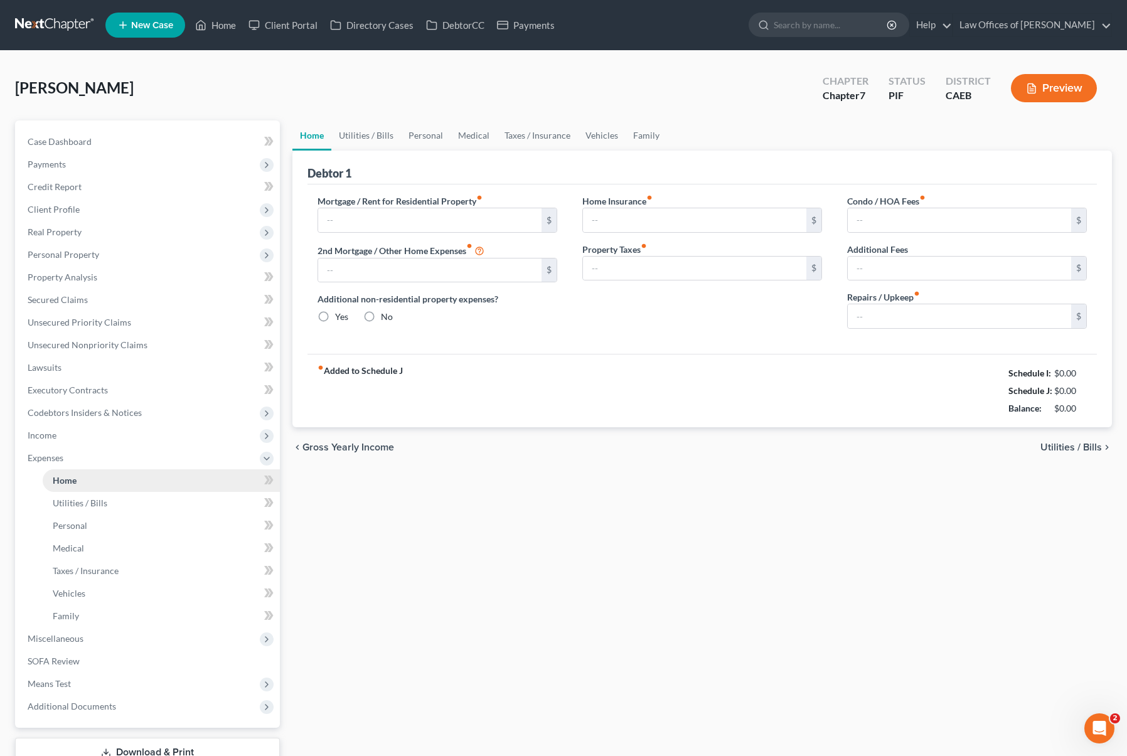
type input "0.00"
radio input "true"
type input "0.00"
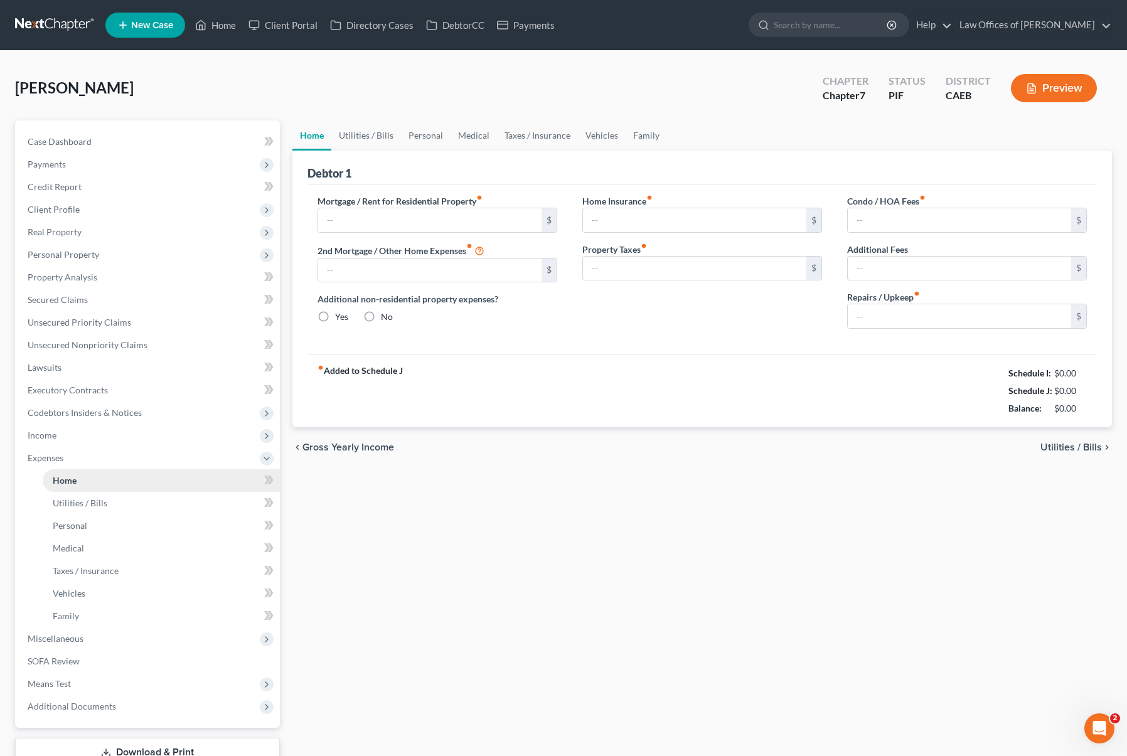
type input "0.00"
click at [354, 219] on input "text" at bounding box center [429, 220] width 223 height 24
type input "1,400"
click at [441, 171] on div "Debtor 1" at bounding box center [701, 168] width 789 height 34
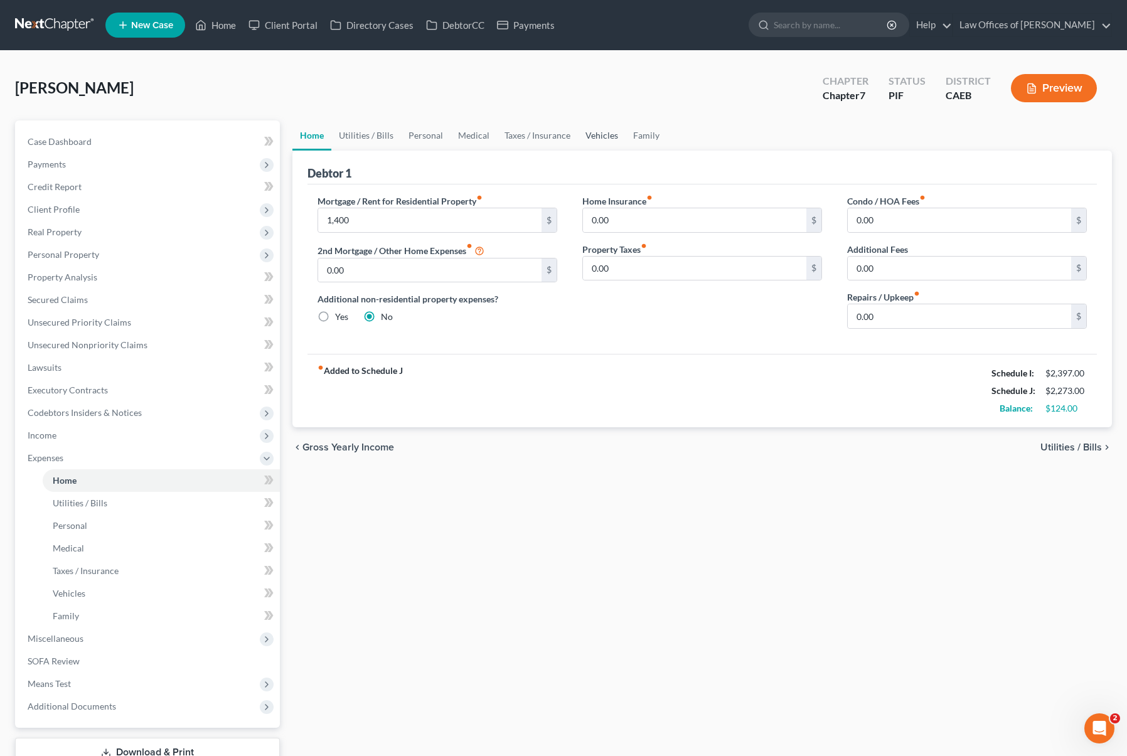
click at [609, 136] on link "Vehicles" at bounding box center [602, 135] width 48 height 30
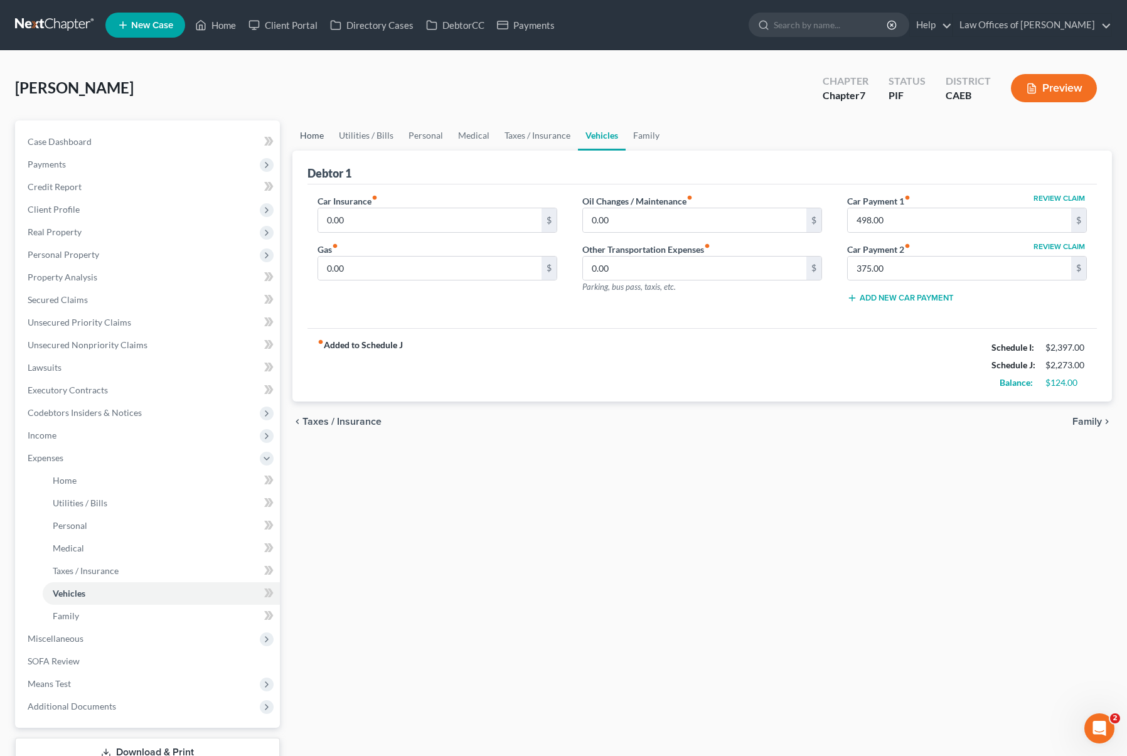
click at [317, 141] on link "Home" at bounding box center [311, 135] width 39 height 30
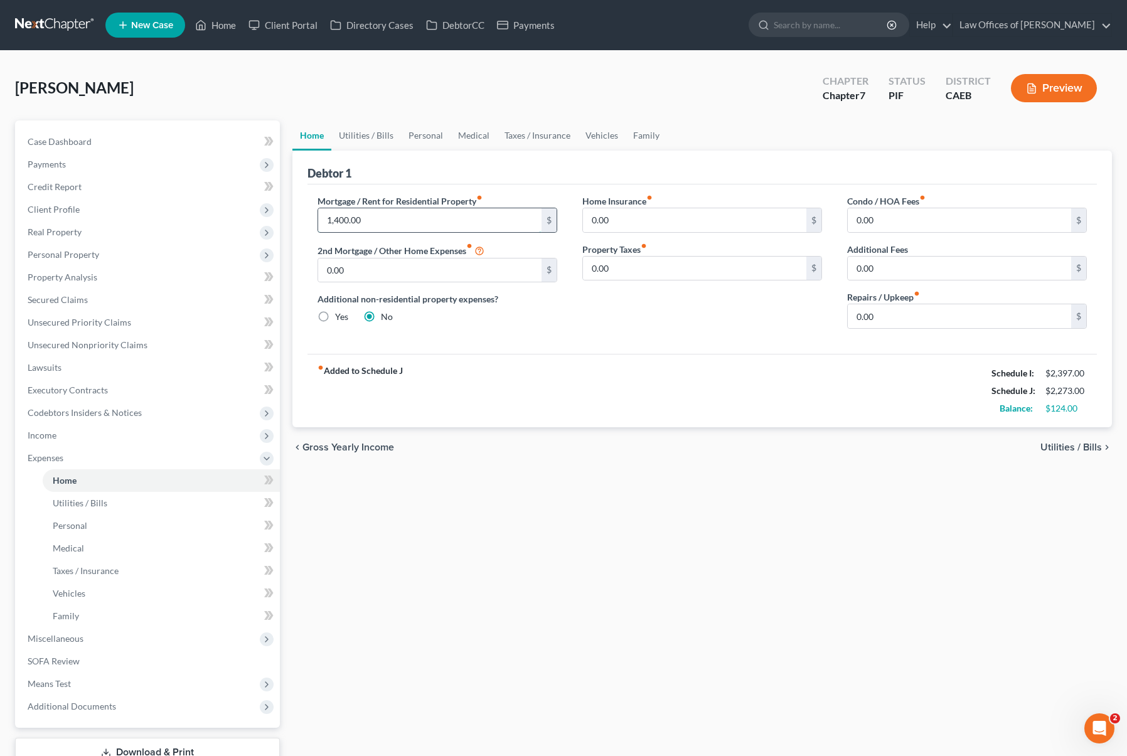
click at [416, 227] on input "1,400.00" at bounding box center [429, 220] width 223 height 24
type input "300"
click at [331, 120] on link "Utilities / Bills" at bounding box center [366, 135] width 70 height 30
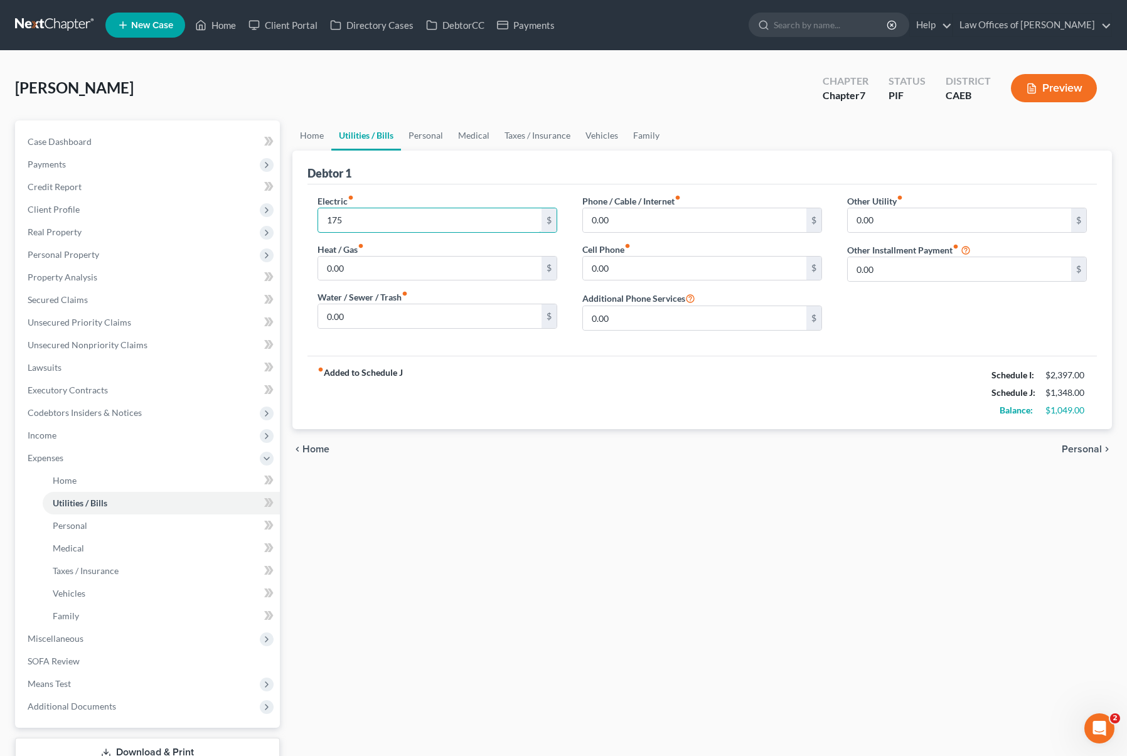
type input "175"
type input "125"
type input "80"
type input "175"
click at [418, 129] on link "Personal" at bounding box center [426, 135] width 50 height 30
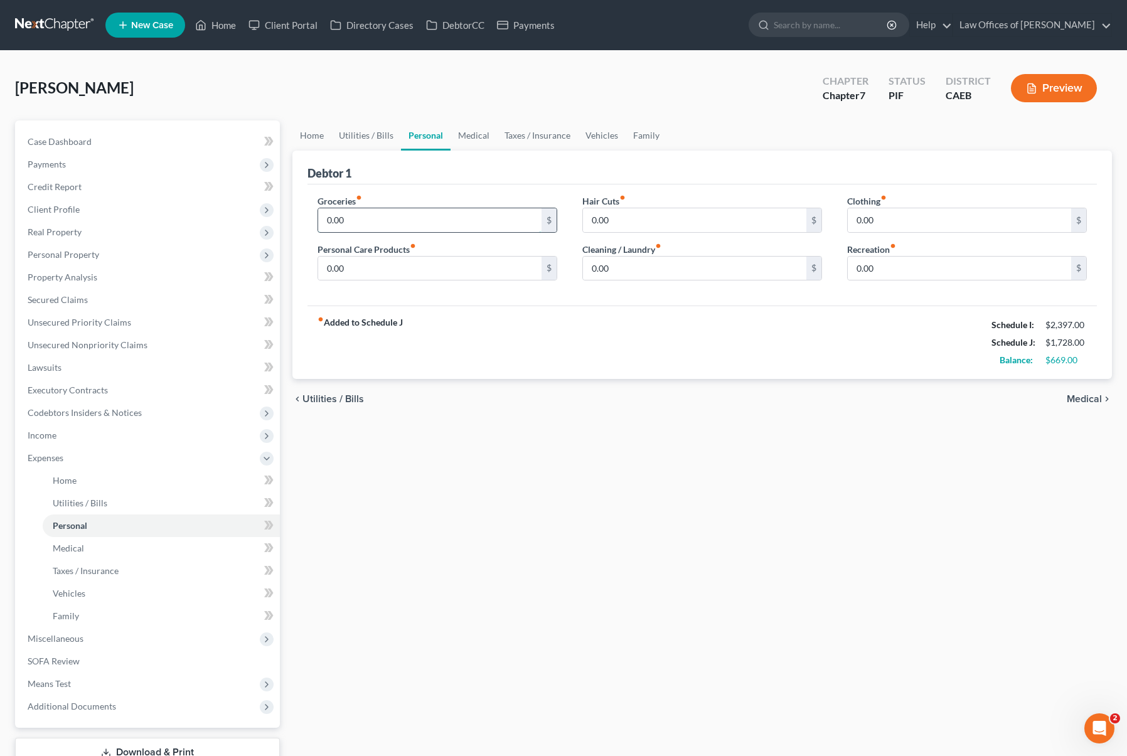
click at [383, 223] on input "0.00" at bounding box center [429, 220] width 223 height 24
type input "300."
type input "175"
type input "75."
type input "50."
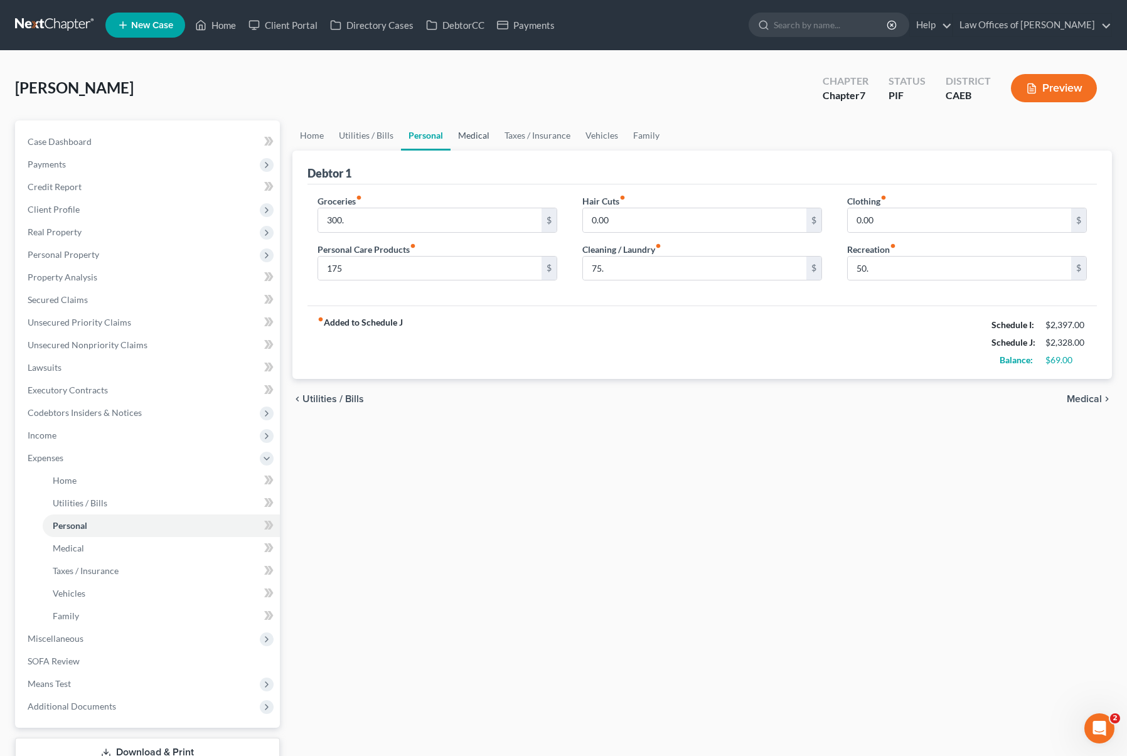
click at [459, 136] on link "Medical" at bounding box center [473, 135] width 46 height 30
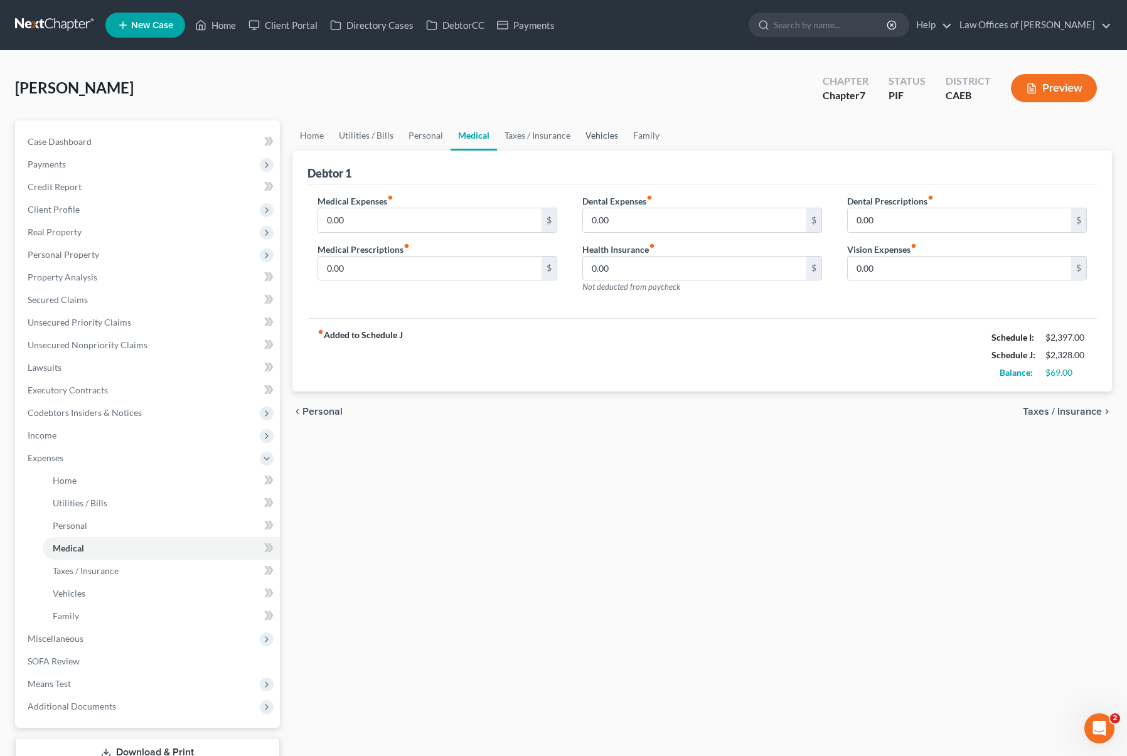
click at [593, 132] on link "Vehicles" at bounding box center [602, 135] width 48 height 30
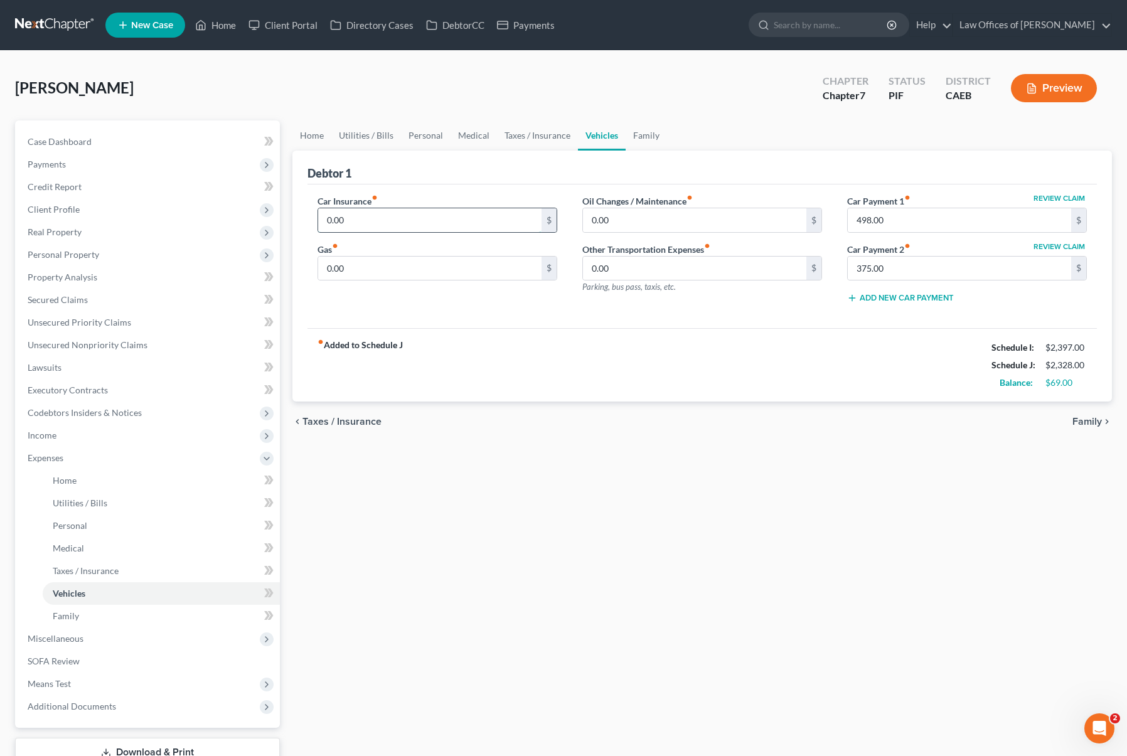
click at [388, 221] on input "0.00" at bounding box center [429, 220] width 223 height 24
type input "170."
type input "150"
click at [467, 267] on input "150" at bounding box center [429, 269] width 223 height 24
click at [218, 25] on link "Home" at bounding box center [215, 25] width 53 height 23
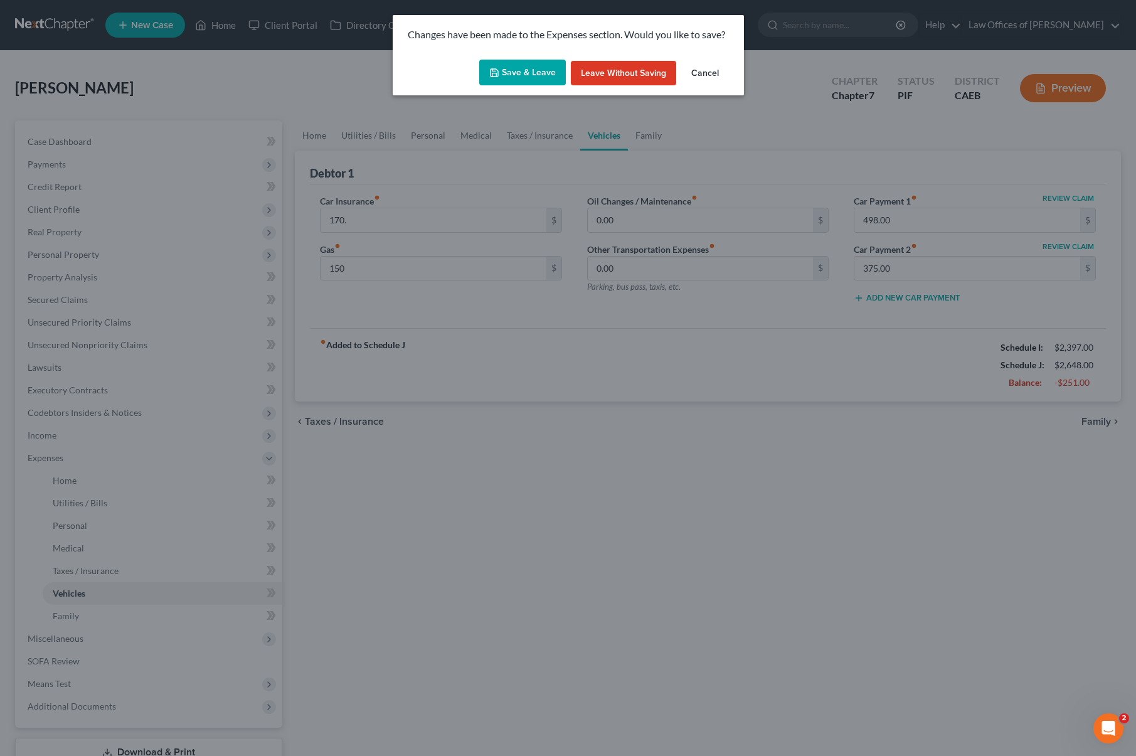
click at [533, 76] on button "Save & Leave" at bounding box center [522, 73] width 87 height 26
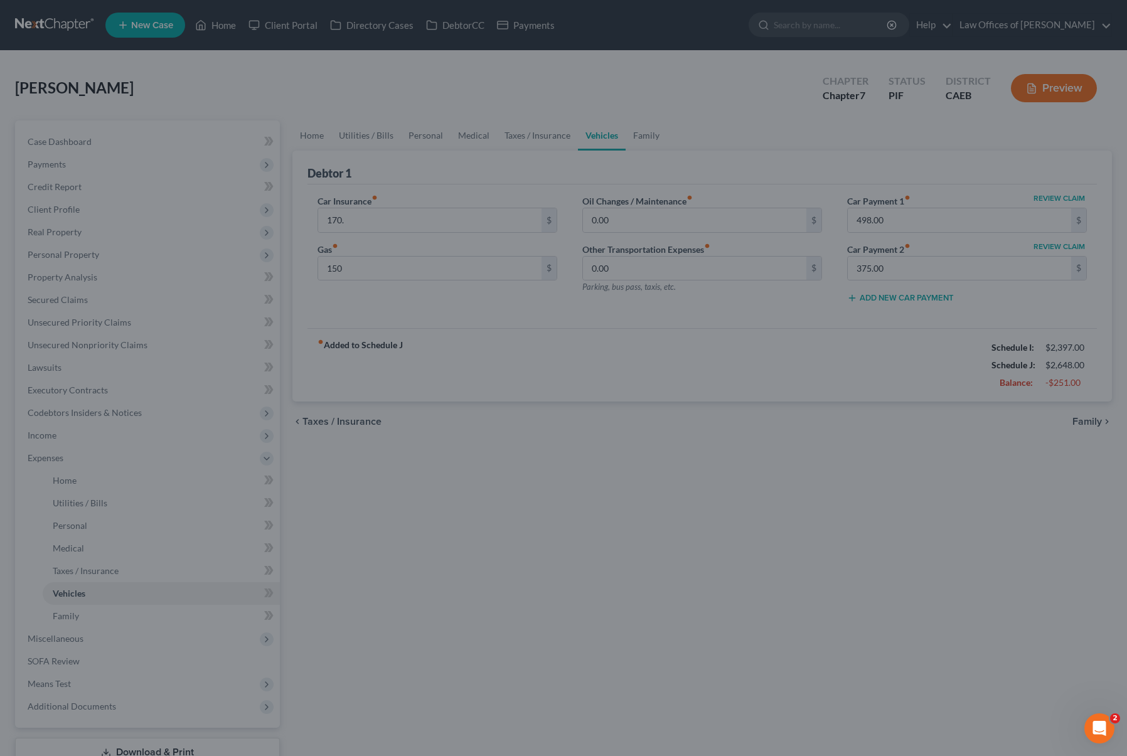
type input "170.00"
type input "150.00"
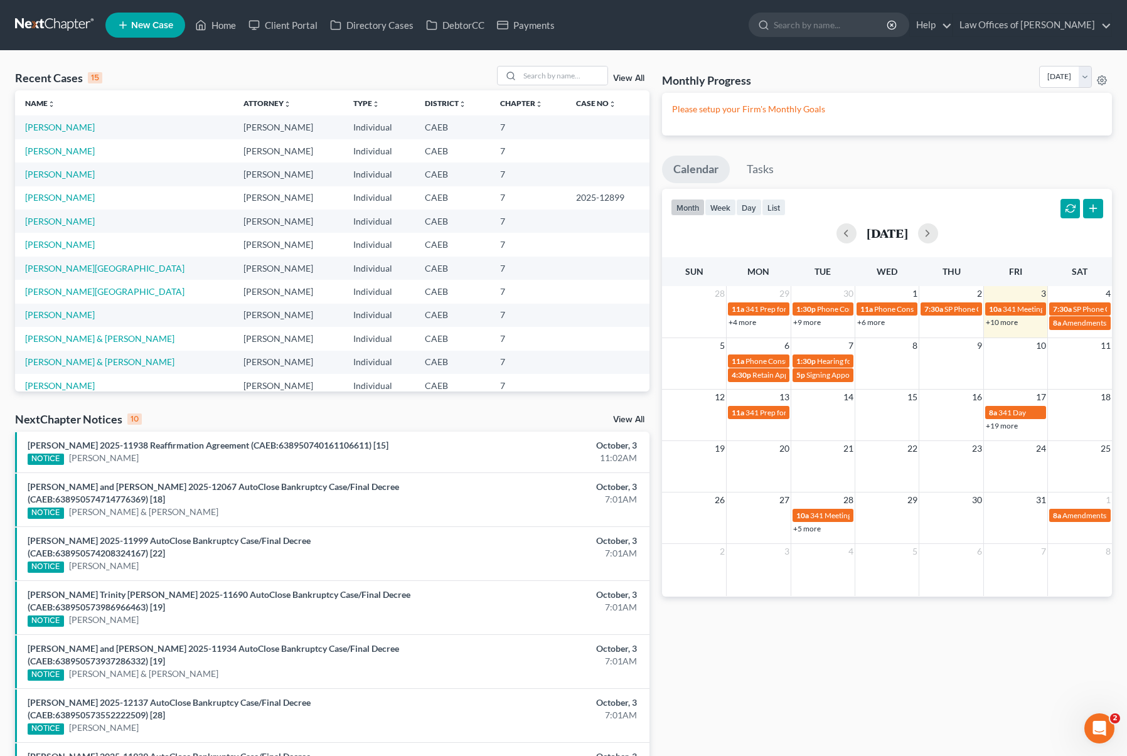
click at [992, 324] on link "+10 more" at bounding box center [1002, 321] width 32 height 9
click at [54, 177] on link "[PERSON_NAME]" at bounding box center [60, 174] width 70 height 11
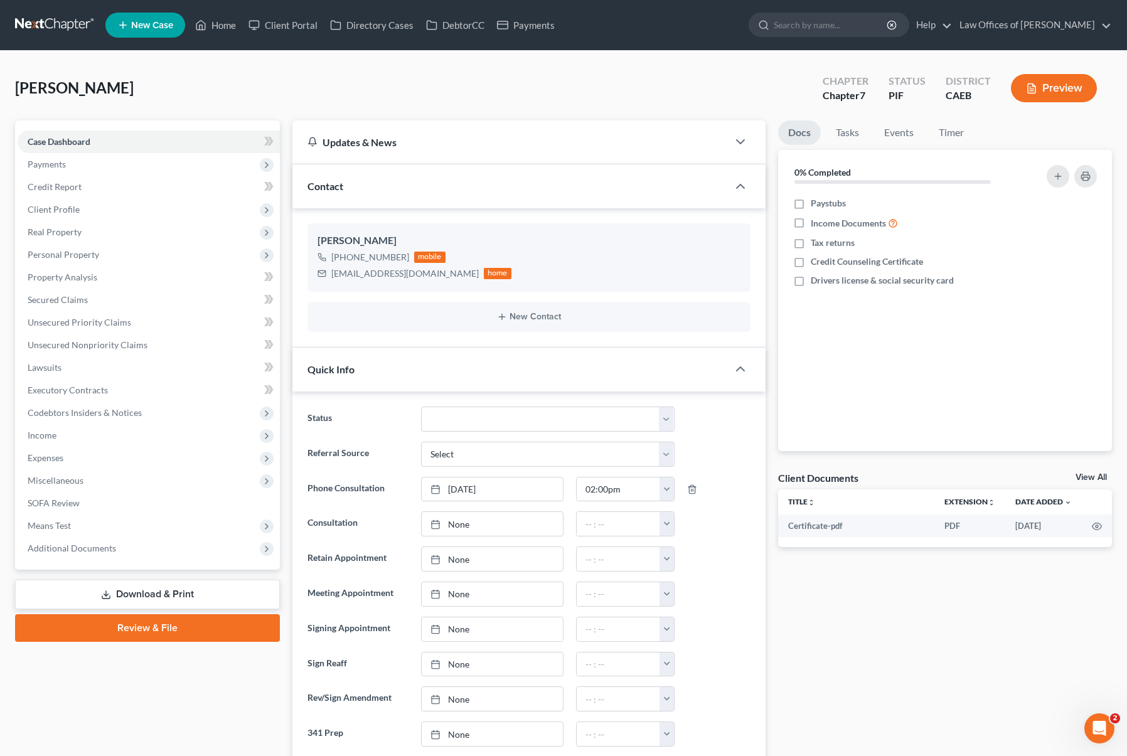
scroll to position [142, 0]
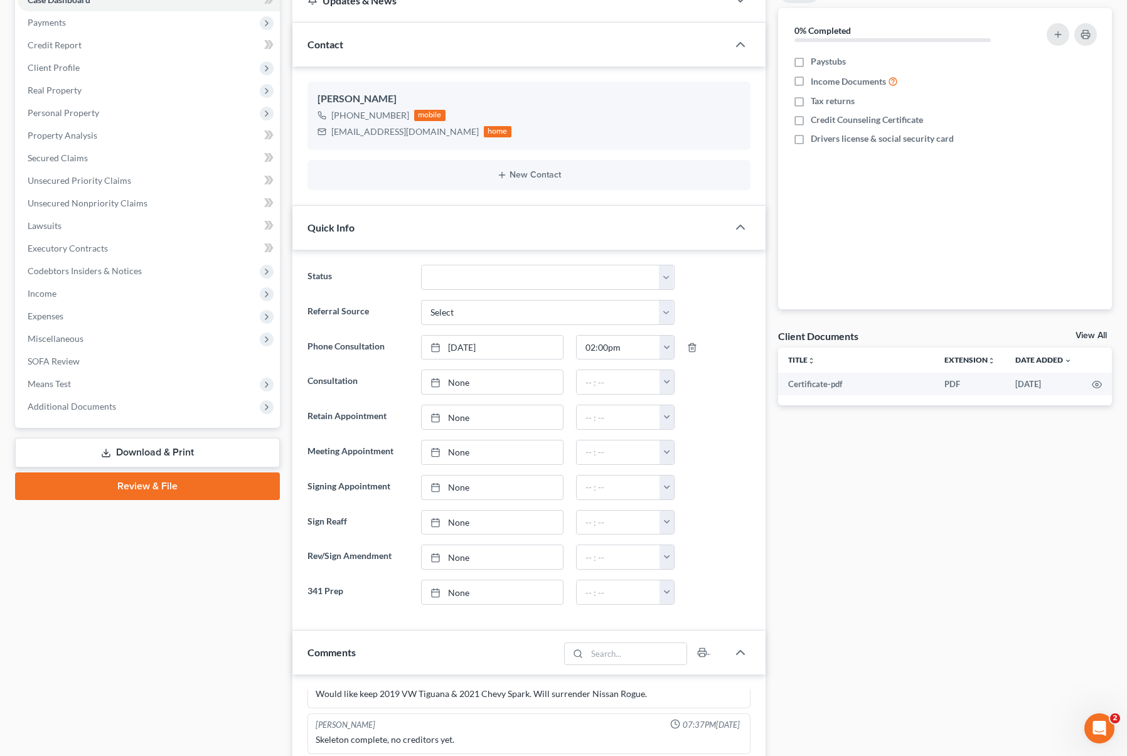
drag, startPoint x: 1115, startPoint y: 318, endPoint x: 1093, endPoint y: 454, distance: 137.2
click at [992, 326] on div "Docs Tasks Events Timer 0% Completed Nothing here yet! Paystubs Income Document…" at bounding box center [945, 757] width 347 height 1556
click at [992, 454] on div "Docs Tasks Events Timer 0% Completed Nothing here yet! Paystubs Income Document…" at bounding box center [945, 757] width 347 height 1556
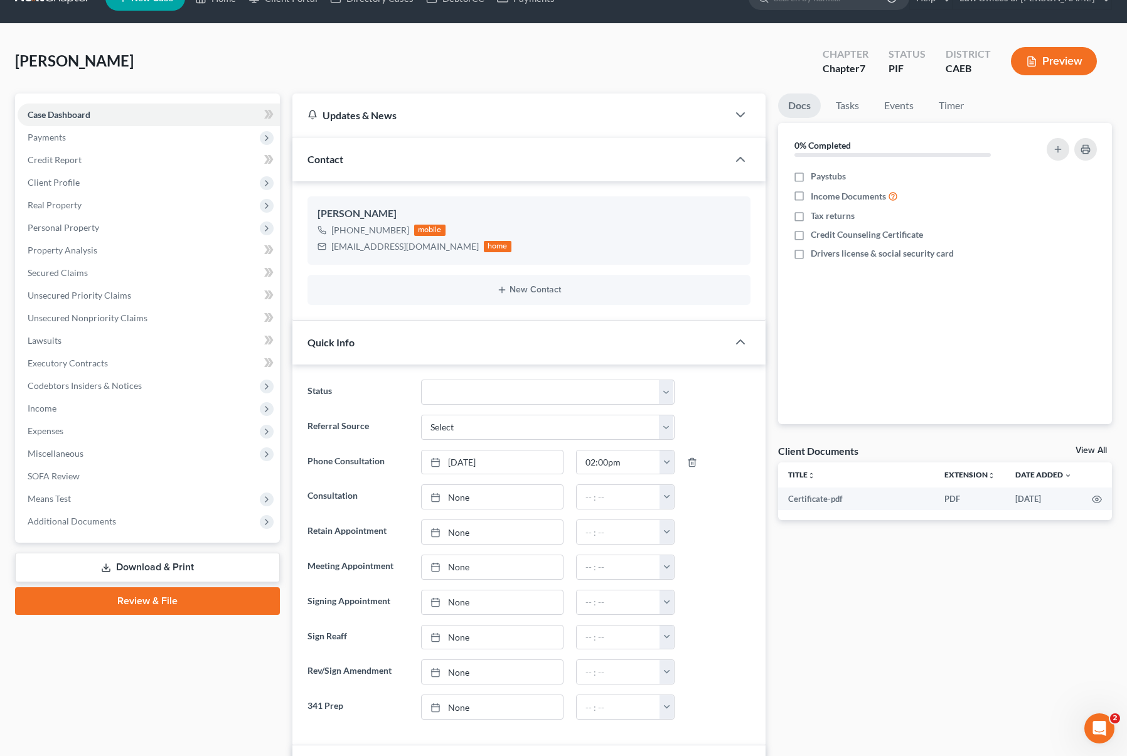
scroll to position [0, 0]
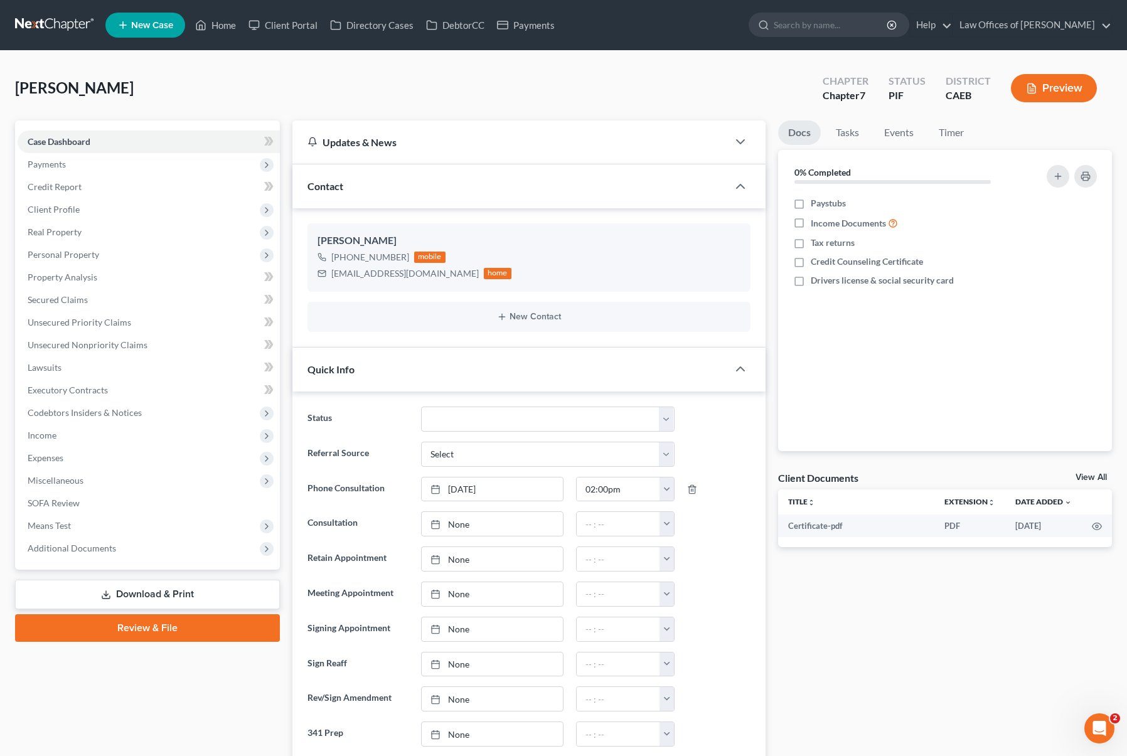
click at [209, 592] on link "Download & Print" at bounding box center [147, 594] width 265 height 29
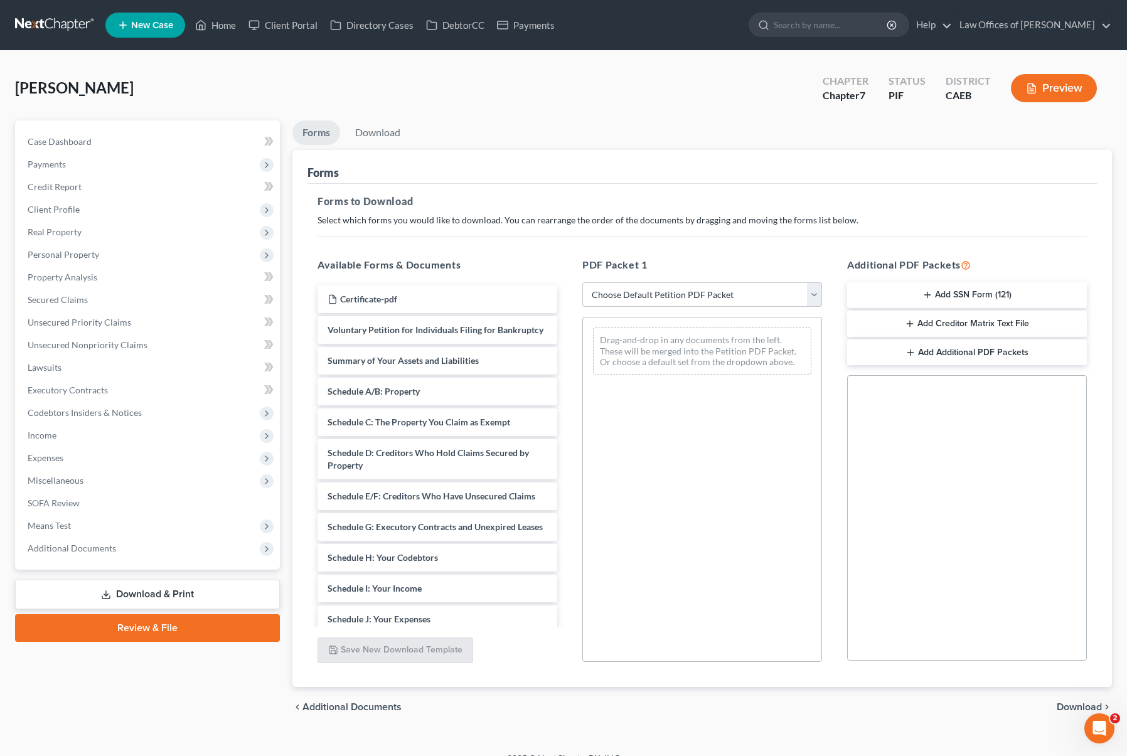
click at [812, 295] on select "Choose Default Petition PDF Packet Complete Bankruptcy Petition (all forms and …" at bounding box center [702, 294] width 240 height 25
select select "4"
click at [582, 282] on select "Choose Default Petition PDF Packet Complete Bankruptcy Petition (all forms and …" at bounding box center [702, 294] width 240 height 25
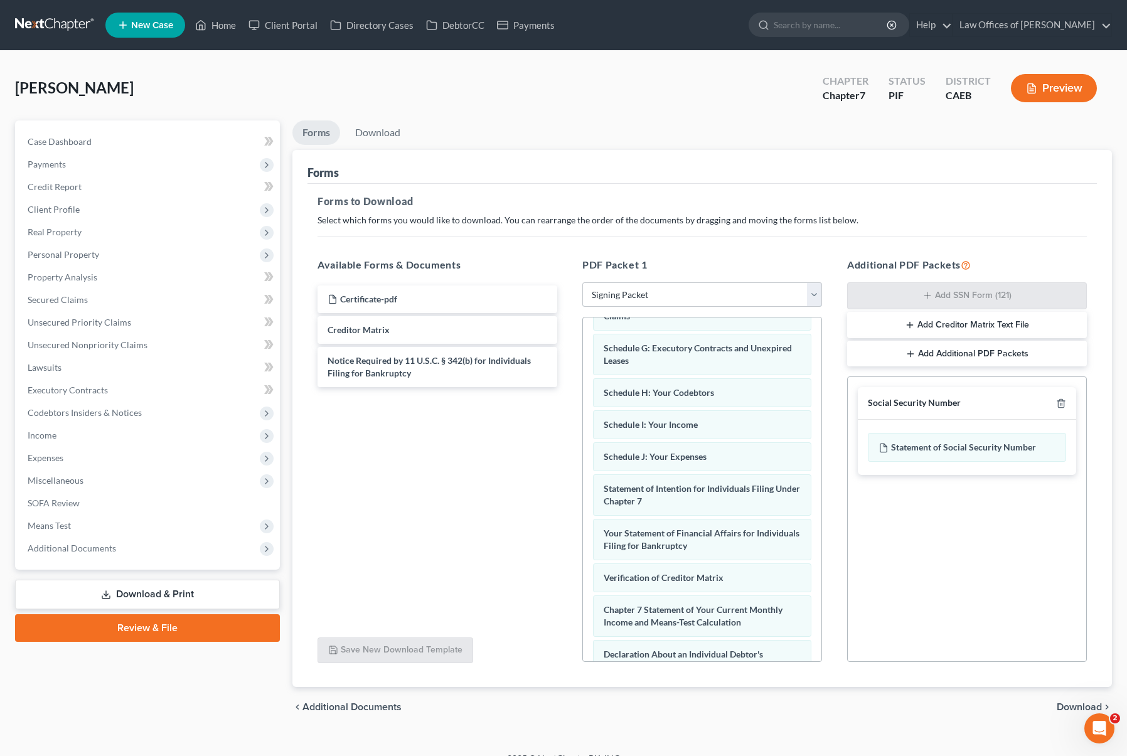
scroll to position [242, 0]
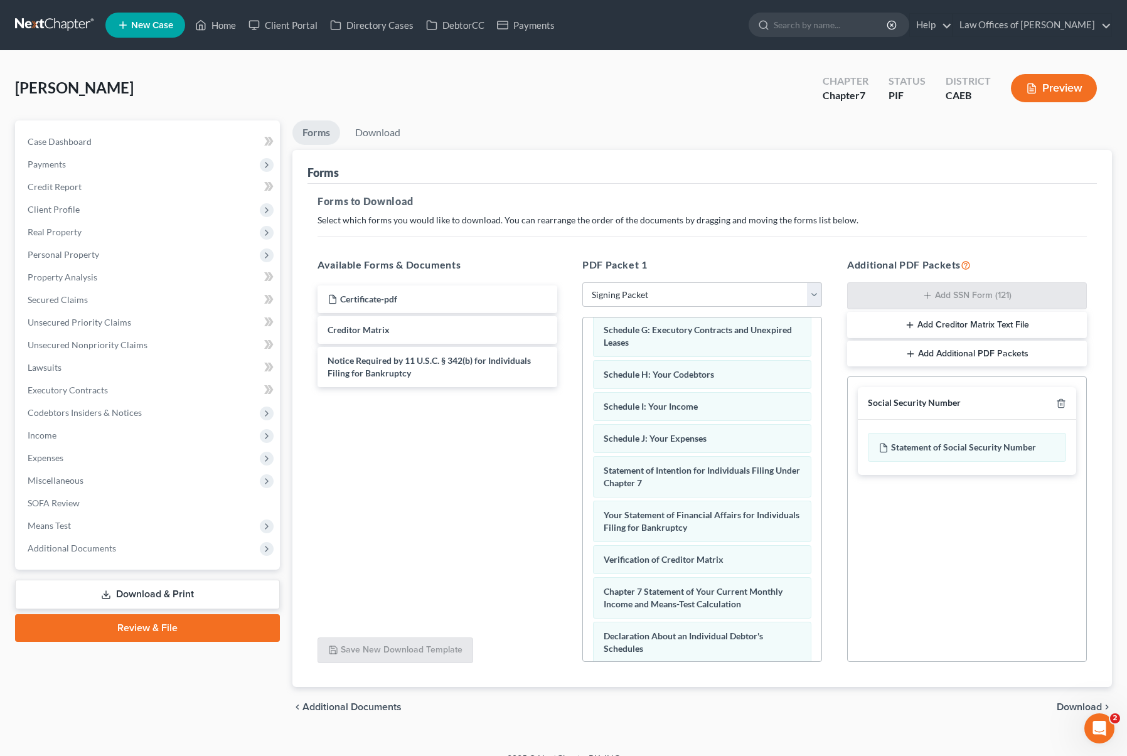
drag, startPoint x: 819, startPoint y: 423, endPoint x: 876, endPoint y: 578, distance: 165.1
click at [830, 545] on div "PDF Packet 1 Choose Default Petition PDF Packet Complete Bankruptcy Petition (a…" at bounding box center [702, 459] width 265 height 425
click at [992, 705] on span "Download" at bounding box center [1078, 707] width 45 height 10
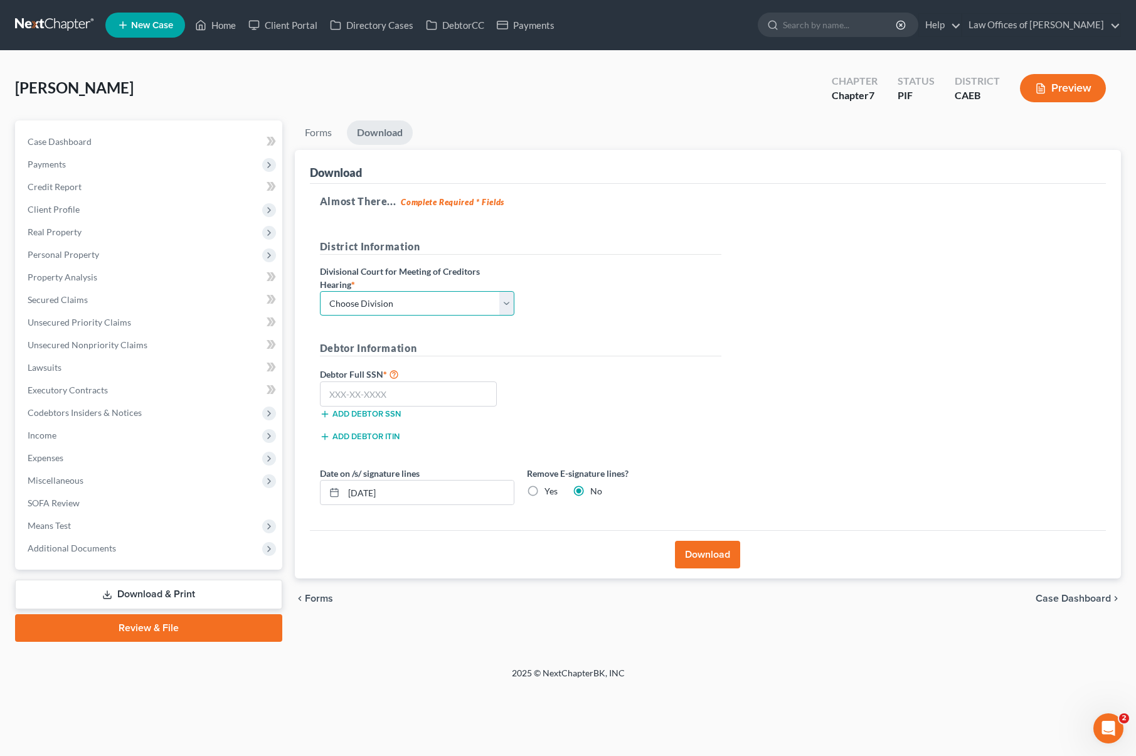
click at [509, 304] on select "Choose Division Fresno Modesto [GEOGRAPHIC_DATA]" at bounding box center [417, 303] width 194 height 25
select select "0"
click at [320, 291] on select "Choose Division Fresno Modesto [GEOGRAPHIC_DATA]" at bounding box center [417, 303] width 194 height 25
click at [432, 385] on input "text" at bounding box center [409, 393] width 178 height 25
type input "111-11-1111"
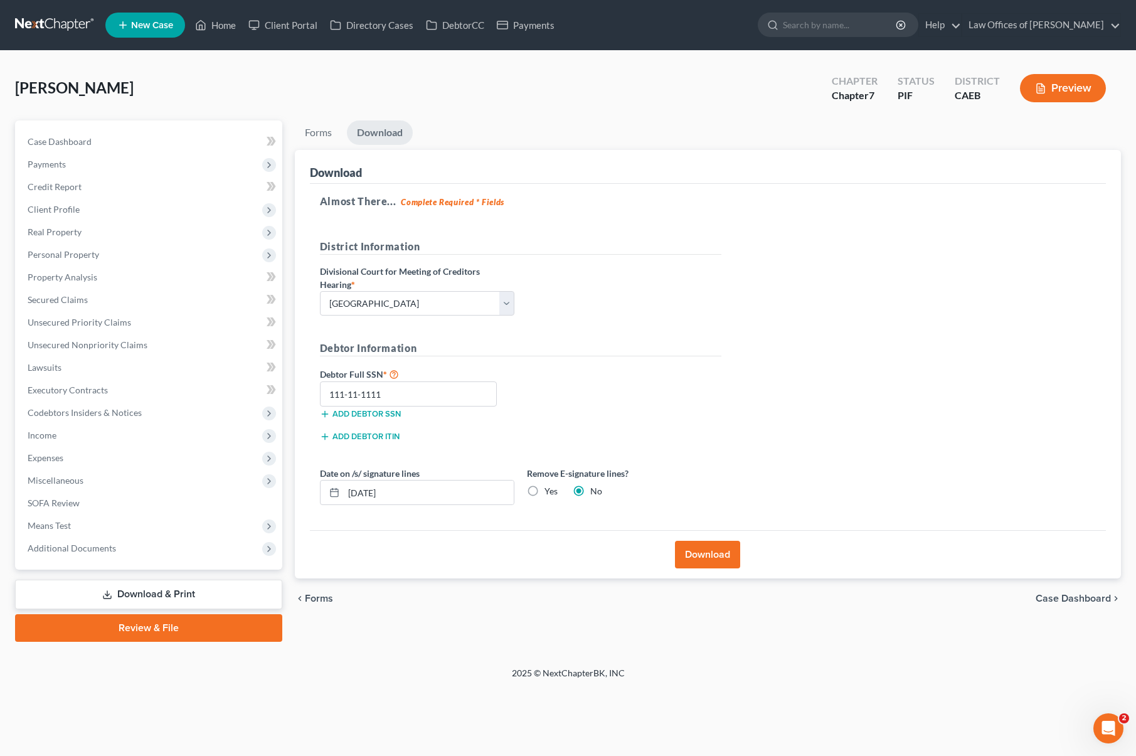
click at [705, 550] on button "Download" at bounding box center [707, 555] width 65 height 28
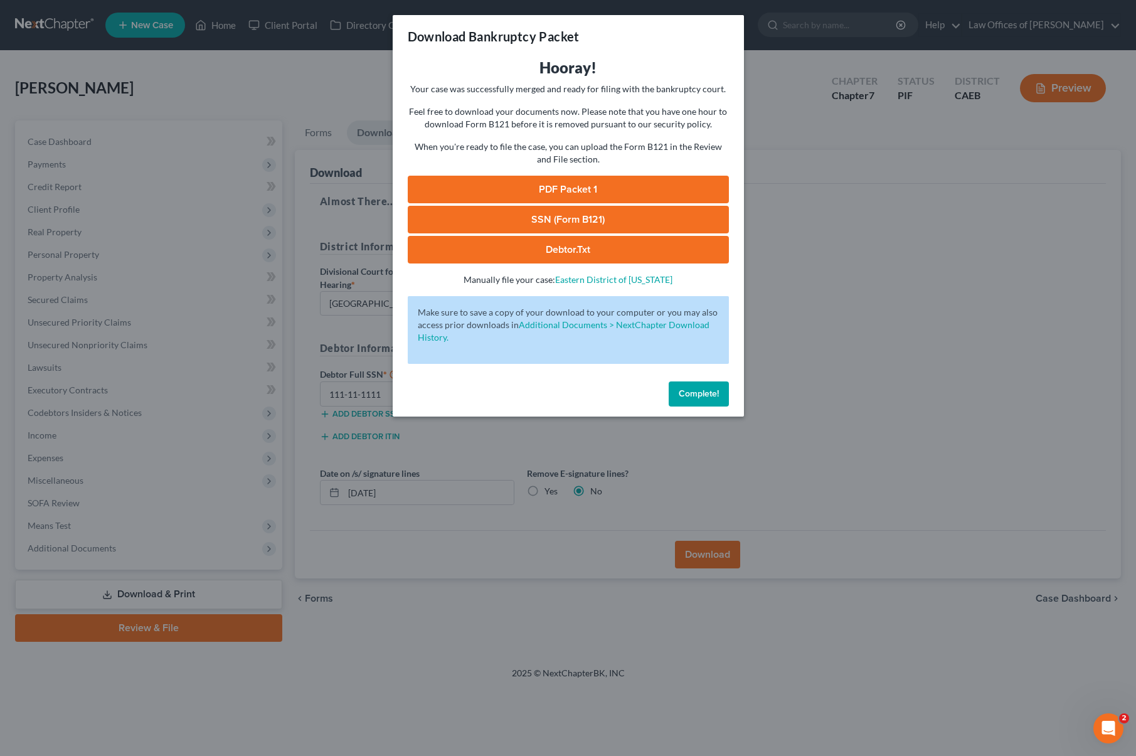
click at [608, 186] on link "PDF Packet 1" at bounding box center [568, 190] width 321 height 28
click at [706, 395] on span "Complete!" at bounding box center [699, 393] width 40 height 11
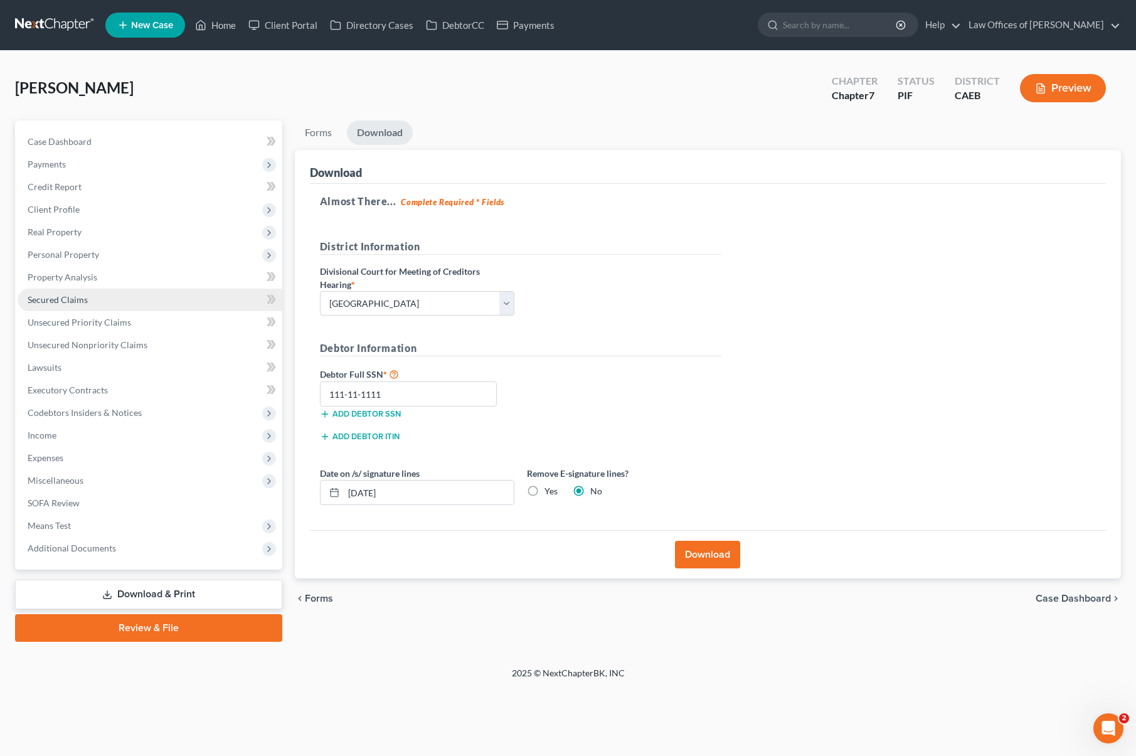
click at [132, 304] on link "Secured Claims" at bounding box center [150, 300] width 265 height 23
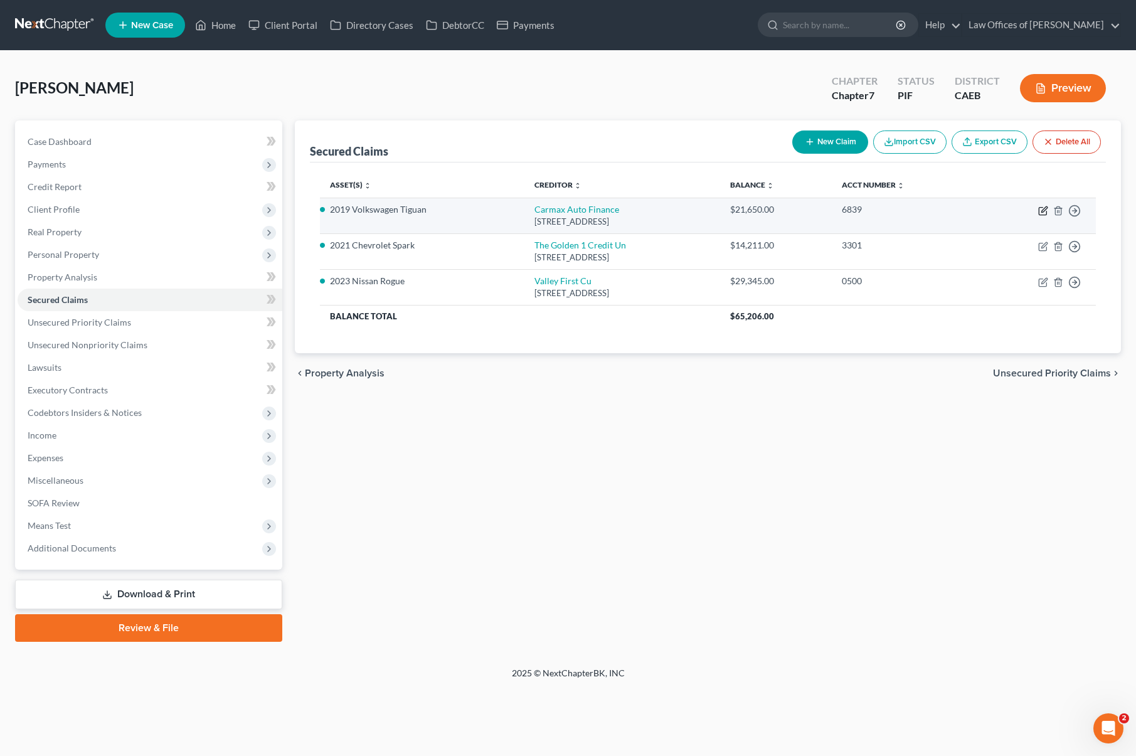
click at [992, 209] on icon "button" at bounding box center [1044, 209] width 6 height 6
select select "10"
select select "8"
select select "4"
select select "0"
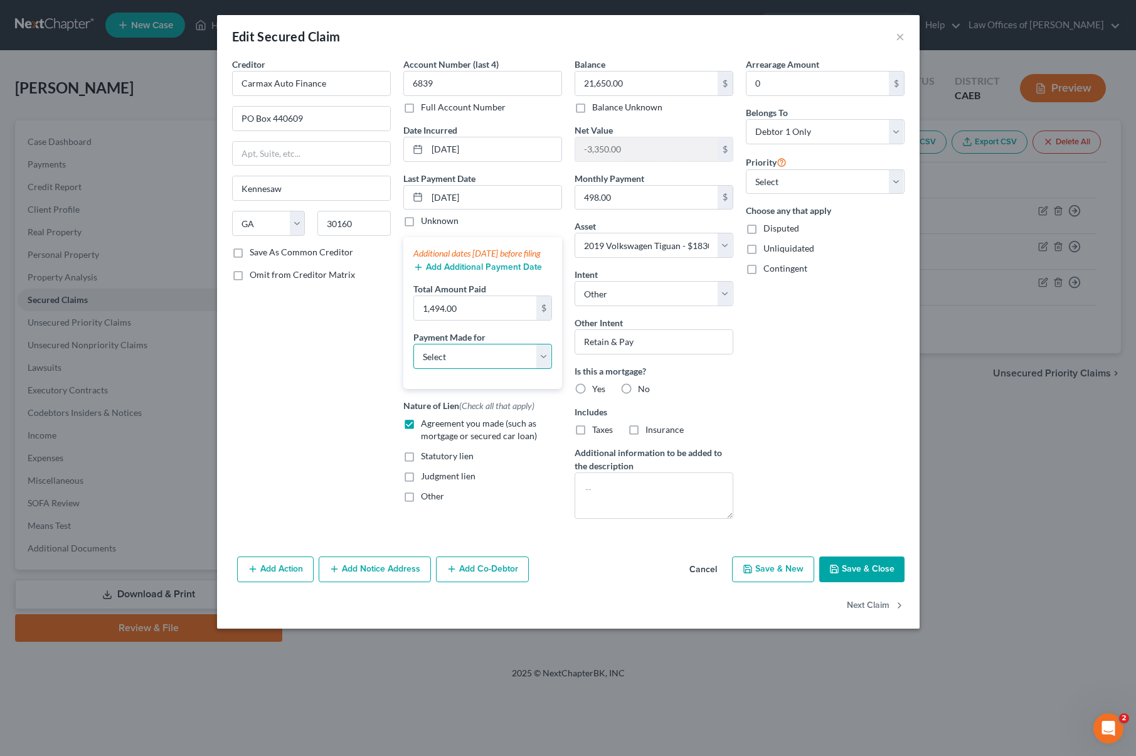
click at [542, 369] on select "Select Car Credit Card Loan Repayment Mortgage Other Suppliers Or Vendors" at bounding box center [482, 356] width 139 height 25
select select "0"
click at [413, 356] on select "Select Car Credit Card Loan Repayment Mortgage Other Suppliers Or Vendors" at bounding box center [482, 356] width 139 height 25
click at [893, 180] on select "Select 1st 2nd 3rd 4th 5th 6th 7th 8th 9th 10th 11th 12th 13th 14th 15th 16th 1…" at bounding box center [825, 181] width 159 height 25
select select "0"
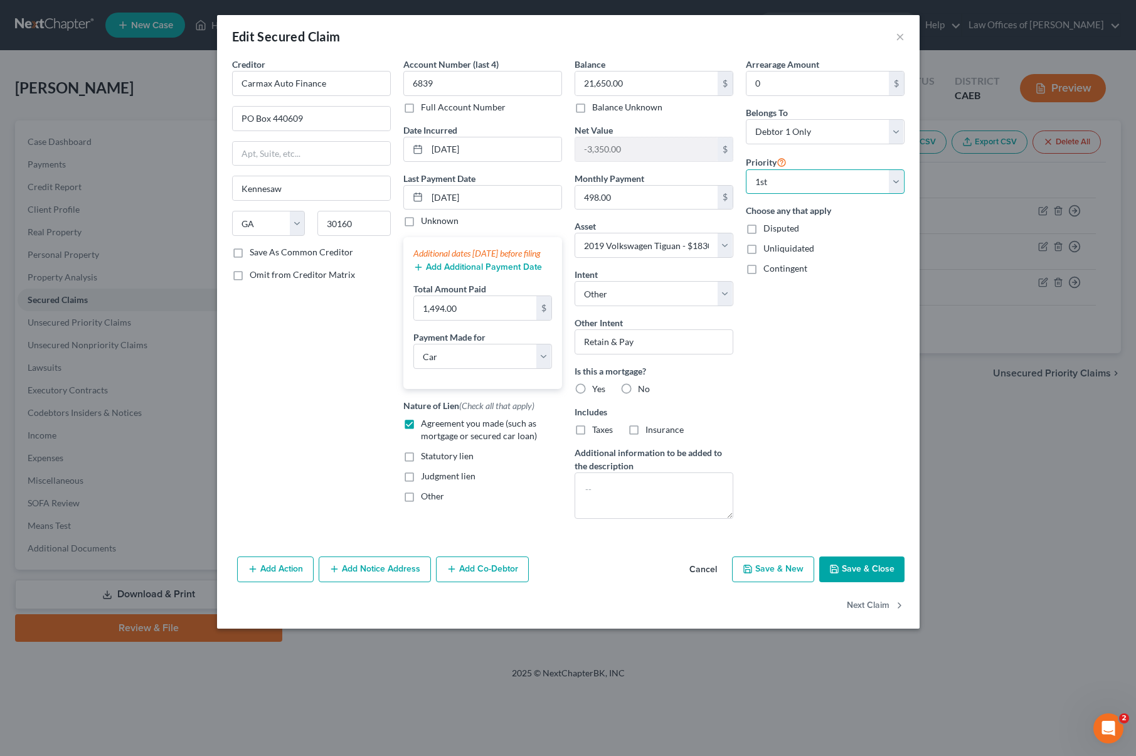
click at [746, 169] on select "Select 1st 2nd 3rd 4th 5th 6th 7th 8th 9th 10th 11th 12th 13th 14th 15th 16th 1…" at bounding box center [825, 181] width 159 height 25
click at [876, 575] on button "Save & Close" at bounding box center [861, 569] width 85 height 26
select select
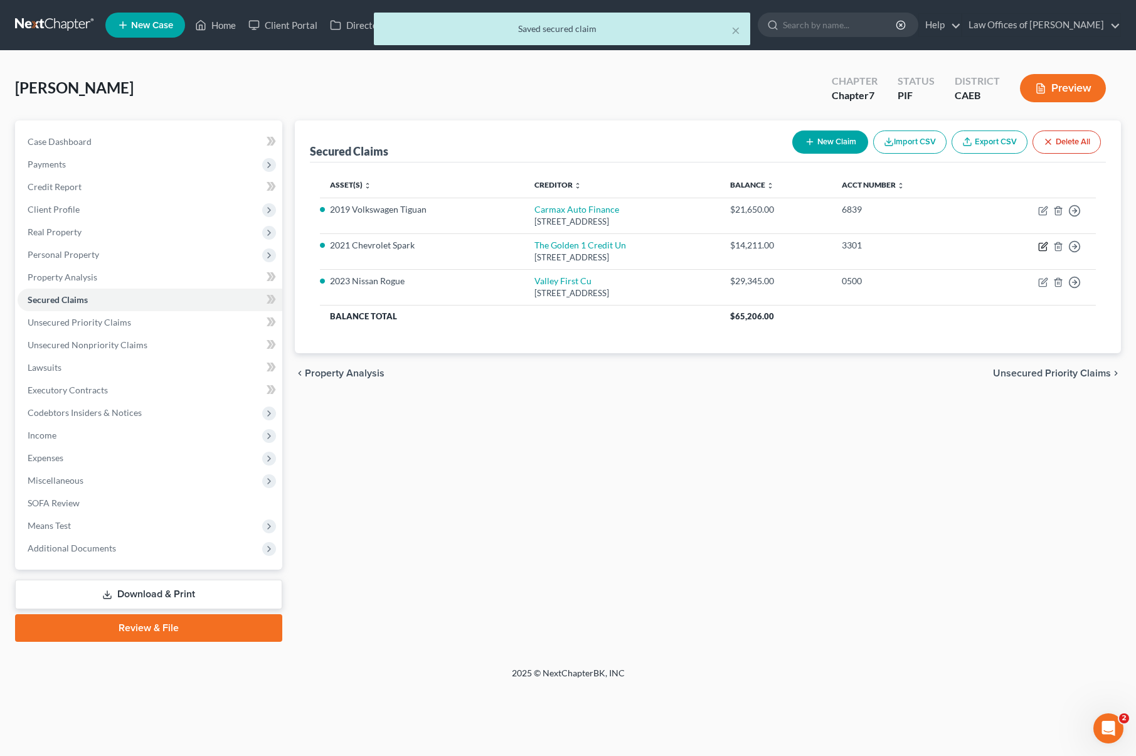
click at [992, 245] on icon "button" at bounding box center [1044, 245] width 6 height 6
select select "4"
select select "0"
select select "9"
select select "4"
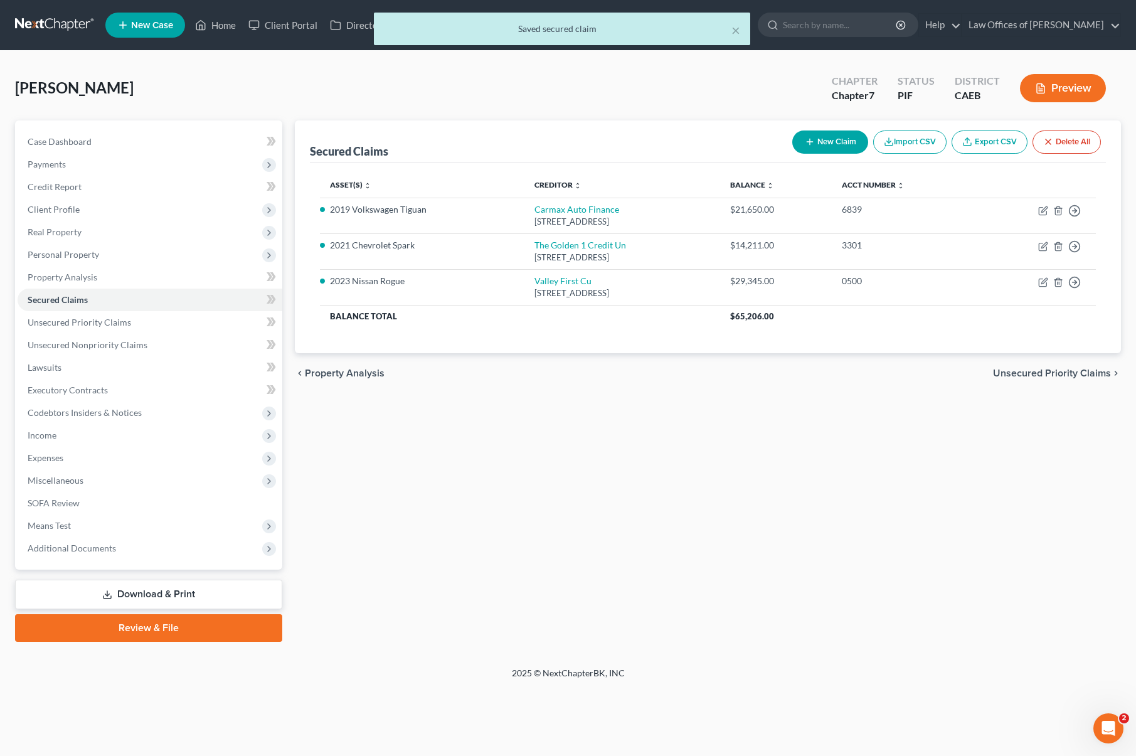
select select "0"
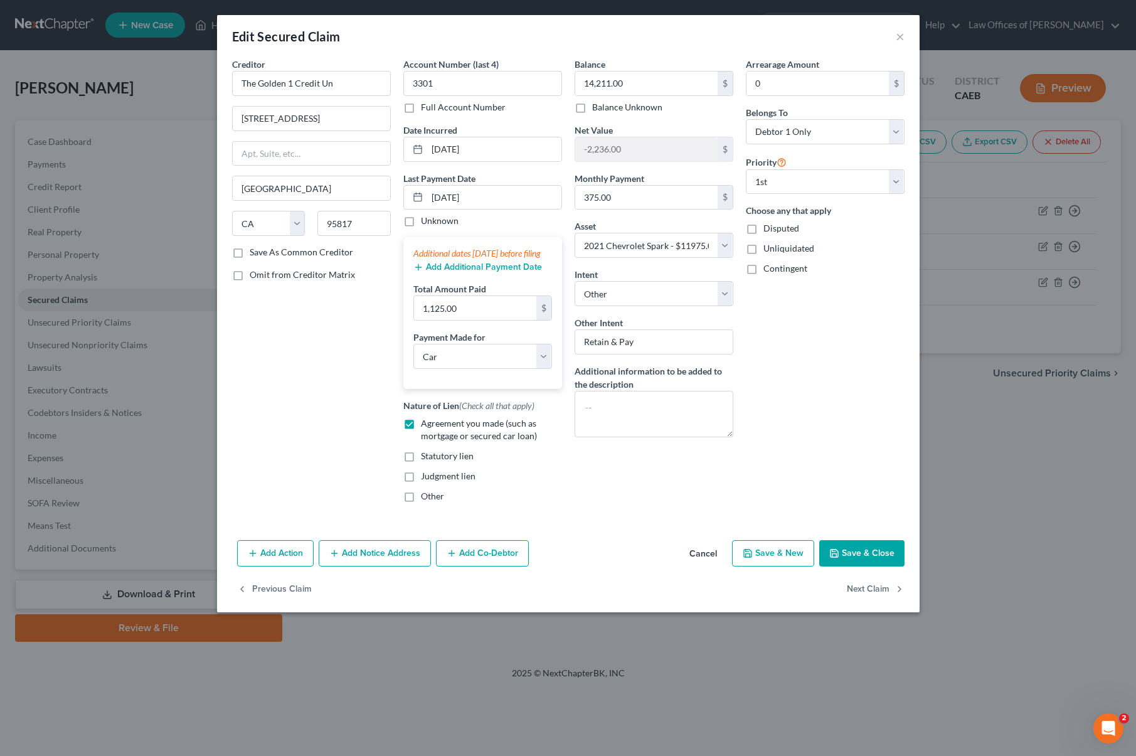
drag, startPoint x: 899, startPoint y: 210, endPoint x: 881, endPoint y: 556, distance: 347.4
click at [881, 556] on button "Save & Close" at bounding box center [861, 553] width 85 height 26
select select
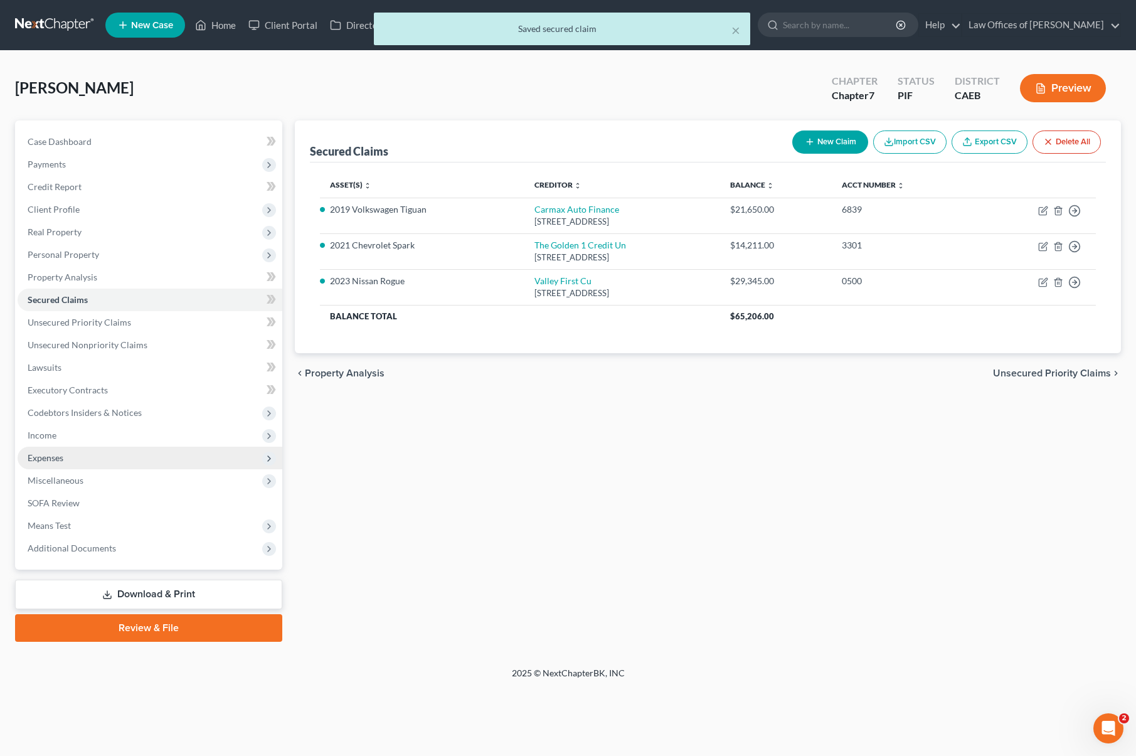
click at [56, 463] on span "Expenses" at bounding box center [150, 458] width 265 height 23
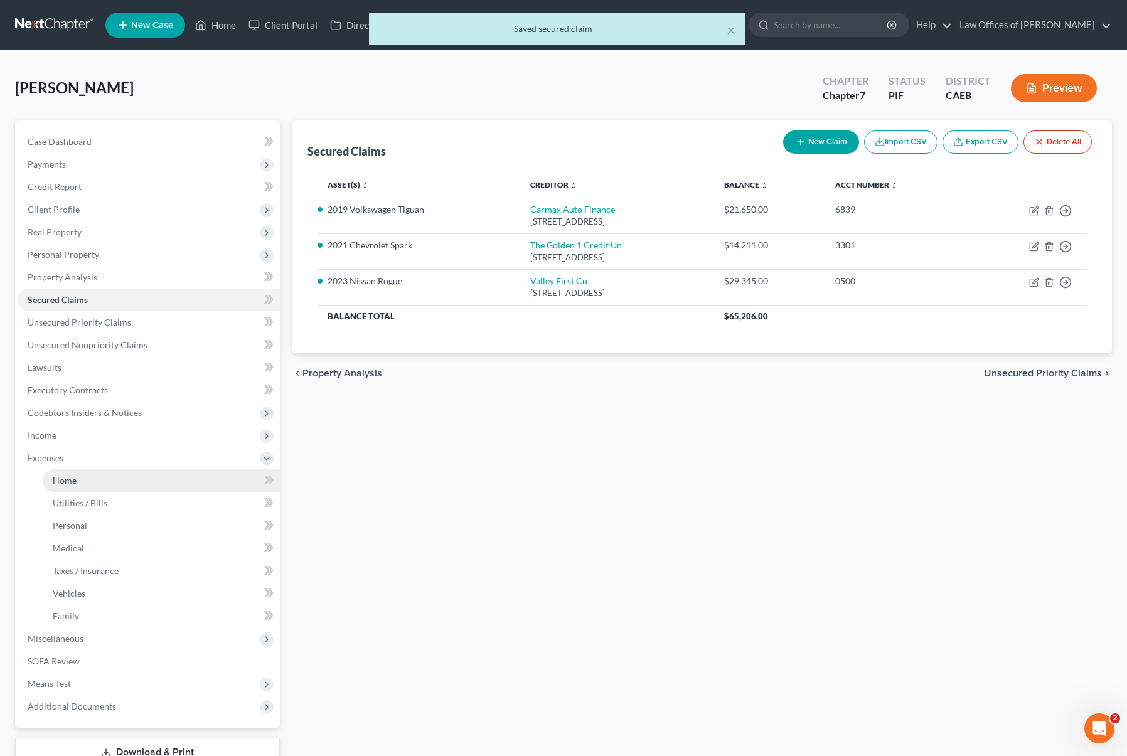
click at [67, 477] on span "Home" at bounding box center [65, 480] width 24 height 11
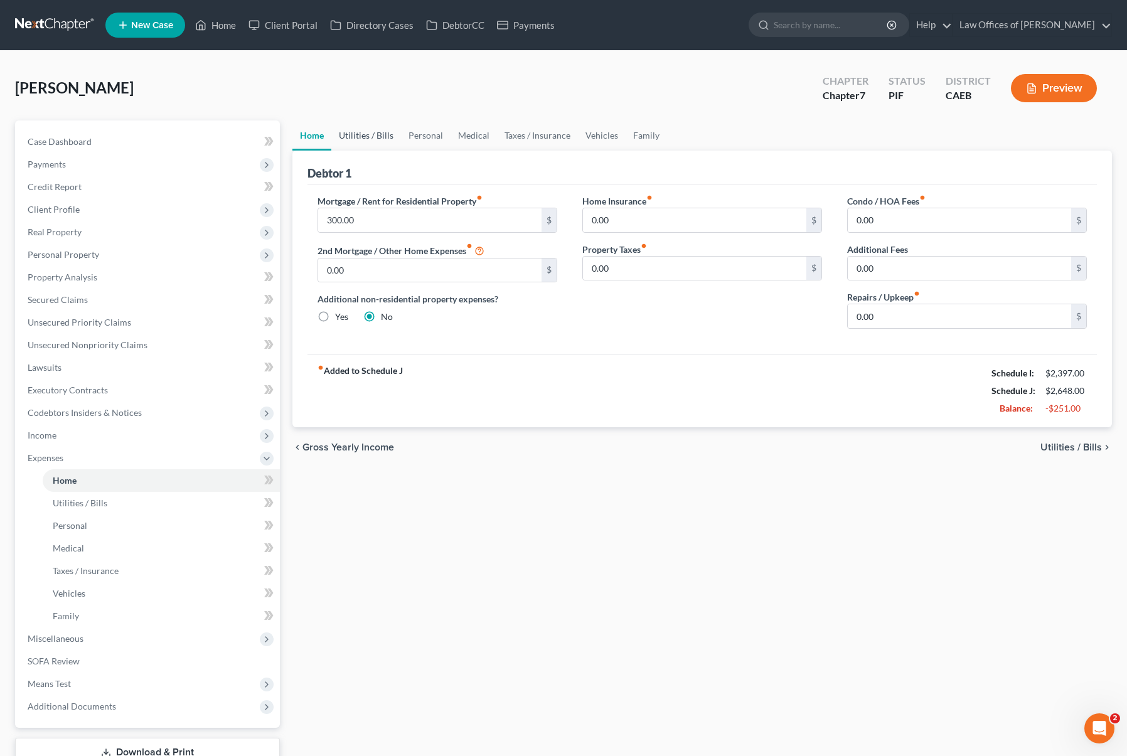
click at [380, 139] on link "Utilities / Bills" at bounding box center [366, 135] width 70 height 30
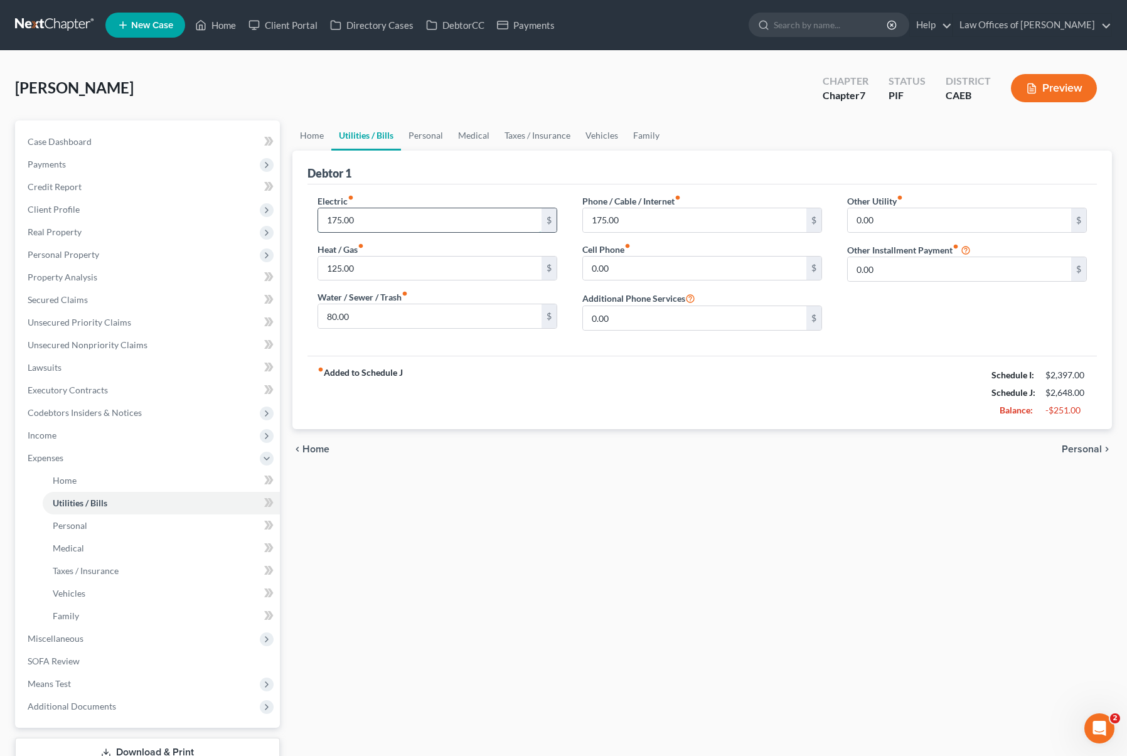
click at [381, 218] on input "175.00" at bounding box center [429, 220] width 223 height 24
click at [634, 216] on input "175.00" at bounding box center [694, 220] width 223 height 24
type input "87"
click at [439, 271] on input "125.00" at bounding box center [429, 269] width 223 height 24
click at [391, 309] on input "80.00" at bounding box center [429, 316] width 223 height 24
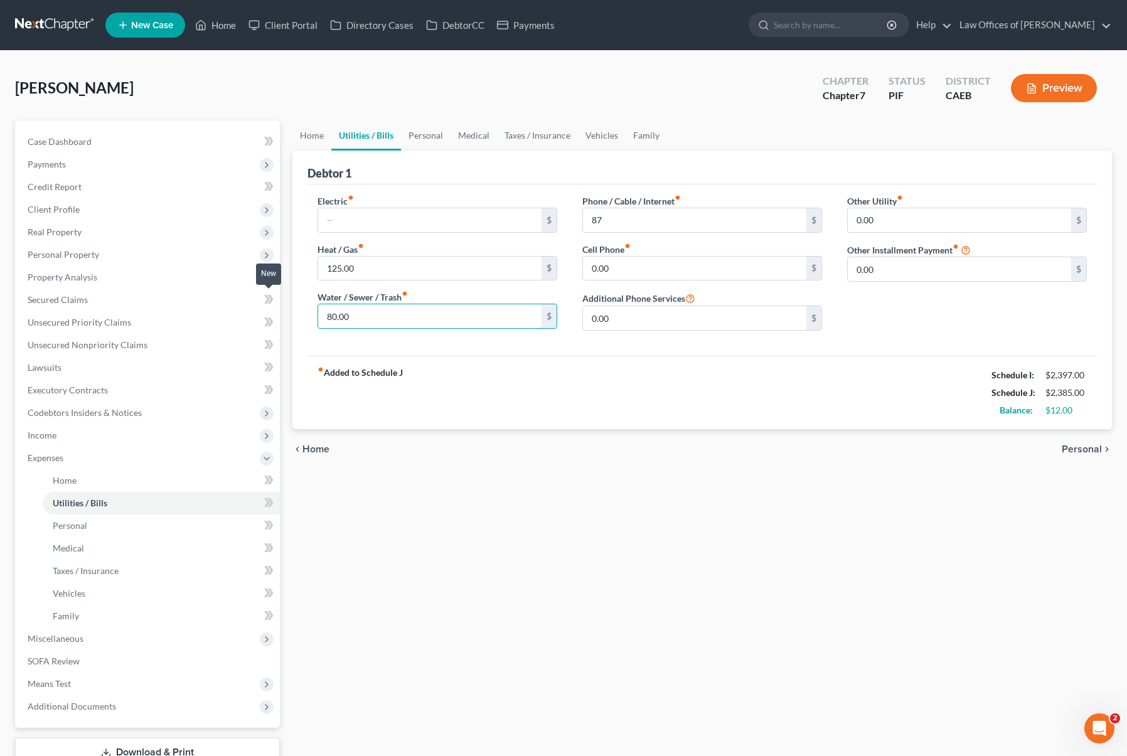
drag, startPoint x: 376, startPoint y: 321, endPoint x: 294, endPoint y: 302, distance: 84.5
click at [263, 304] on div "Petition Navigation Case Dashboard Payments Invoices Payments Payments Credit R…" at bounding box center [563, 459] width 1109 height 679
type input "60."
click at [546, 386] on div "fiber_manual_record Added to Schedule J Schedule I: $2,397.00 Schedule J: $2,36…" at bounding box center [701, 392] width 789 height 73
click at [436, 137] on link "Personal" at bounding box center [426, 135] width 50 height 30
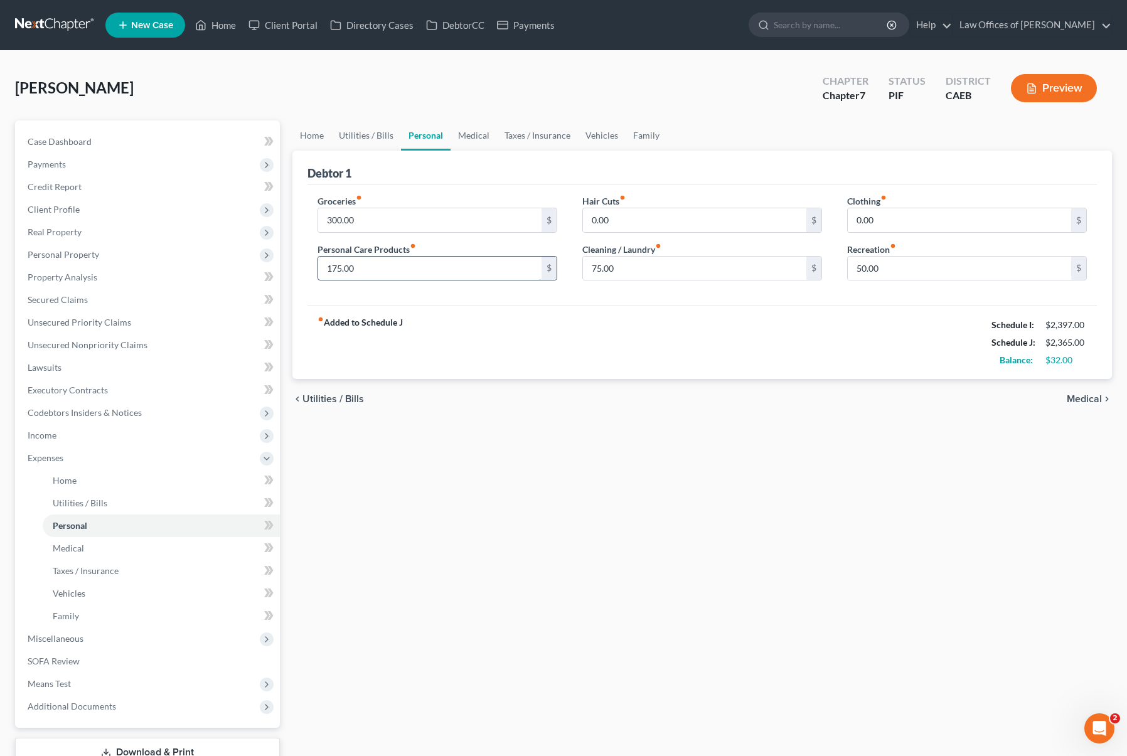
click at [381, 275] on input "175.00" at bounding box center [429, 269] width 223 height 24
type input "100."
click at [380, 453] on div "Home Utilities / Bills Personal Medical Taxes / Insurance Vehicles Family Debto…" at bounding box center [702, 459] width 832 height 679
click at [468, 136] on link "Medical" at bounding box center [473, 135] width 46 height 30
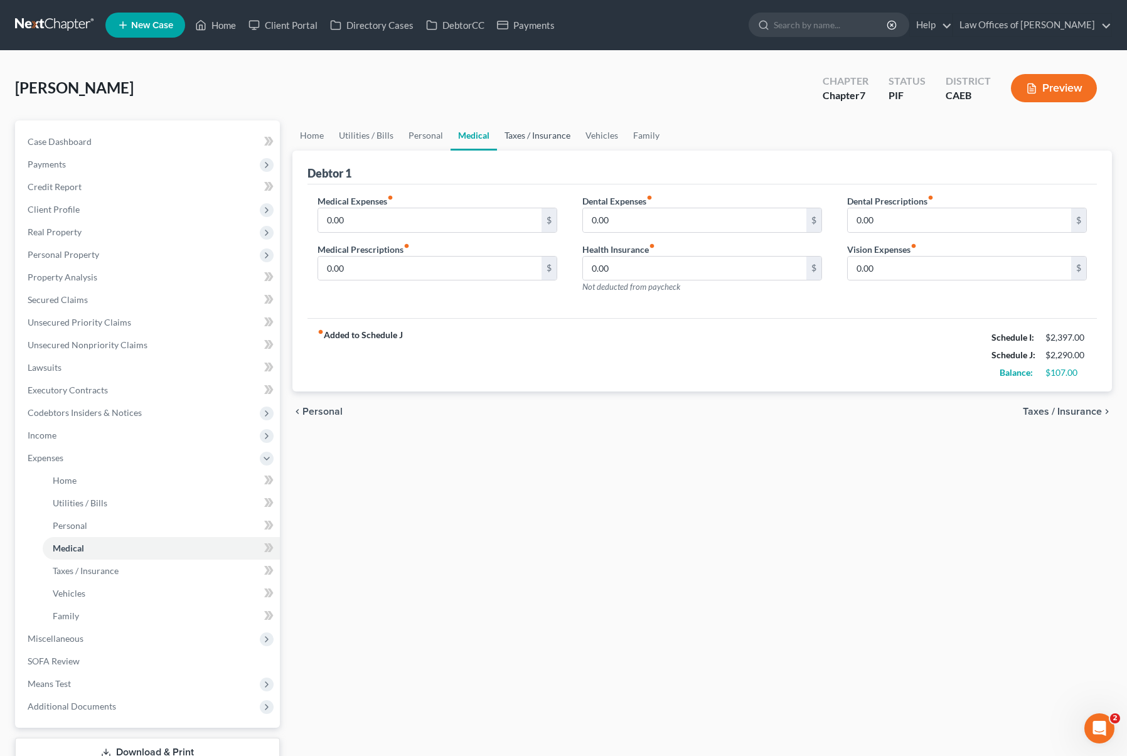
click at [545, 133] on link "Taxes / Insurance" at bounding box center [537, 135] width 81 height 30
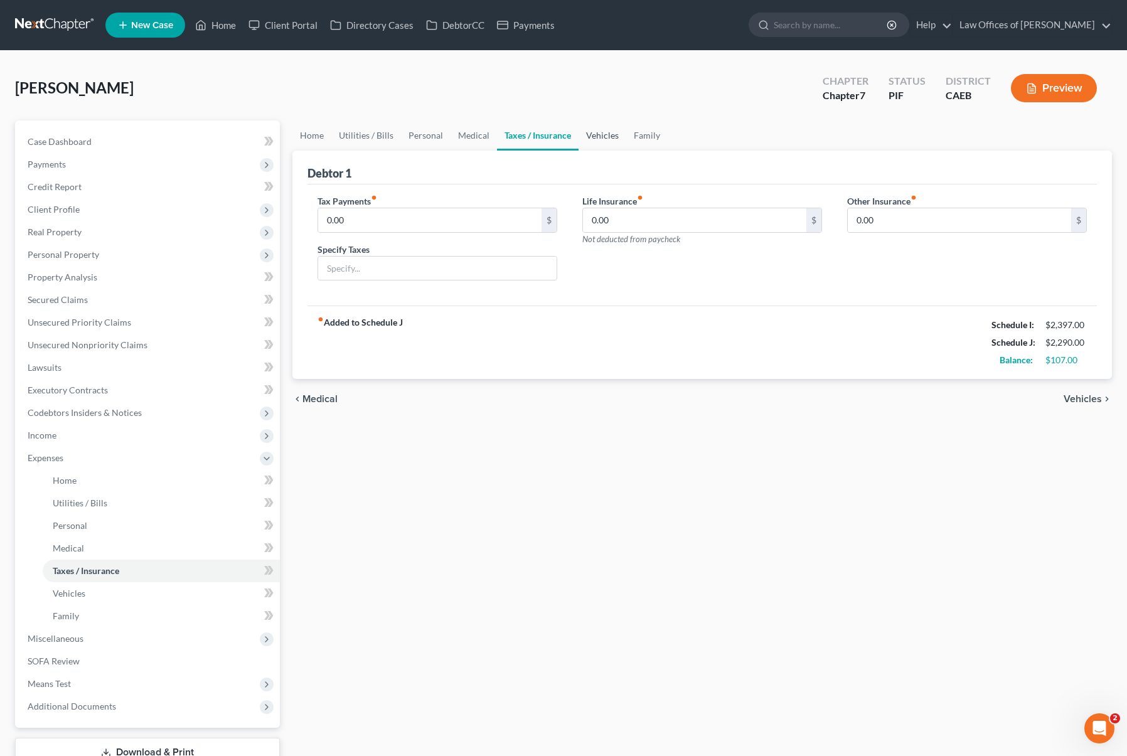
click at [601, 137] on link "Vehicles" at bounding box center [602, 135] width 48 height 30
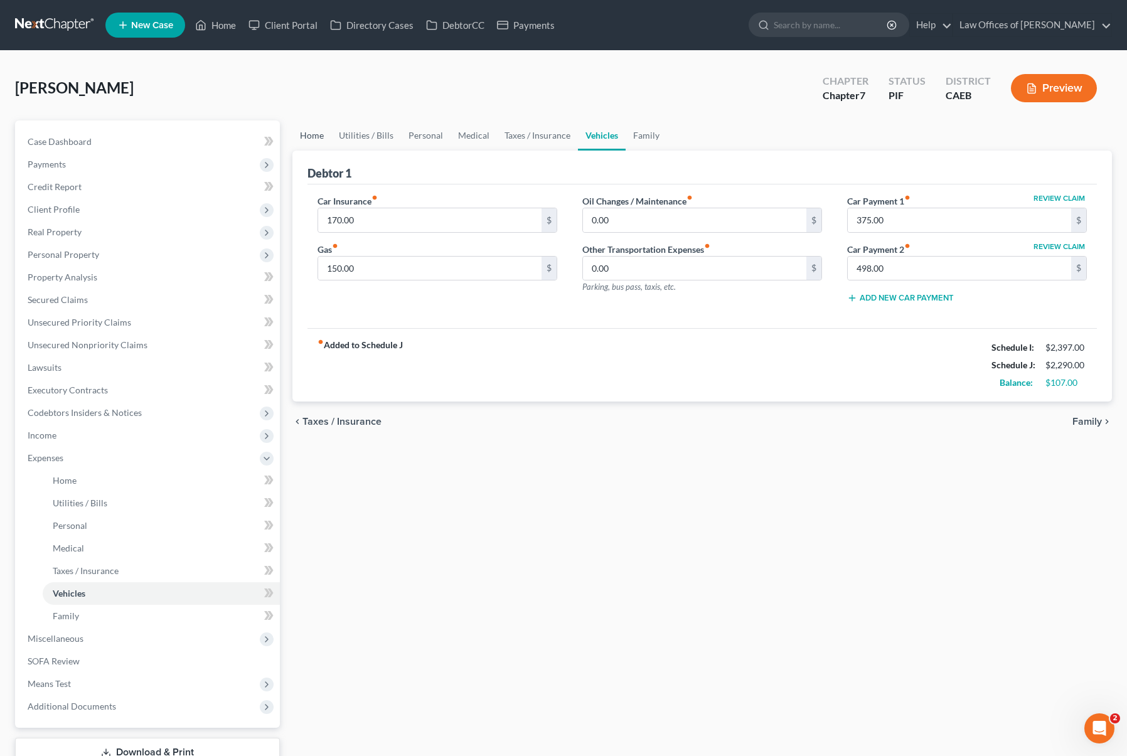
click at [314, 140] on link "Home" at bounding box center [311, 135] width 39 height 30
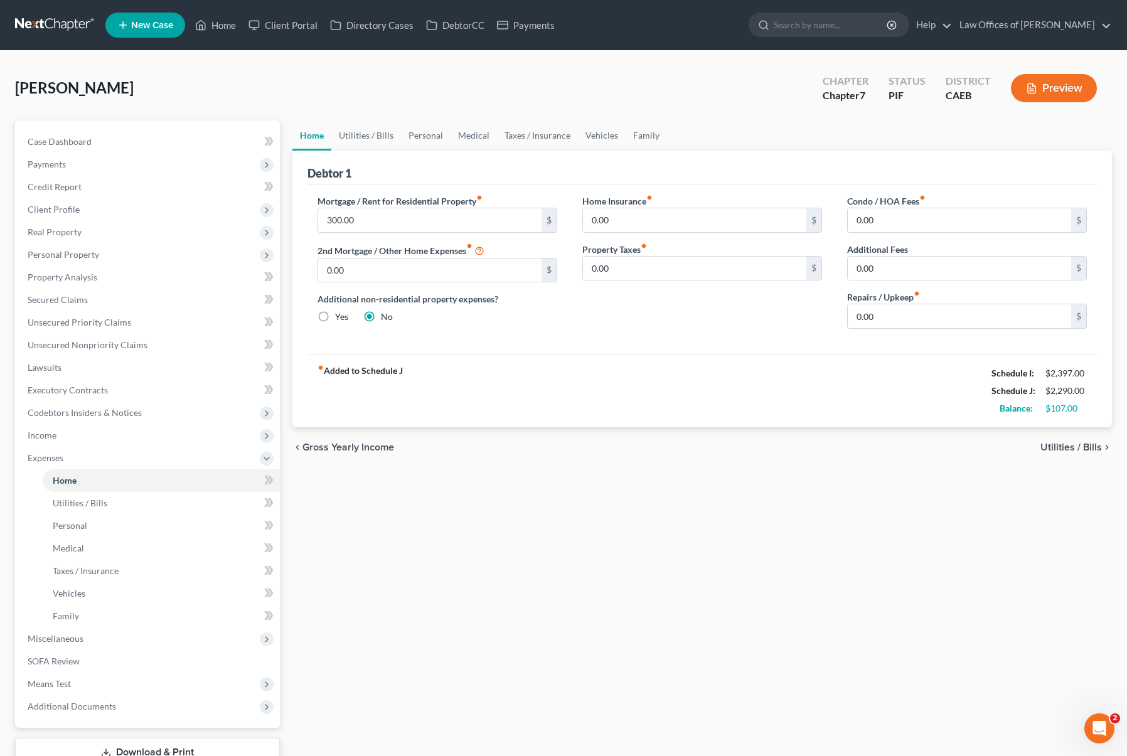
click at [379, 205] on label "Mortgage / Rent for Residential Property fiber_manual_record" at bounding box center [399, 200] width 165 height 13
click at [378, 219] on input "300.00" at bounding box center [429, 220] width 223 height 24
click at [378, 342] on div "Mortgage / Rent for Residential Property fiber_manual_record 350. $ 2nd Mortgag…" at bounding box center [701, 268] width 789 height 169
click at [366, 219] on input "350." at bounding box center [429, 220] width 223 height 24
click at [433, 494] on div "Home Utilities / Bills Personal Medical Taxes / Insurance Vehicles Family Debto…" at bounding box center [702, 459] width 832 height 679
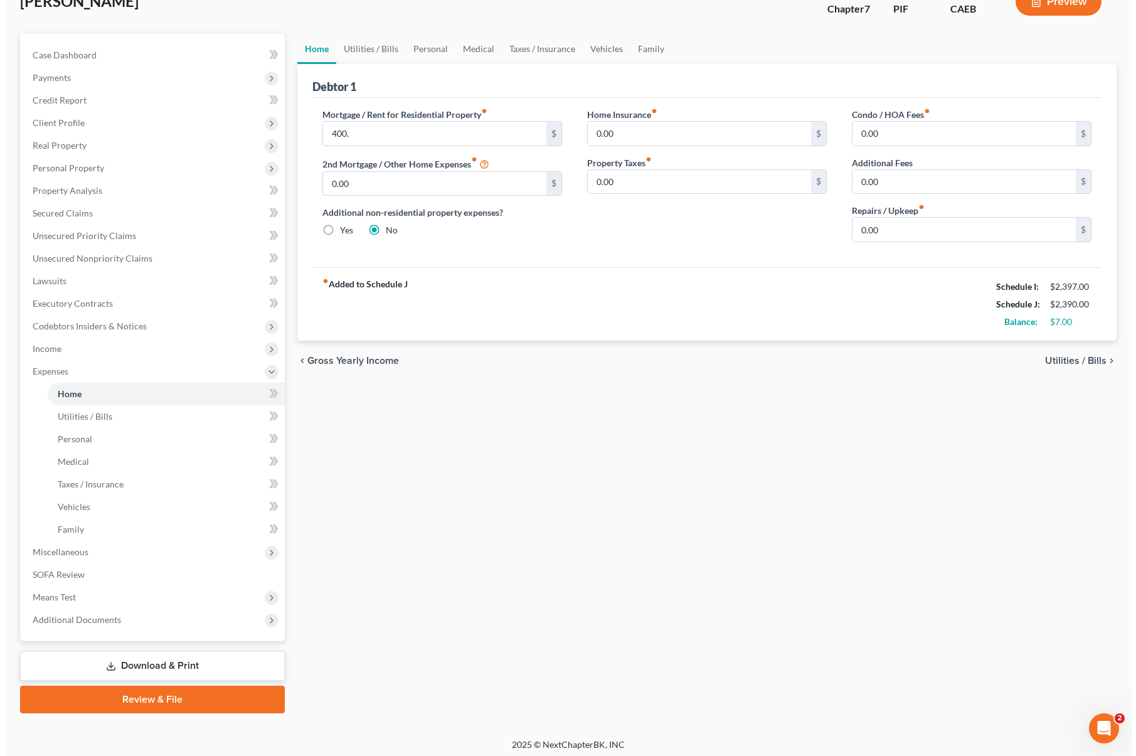
scroll to position [90, 0]
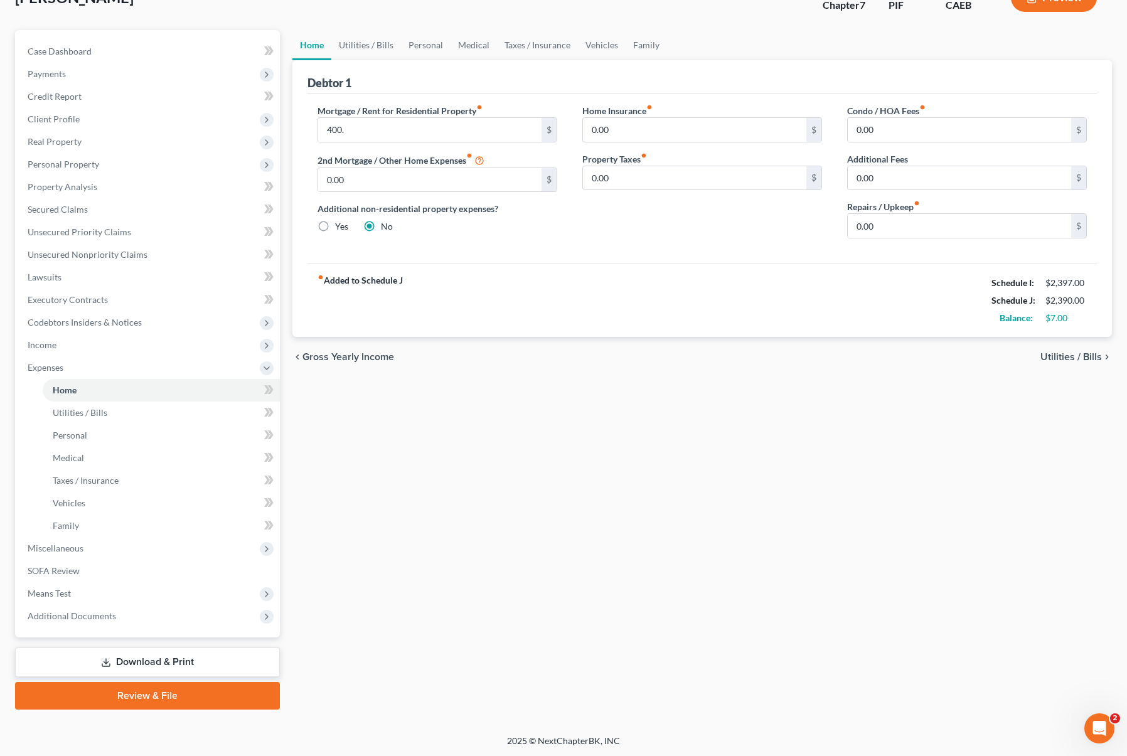
click at [191, 657] on link "Download & Print" at bounding box center [147, 661] width 265 height 29
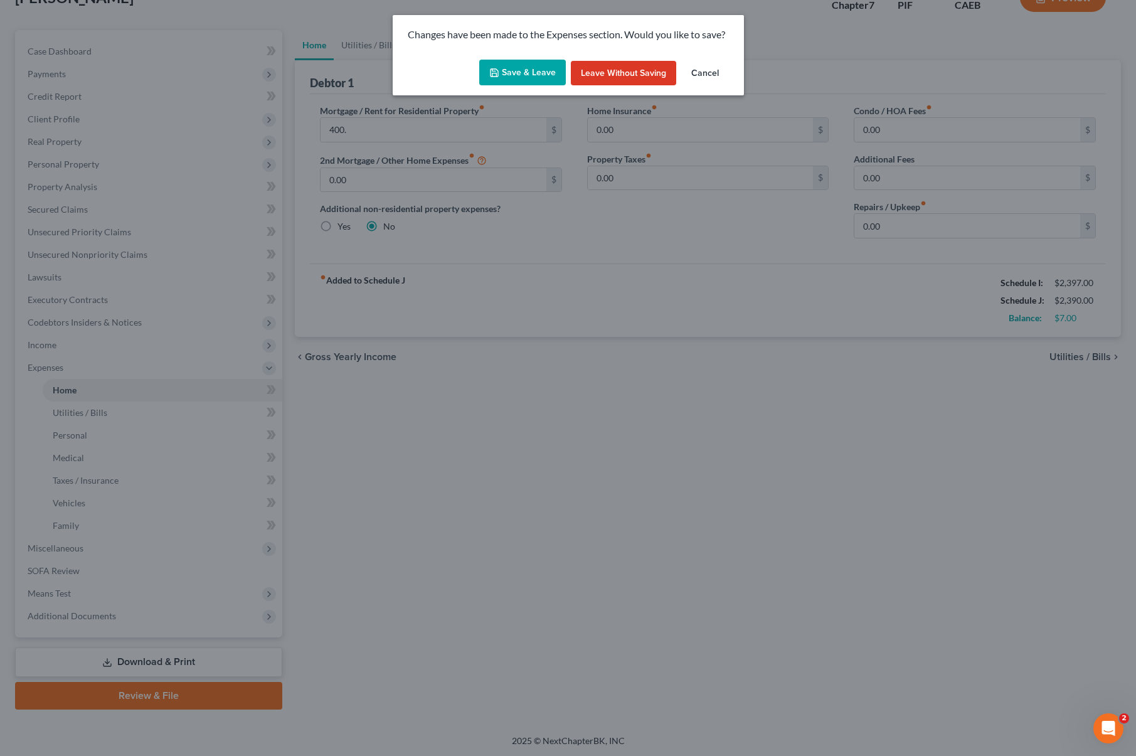
click at [521, 63] on button "Save & Leave" at bounding box center [522, 73] width 87 height 26
type input "400.00"
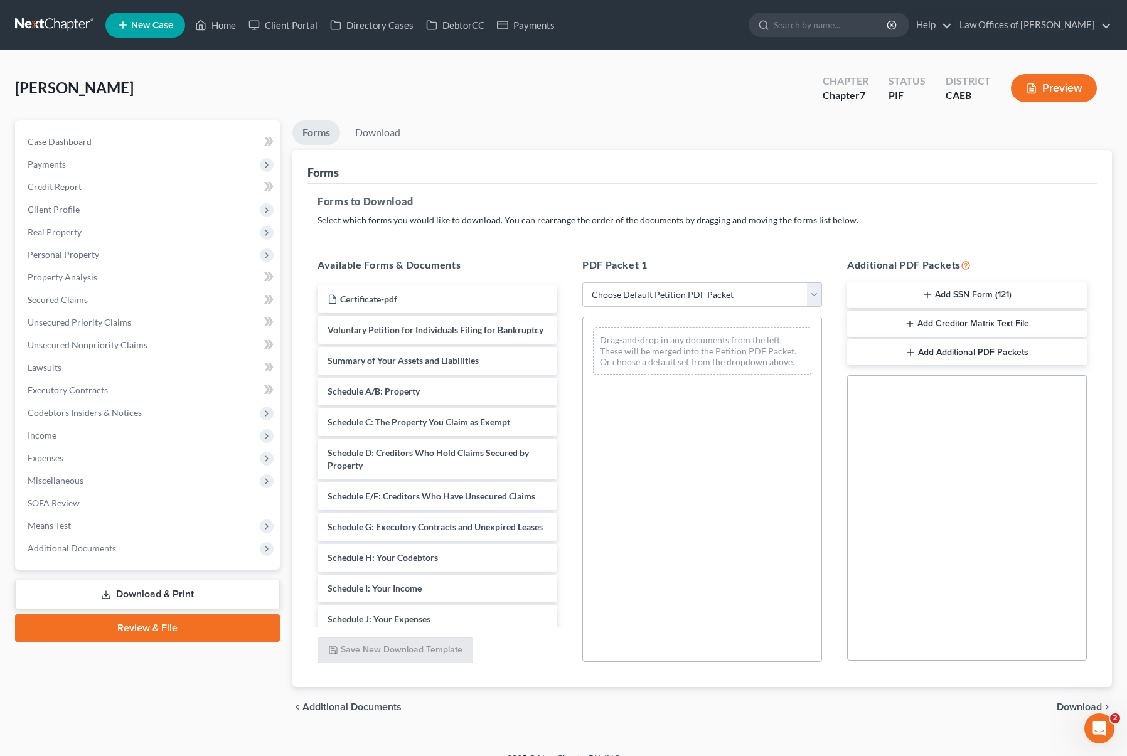
click at [813, 296] on select "Choose Default Petition PDF Packet Complete Bankruptcy Petition (all forms and …" at bounding box center [702, 294] width 240 height 25
click at [89, 142] on span "Case Dashboard" at bounding box center [60, 141] width 64 height 11
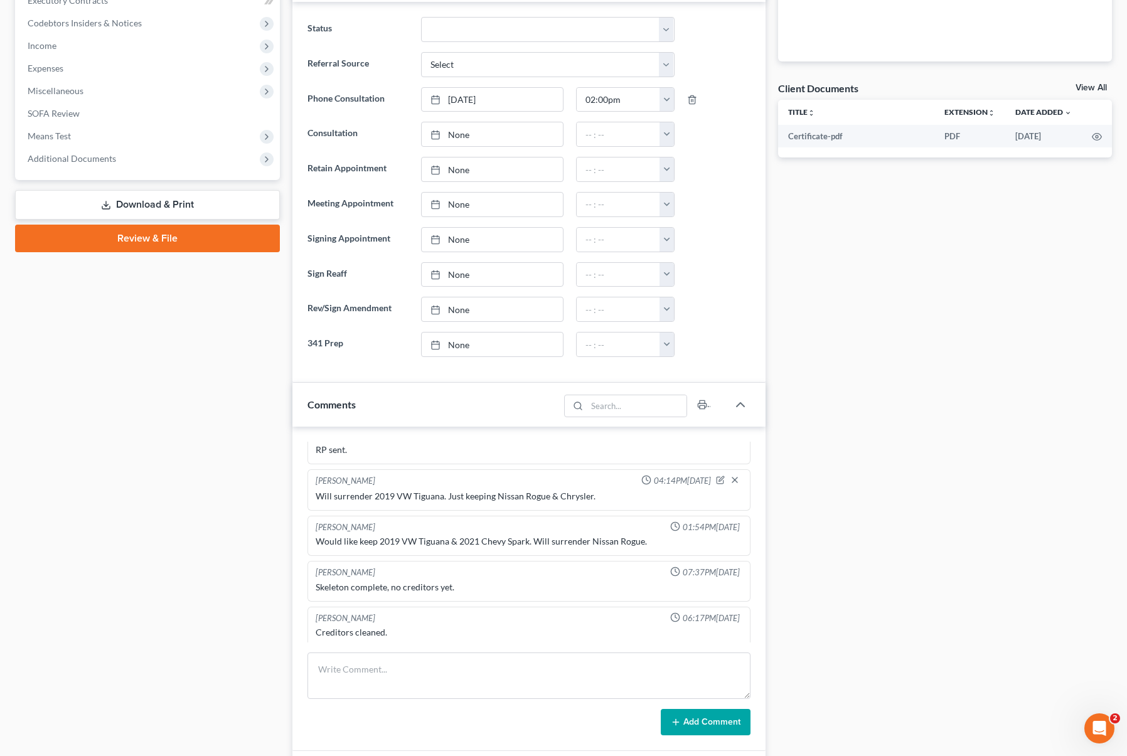
scroll to position [40, 0]
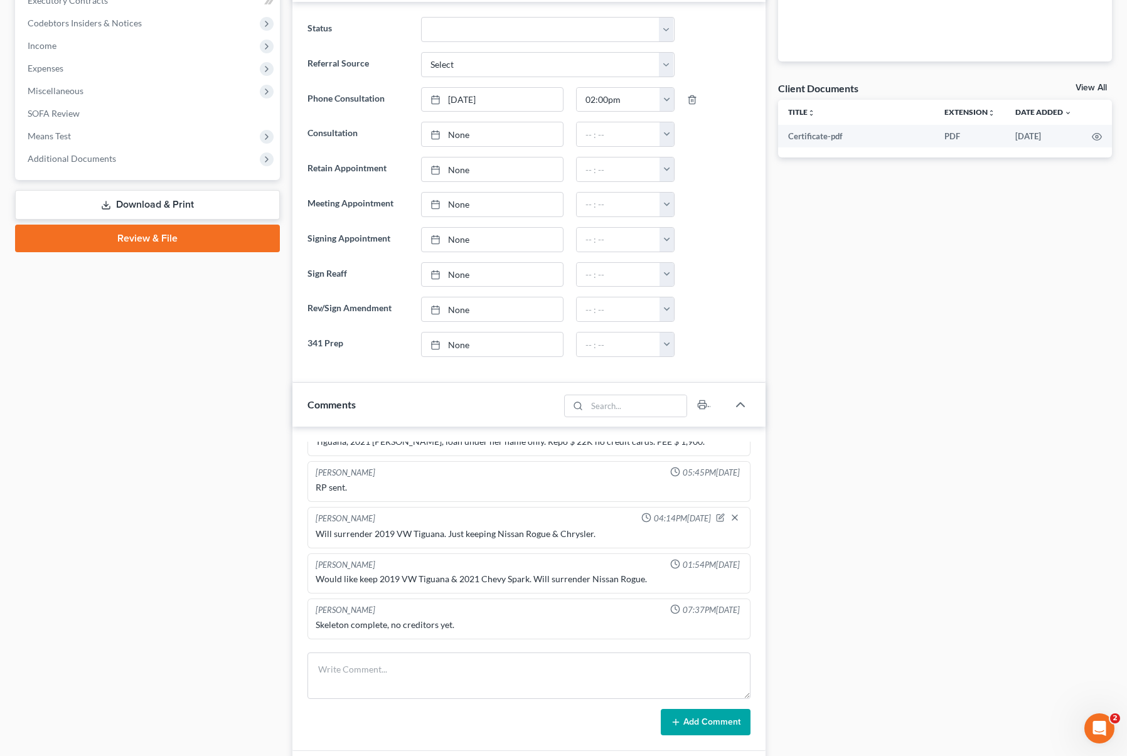
drag, startPoint x: 757, startPoint y: 460, endPoint x: 755, endPoint y: 445, distance: 15.1
click at [755, 445] on div "Dora Solis 05:07PM, 06/26/2025 Divorced for many years, renting, makes $ 2K. 20…" at bounding box center [528, 589] width 473 height 324
click at [752, 491] on div "Dora Solis 05:07PM, 06/26/2025 Divorced for many years, renting, makes $ 2K. 20…" at bounding box center [528, 589] width 473 height 324
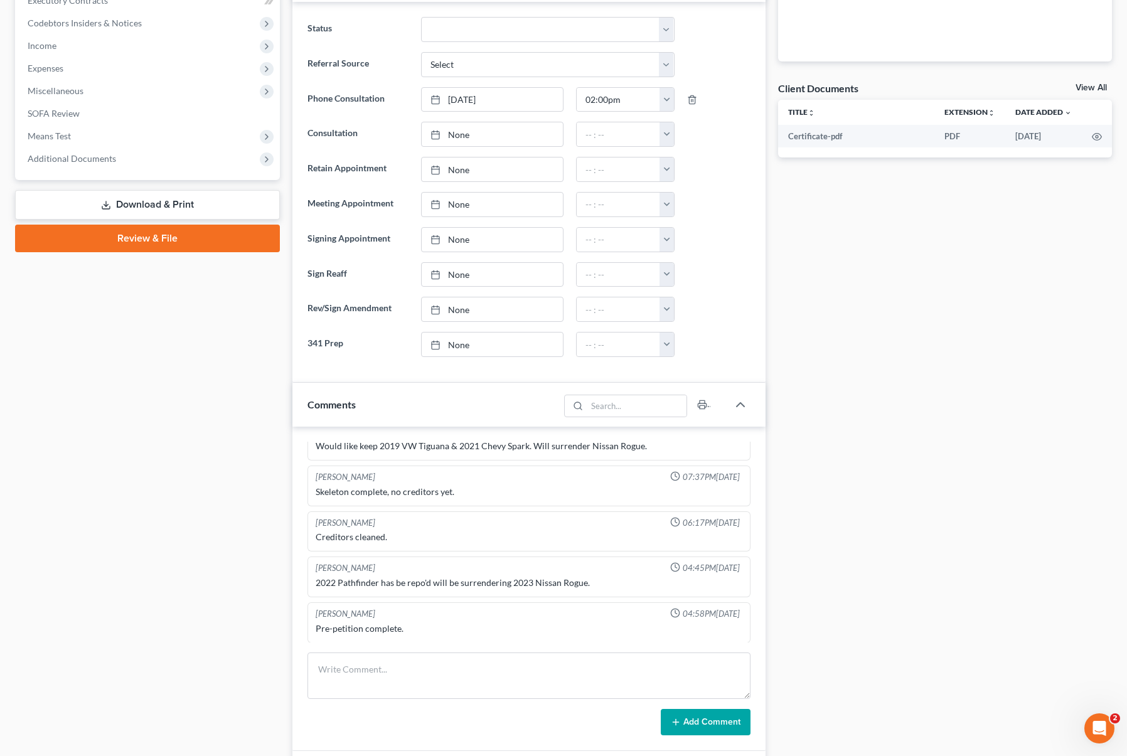
scroll to position [173, 0]
click at [428, 677] on textarea at bounding box center [528, 675] width 443 height 46
type textarea "I reviewed intentions with client since she has been hesitant about cars. Confi…"
click at [711, 725] on button "Add Comment" at bounding box center [706, 722] width 90 height 26
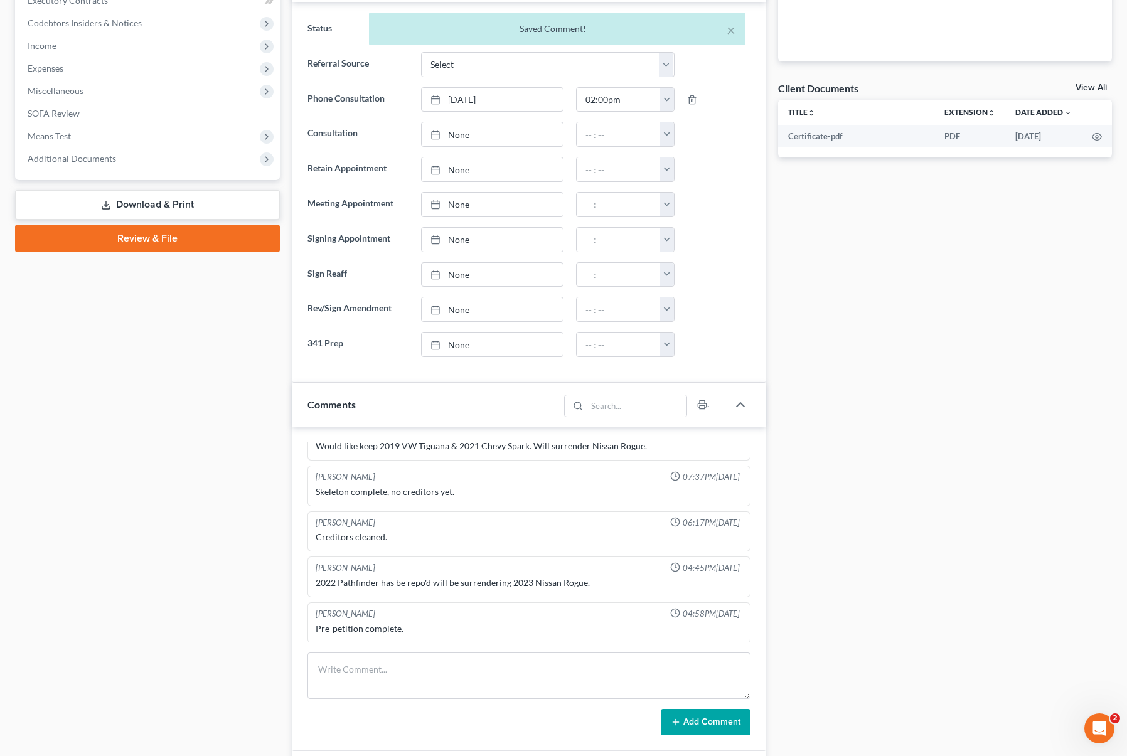
scroll to position [219, 0]
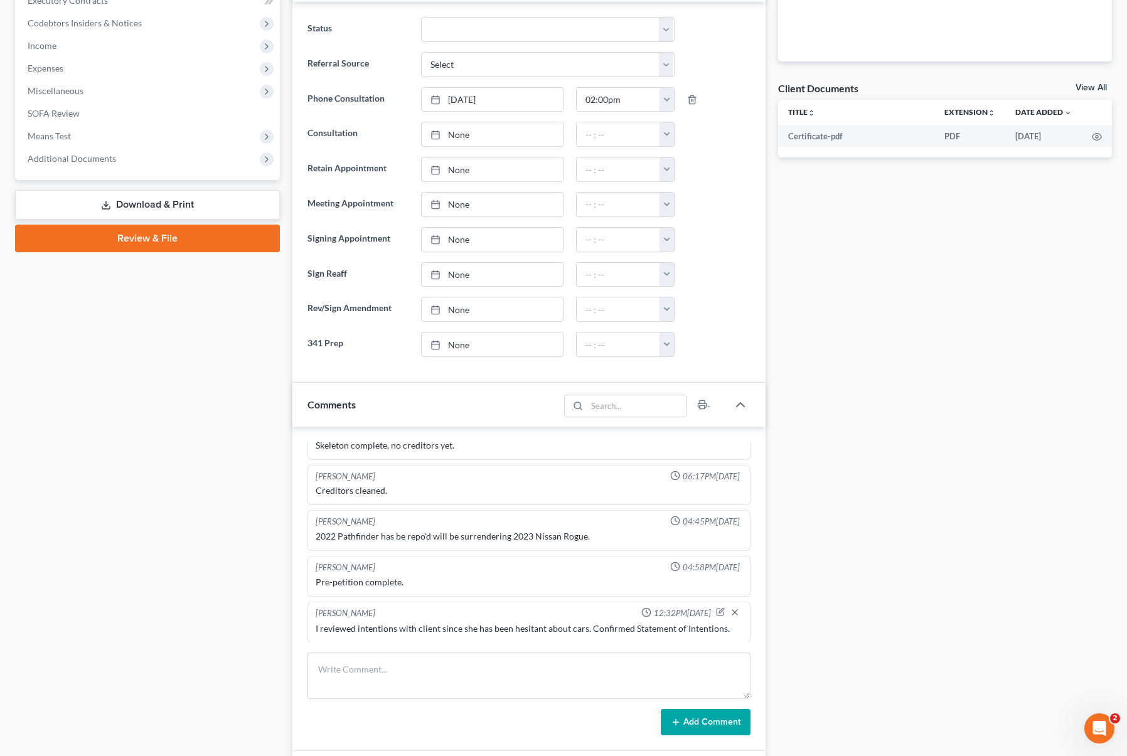
click at [197, 205] on link "Download & Print" at bounding box center [147, 204] width 265 height 29
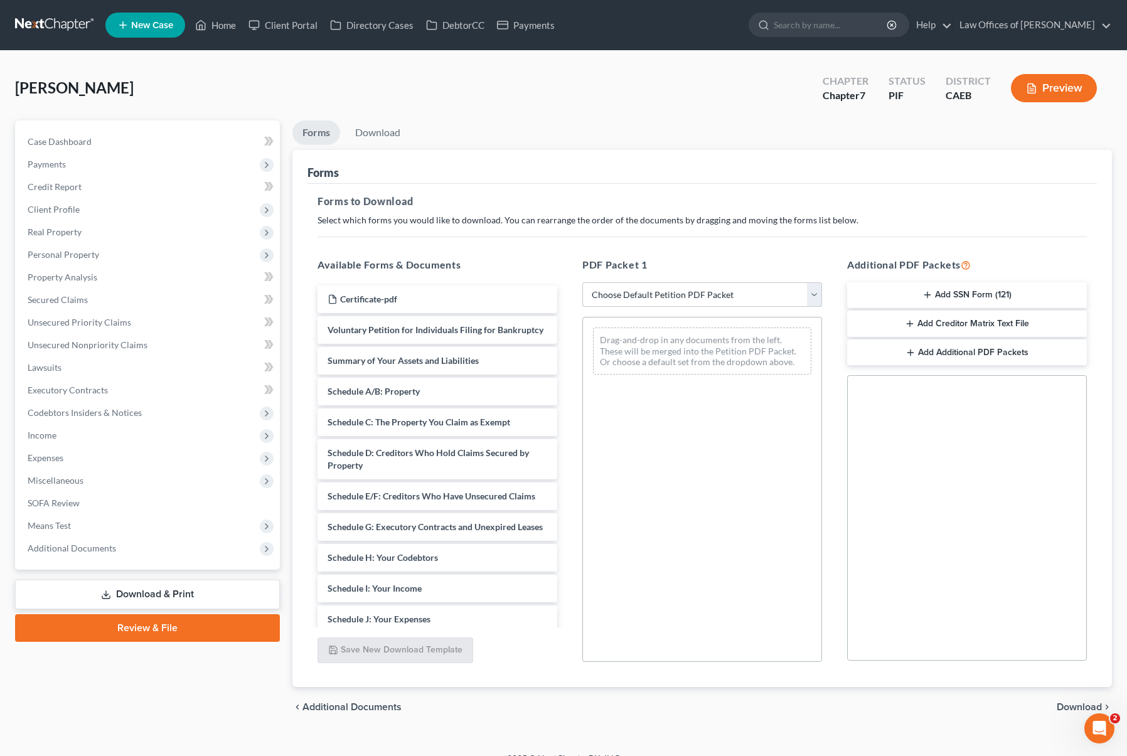
click at [816, 296] on select "Choose Default Petition PDF Packet Complete Bankruptcy Petition (all forms and …" at bounding box center [702, 294] width 240 height 25
select select "4"
click at [582, 282] on select "Choose Default Petition PDF Packet Complete Bankruptcy Petition (all forms and …" at bounding box center [702, 294] width 240 height 25
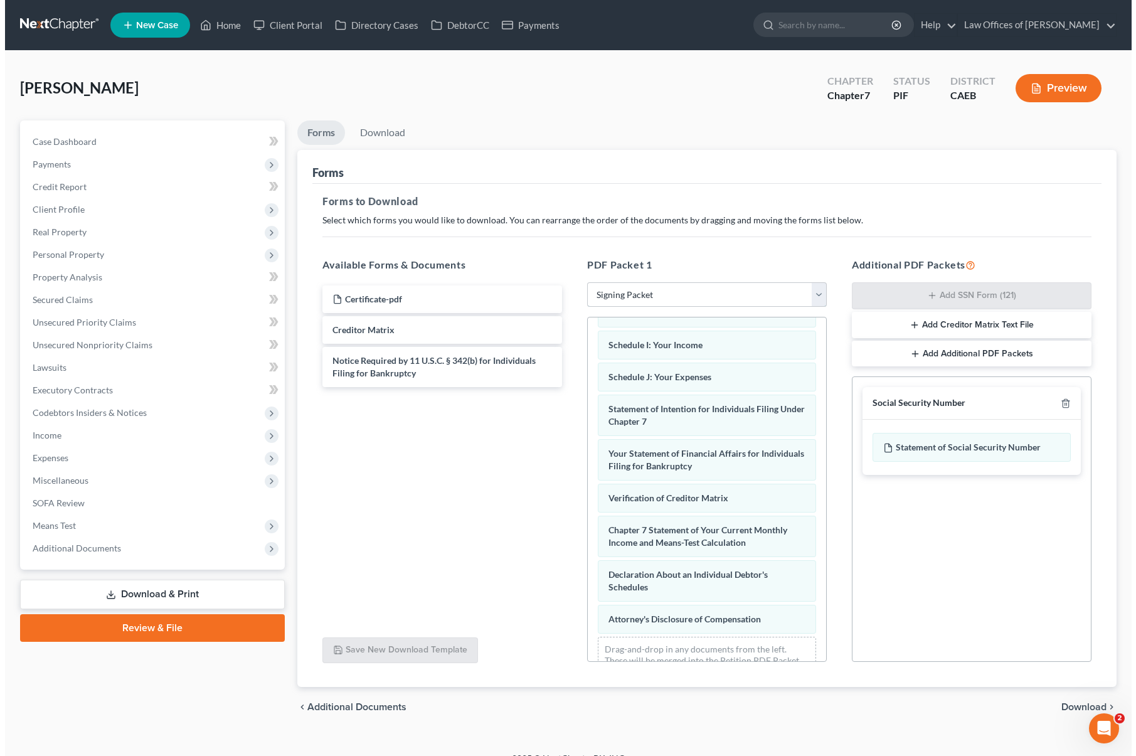
scroll to position [335, 0]
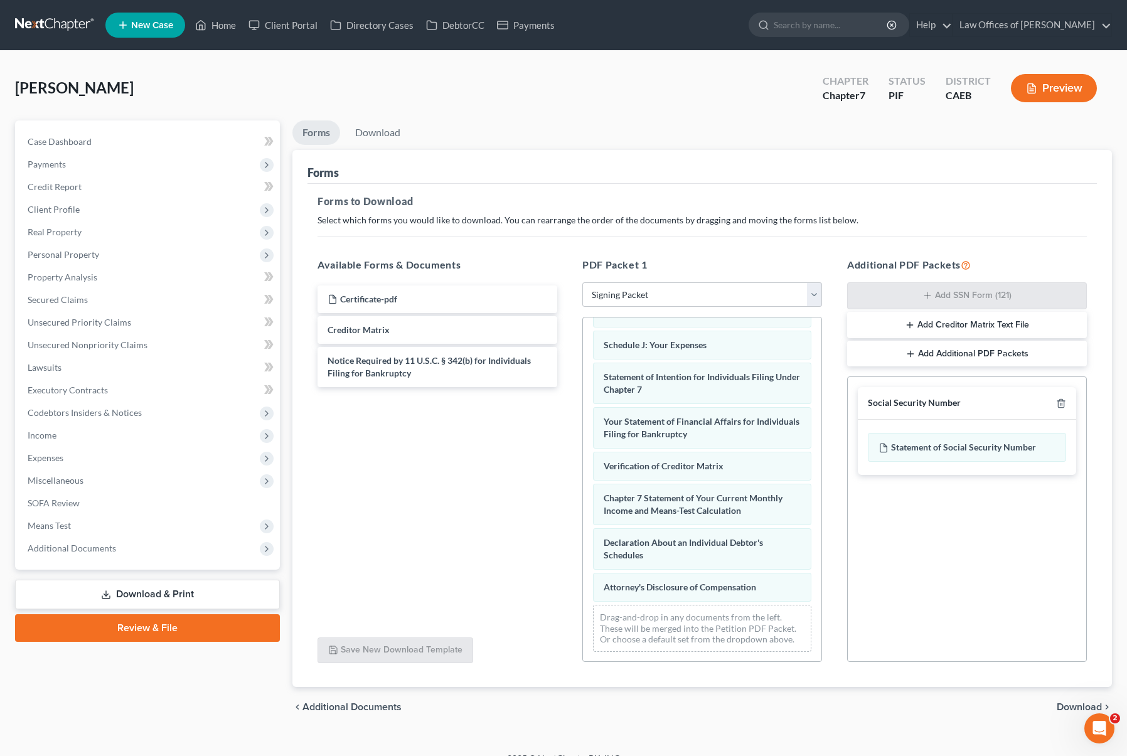
click at [992, 703] on span "Download" at bounding box center [1078, 707] width 45 height 10
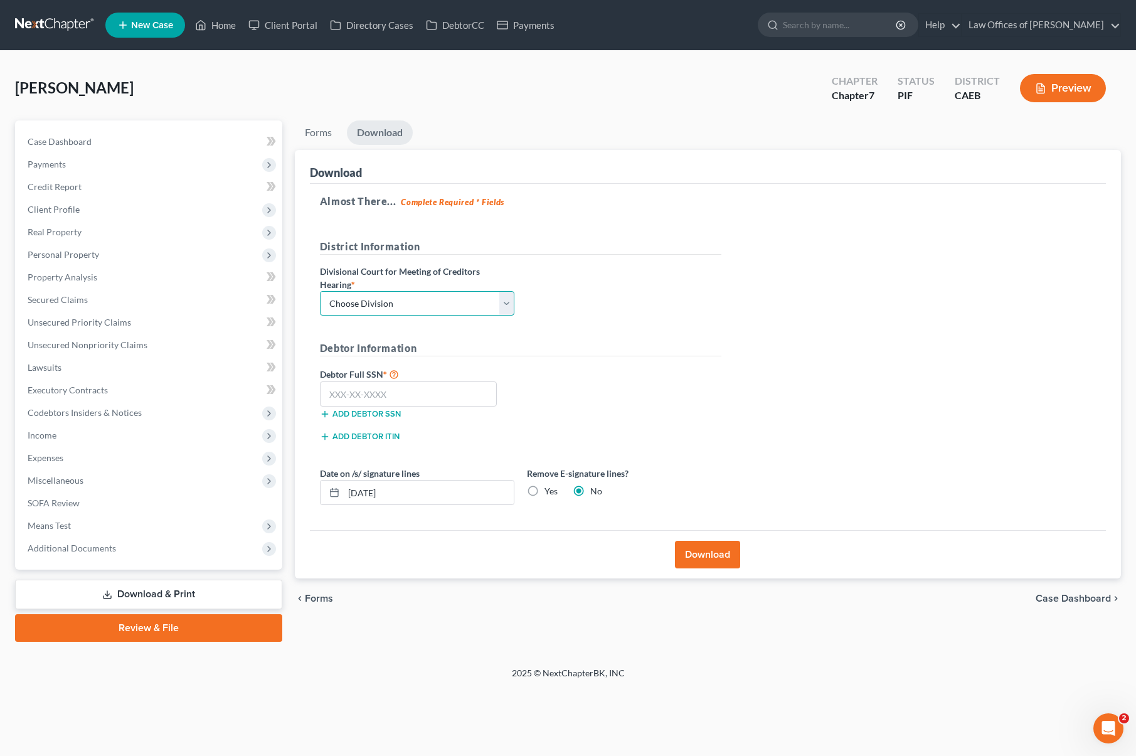
click at [507, 306] on select "Choose Division Fresno Modesto [GEOGRAPHIC_DATA]" at bounding box center [417, 303] width 194 height 25
select select "0"
click at [320, 291] on select "Choose Division Fresno Modesto [GEOGRAPHIC_DATA]" at bounding box center [417, 303] width 194 height 25
click at [470, 390] on input "text" at bounding box center [409, 393] width 178 height 25
type input "111-11-1111"
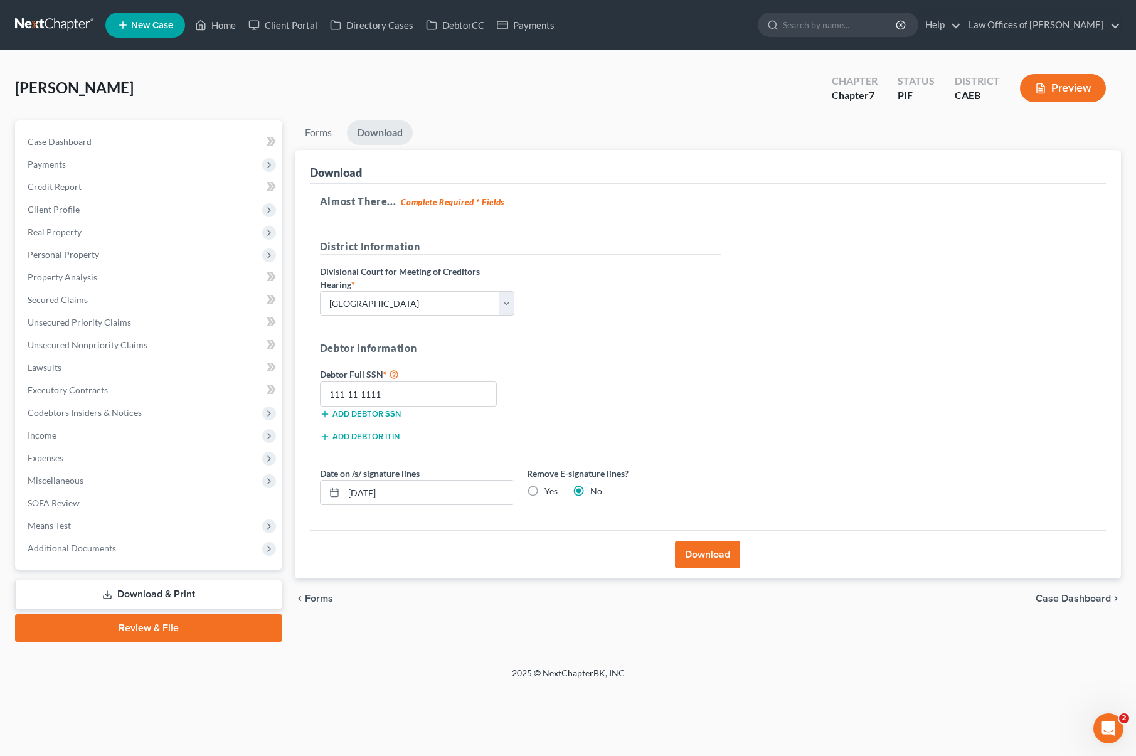
click at [729, 546] on button "Download" at bounding box center [707, 555] width 65 height 28
click at [704, 555] on button "Download" at bounding box center [707, 555] width 65 height 28
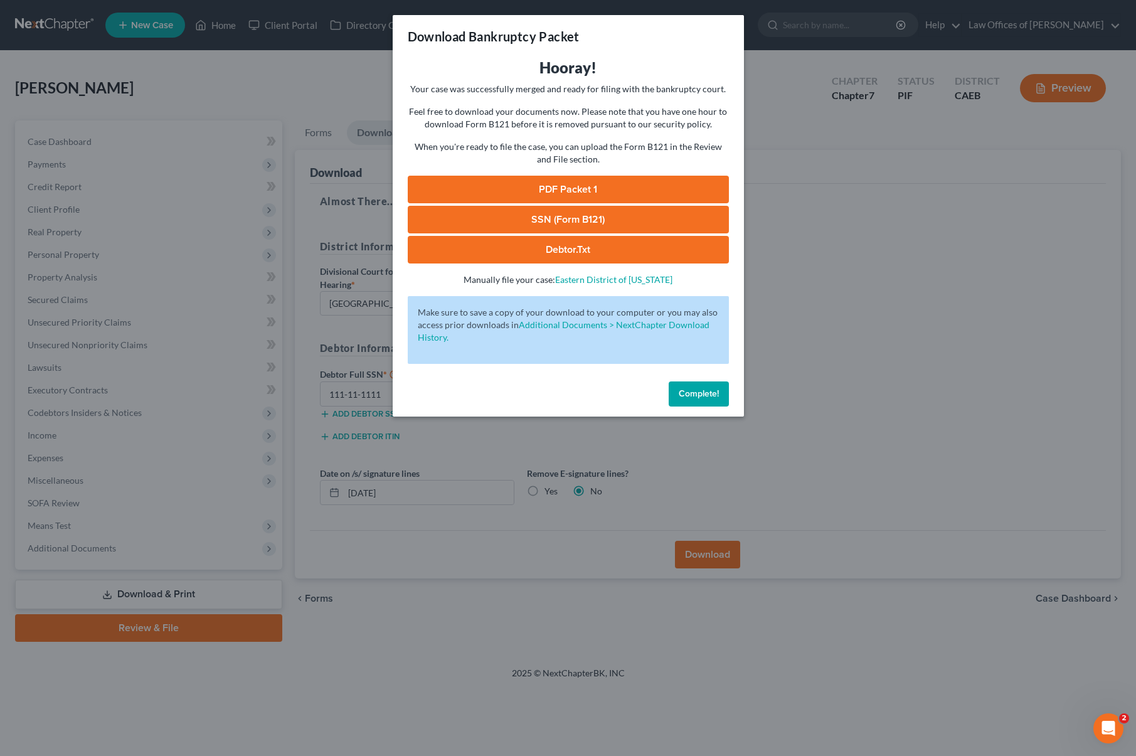
click at [552, 196] on link "PDF Packet 1" at bounding box center [568, 190] width 321 height 28
